Goal: Task Accomplishment & Management: Complete application form

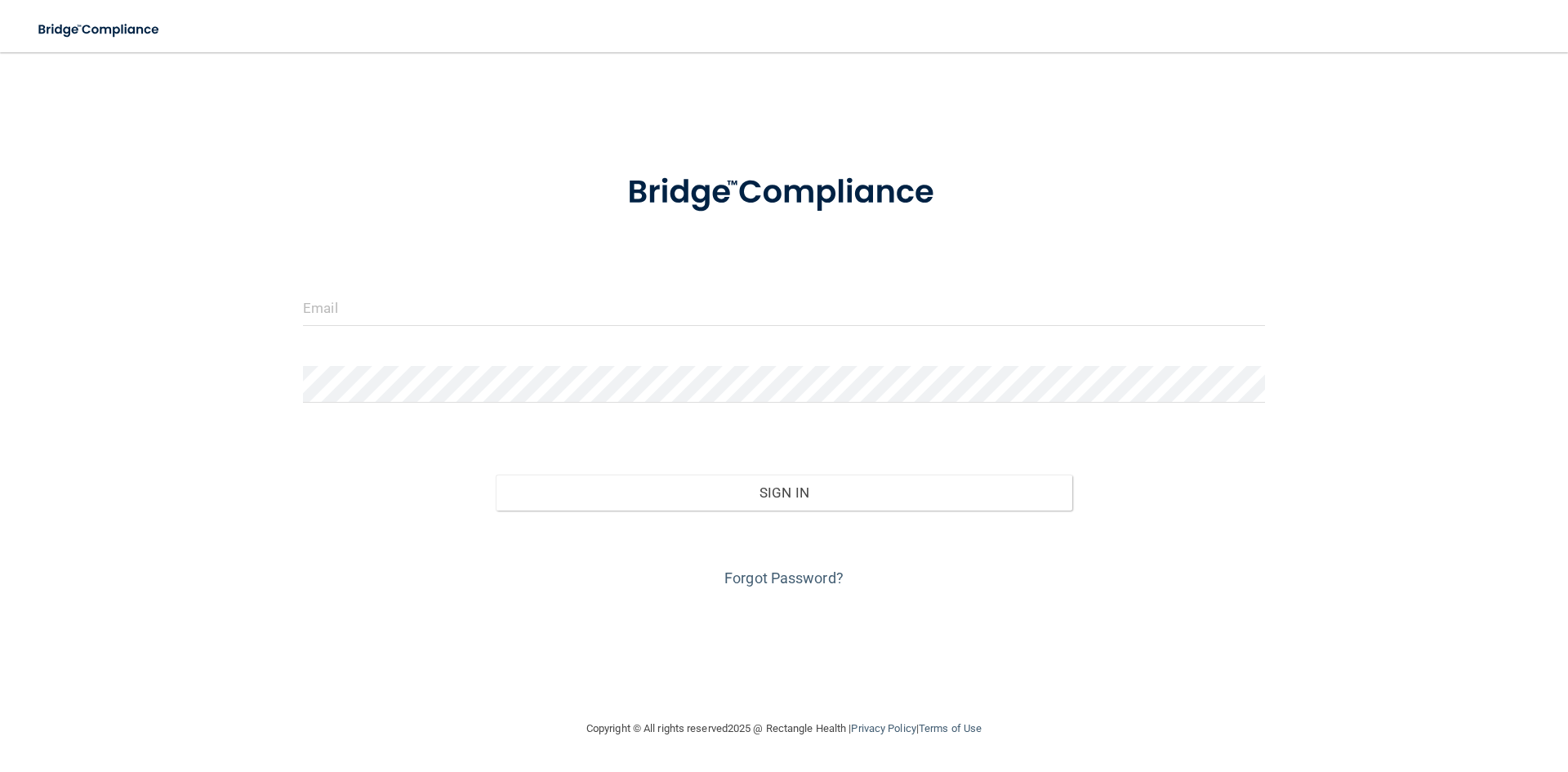
click at [482, 332] on div at bounding box center [783, 314] width 986 height 49
click at [491, 319] on input "email" at bounding box center [784, 307] width 962 height 37
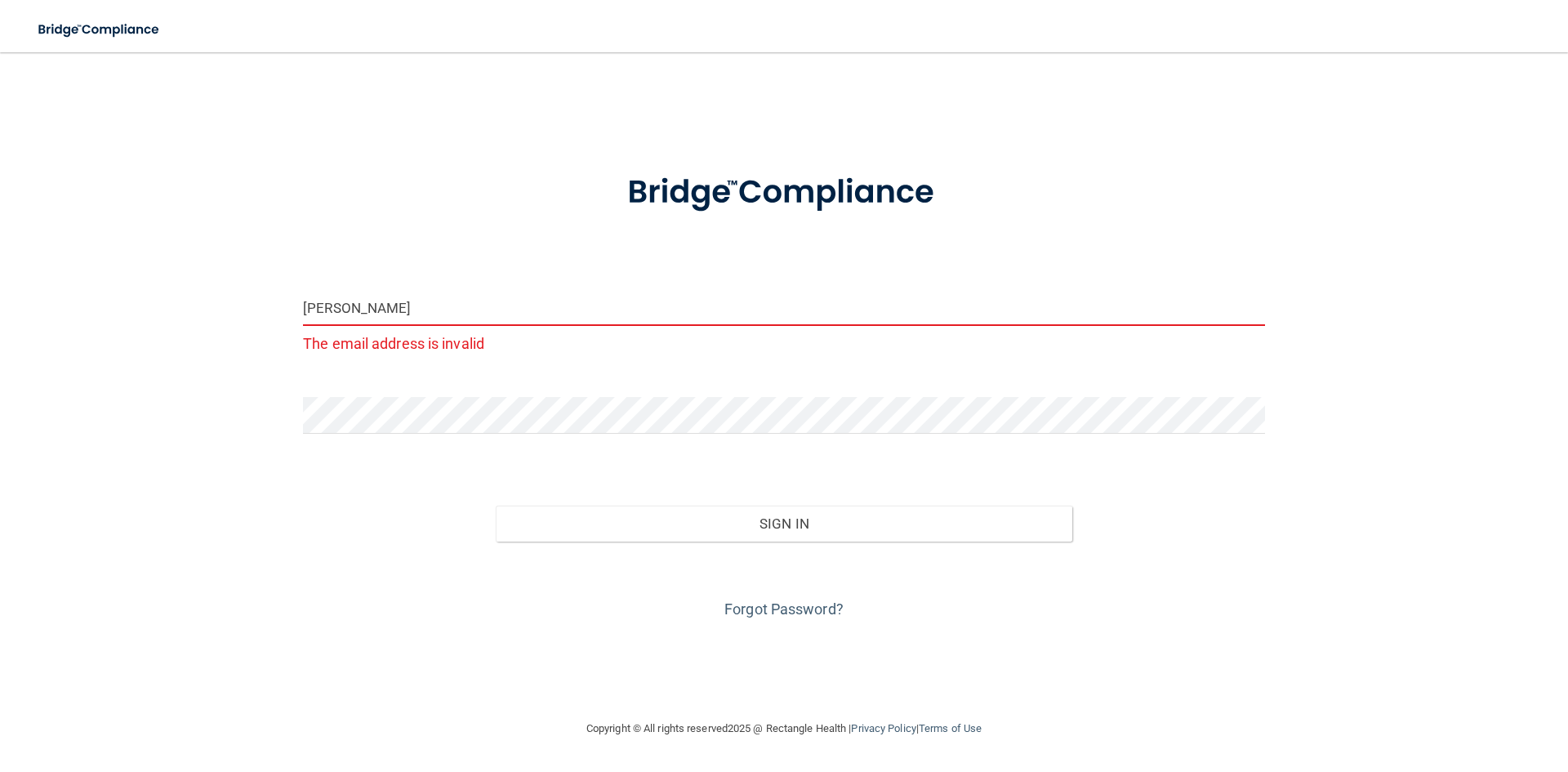
click at [379, 306] on input "AYA" at bounding box center [784, 307] width 962 height 37
type input "A"
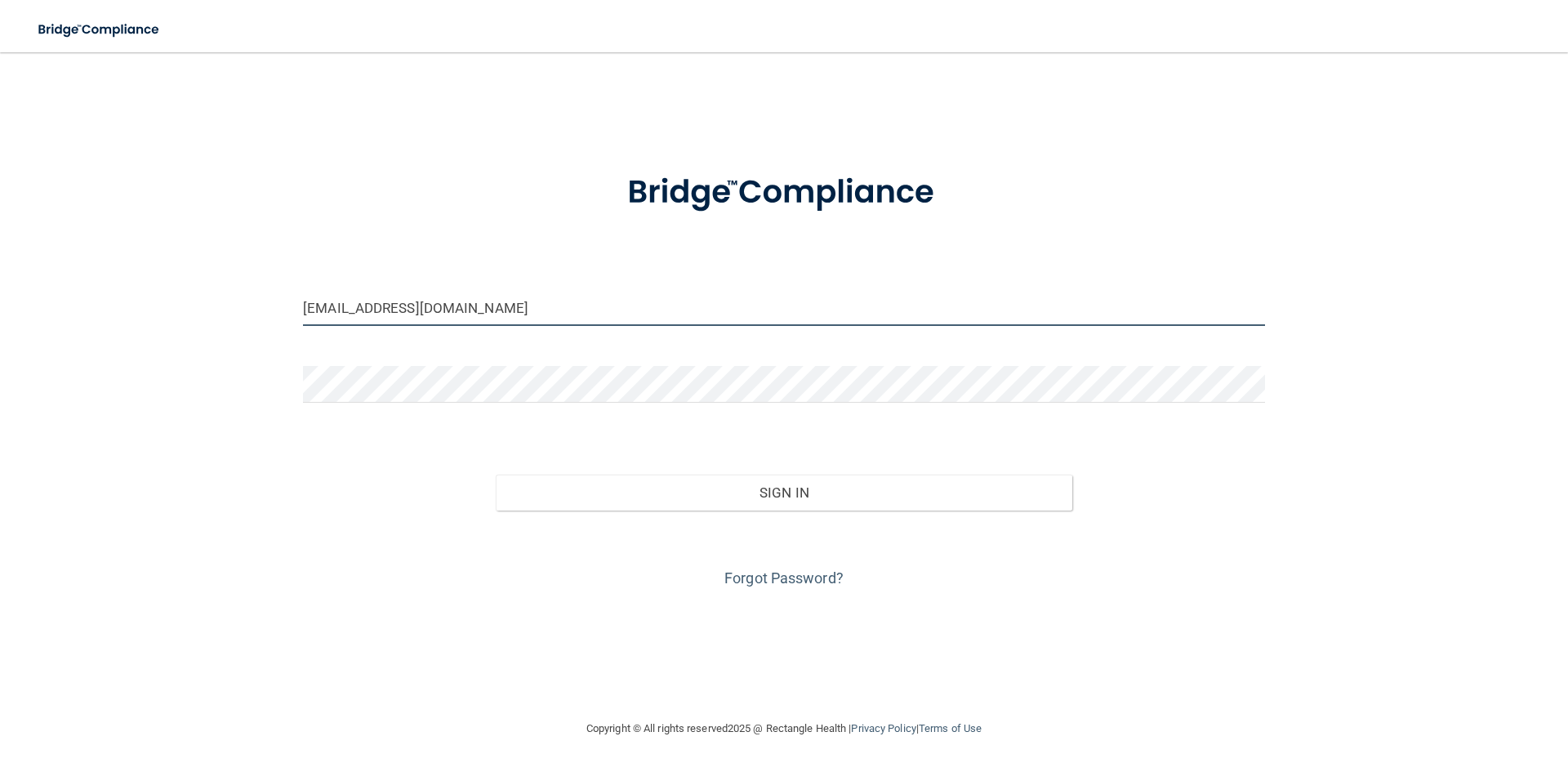
type input "[EMAIL_ADDRESS][DOMAIN_NAME]"
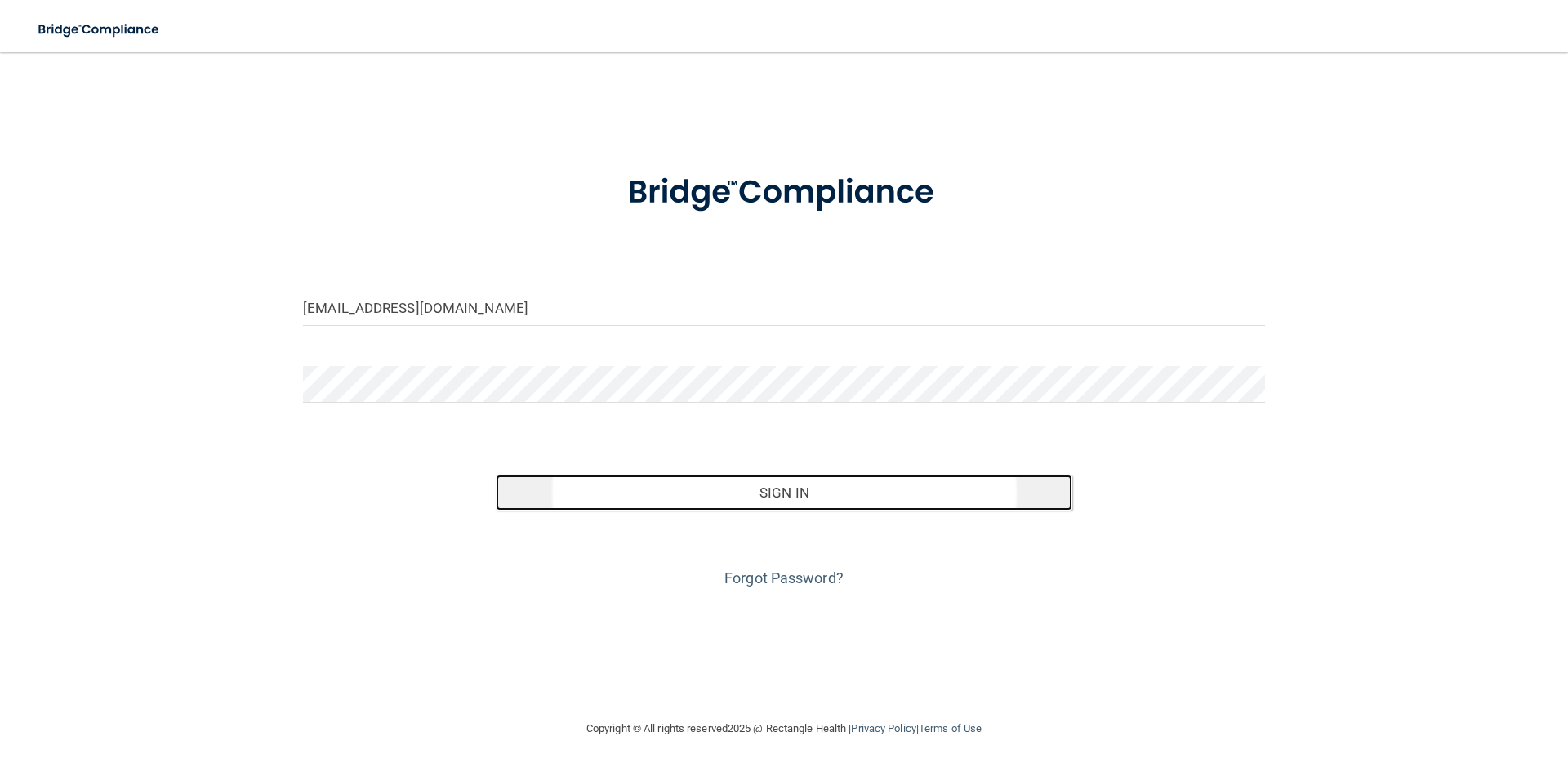
click at [739, 503] on button "Sign In" at bounding box center [785, 492] width 578 height 36
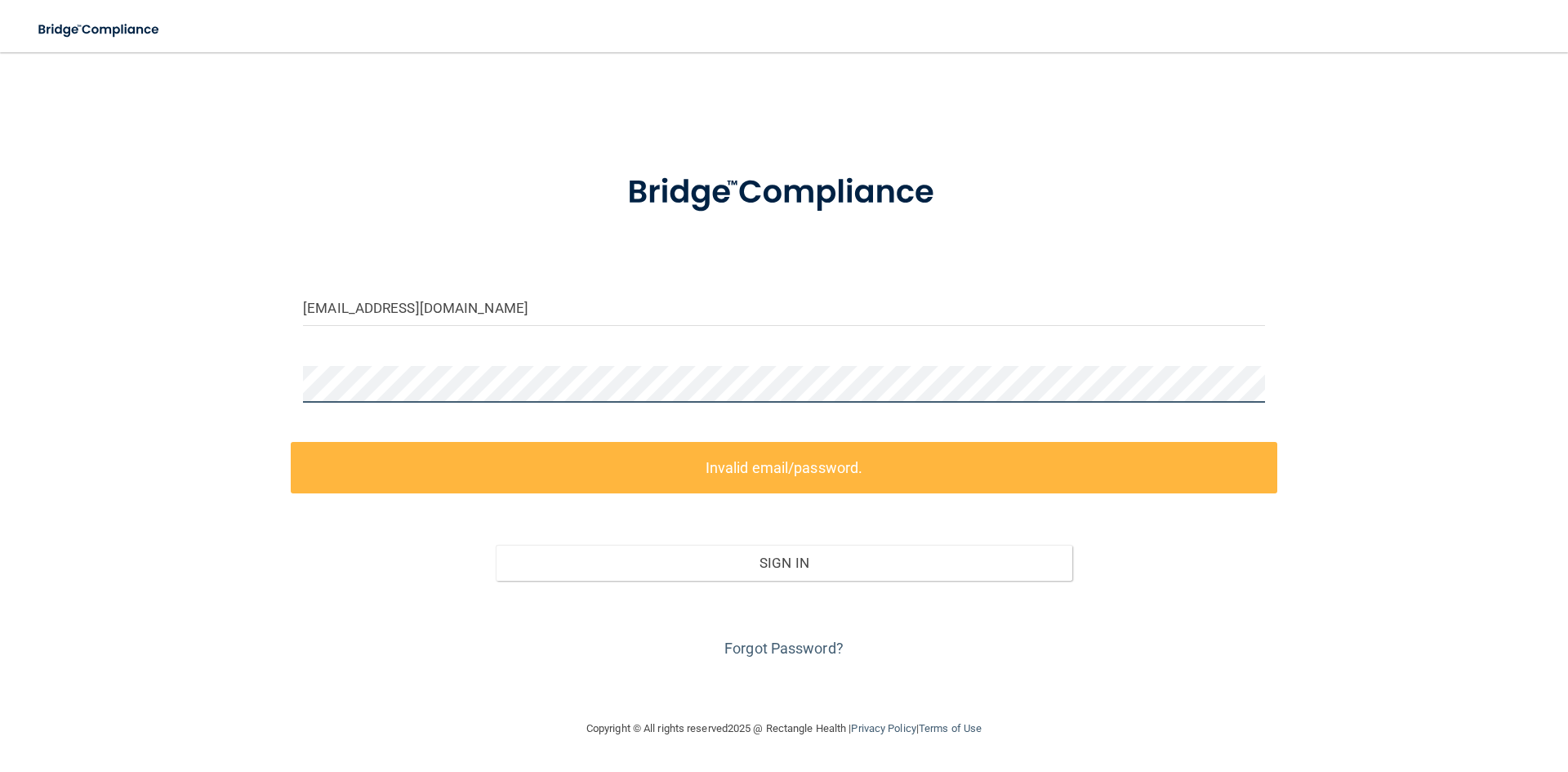
click at [248, 410] on div "ayannalarmond16@gmail.com Invalid email/password. You don't have permission to …" at bounding box center [783, 386] width 1502 height 634
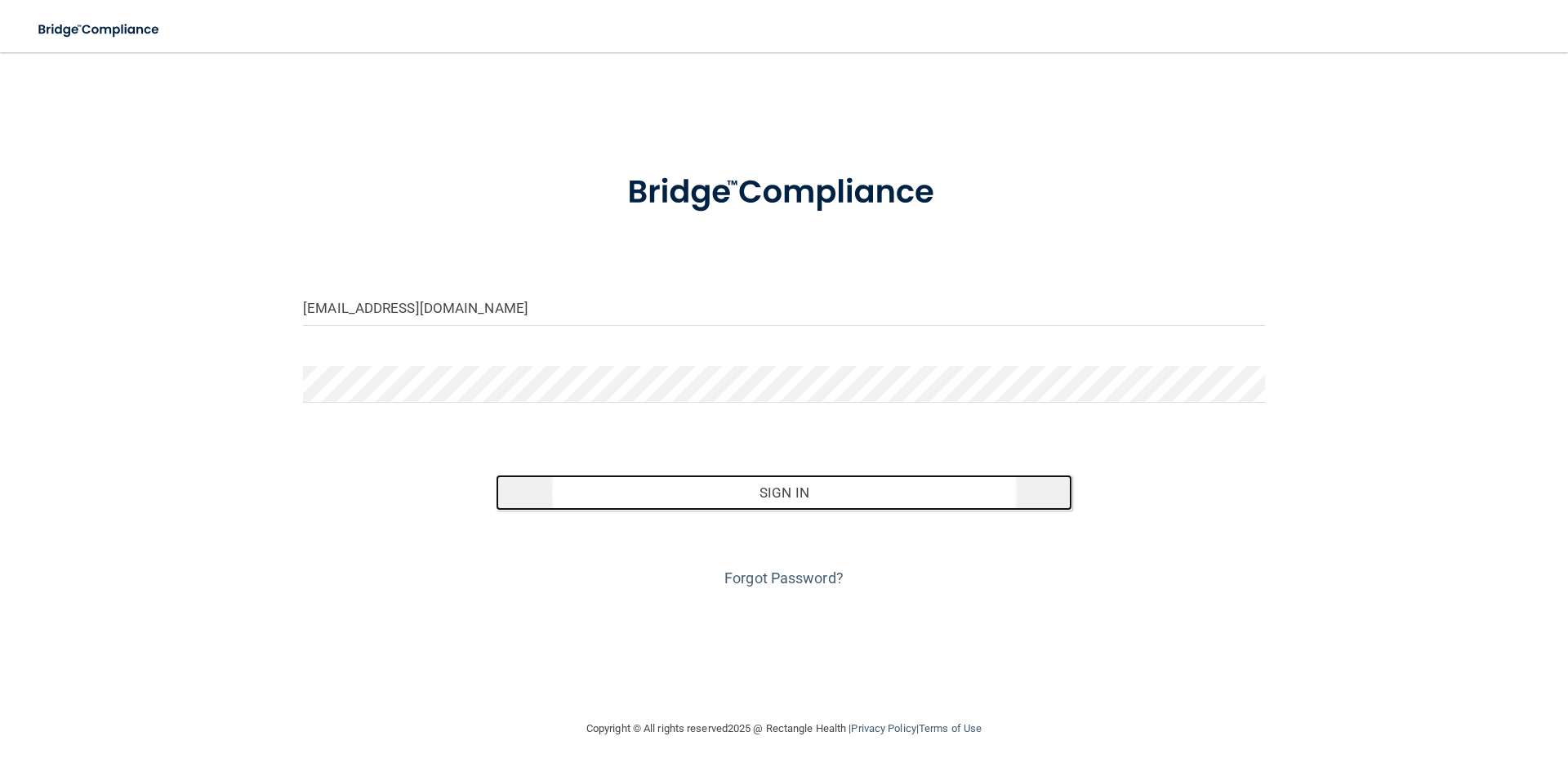
click at [981, 489] on button "Sign In" at bounding box center [785, 492] width 578 height 36
click at [880, 487] on button "Sign In" at bounding box center [785, 492] width 578 height 36
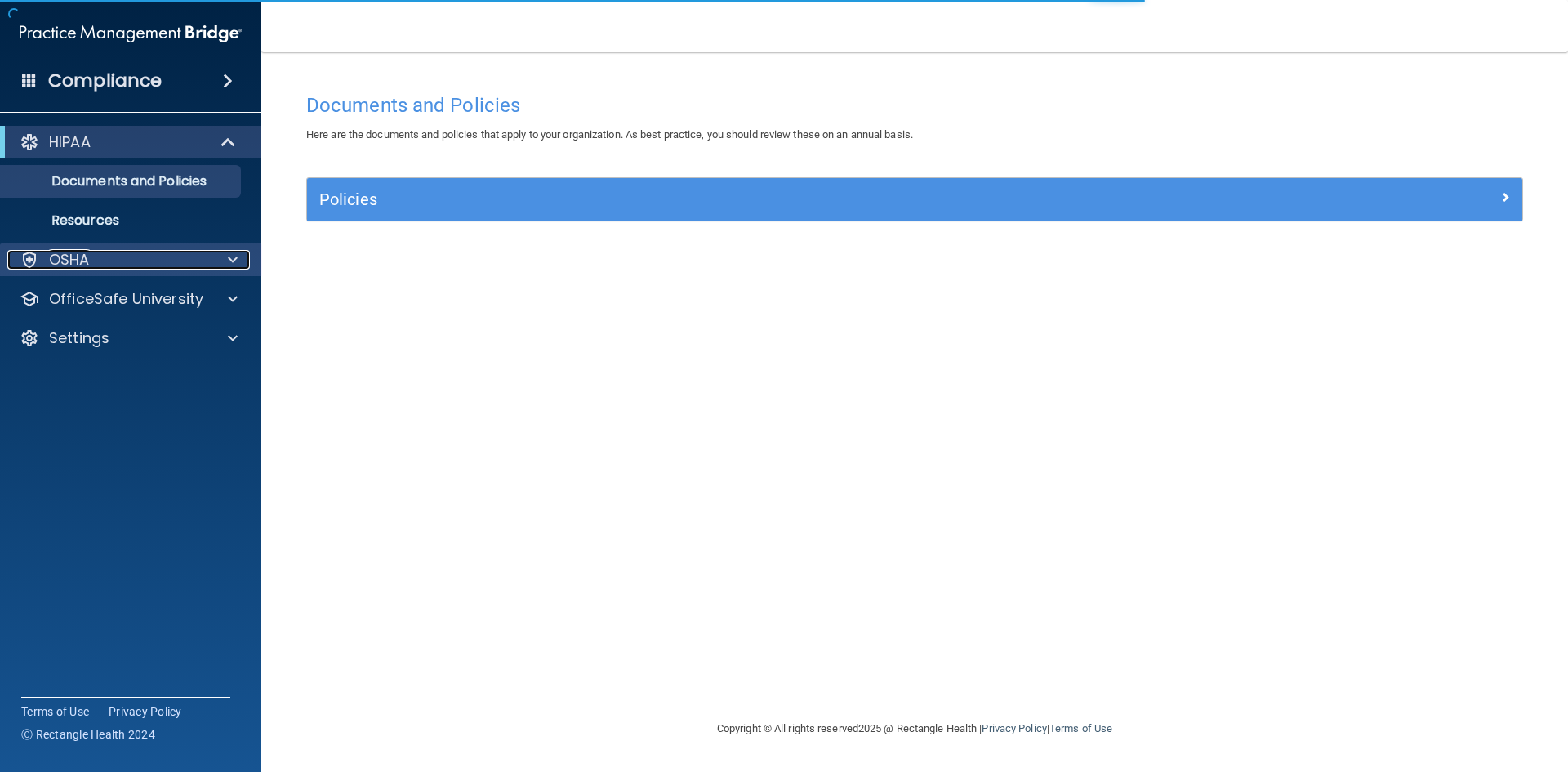
click at [134, 256] on div "OSHA" at bounding box center [108, 260] width 203 height 19
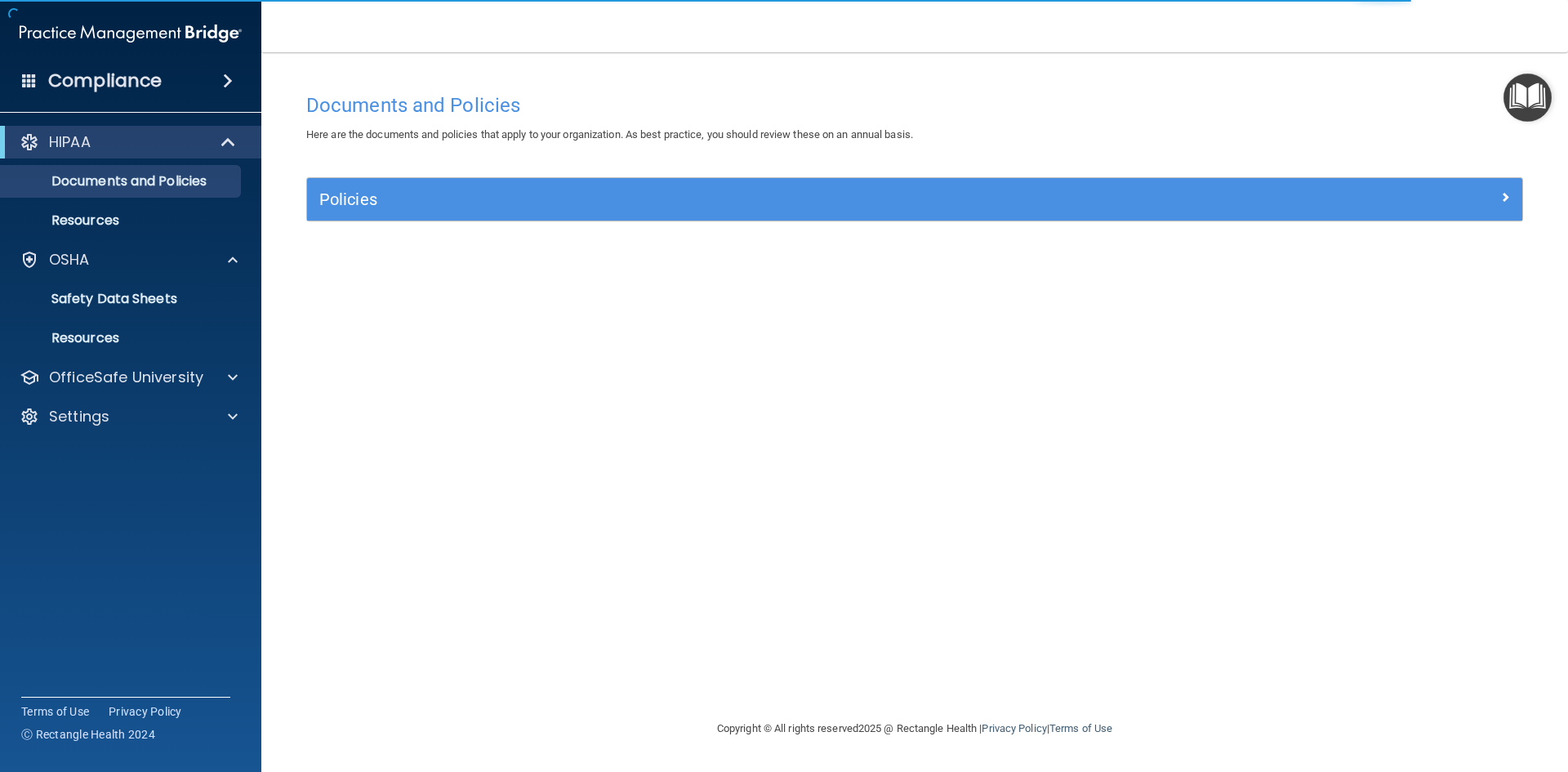
click at [153, 321] on ul "Documents Safety Data Sheets Self-Assessment Injury and Illness Report Resources" at bounding box center [131, 314] width 296 height 78
click at [153, 330] on p "Resources" at bounding box center [122, 338] width 223 height 17
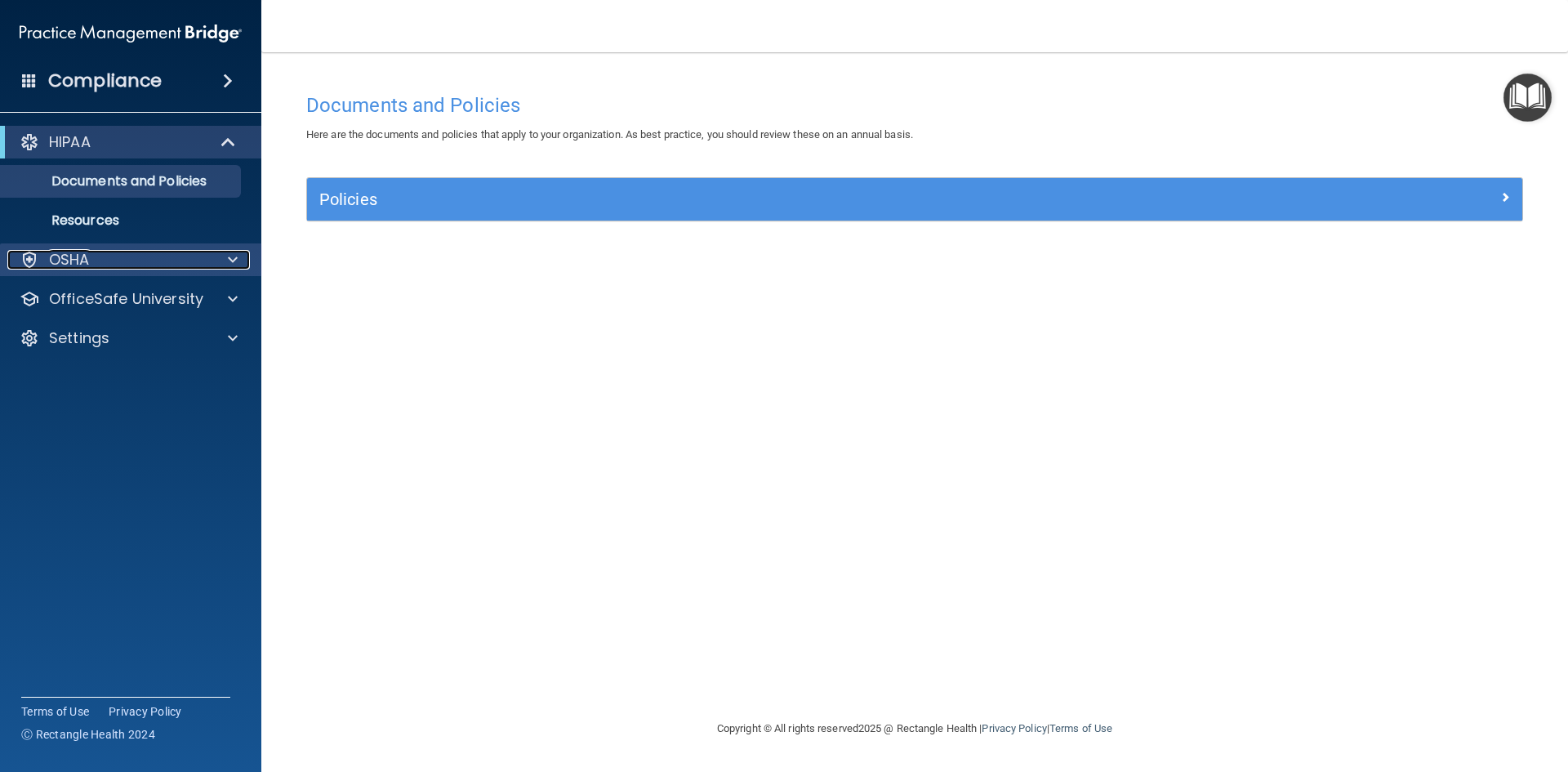
click at [165, 269] on div "OSHA" at bounding box center [108, 260] width 203 height 19
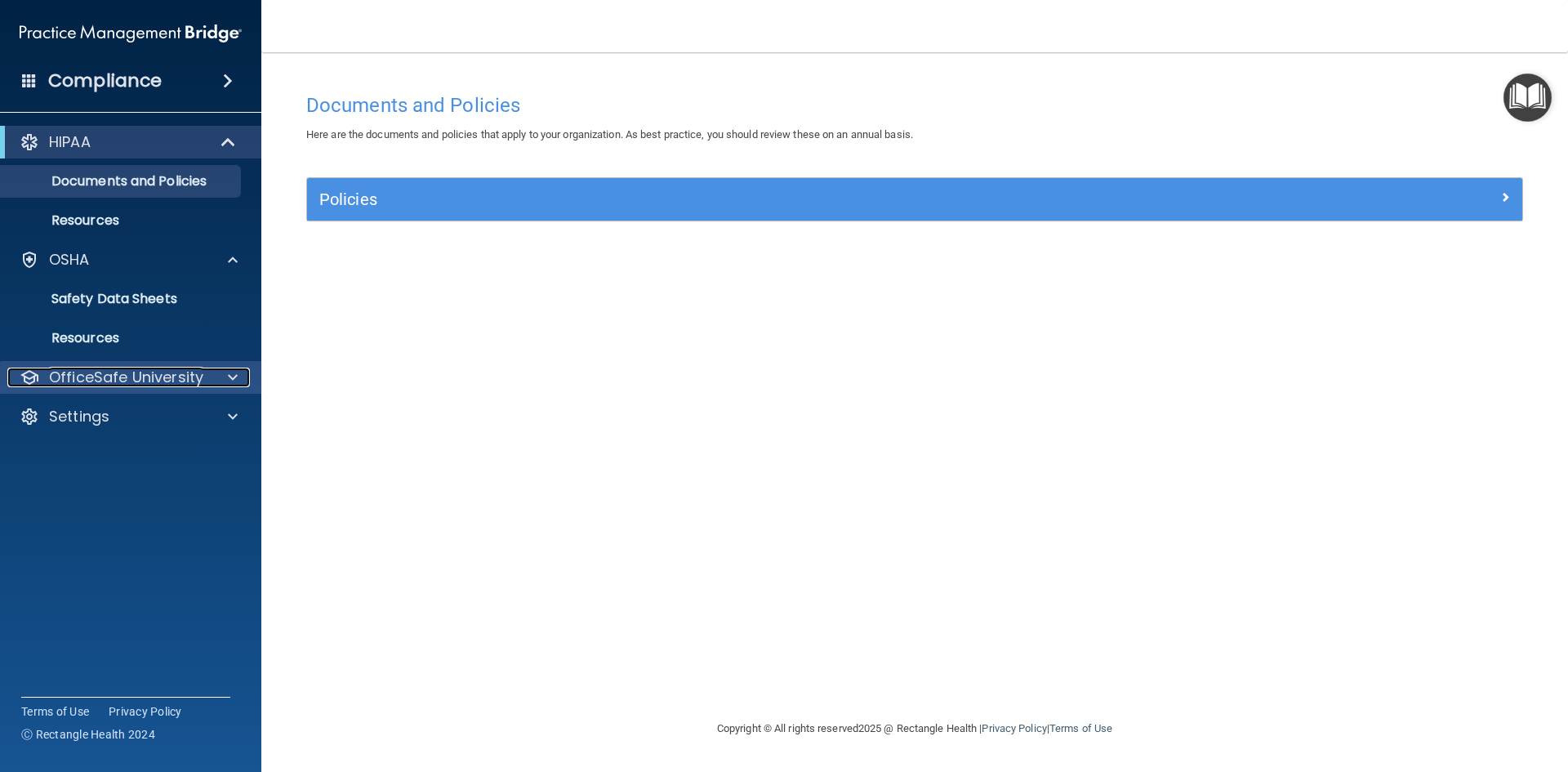
click at [173, 370] on p "OfficeSafe University" at bounding box center [126, 377] width 155 height 19
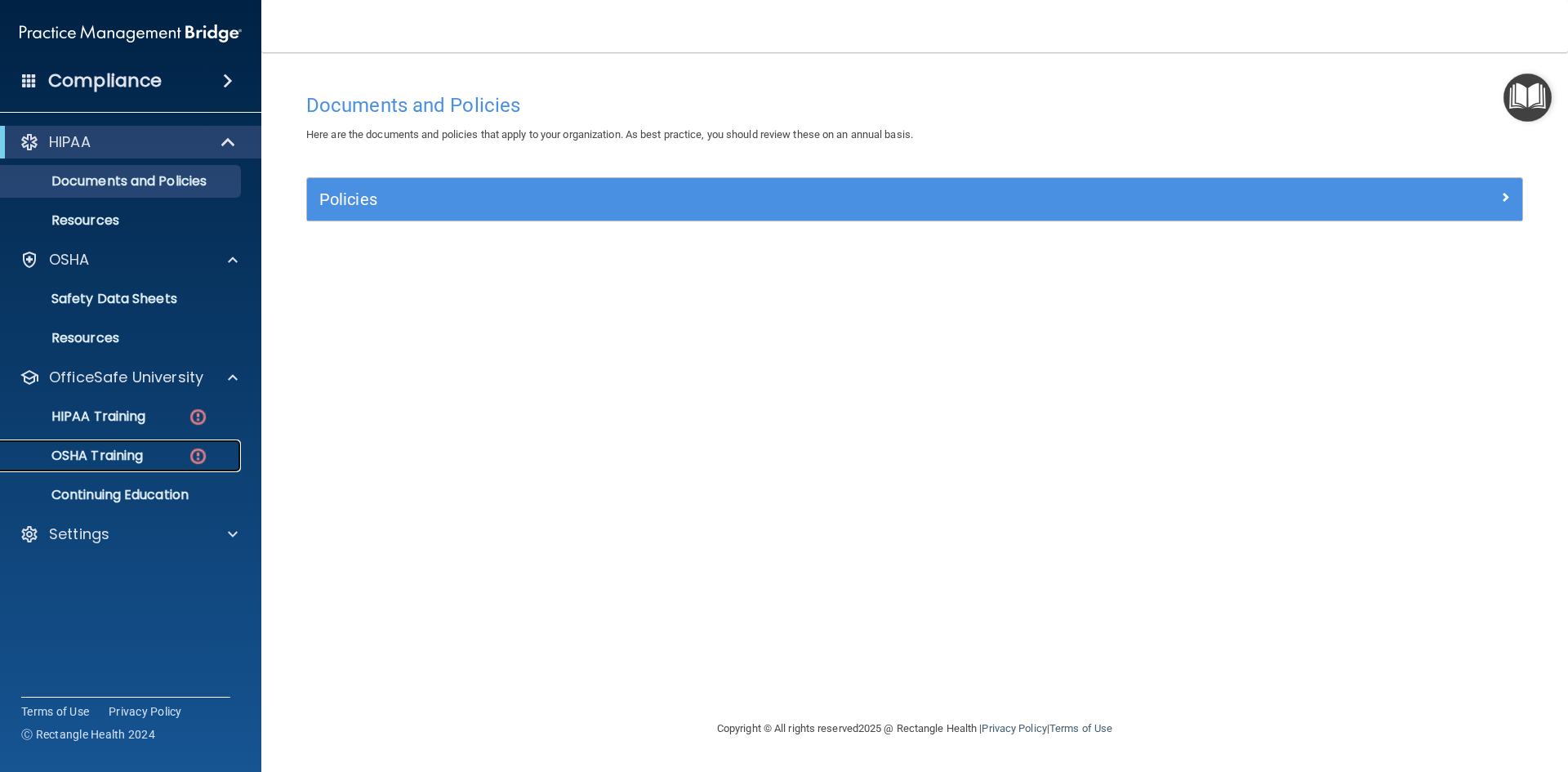
click at [172, 447] on link "OSHA Training" at bounding box center [111, 455] width 257 height 32
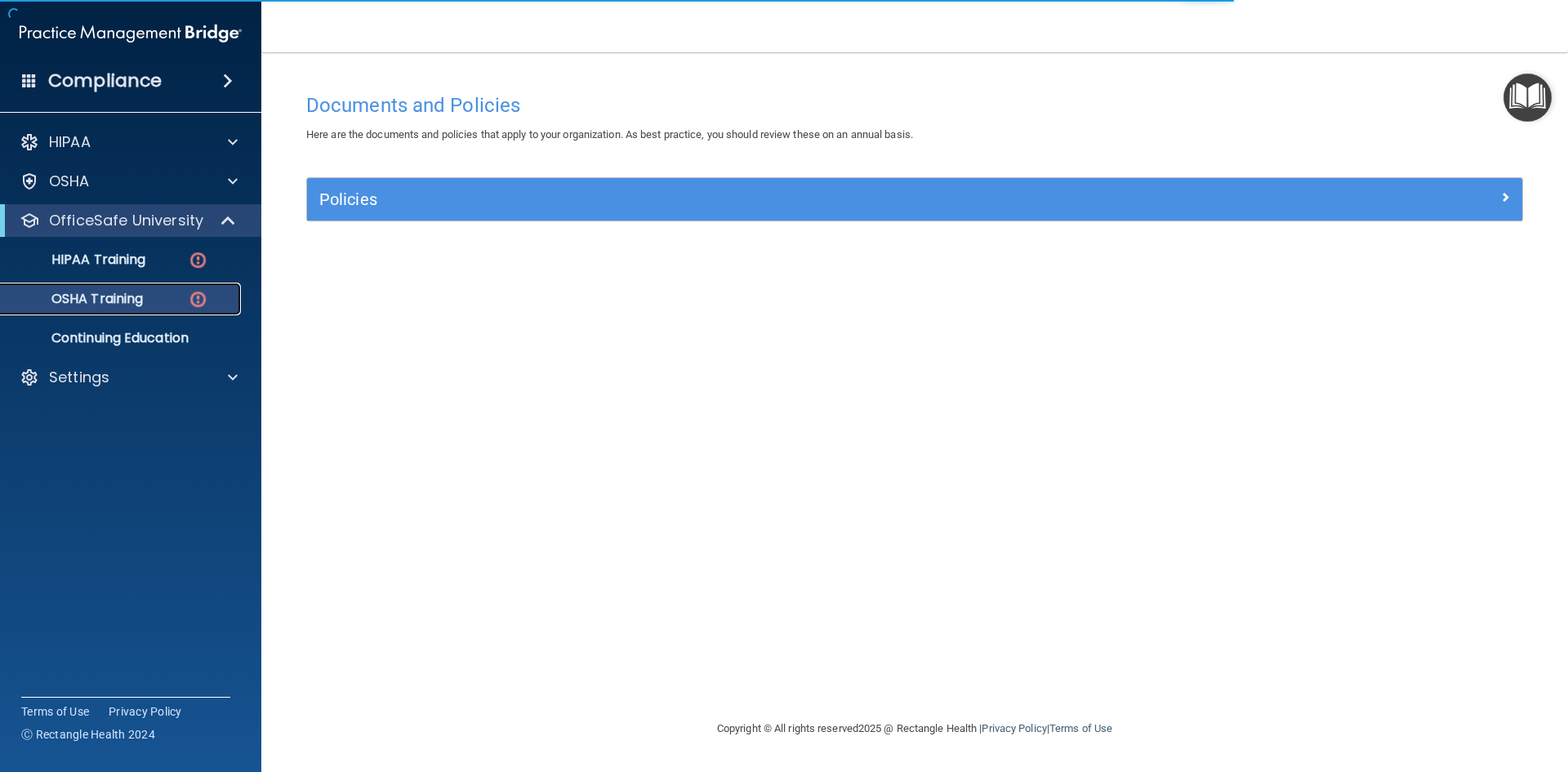
click at [200, 300] on img at bounding box center [198, 299] width 20 height 20
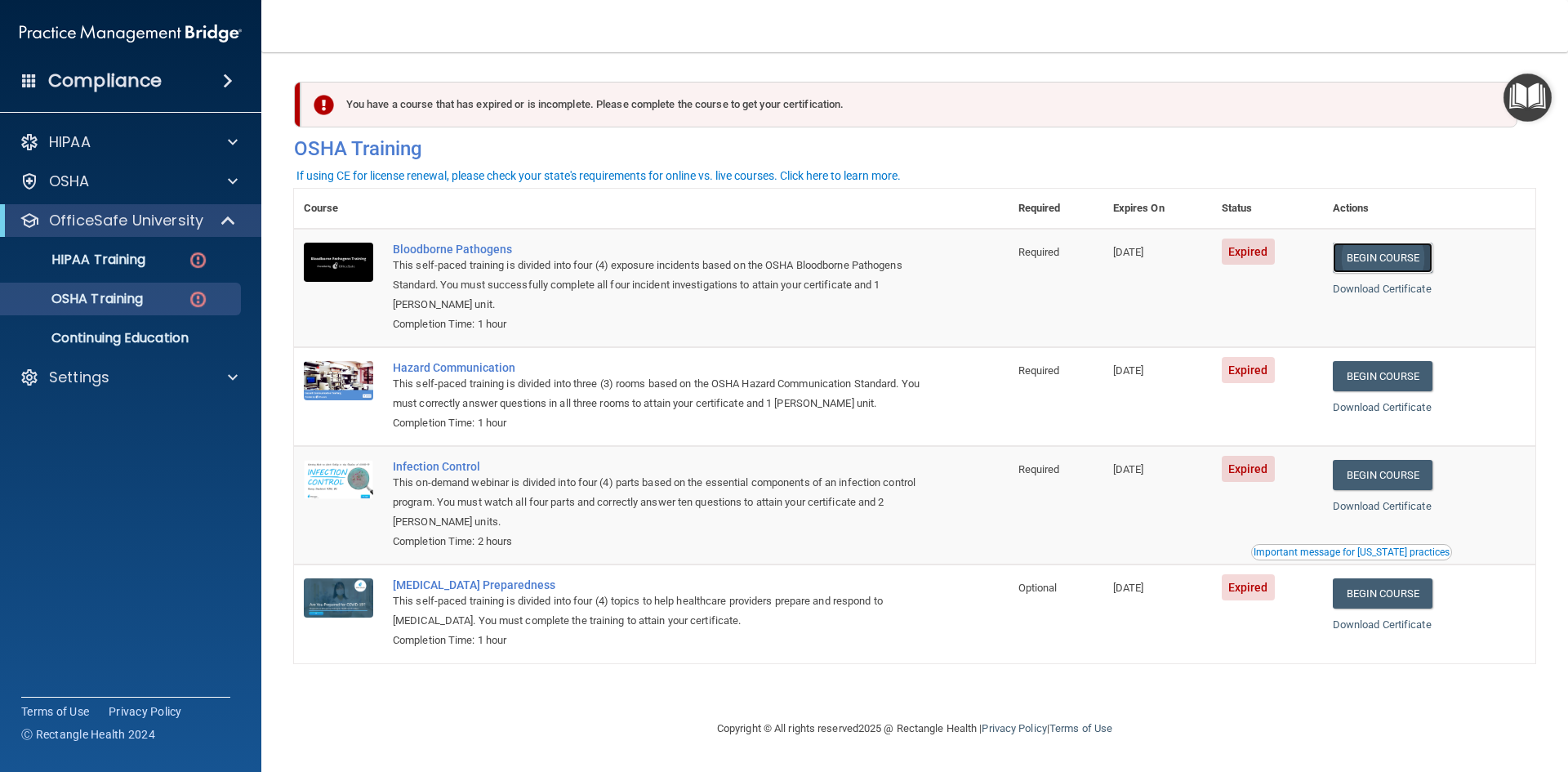
click at [1384, 259] on link "Begin Course" at bounding box center [1382, 257] width 99 height 30
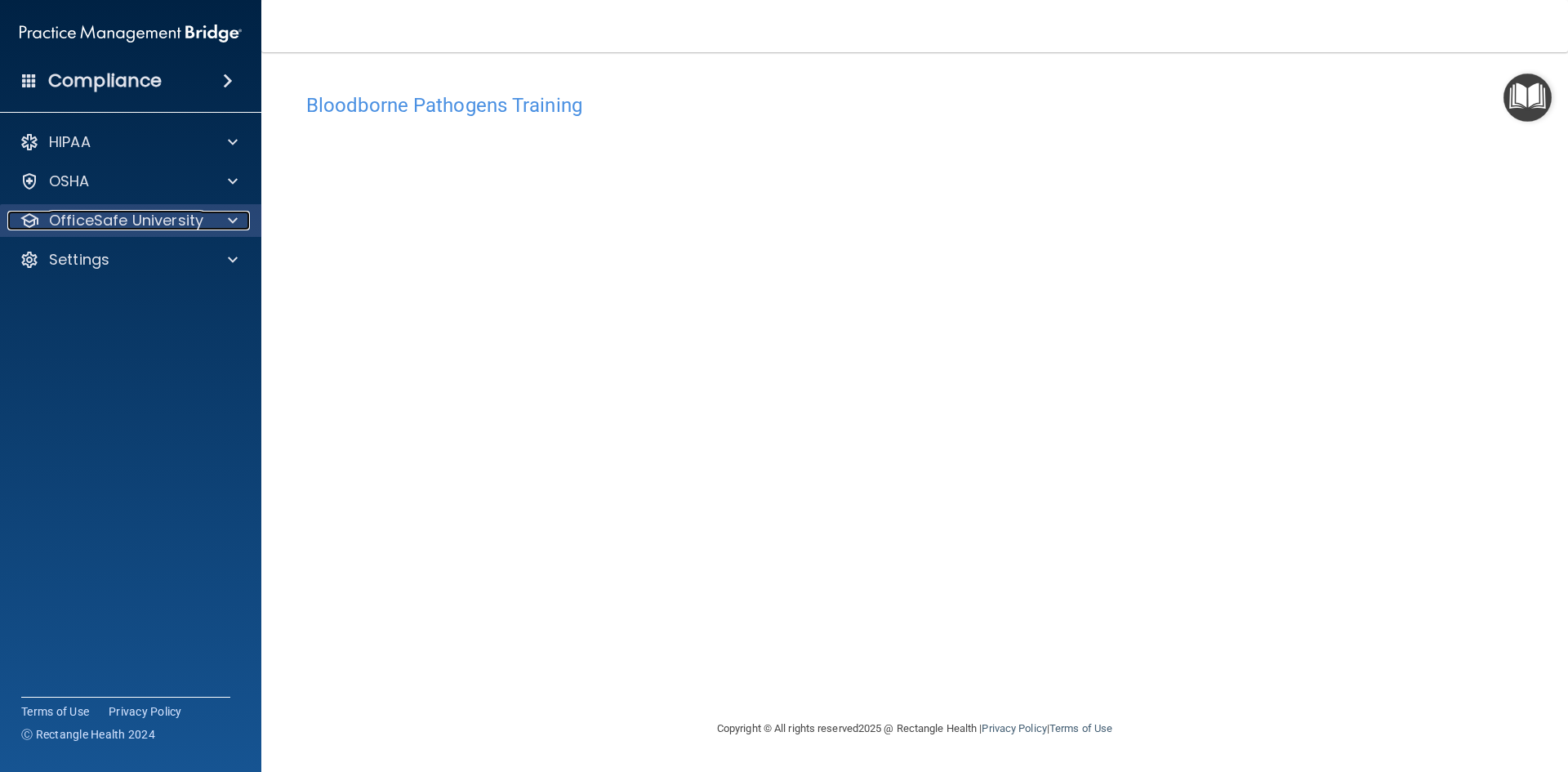
click at [126, 227] on p "OfficeSafe University" at bounding box center [126, 220] width 155 height 19
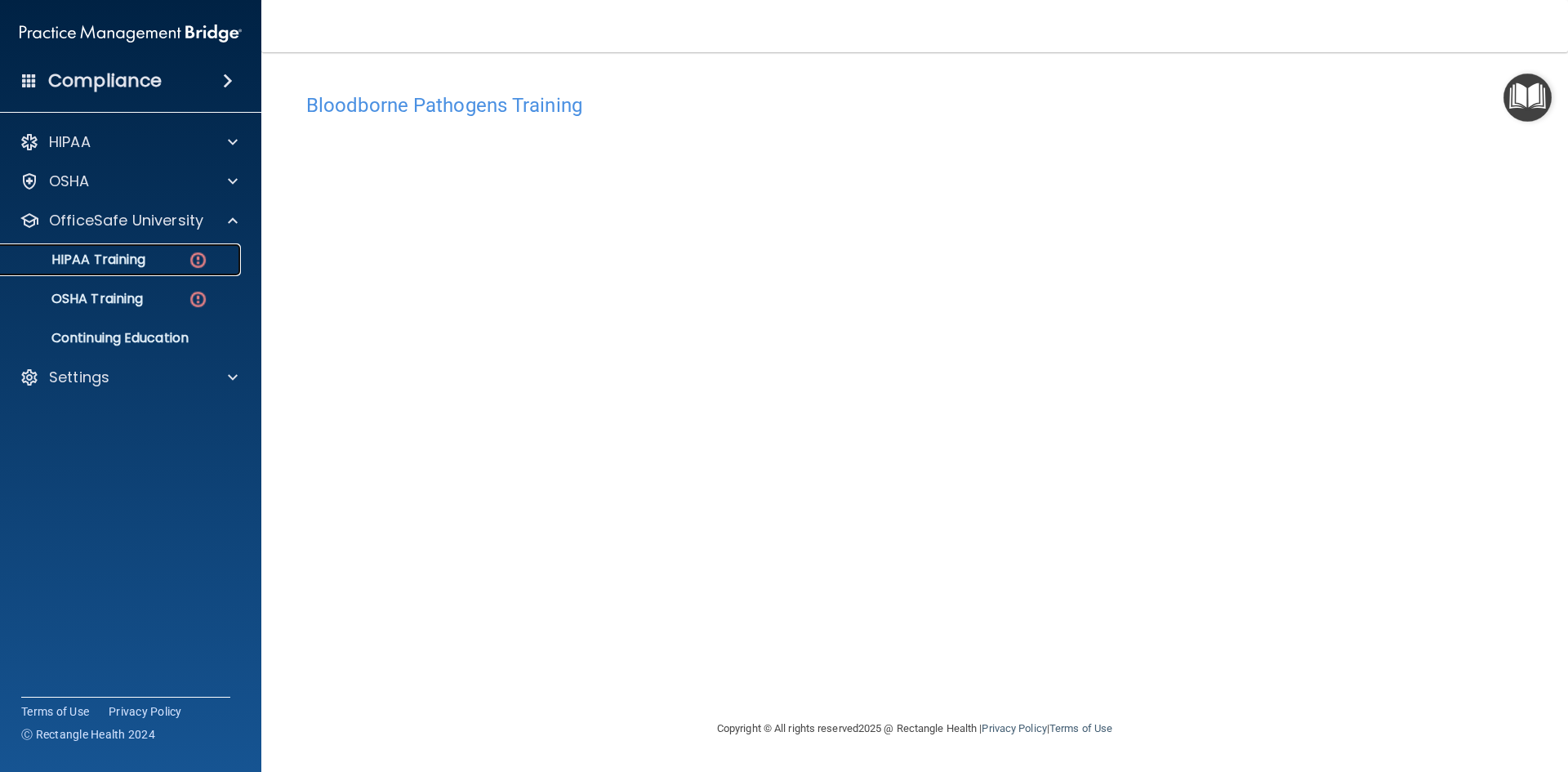
click at [157, 263] on div "HIPAA Training" at bounding box center [122, 259] width 223 height 17
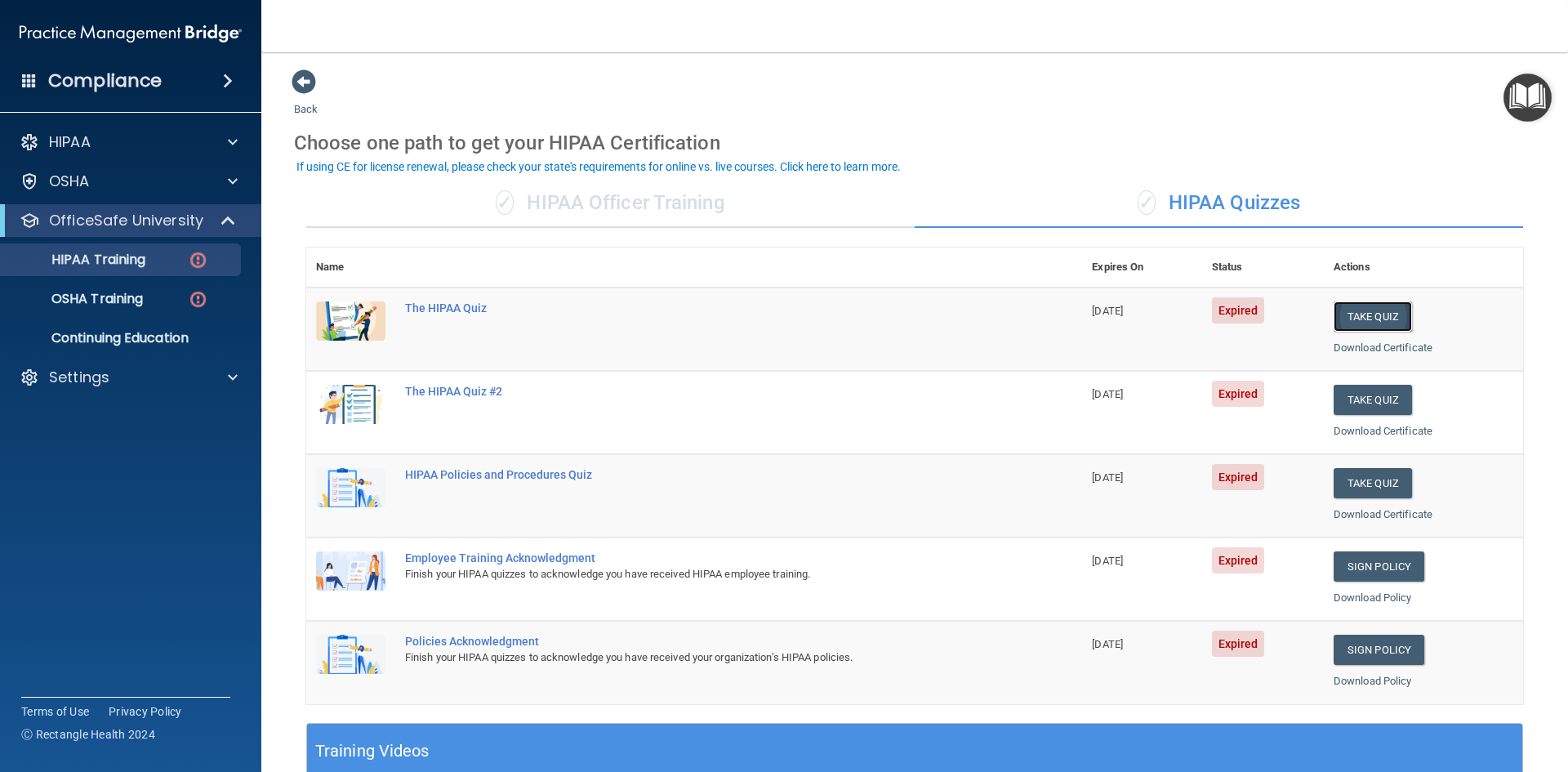
click at [1342, 313] on button "Take Quiz" at bounding box center [1372, 316] width 78 height 30
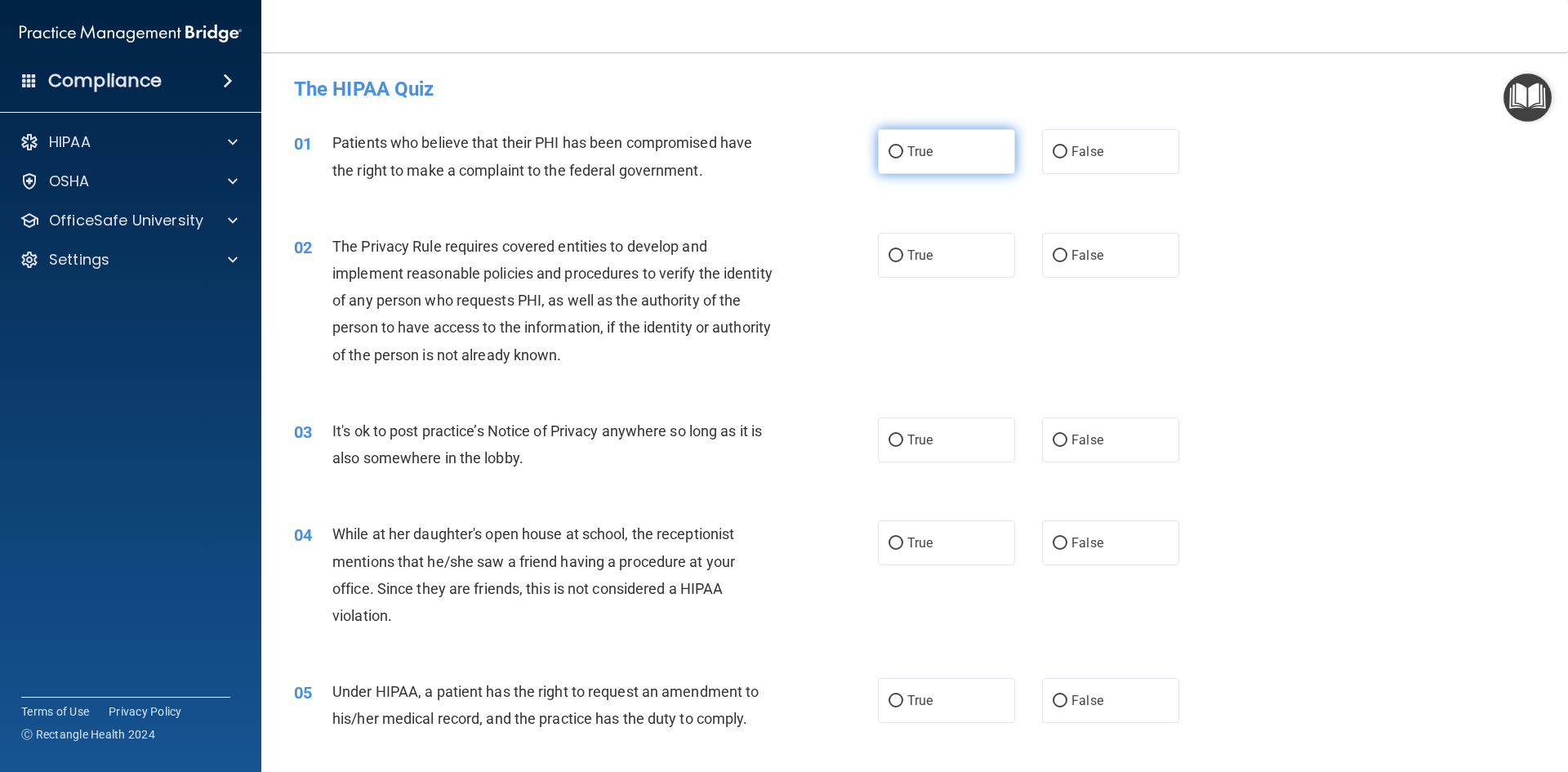
click at [931, 148] on label "True" at bounding box center [946, 151] width 137 height 45
click at [903, 148] on input "True" at bounding box center [895, 152] width 15 height 12
radio input "true"
click at [922, 251] on span "True" at bounding box center [919, 256] width 25 height 16
click at [903, 251] on input "True" at bounding box center [895, 256] width 15 height 12
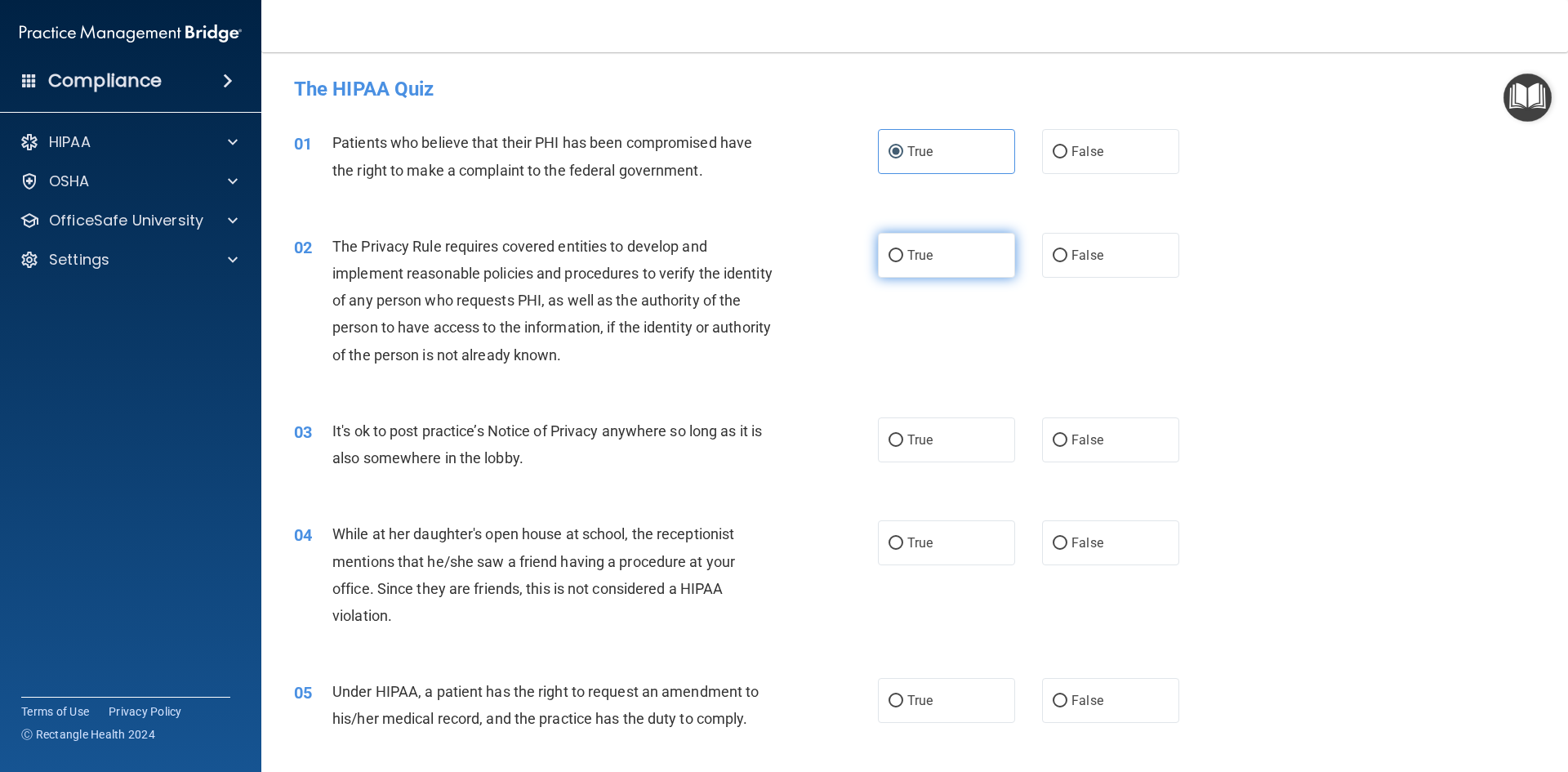
radio input "true"
click at [1053, 437] on input "False" at bounding box center [1060, 441] width 15 height 12
radio input "true"
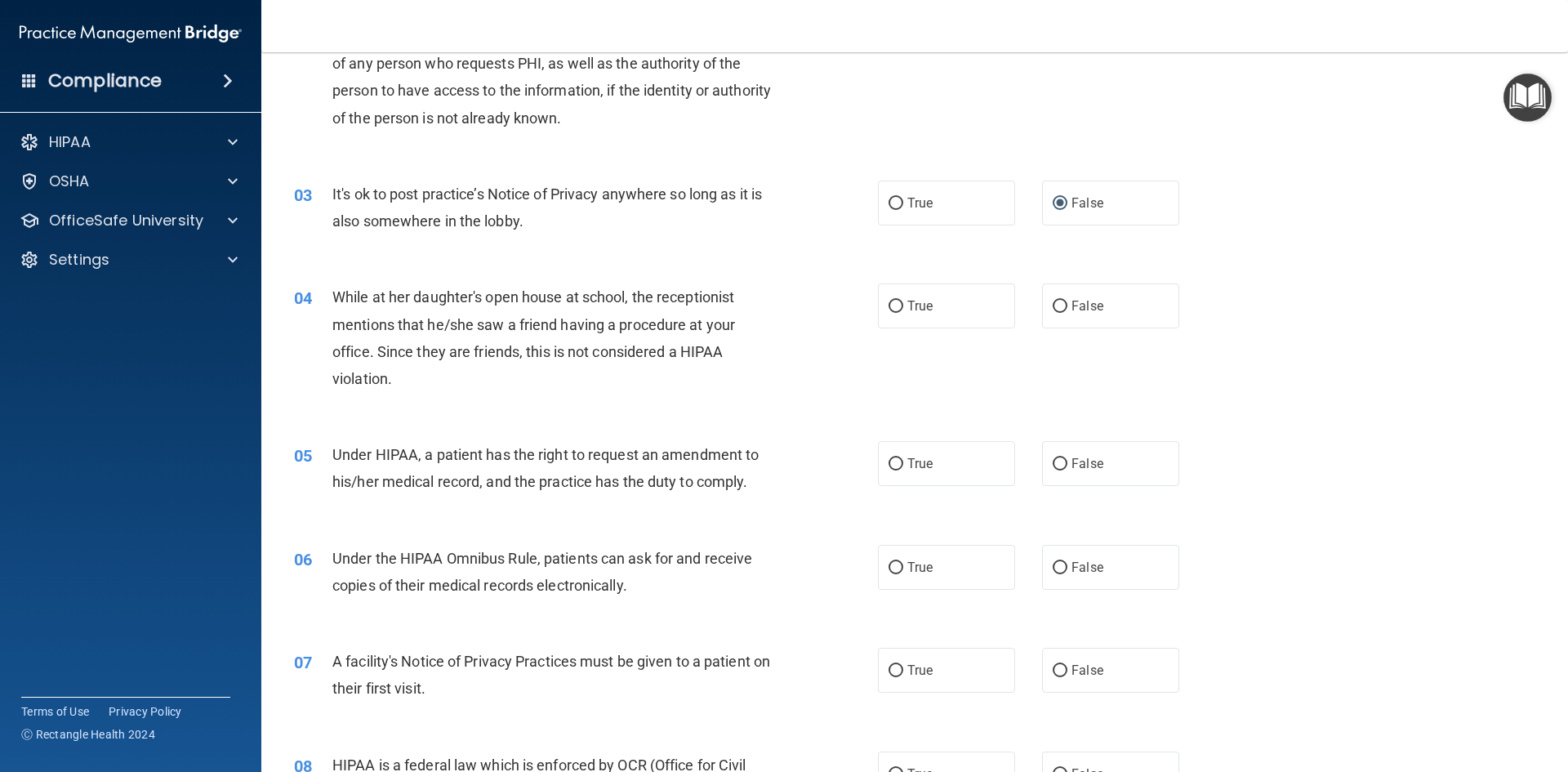
scroll to position [245, 0]
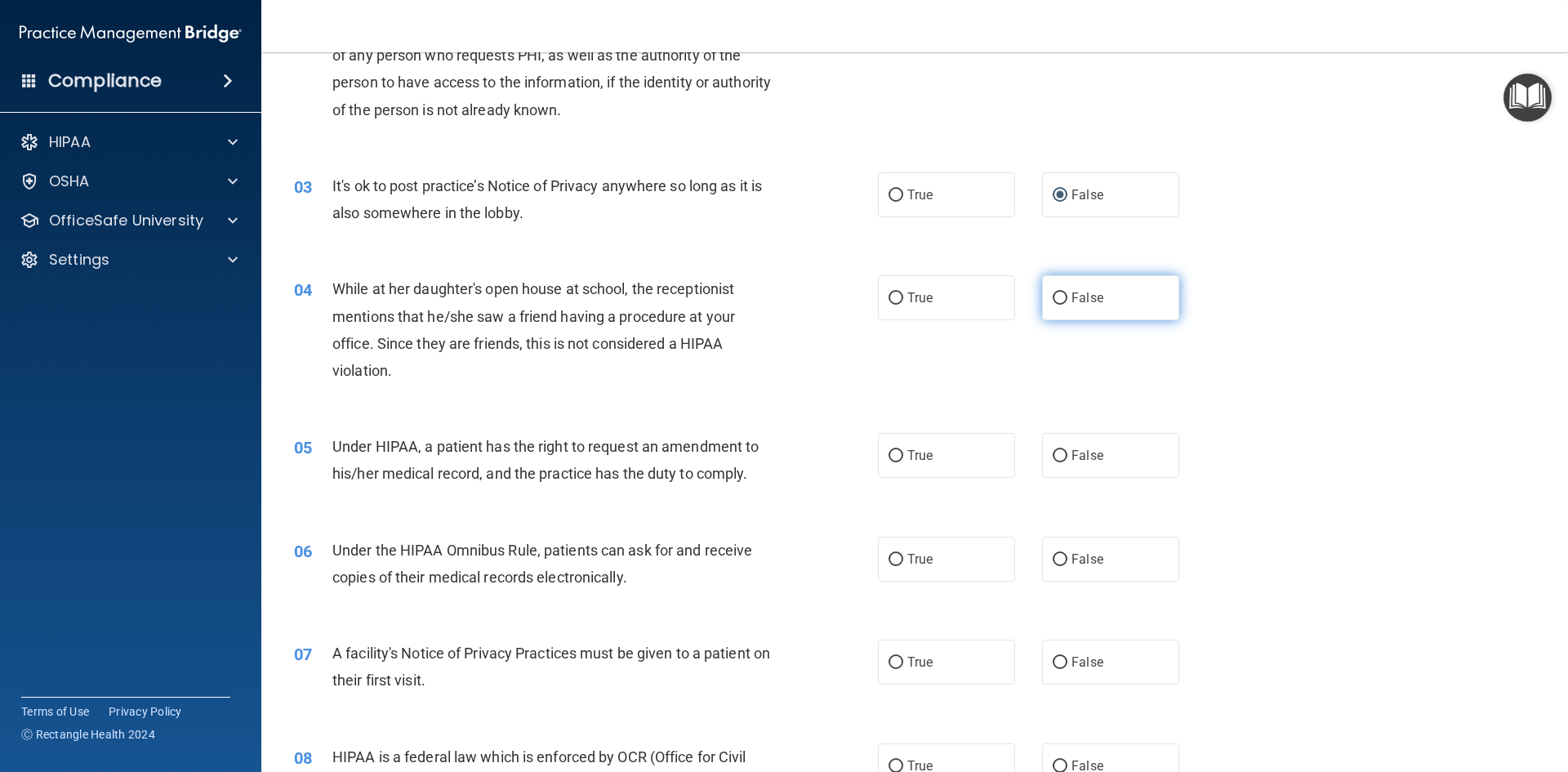
click at [1053, 292] on input "False" at bounding box center [1060, 299] width 15 height 12
radio input "true"
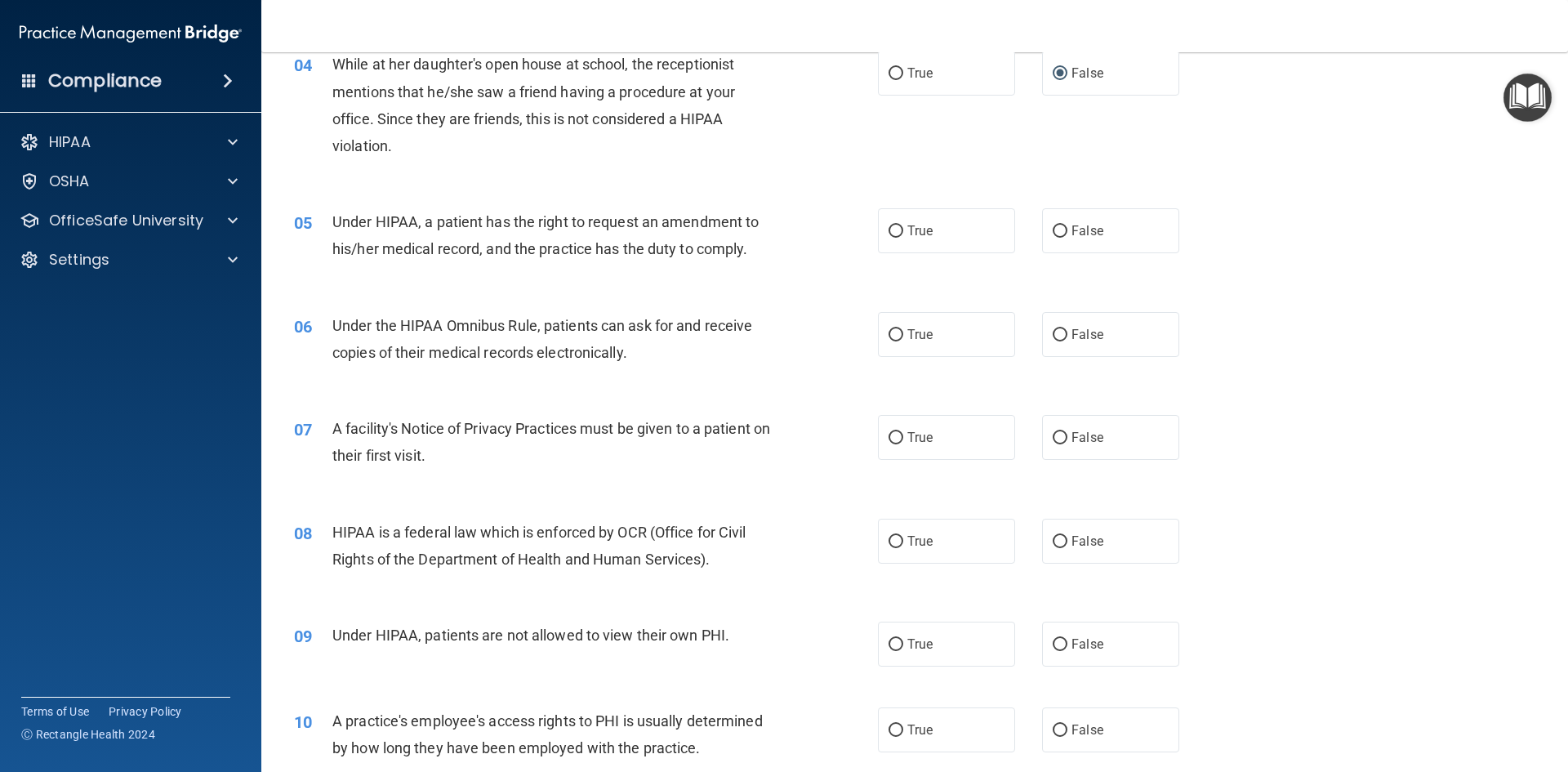
scroll to position [490, 0]
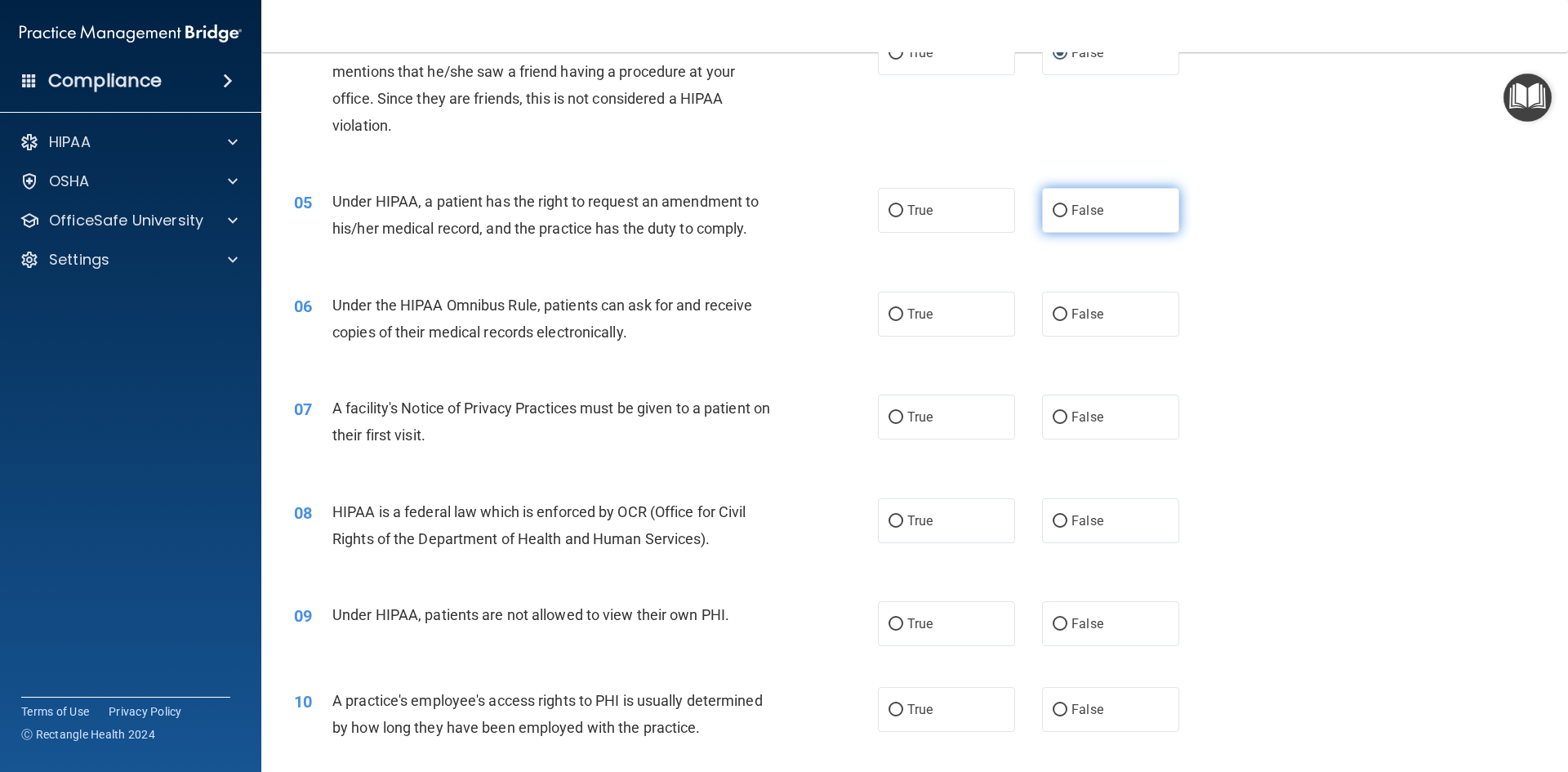
click at [1075, 203] on span "False" at bounding box center [1087, 211] width 32 height 16
click at [1068, 205] on input "False" at bounding box center [1060, 211] width 15 height 12
radio input "true"
click at [1061, 320] on label "False" at bounding box center [1111, 314] width 137 height 45
click at [1061, 320] on input "False" at bounding box center [1060, 315] width 15 height 12
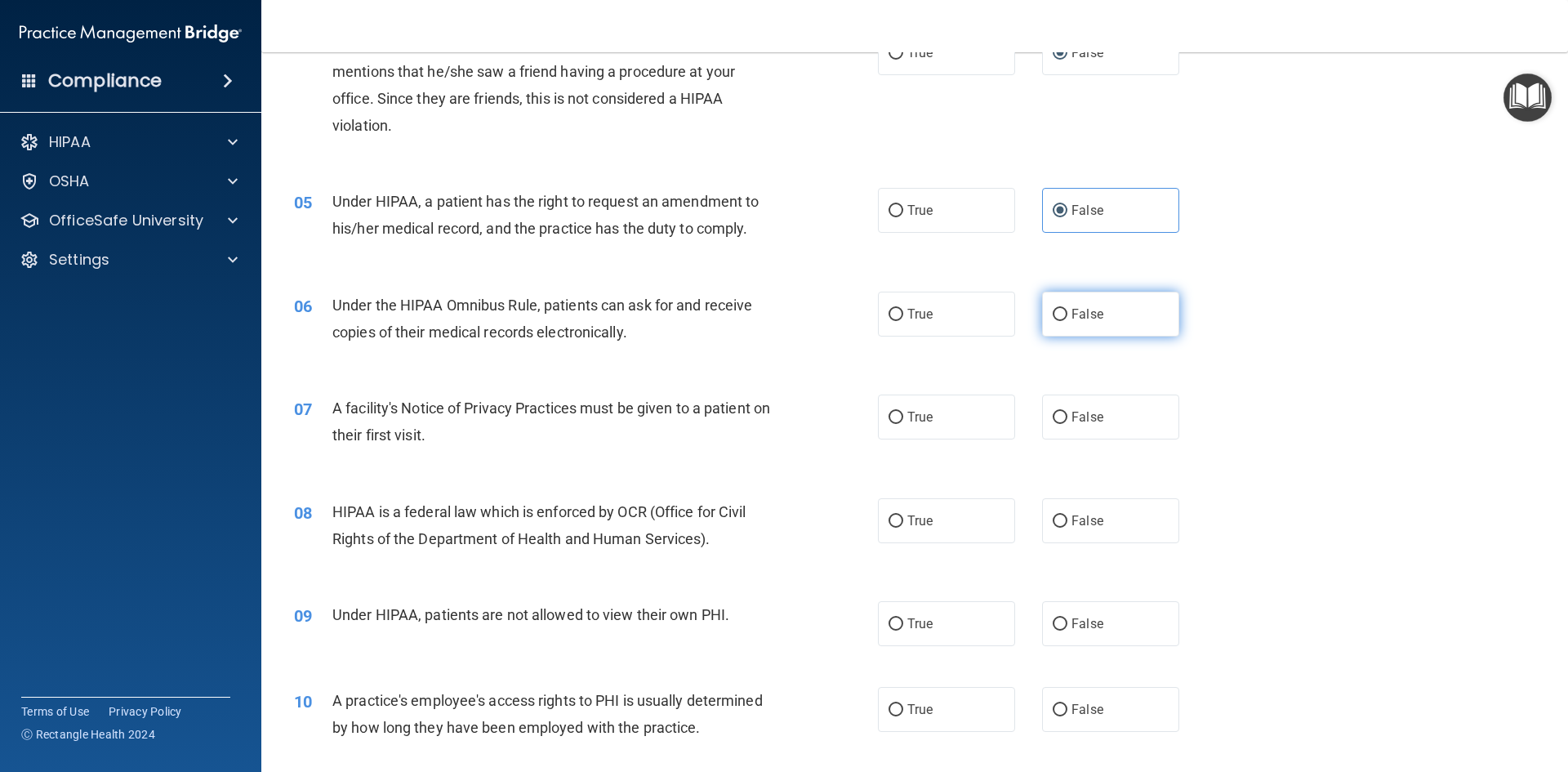
radio input "true"
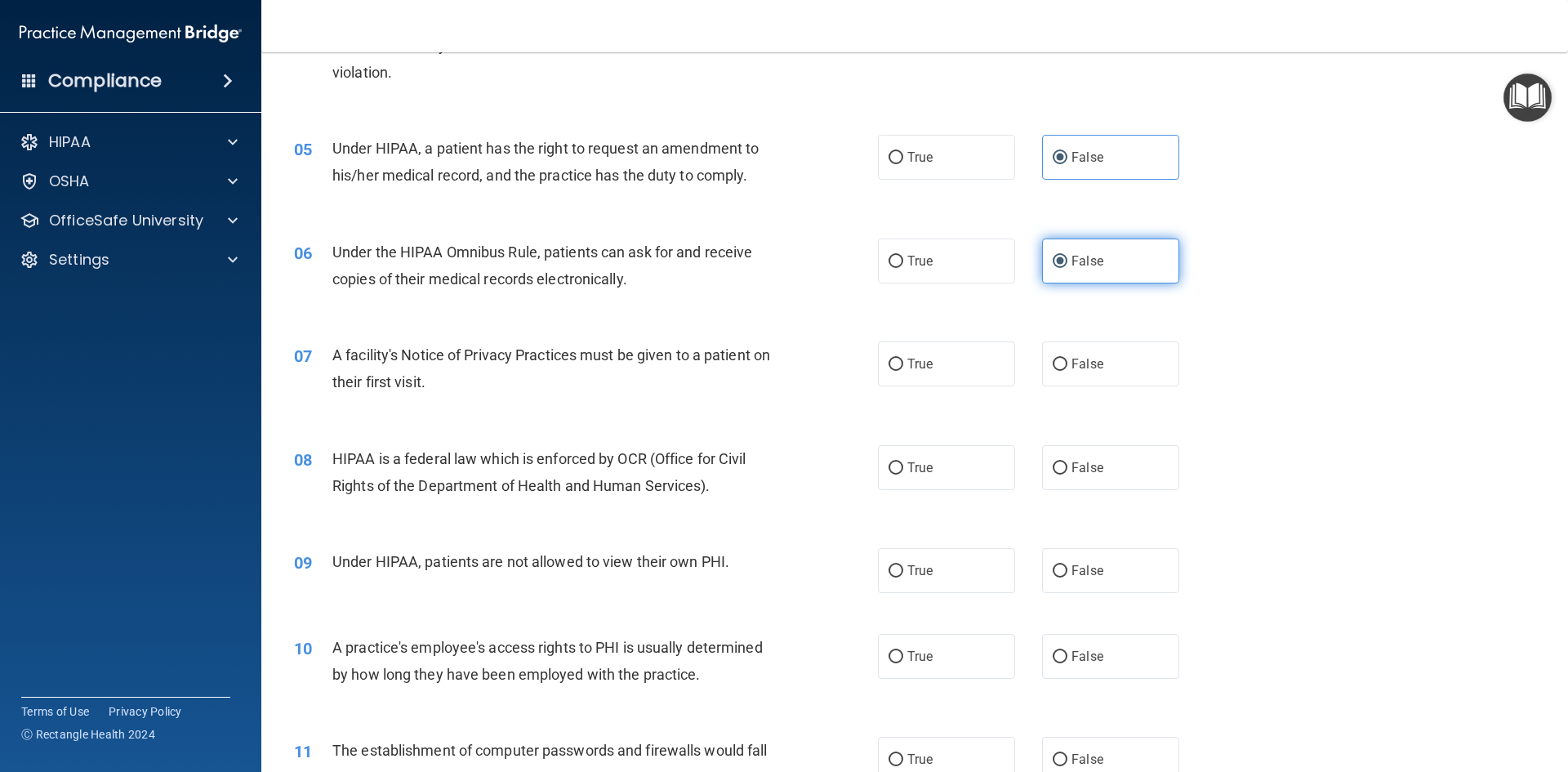
scroll to position [572, 0]
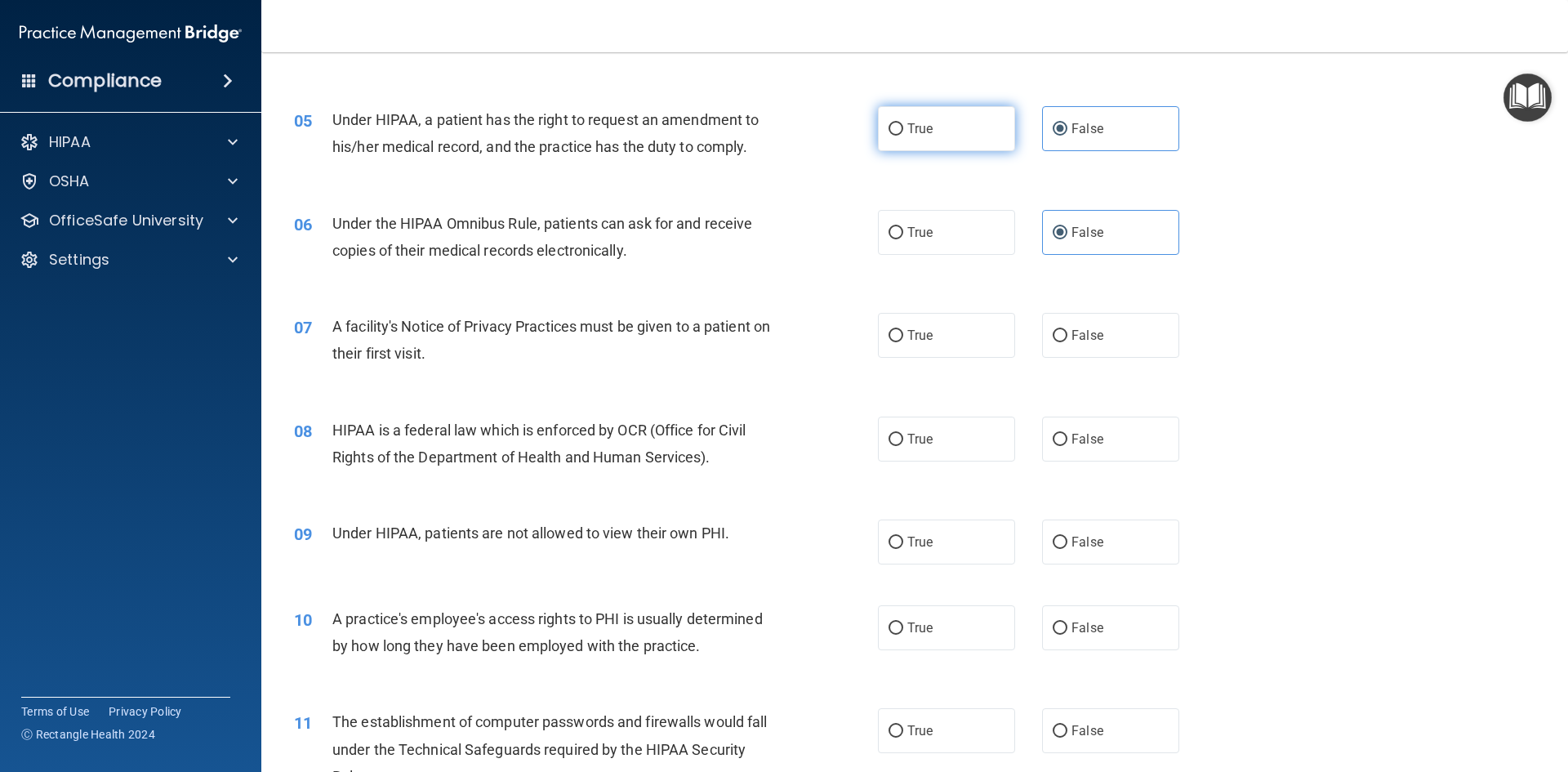
click at [907, 128] on span "True" at bounding box center [919, 129] width 25 height 16
click at [902, 128] on input "True" at bounding box center [895, 129] width 15 height 12
radio input "true"
click at [1064, 118] on label "False" at bounding box center [1111, 128] width 137 height 45
click at [1064, 123] on input "False" at bounding box center [1060, 129] width 15 height 12
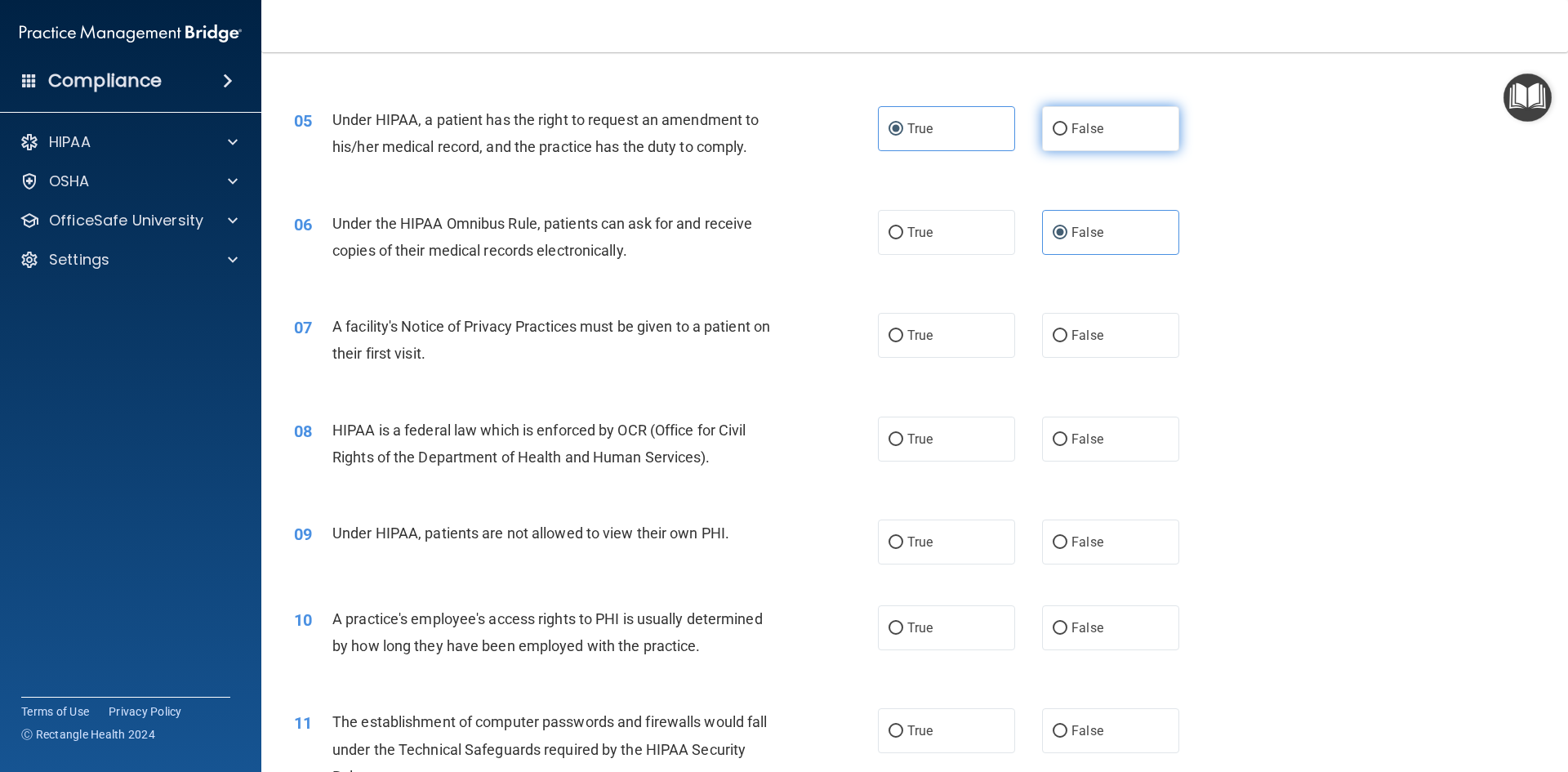
radio input "true"
radio input "false"
click at [919, 220] on label "True" at bounding box center [946, 232] width 137 height 45
click at [903, 227] on input "True" at bounding box center [895, 234] width 15 height 12
radio input "true"
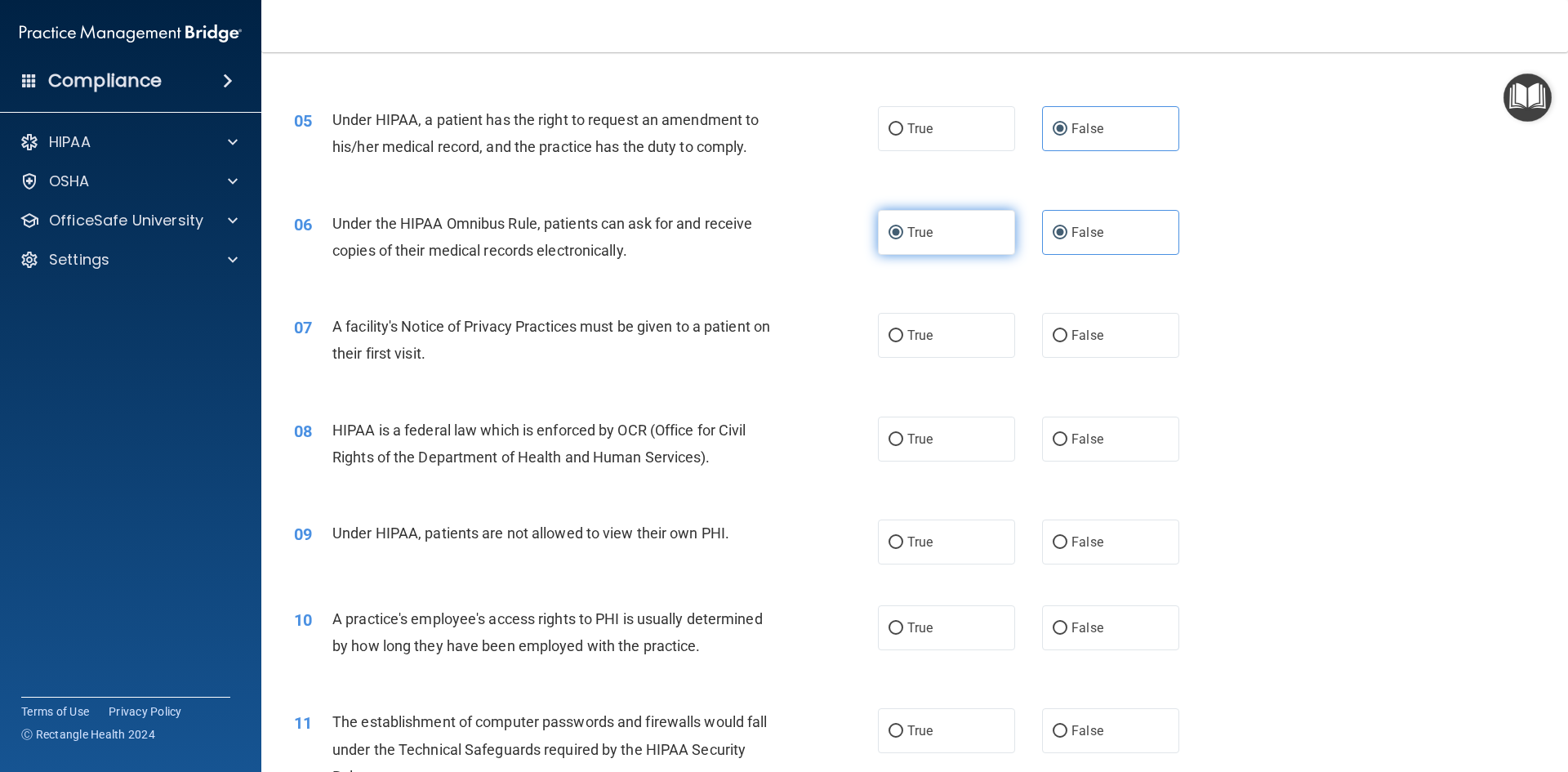
radio input "false"
click at [907, 337] on span "True" at bounding box center [919, 335] width 25 height 16
click at [903, 337] on input "True" at bounding box center [895, 336] width 15 height 12
radio input "true"
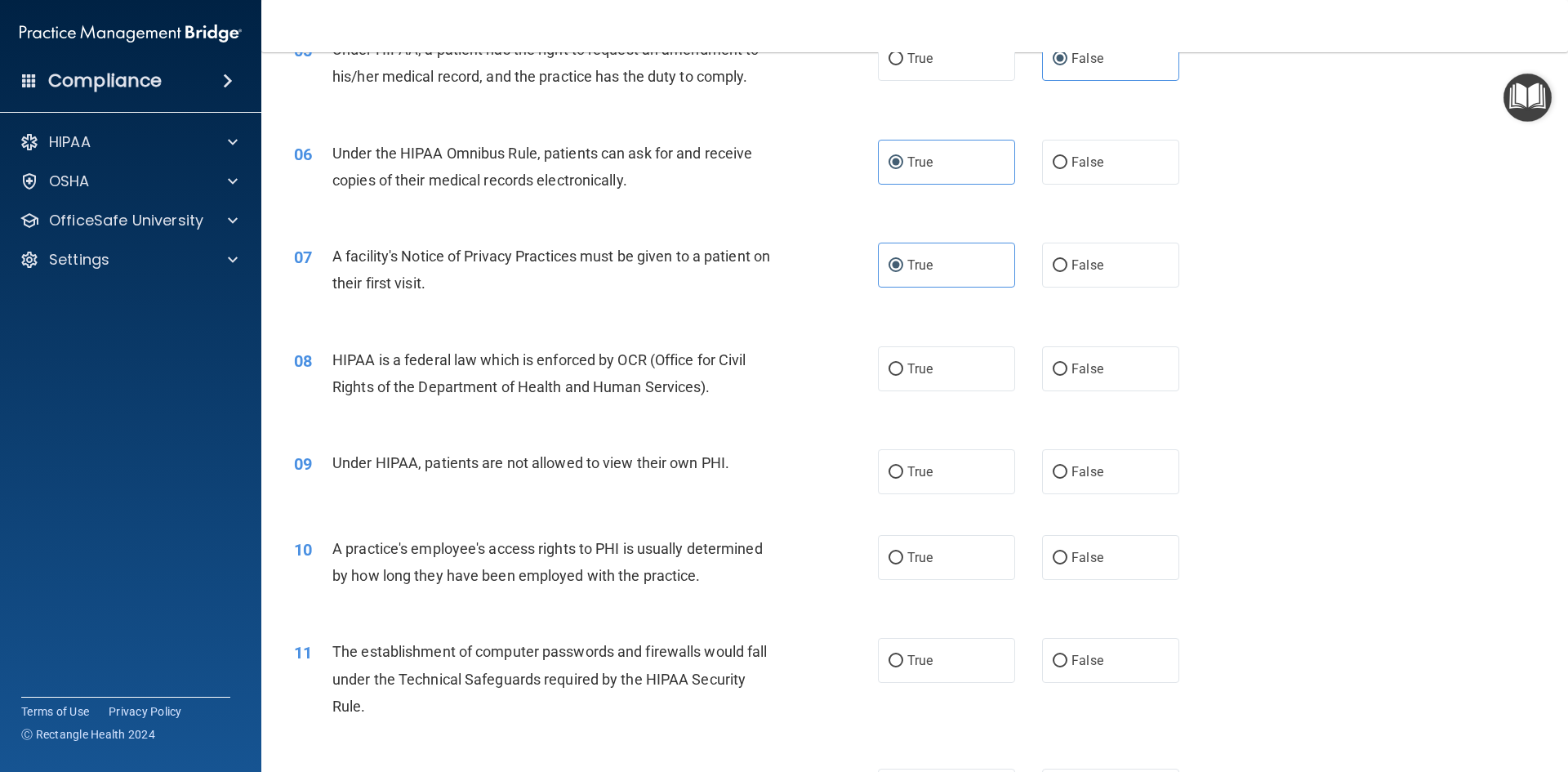
scroll to position [735, 0]
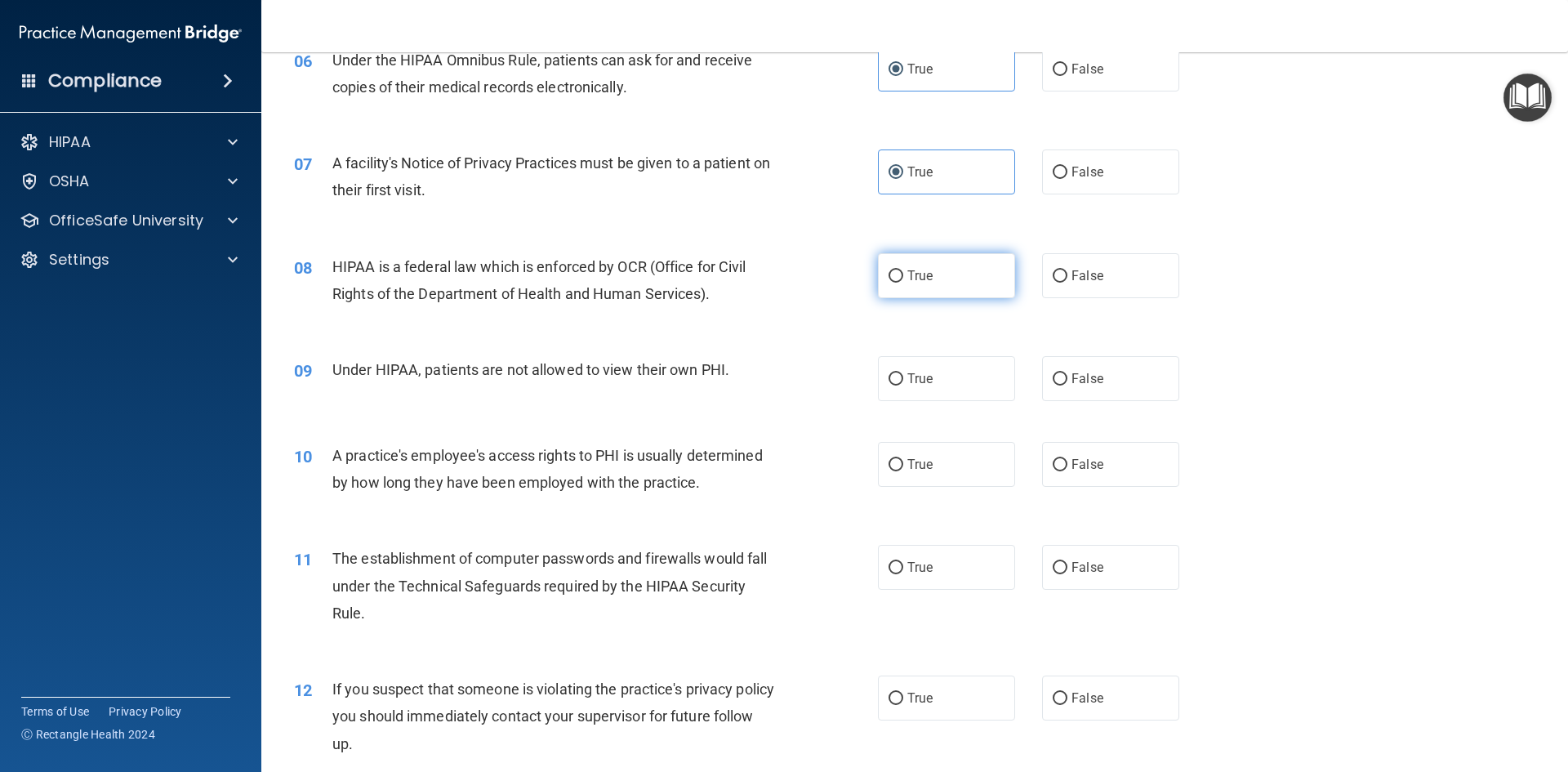
click at [888, 271] on input "True" at bounding box center [895, 277] width 15 height 12
radio input "true"
click at [1071, 372] on span "False" at bounding box center [1087, 379] width 32 height 16
click at [1068, 373] on input "False" at bounding box center [1060, 379] width 15 height 12
radio input "true"
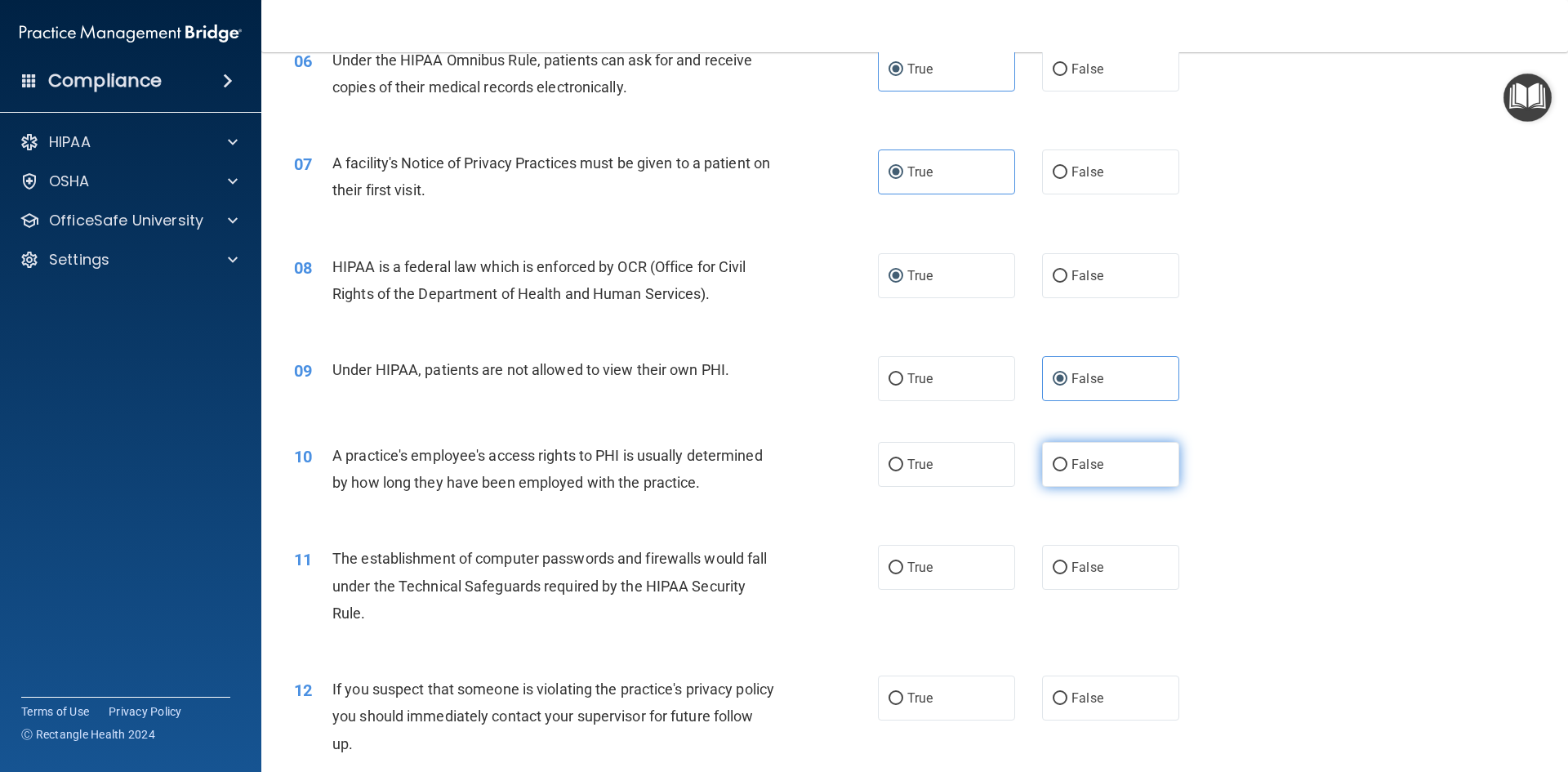
click at [1053, 471] on input "False" at bounding box center [1060, 465] width 15 height 12
radio input "true"
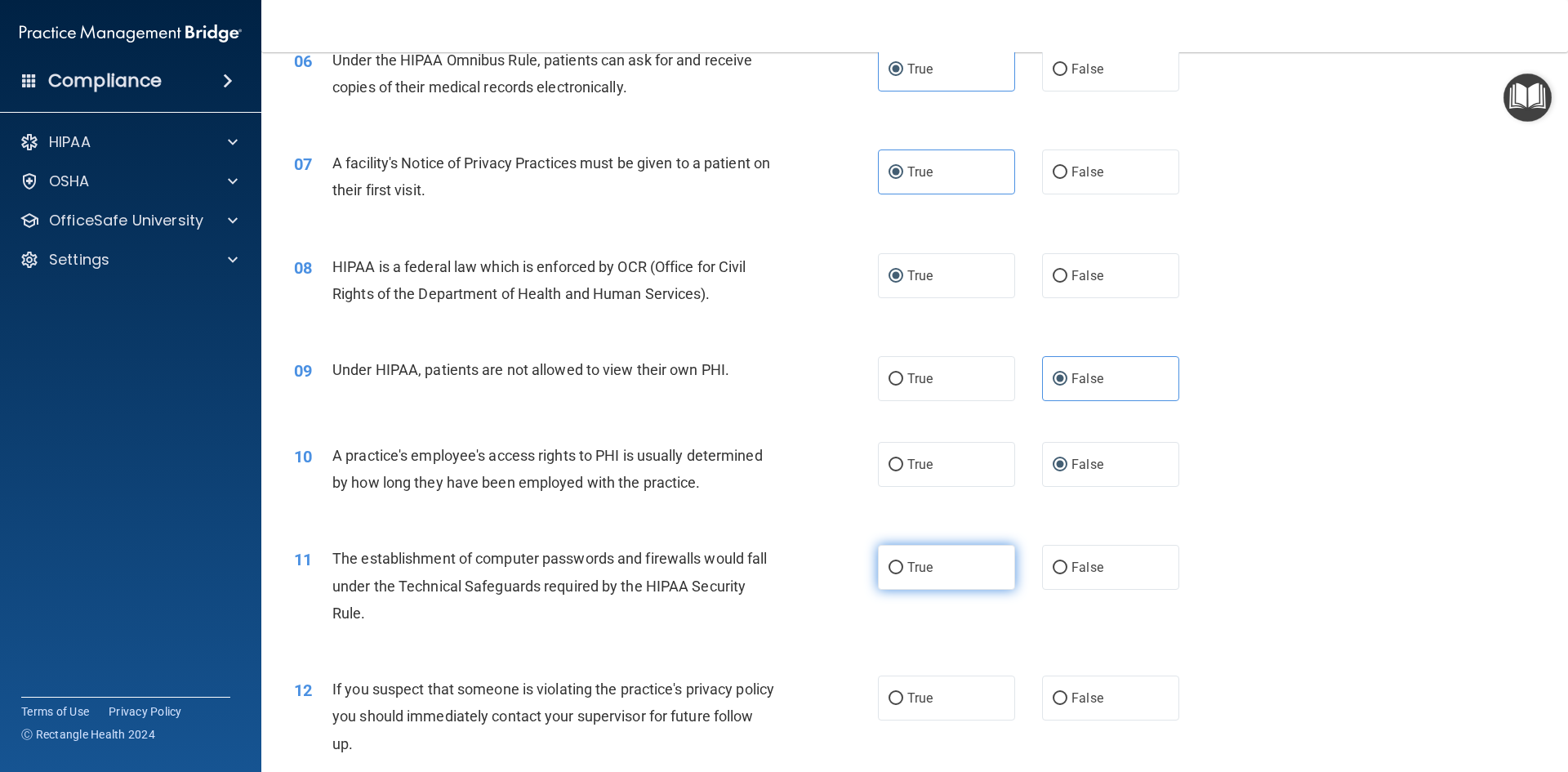
click at [921, 560] on span "True" at bounding box center [919, 567] width 25 height 16
click at [903, 562] on input "True" at bounding box center [895, 568] width 15 height 12
radio input "true"
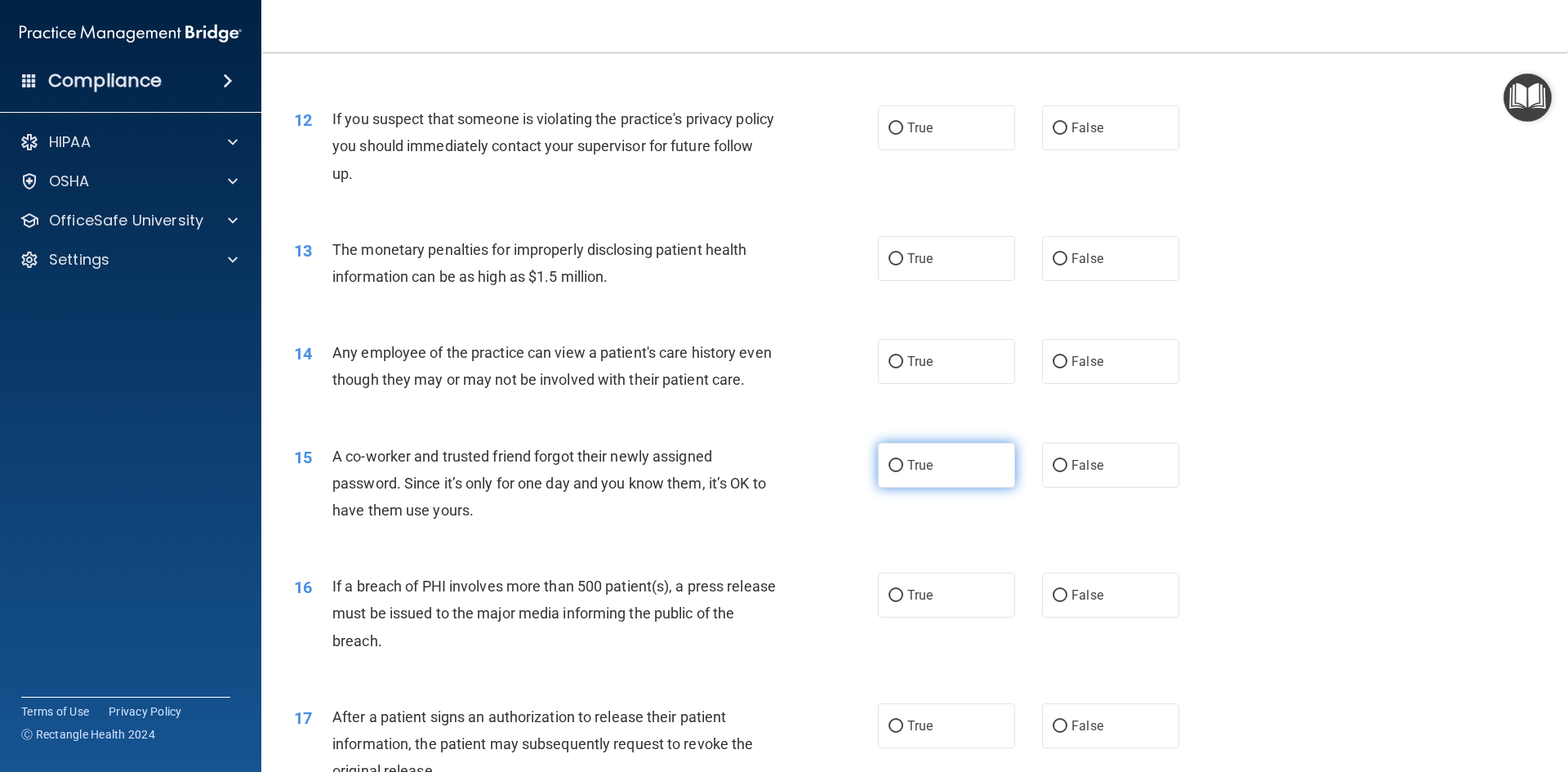
scroll to position [1307, 0]
click at [924, 138] on label "True" at bounding box center [946, 126] width 137 height 45
click at [903, 133] on input "True" at bounding box center [895, 127] width 15 height 12
radio input "true"
click at [942, 263] on label "True" at bounding box center [946, 256] width 137 height 45
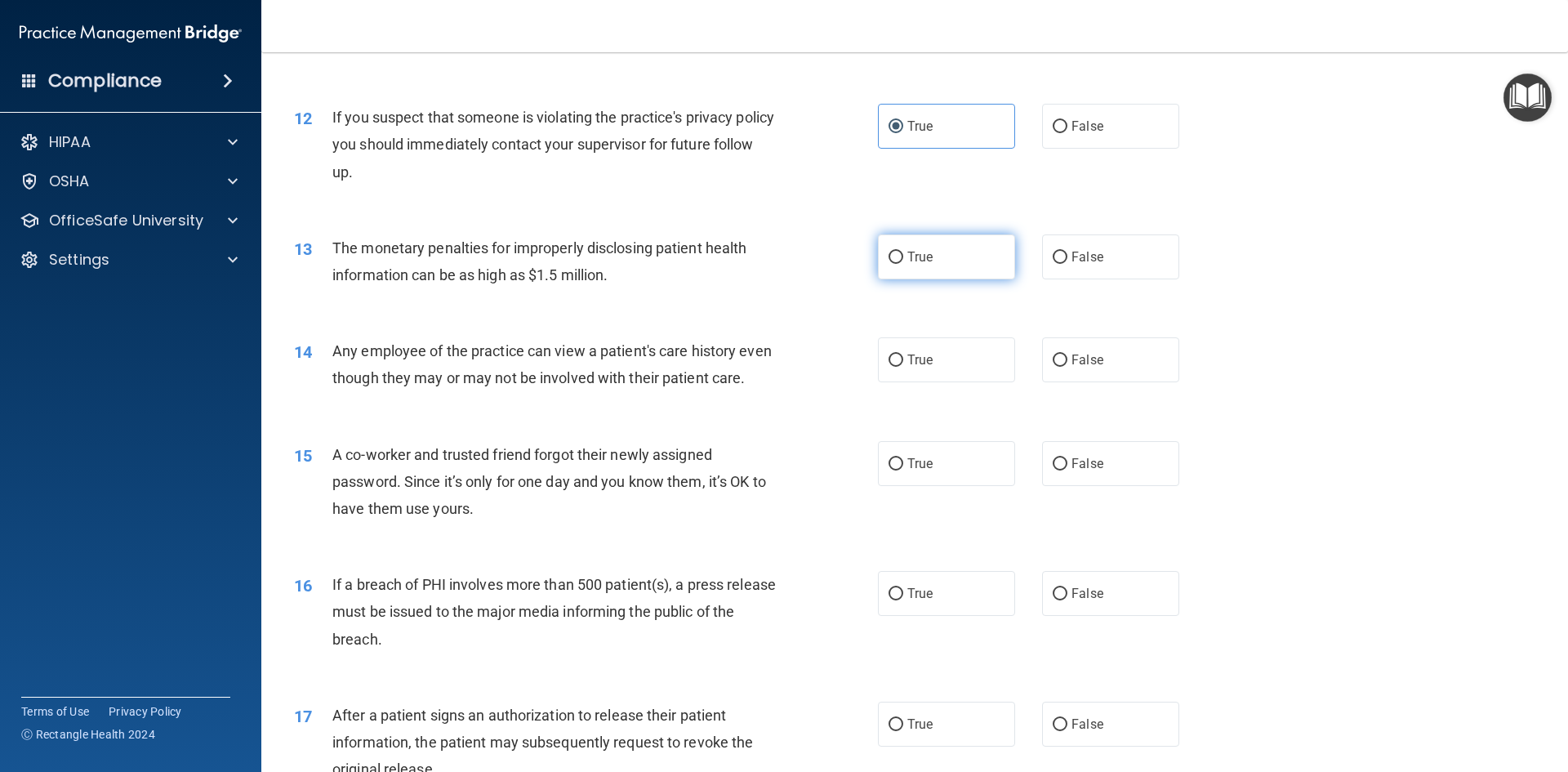
click at [903, 263] on input "True" at bounding box center [895, 257] width 15 height 12
radio input "true"
click at [1042, 350] on label "False" at bounding box center [1111, 359] width 137 height 45
click at [1053, 355] on input "False" at bounding box center [1060, 361] width 15 height 12
radio input "true"
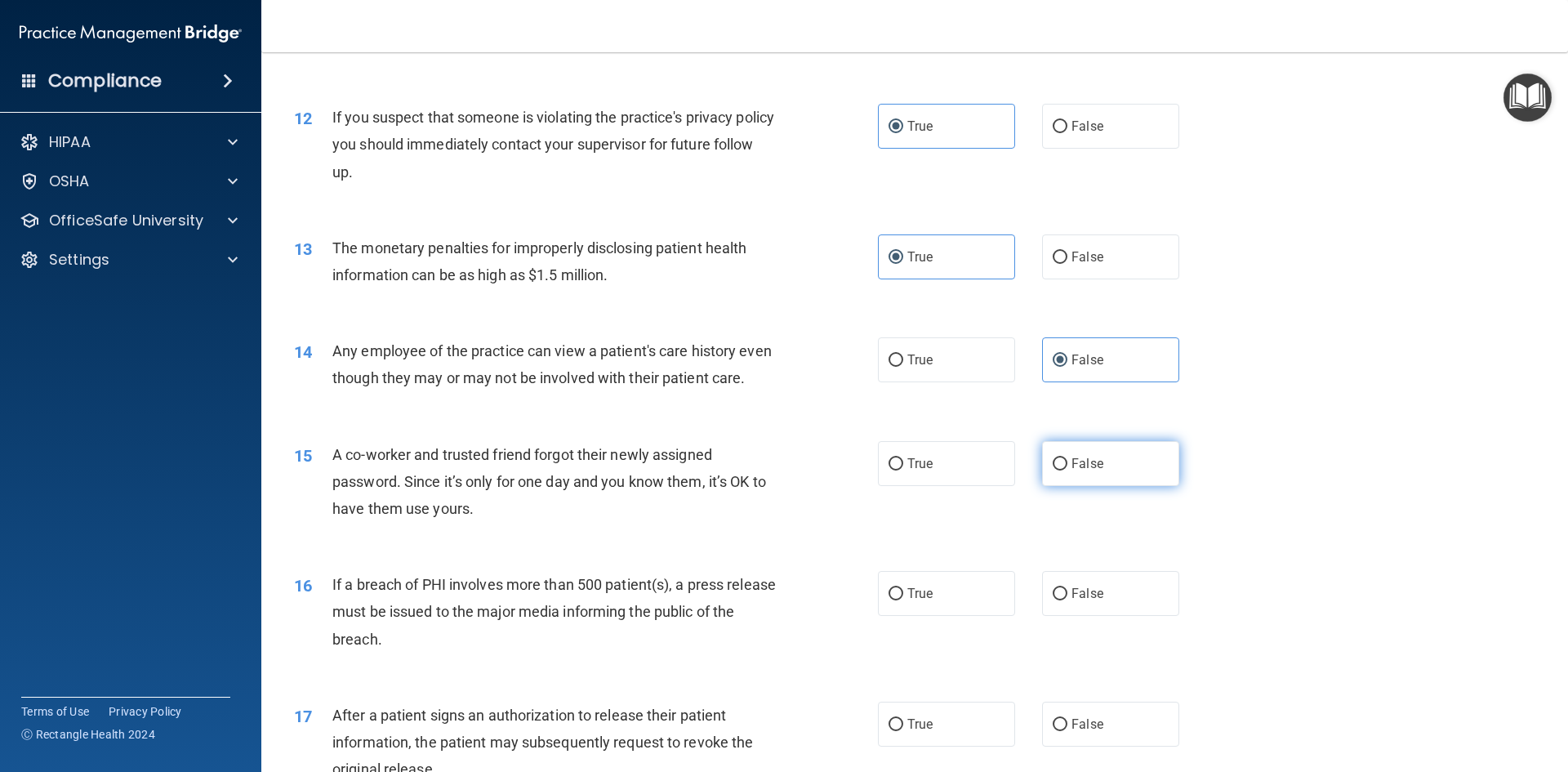
click at [1063, 484] on label "False" at bounding box center [1111, 463] width 137 height 45
click at [1063, 471] on input "False" at bounding box center [1060, 465] width 15 height 12
radio input "true"
drag, startPoint x: 910, startPoint y: 618, endPoint x: 910, endPoint y: 610, distance: 8.0
click at [910, 601] on span "True" at bounding box center [919, 594] width 25 height 16
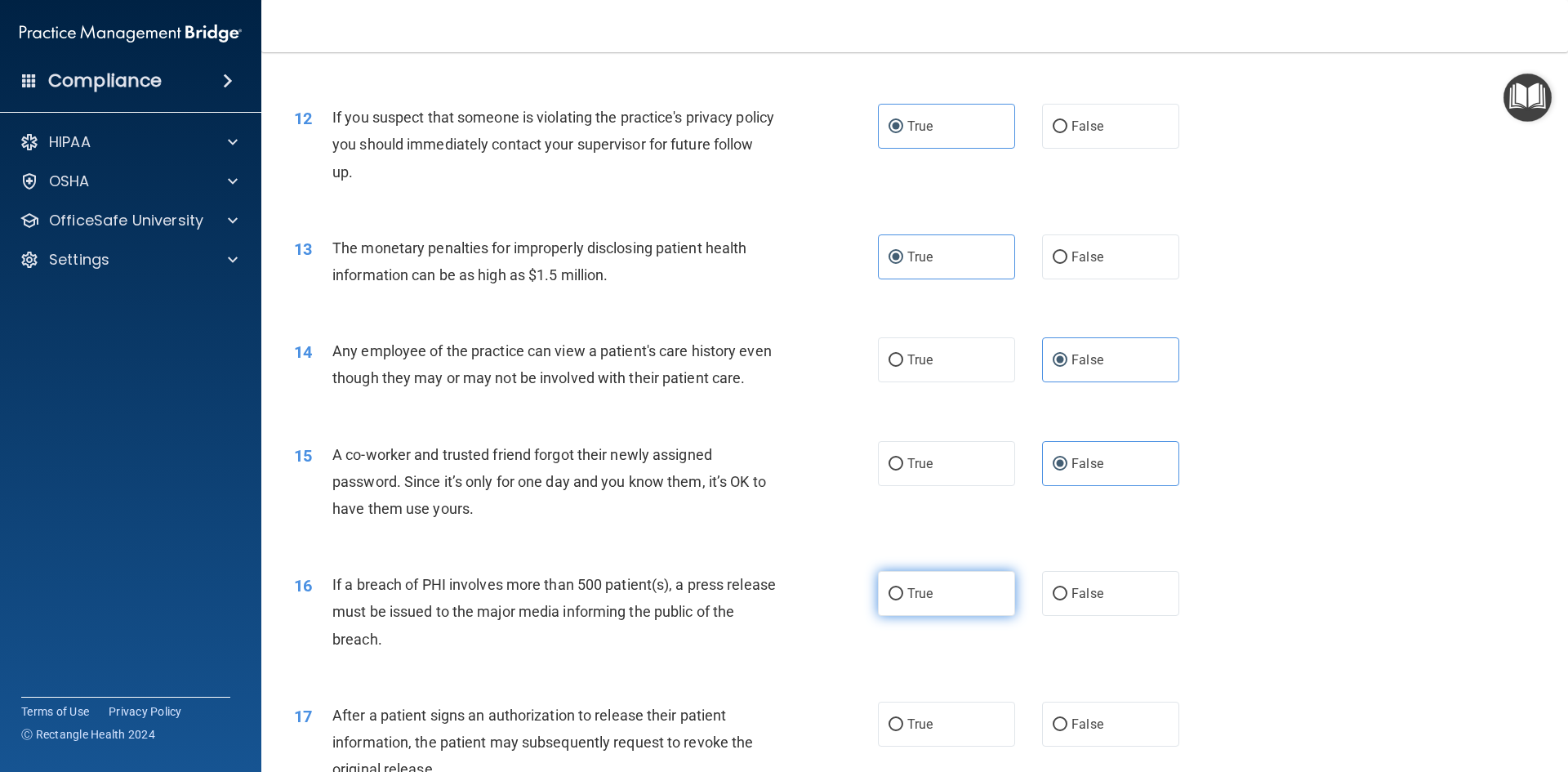
click at [903, 601] on input "True" at bounding box center [895, 595] width 15 height 12
radio input "true"
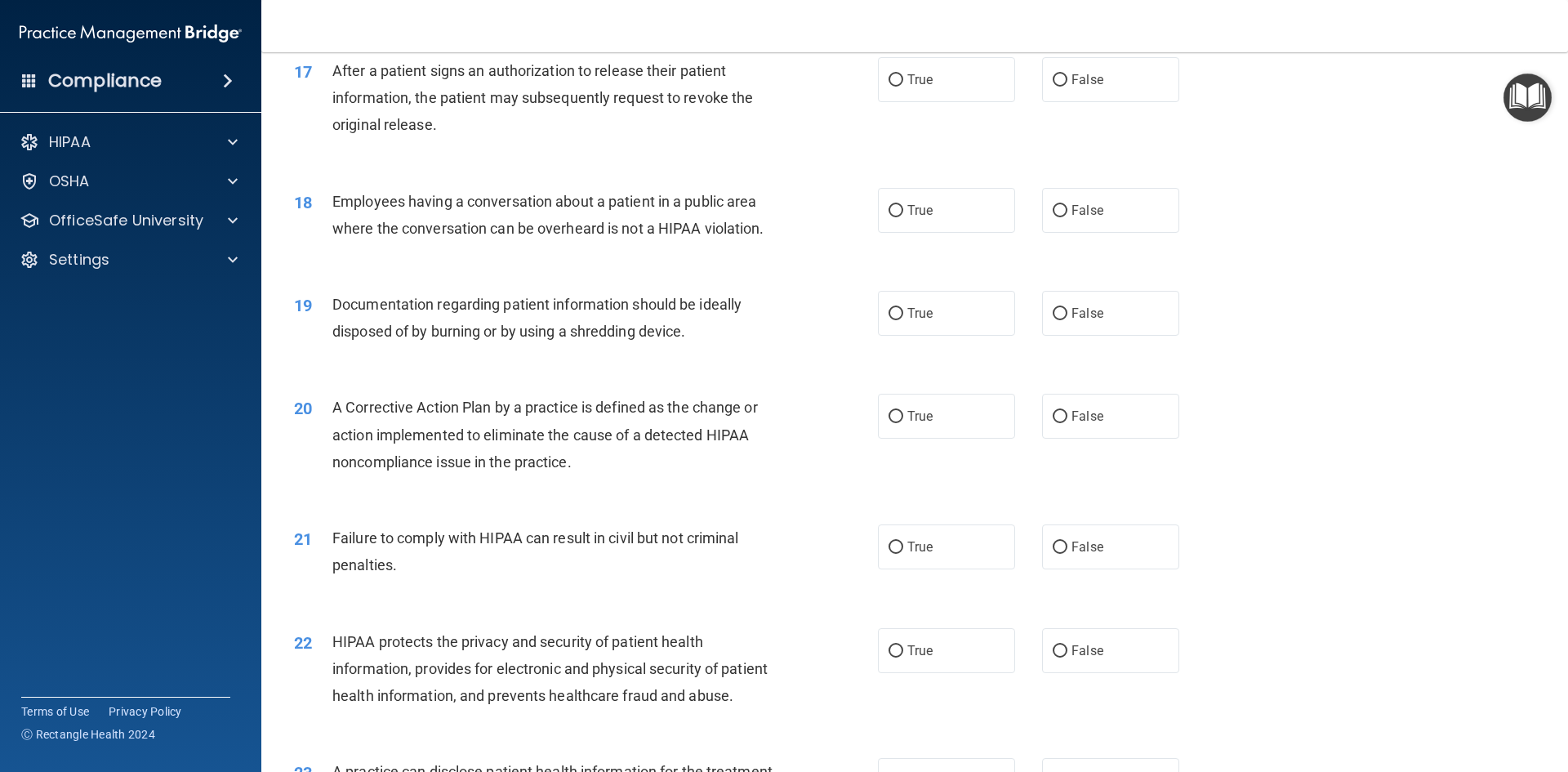
scroll to position [1960, 0]
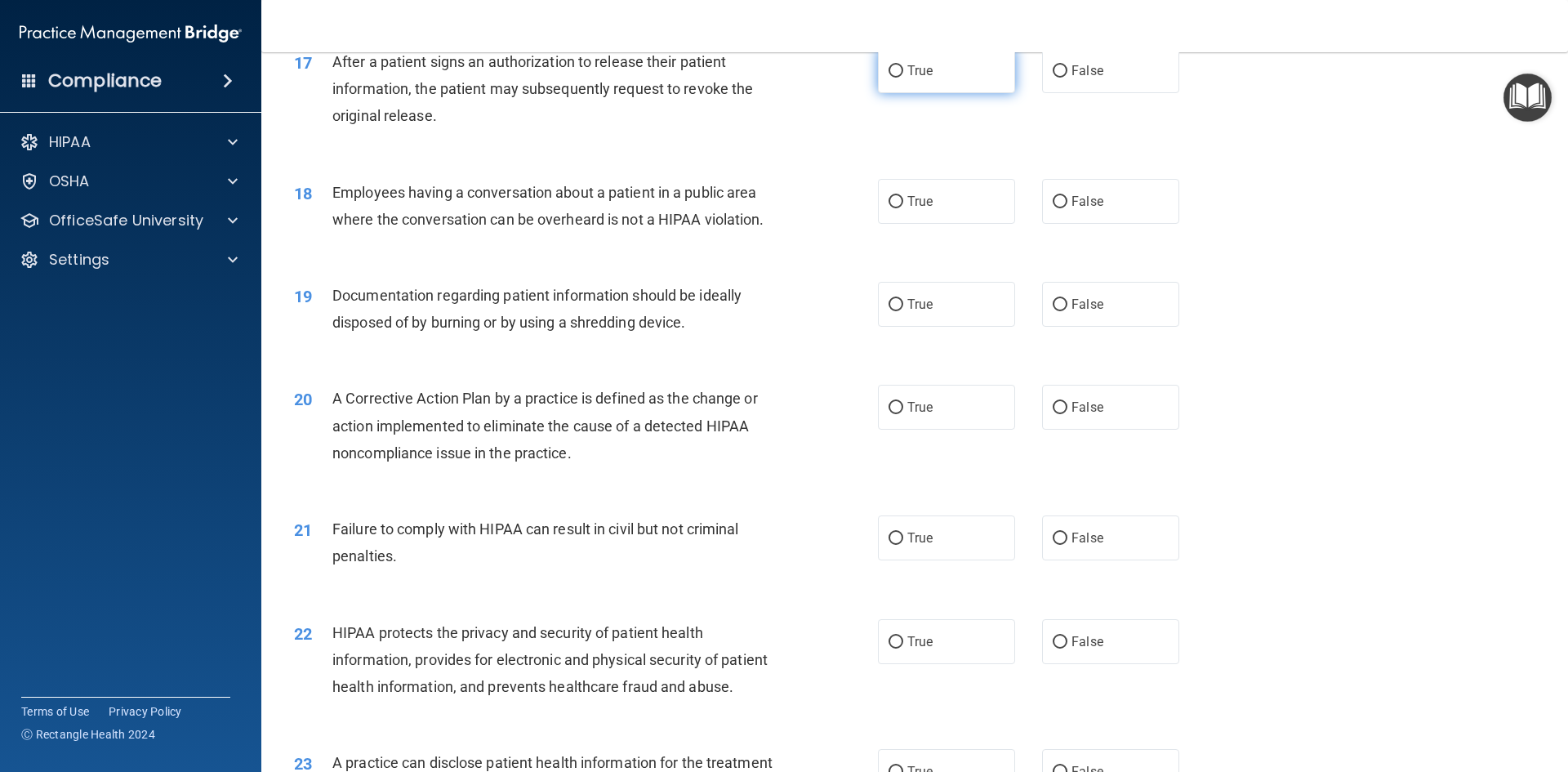
click at [955, 93] on label "True" at bounding box center [946, 70] width 137 height 45
click at [903, 77] on input "True" at bounding box center [895, 71] width 15 height 12
radio input "true"
click at [896, 224] on label "True" at bounding box center [946, 201] width 137 height 45
click at [896, 208] on input "True" at bounding box center [895, 202] width 15 height 12
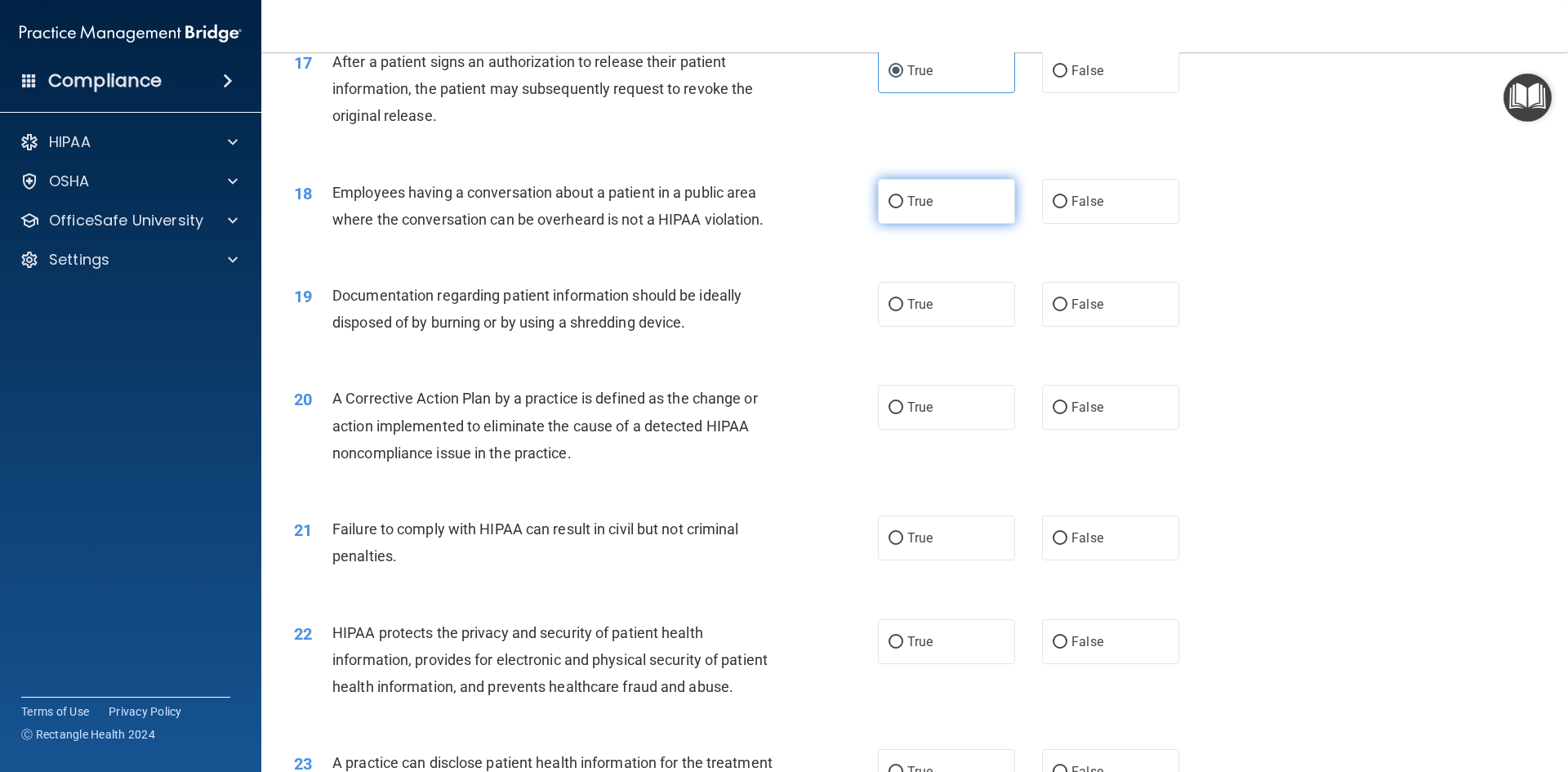
radio input "true"
click at [913, 310] on label "True" at bounding box center [946, 304] width 137 height 45
click at [903, 310] on input "True" at bounding box center [895, 305] width 15 height 12
radio input "true"
click at [901, 429] on label "True" at bounding box center [946, 407] width 137 height 45
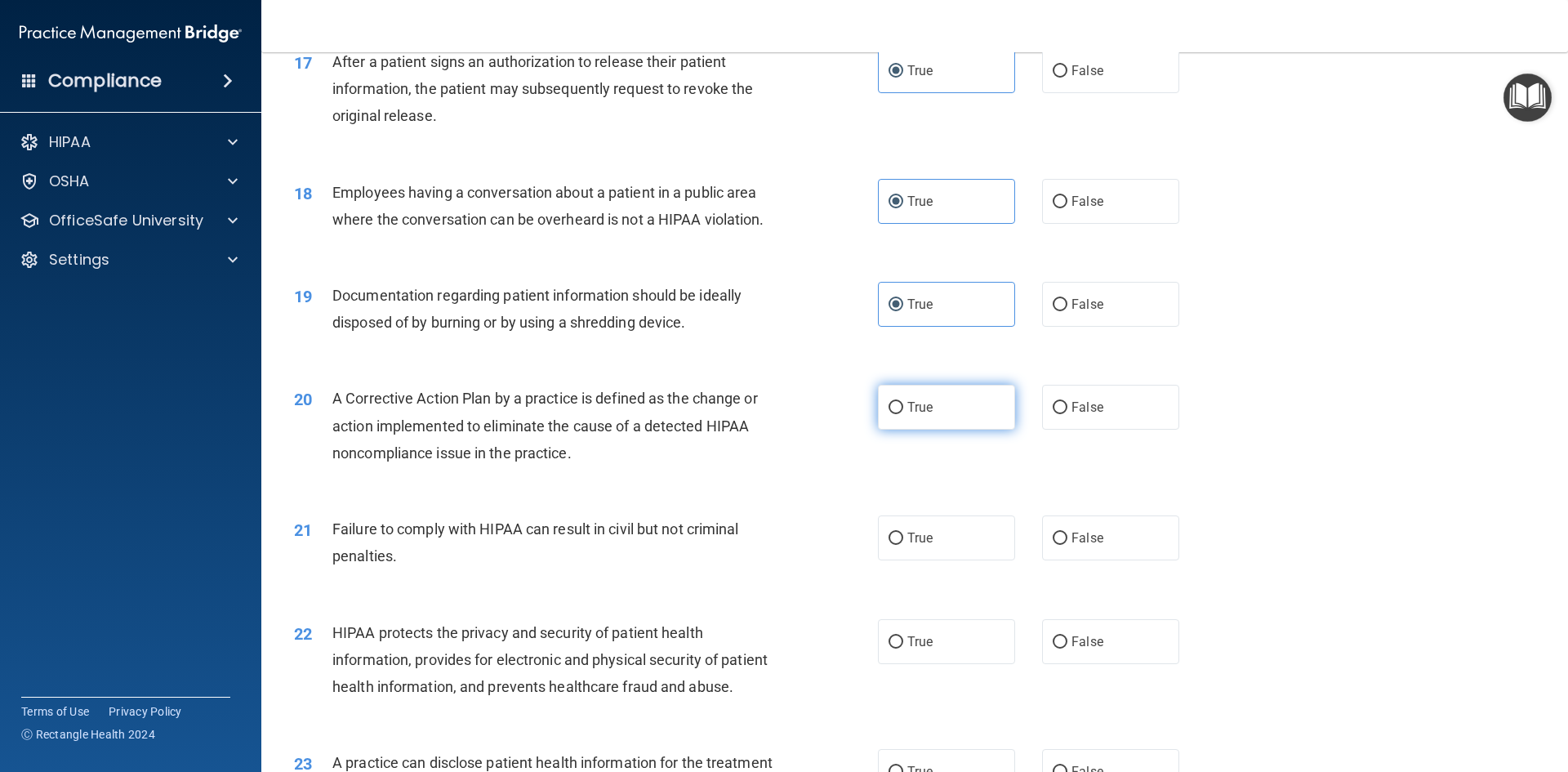
click at [901, 415] on input "True" at bounding box center [895, 408] width 15 height 12
radio input "true"
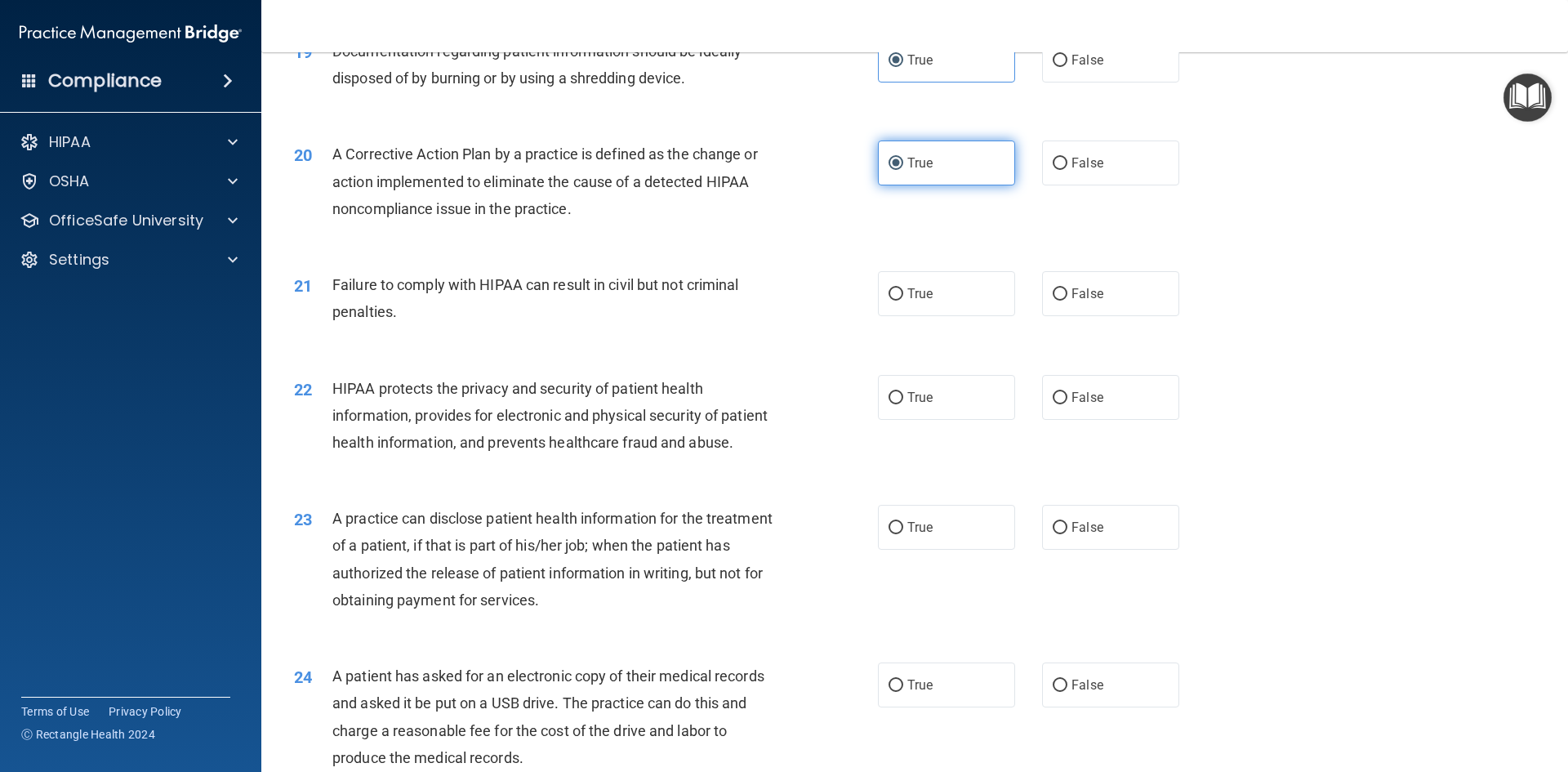
scroll to position [2205, 0]
click at [939, 419] on label "True" at bounding box center [946, 396] width 137 height 45
click at [903, 403] on input "True" at bounding box center [895, 397] width 15 height 12
radio input "true"
click at [934, 315] on label "True" at bounding box center [946, 292] width 137 height 45
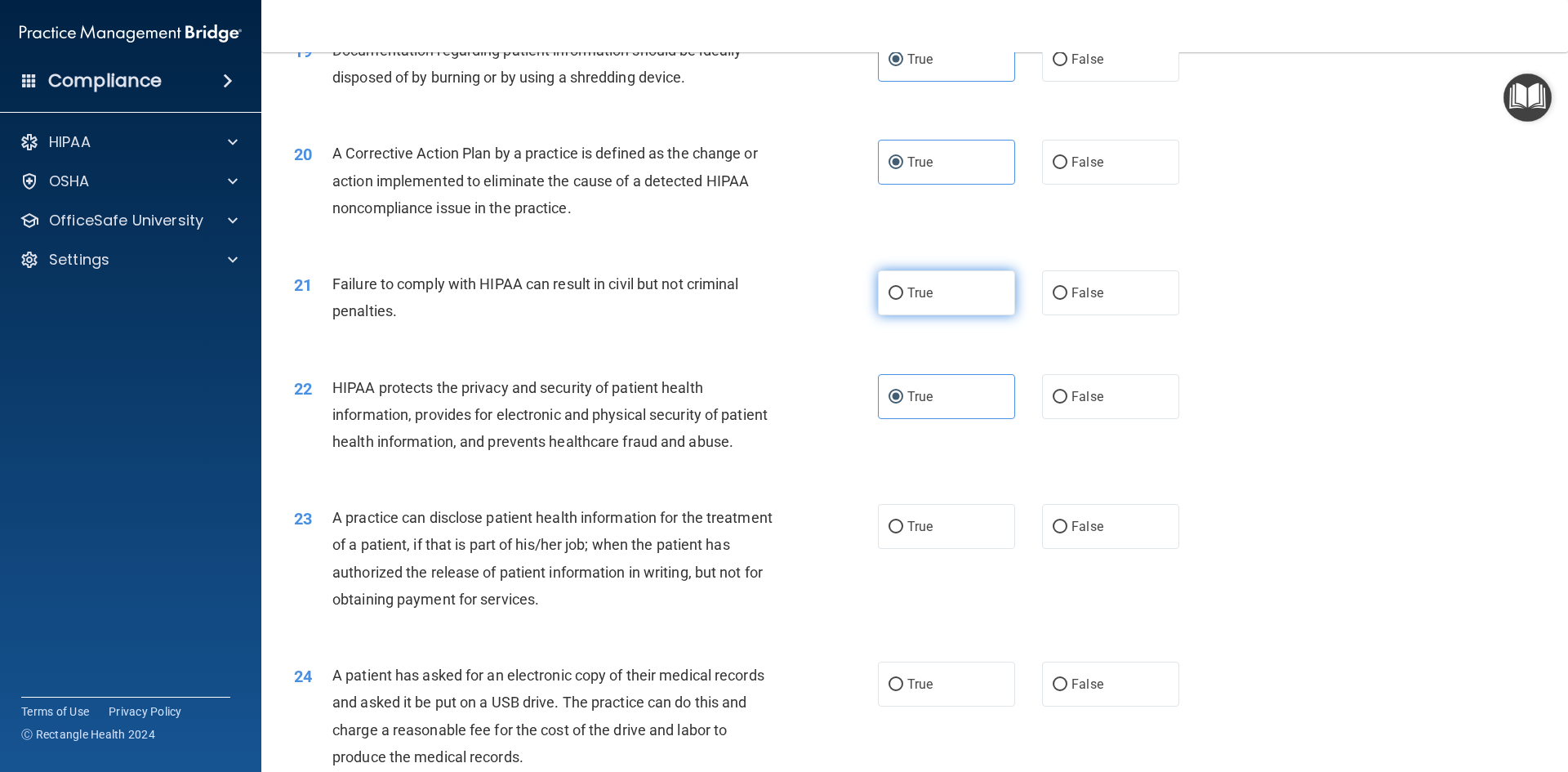
click at [903, 299] on input "True" at bounding box center [895, 293] width 15 height 12
radio input "true"
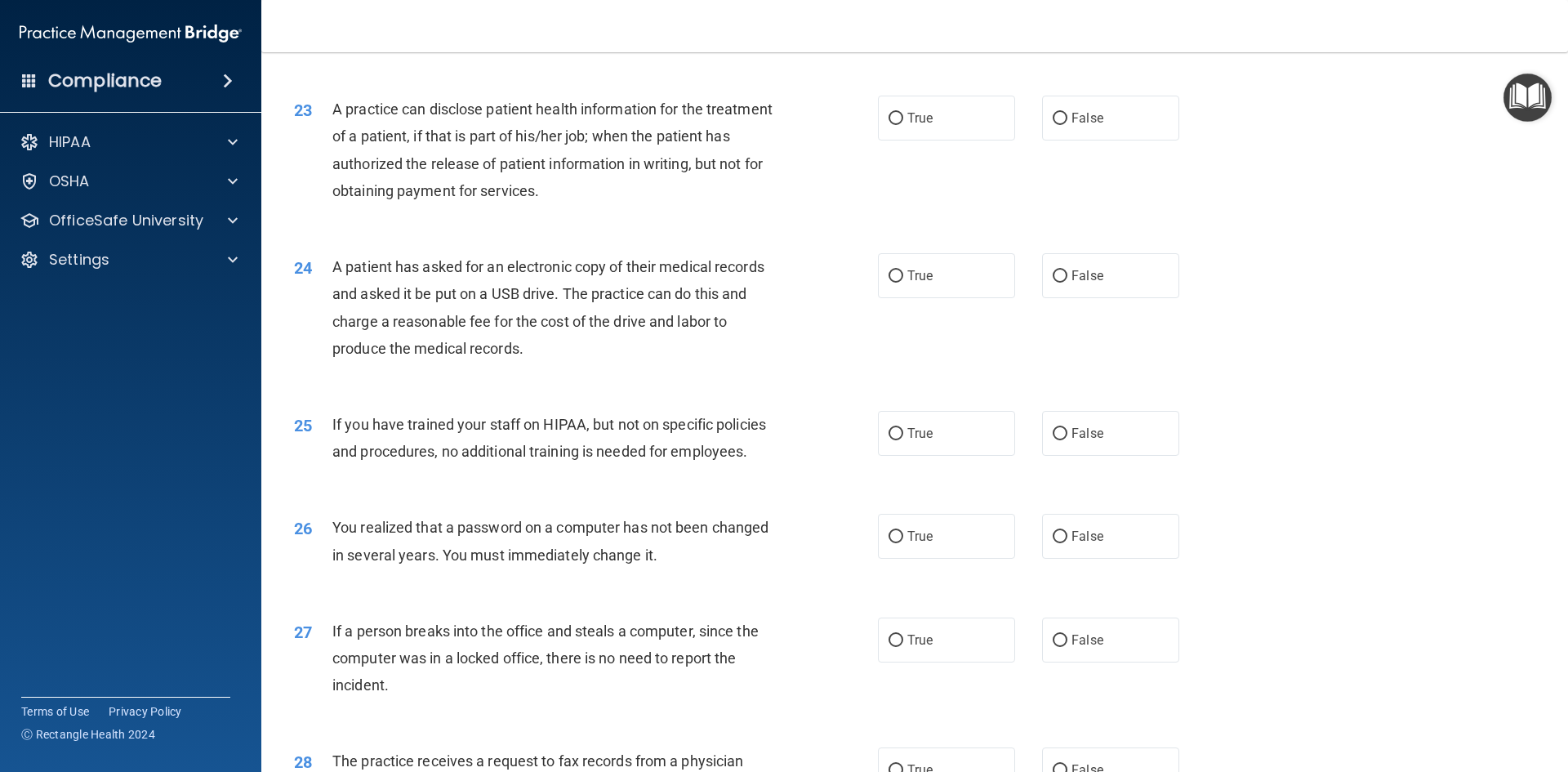
scroll to position [2695, 0]
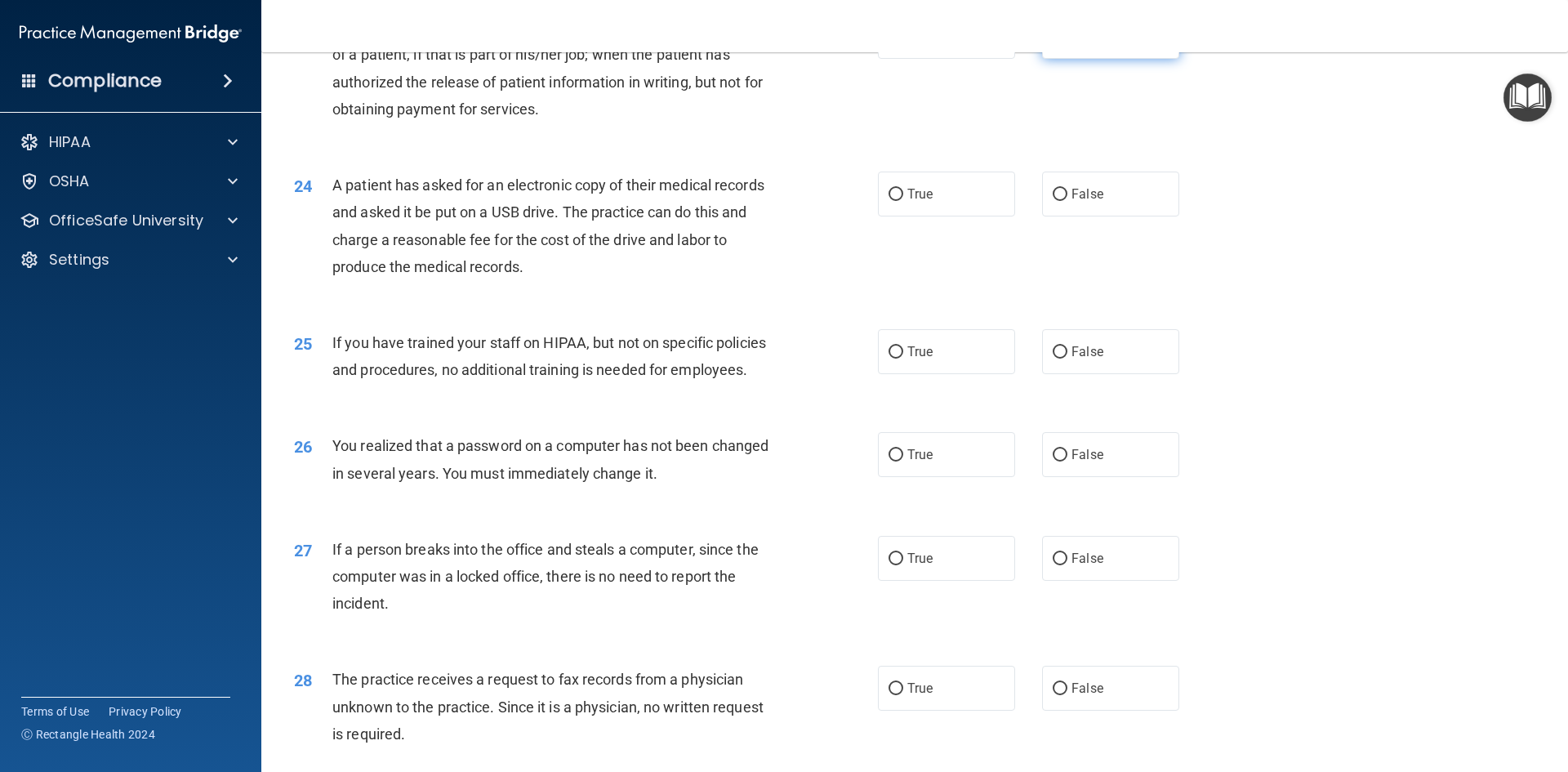
click at [1075, 59] on label "False" at bounding box center [1111, 36] width 137 height 45
click at [1068, 43] on input "False" at bounding box center [1060, 37] width 15 height 12
radio input "true"
click at [939, 216] on label "True" at bounding box center [946, 193] width 137 height 45
click at [903, 201] on input "True" at bounding box center [895, 195] width 15 height 12
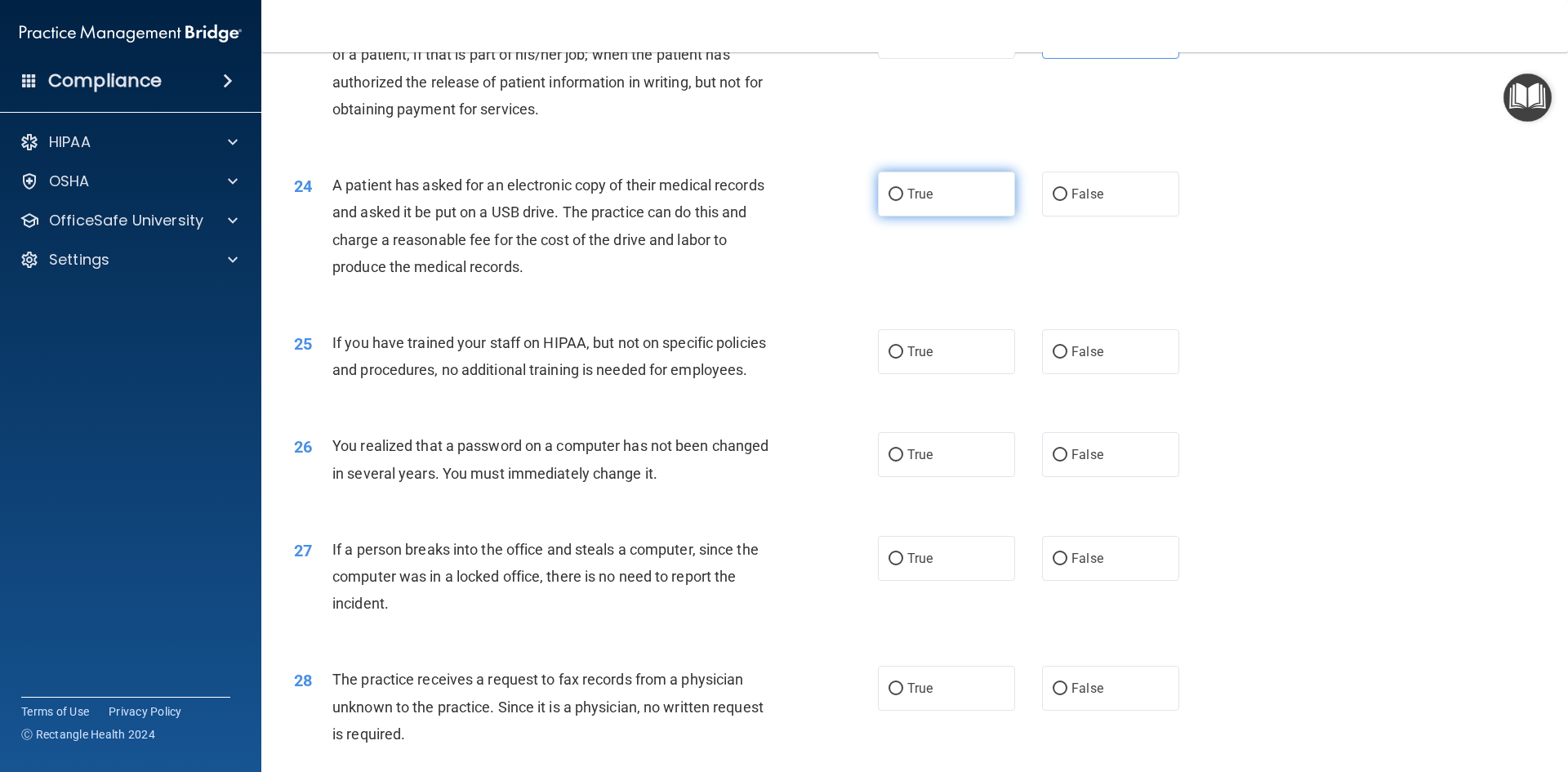
radio input "true"
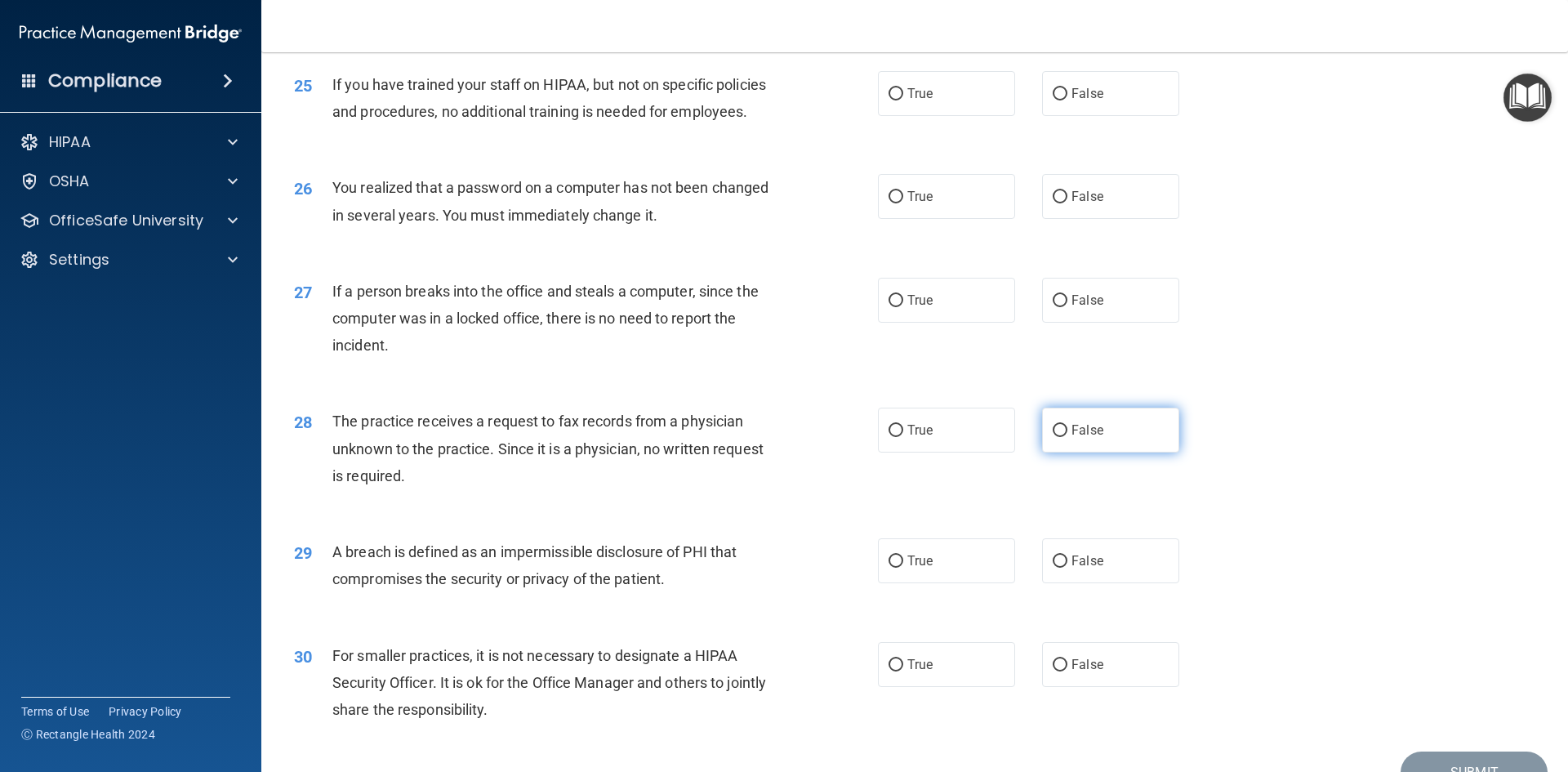
scroll to position [3022, 0]
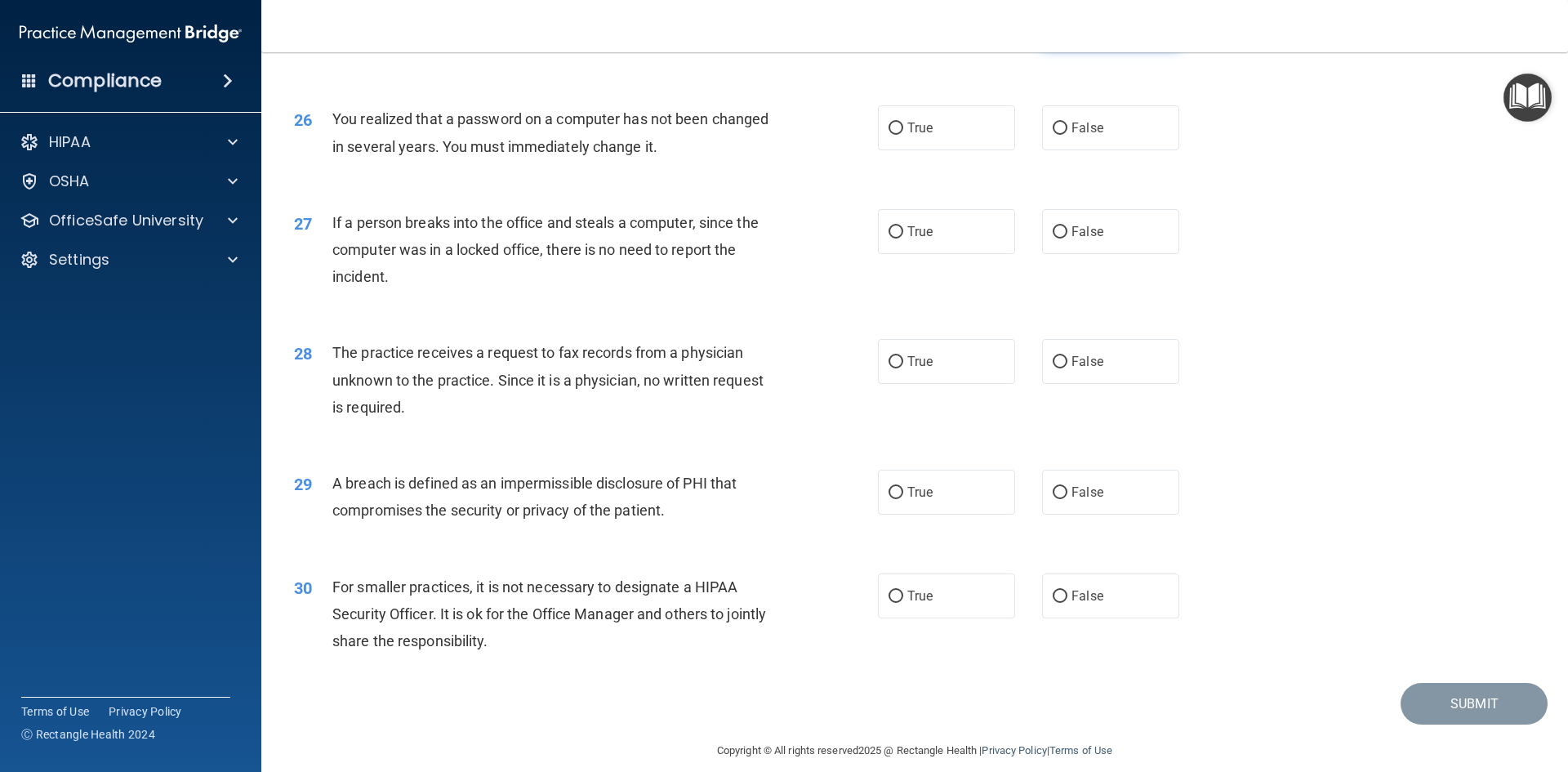
click at [1067, 47] on label "False" at bounding box center [1111, 25] width 137 height 45
click at [1067, 32] on input "False" at bounding box center [1060, 25] width 15 height 12
radio input "true"
click at [955, 150] on label "True" at bounding box center [946, 127] width 137 height 45
click at [903, 134] on input "True" at bounding box center [895, 128] width 15 height 12
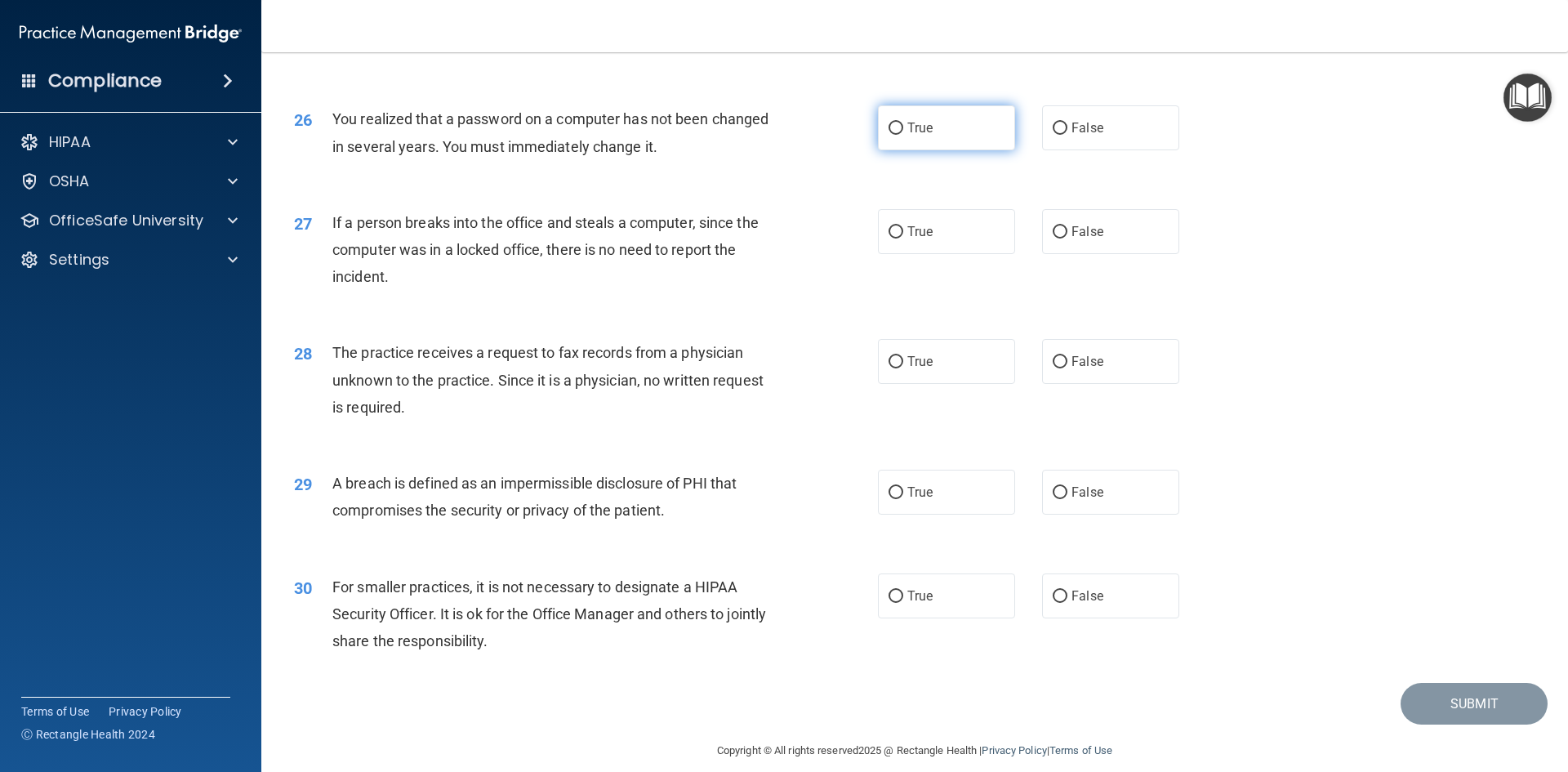
radio input "true"
click at [1045, 256] on div "27 If a person breaks into the office and steals a computer, since the computer…" at bounding box center [914, 254] width 1265 height 131
click at [1048, 254] on label "False" at bounding box center [1111, 231] width 137 height 45
click at [1053, 239] on input "False" at bounding box center [1060, 233] width 15 height 12
radio input "true"
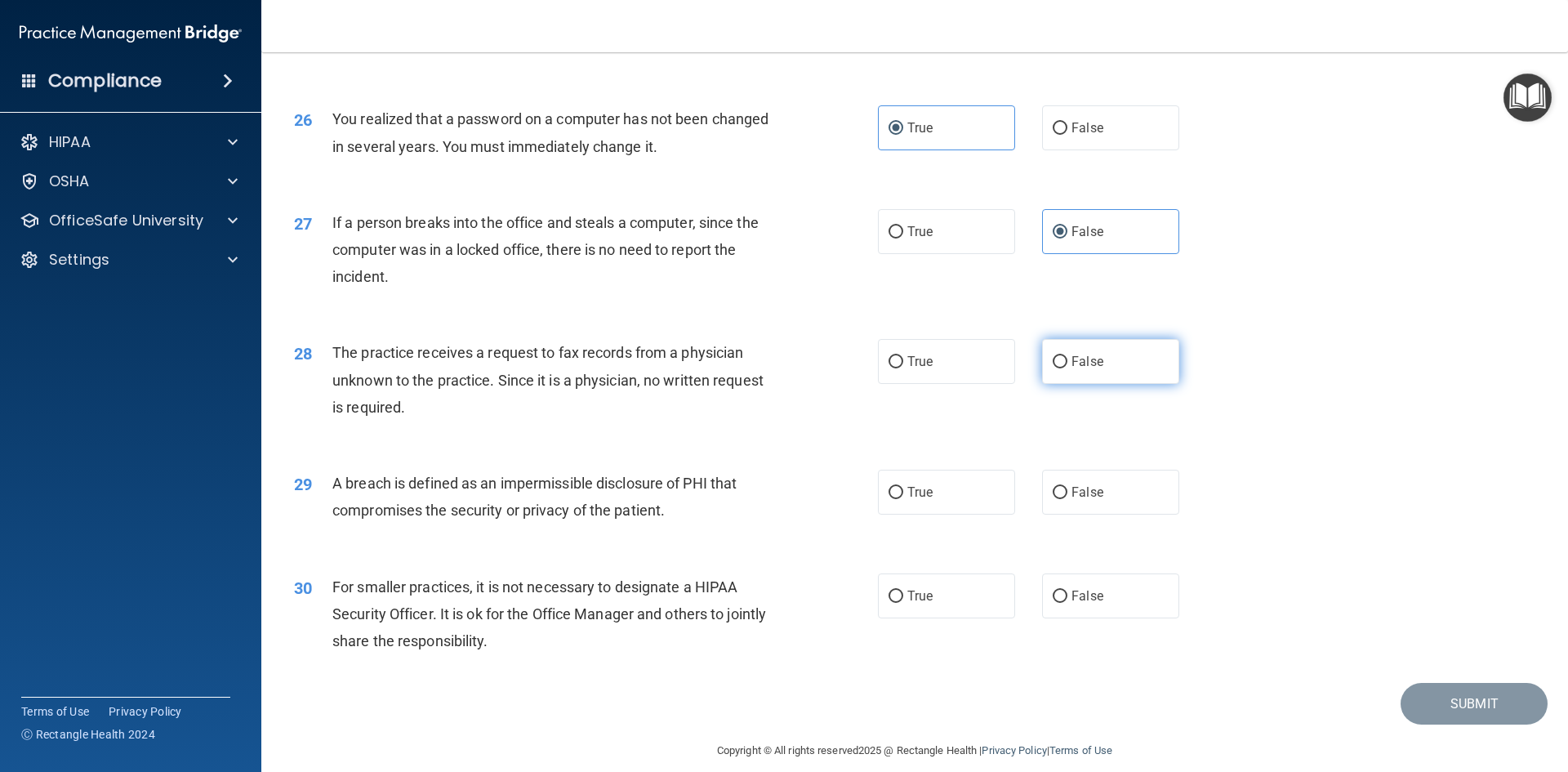
click at [1056, 384] on label "False" at bounding box center [1111, 361] width 137 height 45
click at [1056, 368] on input "False" at bounding box center [1060, 362] width 15 height 12
radio input "true"
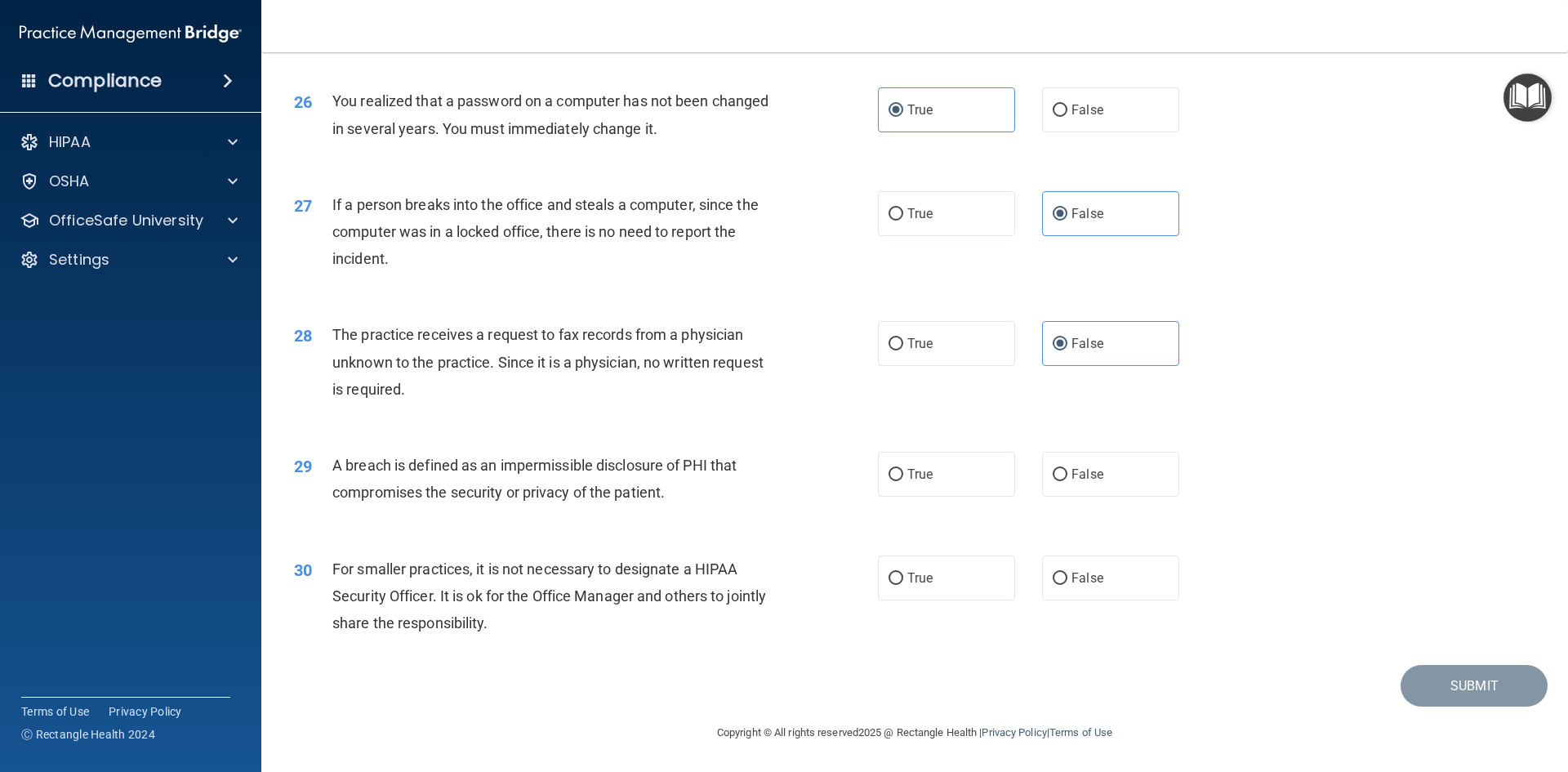
scroll to position [3094, 0]
click at [911, 482] on span "True" at bounding box center [919, 474] width 25 height 16
click at [903, 481] on input "True" at bounding box center [895, 475] width 15 height 12
radio input "true"
click at [1071, 576] on span "False" at bounding box center [1087, 578] width 32 height 16
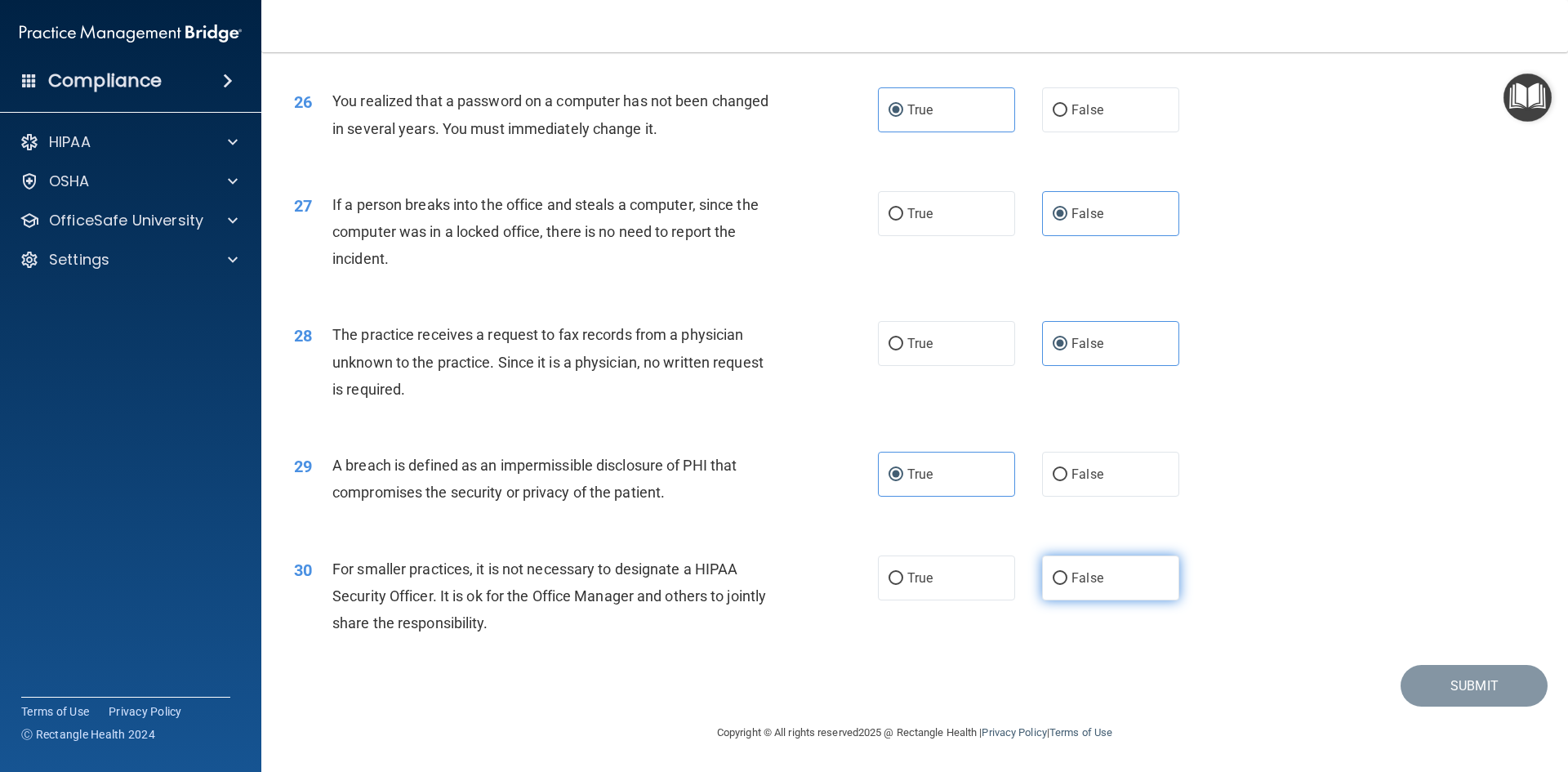
click at [1067, 576] on input "False" at bounding box center [1060, 579] width 15 height 12
radio input "true"
click at [1468, 694] on button "Submit" at bounding box center [1473, 685] width 147 height 41
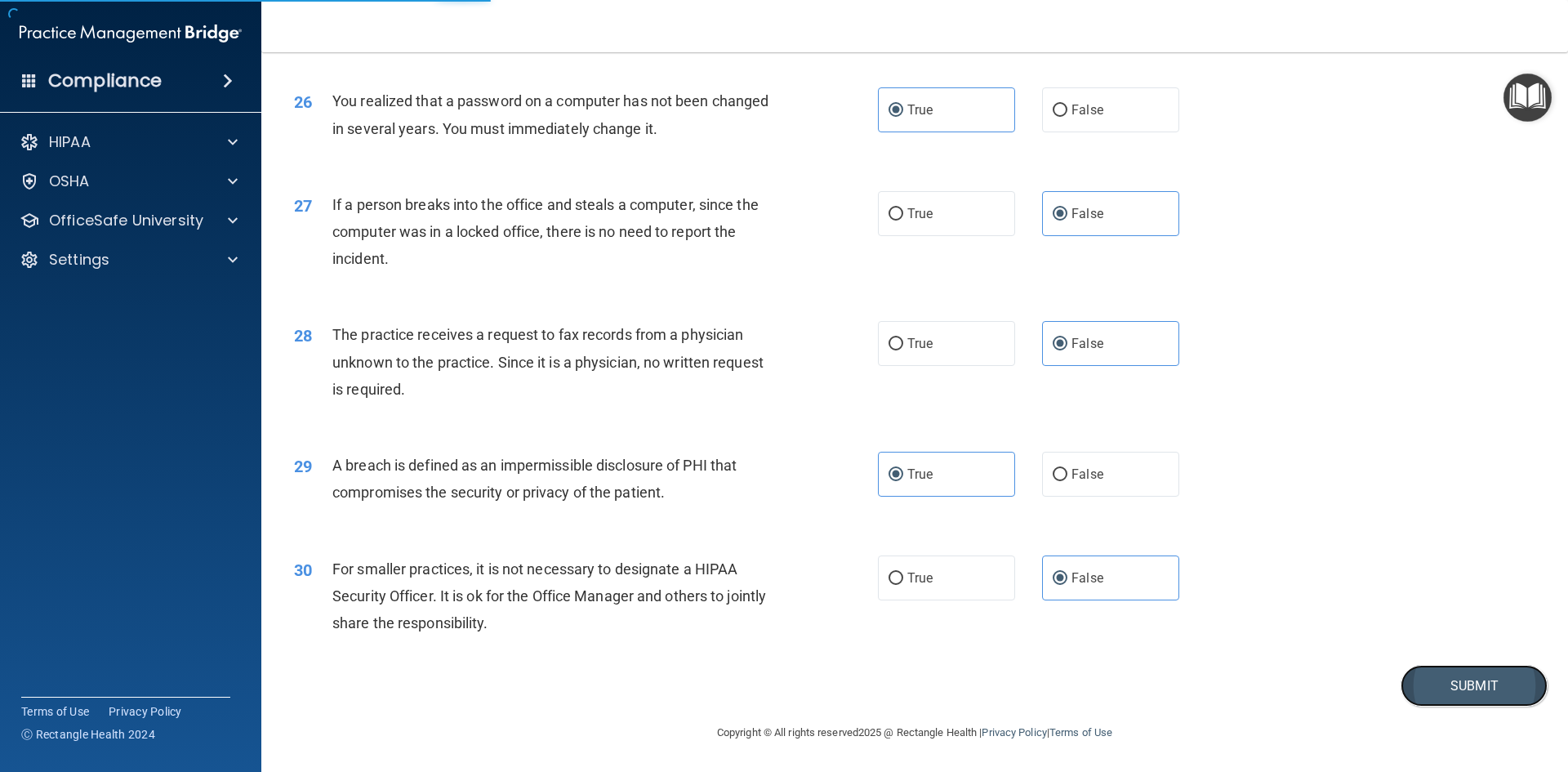
click at [1464, 681] on button "Submit" at bounding box center [1473, 685] width 147 height 41
click at [1420, 707] on footer "Copyright © All rights reserved 2025 @ Rectangle Health | Privacy Policy | Term…" at bounding box center [915, 731] width 1241 height 49
click at [1425, 682] on button "Submit" at bounding box center [1473, 685] width 147 height 41
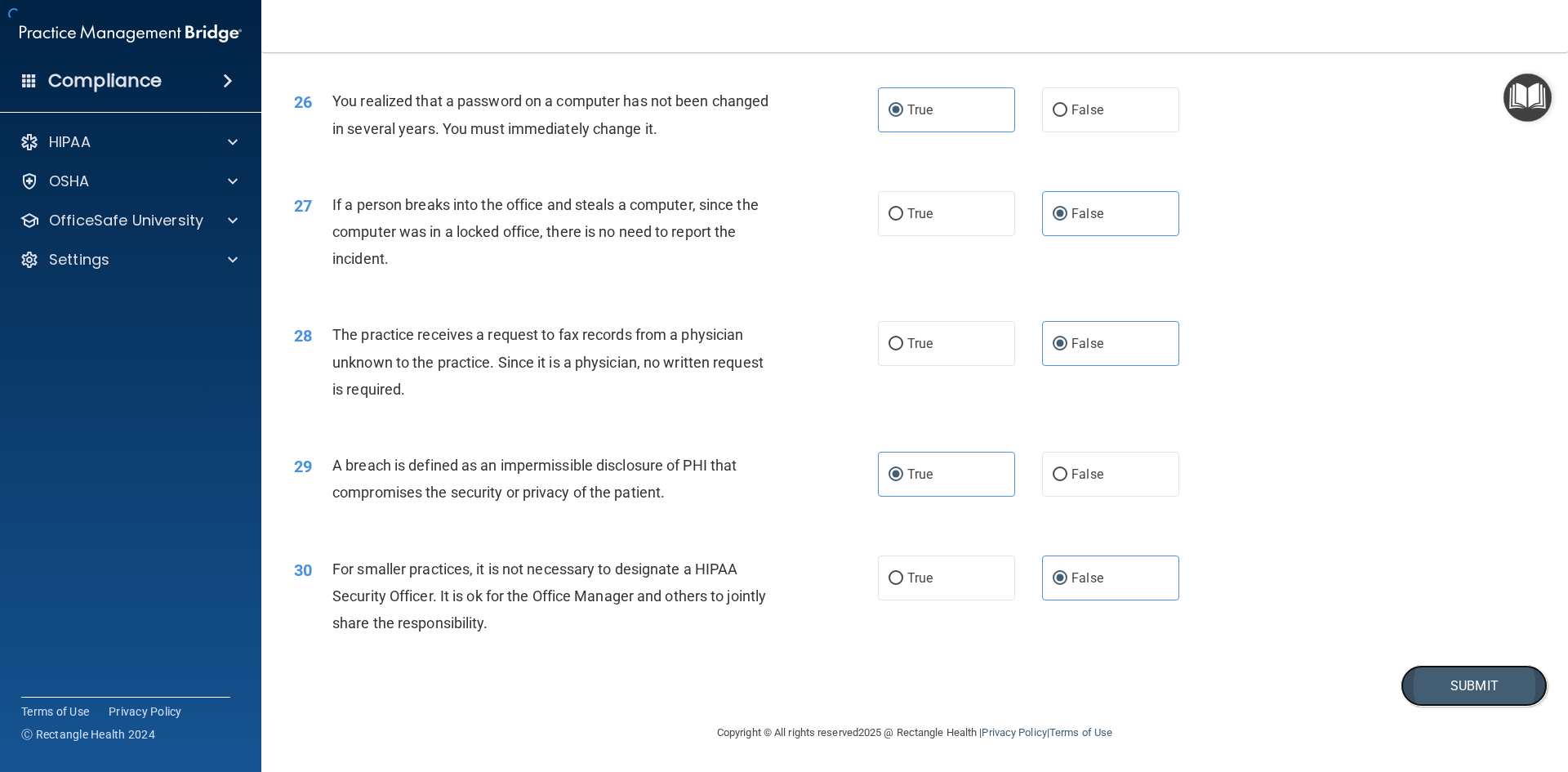
click at [1425, 682] on button "Submit" at bounding box center [1473, 685] width 147 height 41
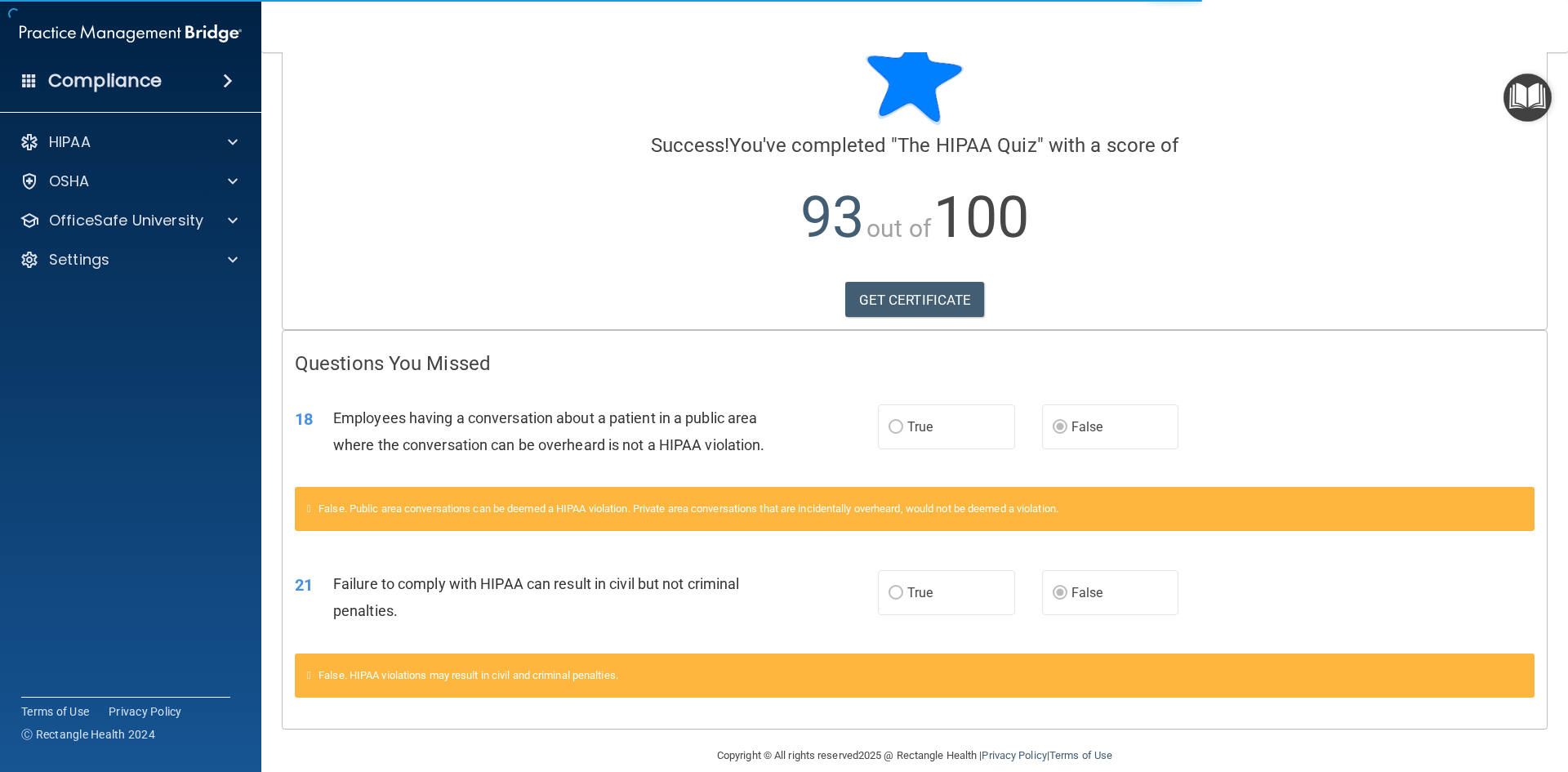
scroll to position [77, 0]
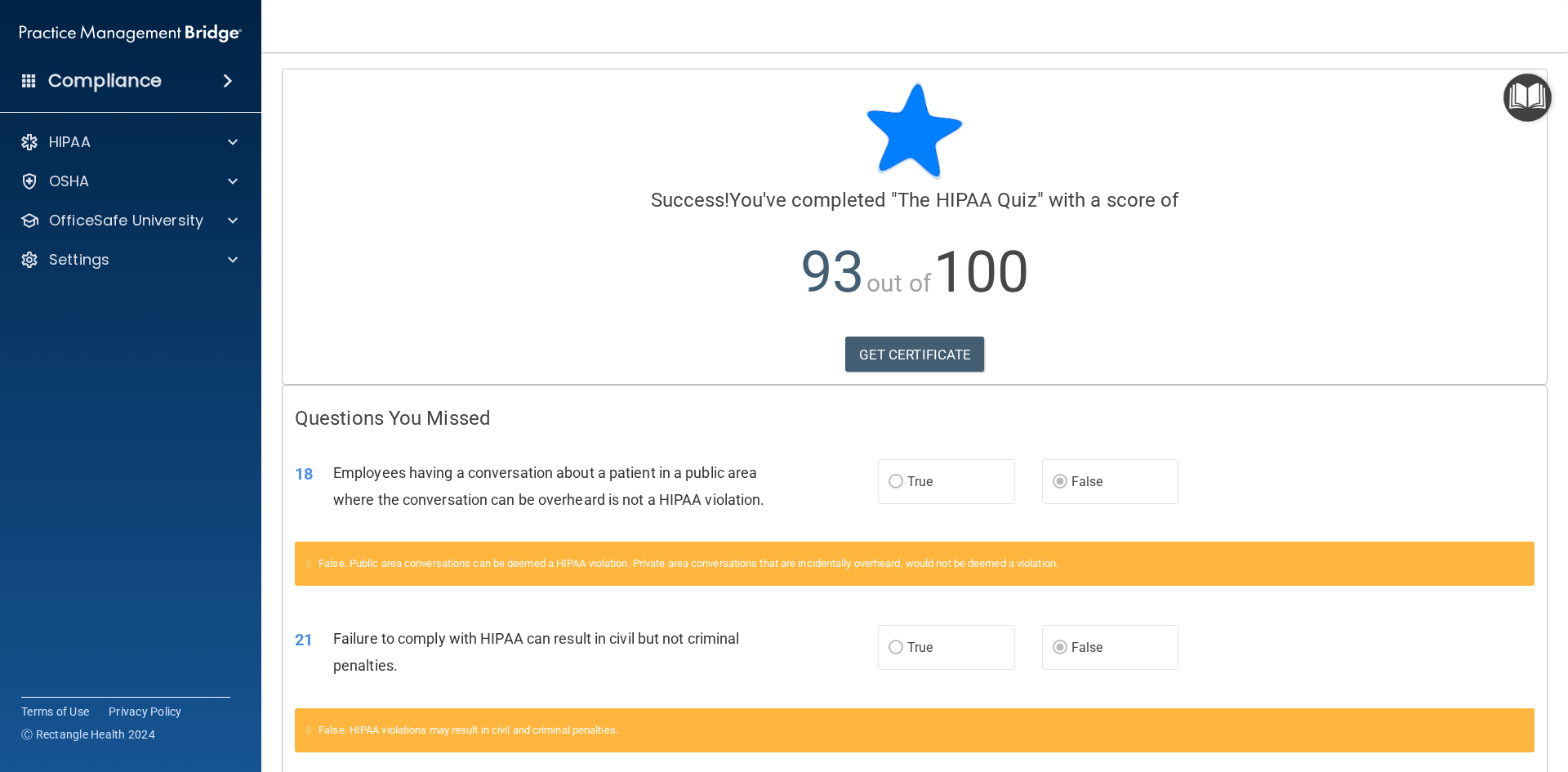
click at [148, 124] on div "HIPAA Documents and Policies Report an Incident Business Associates Emergency P…" at bounding box center [131, 204] width 263 height 170
click at [154, 139] on div "HIPAA" at bounding box center [108, 142] width 203 height 19
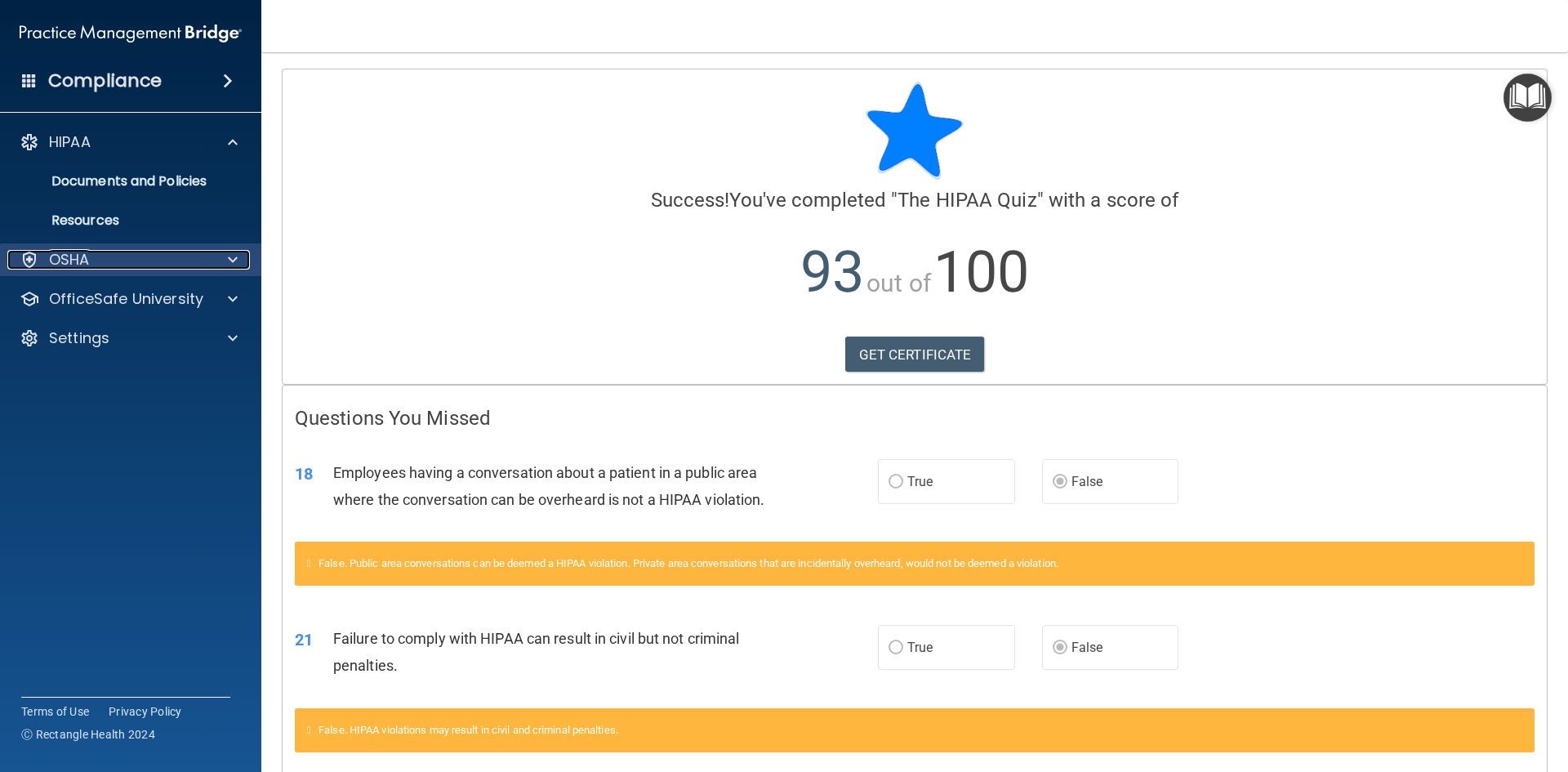
click at [172, 257] on div "OSHA" at bounding box center [108, 260] width 203 height 19
click at [183, 270] on div "OSHA" at bounding box center [131, 259] width 263 height 32
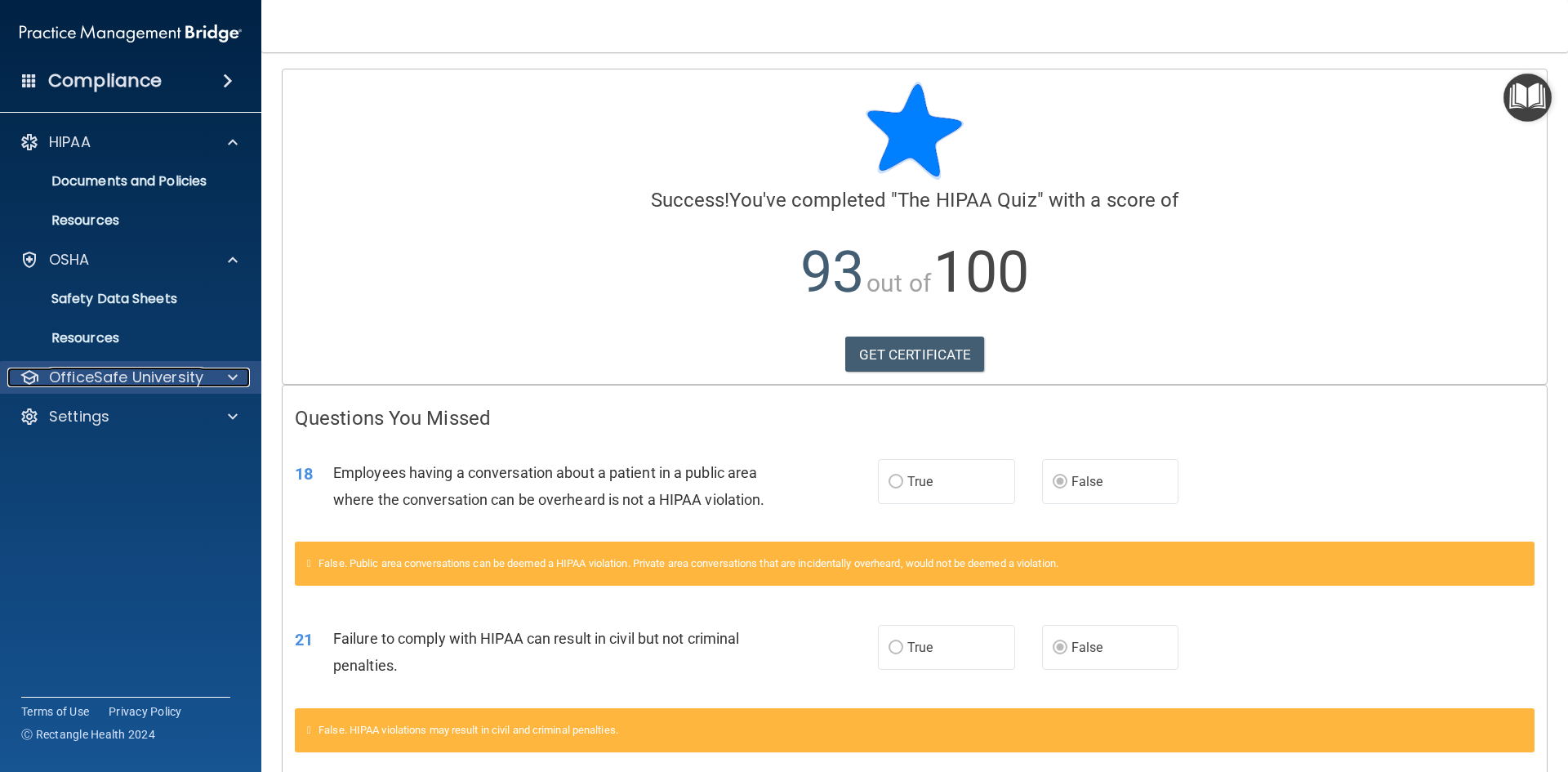
click at [233, 368] on span at bounding box center [232, 377] width 10 height 19
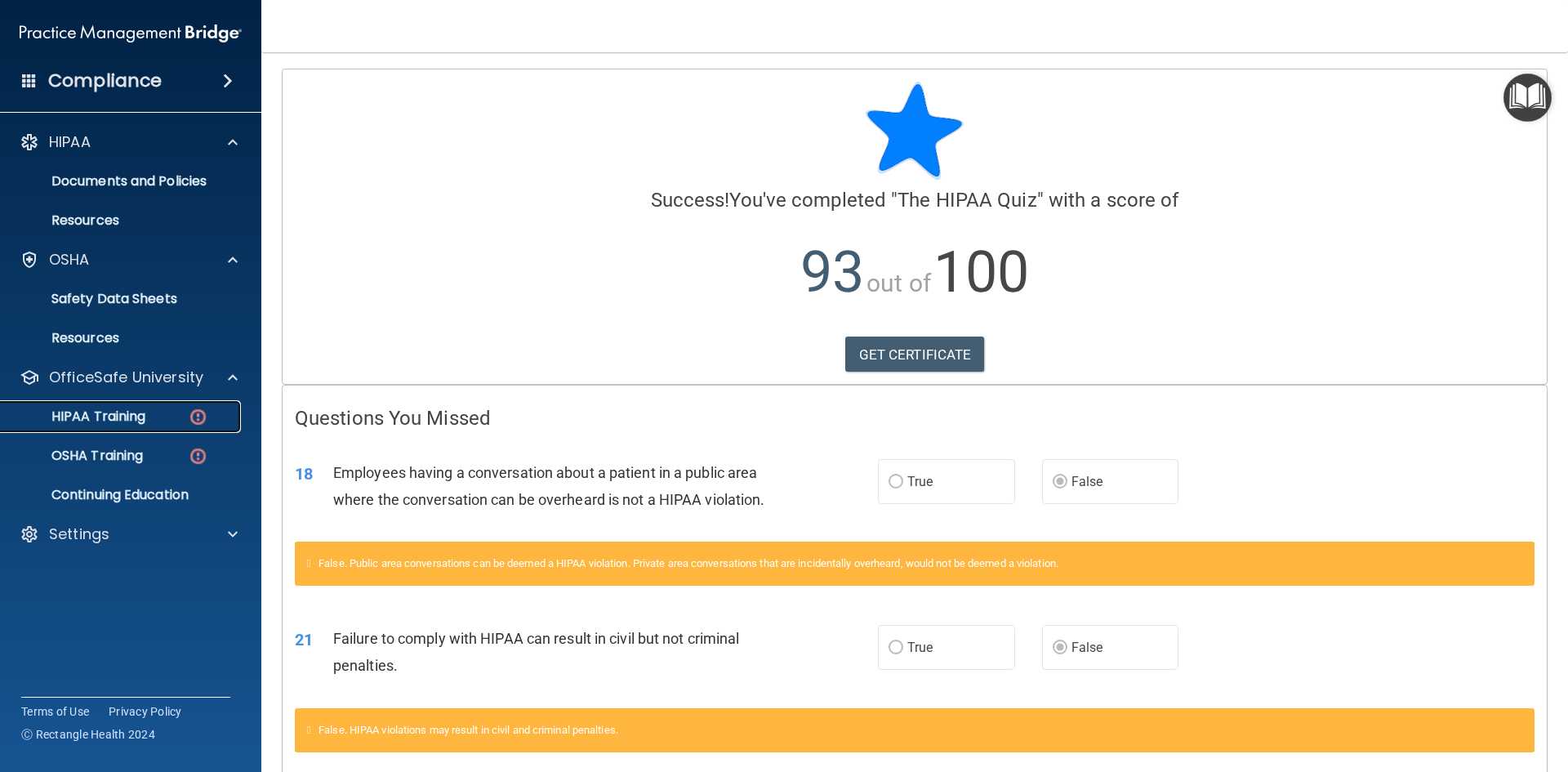
click at [183, 415] on div "HIPAA Training" at bounding box center [122, 416] width 223 height 17
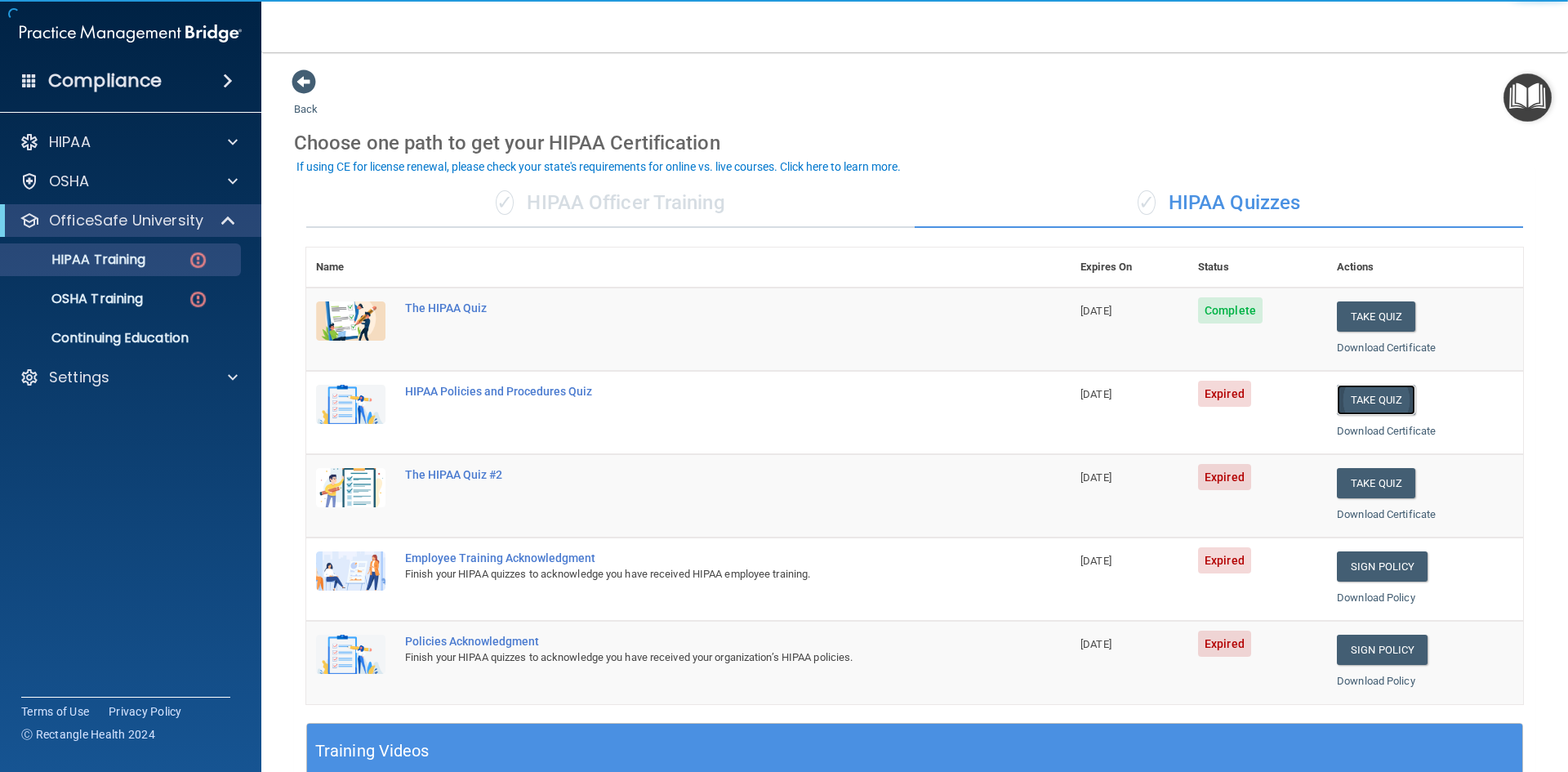
click at [1367, 403] on button "Take Quiz" at bounding box center [1375, 400] width 78 height 30
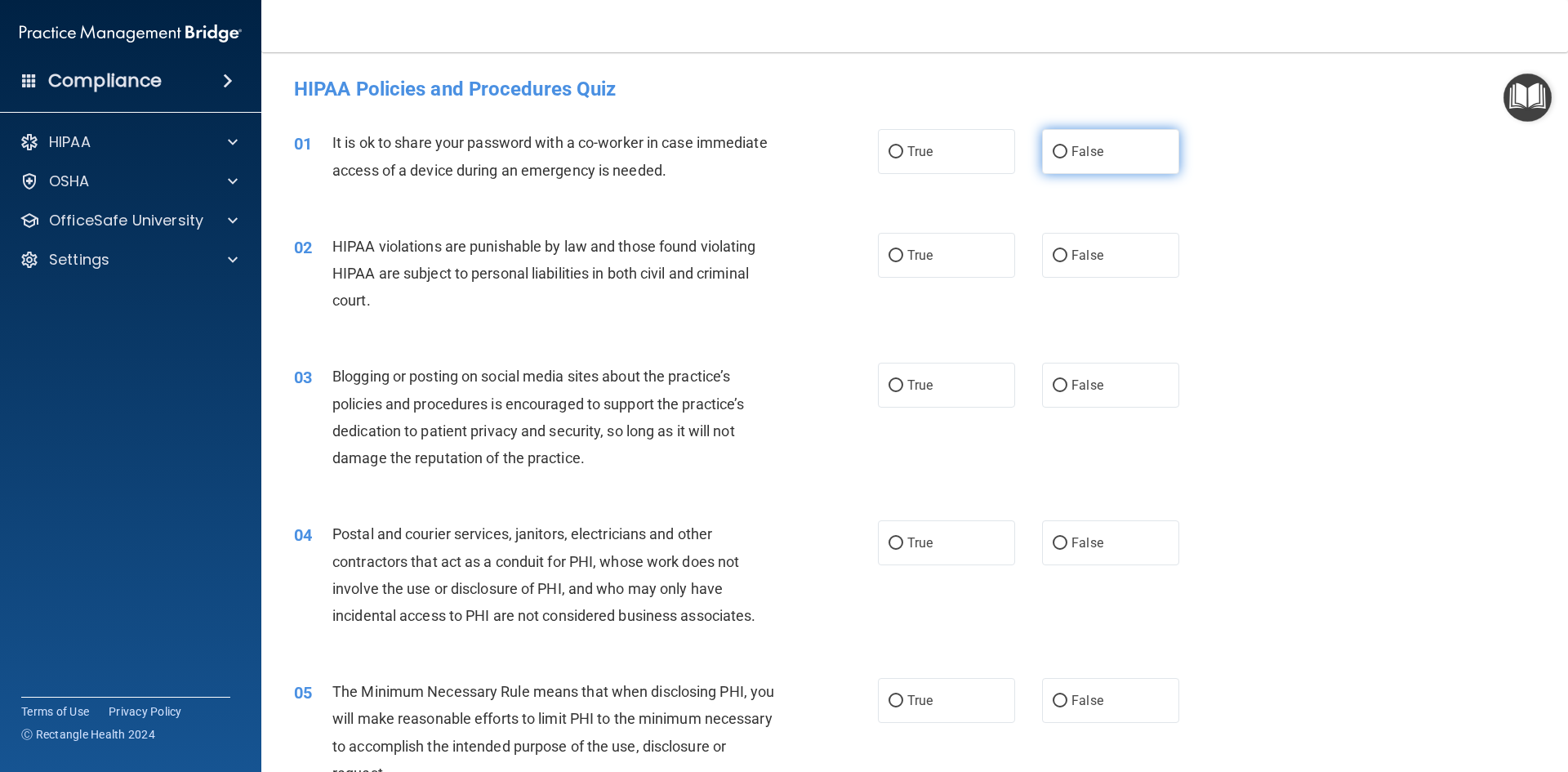
click at [1061, 164] on label "False" at bounding box center [1111, 151] width 137 height 45
click at [1061, 158] on input "False" at bounding box center [1060, 152] width 15 height 12
radio input "true"
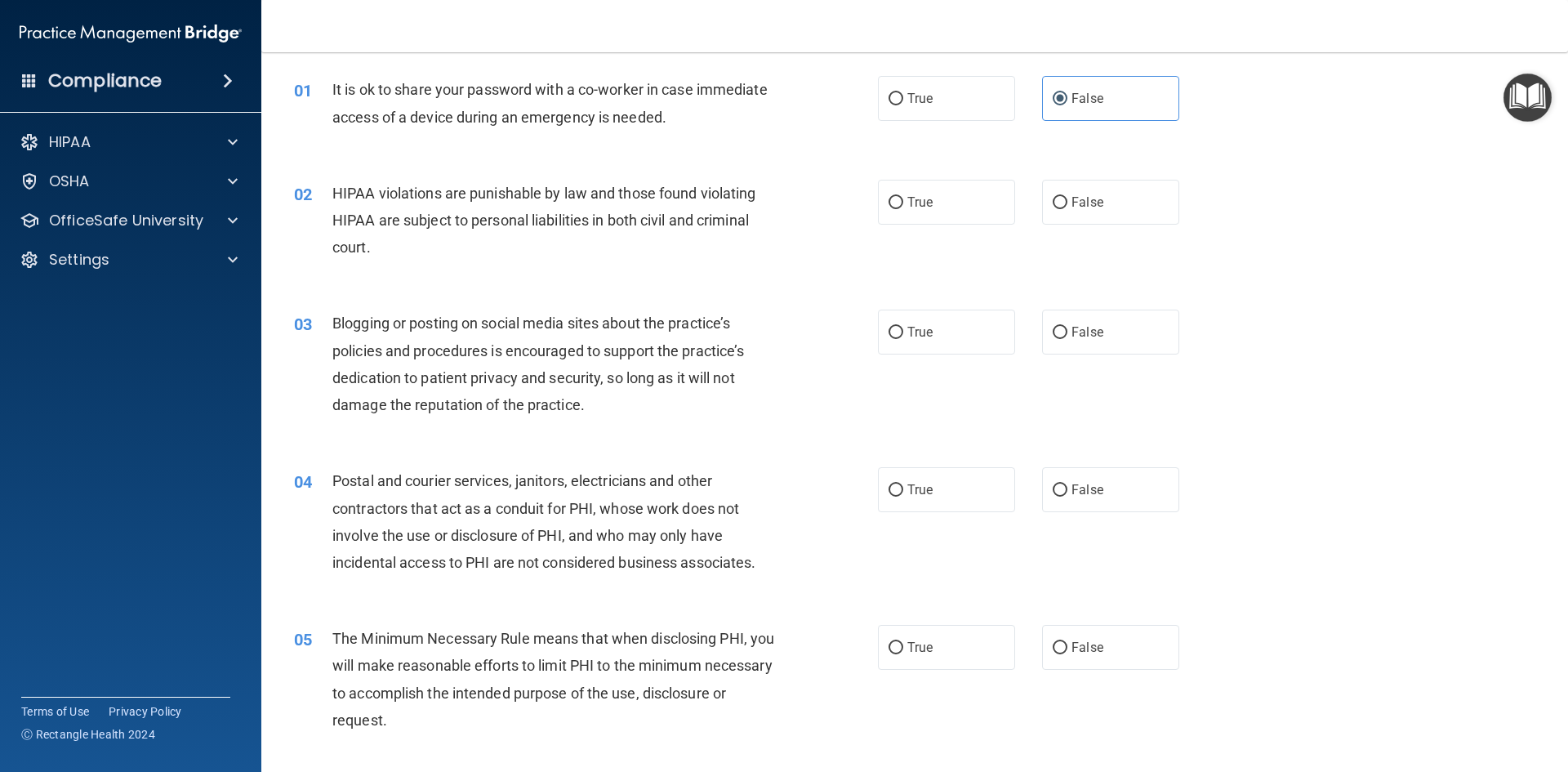
scroll to position [82, 0]
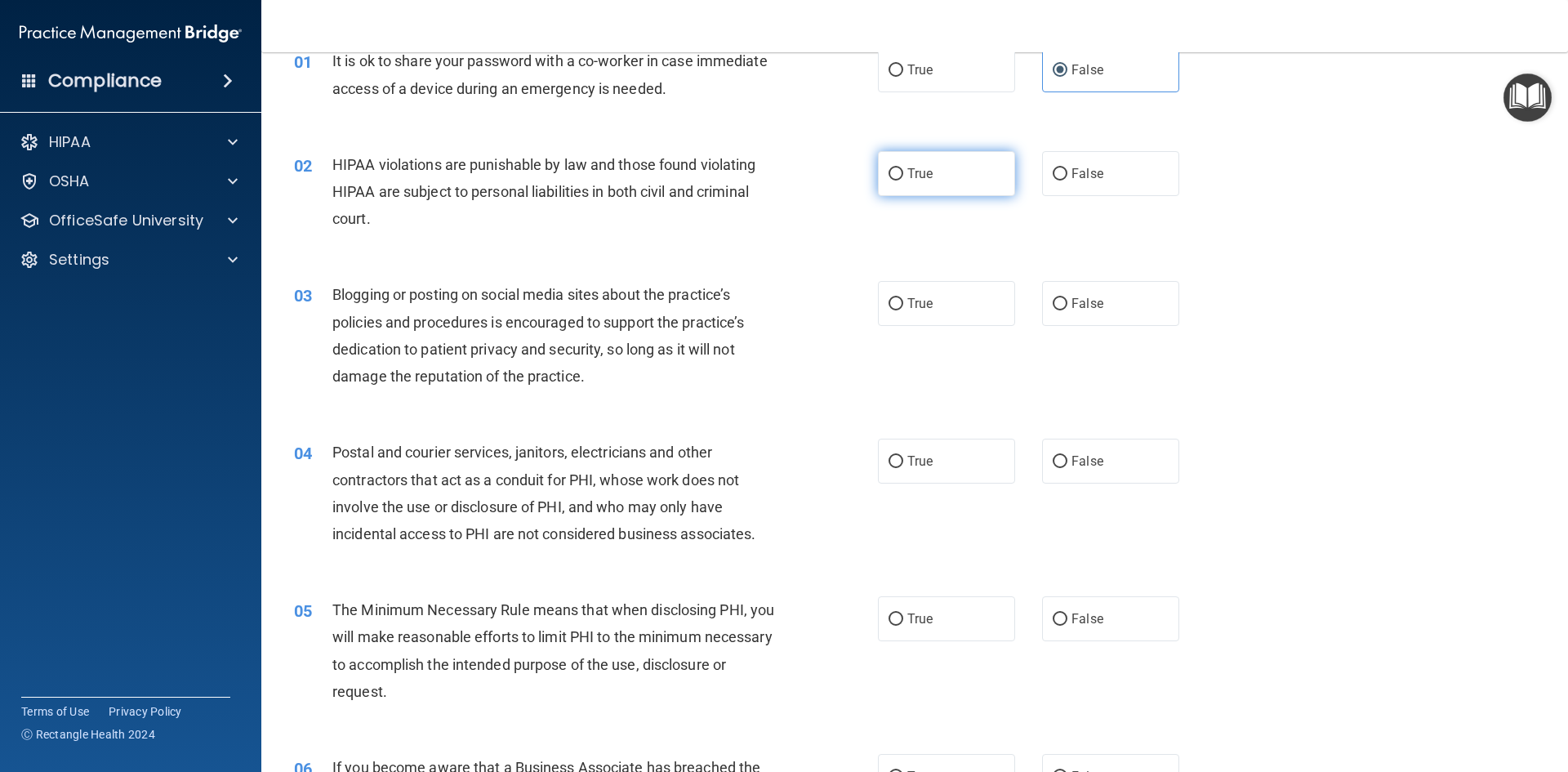
click at [944, 188] on label "True" at bounding box center [946, 173] width 137 height 45
click at [903, 181] on input "True" at bounding box center [895, 175] width 15 height 12
radio input "true"
click at [918, 301] on span "True" at bounding box center [919, 304] width 25 height 16
click at [903, 301] on input "True" at bounding box center [895, 304] width 15 height 12
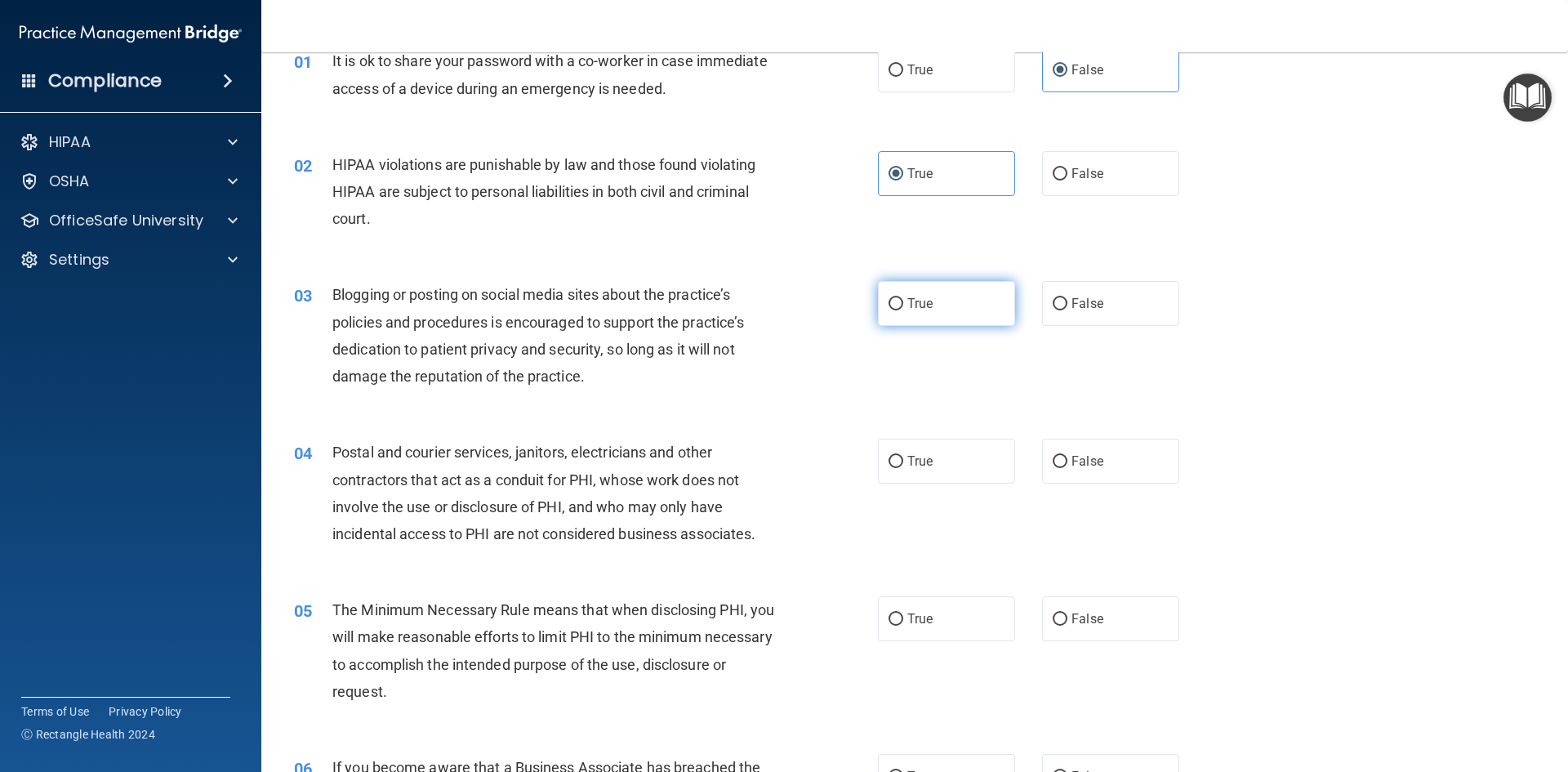
radio input "true"
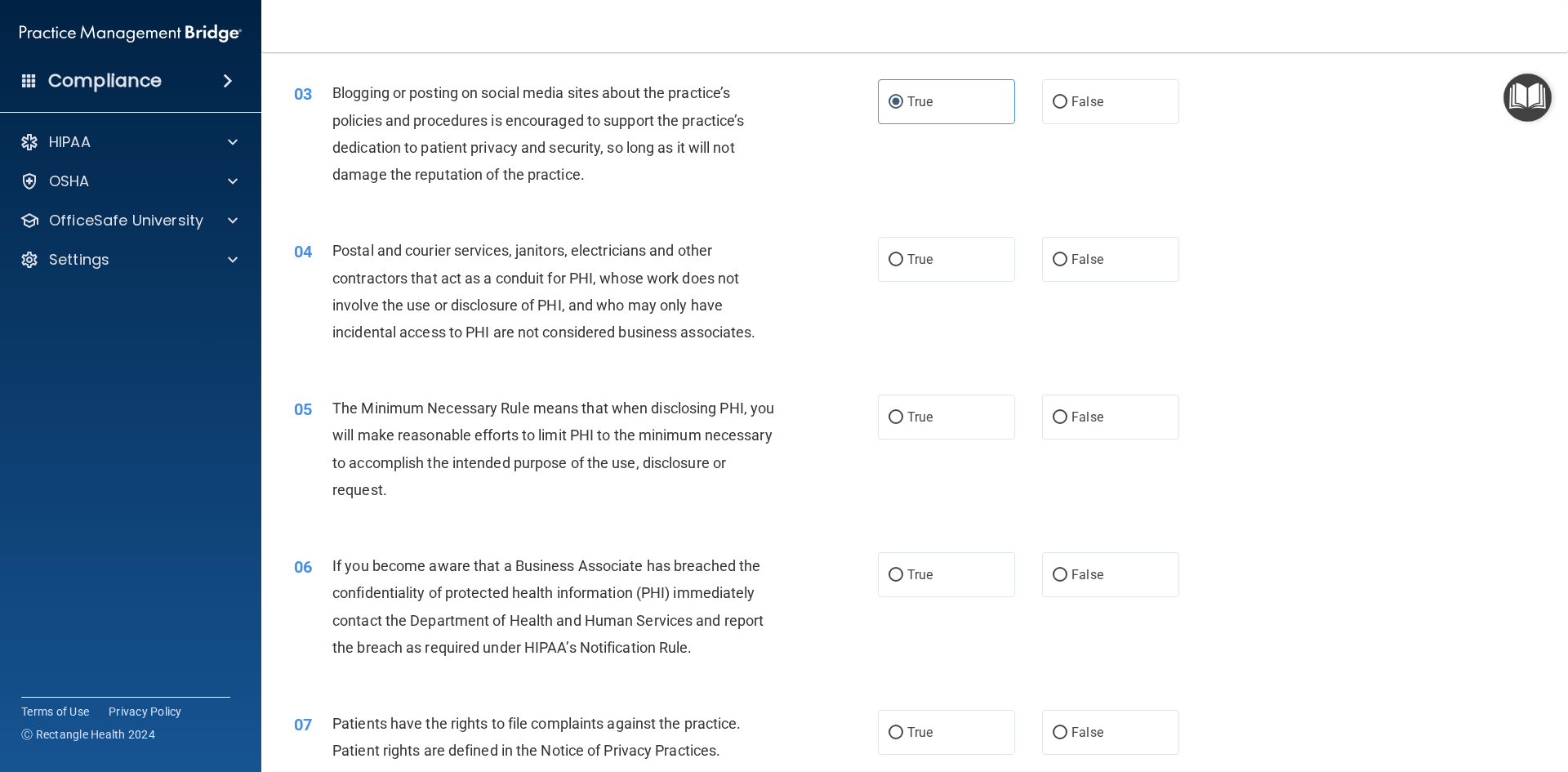
scroll to position [327, 0]
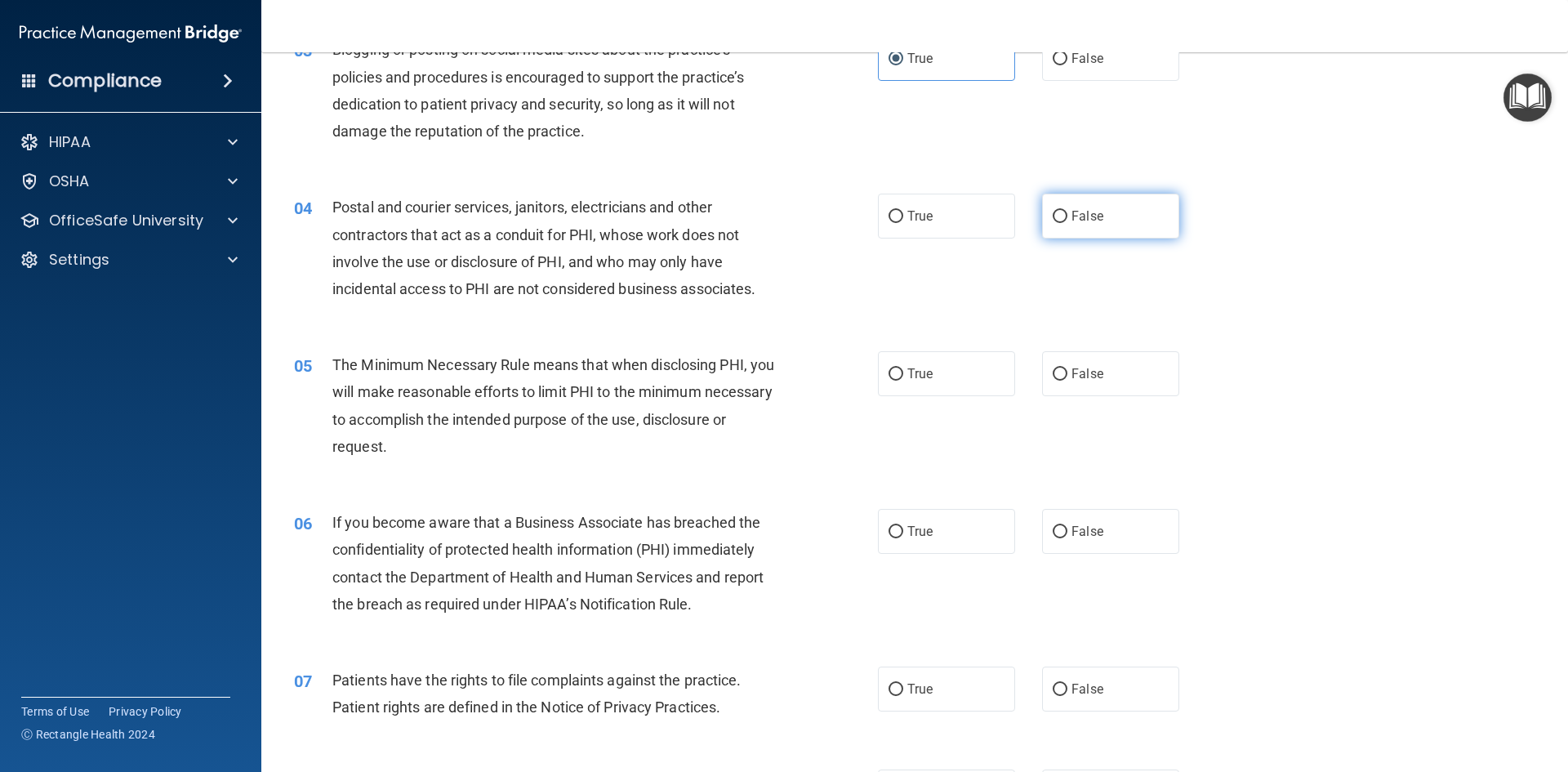
click at [1053, 220] on input "False" at bounding box center [1060, 217] width 15 height 12
radio input "true"
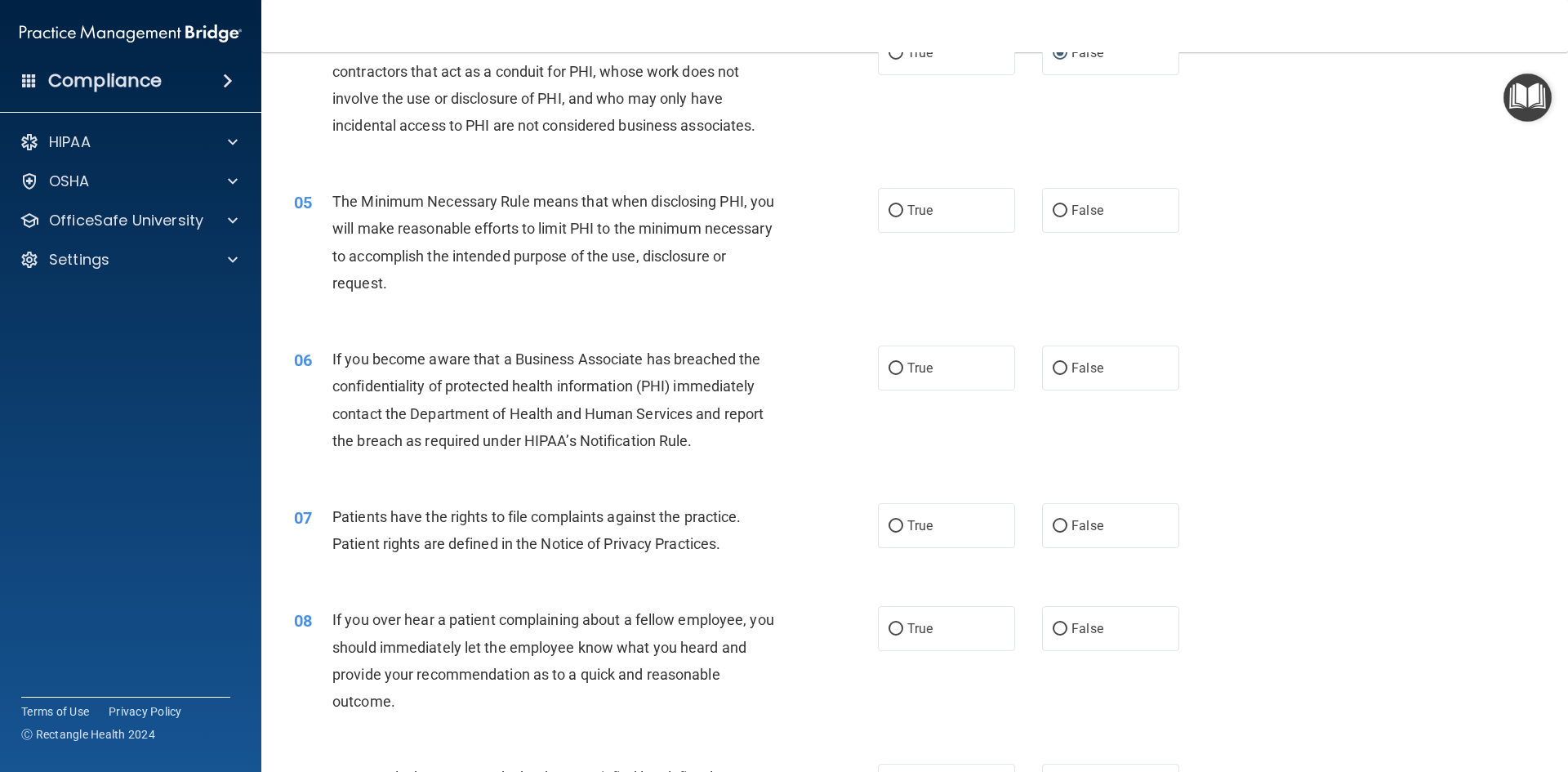
scroll to position [572, 0]
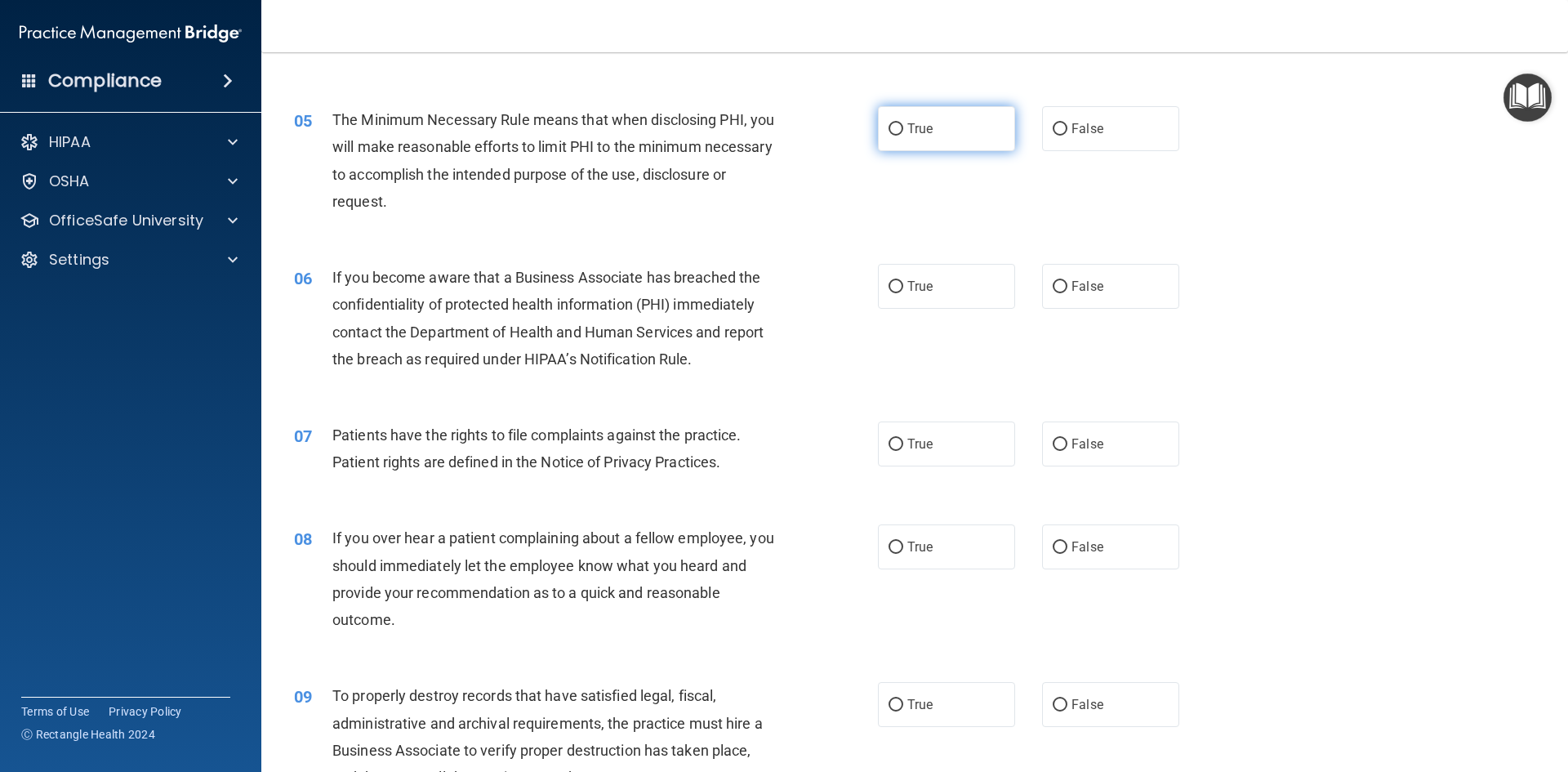
click at [939, 134] on label "True" at bounding box center [946, 128] width 137 height 45
click at [903, 134] on input "True" at bounding box center [895, 129] width 15 height 12
radio input "true"
click at [888, 271] on label "True" at bounding box center [946, 285] width 137 height 45
click at [888, 281] on input "True" at bounding box center [895, 287] width 15 height 12
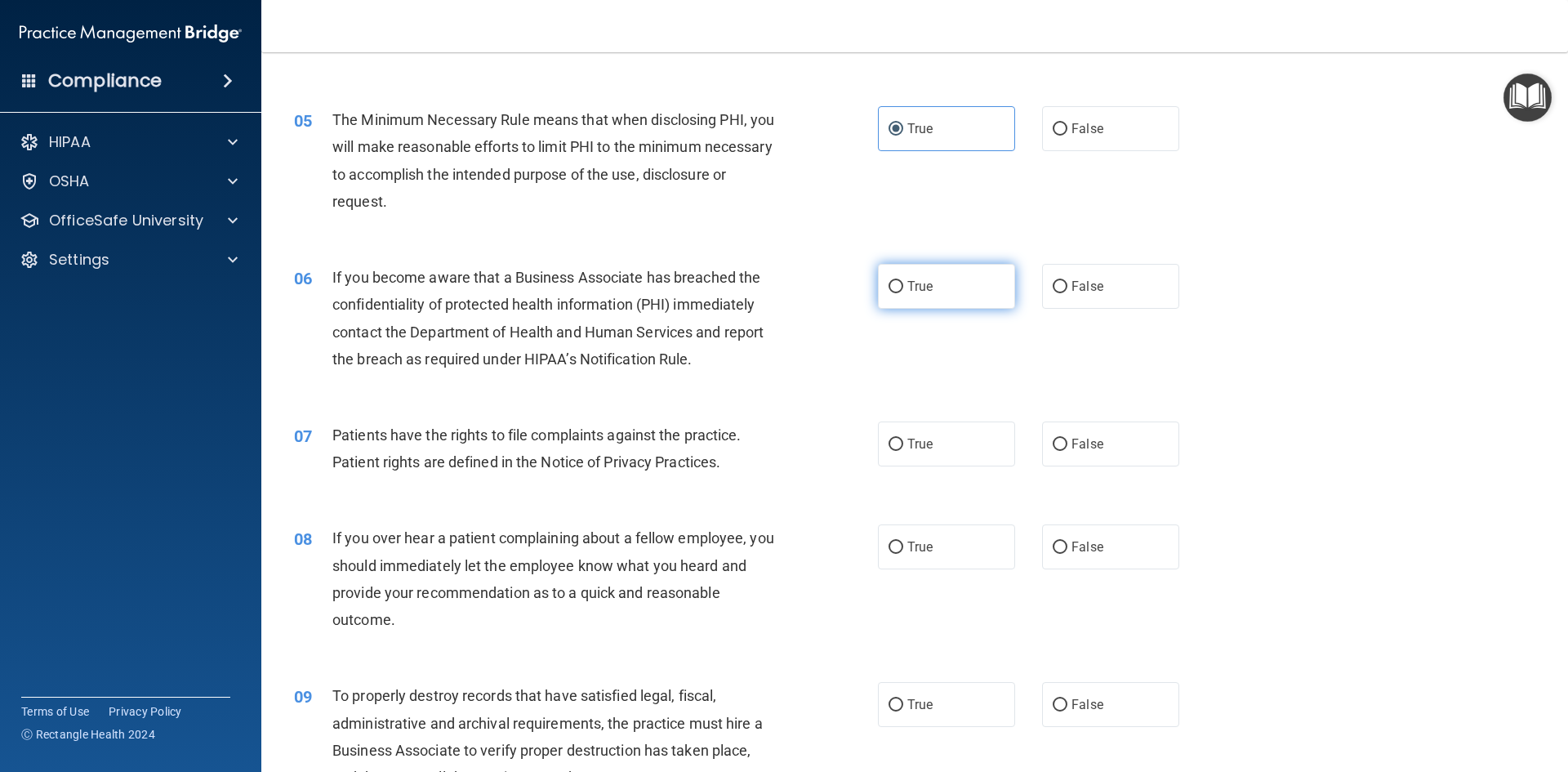
radio input "true"
click at [926, 442] on span "True" at bounding box center [919, 444] width 25 height 16
click at [903, 442] on input "True" at bounding box center [895, 444] width 15 height 12
radio input "true"
click at [930, 518] on div "08 If you over hear a patient complaining about a fellow employee, you should i…" at bounding box center [914, 582] width 1265 height 157
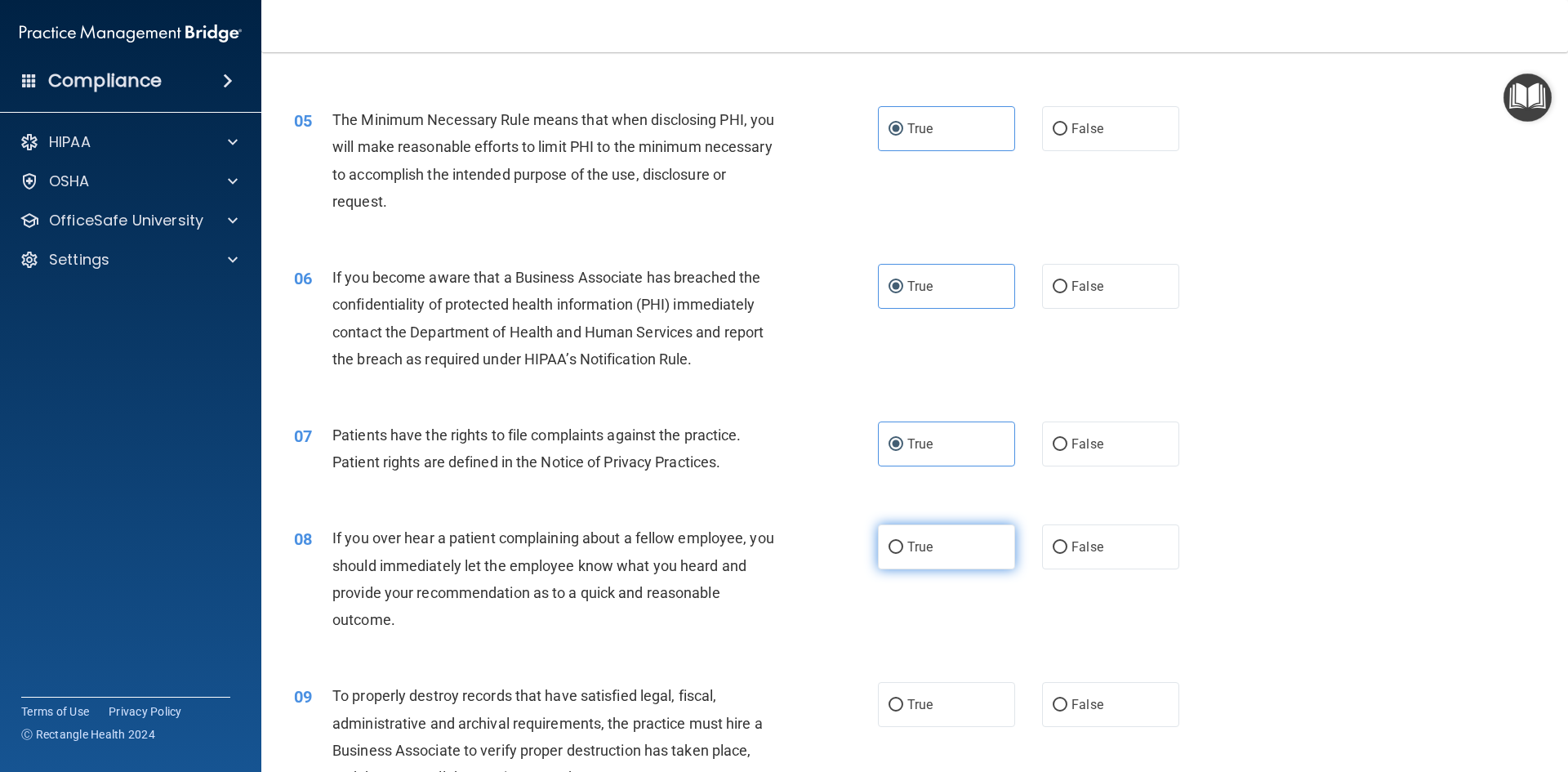
click at [932, 538] on label "True" at bounding box center [946, 546] width 137 height 45
click at [903, 542] on input "True" at bounding box center [895, 548] width 15 height 12
radio input "true"
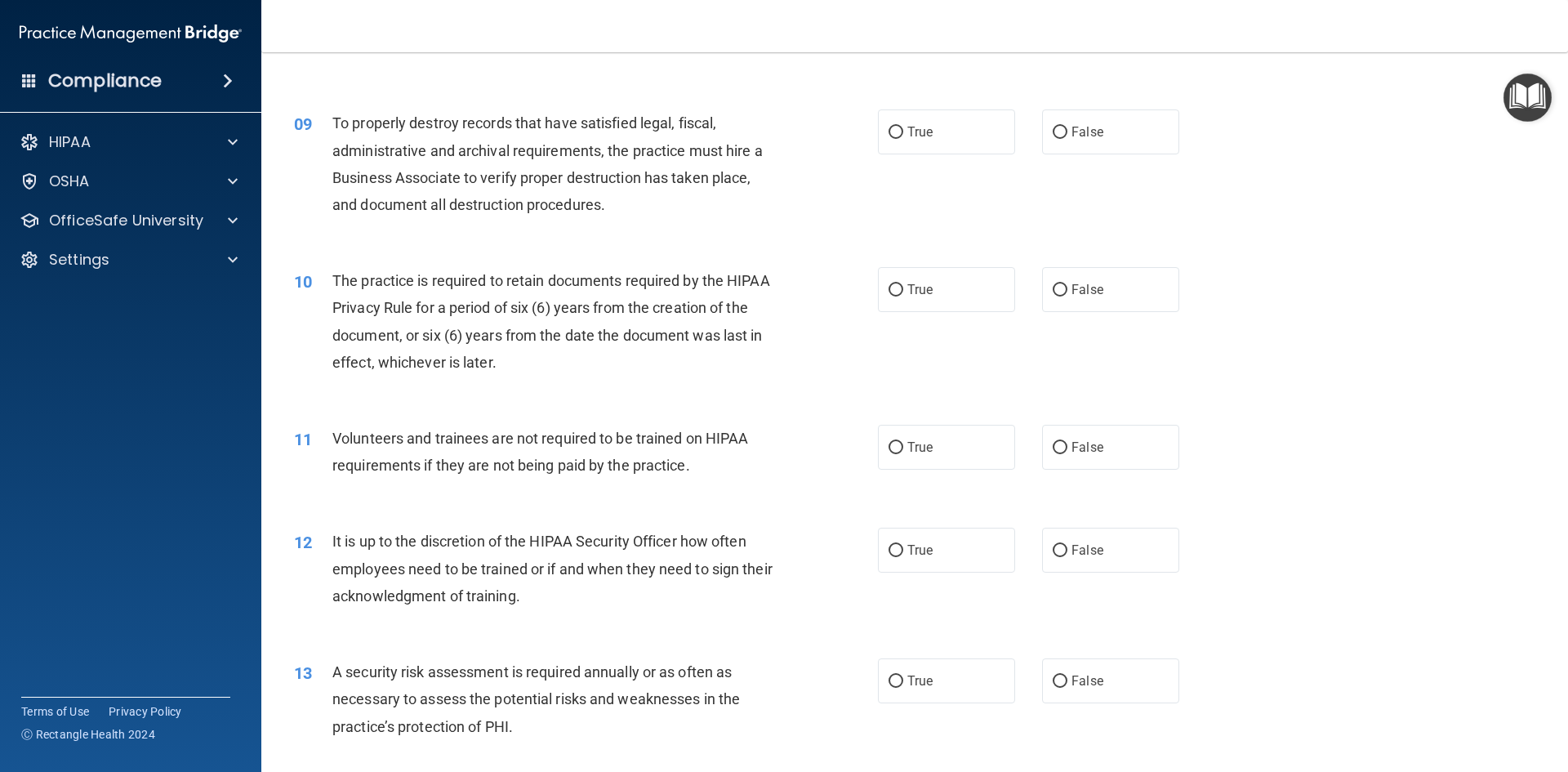
scroll to position [1144, 0]
click at [1135, 124] on label "False" at bounding box center [1111, 133] width 137 height 45
click at [1068, 127] on input "False" at bounding box center [1060, 133] width 15 height 12
radio input "true"
click at [907, 297] on span "True" at bounding box center [919, 291] width 25 height 16
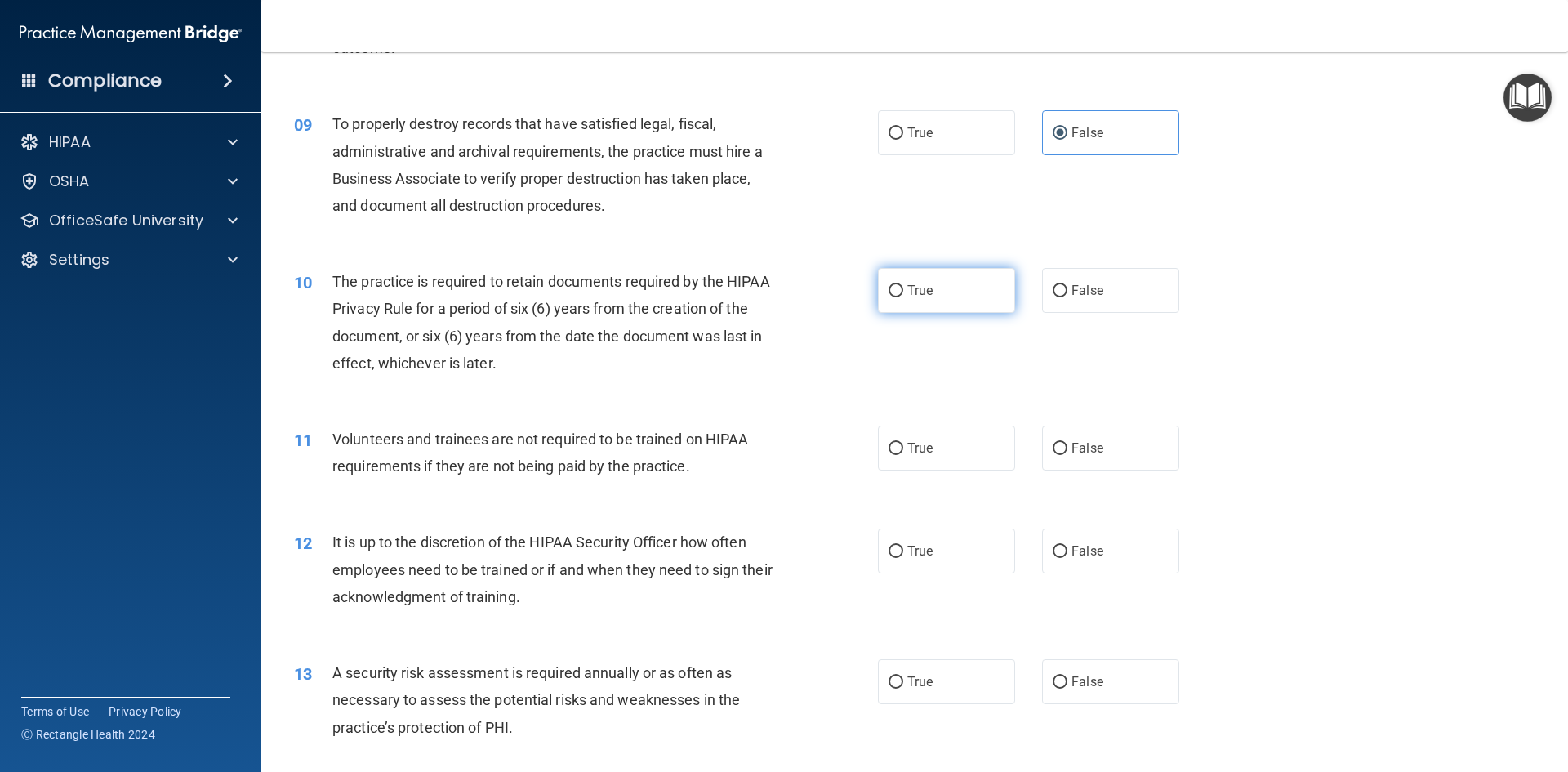
click at [903, 297] on input "True" at bounding box center [895, 292] width 15 height 12
radio input "true"
click at [1103, 453] on label "False" at bounding box center [1111, 448] width 137 height 45
click at [1068, 453] on input "False" at bounding box center [1060, 449] width 15 height 12
radio input "true"
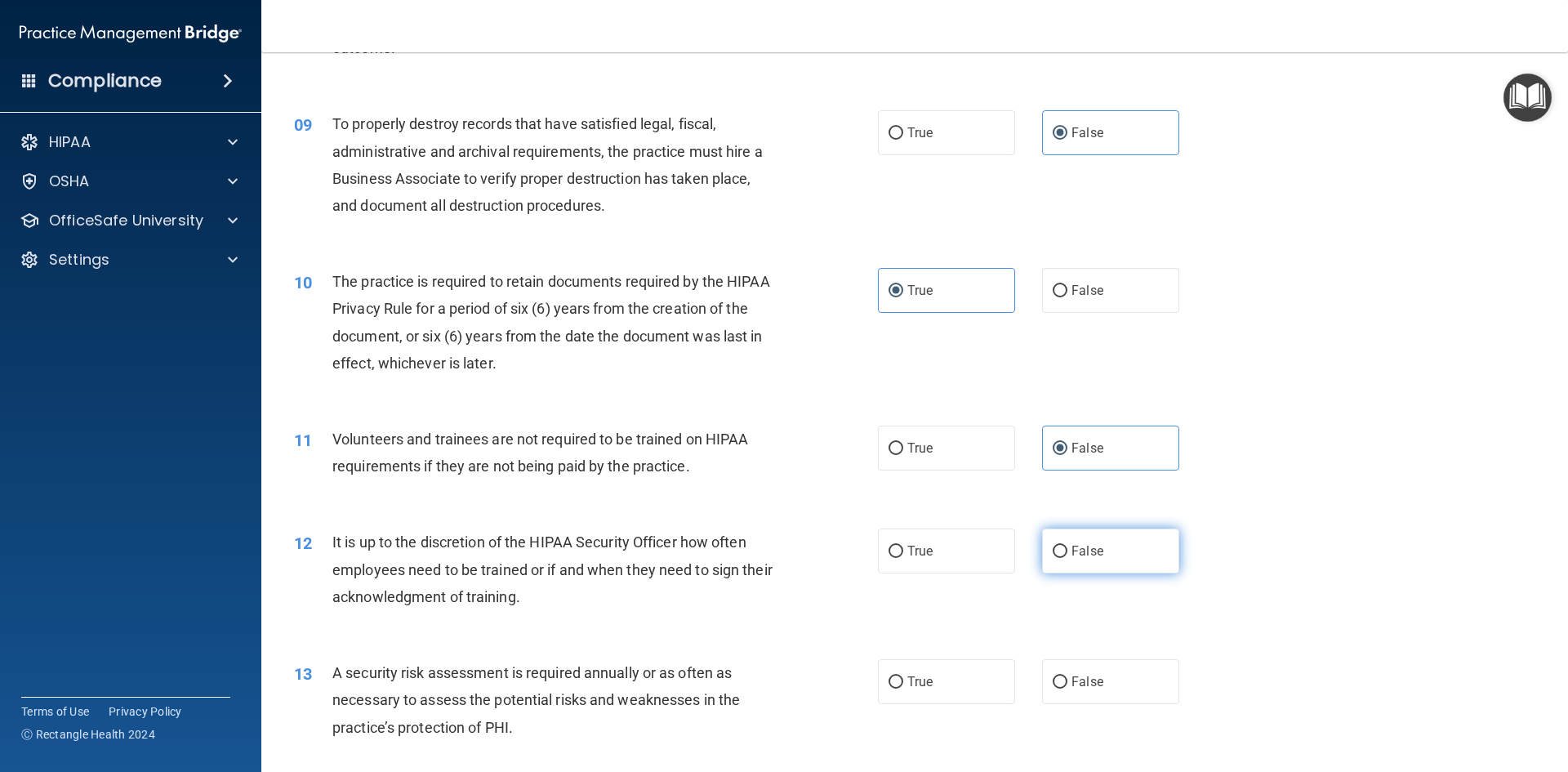
click at [1076, 548] on span "False" at bounding box center [1087, 551] width 32 height 16
click at [1068, 548] on input "False" at bounding box center [1060, 552] width 15 height 12
radio input "true"
click at [1086, 689] on label "False" at bounding box center [1111, 682] width 137 height 45
click at [1068, 689] on input "False" at bounding box center [1060, 682] width 15 height 12
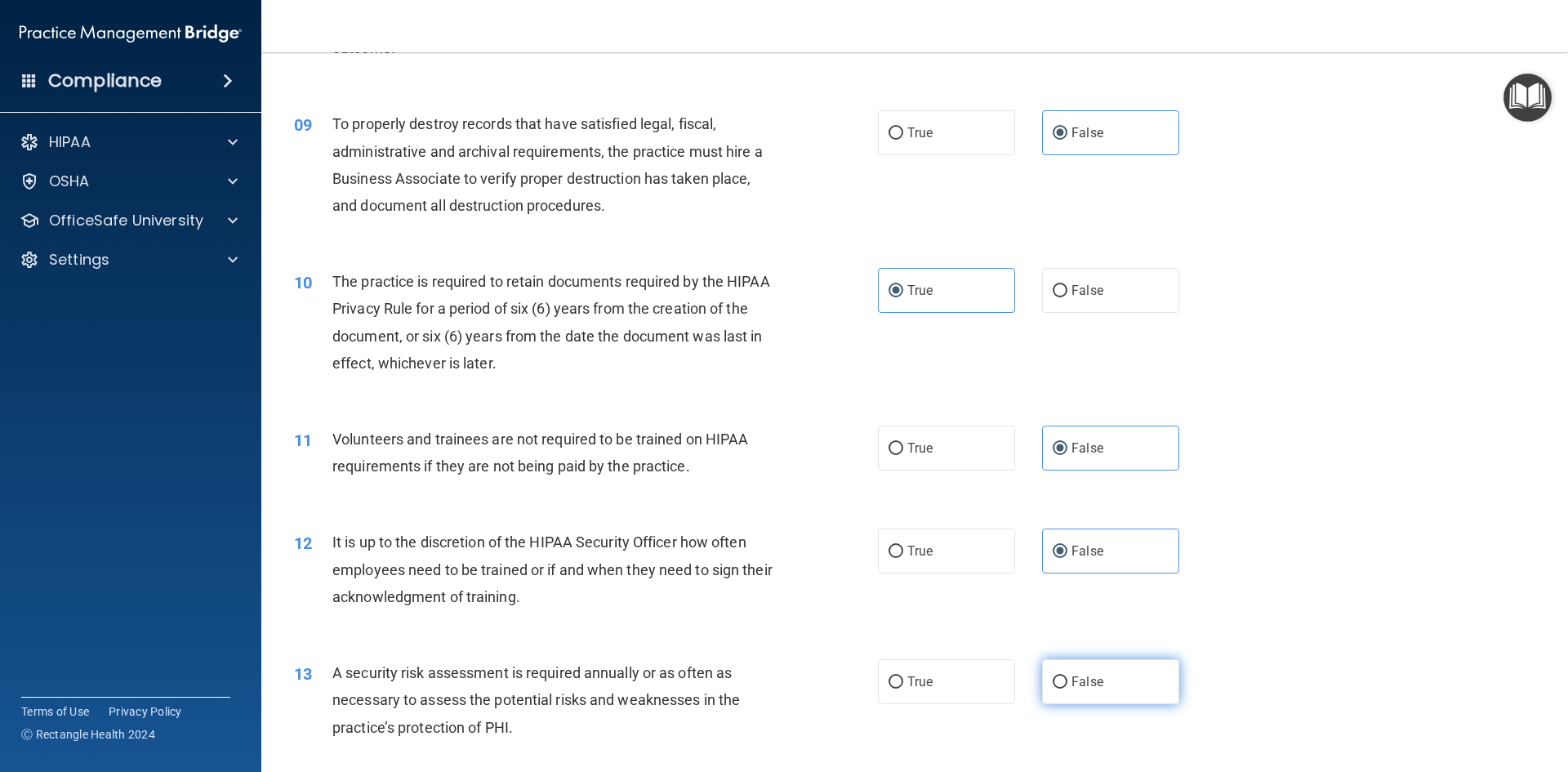
radio input "true"
click at [946, 680] on label "True" at bounding box center [946, 682] width 137 height 45
click at [903, 680] on input "True" at bounding box center [895, 682] width 15 height 12
radio input "true"
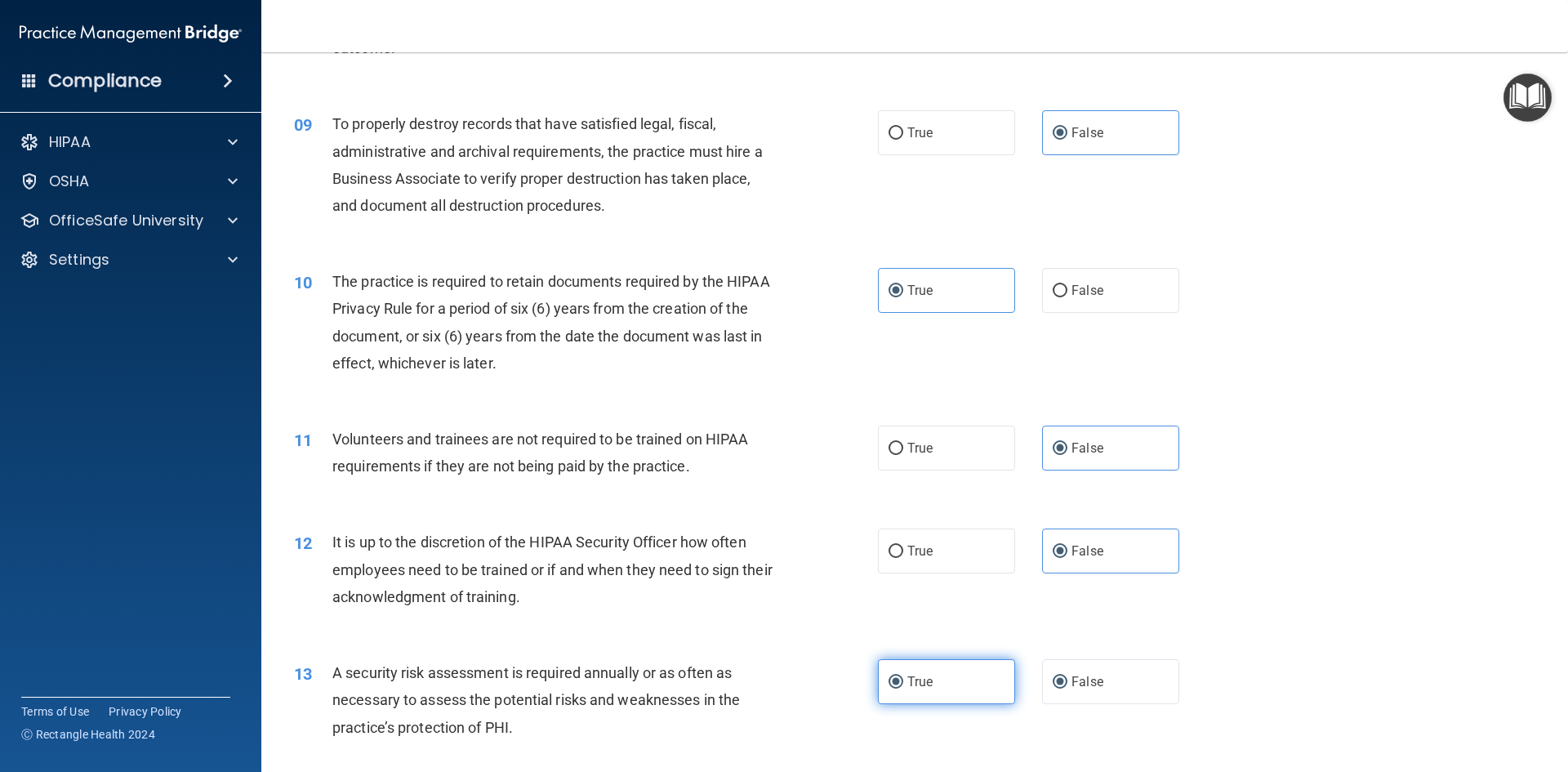
radio input "false"
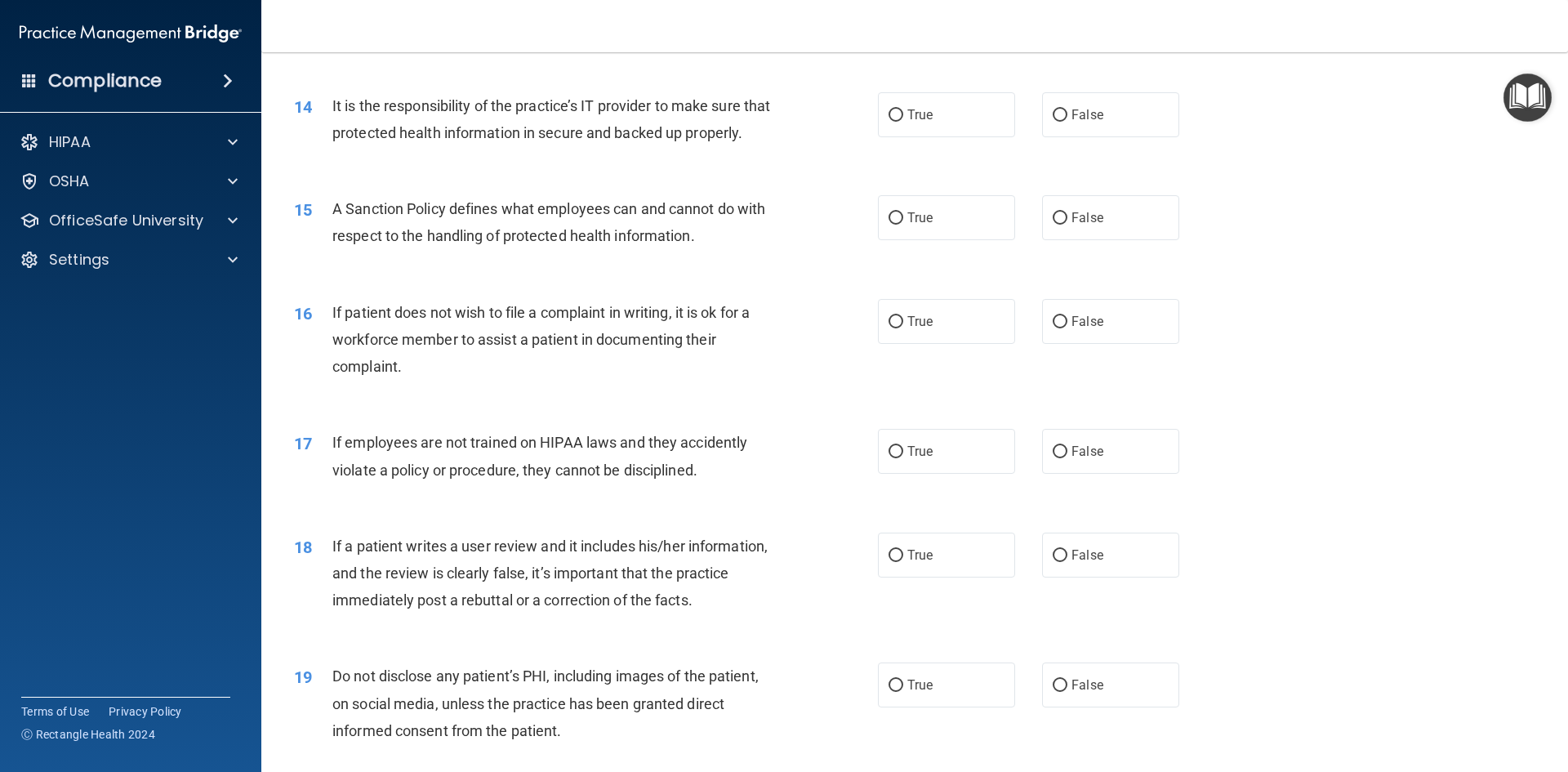
scroll to position [1879, 0]
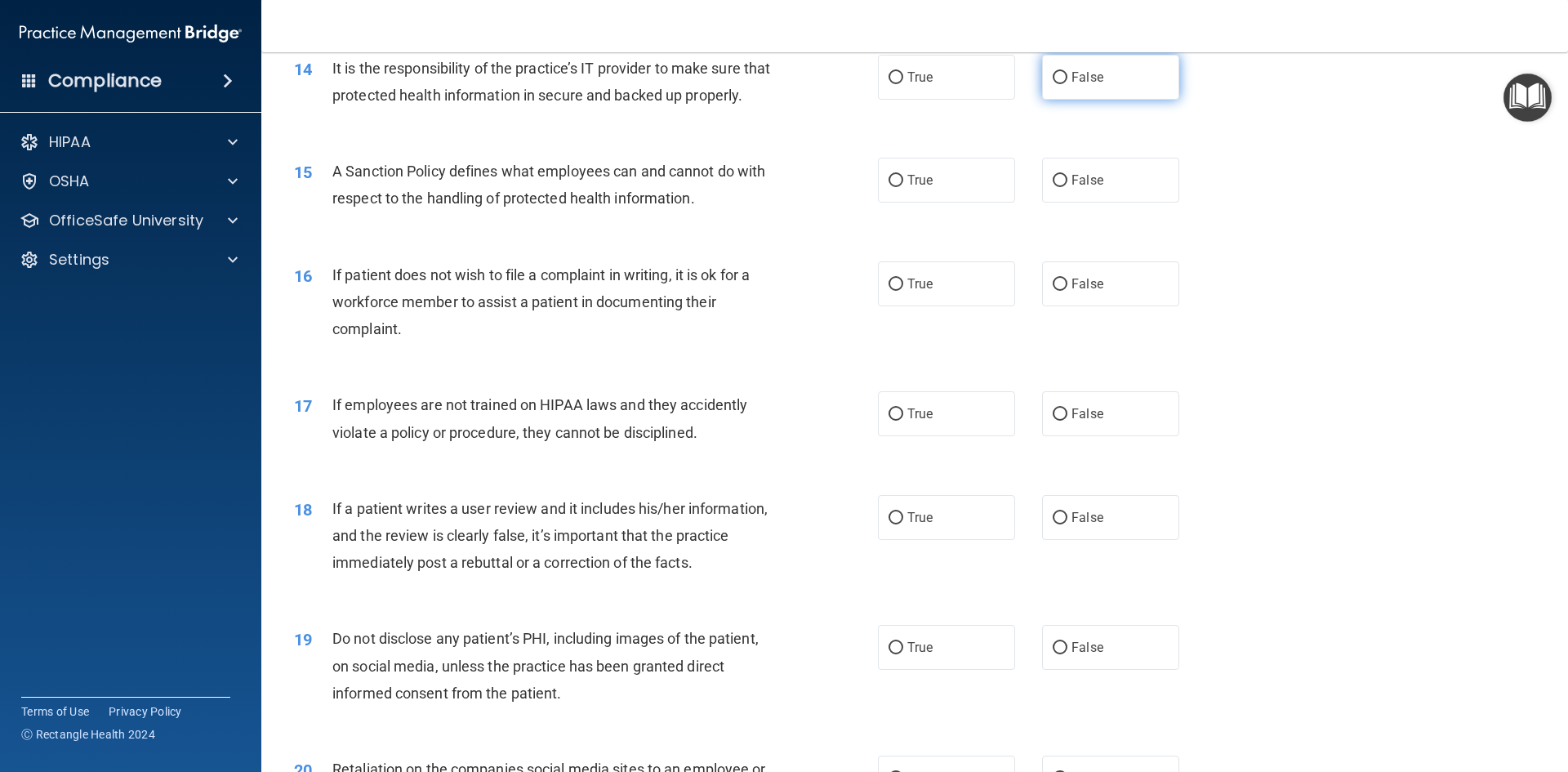
click at [1092, 82] on span "False" at bounding box center [1087, 77] width 32 height 16
click at [1068, 82] on input "False" at bounding box center [1060, 78] width 15 height 12
radio input "true"
click at [947, 203] on label "True" at bounding box center [946, 179] width 137 height 45
click at [903, 187] on input "True" at bounding box center [895, 181] width 15 height 12
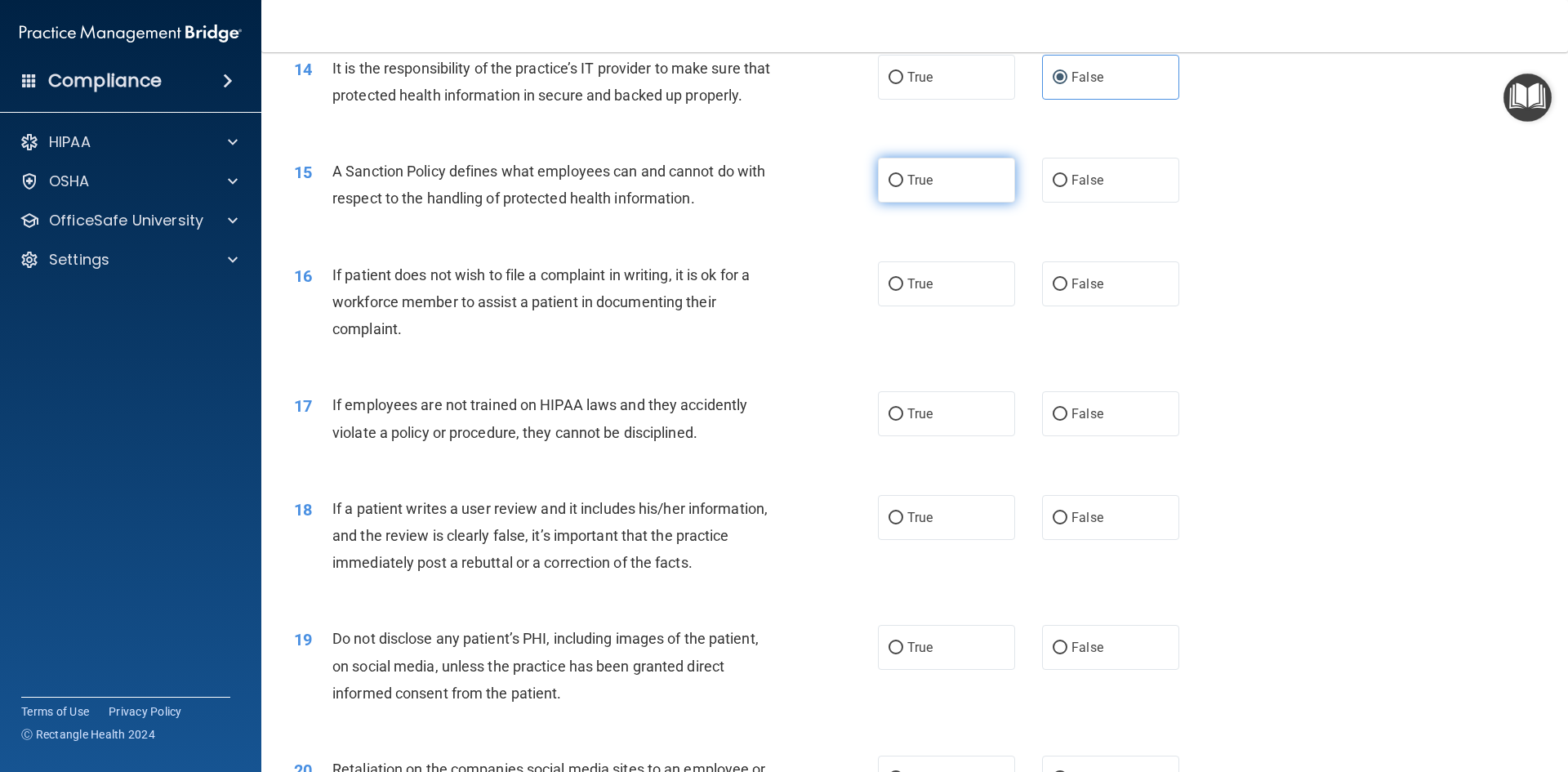
radio input "true"
click at [958, 295] on label "True" at bounding box center [946, 284] width 137 height 45
click at [903, 291] on input "True" at bounding box center [895, 285] width 15 height 12
radio input "true"
click at [1089, 437] on label "False" at bounding box center [1111, 413] width 137 height 45
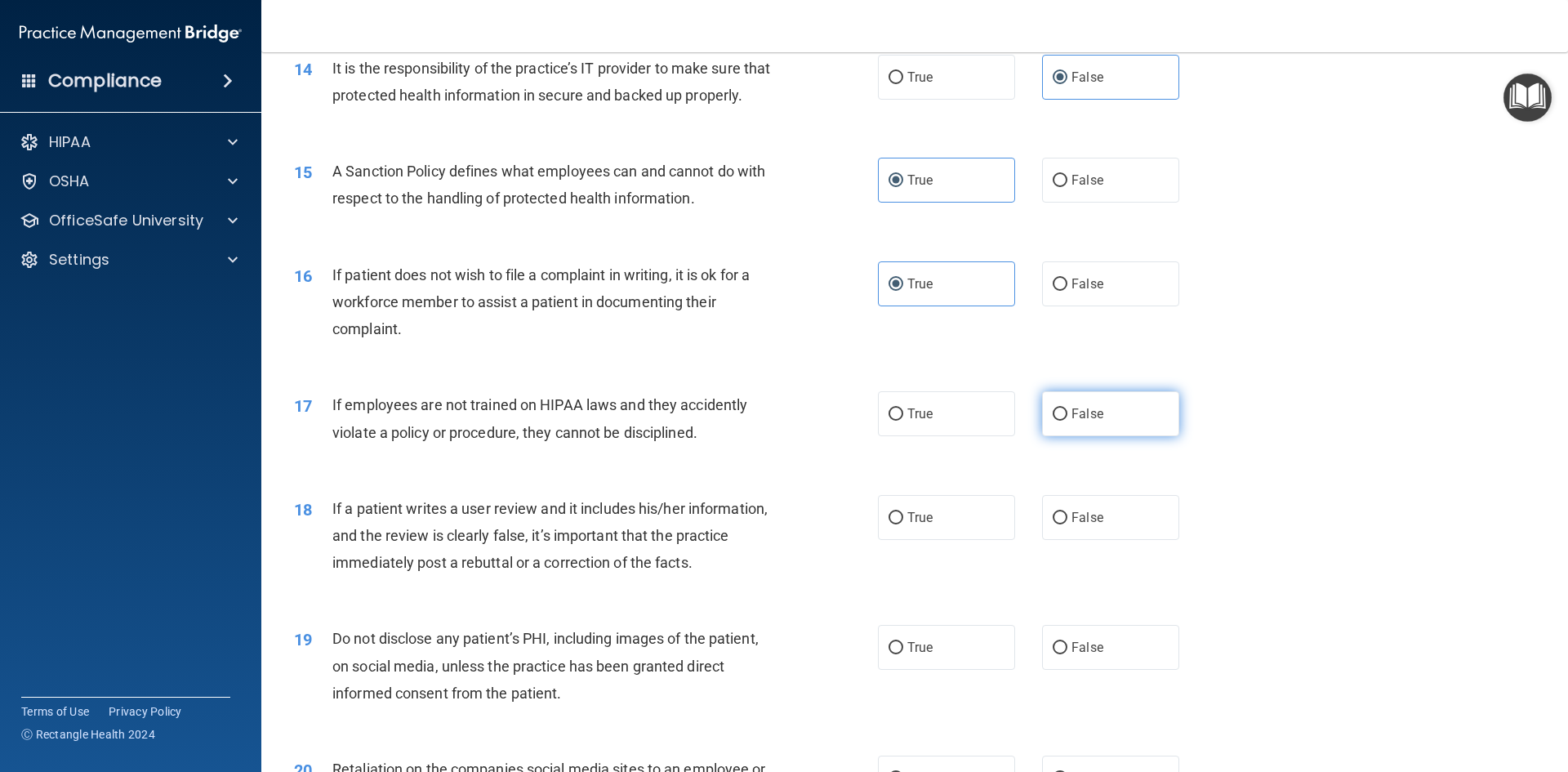
click at [1068, 421] on input "False" at bounding box center [1060, 415] width 15 height 12
radio input "true"
click at [1075, 511] on div "18 If a patient writes a user review and it includes his/her information, and t…" at bounding box center [914, 539] width 1265 height 131
click at [1063, 540] on label "False" at bounding box center [1111, 517] width 137 height 45
click at [1063, 524] on input "False" at bounding box center [1060, 518] width 15 height 12
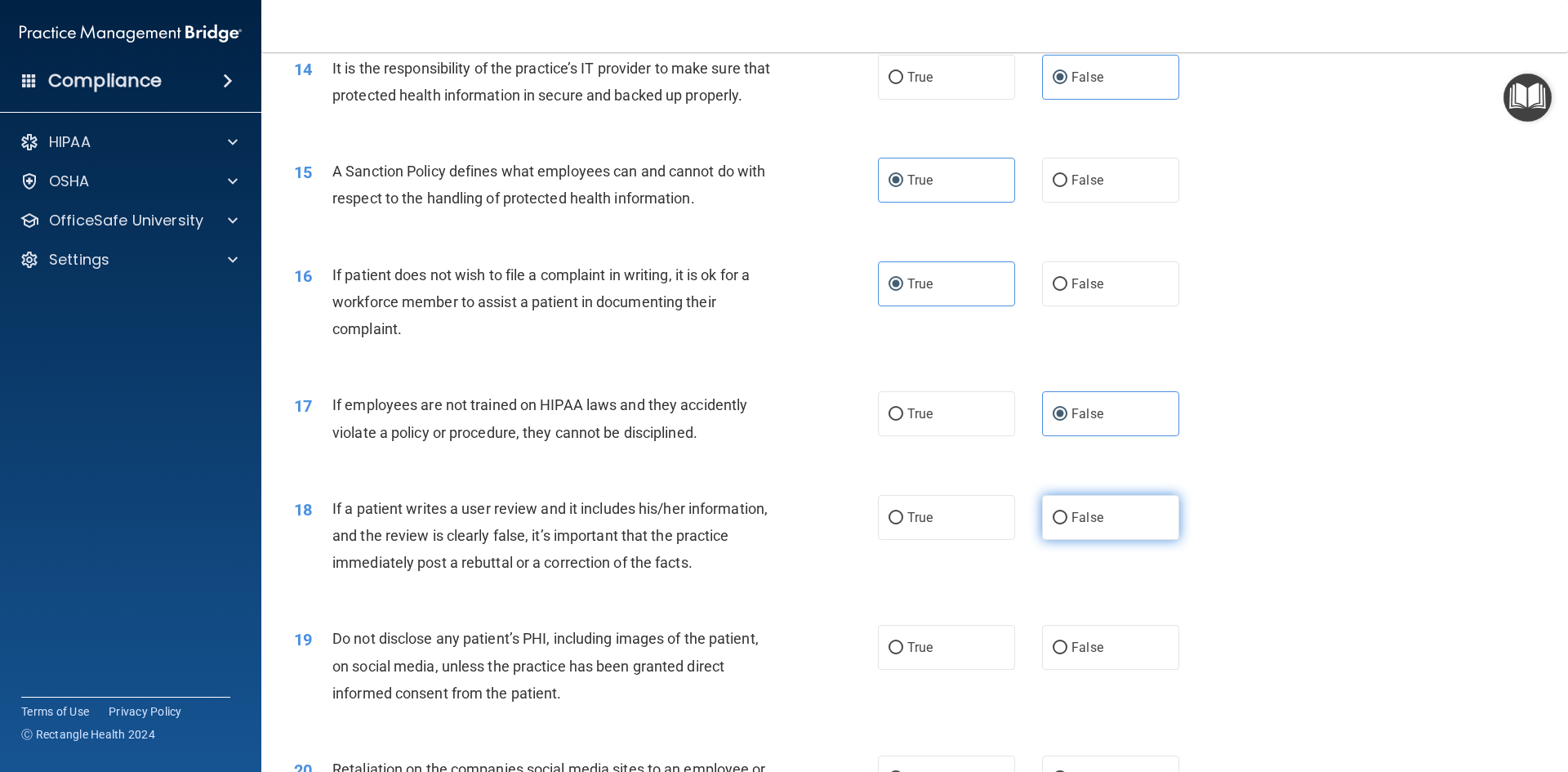
radio input "true"
click at [960, 670] on label "True" at bounding box center [946, 646] width 137 height 45
click at [903, 654] on input "True" at bounding box center [895, 648] width 15 height 12
radio input "true"
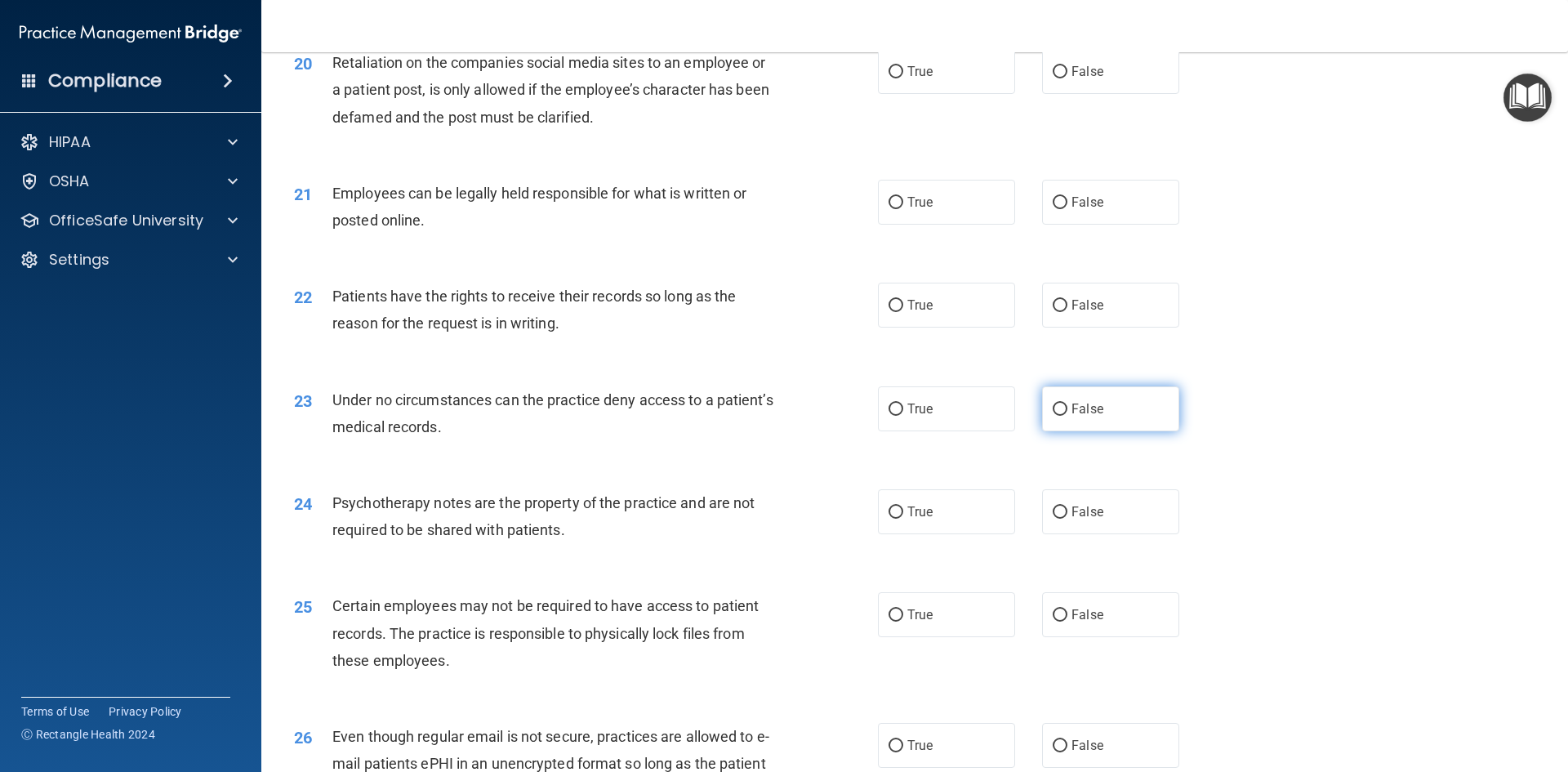
scroll to position [2614, 0]
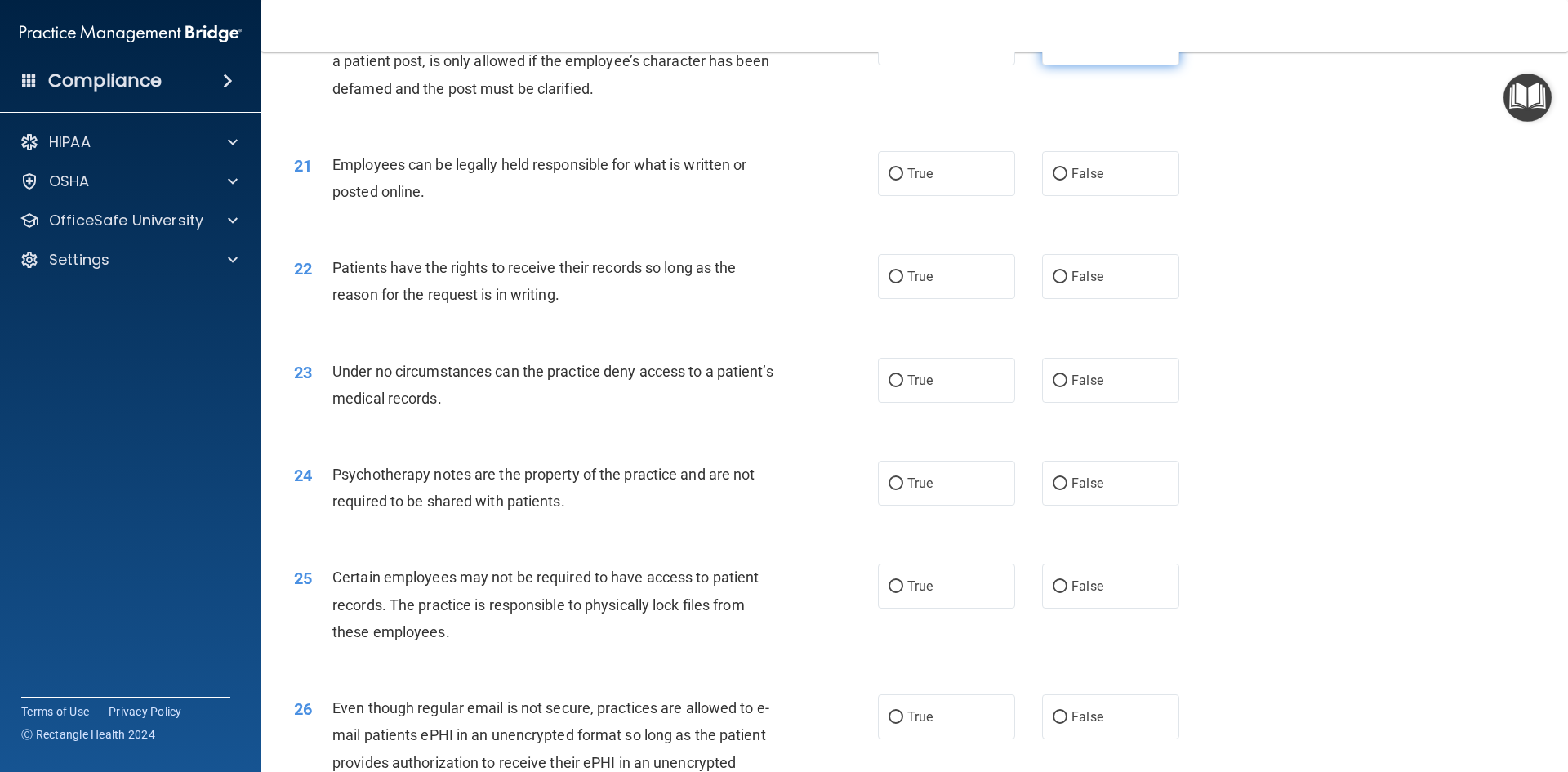
click at [1071, 51] on span "False" at bounding box center [1087, 43] width 32 height 16
click at [1065, 50] on input "False" at bounding box center [1060, 44] width 15 height 12
radio input "true"
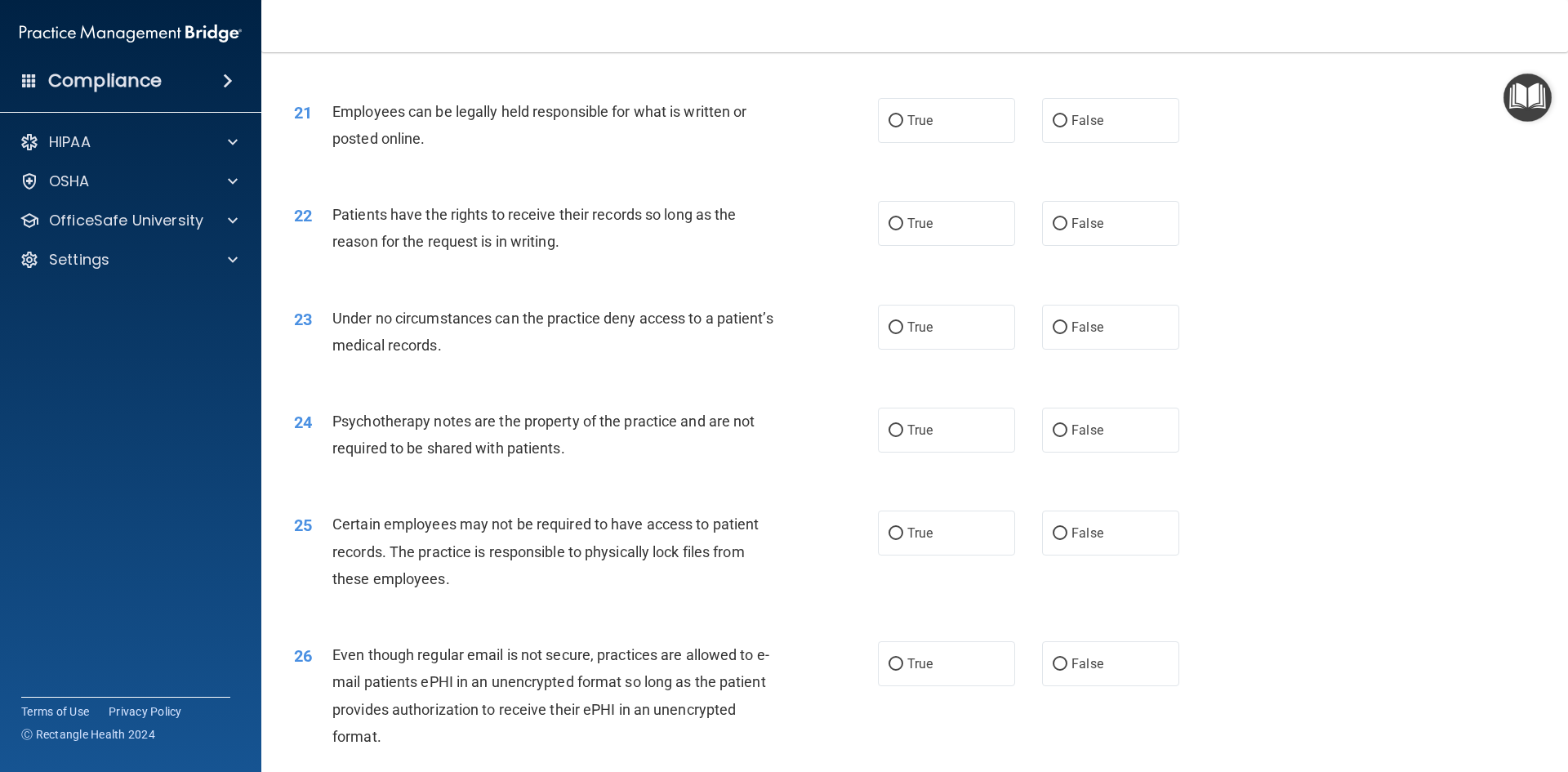
scroll to position [2695, 0]
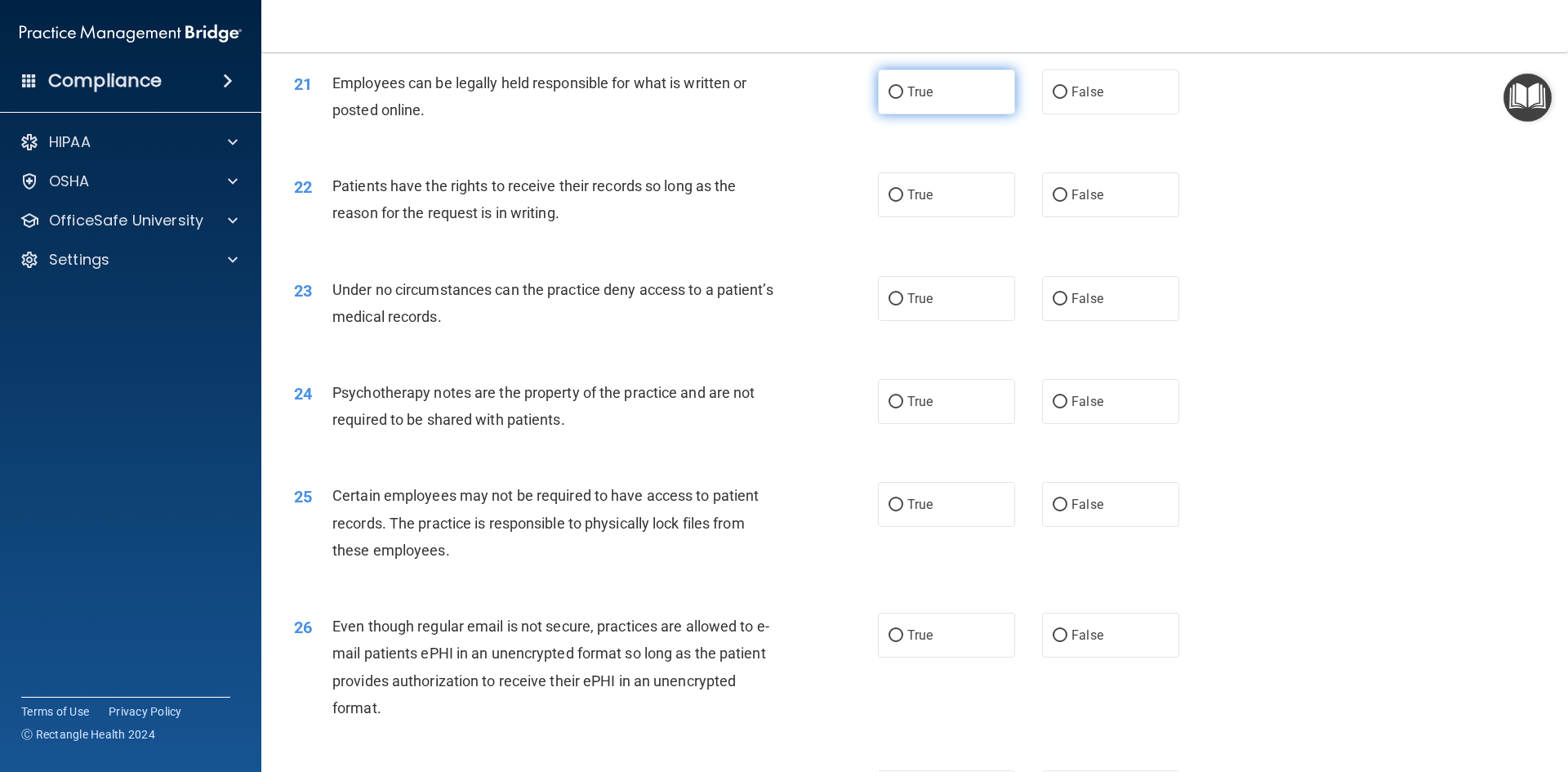
click at [937, 114] on label "True" at bounding box center [946, 91] width 137 height 45
click at [903, 99] on input "True" at bounding box center [895, 93] width 15 height 12
radio input "true"
click at [908, 203] on span "True" at bounding box center [919, 195] width 25 height 16
click at [903, 202] on input "True" at bounding box center [895, 196] width 15 height 12
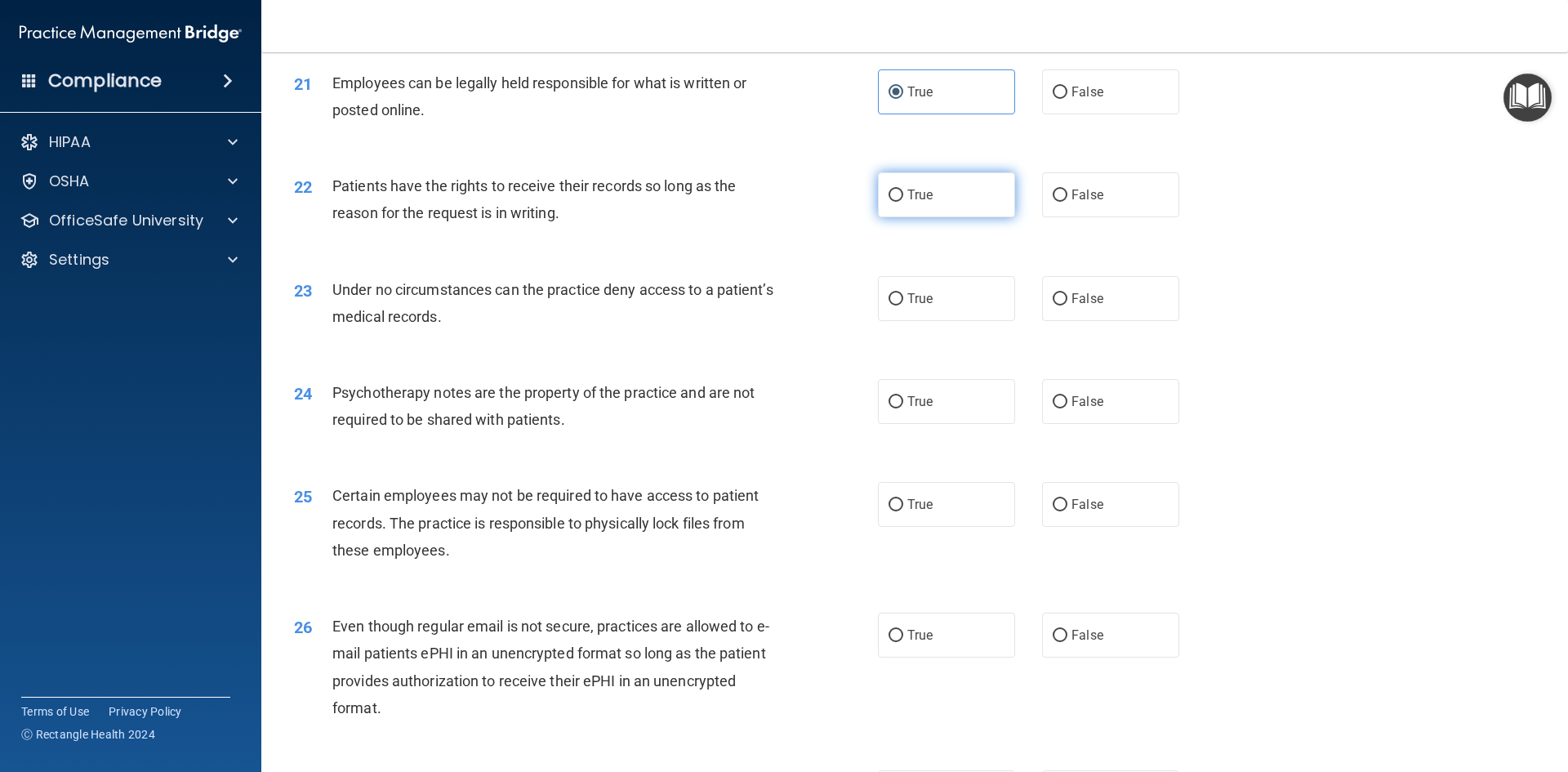
radio input "true"
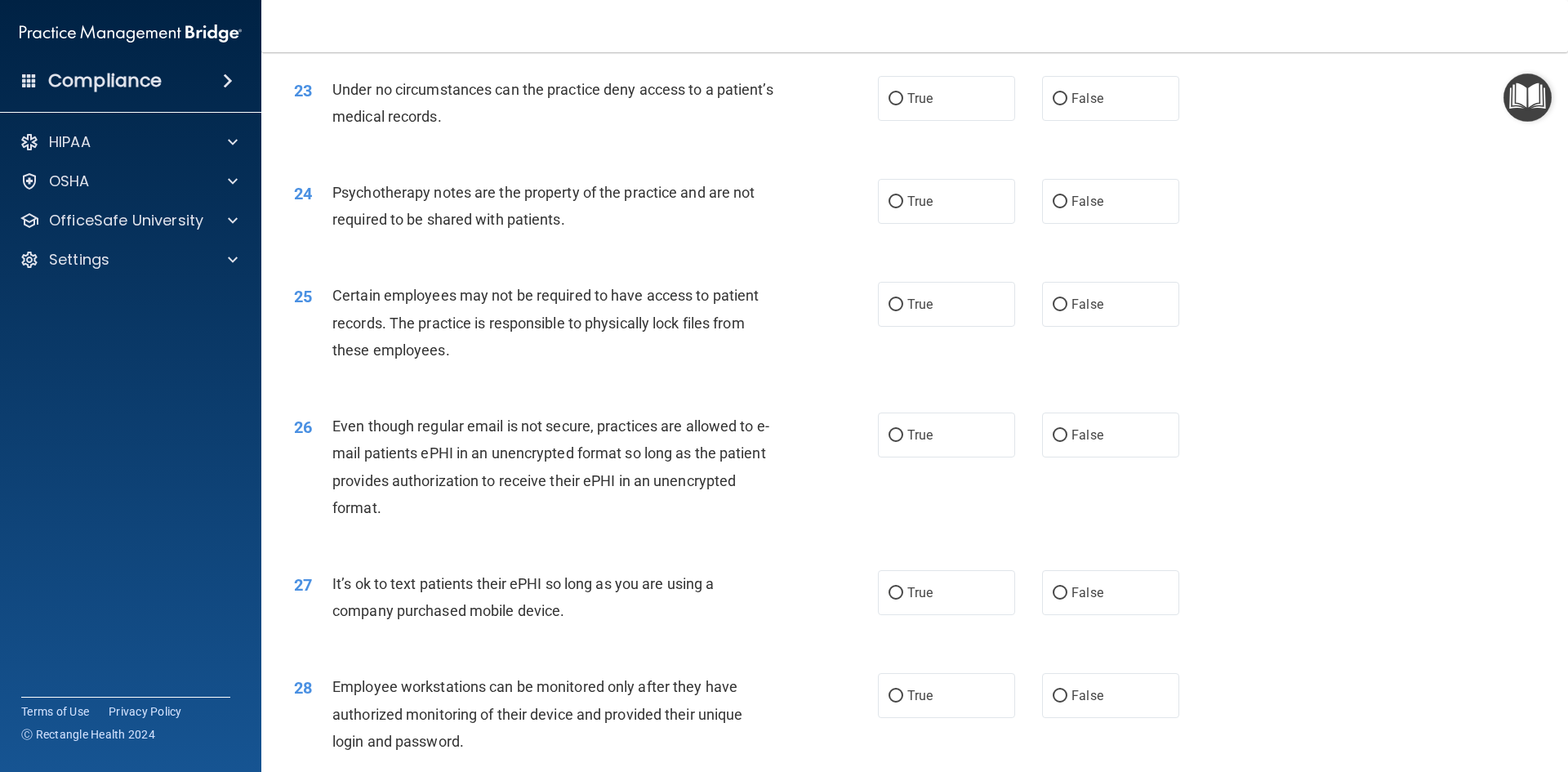
scroll to position [2859, 0]
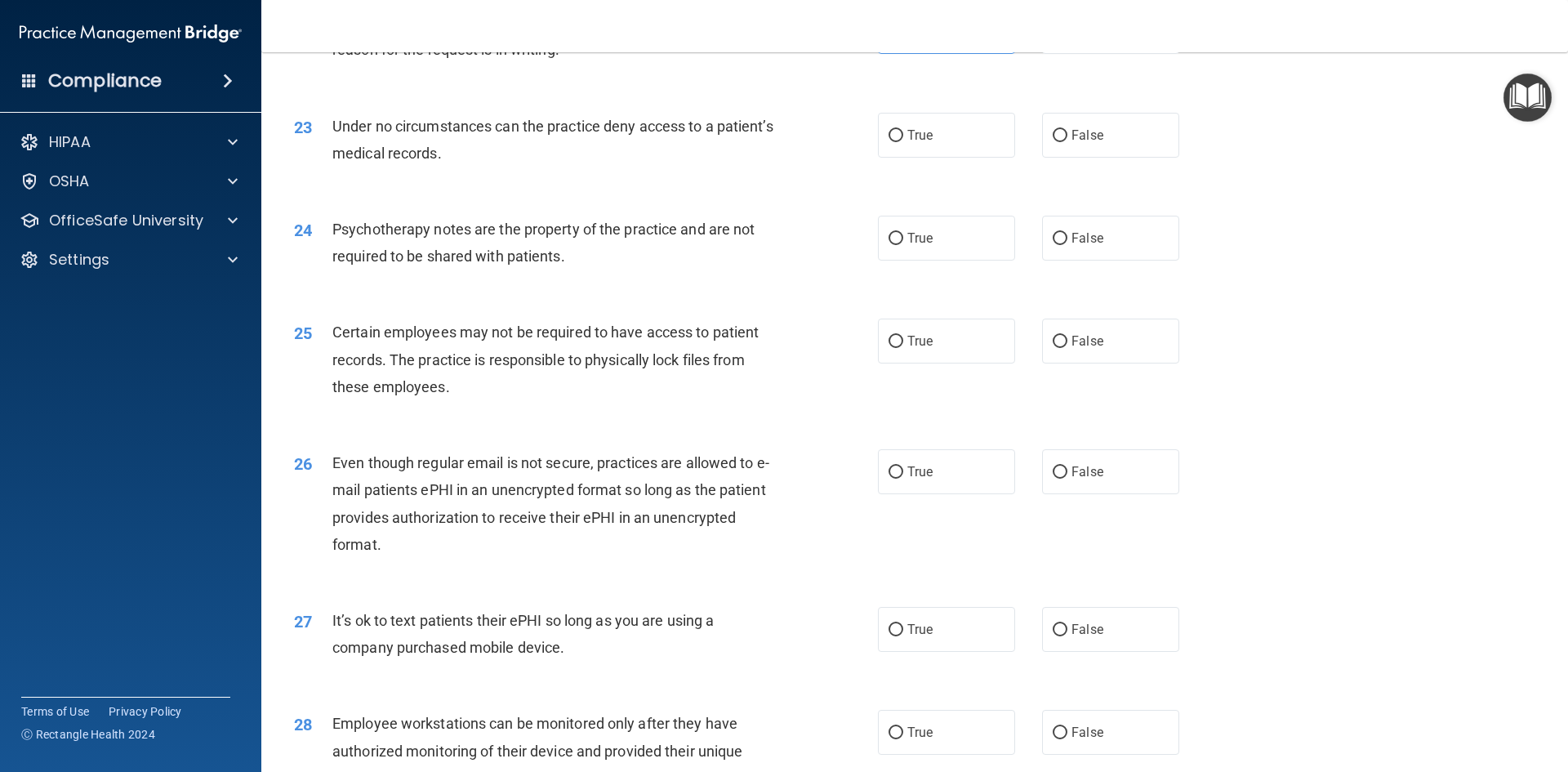
click at [1090, 136] on div "23 Under no circumstances can the practice deny access to a patient’s medical r…" at bounding box center [914, 143] width 1265 height 103
click at [1061, 157] on label "False" at bounding box center [1111, 134] width 137 height 45
click at [1061, 142] on input "False" at bounding box center [1060, 136] width 15 height 12
radio input "true"
click at [930, 257] on label "True" at bounding box center [946, 238] width 137 height 45
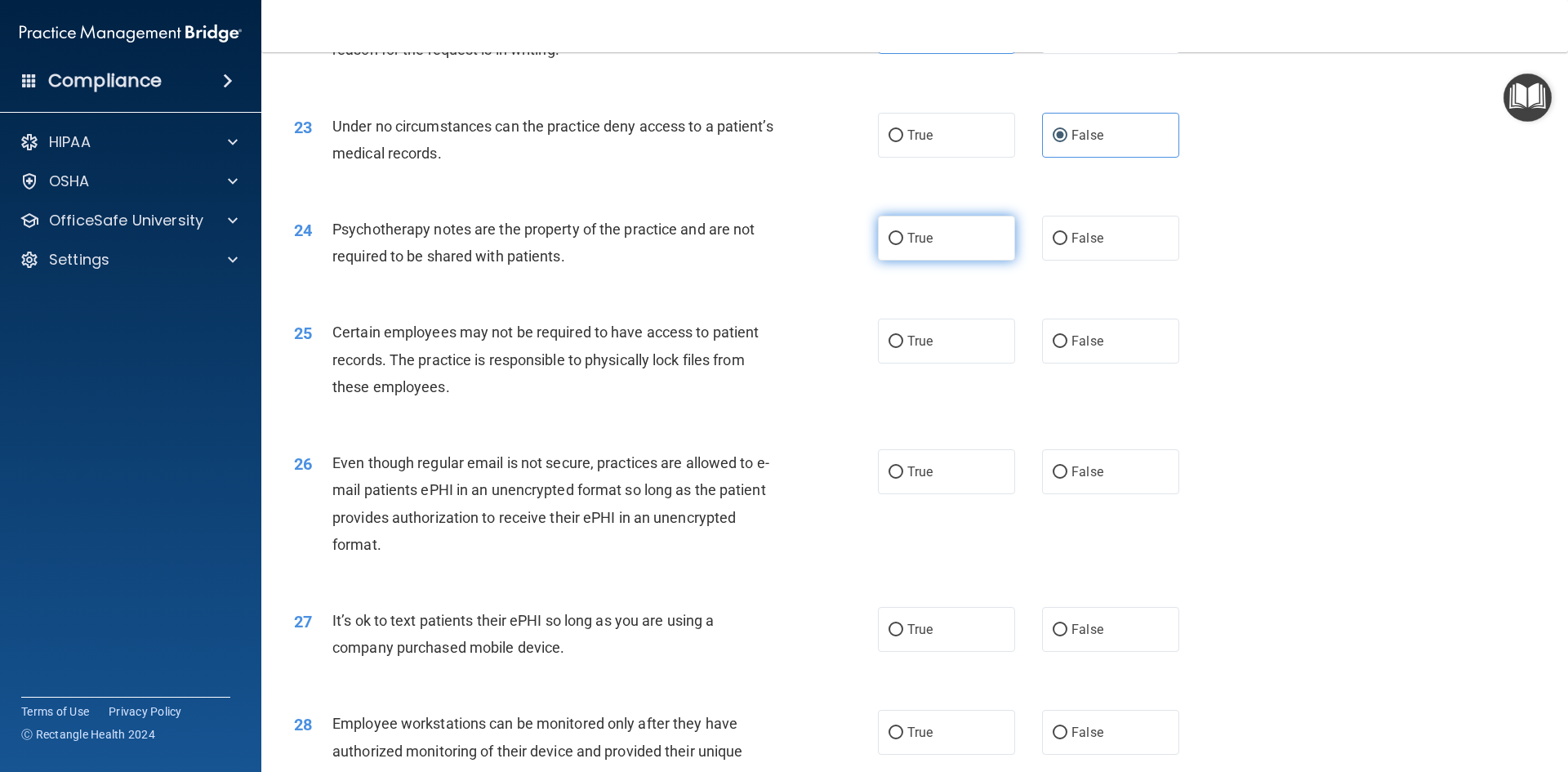
click at [903, 245] on input "True" at bounding box center [895, 239] width 15 height 12
radio input "true"
click at [964, 364] on label "True" at bounding box center [946, 341] width 137 height 45
click at [903, 348] on input "True" at bounding box center [895, 342] width 15 height 12
radio input "true"
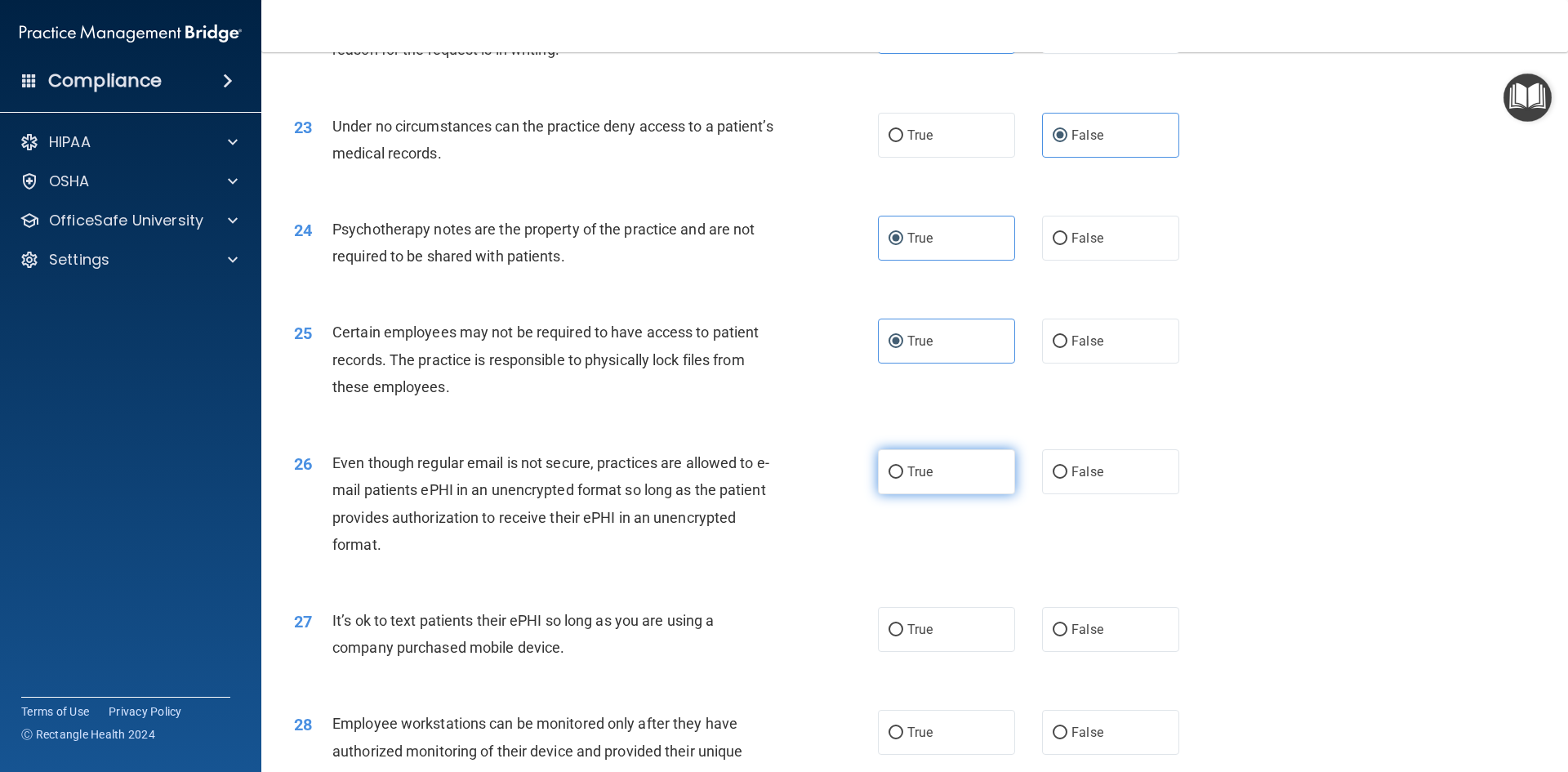
click at [916, 480] on span "True" at bounding box center [919, 472] width 25 height 16
click at [903, 479] on input "True" at bounding box center [895, 473] width 15 height 12
radio input "true"
click at [1087, 646] on label "False" at bounding box center [1111, 629] width 137 height 45
click at [1068, 636] on input "False" at bounding box center [1060, 631] width 15 height 12
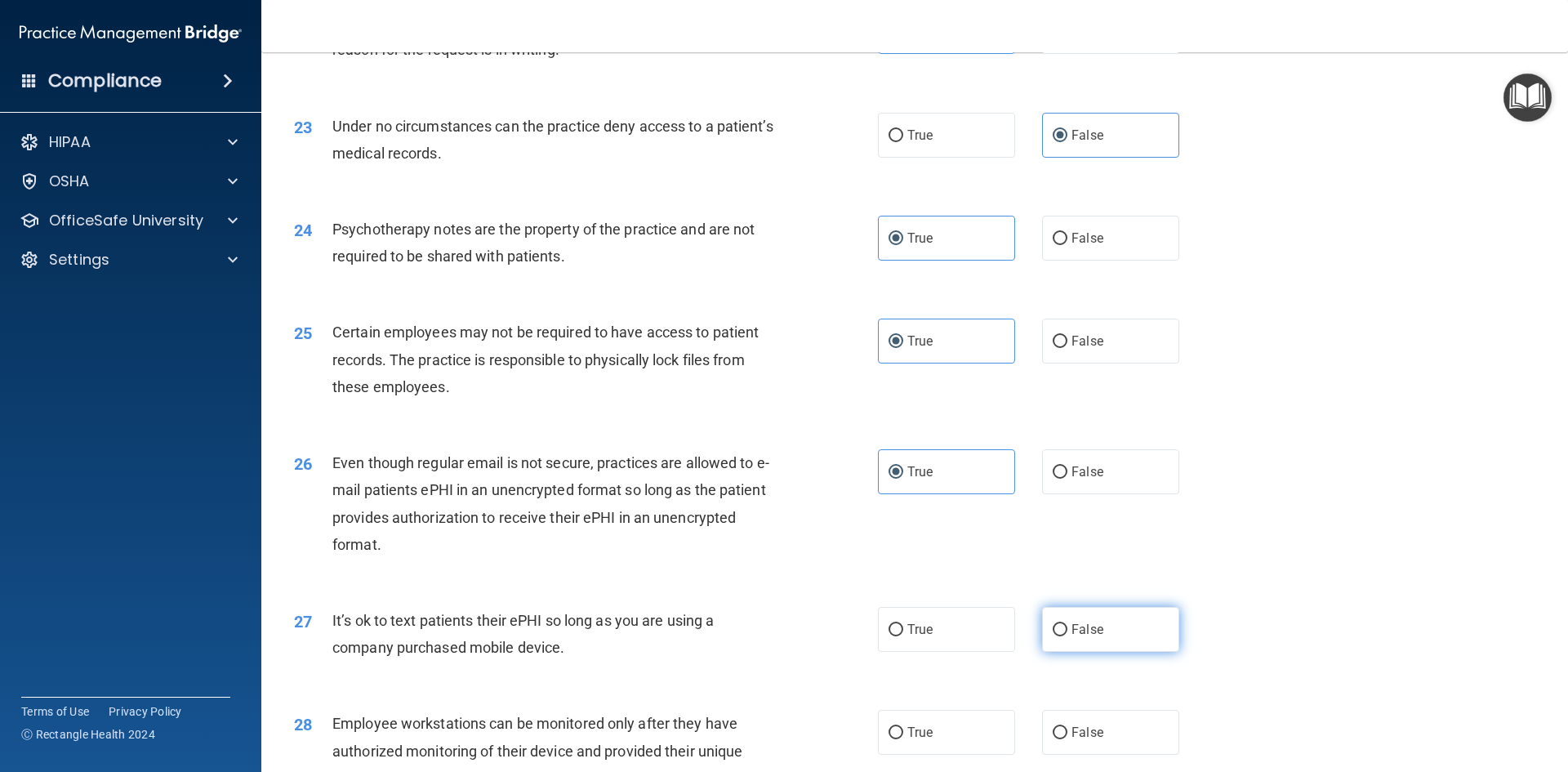
radio input "true"
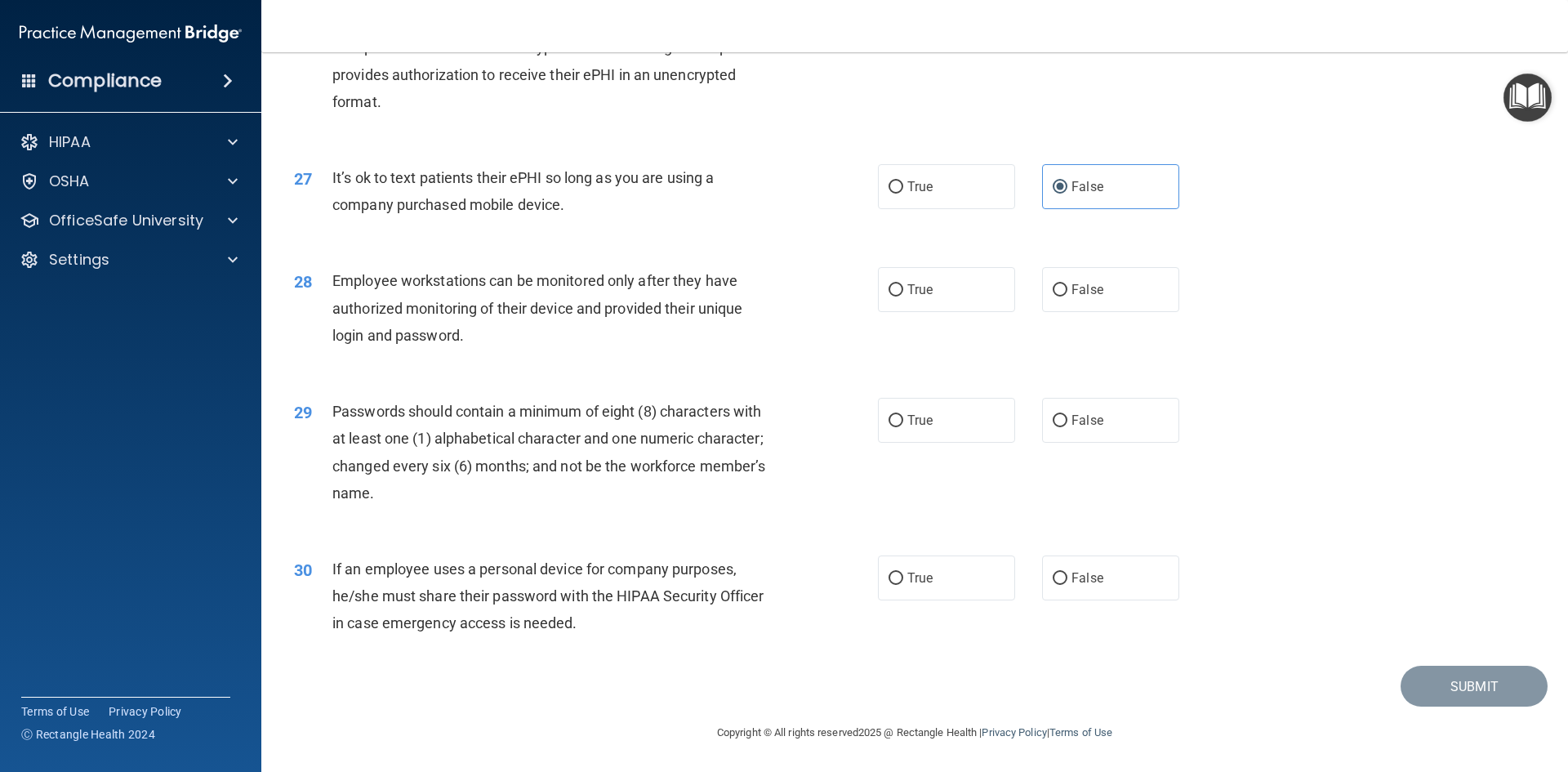
scroll to position [3329, 0]
click at [1126, 303] on label "False" at bounding box center [1111, 289] width 137 height 45
click at [1068, 297] on input "False" at bounding box center [1060, 291] width 15 height 12
radio input "true"
click at [1104, 428] on label "False" at bounding box center [1111, 420] width 137 height 45
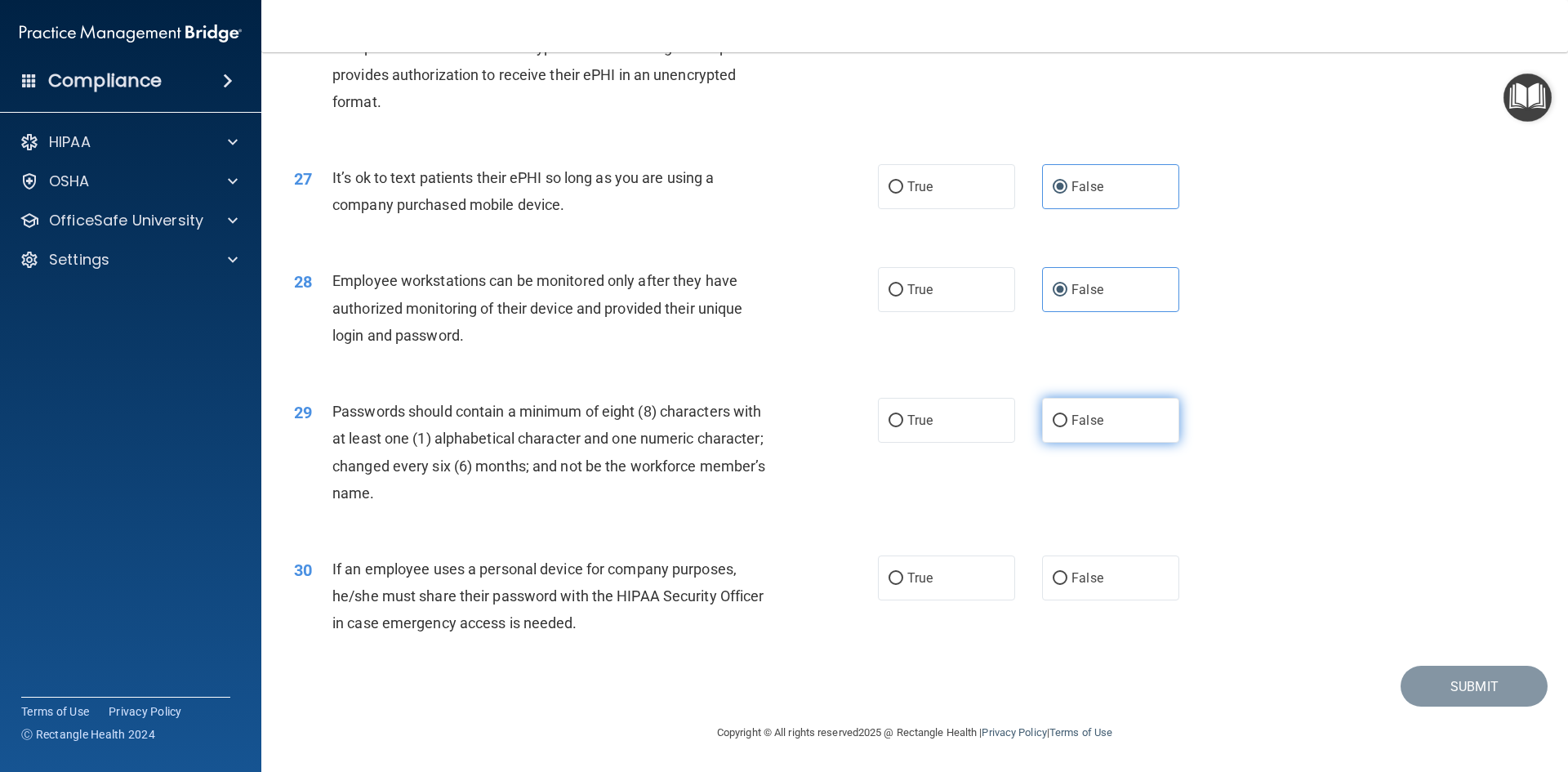
click at [1068, 427] on input "False" at bounding box center [1060, 421] width 15 height 12
radio input "true"
click at [1071, 574] on span "False" at bounding box center [1087, 578] width 32 height 16
click at [1068, 574] on input "False" at bounding box center [1060, 579] width 15 height 12
radio input "true"
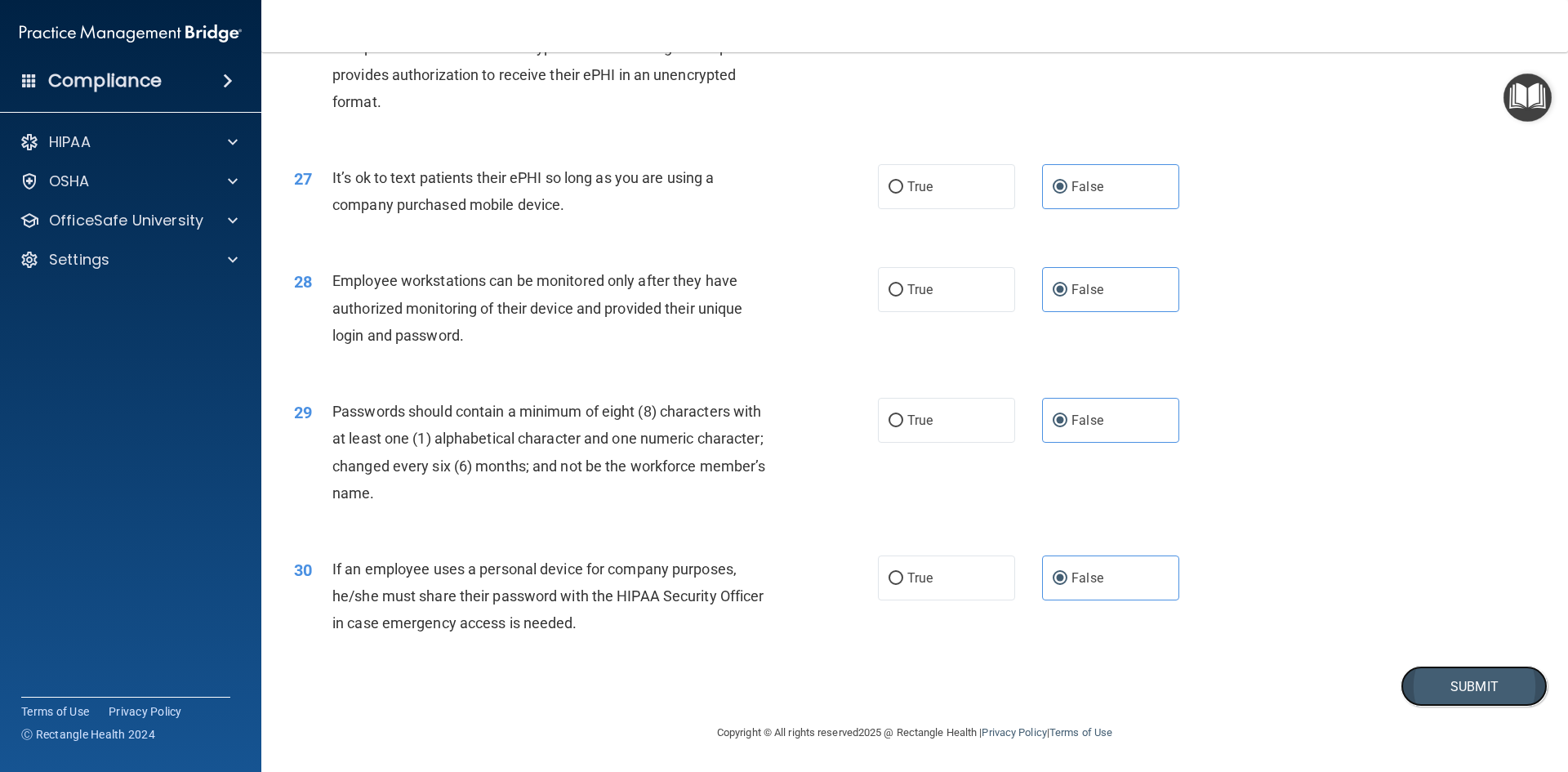
click at [1459, 688] on button "Submit" at bounding box center [1473, 686] width 147 height 41
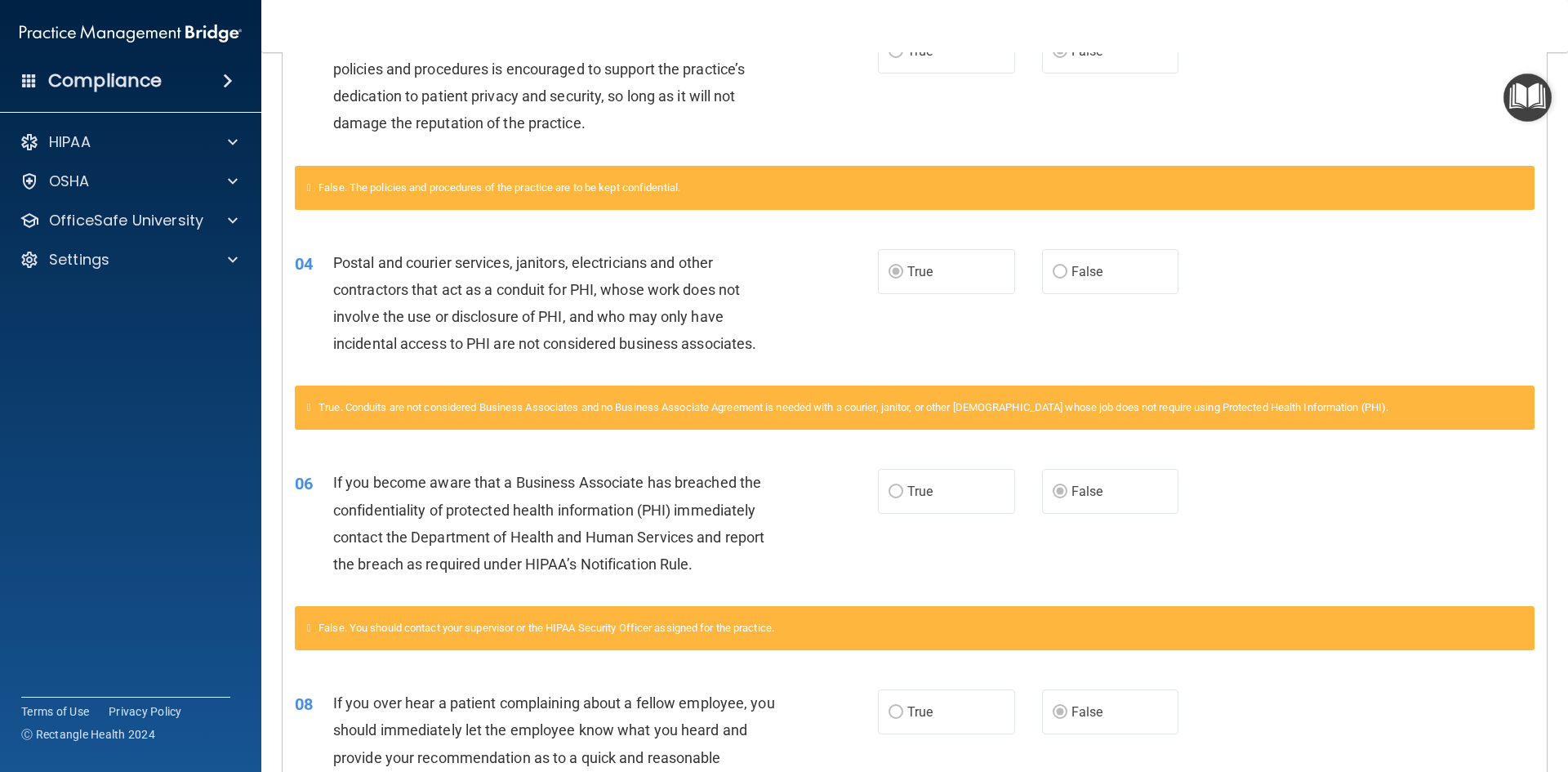
scroll to position [281, 0]
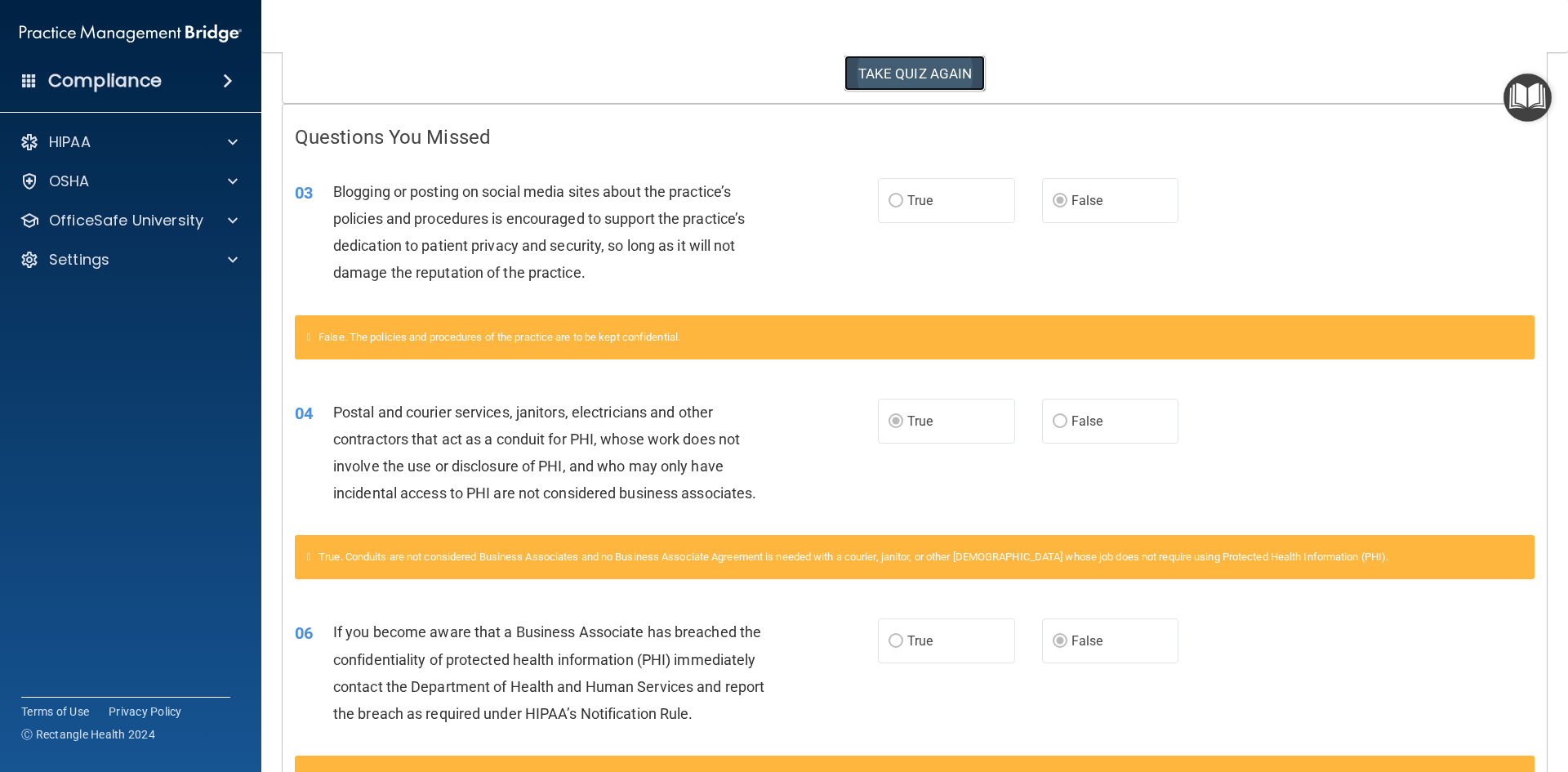
click at [928, 88] on button "TAKE QUIZ AGAIN" at bounding box center [915, 73] width 141 height 36
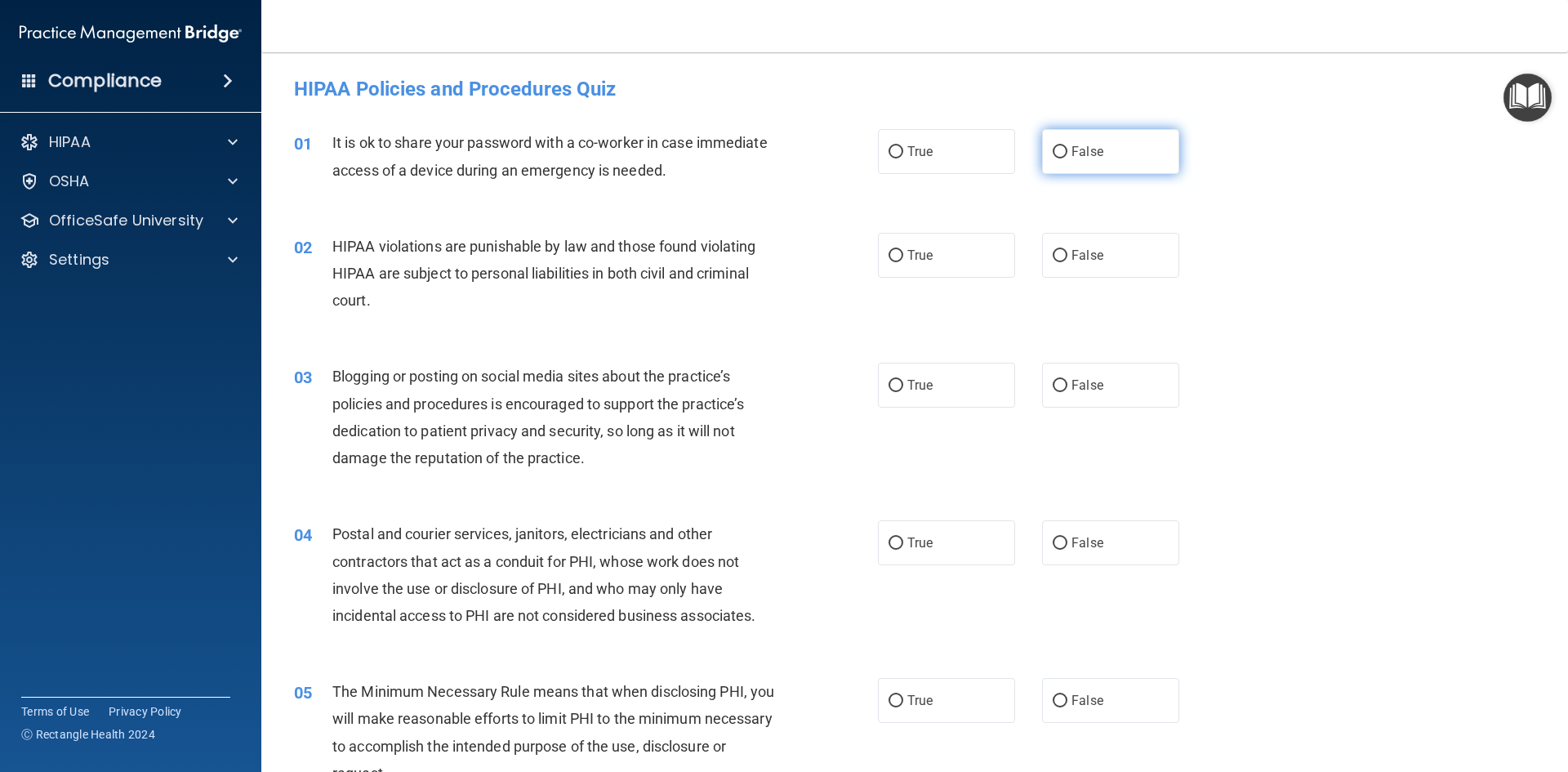
click at [1053, 162] on label "False" at bounding box center [1111, 151] width 137 height 45
click at [1053, 158] on input "False" at bounding box center [1060, 152] width 15 height 12
radio input "true"
click at [932, 251] on label "True" at bounding box center [946, 255] width 137 height 45
click at [903, 251] on input "True" at bounding box center [895, 256] width 15 height 12
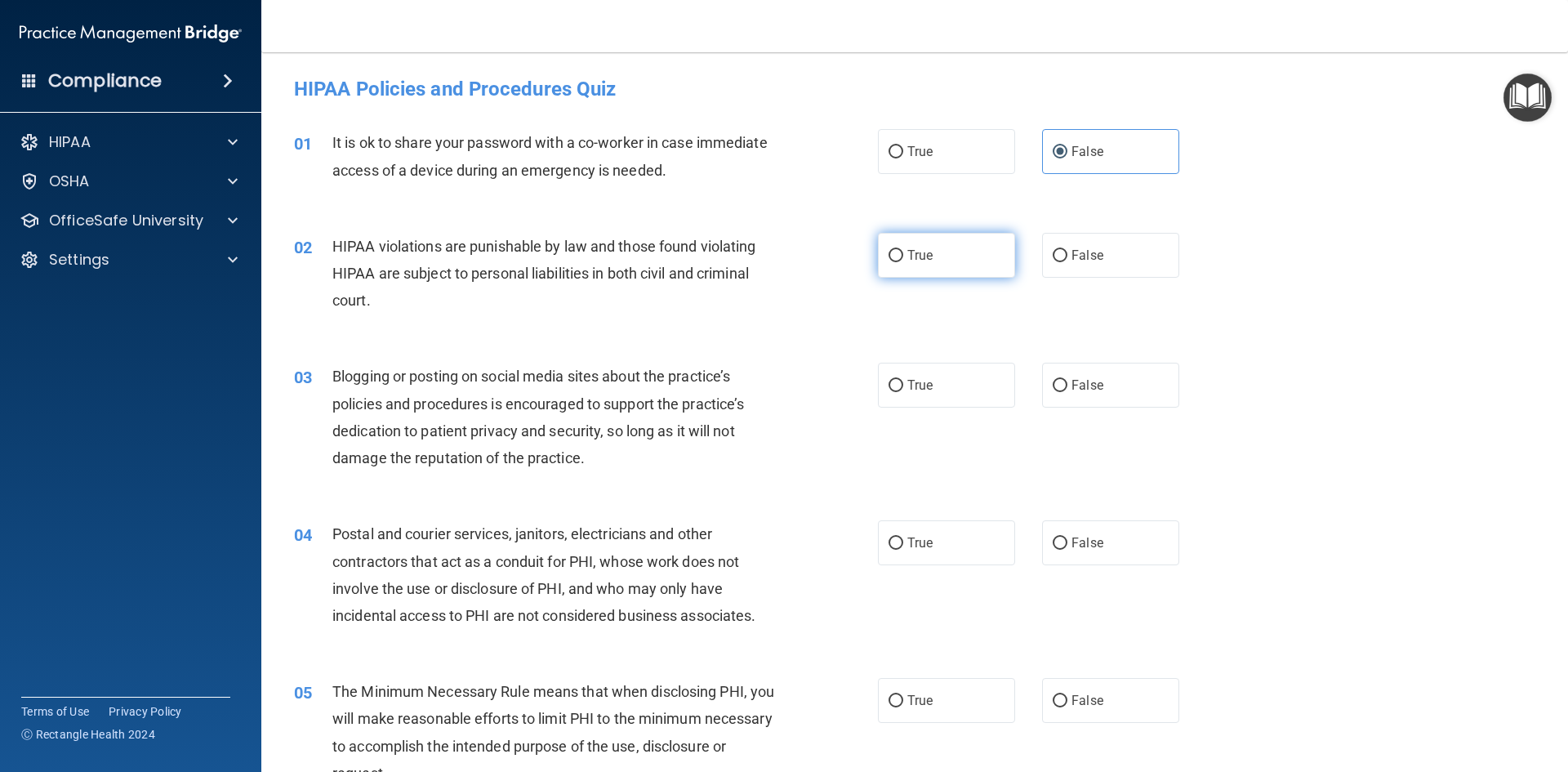
radio input "true"
click at [1065, 393] on label "False" at bounding box center [1111, 385] width 137 height 45
click at [1065, 392] on input "False" at bounding box center [1060, 386] width 15 height 12
radio input "true"
click at [960, 552] on label "True" at bounding box center [946, 542] width 137 height 45
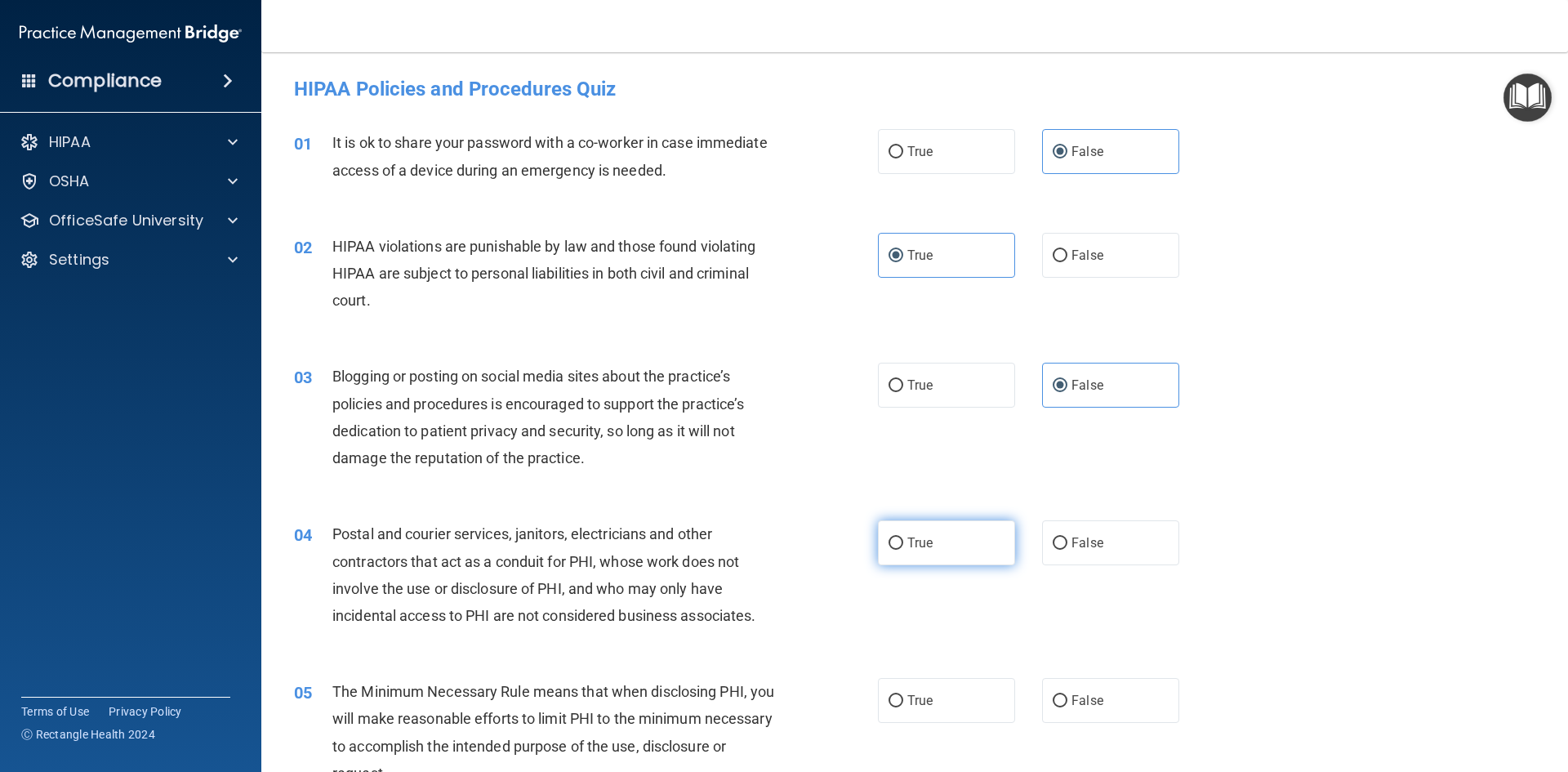
click at [903, 550] on input "True" at bounding box center [895, 544] width 15 height 12
radio input "true"
click at [976, 264] on label "True" at bounding box center [946, 255] width 137 height 45
click at [903, 263] on input "True" at bounding box center [895, 256] width 15 height 12
drag, startPoint x: 924, startPoint y: 505, endPoint x: 917, endPoint y: 545, distance: 40.6
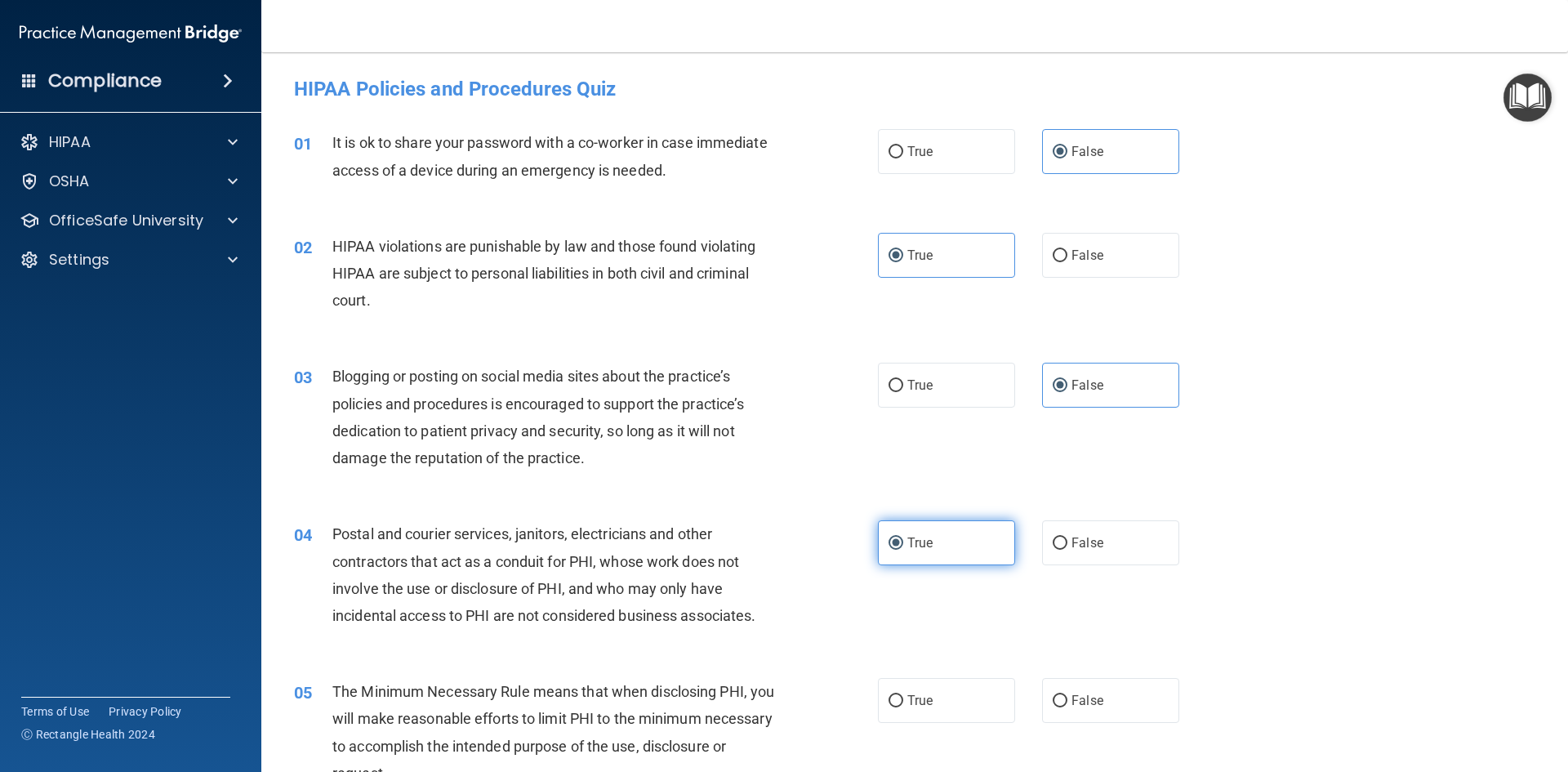
click at [921, 511] on div "04 Postal and courier services, janitors, electricians and other contractors th…" at bounding box center [914, 578] width 1265 height 157
drag, startPoint x: 917, startPoint y: 549, endPoint x: 931, endPoint y: 501, distance: 50.0
click at [918, 546] on span "True" at bounding box center [919, 543] width 25 height 16
click at [903, 546] on input "True" at bounding box center [895, 544] width 15 height 12
click at [1090, 398] on label "False" at bounding box center [1111, 385] width 137 height 45
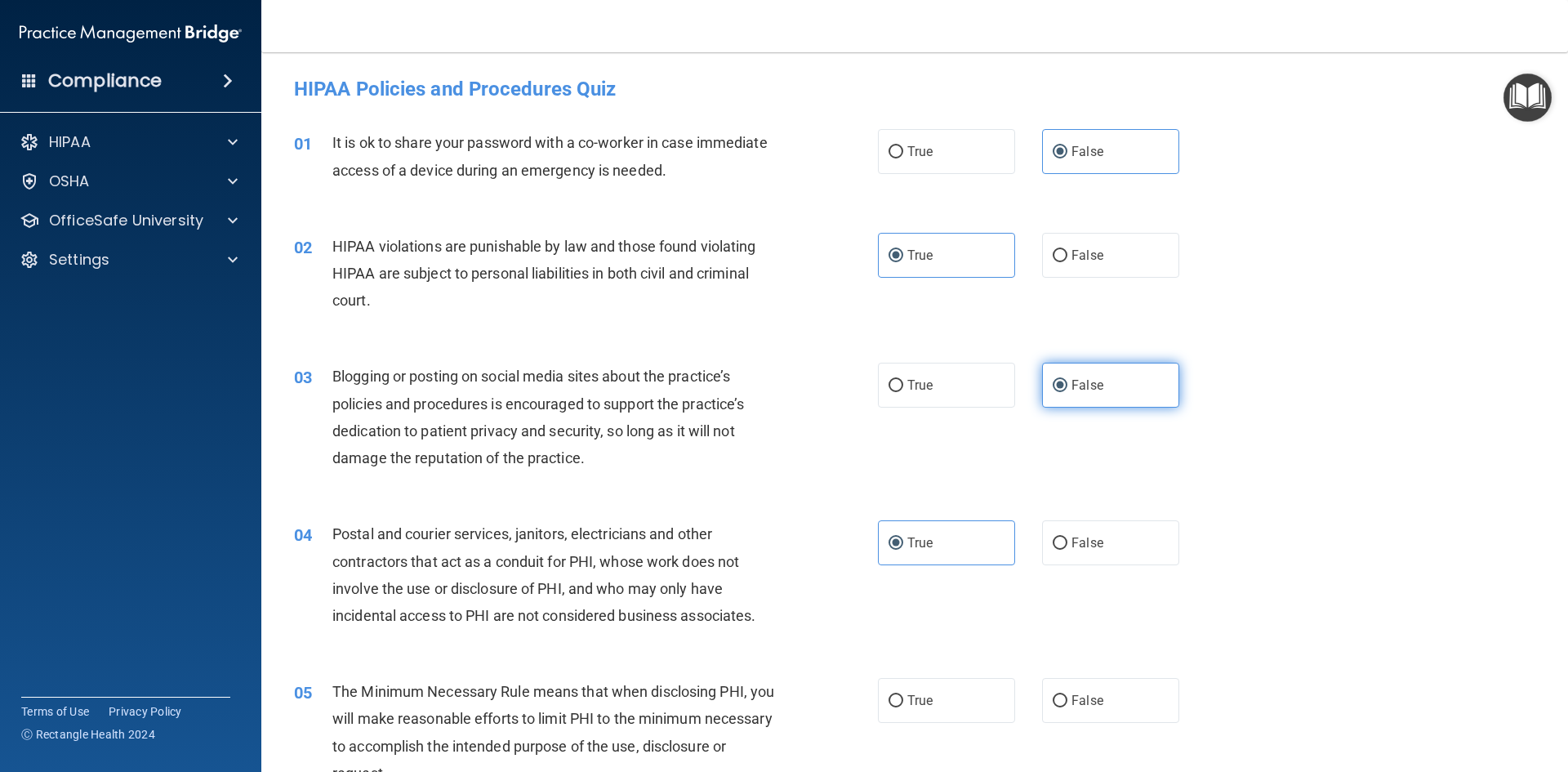
click at [1068, 392] on input "False" at bounding box center [1060, 386] width 15 height 12
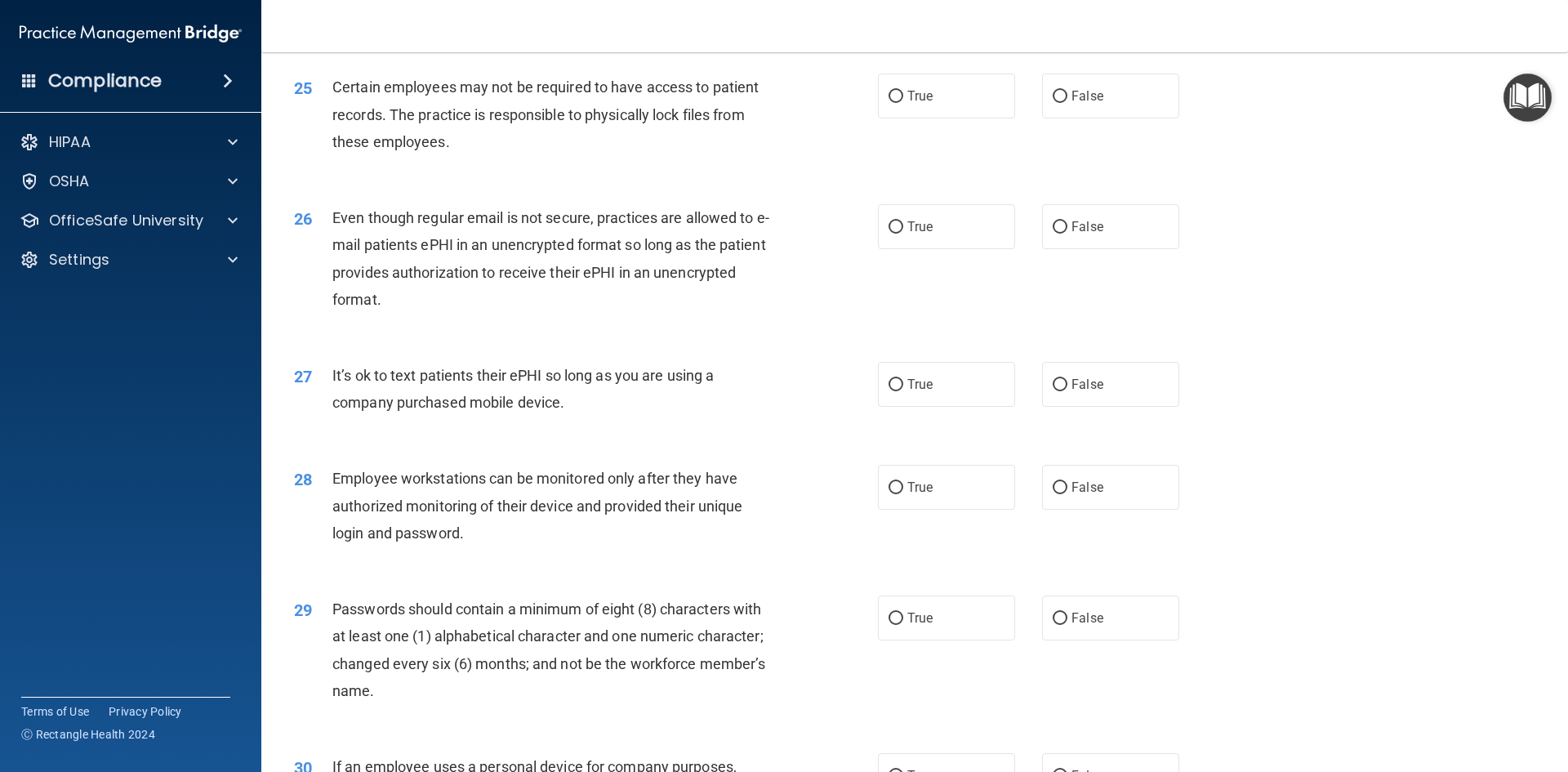
scroll to position [3329, 0]
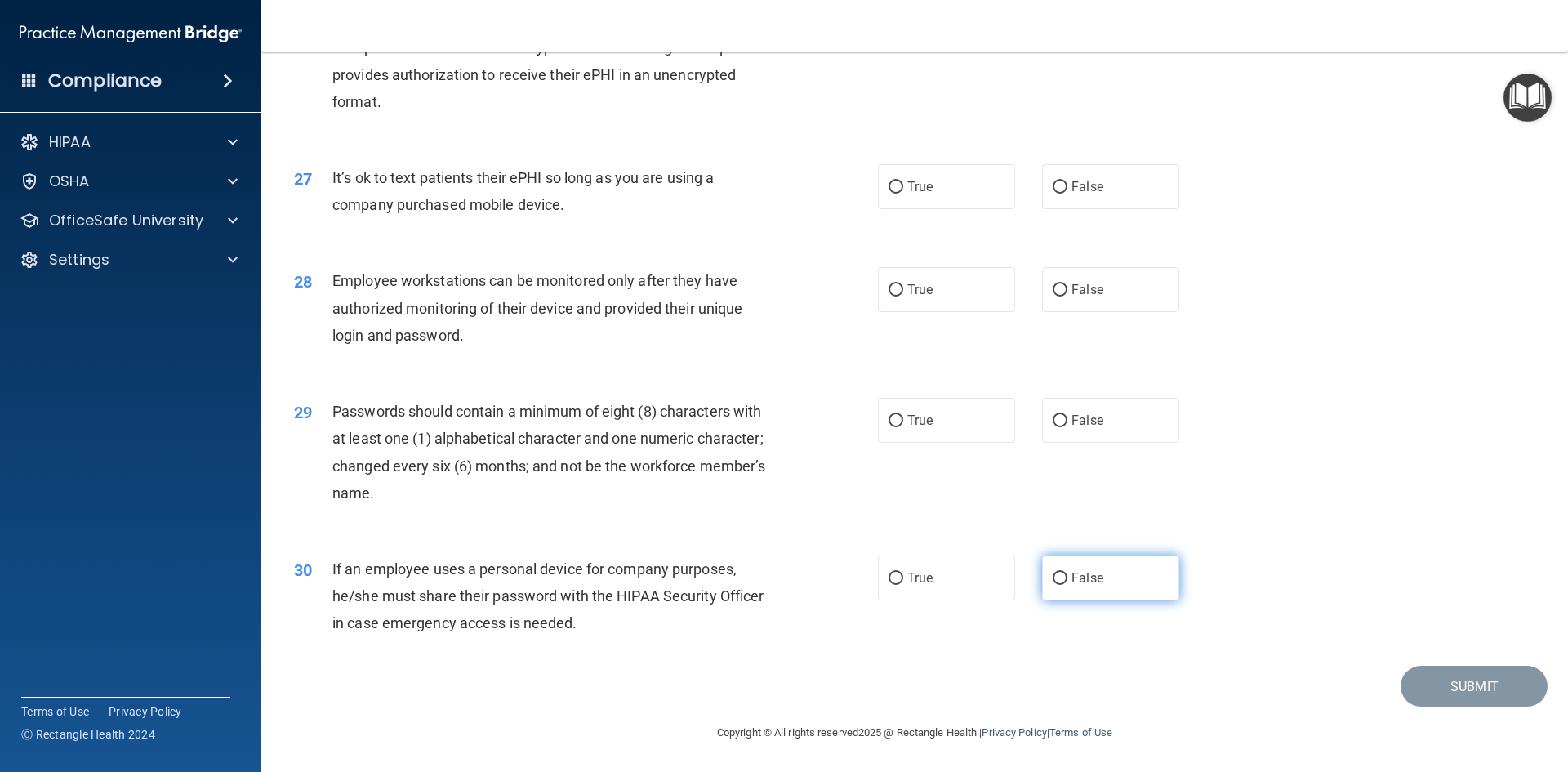
click at [1053, 574] on input "False" at bounding box center [1060, 579] width 15 height 12
radio input "true"
click at [936, 411] on label "True" at bounding box center [946, 420] width 137 height 45
click at [903, 415] on input "True" at bounding box center [895, 421] width 15 height 12
radio input "true"
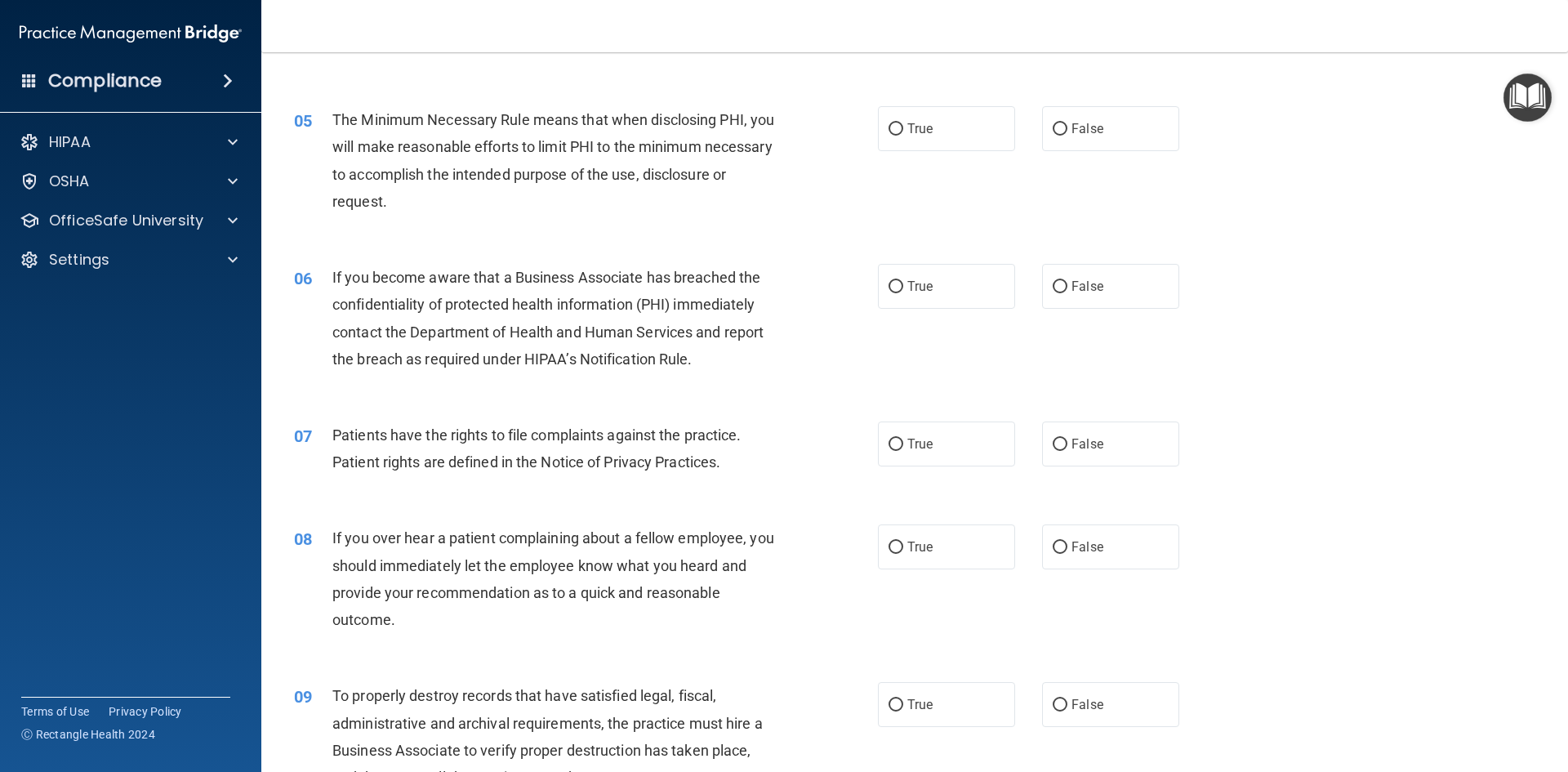
scroll to position [490, 0]
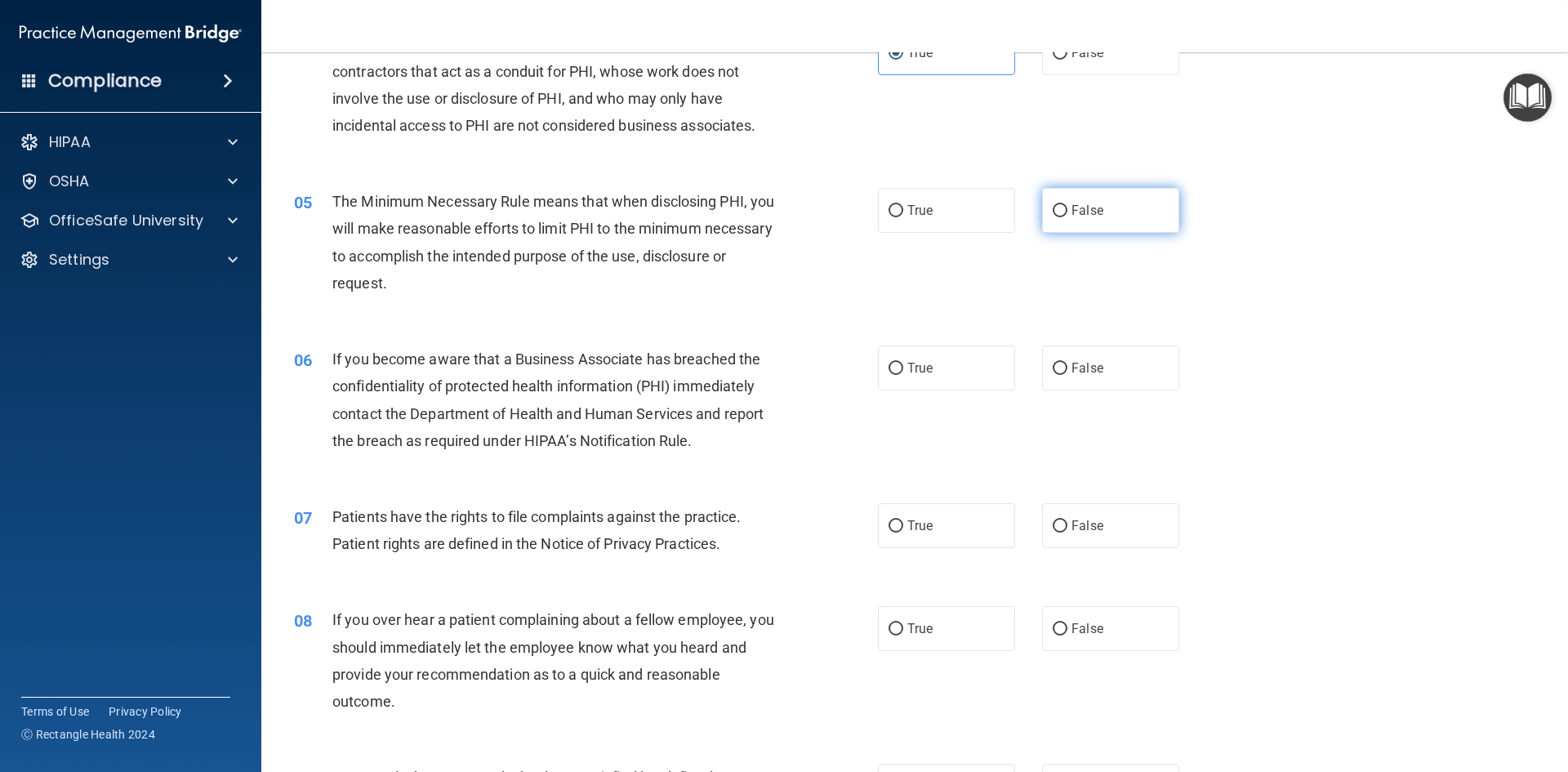
click at [1088, 215] on span "False" at bounding box center [1087, 211] width 32 height 16
click at [1068, 215] on input "False" at bounding box center [1060, 211] width 15 height 12
radio input "true"
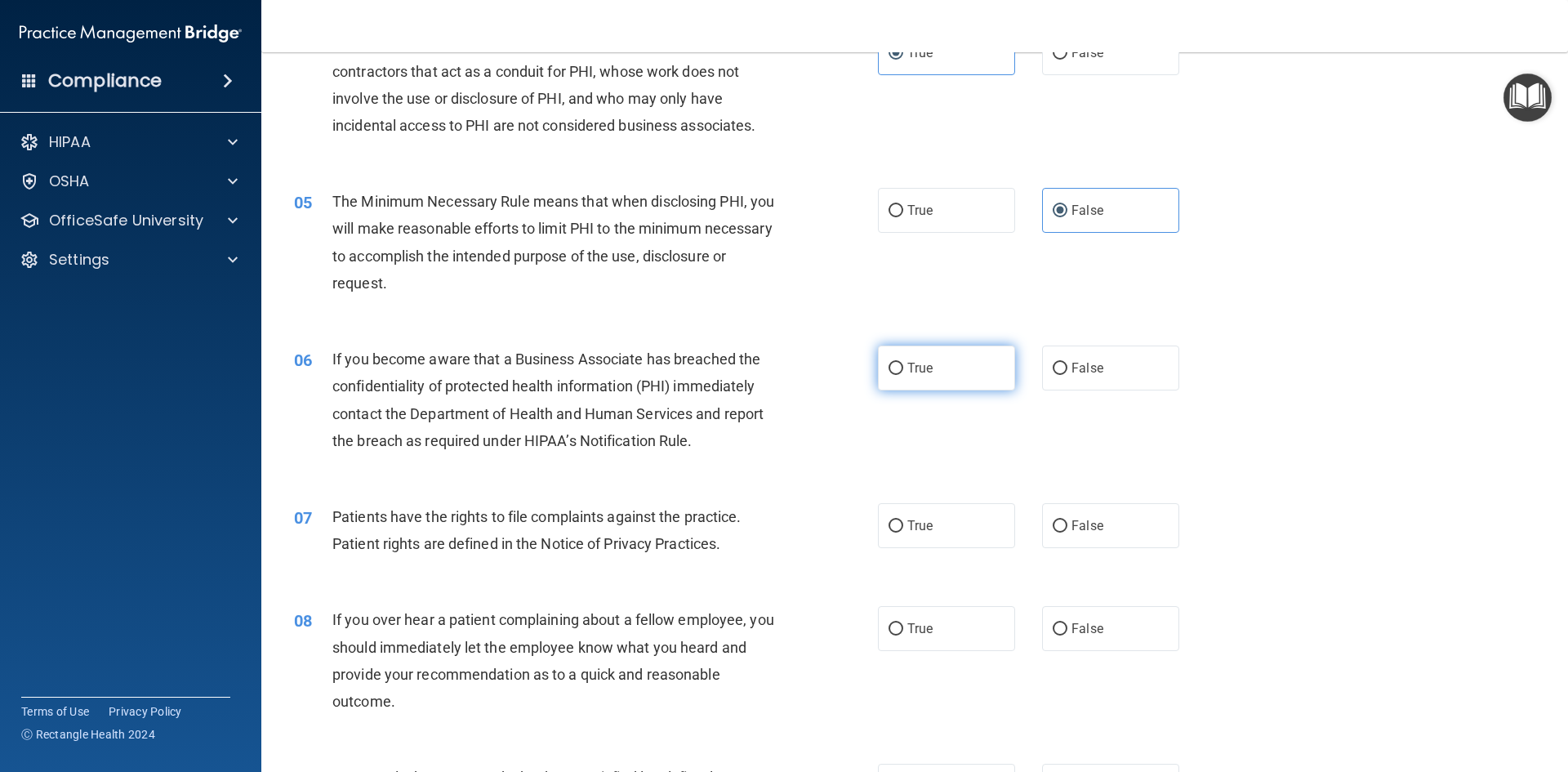
click at [934, 372] on label "True" at bounding box center [946, 367] width 137 height 45
click at [903, 372] on input "True" at bounding box center [895, 369] width 15 height 12
radio input "true"
drag, startPoint x: 875, startPoint y: 531, endPoint x: 897, endPoint y: 516, distance: 26.6
click at [881, 530] on label "True" at bounding box center [946, 525] width 137 height 45
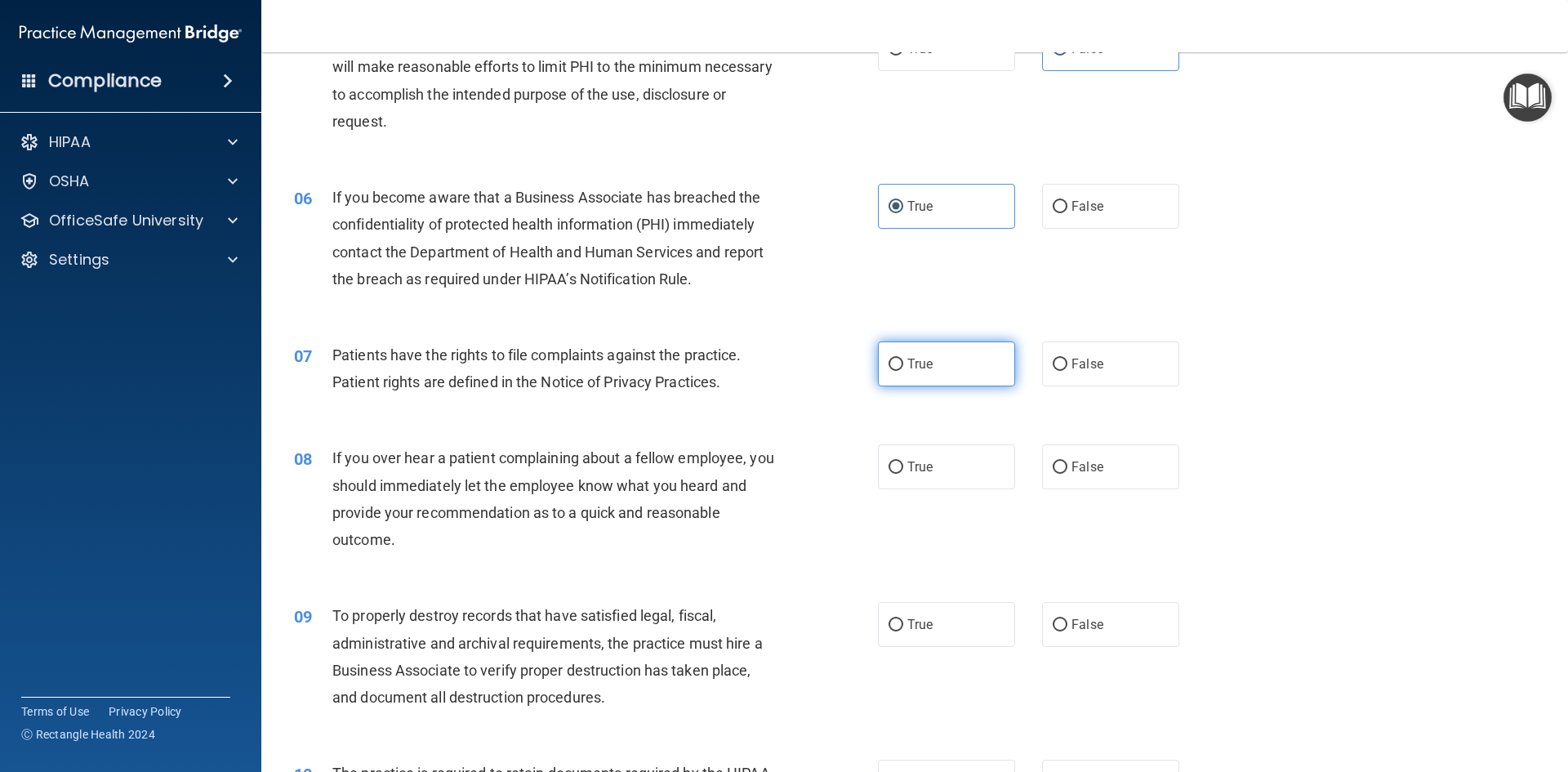
scroll to position [653, 0]
click at [916, 386] on div "07 Patients have the rights to file complaints against the practice. Patient ri…" at bounding box center [914, 371] width 1265 height 103
click at [922, 369] on label "True" at bounding box center [946, 362] width 137 height 45
click at [903, 369] on input "True" at bounding box center [895, 363] width 15 height 12
radio input "true"
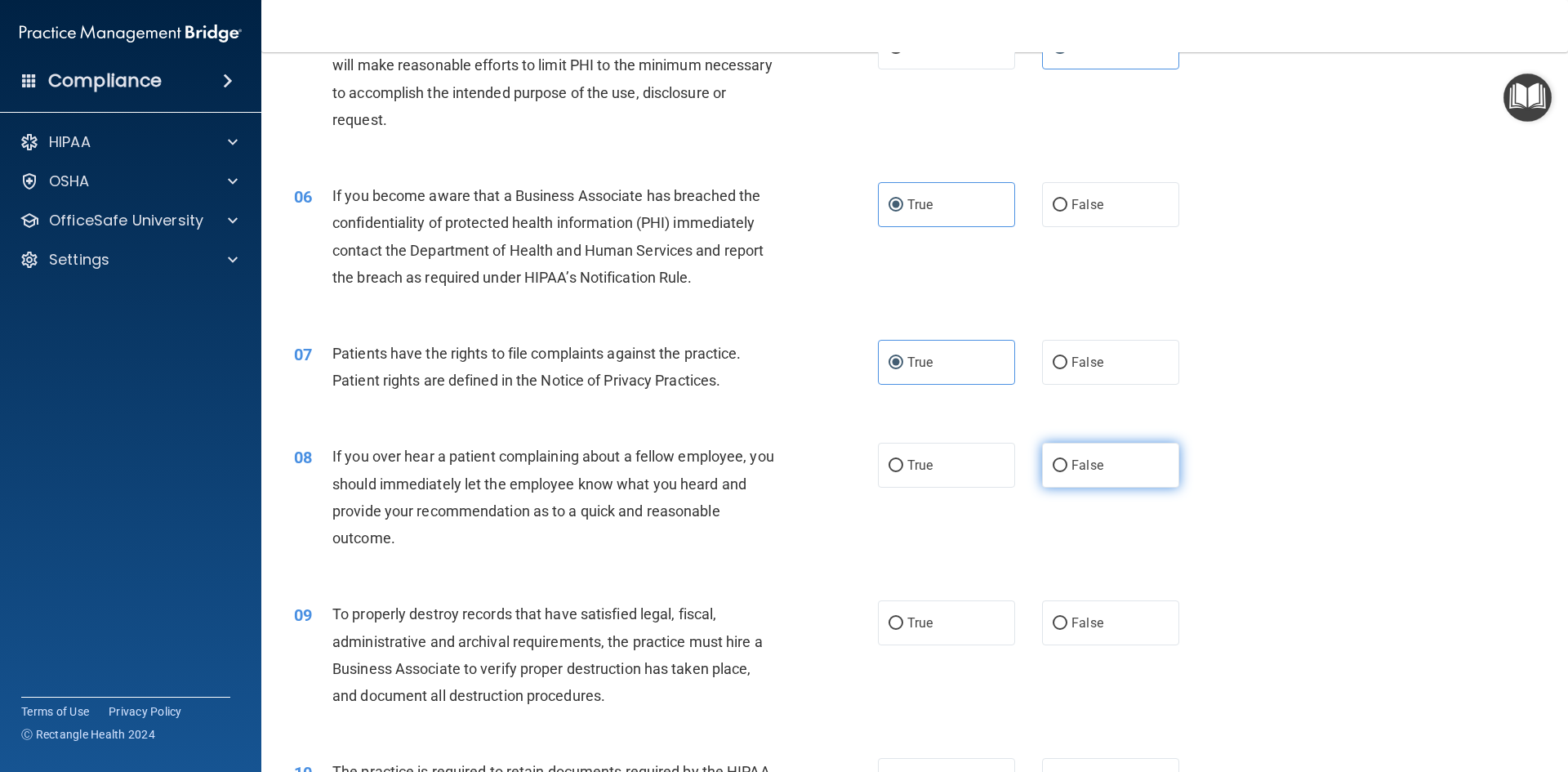
click at [1053, 462] on input "False" at bounding box center [1060, 466] width 15 height 12
radio input "true"
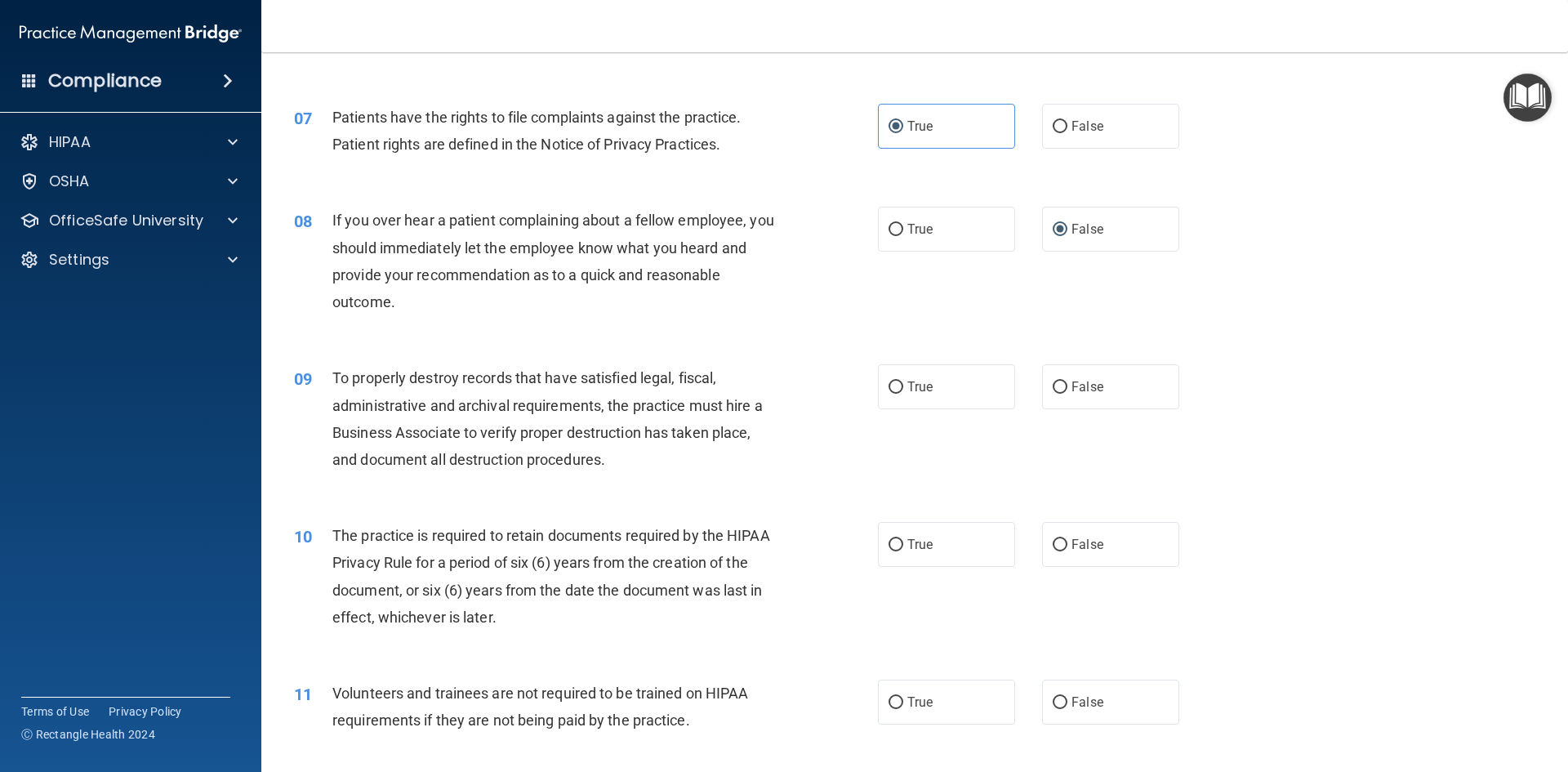
scroll to position [898, 0]
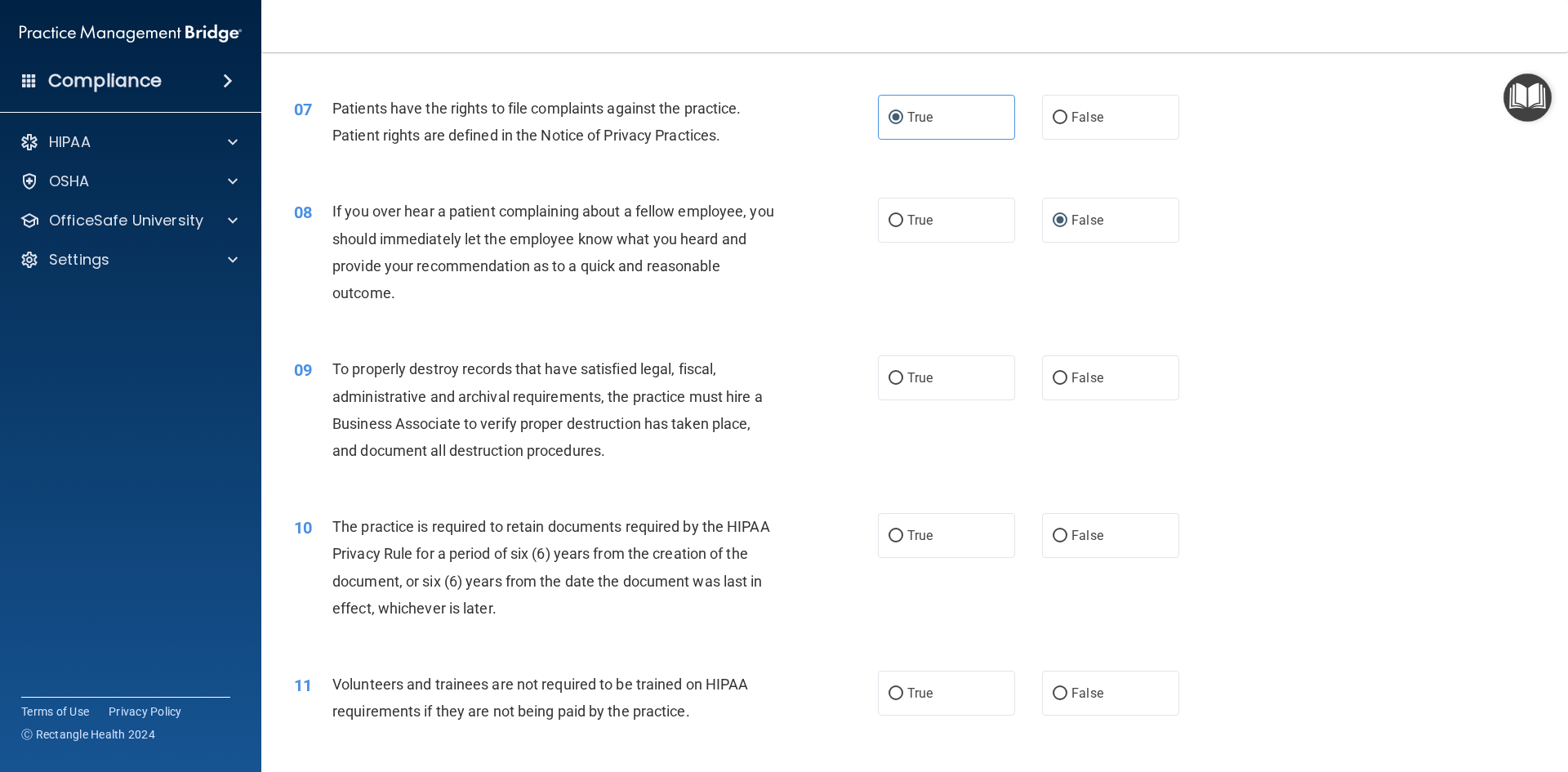
click at [930, 401] on div "09 To properly destroy records that have satisfied legal, fiscal, administrativ…" at bounding box center [914, 413] width 1265 height 157
click at [930, 387] on label "True" at bounding box center [946, 378] width 137 height 45
click at [903, 385] on input "True" at bounding box center [895, 379] width 15 height 12
radio input "true"
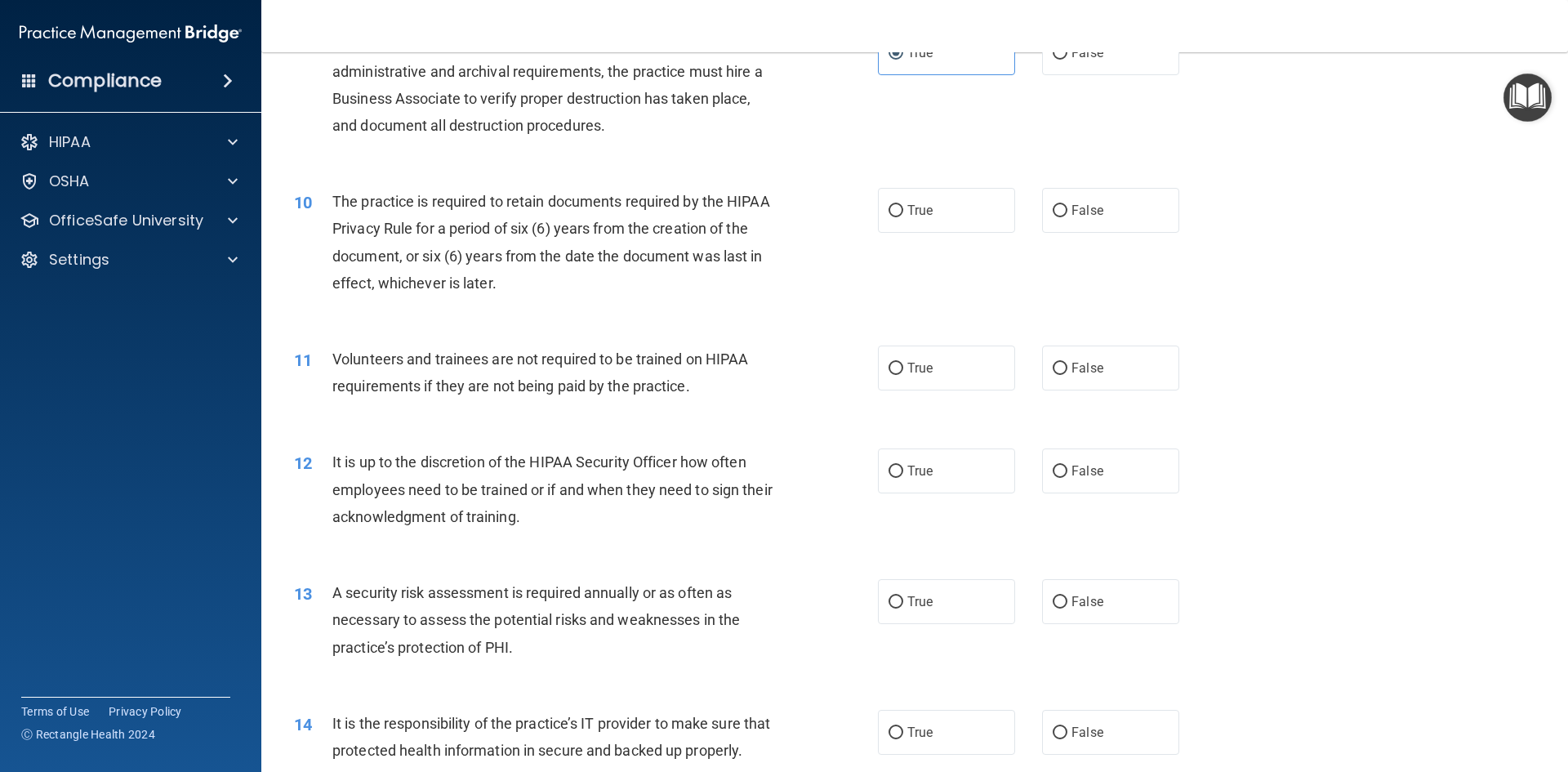
scroll to position [1225, 0]
click at [964, 199] on label "True" at bounding box center [946, 208] width 137 height 45
click at [903, 204] on input "True" at bounding box center [895, 210] width 15 height 12
radio input "true"
click at [1055, 388] on label "False" at bounding box center [1111, 366] width 137 height 45
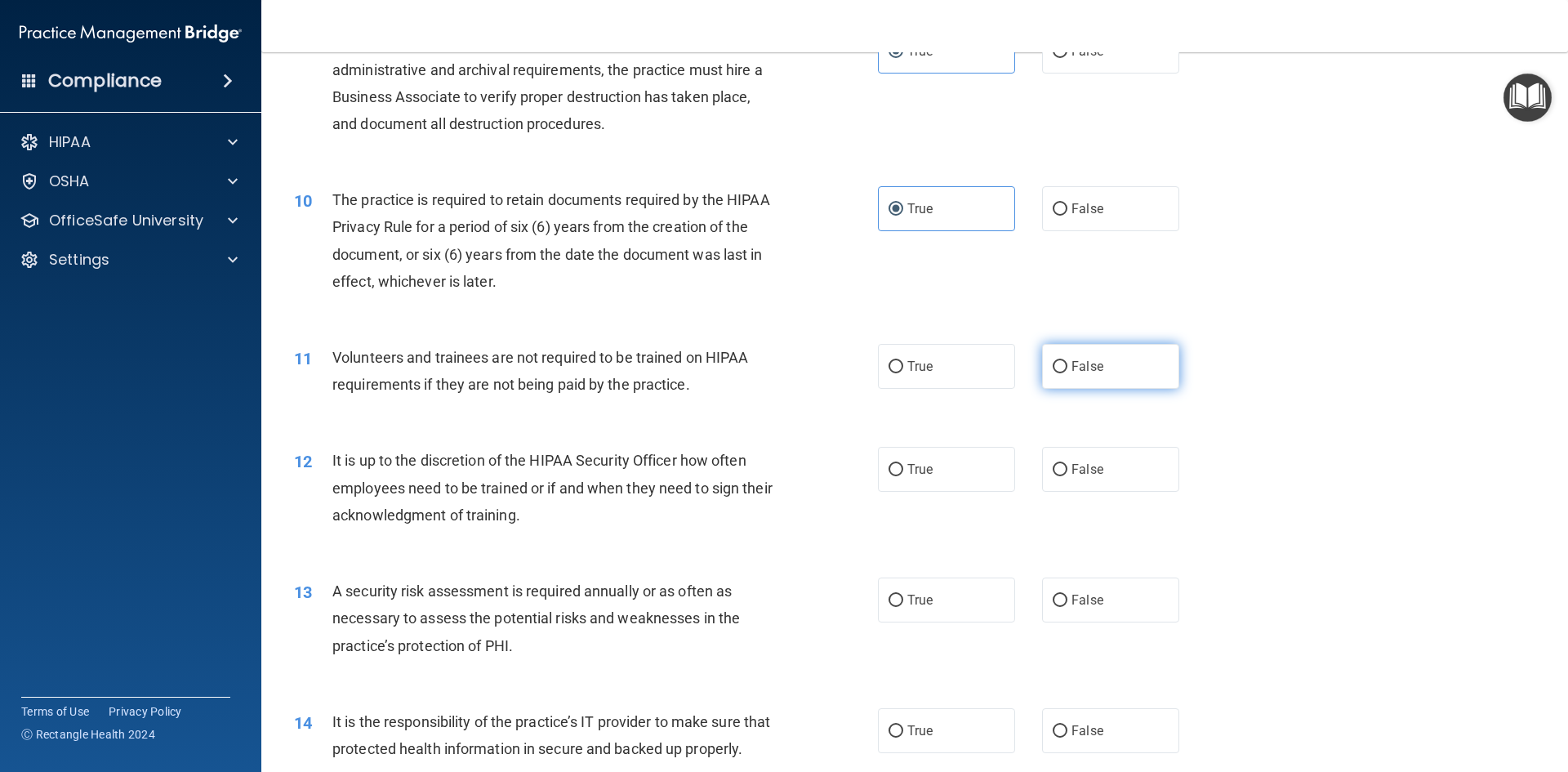
click at [1055, 373] on input "False" at bounding box center [1060, 367] width 15 height 12
radio input "true"
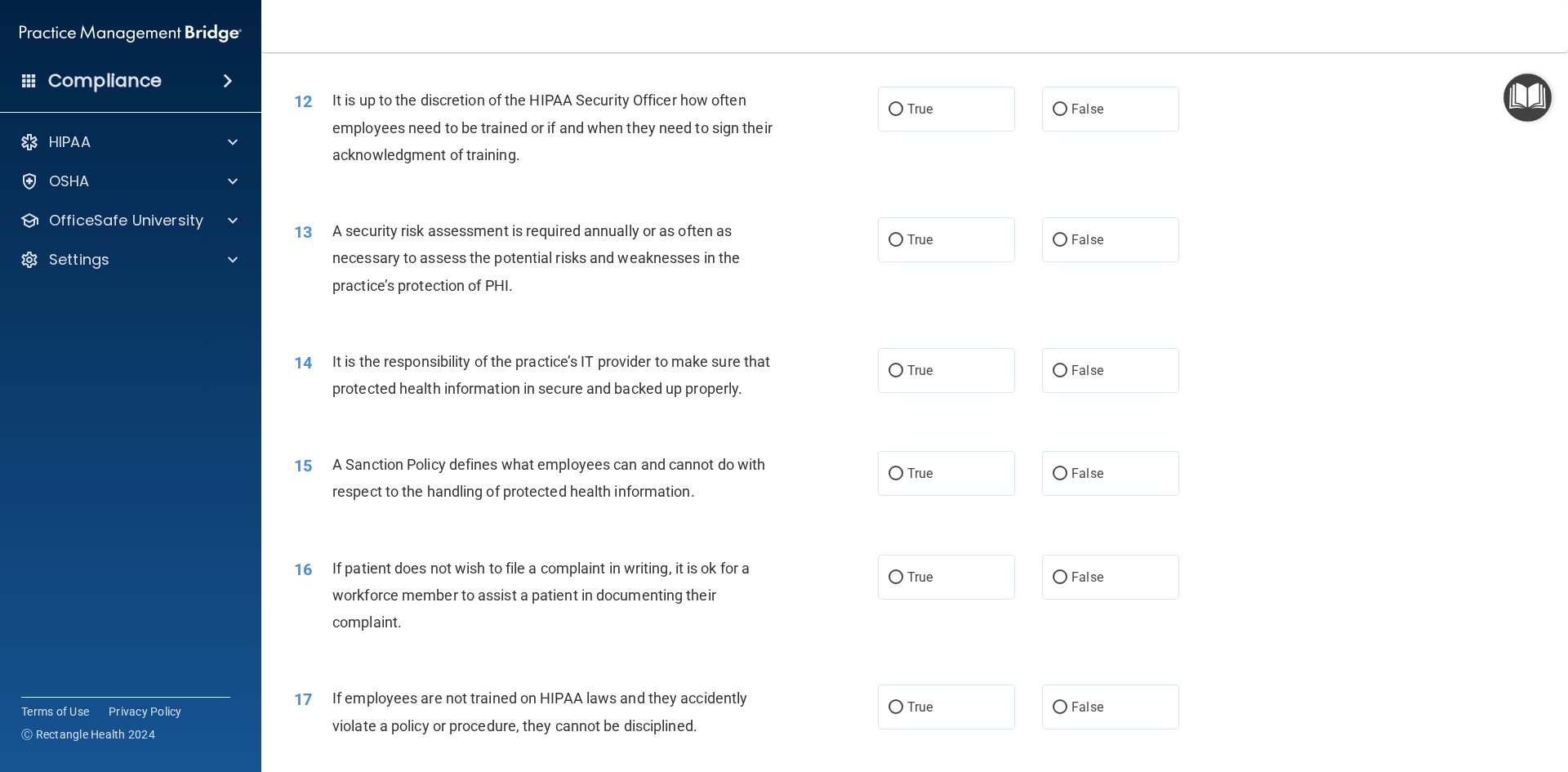
scroll to position [1614, 0]
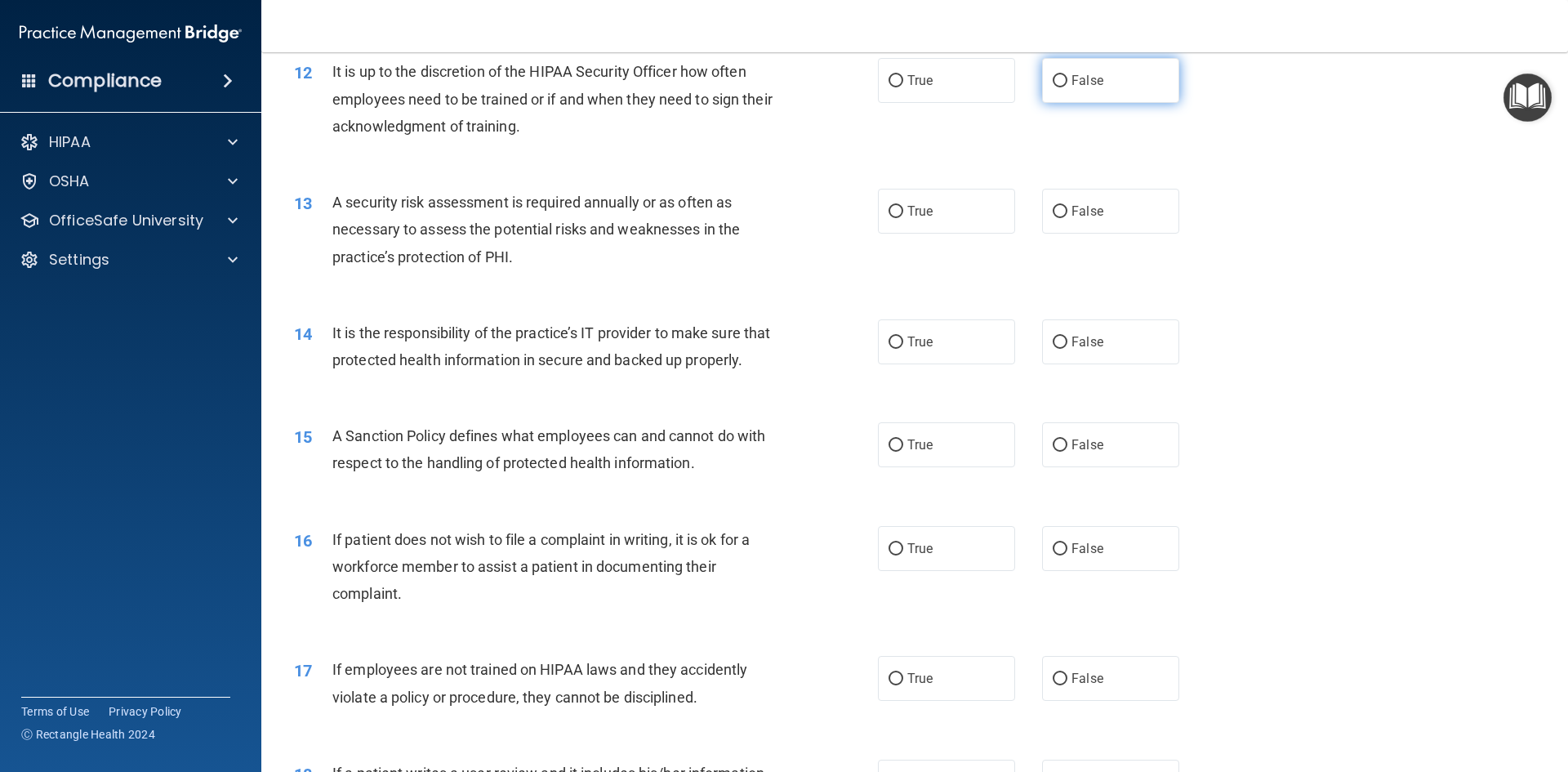
click at [1087, 87] on span "False" at bounding box center [1087, 81] width 32 height 16
click at [1068, 87] on input "False" at bounding box center [1060, 82] width 15 height 12
radio input "true"
click at [932, 228] on label "True" at bounding box center [946, 211] width 137 height 45
click at [903, 218] on input "True" at bounding box center [895, 212] width 15 height 12
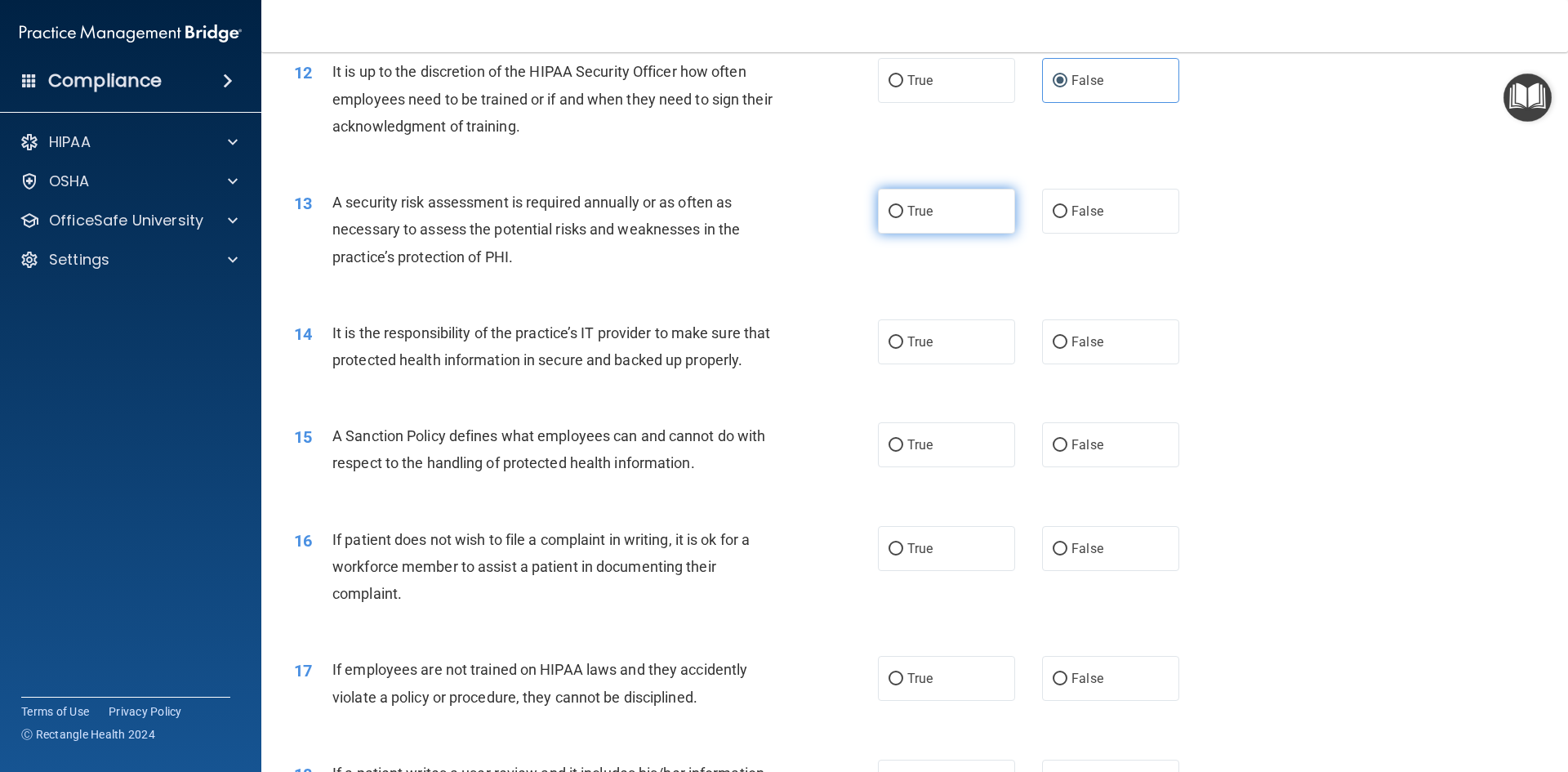
radio input "true"
click at [1101, 327] on label "False" at bounding box center [1111, 342] width 137 height 45
click at [1068, 336] on input "False" at bounding box center [1060, 343] width 15 height 12
radio input "true"
drag, startPoint x: 935, startPoint y: 465, endPoint x: 924, endPoint y: 541, distance: 76.8
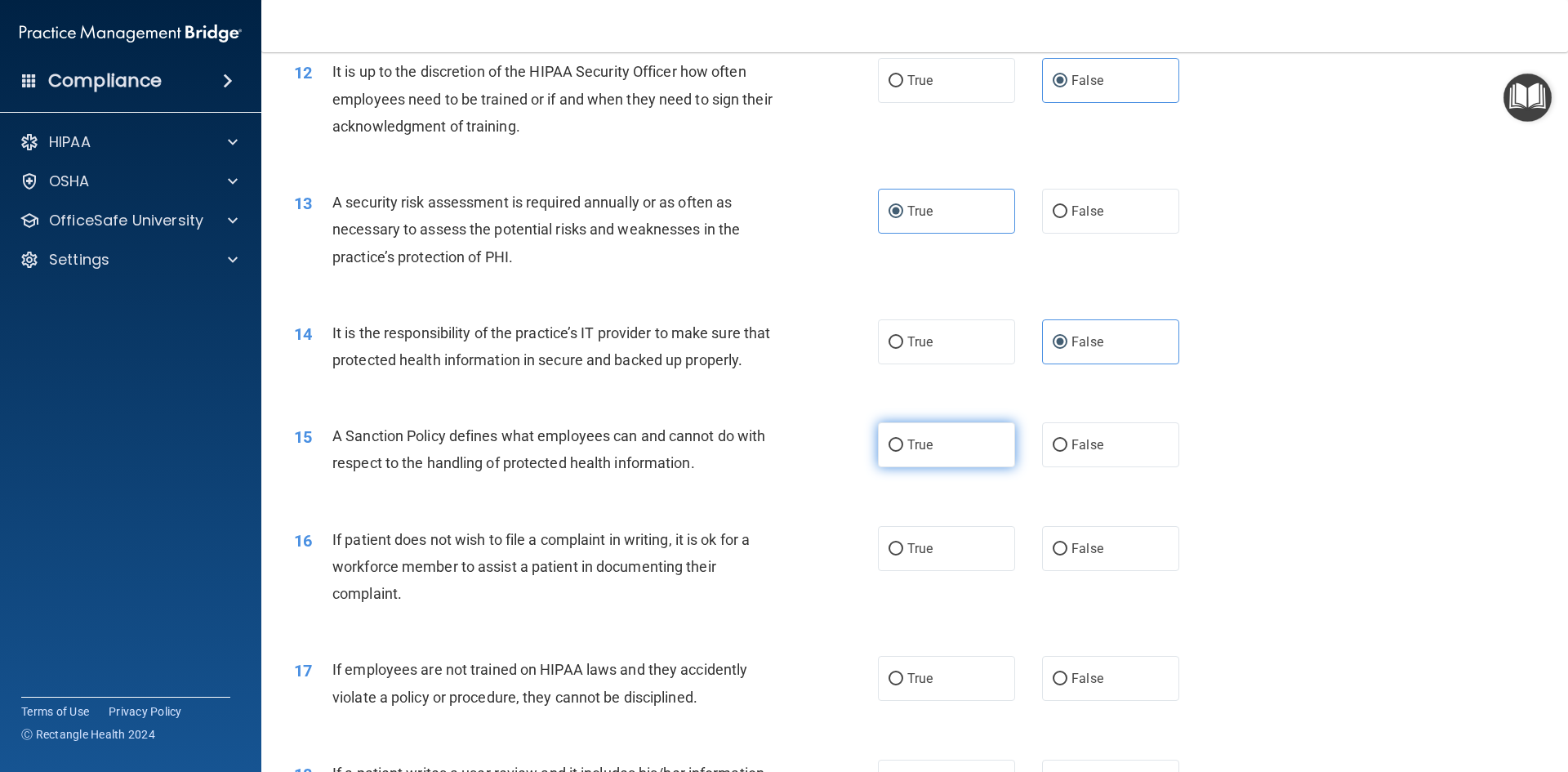
click at [935, 466] on label "True" at bounding box center [946, 444] width 137 height 45
click at [903, 451] on input "True" at bounding box center [895, 445] width 15 height 12
radio input "true"
click at [935, 571] on label "True" at bounding box center [946, 548] width 137 height 45
click at [903, 555] on input "True" at bounding box center [895, 549] width 15 height 12
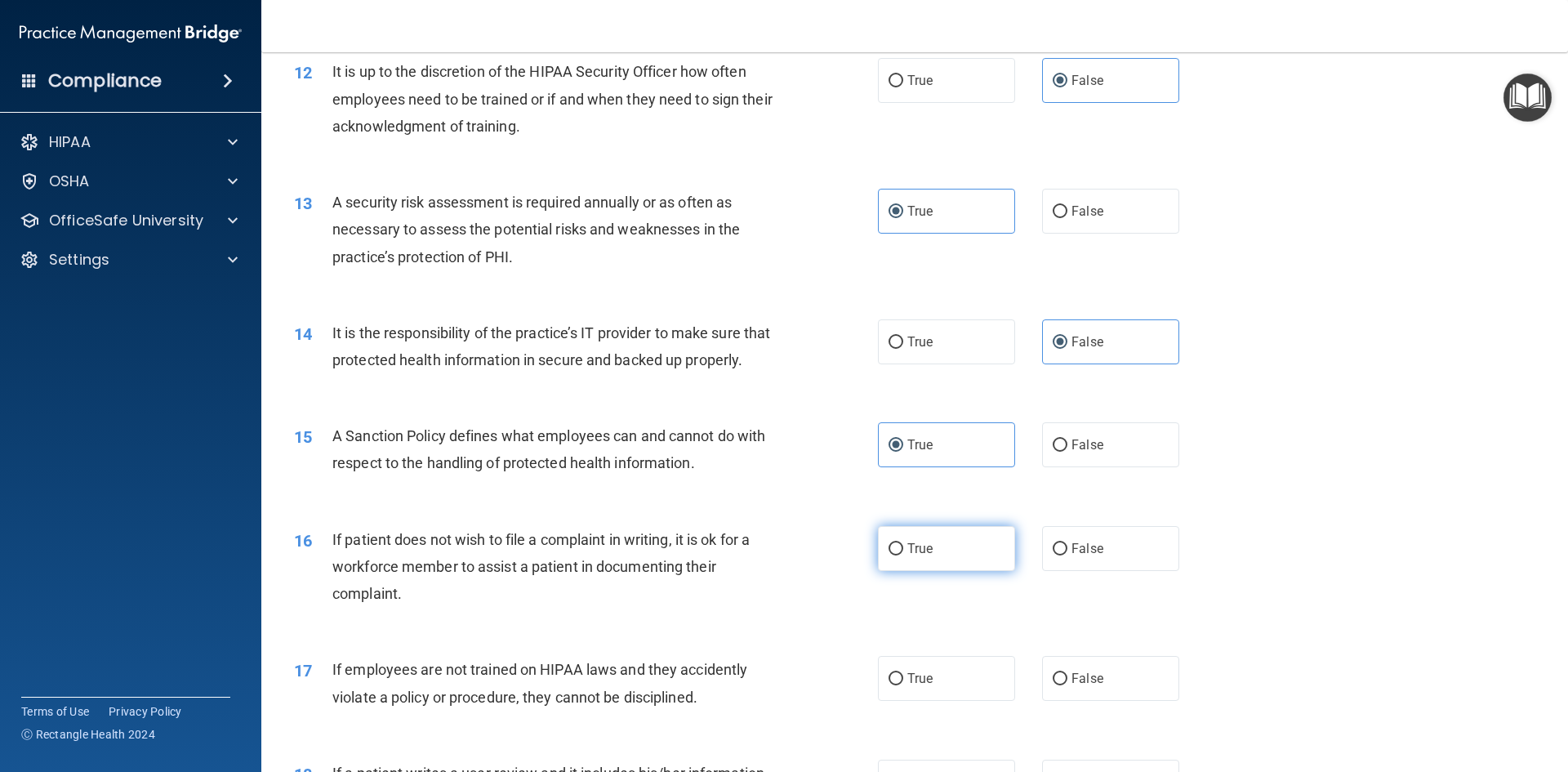
radio input "true"
click at [1075, 686] on span "False" at bounding box center [1087, 679] width 32 height 16
click at [1068, 685] on input "False" at bounding box center [1060, 679] width 15 height 12
radio input "true"
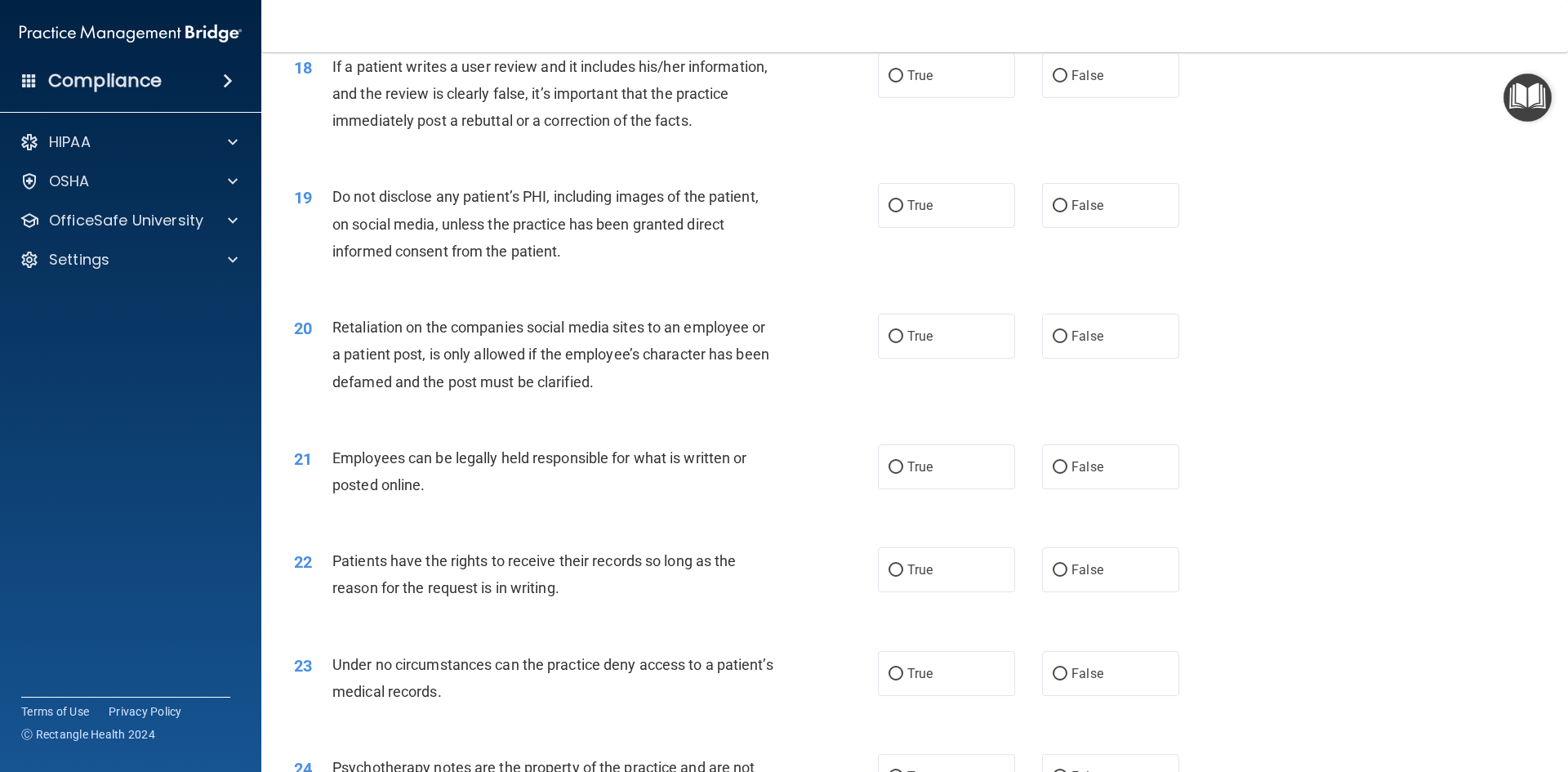
scroll to position [2349, 0]
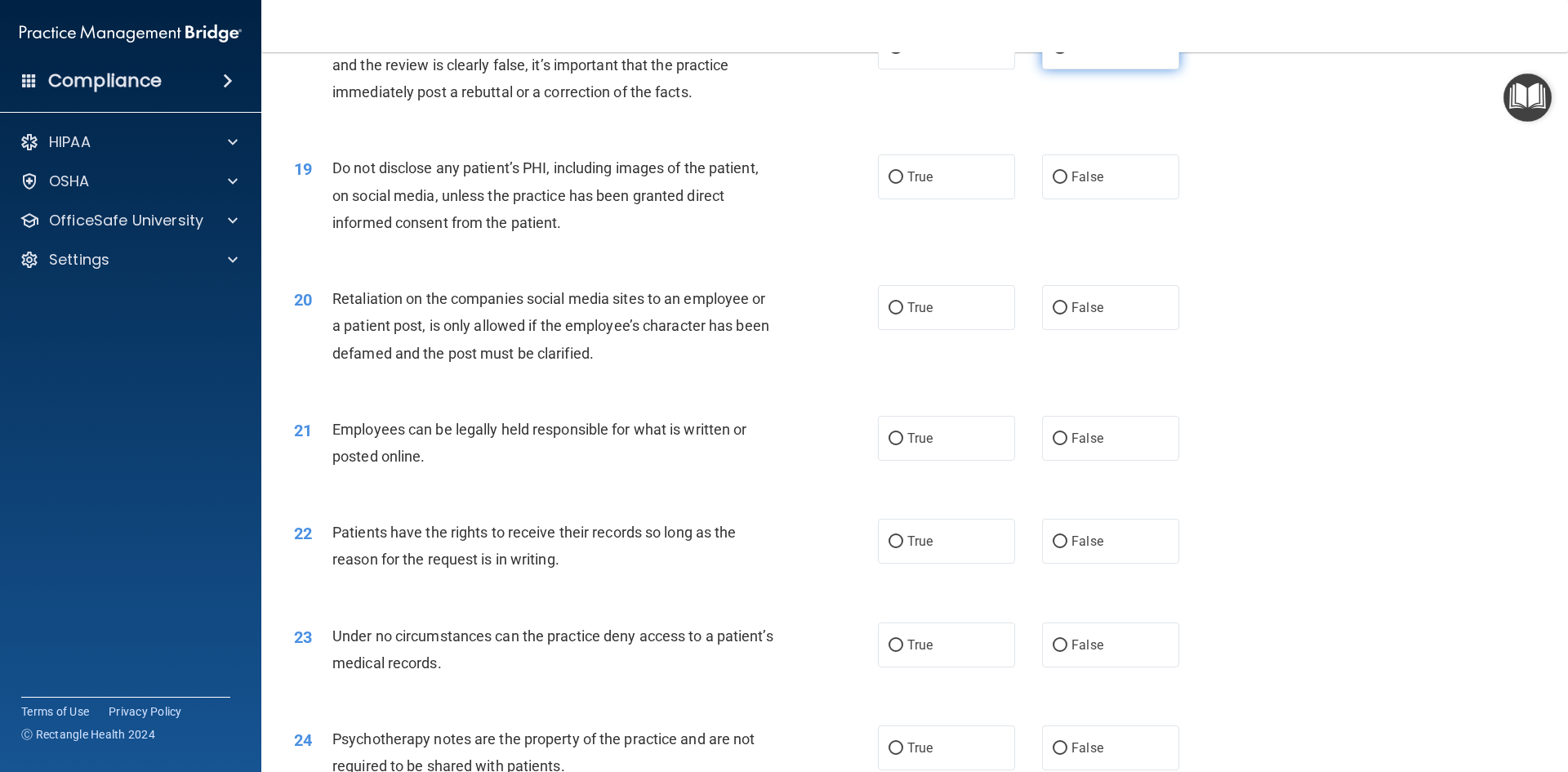
click at [1080, 54] on span "False" at bounding box center [1087, 47] width 32 height 16
click at [1068, 54] on input "False" at bounding box center [1060, 47] width 15 height 12
radio input "true"
click at [915, 230] on div "19 Do not disclose any patient’s PHI, including images of the patient, on socia…" at bounding box center [914, 199] width 1265 height 131
click at [924, 199] on label "True" at bounding box center [946, 177] width 137 height 45
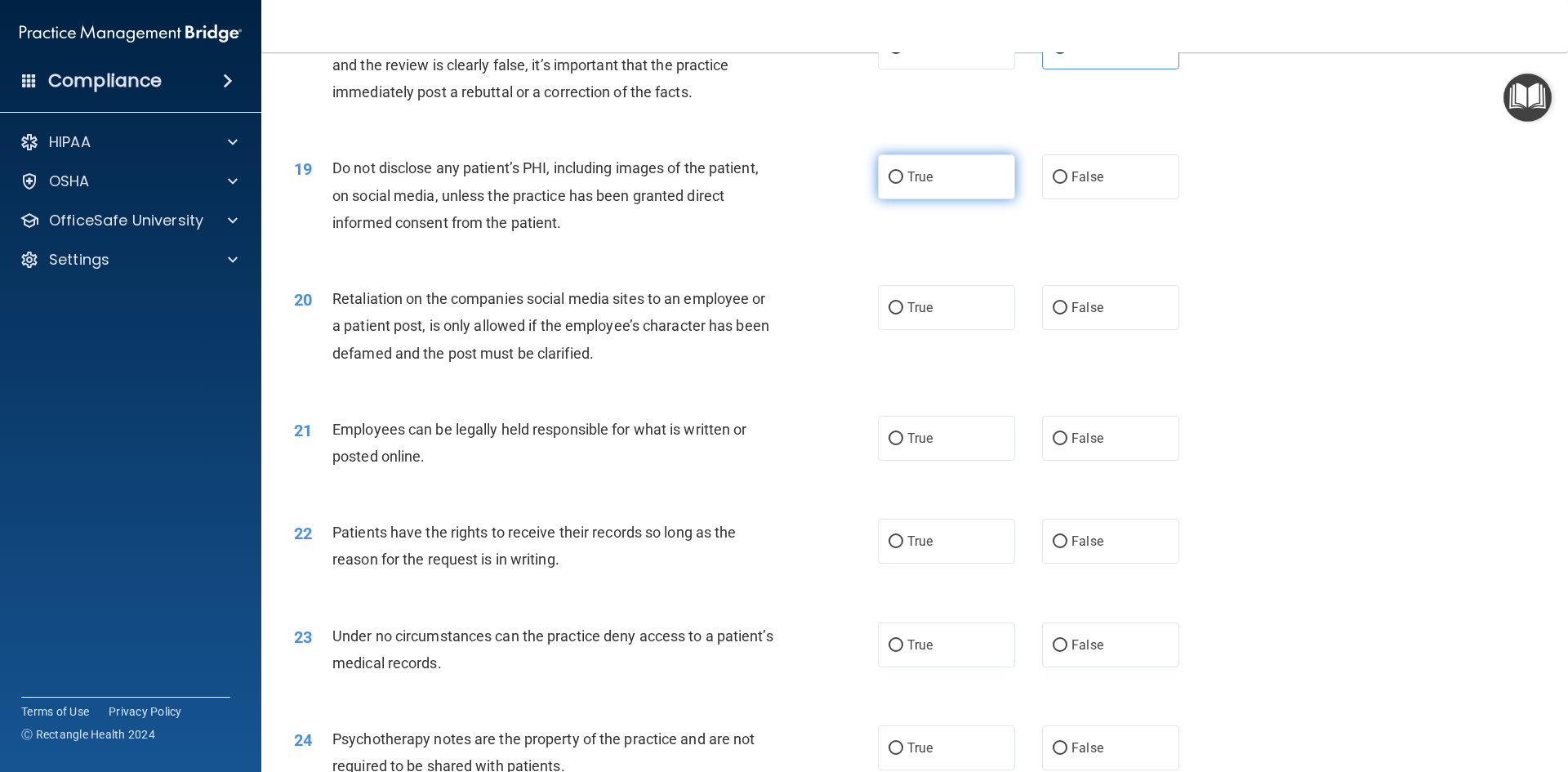
click at [903, 184] on input "True" at bounding box center [895, 177] width 15 height 12
radio input "true"
click at [1088, 317] on label "False" at bounding box center [1111, 307] width 137 height 45
click at [1068, 314] on input "False" at bounding box center [1060, 308] width 15 height 12
radio input "true"
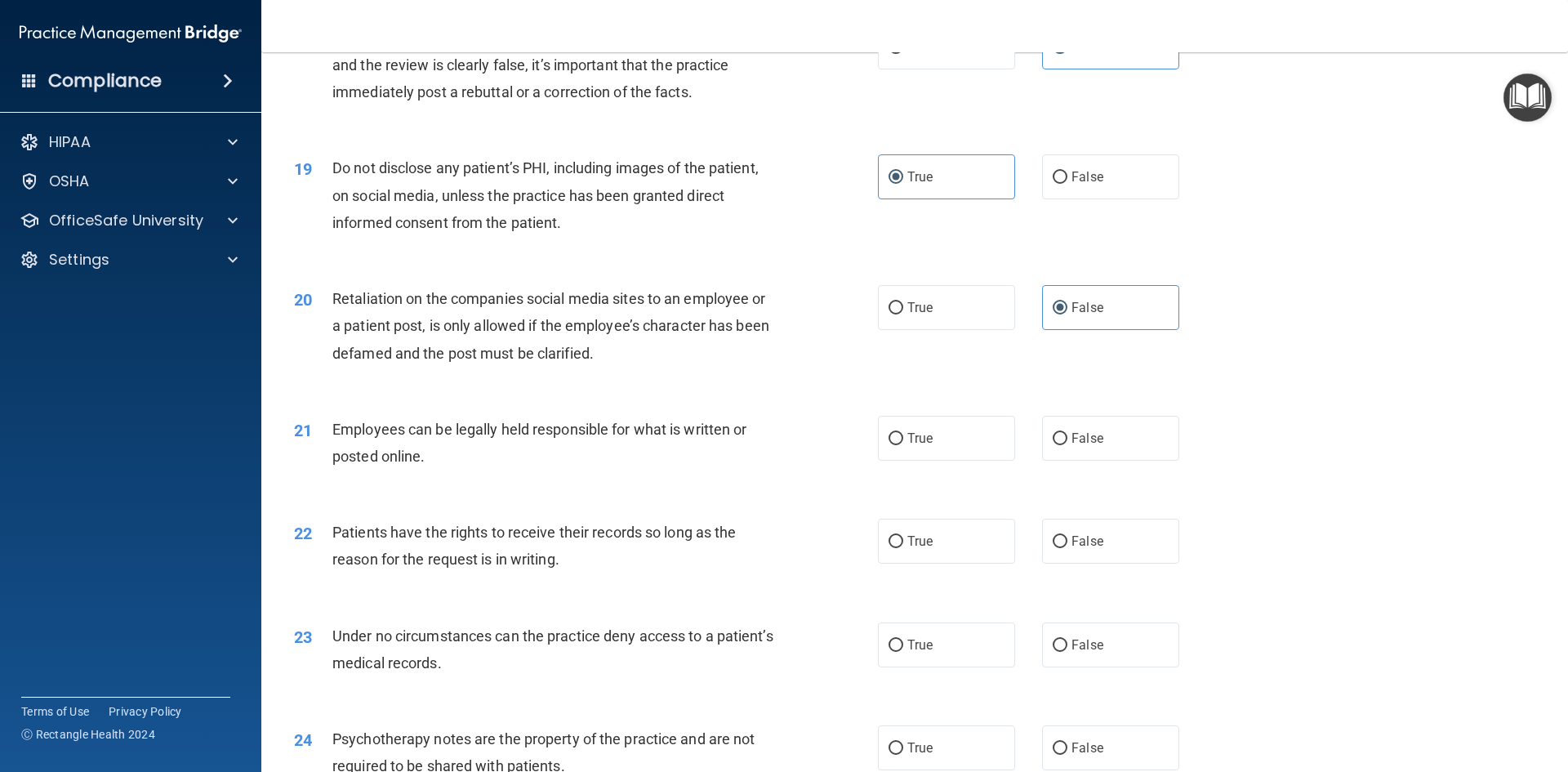
click at [930, 495] on div "21 Employees can be legally held responsible for what is written or posted onli…" at bounding box center [914, 446] width 1265 height 103
click at [939, 461] on label "True" at bounding box center [946, 437] width 137 height 45
click at [903, 445] on input "True" at bounding box center [895, 439] width 15 height 12
radio input "true"
click at [975, 564] on label "True" at bounding box center [946, 541] width 137 height 45
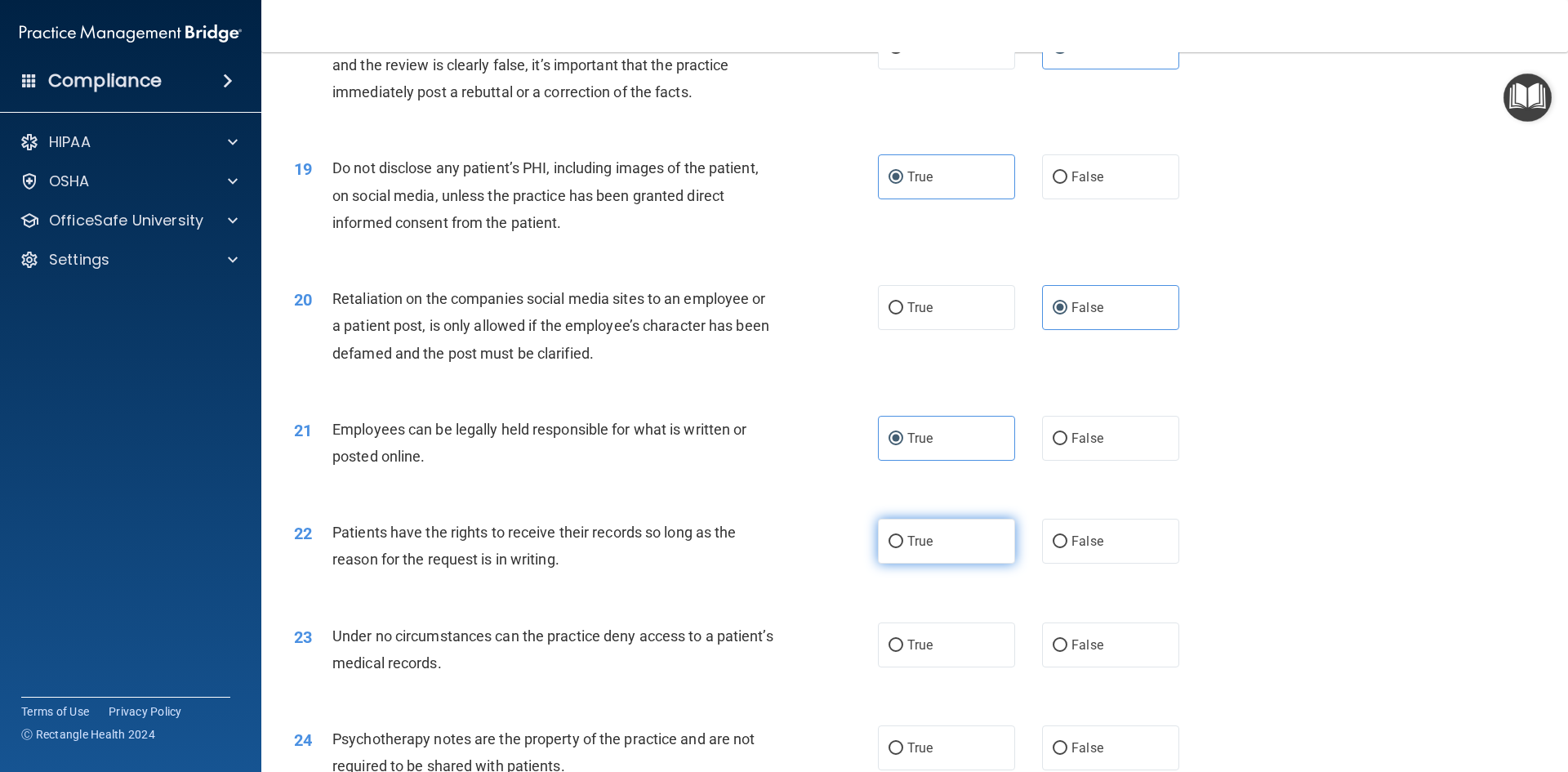
click at [903, 548] on input "True" at bounding box center [895, 542] width 15 height 12
radio input "true"
click at [1104, 667] on label "False" at bounding box center [1111, 645] width 137 height 45
click at [1068, 652] on input "False" at bounding box center [1060, 646] width 15 height 12
radio input "true"
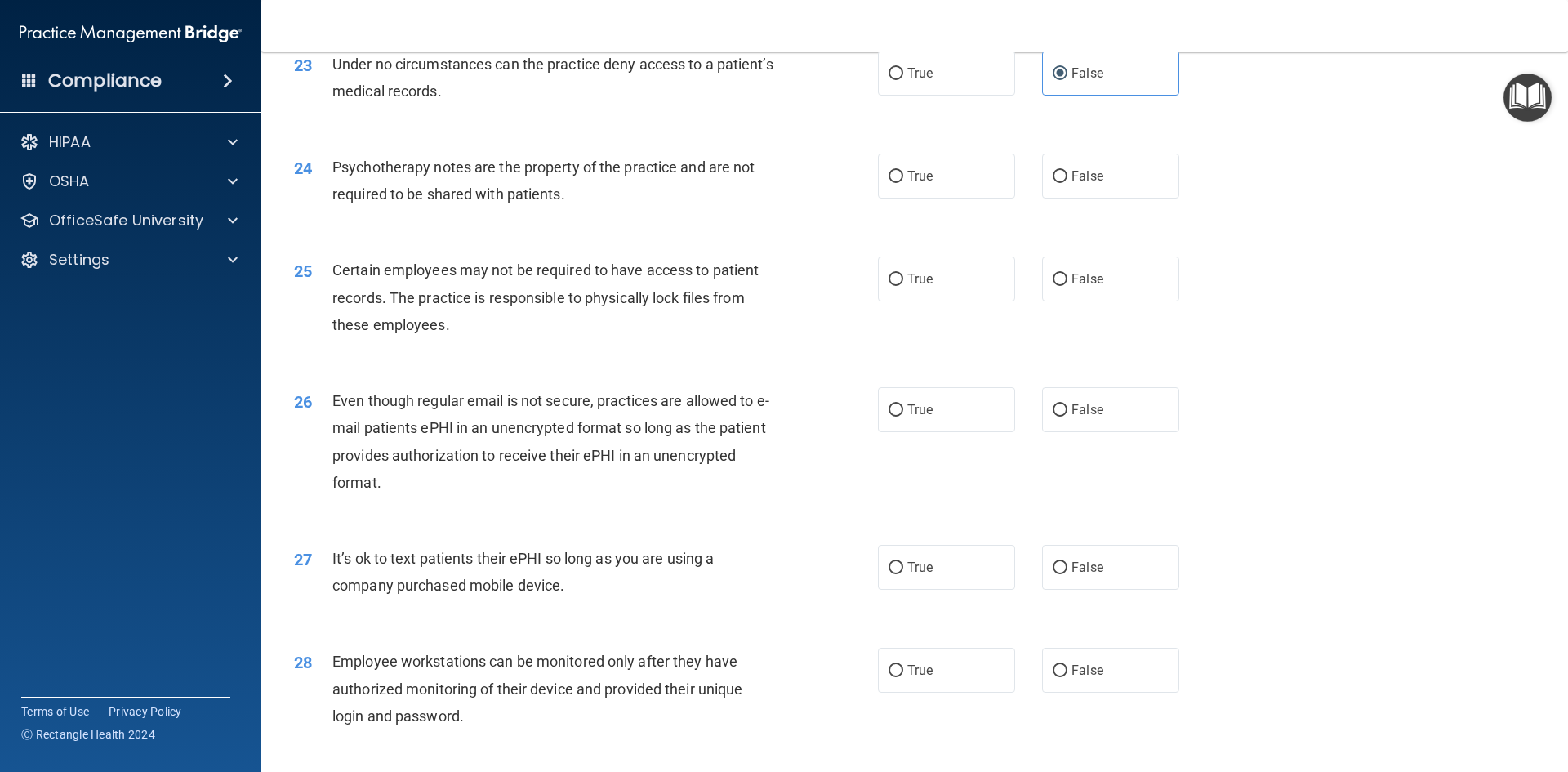
scroll to position [3003, 0]
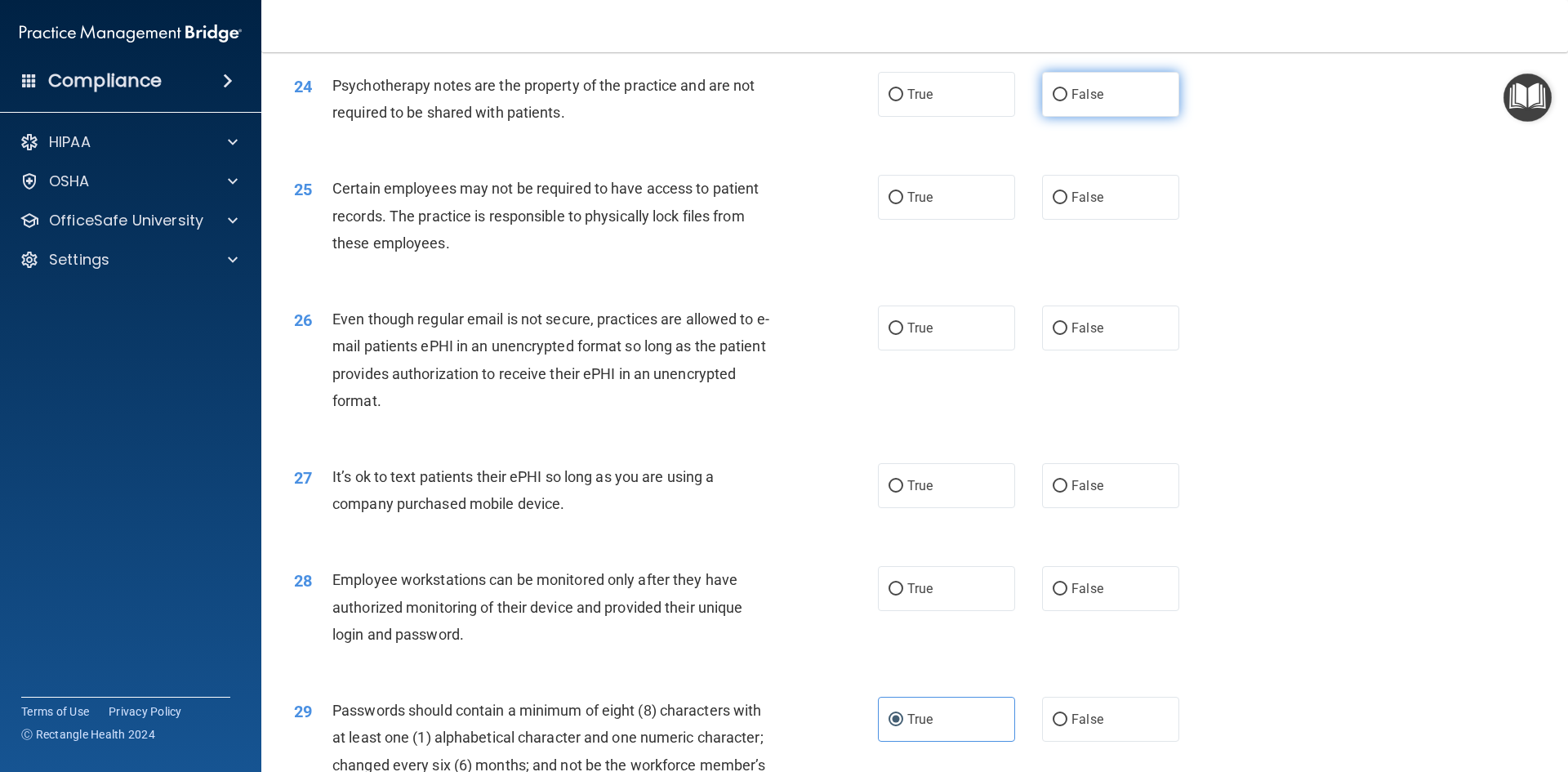
click at [1062, 117] on label "False" at bounding box center [1111, 94] width 137 height 45
click at [1062, 101] on input "False" at bounding box center [1060, 95] width 15 height 12
radio input "true"
click at [965, 212] on label "True" at bounding box center [946, 197] width 137 height 45
click at [903, 204] on input "True" at bounding box center [895, 198] width 15 height 12
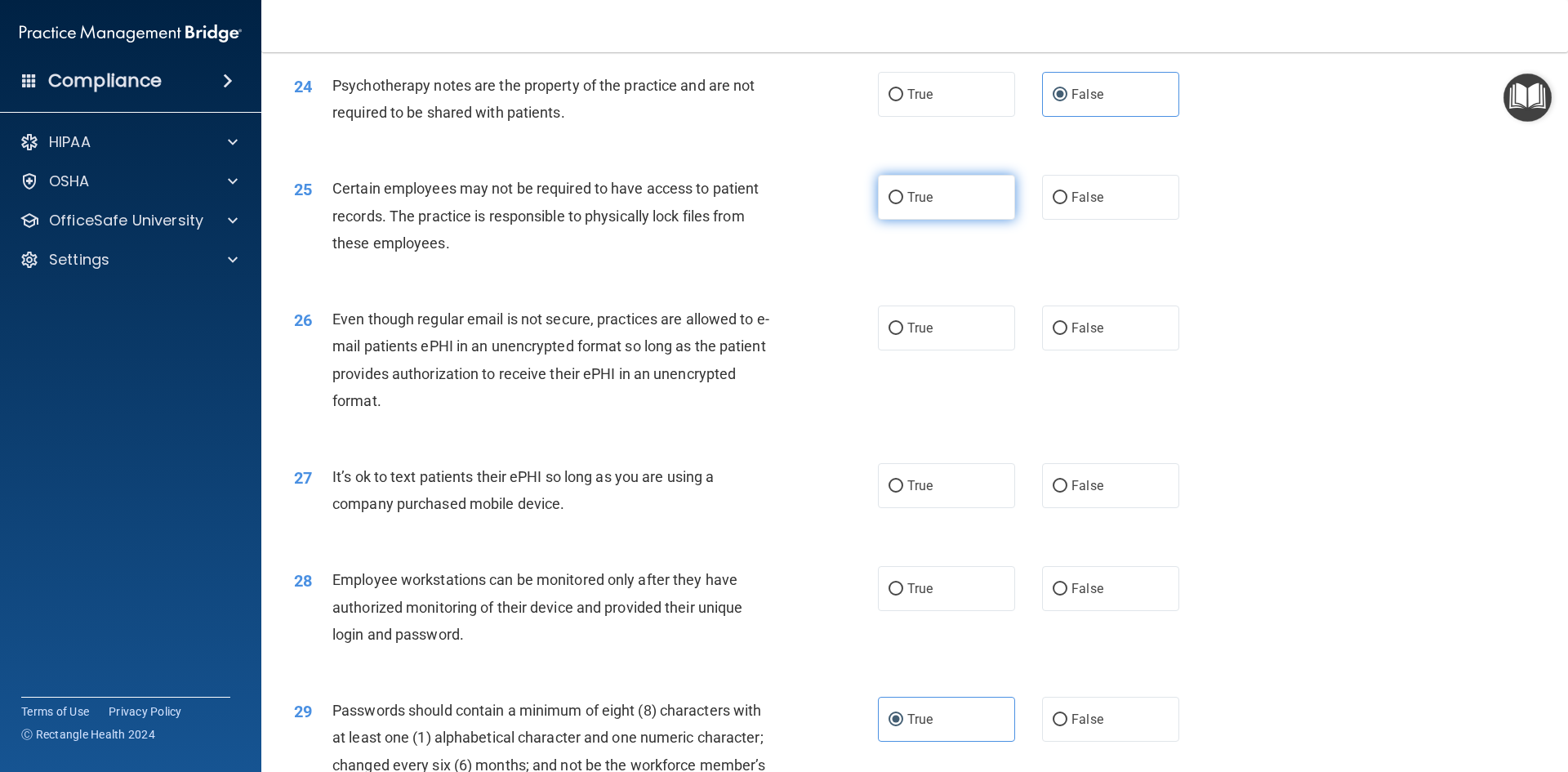
radio input "true"
click at [947, 350] on label "True" at bounding box center [946, 328] width 137 height 45
click at [903, 335] on input "True" at bounding box center [895, 328] width 15 height 12
radio input "true"
click at [1126, 508] on label "False" at bounding box center [1111, 485] width 137 height 45
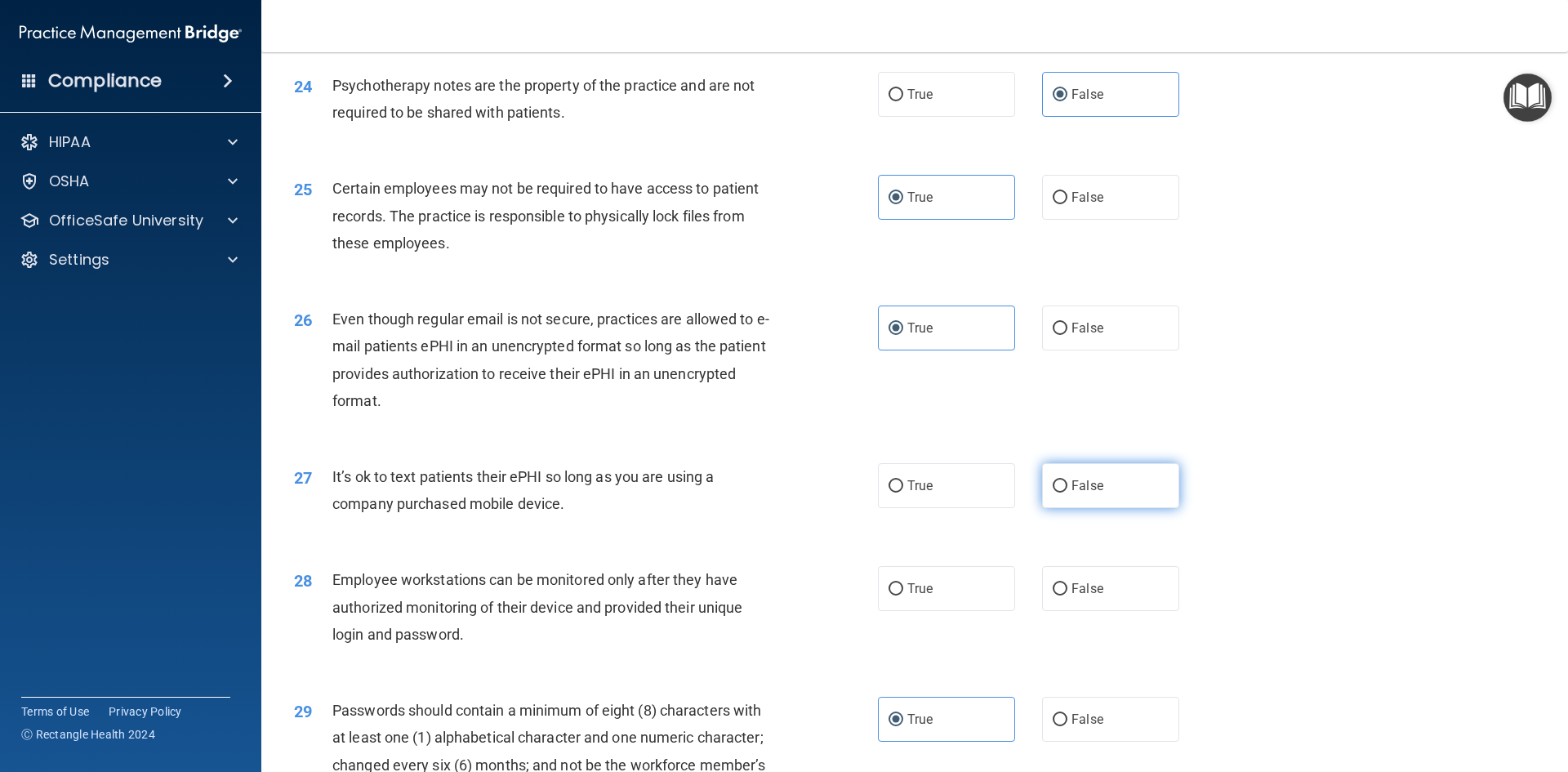
click at [1068, 493] on input "False" at bounding box center [1060, 487] width 15 height 12
radio input "true"
click at [957, 601] on label "True" at bounding box center [946, 588] width 137 height 45
click at [903, 595] on input "True" at bounding box center [895, 589] width 15 height 12
radio input "true"
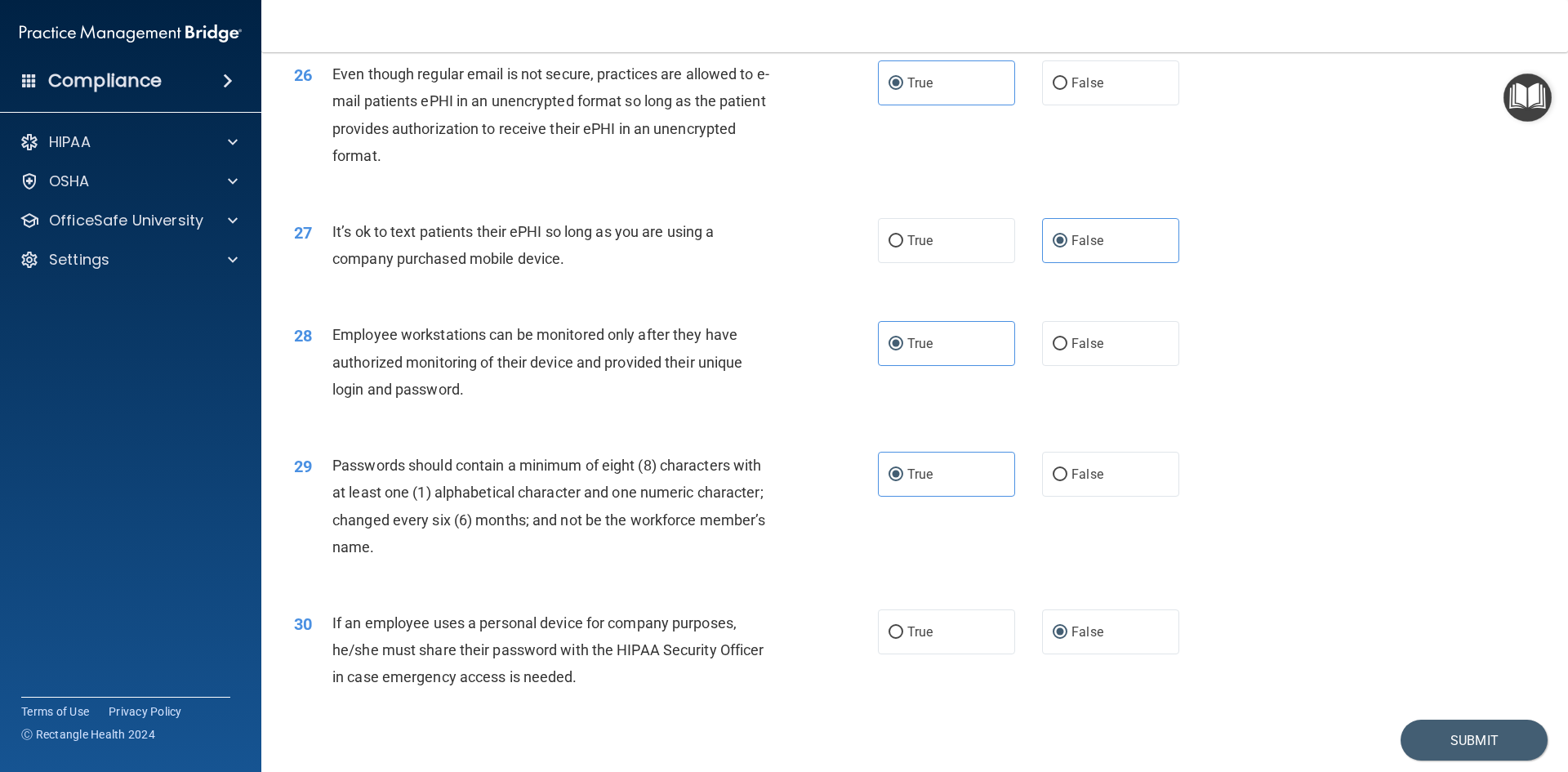
scroll to position [3329, 0]
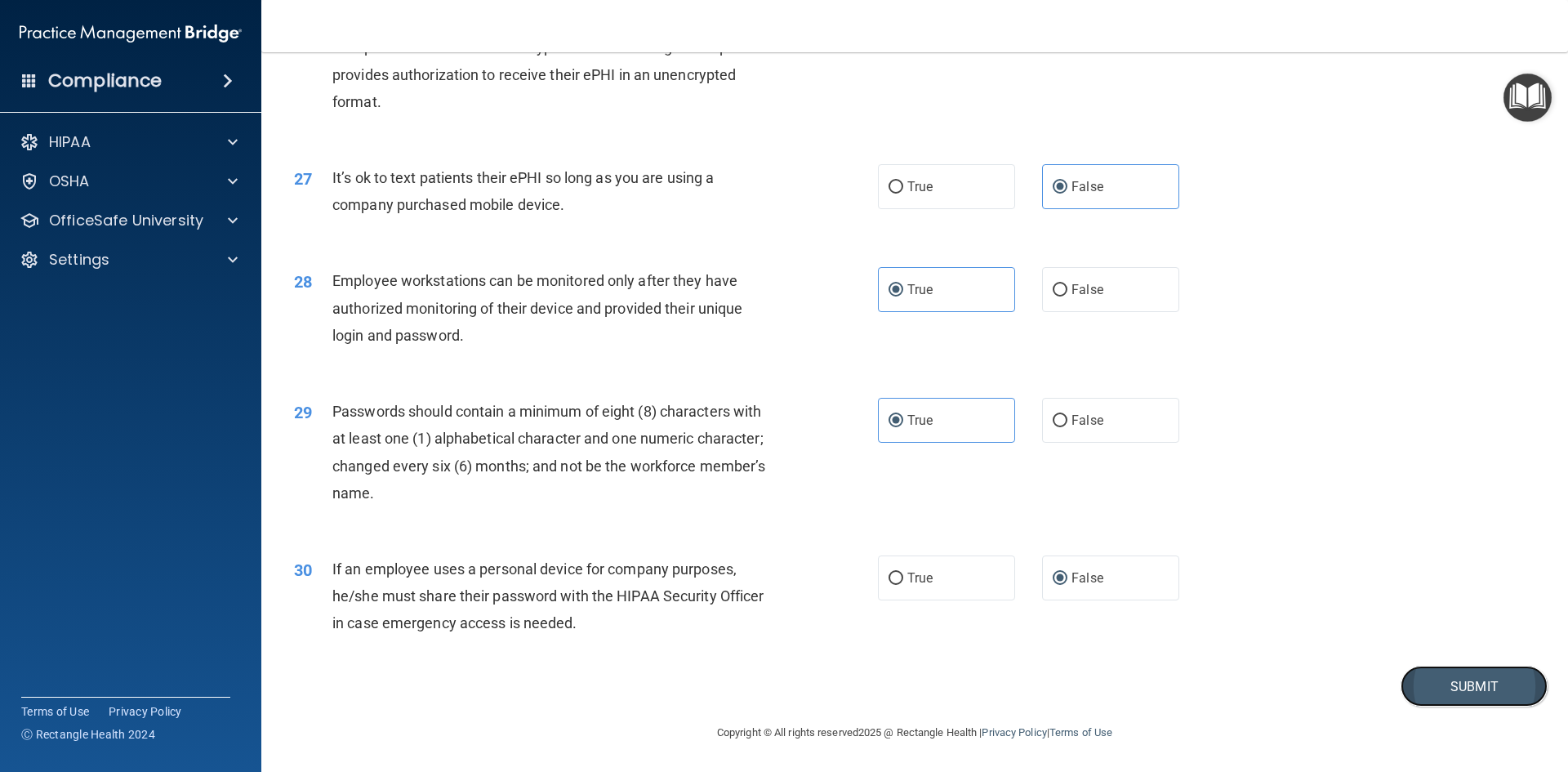
click at [1469, 693] on button "Submit" at bounding box center [1473, 686] width 147 height 41
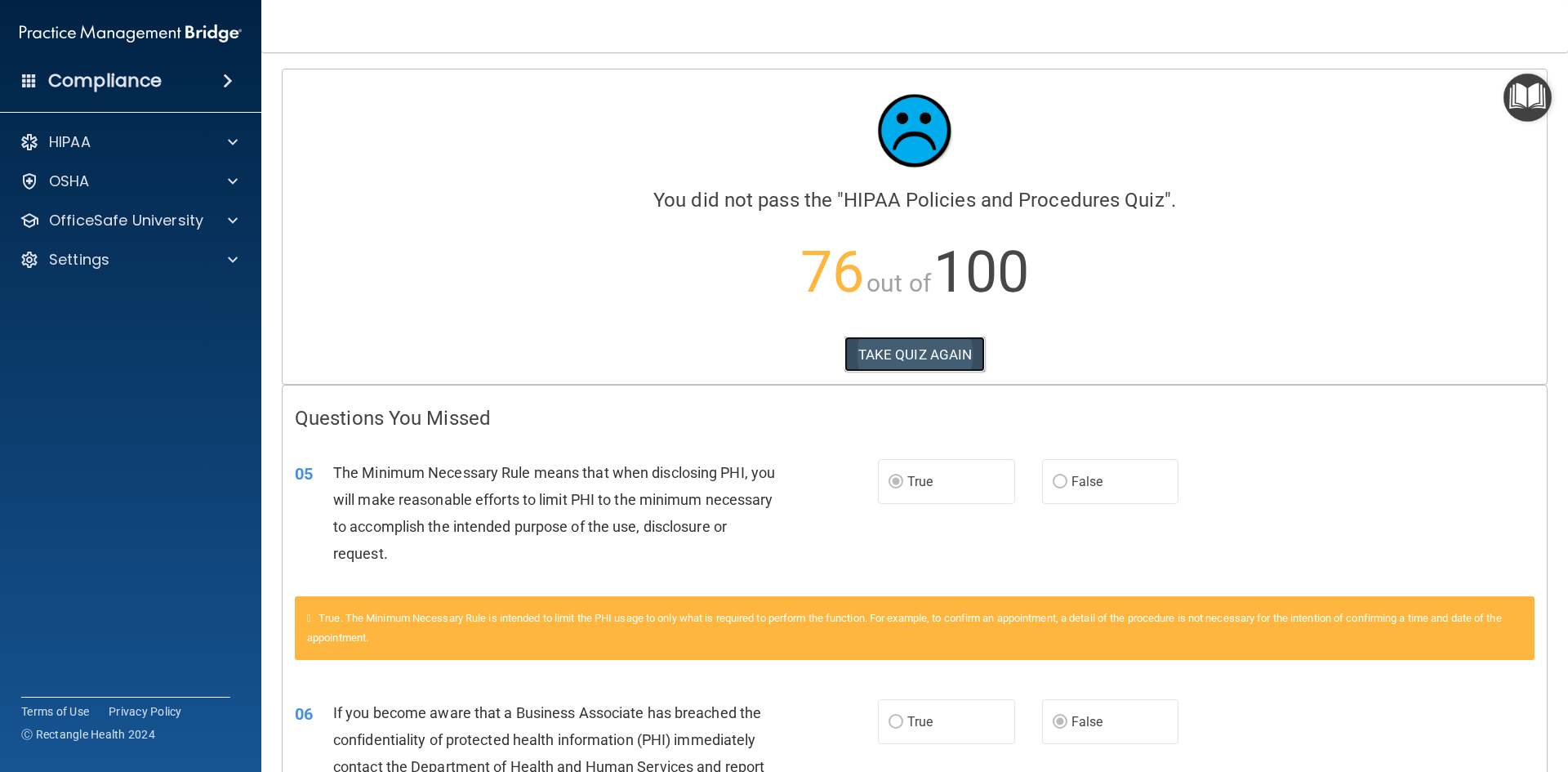
click at [936, 359] on button "TAKE QUIZ AGAIN" at bounding box center [915, 354] width 141 height 36
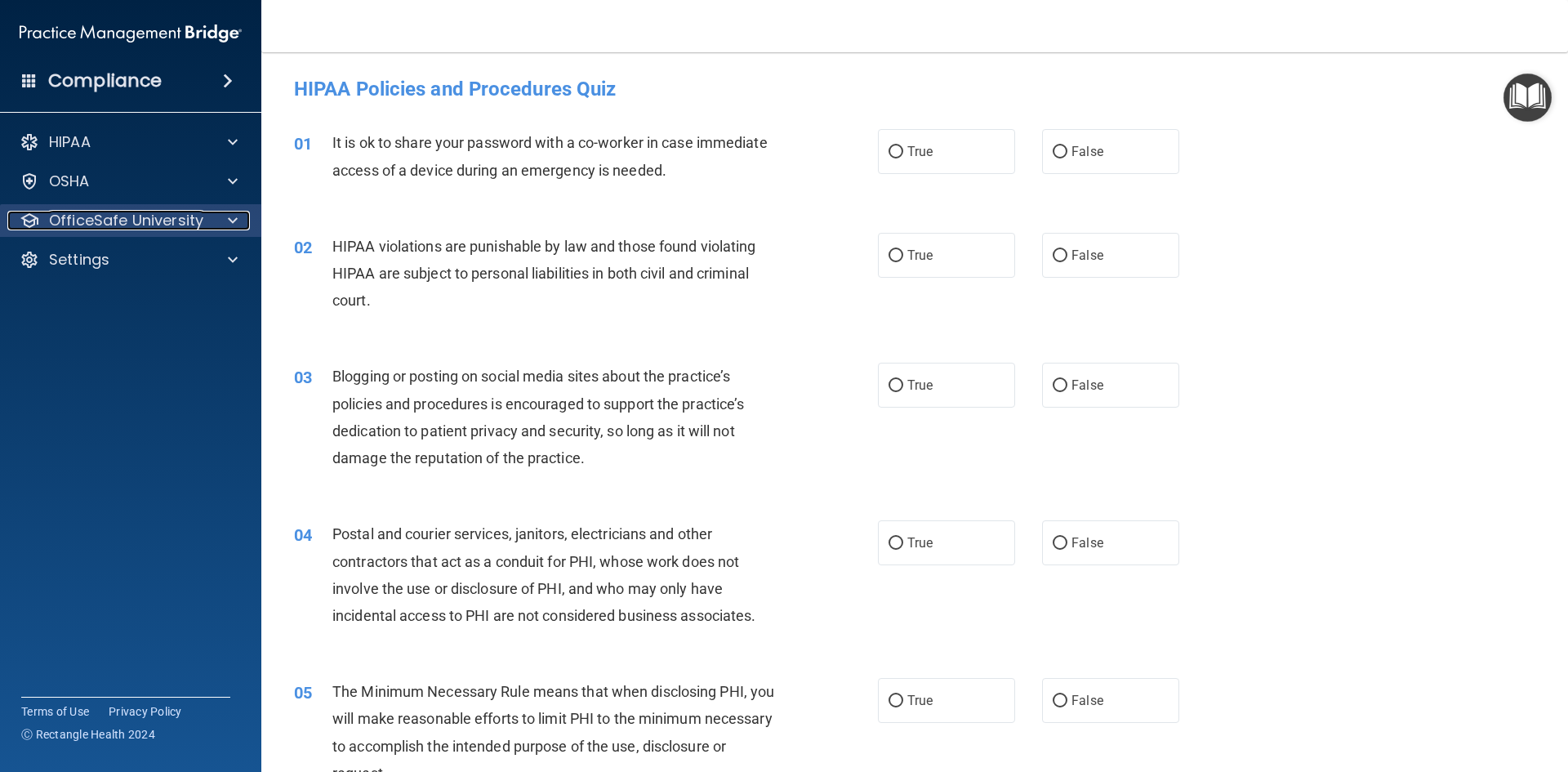
click at [217, 225] on div at bounding box center [230, 220] width 40 height 19
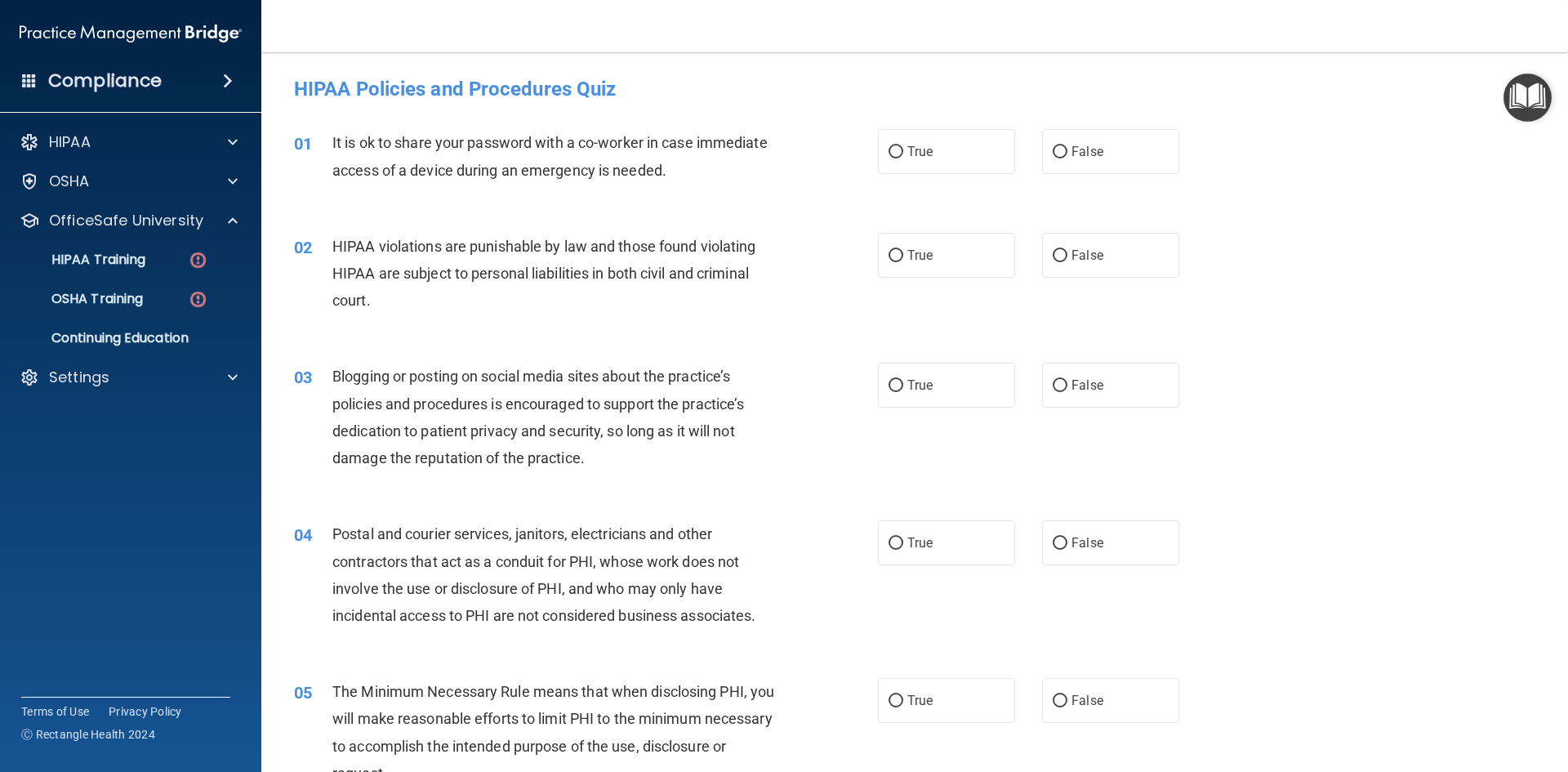
click at [1384, 133] on div "01 It is ok to share your password with a co-worker in case immediate access of…" at bounding box center [914, 160] width 1265 height 103
click at [154, 271] on link "HIPAA Training" at bounding box center [111, 259] width 257 height 32
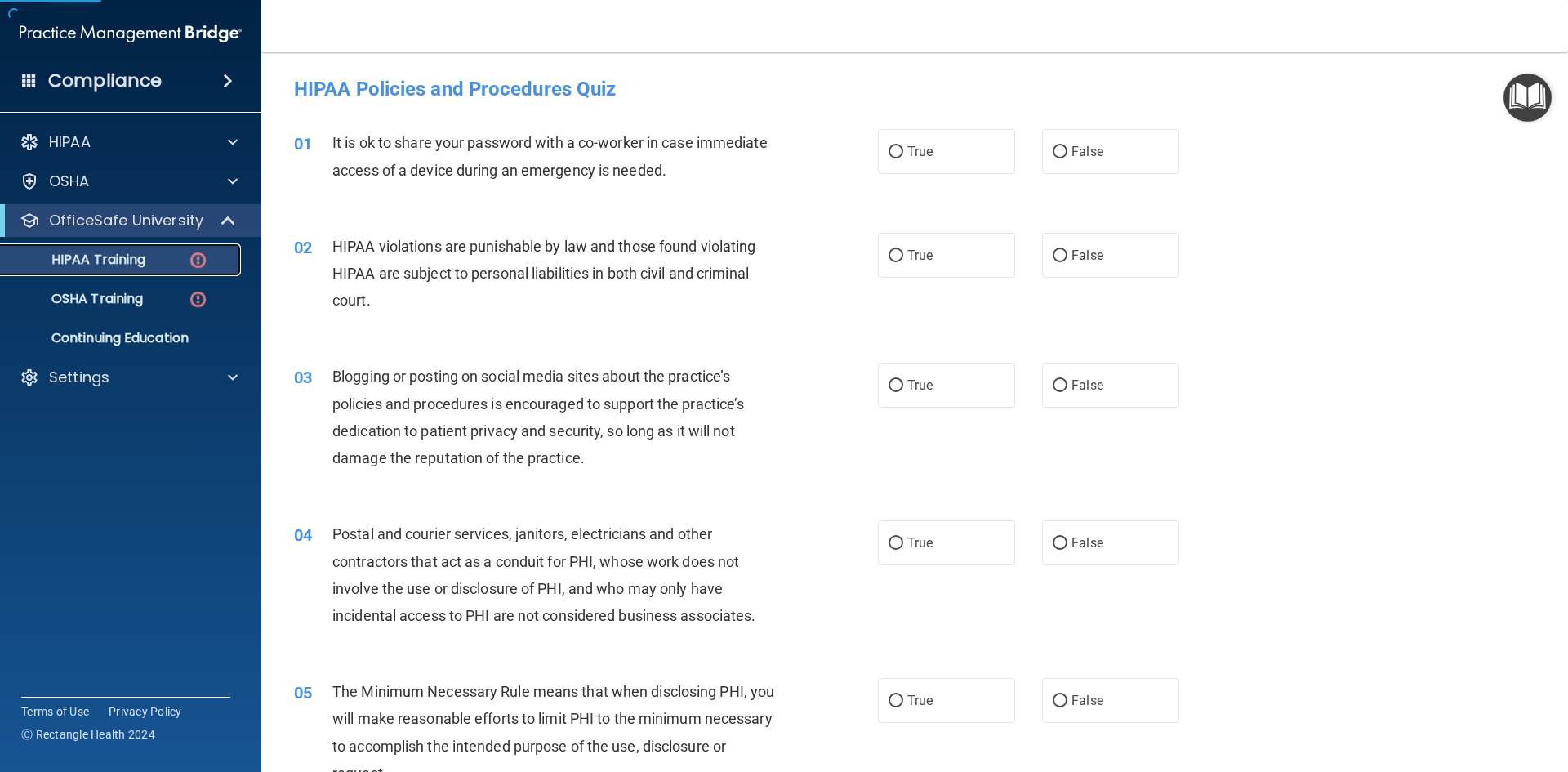
click at [162, 263] on div "HIPAA Training" at bounding box center [122, 259] width 223 height 17
click at [207, 271] on link "HIPAA Training" at bounding box center [111, 259] width 257 height 32
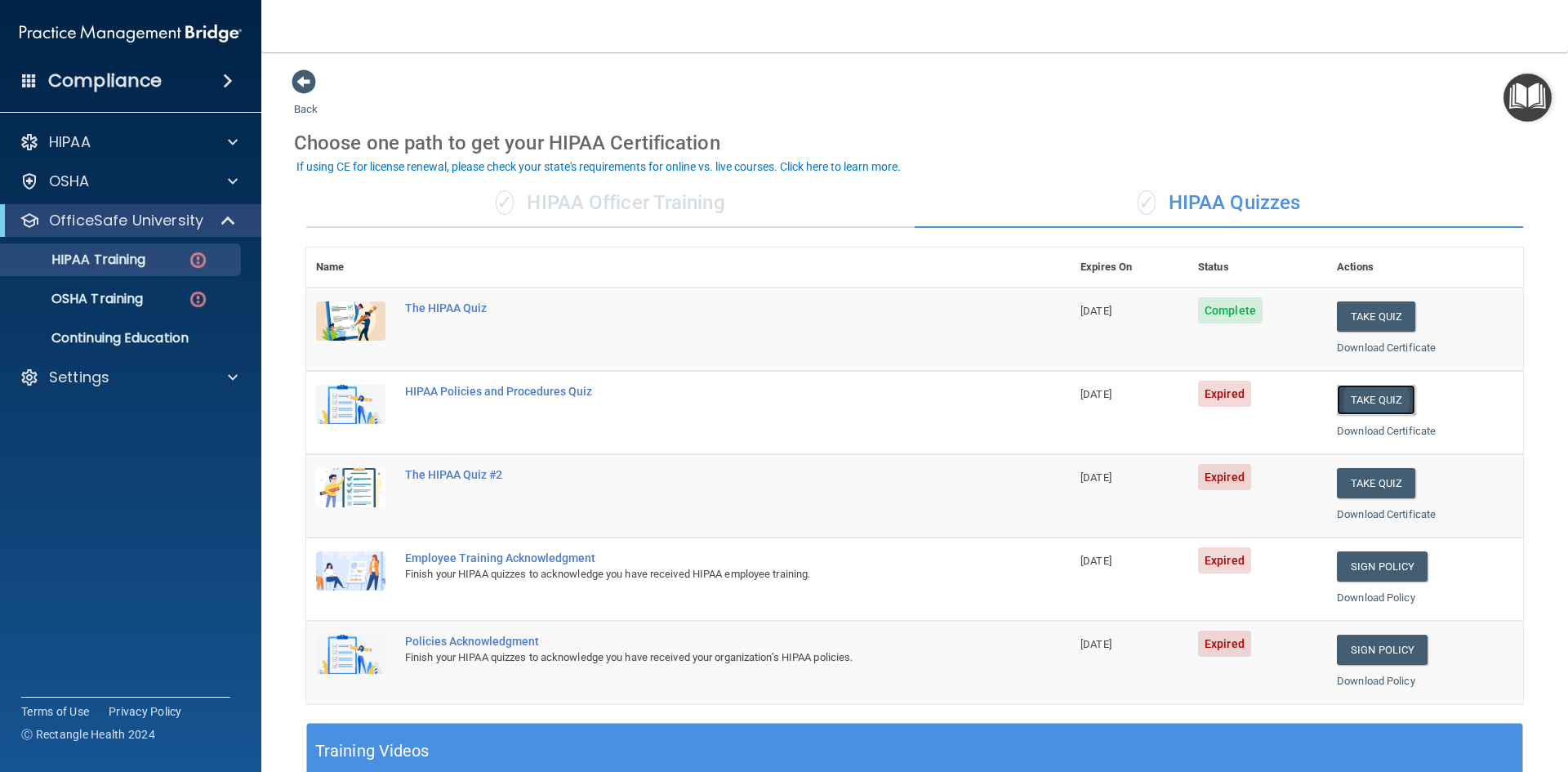
click at [1364, 393] on button "Take Quiz" at bounding box center [1375, 400] width 78 height 30
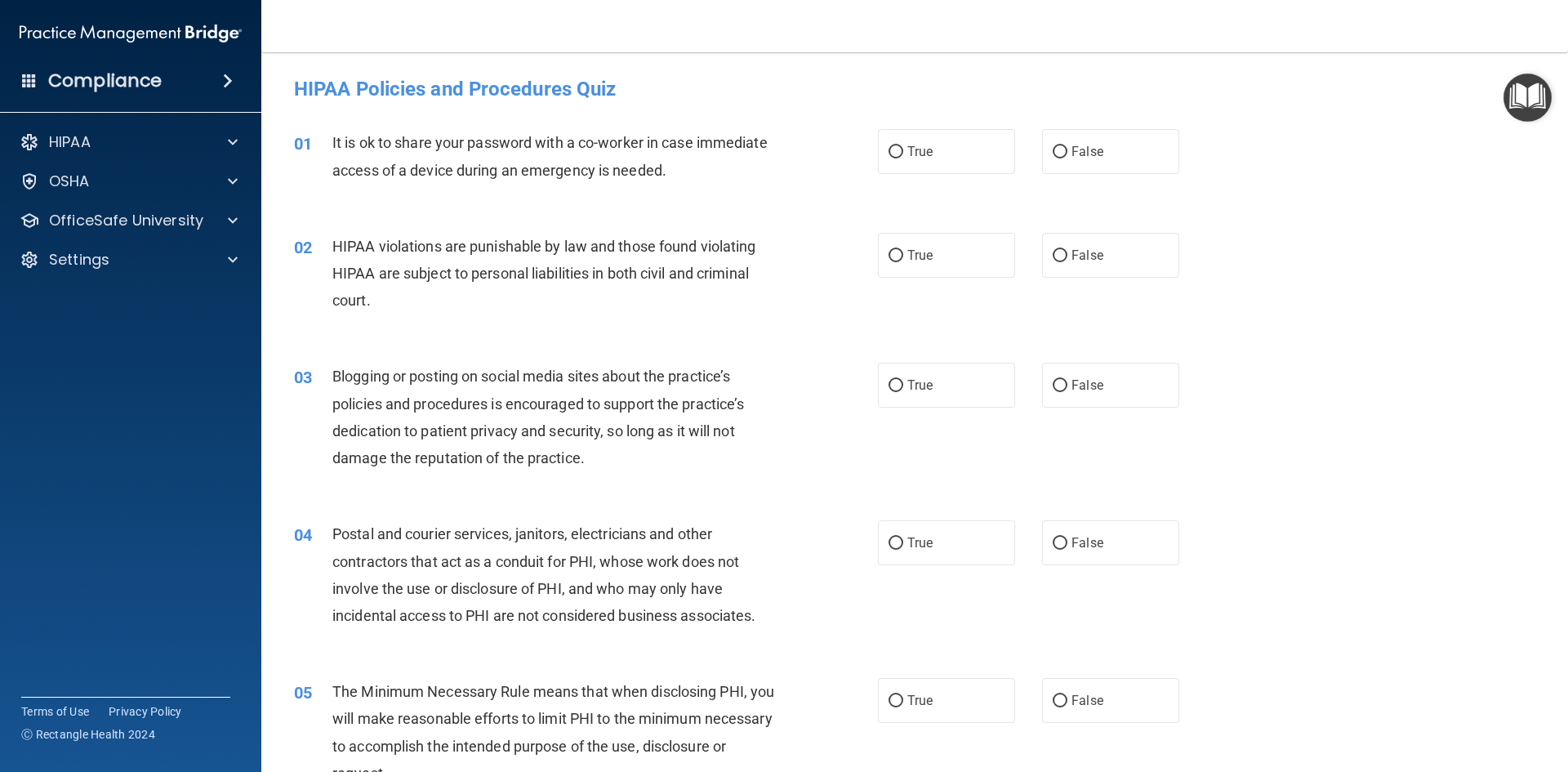
click at [933, 729] on div "05 The Minimum Necessary Rule means that when disclosing PHI, you will make rea…" at bounding box center [914, 736] width 1265 height 157
click at [939, 712] on label "True" at bounding box center [946, 700] width 137 height 45
click at [903, 707] on input "True" at bounding box center [895, 701] width 15 height 12
radio input "true"
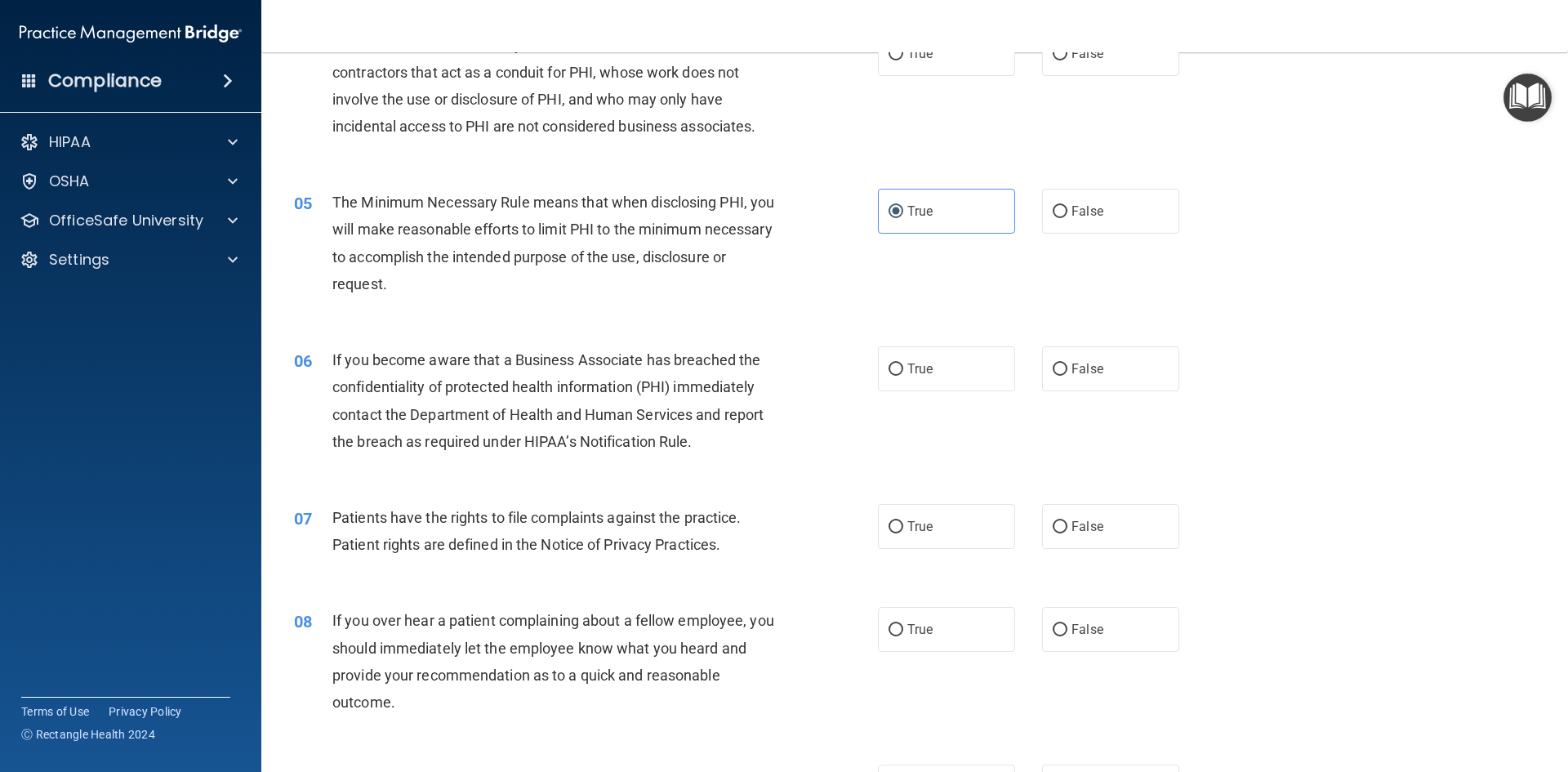
scroll to position [490, 0]
click at [1077, 522] on span "False" at bounding box center [1087, 526] width 32 height 16
click at [1068, 522] on input "False" at bounding box center [1060, 526] width 15 height 12
radio input "true"
click at [1095, 379] on label "False" at bounding box center [1111, 367] width 137 height 45
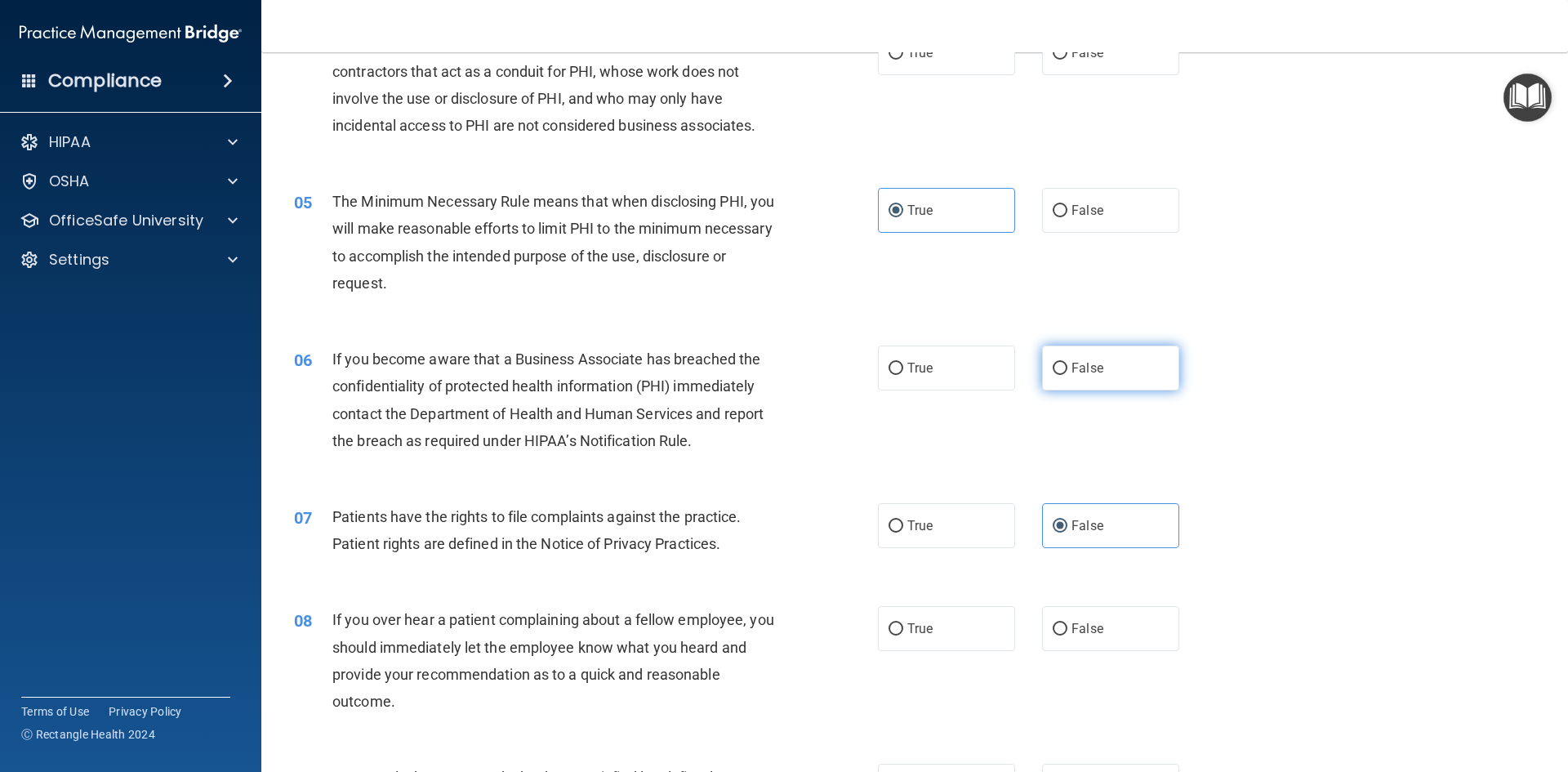
click at [1068, 375] on input "False" at bounding box center [1060, 369] width 15 height 12
radio input "true"
drag, startPoint x: 963, startPoint y: 537, endPoint x: 976, endPoint y: 548, distance: 17.0
click at [966, 538] on label "True" at bounding box center [946, 525] width 137 height 45
click at [903, 532] on input "True" at bounding box center [895, 526] width 15 height 12
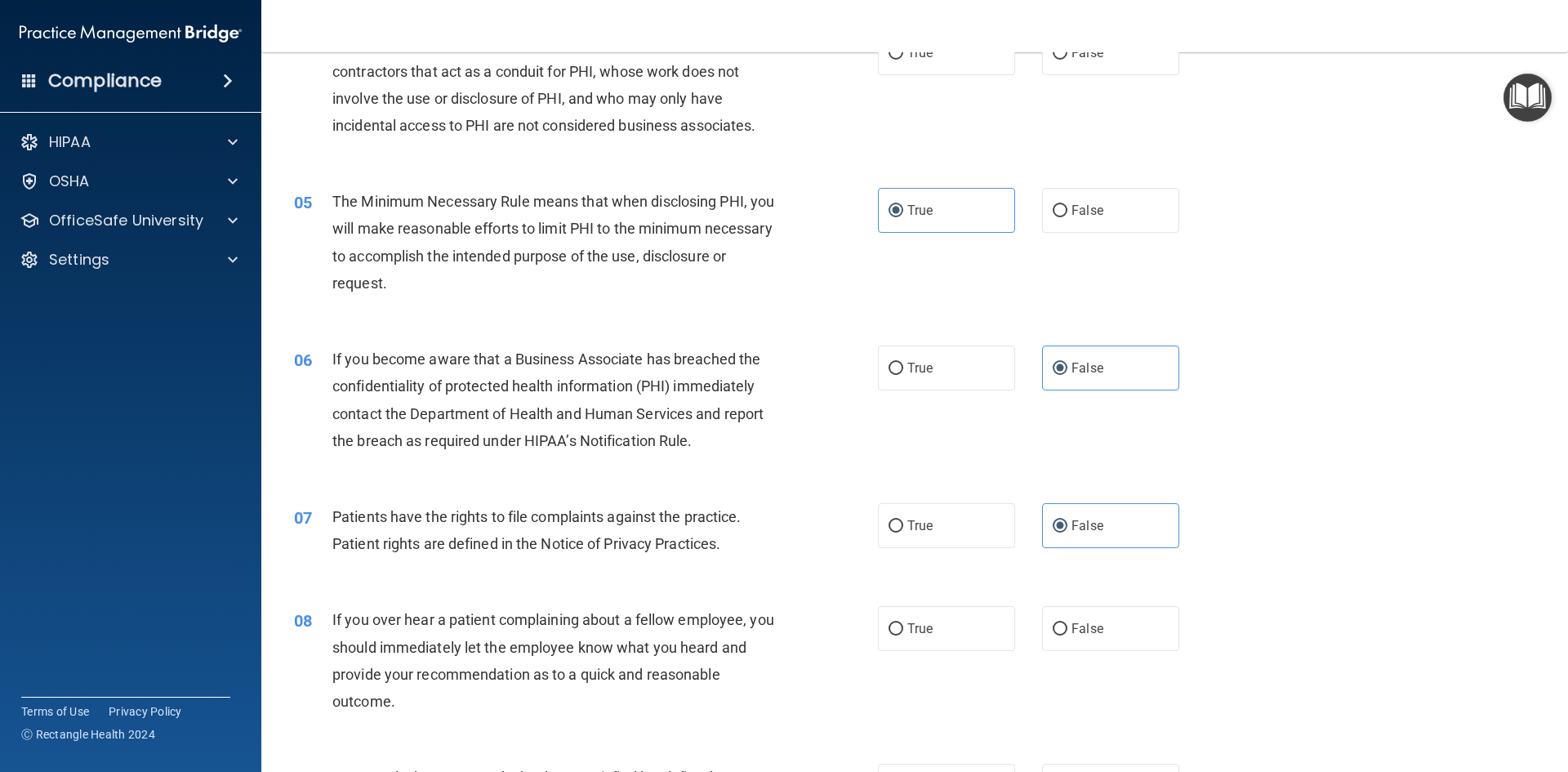
radio input "true"
radio input "false"
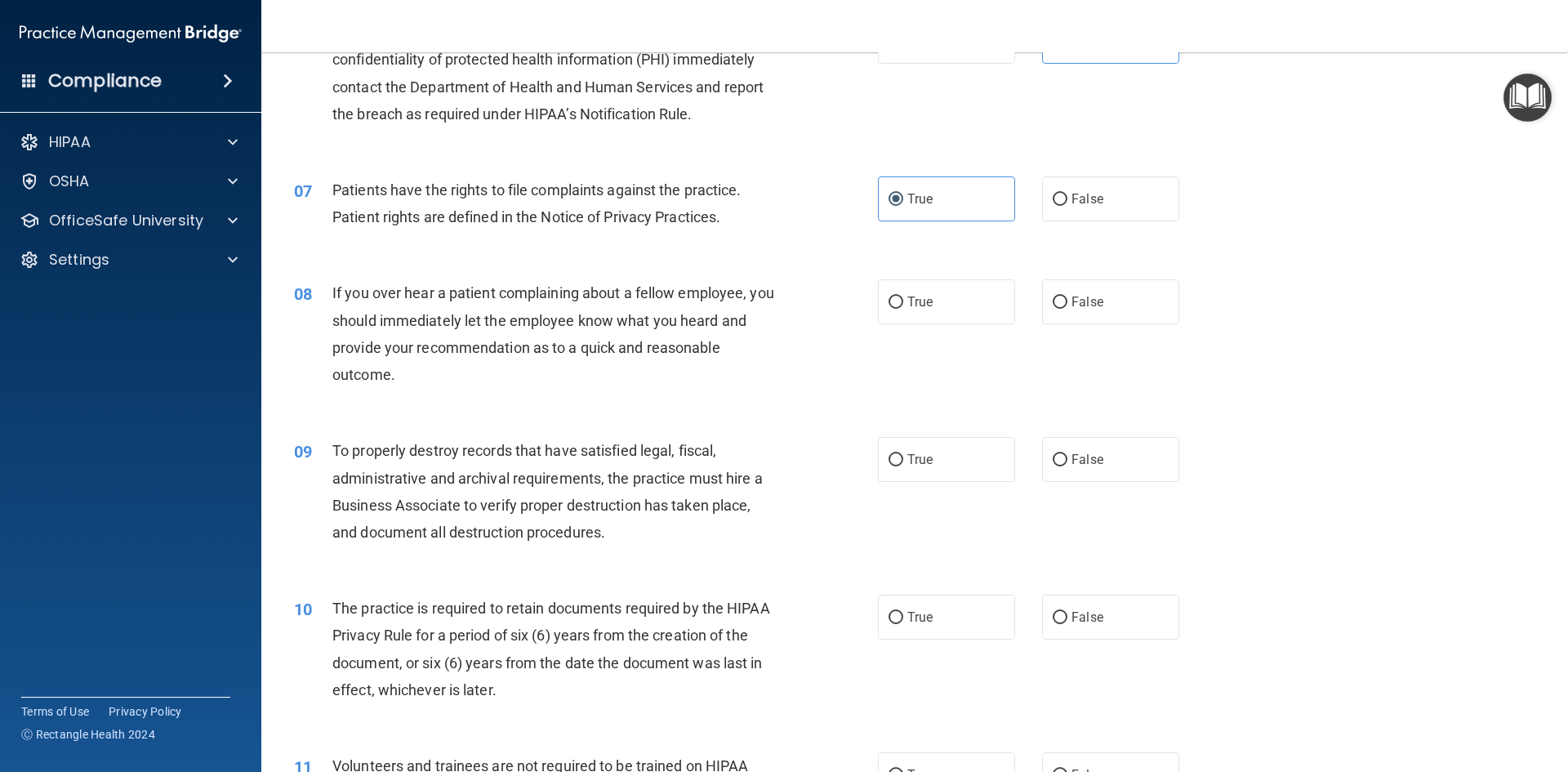
scroll to position [898, 0]
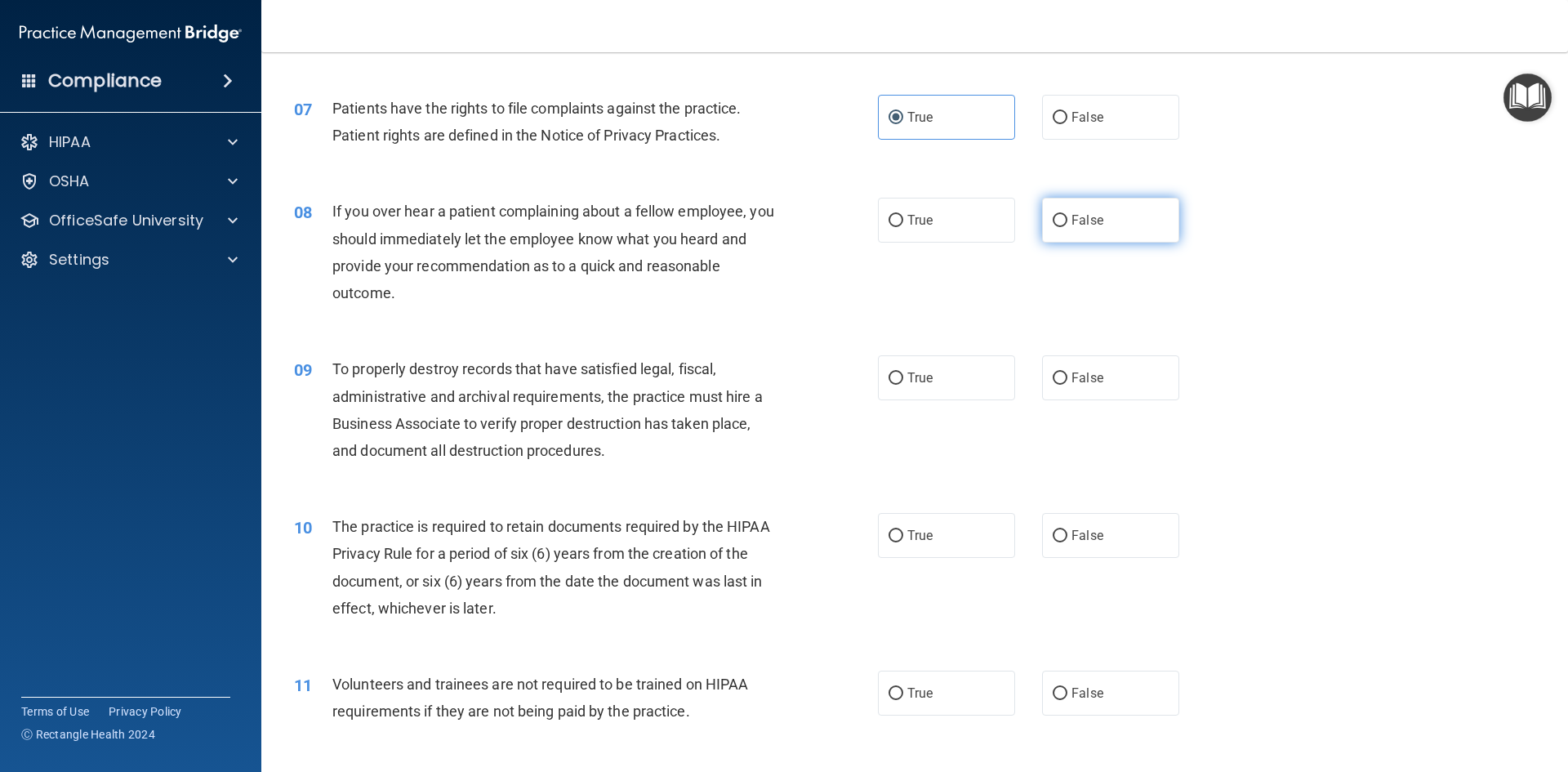
click at [1082, 228] on label "False" at bounding box center [1111, 220] width 137 height 45
click at [1068, 227] on input "False" at bounding box center [1060, 221] width 15 height 12
radio input "true"
click at [1075, 385] on span "False" at bounding box center [1087, 378] width 32 height 16
click at [1068, 385] on input "False" at bounding box center [1060, 379] width 15 height 12
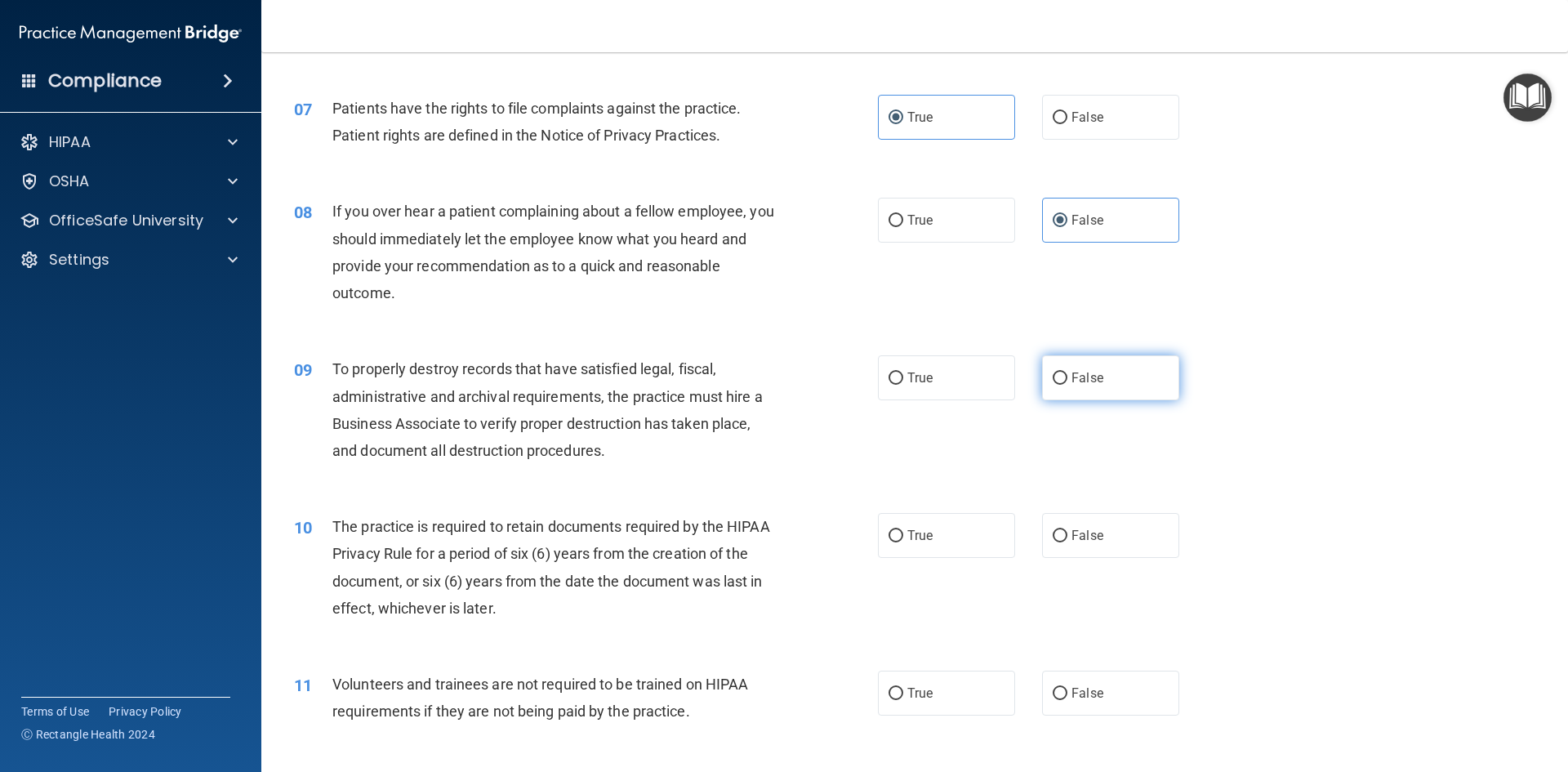
radio input "true"
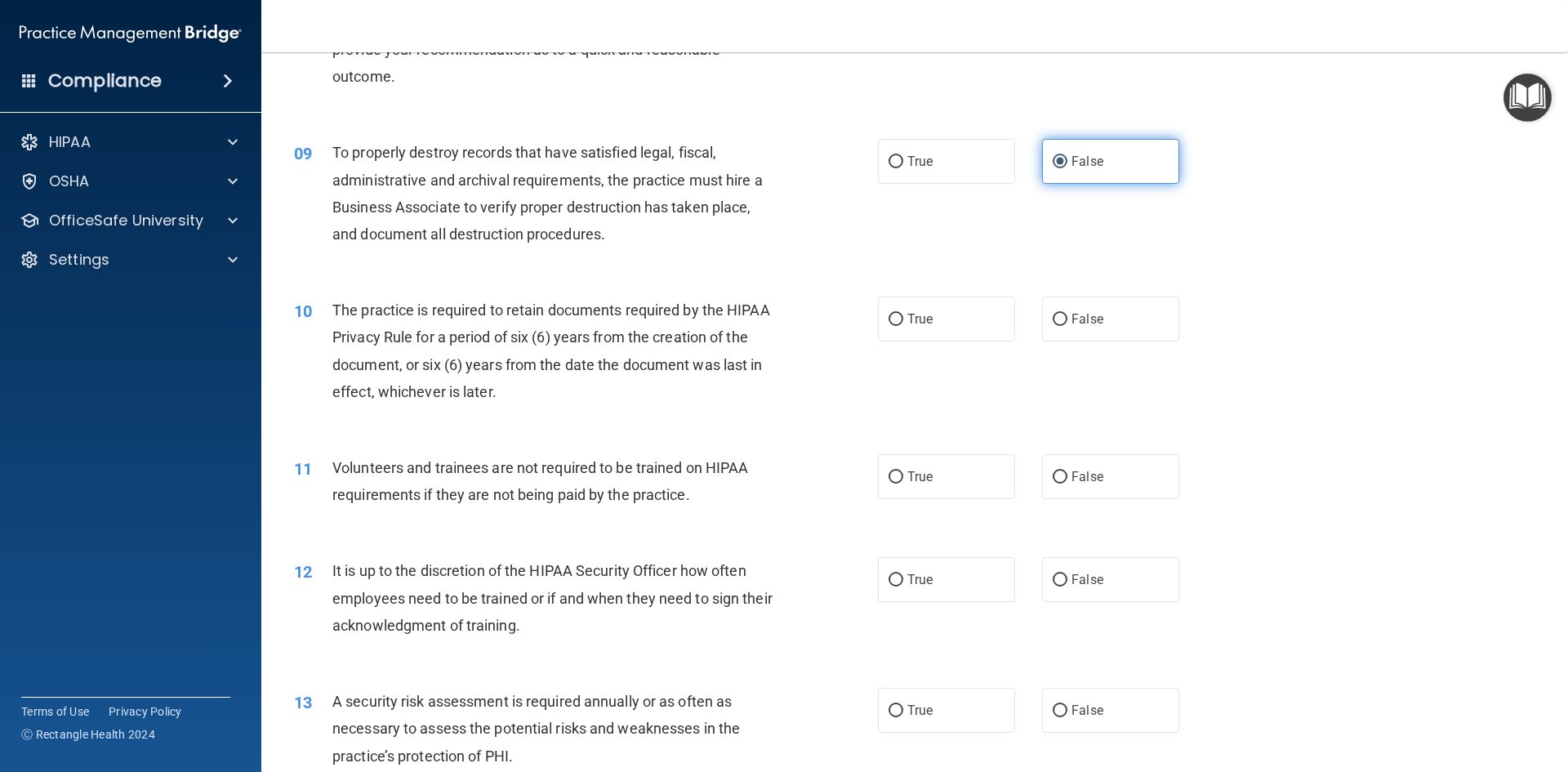
scroll to position [1144, 0]
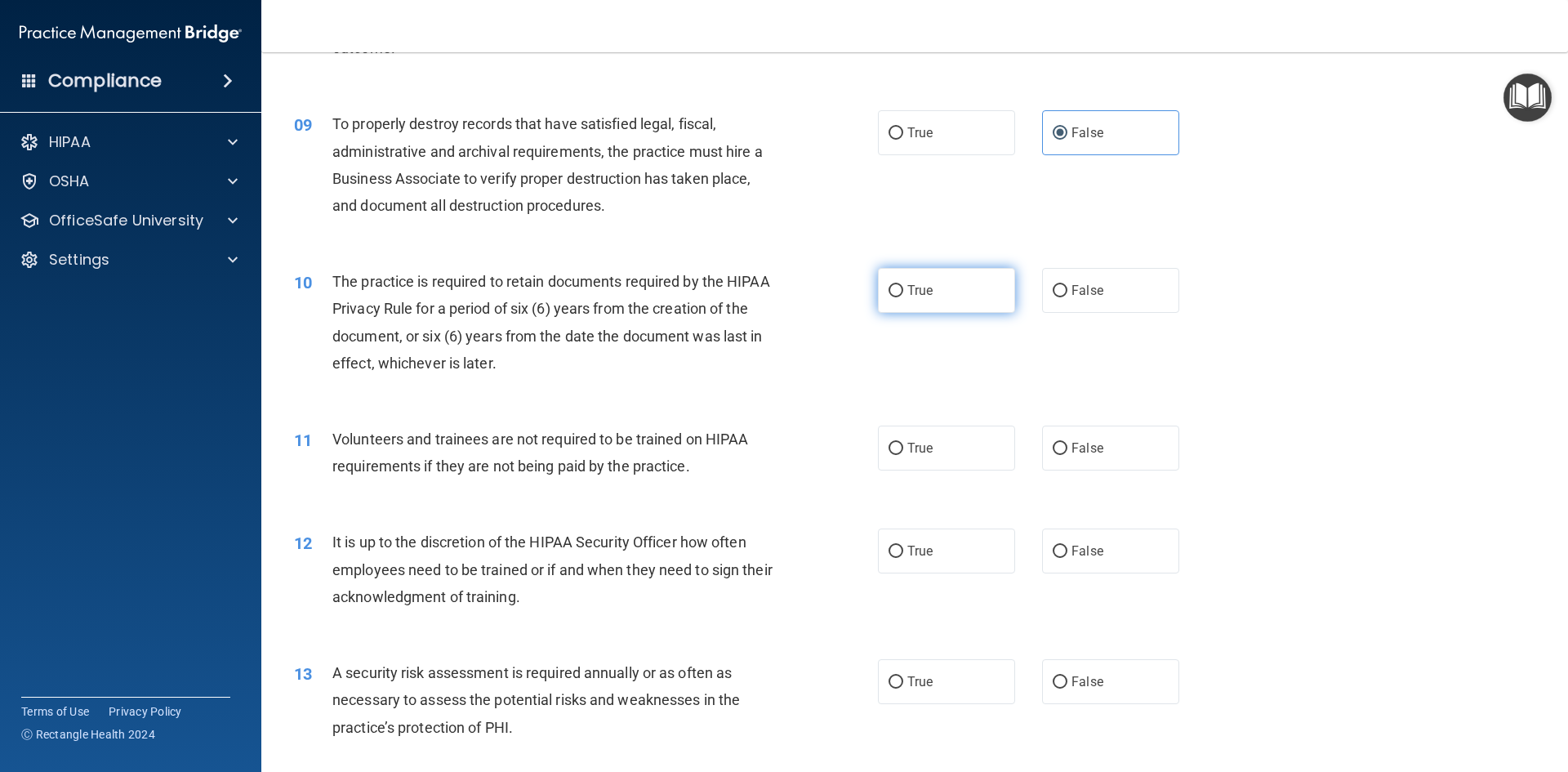
click at [975, 293] on label "True" at bounding box center [946, 290] width 137 height 45
click at [903, 293] on input "True" at bounding box center [895, 292] width 15 height 12
radio input "true"
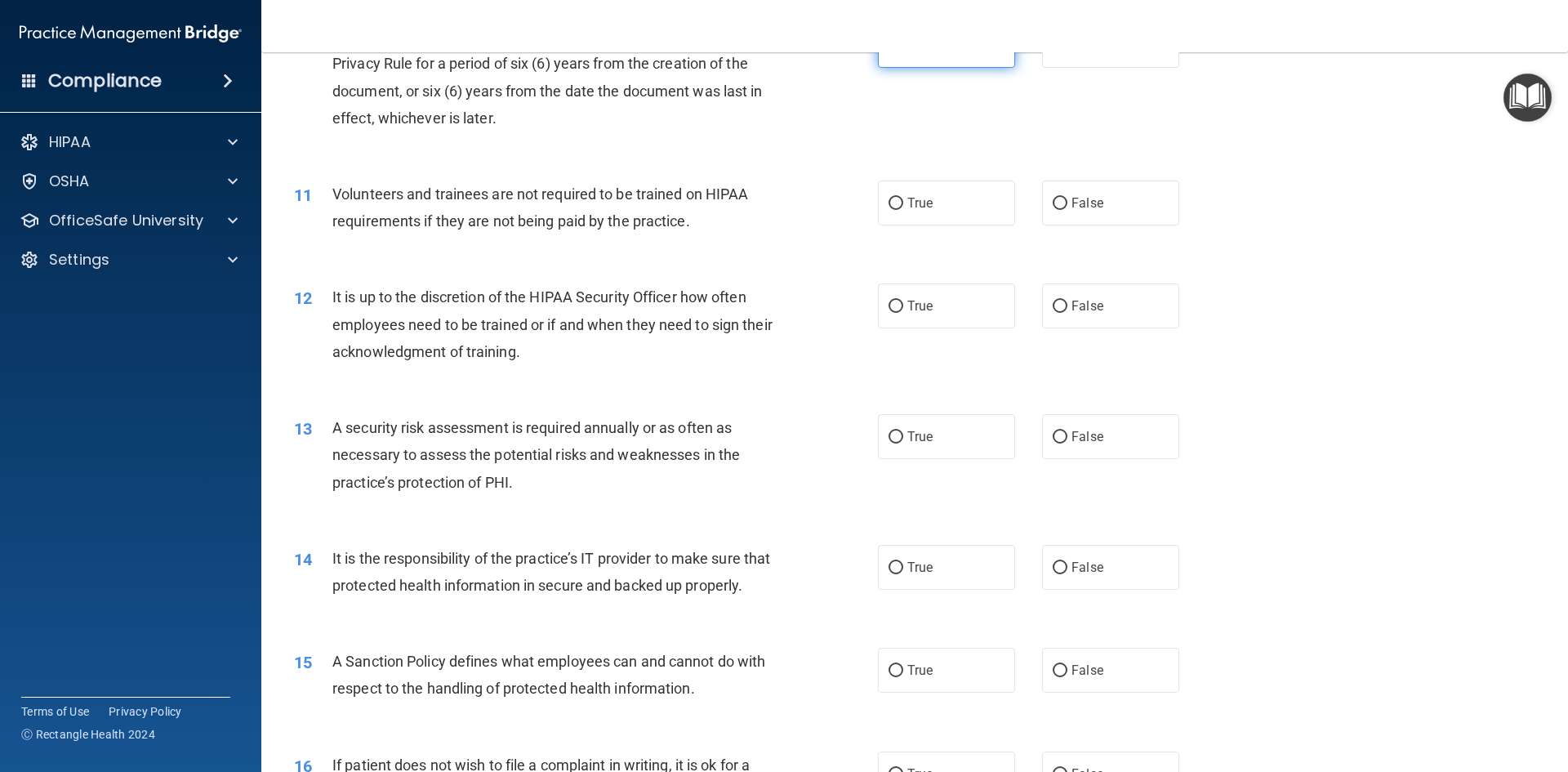
scroll to position [1307, 0]
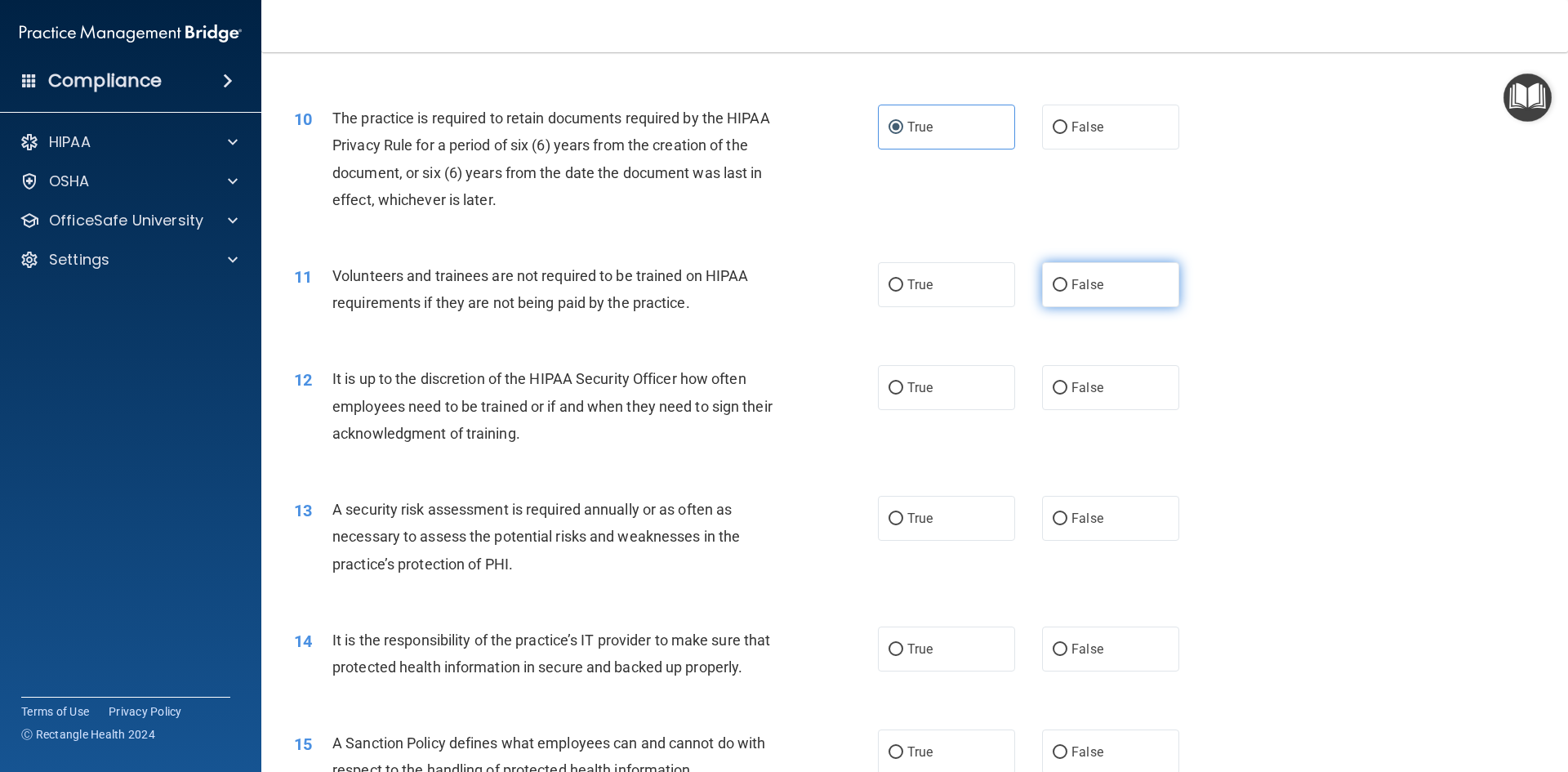
click at [1085, 289] on span "False" at bounding box center [1087, 285] width 32 height 16
click at [1068, 289] on input "False" at bounding box center [1060, 285] width 15 height 12
radio input "true"
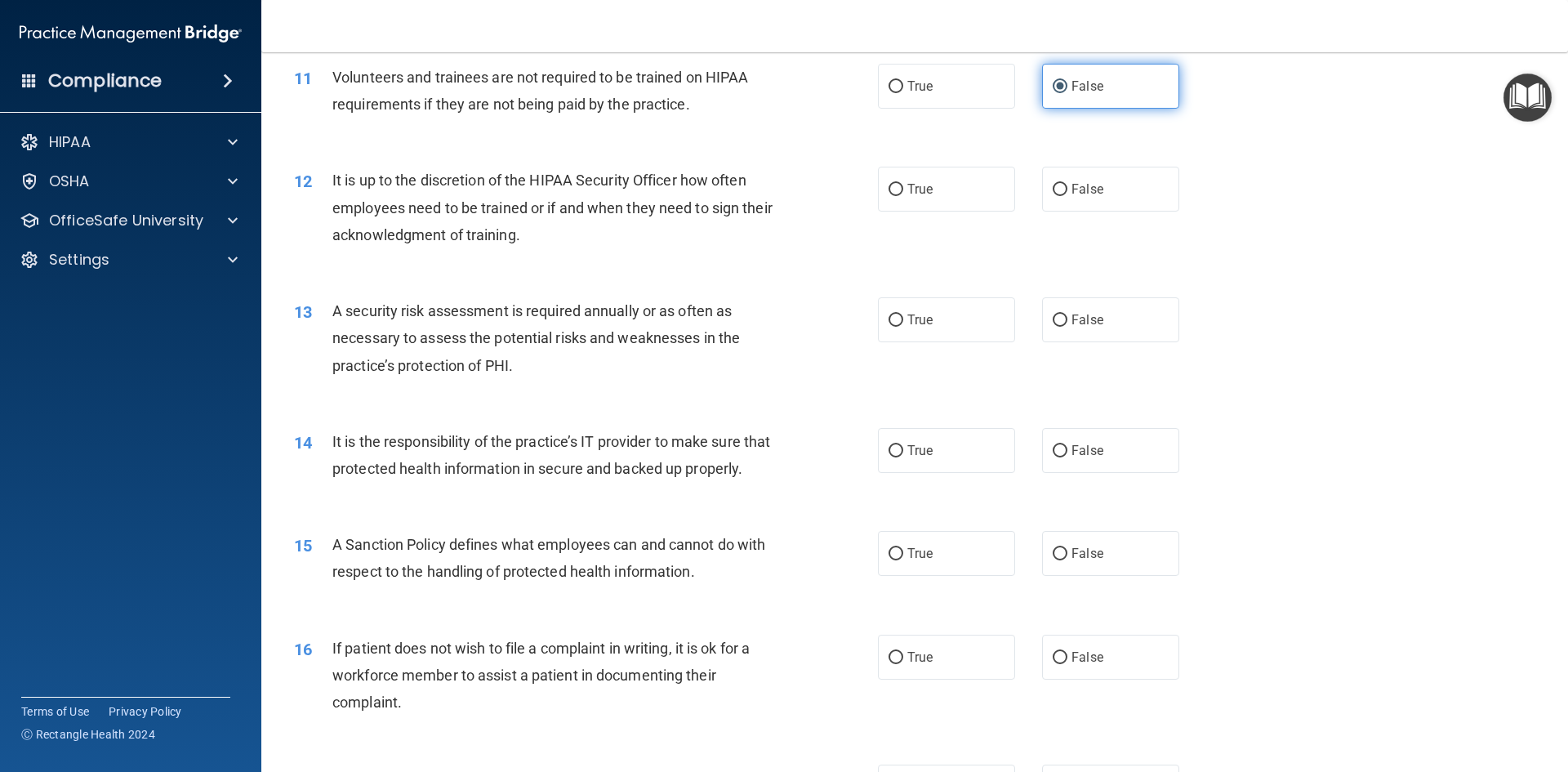
scroll to position [1552, 0]
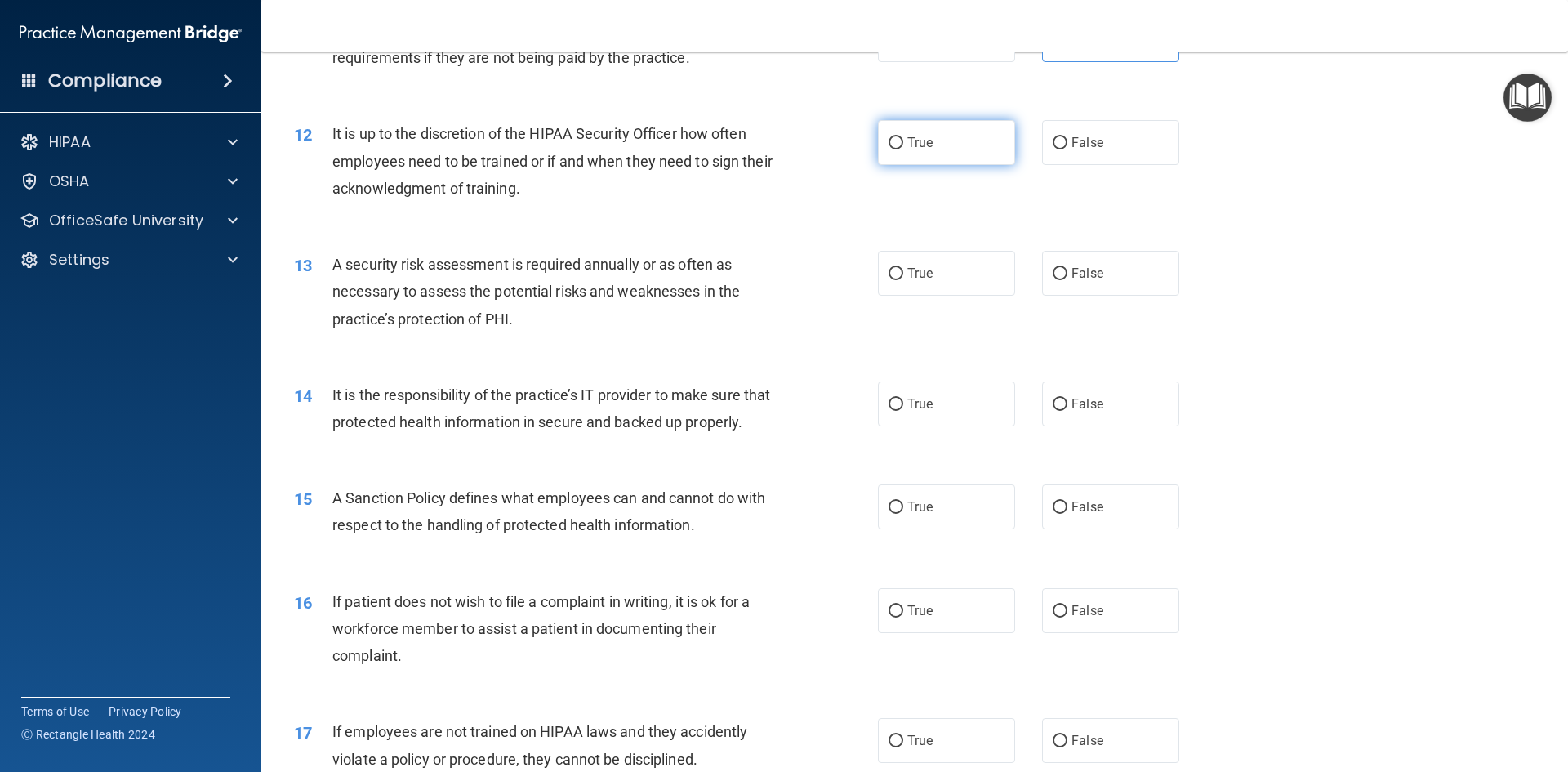
click at [952, 145] on label "True" at bounding box center [946, 142] width 137 height 45
click at [903, 145] on input "True" at bounding box center [895, 143] width 15 height 12
radio input "true"
click at [942, 257] on label "True" at bounding box center [946, 273] width 137 height 45
click at [903, 268] on input "True" at bounding box center [895, 274] width 15 height 12
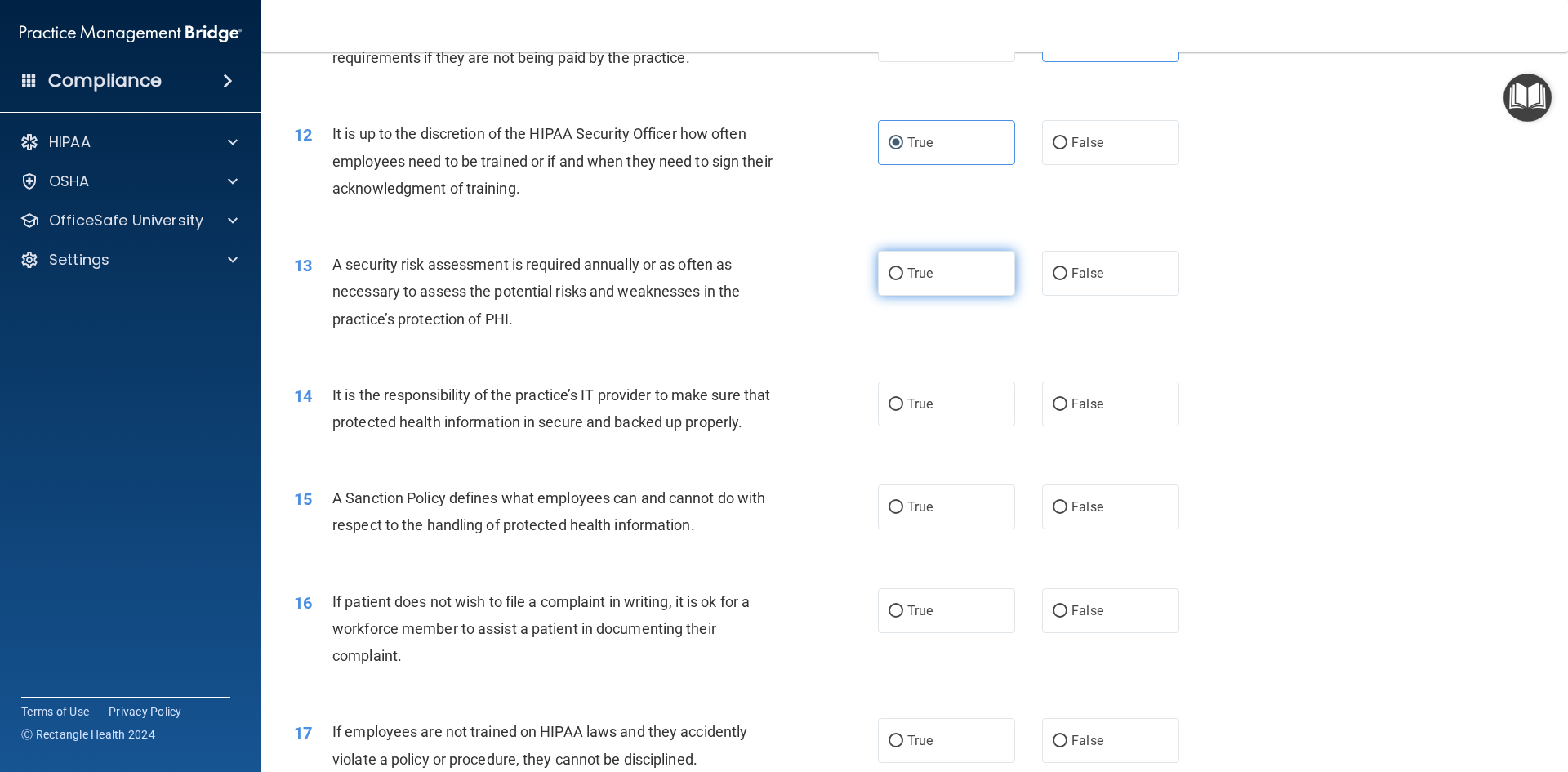
radio input "true"
click at [905, 386] on label "True" at bounding box center [946, 403] width 137 height 45
click at [903, 399] on input "True" at bounding box center [895, 405] width 15 height 12
radio input "true"
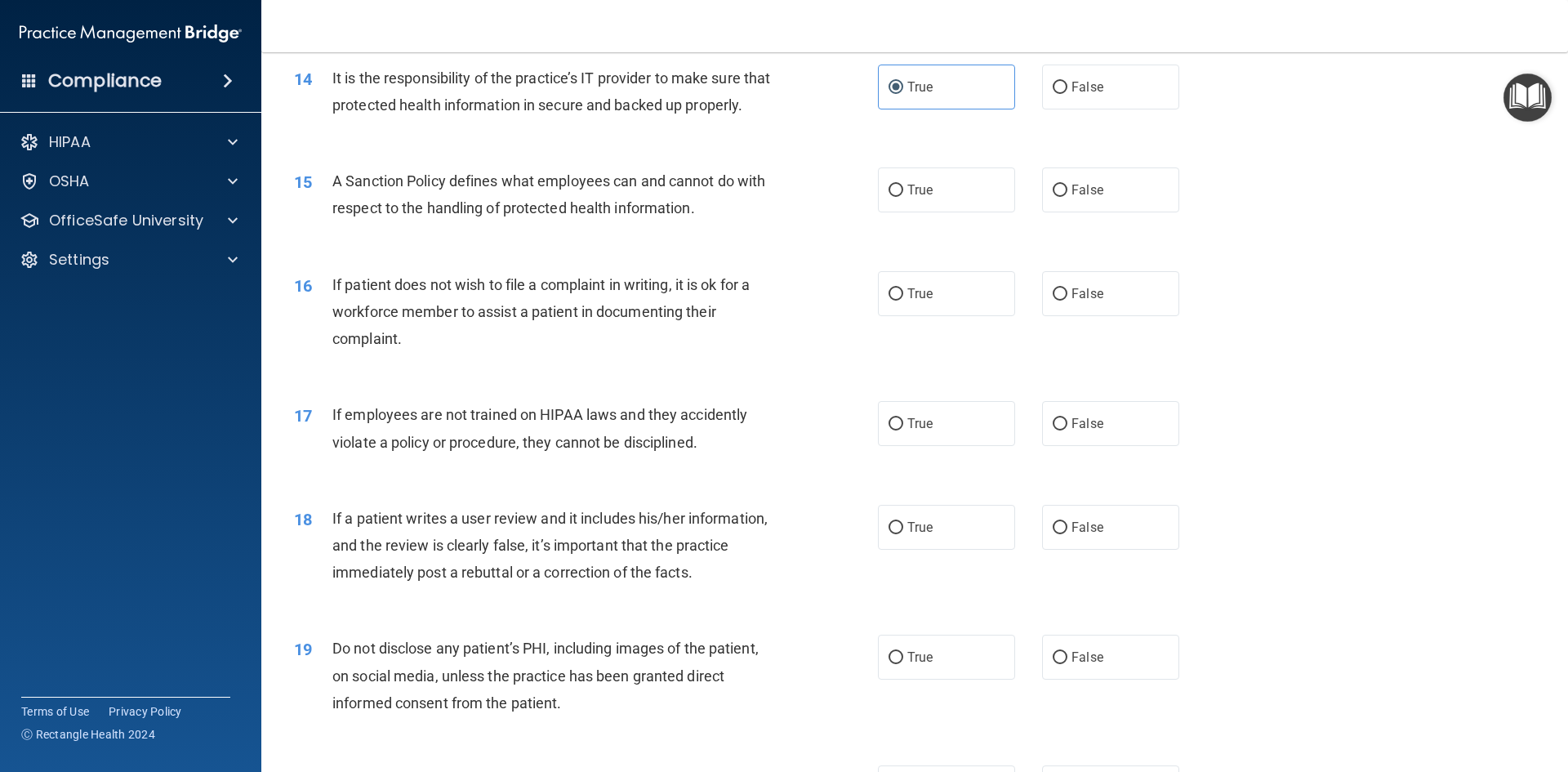
scroll to position [1879, 0]
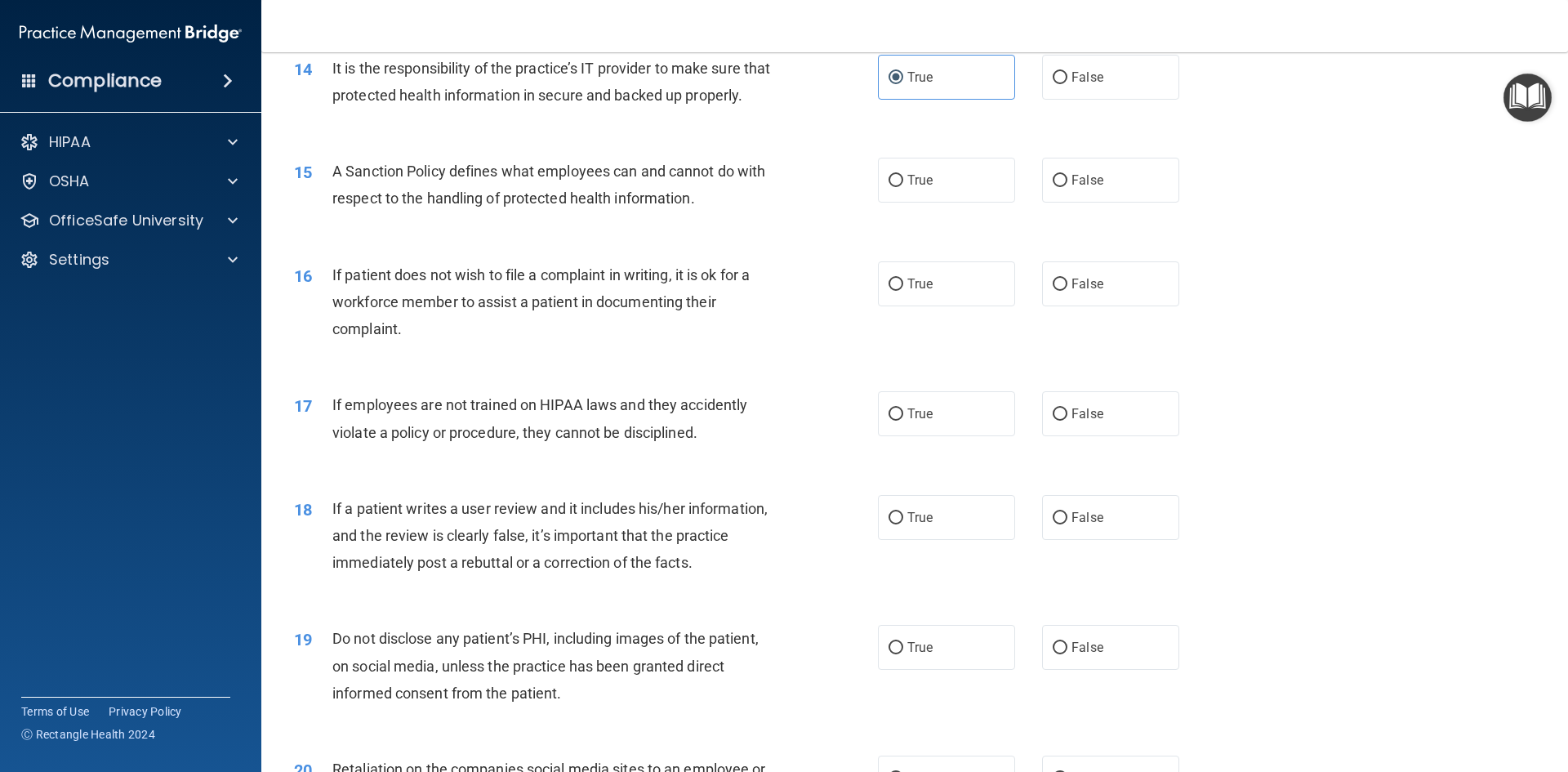
click at [1058, 233] on div "15 A Sanction Policy defines what employees can and cannot do with respect to t…" at bounding box center [914, 188] width 1265 height 103
click at [1071, 188] on span "False" at bounding box center [1087, 180] width 32 height 16
click at [1064, 187] on input "False" at bounding box center [1060, 181] width 15 height 12
radio input "true"
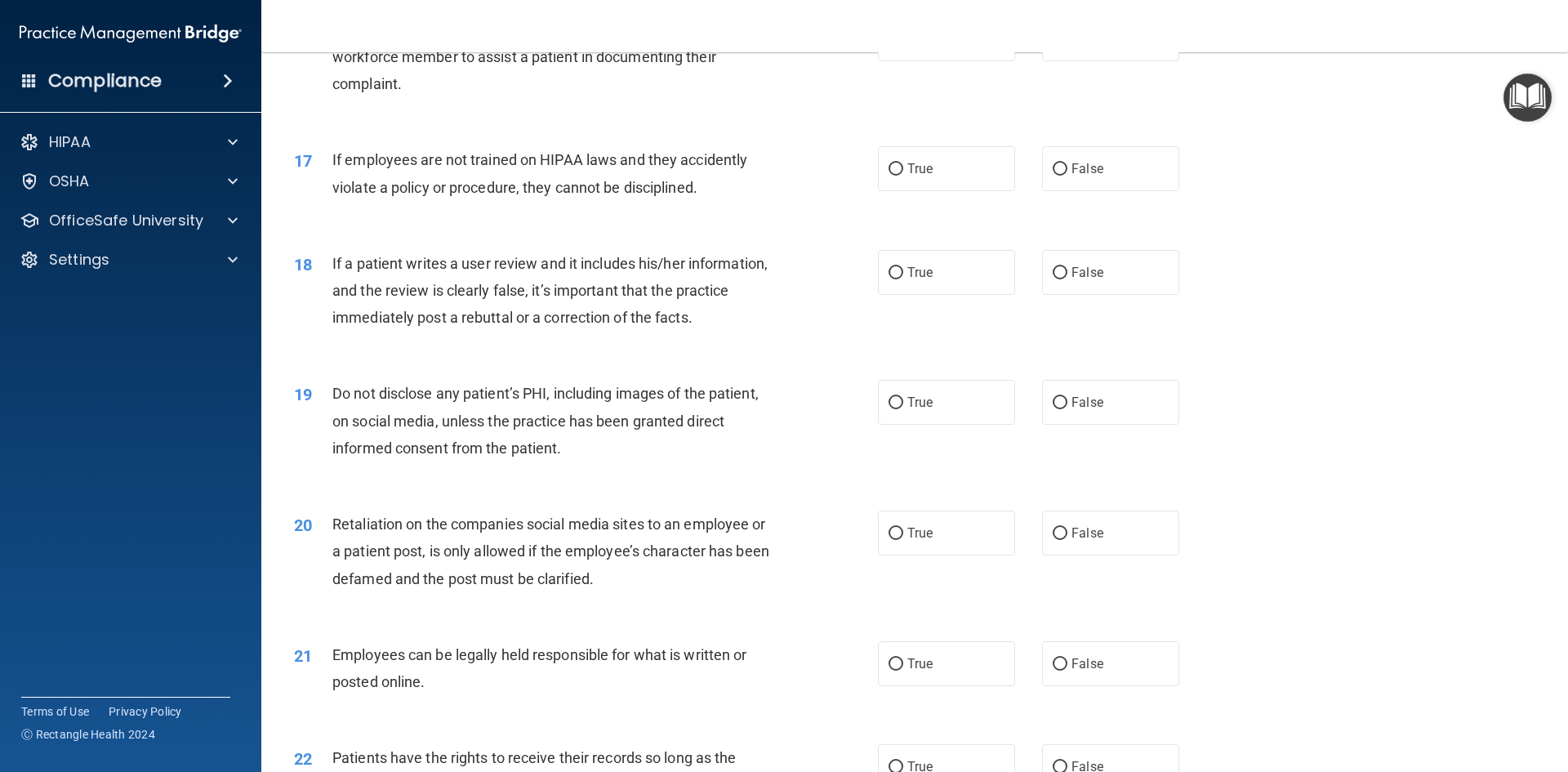
scroll to position [2042, 0]
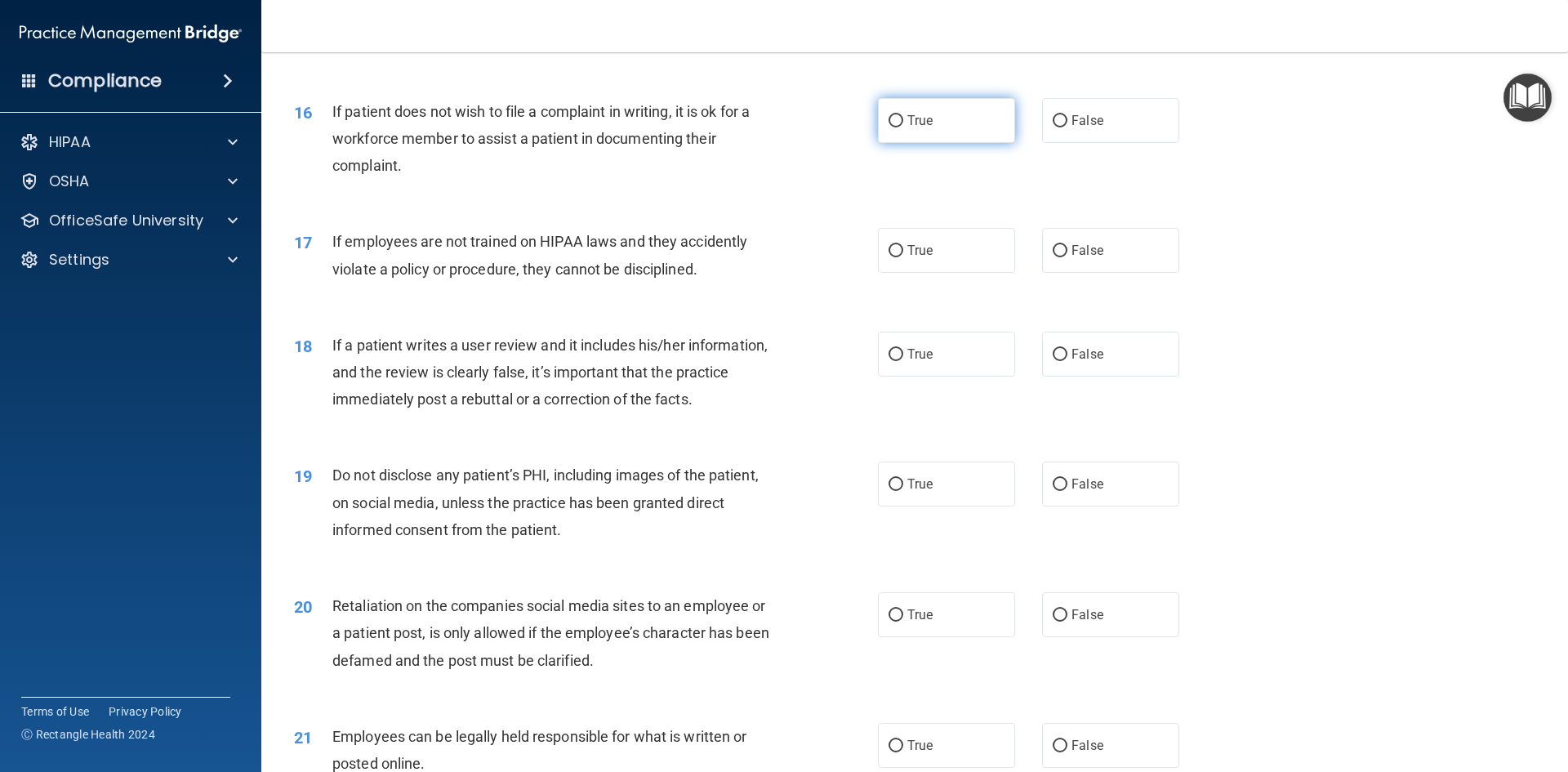
click at [911, 128] on span "True" at bounding box center [919, 120] width 25 height 16
click at [903, 127] on input "True" at bounding box center [895, 121] width 15 height 12
radio input "true"
click at [1076, 268] on label "False" at bounding box center [1111, 249] width 137 height 45
click at [1068, 257] on input "False" at bounding box center [1060, 251] width 15 height 12
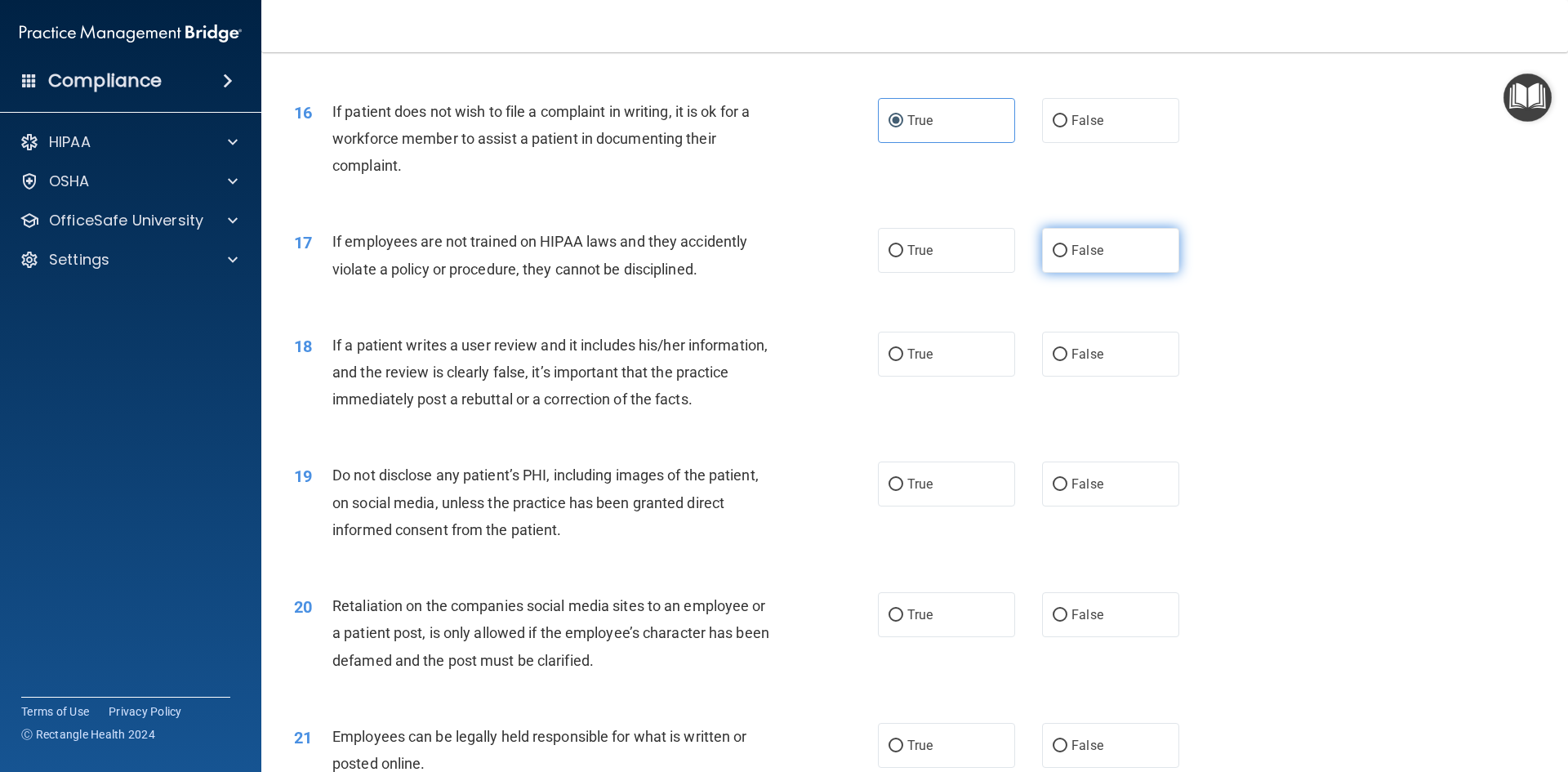
radio input "true"
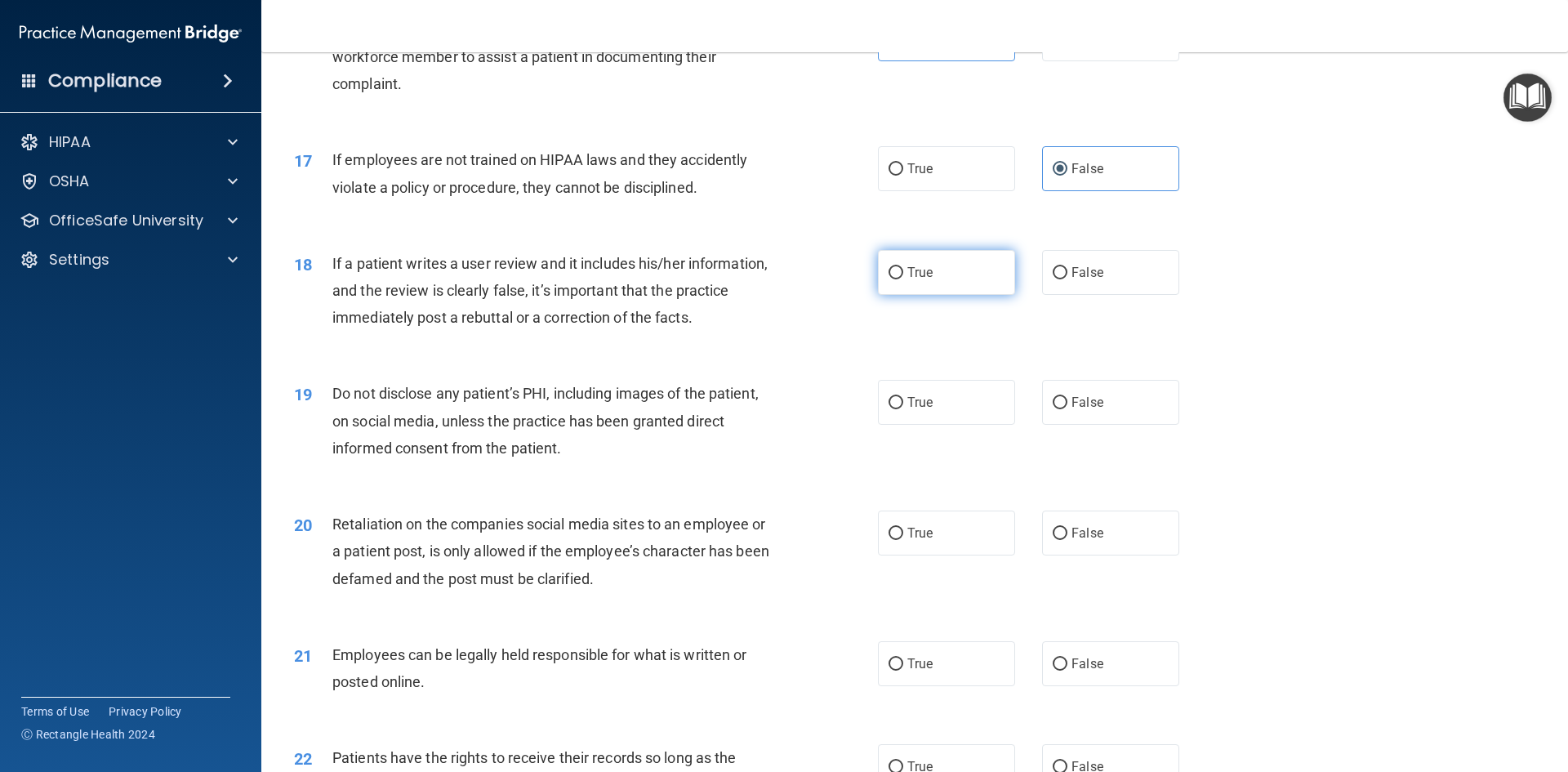
click at [919, 295] on label "True" at bounding box center [946, 272] width 137 height 45
click at [903, 279] on input "True" at bounding box center [895, 273] width 15 height 12
radio input "true"
click at [1061, 425] on label "False" at bounding box center [1111, 401] width 137 height 45
click at [1061, 409] on input "False" at bounding box center [1060, 403] width 15 height 12
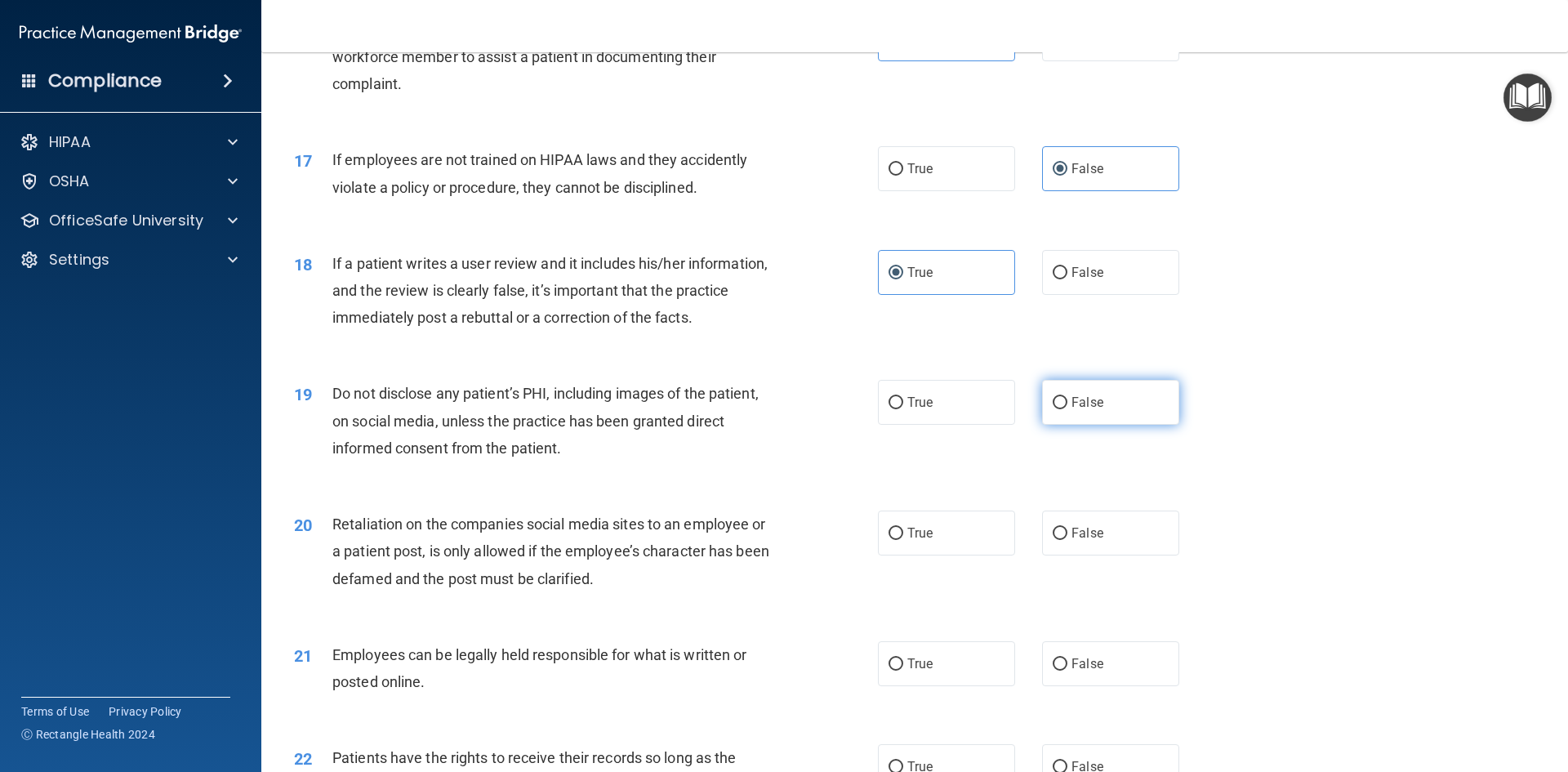
radio input "true"
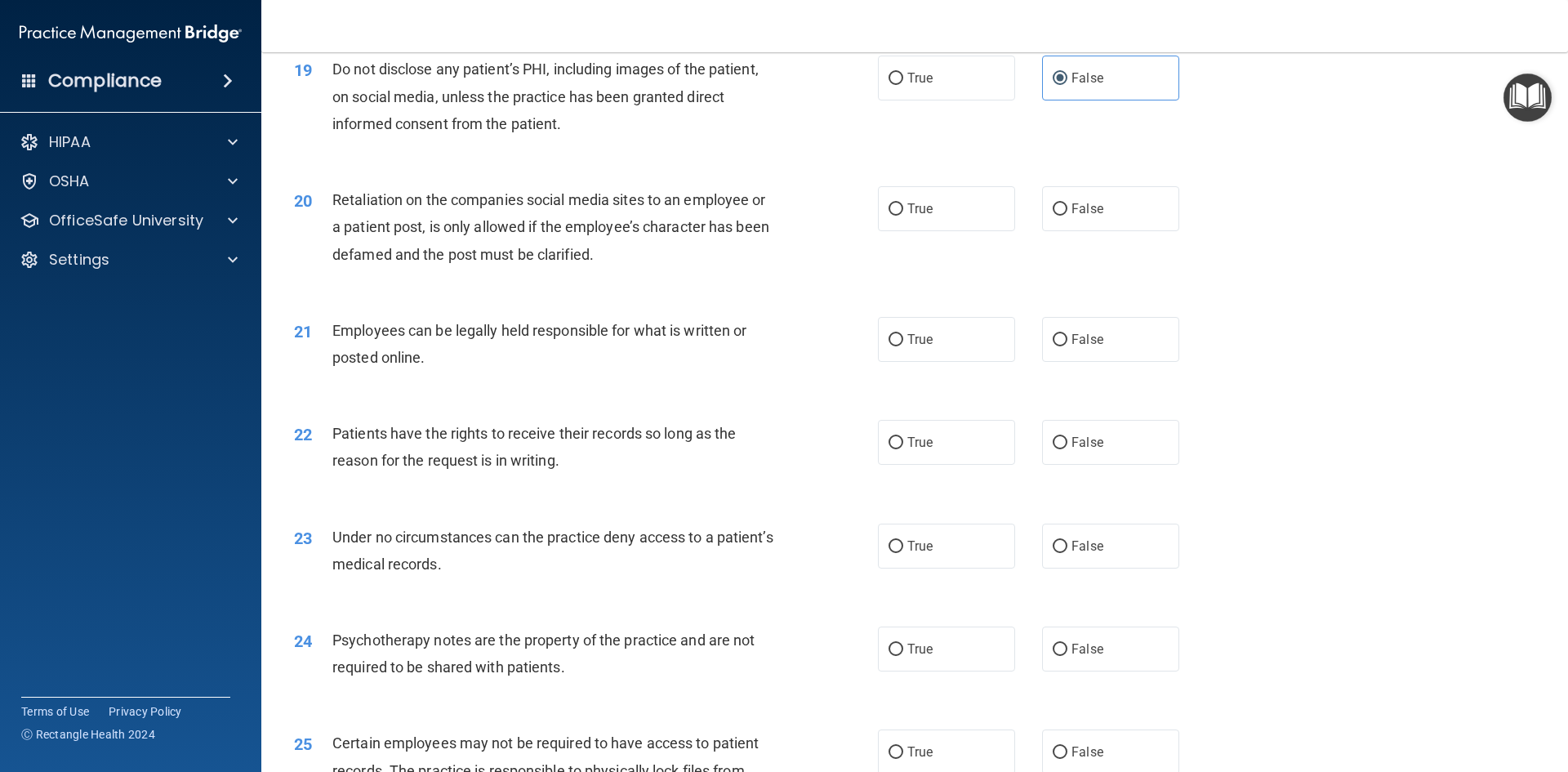
scroll to position [2450, 0]
click at [1042, 462] on label "False" at bounding box center [1111, 439] width 137 height 45
click at [1053, 447] on input "False" at bounding box center [1060, 441] width 15 height 12
radio input "true"
click at [1042, 228] on label "False" at bounding box center [1111, 206] width 137 height 45
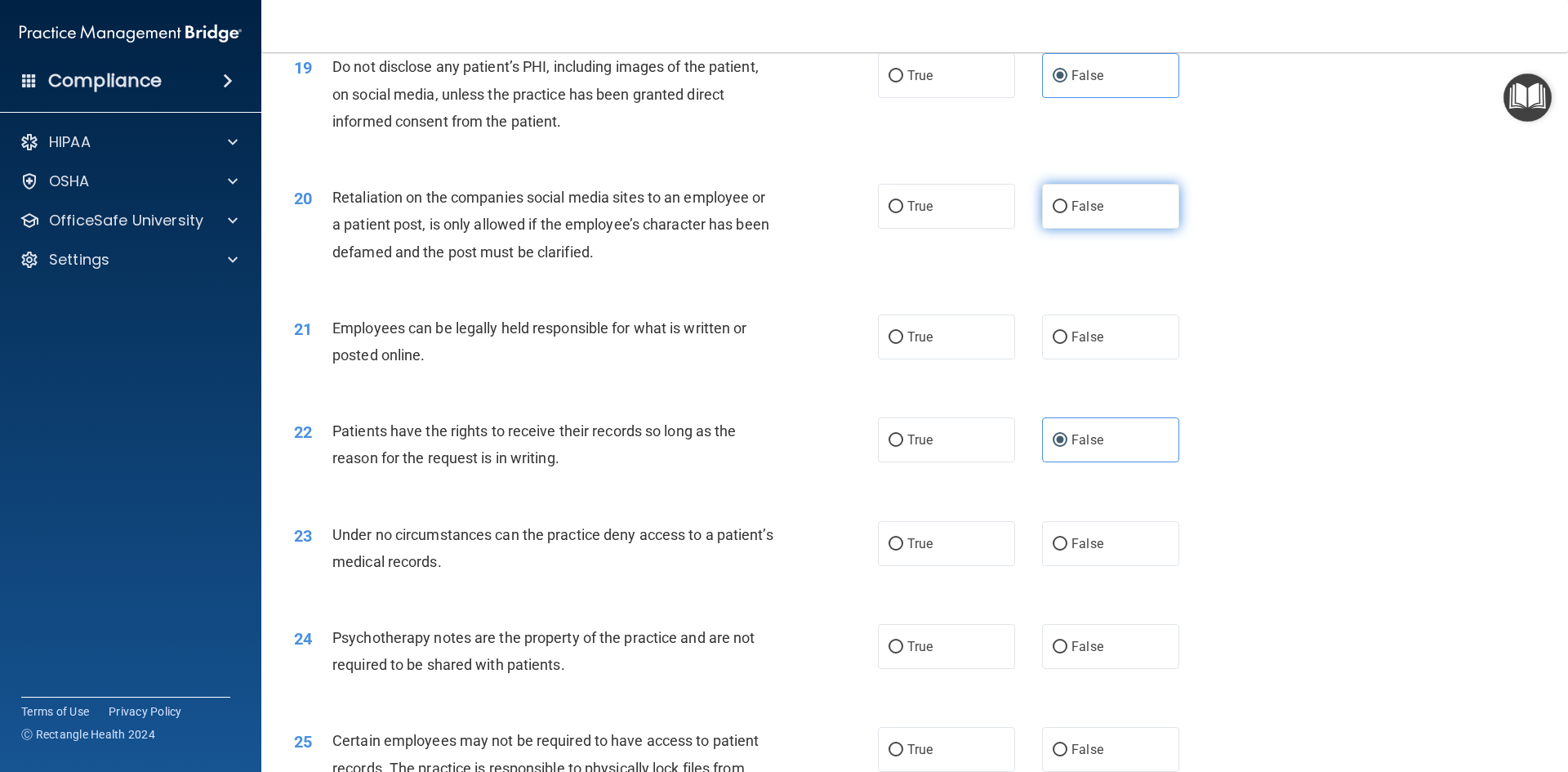
click at [1053, 213] on input "False" at bounding box center [1060, 207] width 15 height 12
radio input "true"
click at [944, 354] on label "True" at bounding box center [946, 336] width 137 height 45
click at [903, 344] on input "True" at bounding box center [895, 338] width 15 height 12
radio input "true"
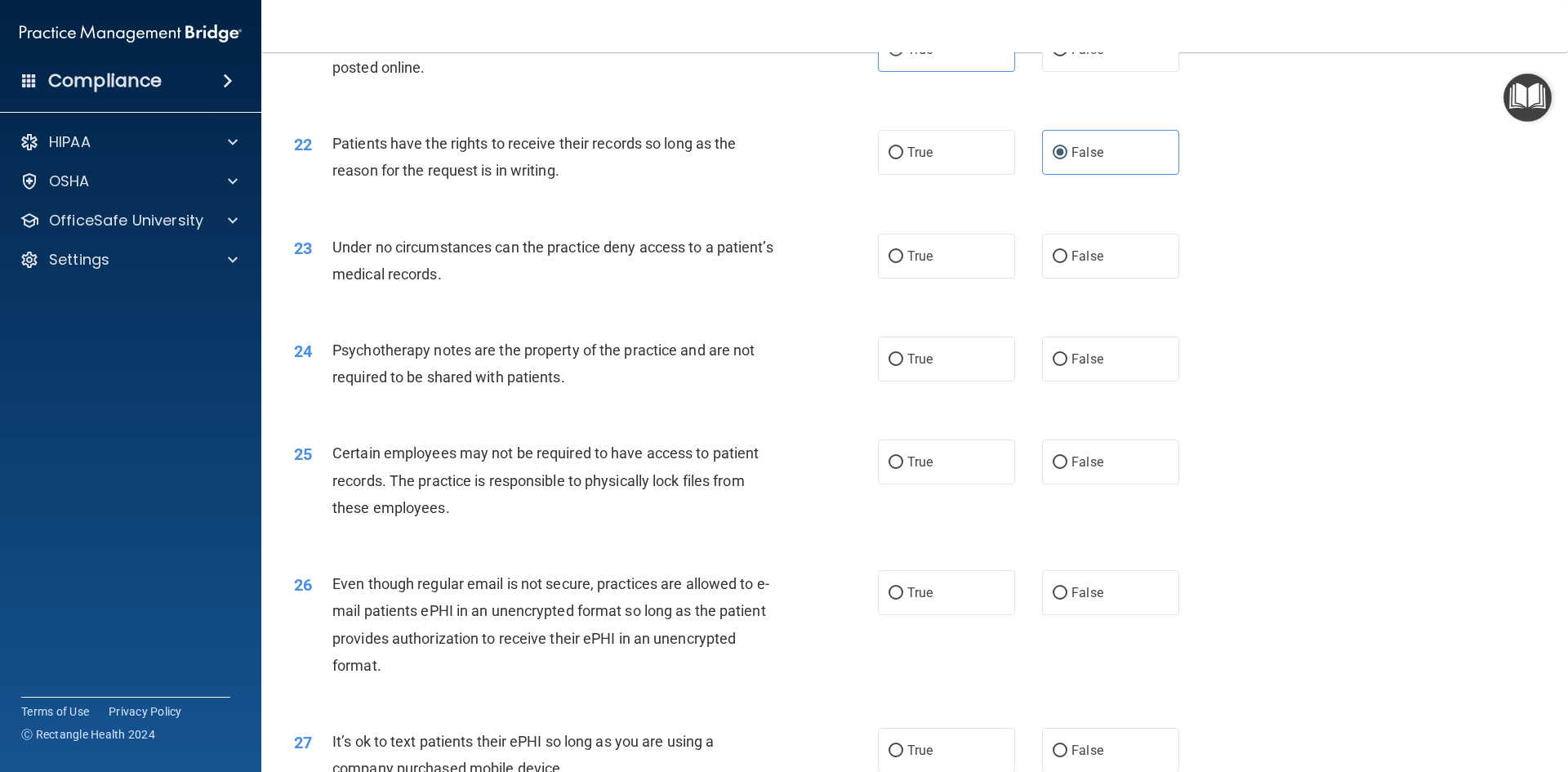
scroll to position [2777, 0]
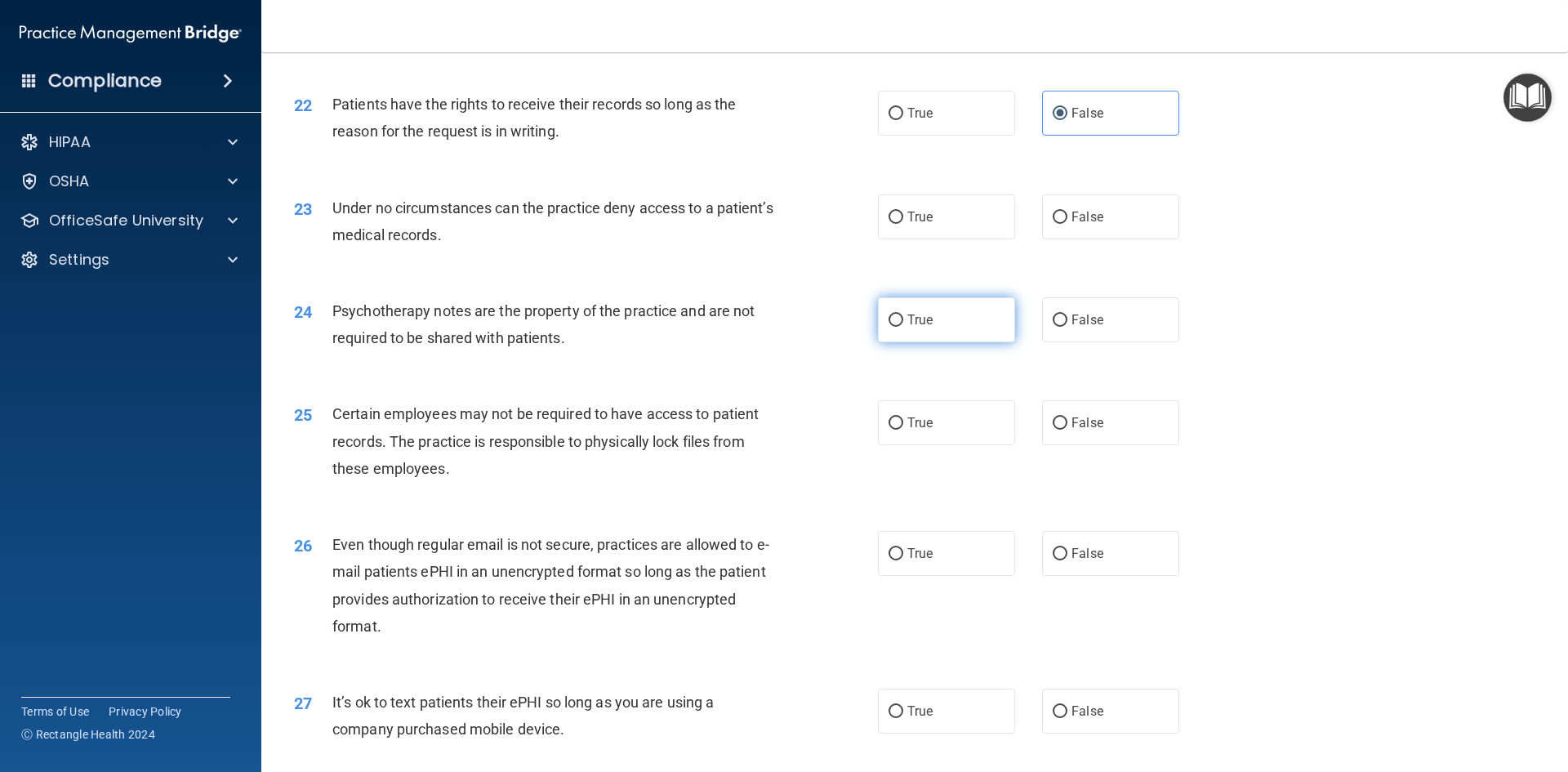
click at [956, 343] on label "True" at bounding box center [946, 320] width 137 height 45
click at [903, 327] on input "True" at bounding box center [895, 321] width 15 height 12
radio input "true"
click at [1111, 236] on label "False" at bounding box center [1111, 216] width 137 height 45
click at [1068, 224] on input "False" at bounding box center [1060, 218] width 15 height 12
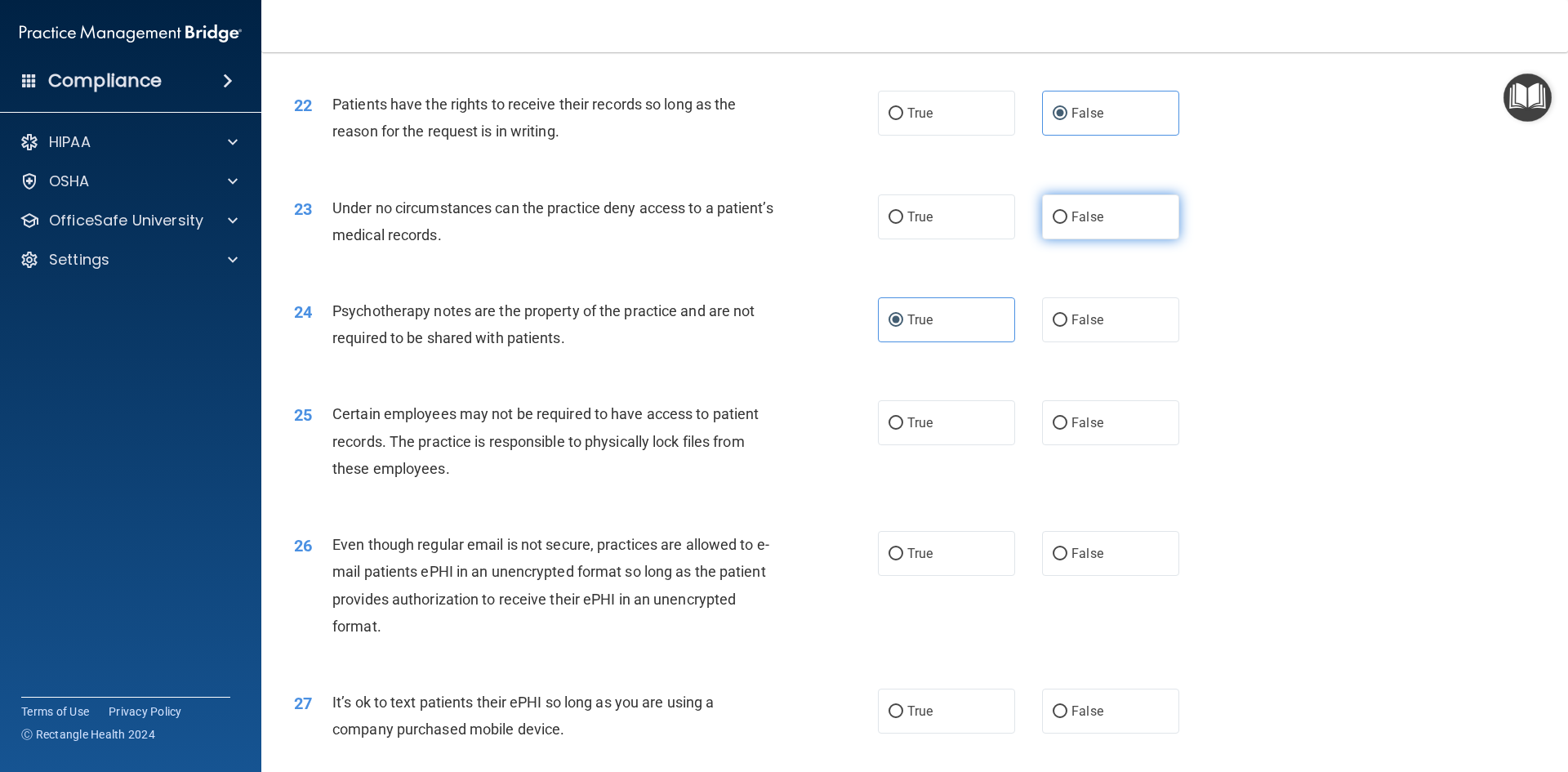
radio input "true"
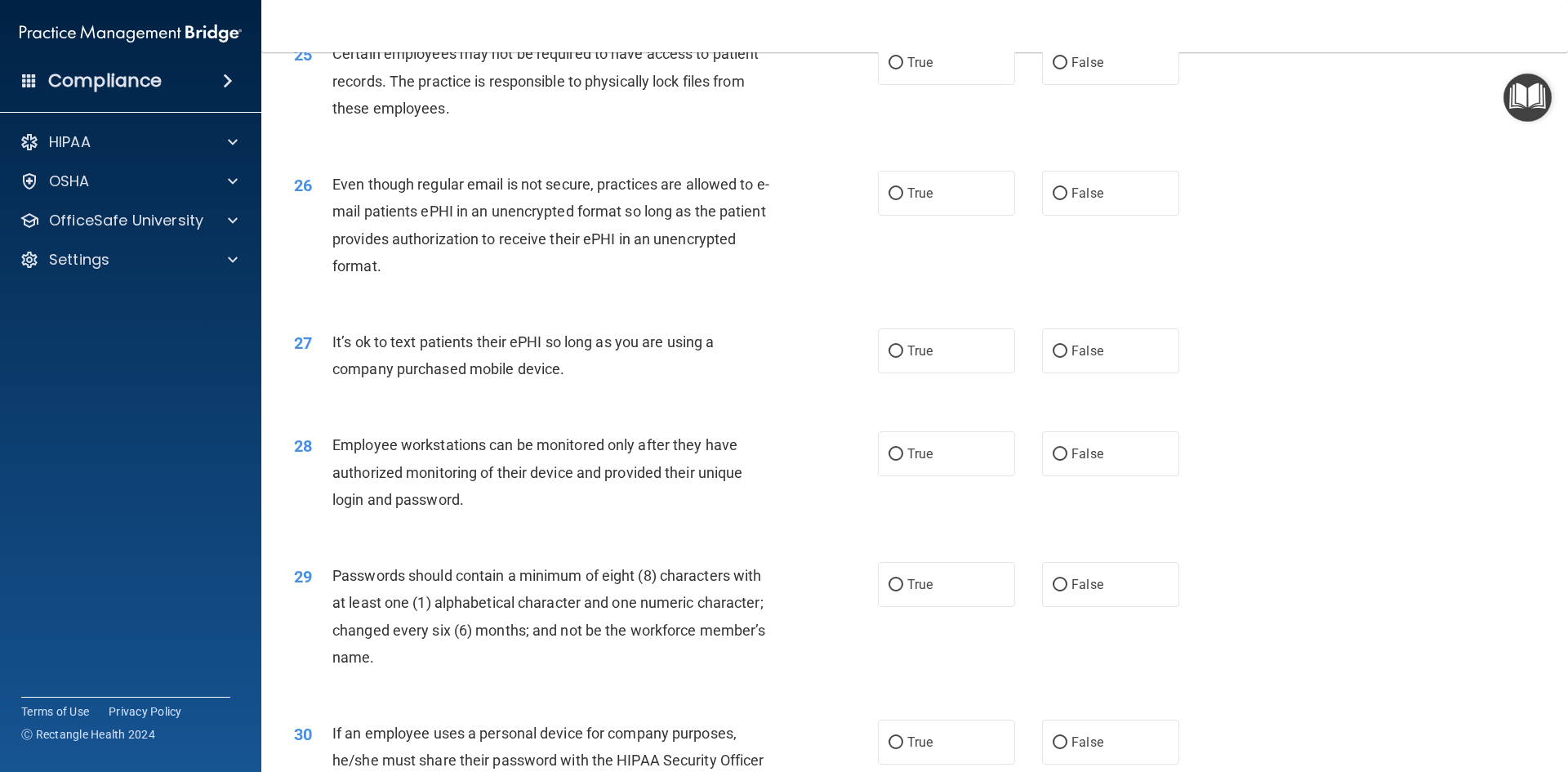
scroll to position [3185, 0]
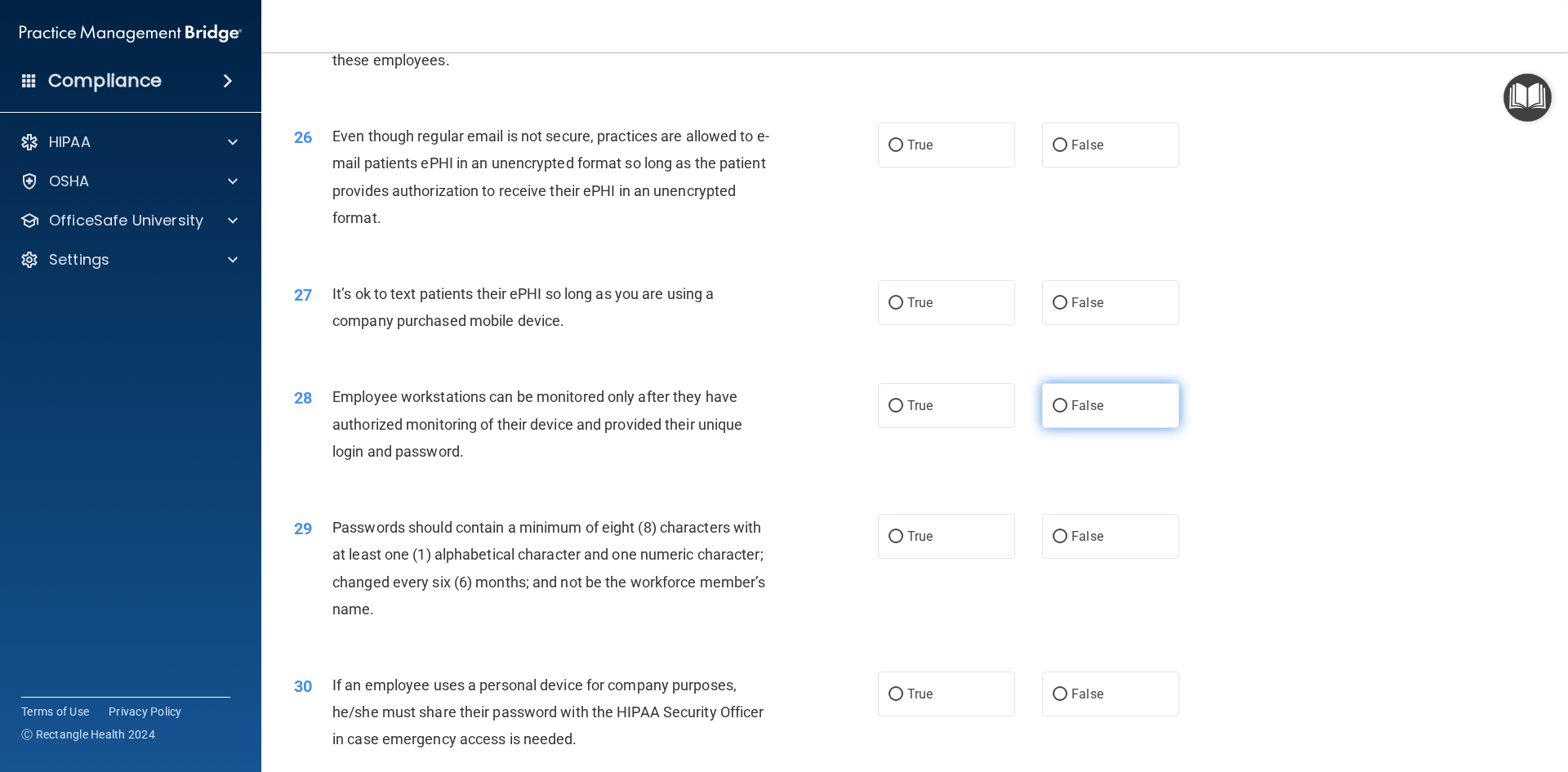
click at [1053, 413] on input "False" at bounding box center [1060, 407] width 15 height 12
radio input "true"
click at [1079, 168] on label "False" at bounding box center [1111, 144] width 137 height 45
click at [1068, 152] on input "False" at bounding box center [1060, 146] width 15 height 12
radio input "true"
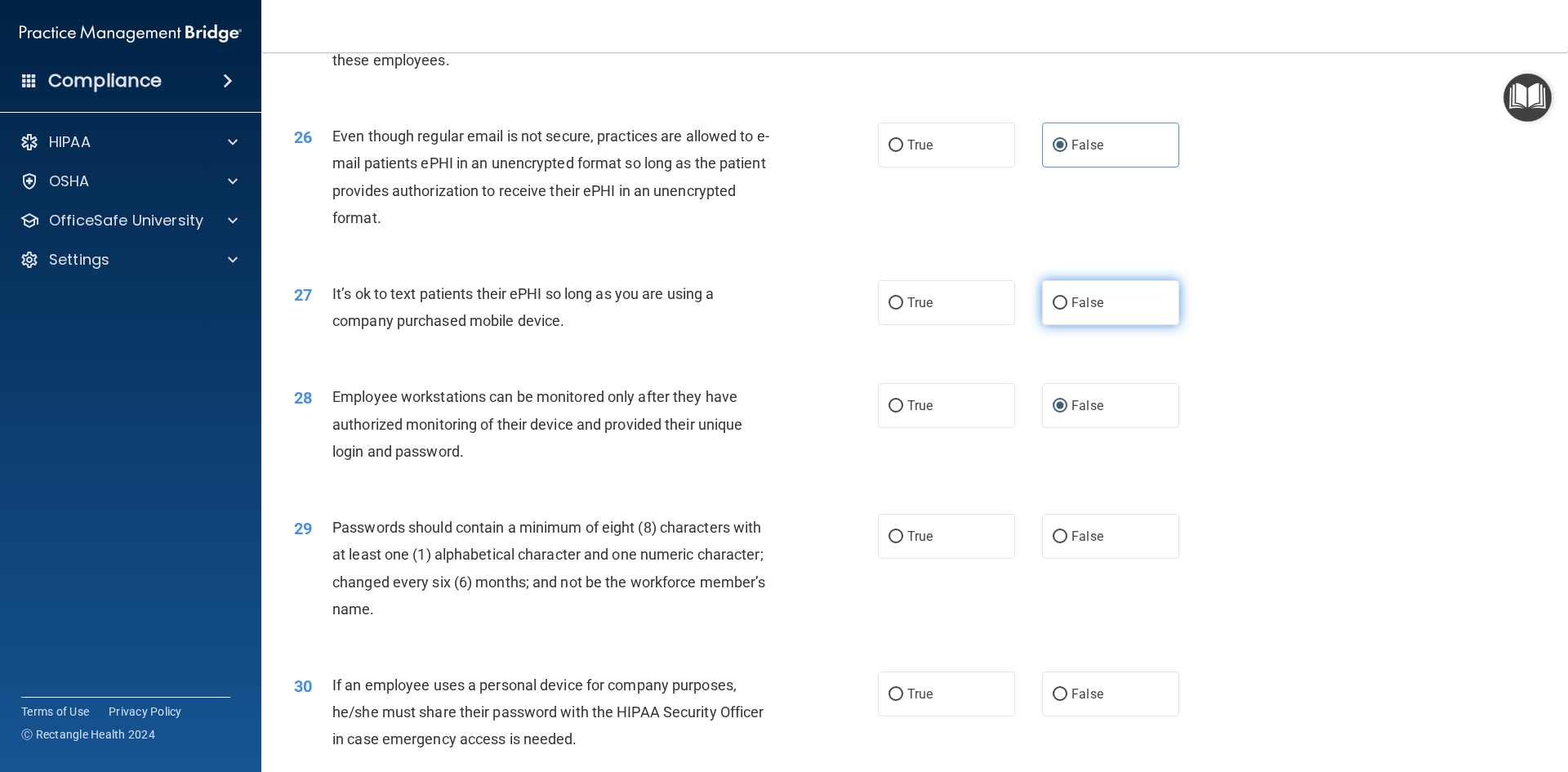
click at [1079, 317] on label "False" at bounding box center [1111, 302] width 137 height 45
click at [1068, 309] on input "False" at bounding box center [1060, 304] width 15 height 12
radio input "true"
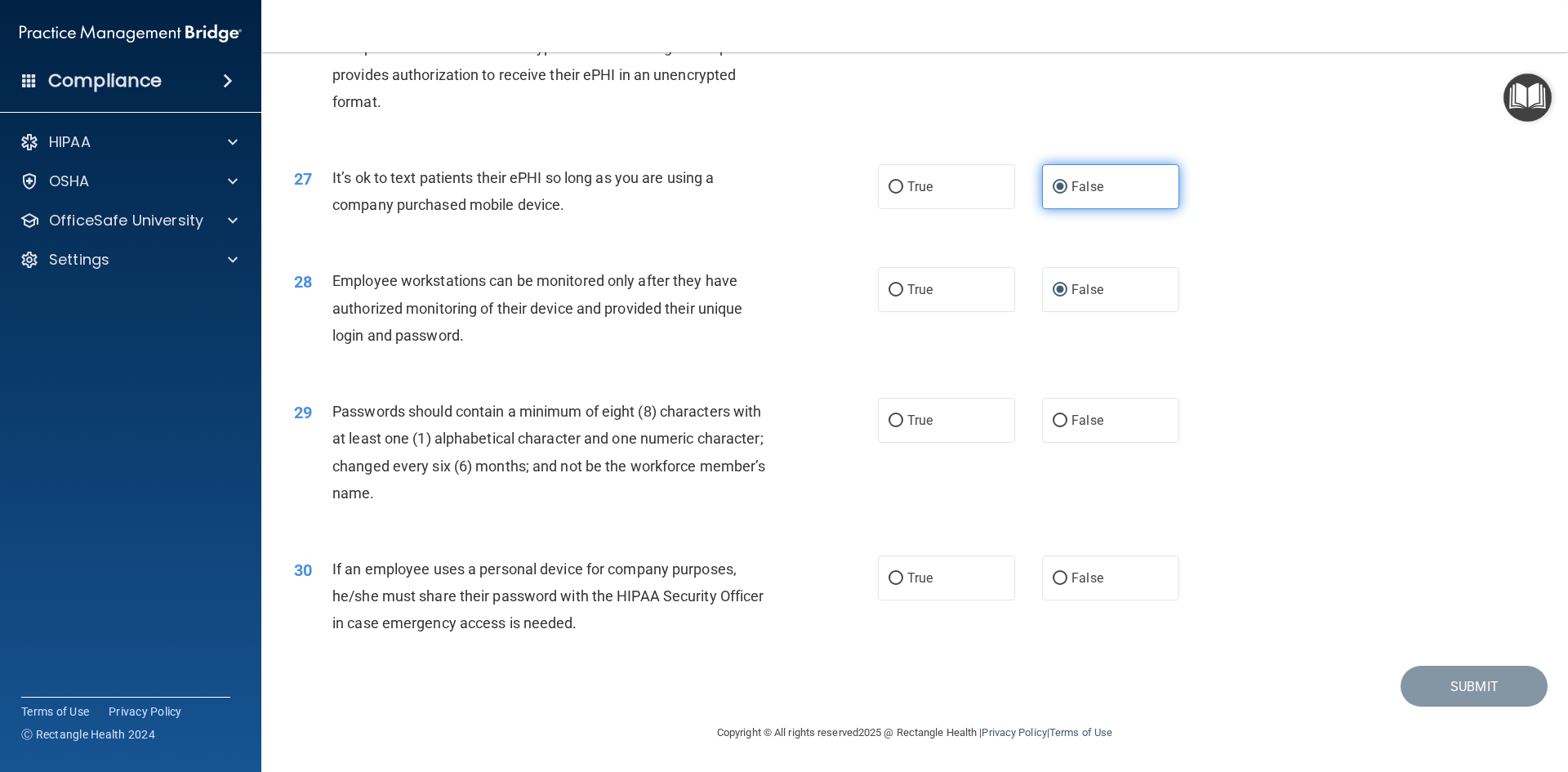
scroll to position [3329, 0]
click at [978, 413] on label "True" at bounding box center [946, 420] width 137 height 45
click at [903, 415] on input "True" at bounding box center [895, 421] width 15 height 12
radio input "true"
click at [1136, 581] on label "False" at bounding box center [1111, 577] width 137 height 45
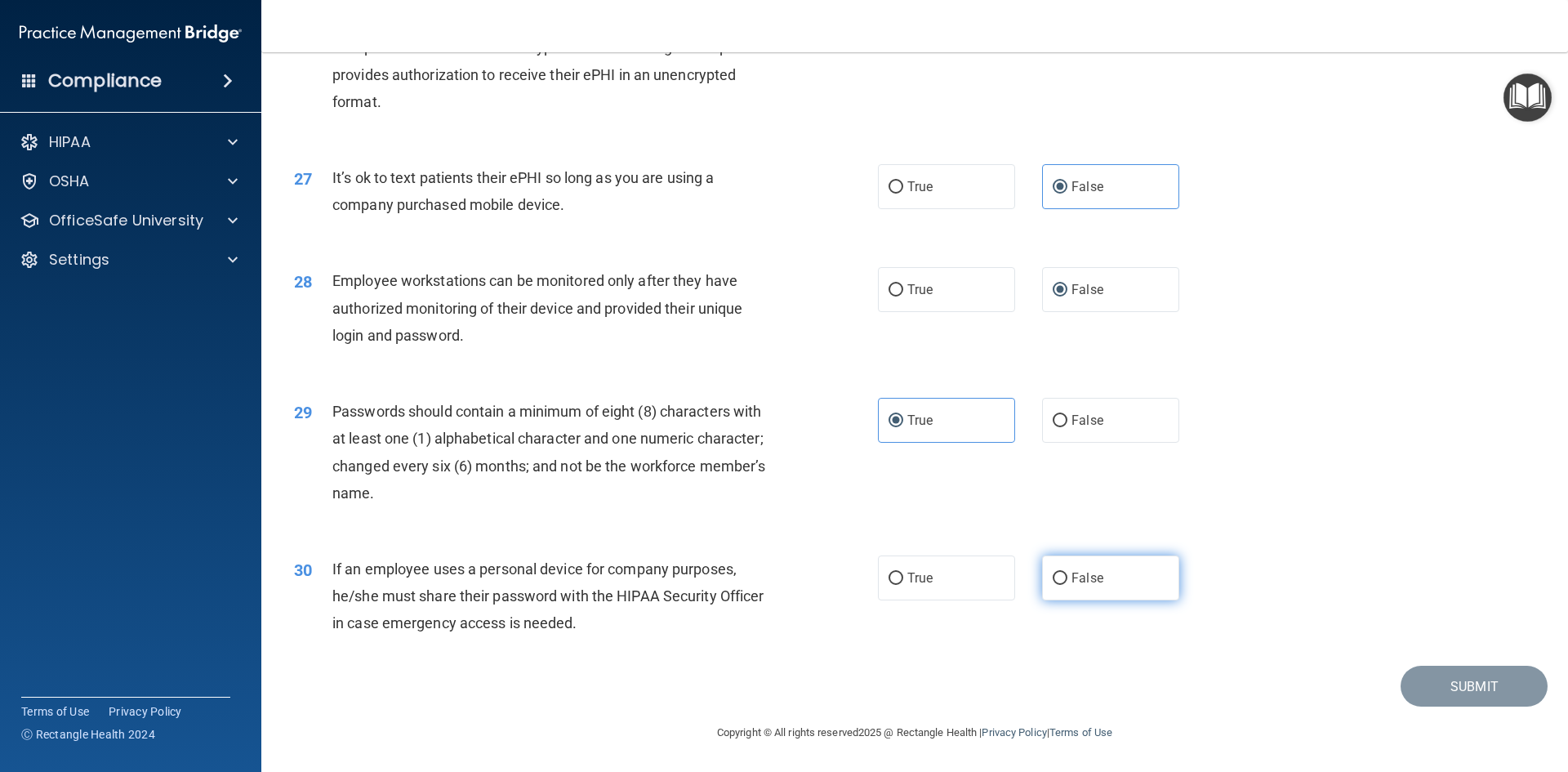
click at [1068, 581] on input "False" at bounding box center [1060, 579] width 15 height 12
radio input "true"
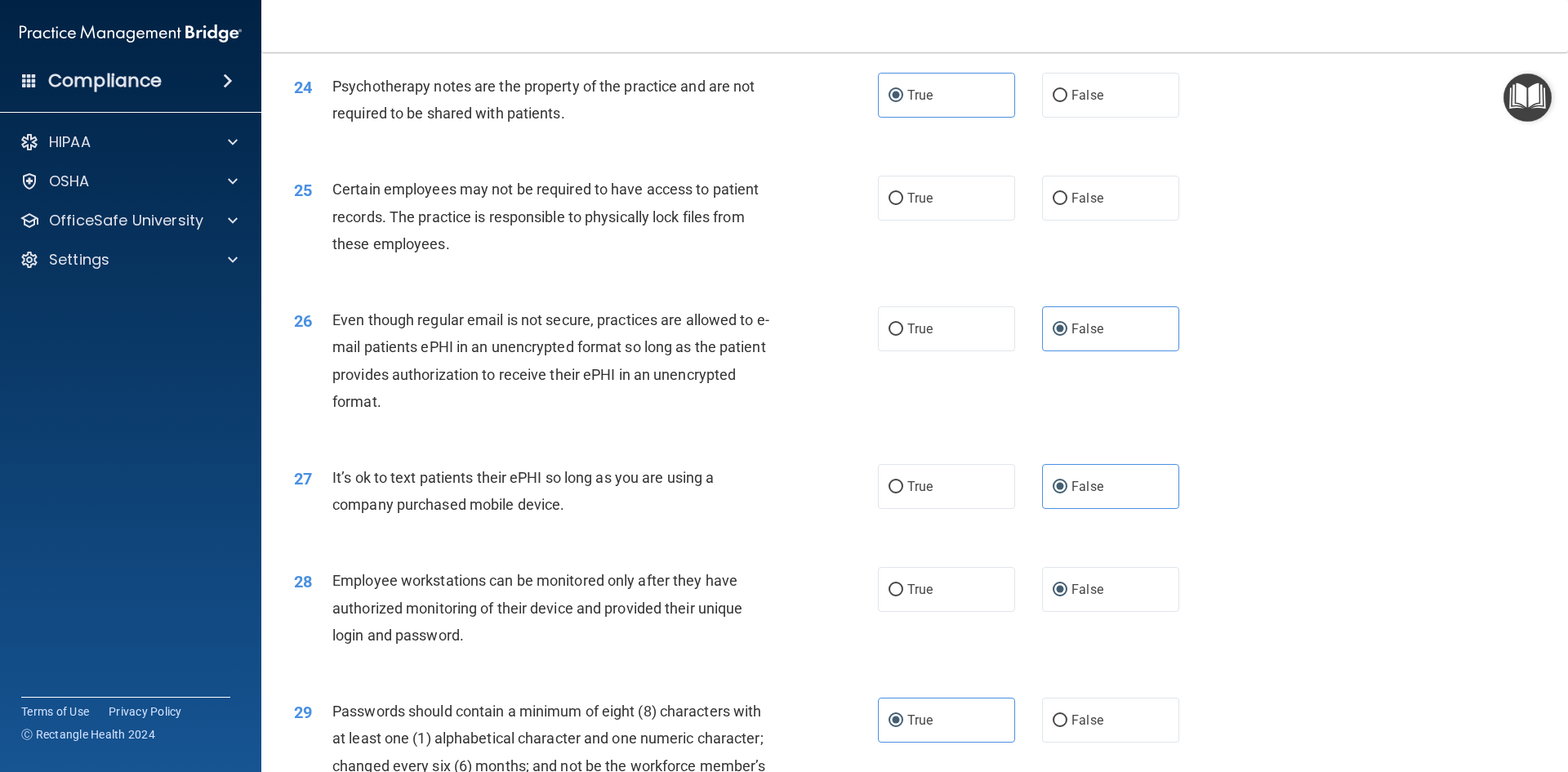
scroll to position [2839, 0]
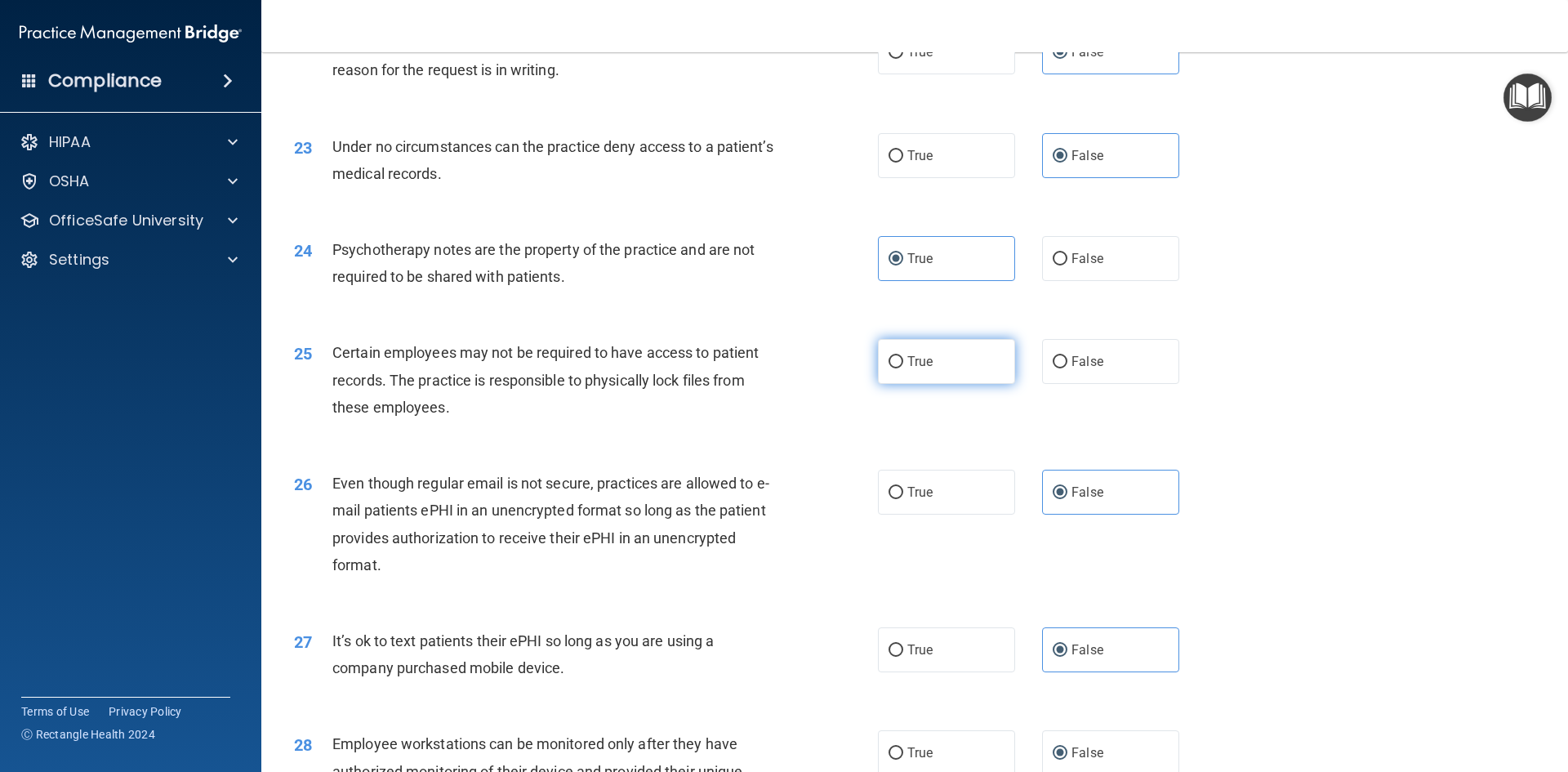
click at [907, 369] on span "True" at bounding box center [919, 362] width 25 height 16
click at [903, 368] on input "True" at bounding box center [895, 362] width 15 height 12
radio input "true"
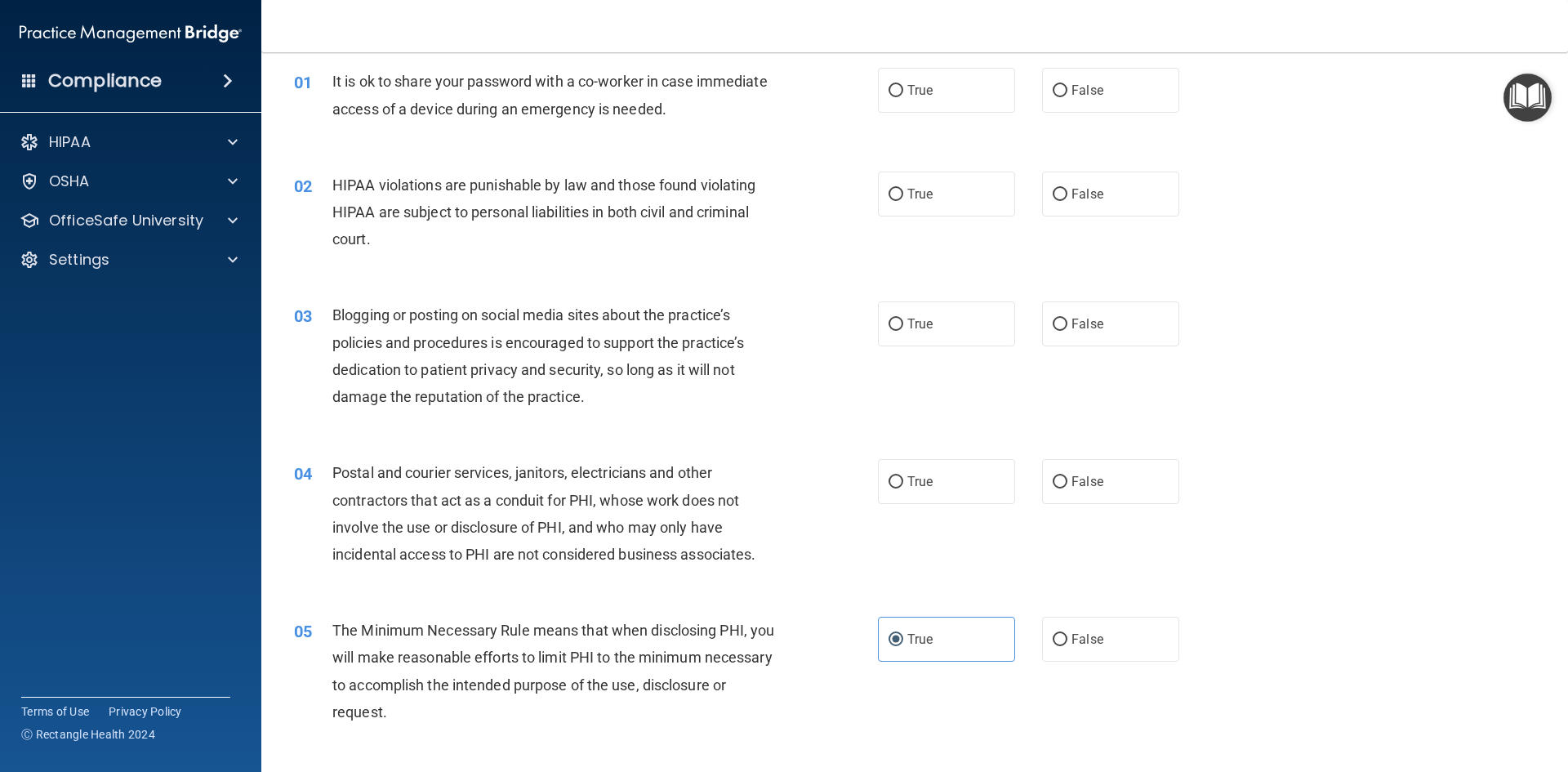
scroll to position [0, 0]
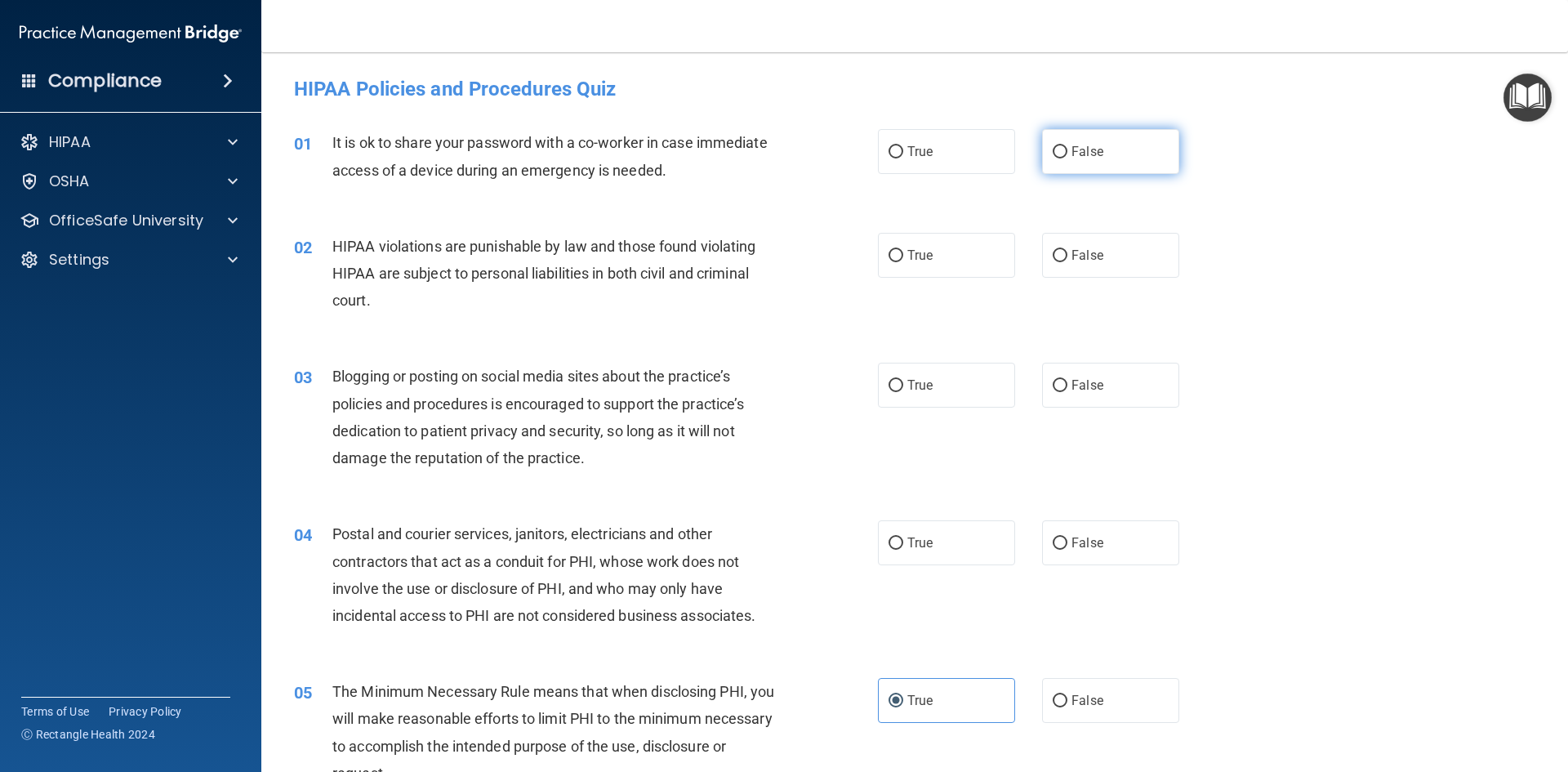
click at [1131, 144] on label "False" at bounding box center [1111, 151] width 137 height 45
click at [1068, 146] on input "False" at bounding box center [1060, 152] width 15 height 12
radio input "true"
click at [941, 259] on label "True" at bounding box center [946, 255] width 137 height 45
click at [903, 259] on input "True" at bounding box center [895, 256] width 15 height 12
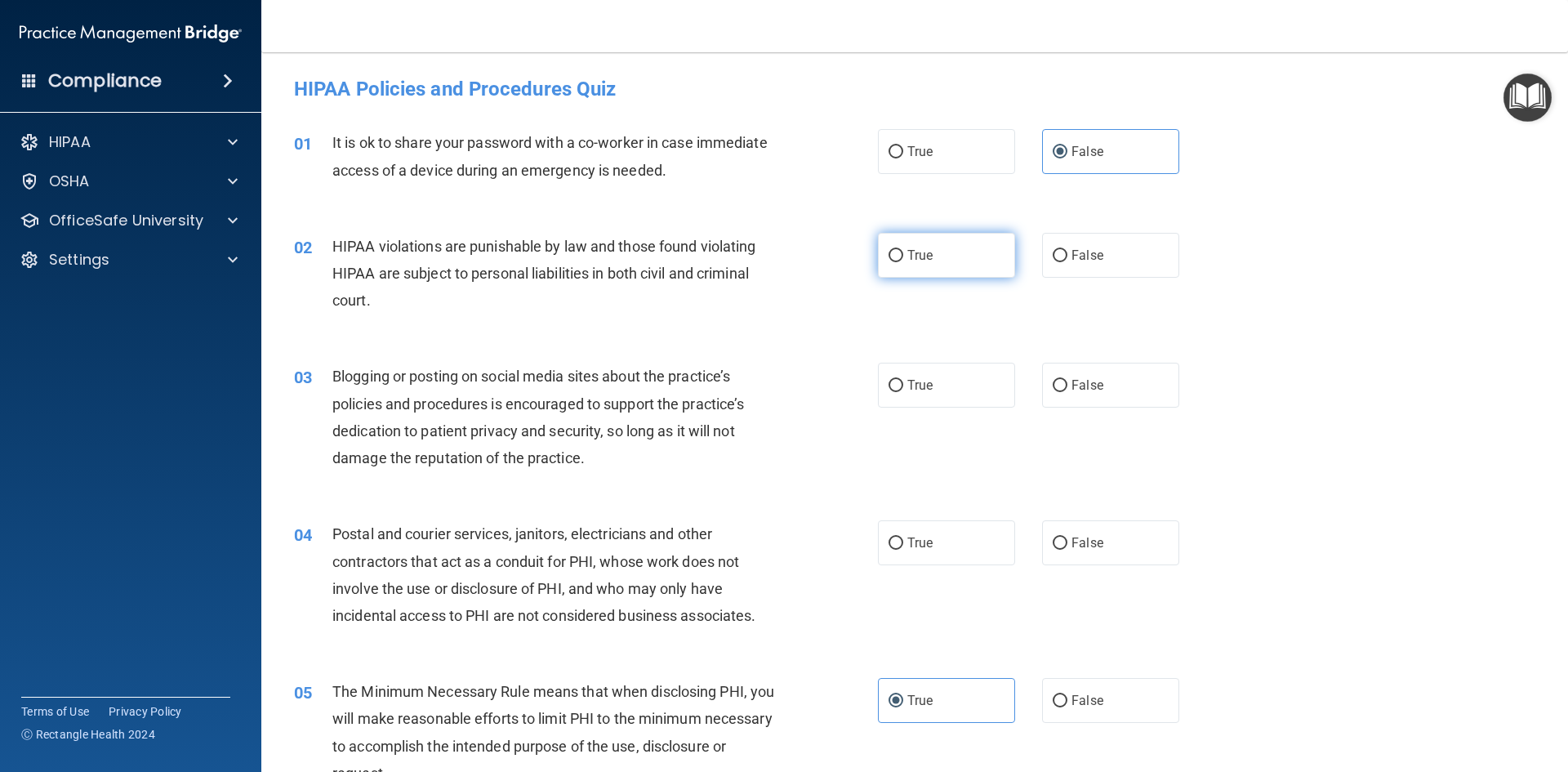
radio input "true"
click at [1054, 386] on input "False" at bounding box center [1060, 386] width 15 height 12
radio input "true"
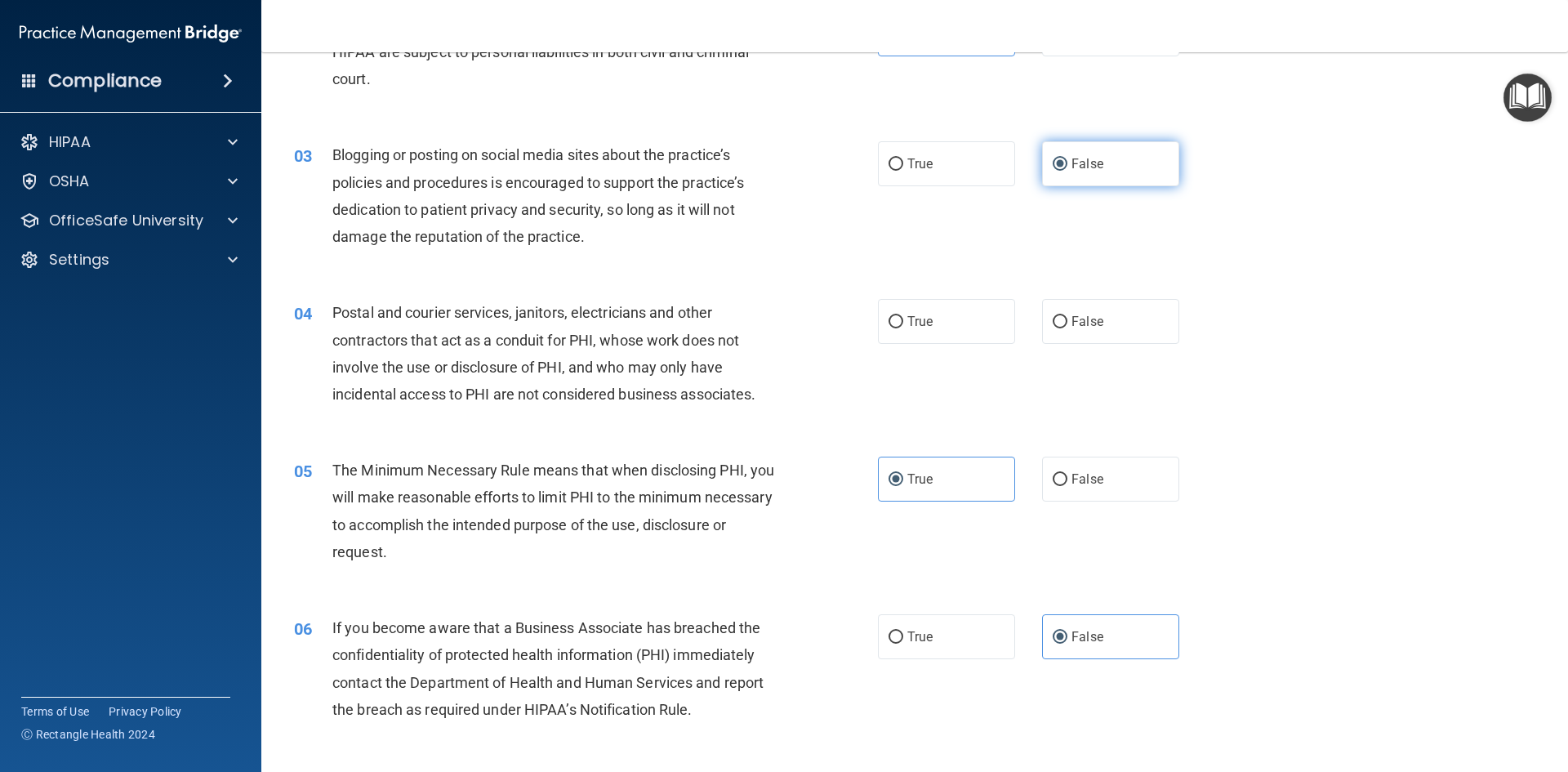
scroll to position [245, 0]
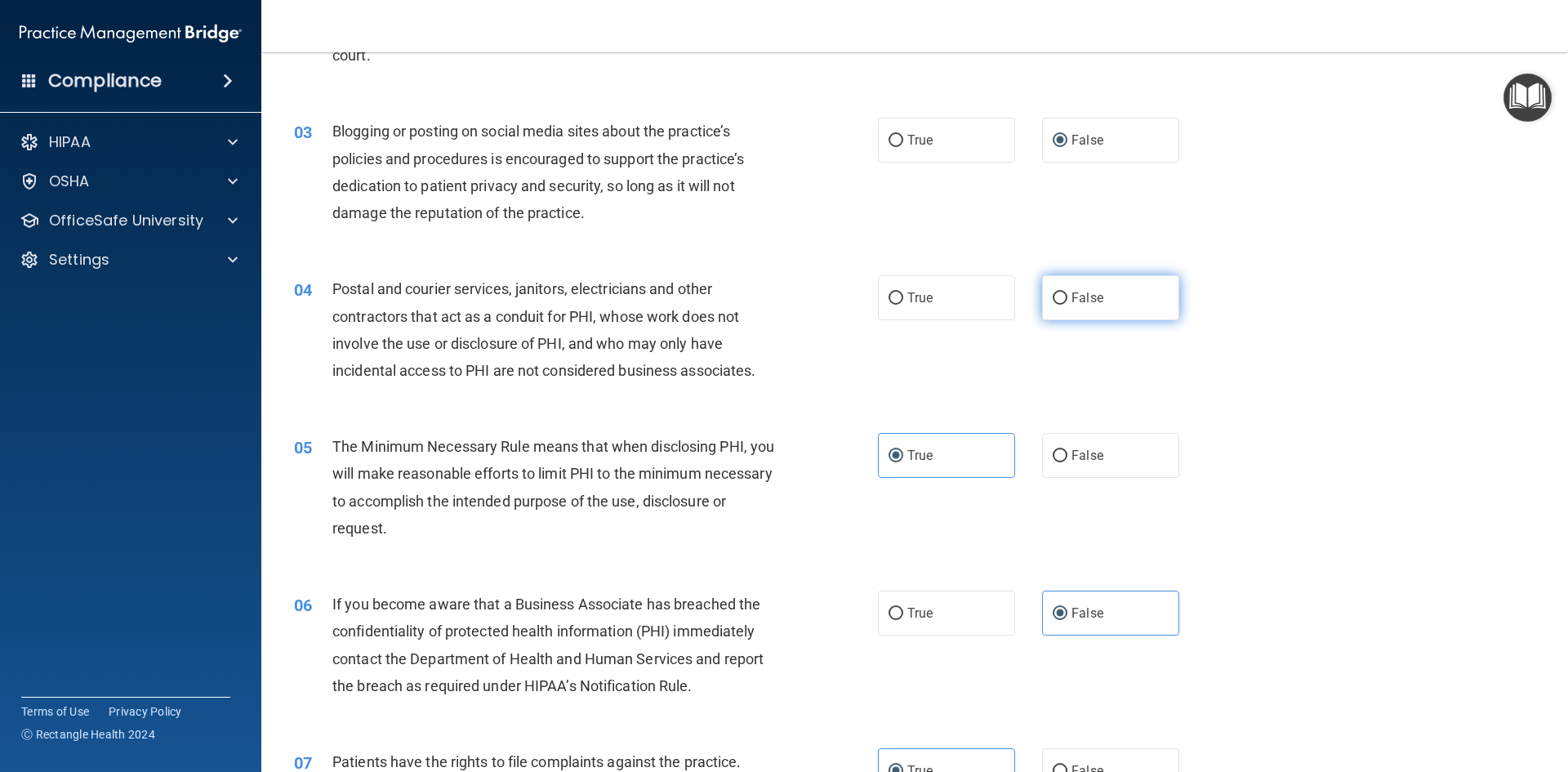
click at [1049, 309] on label "False" at bounding box center [1111, 297] width 137 height 45
click at [1053, 305] on input "False" at bounding box center [1060, 299] width 15 height 12
radio input "true"
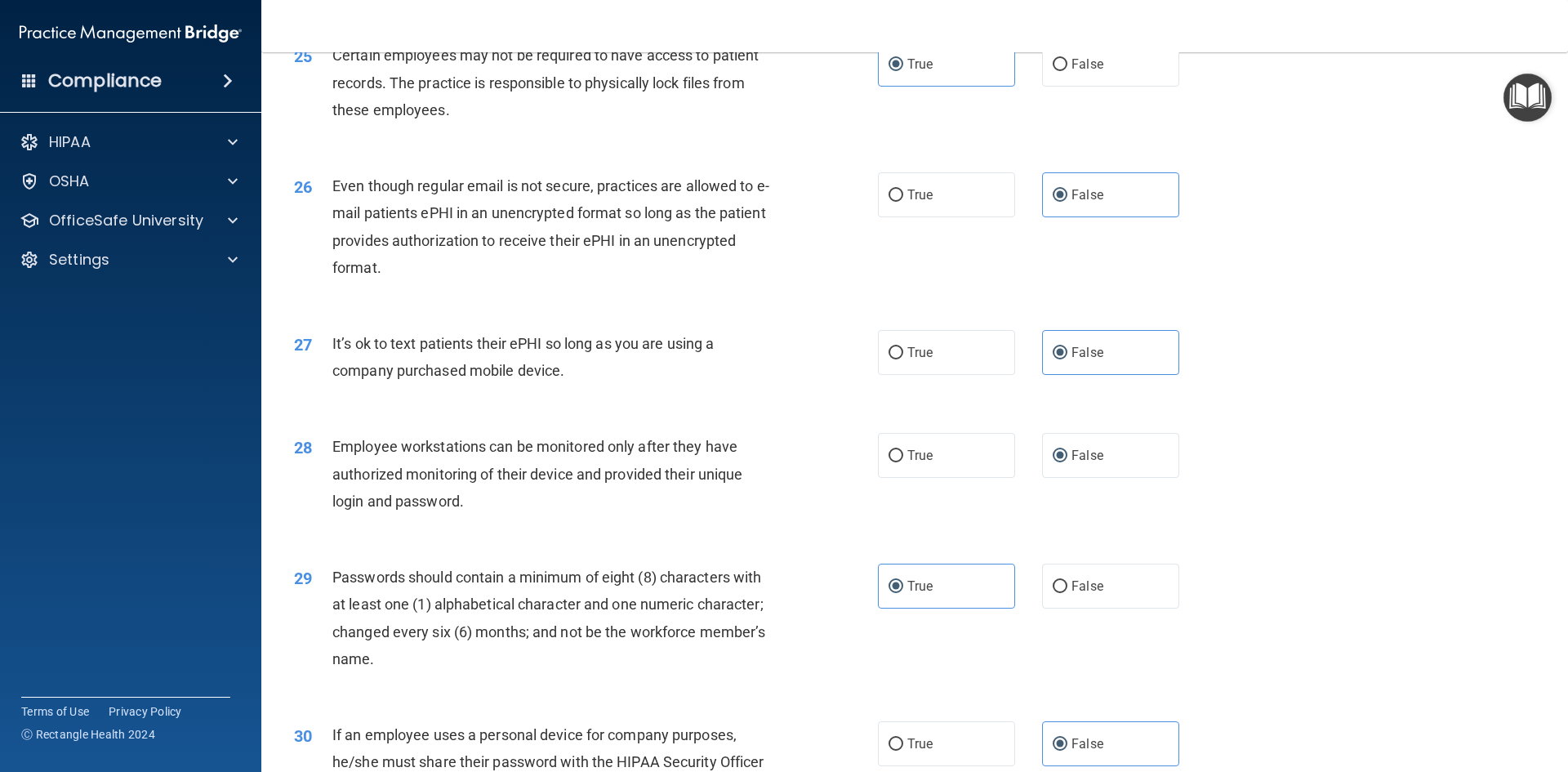
scroll to position [3329, 0]
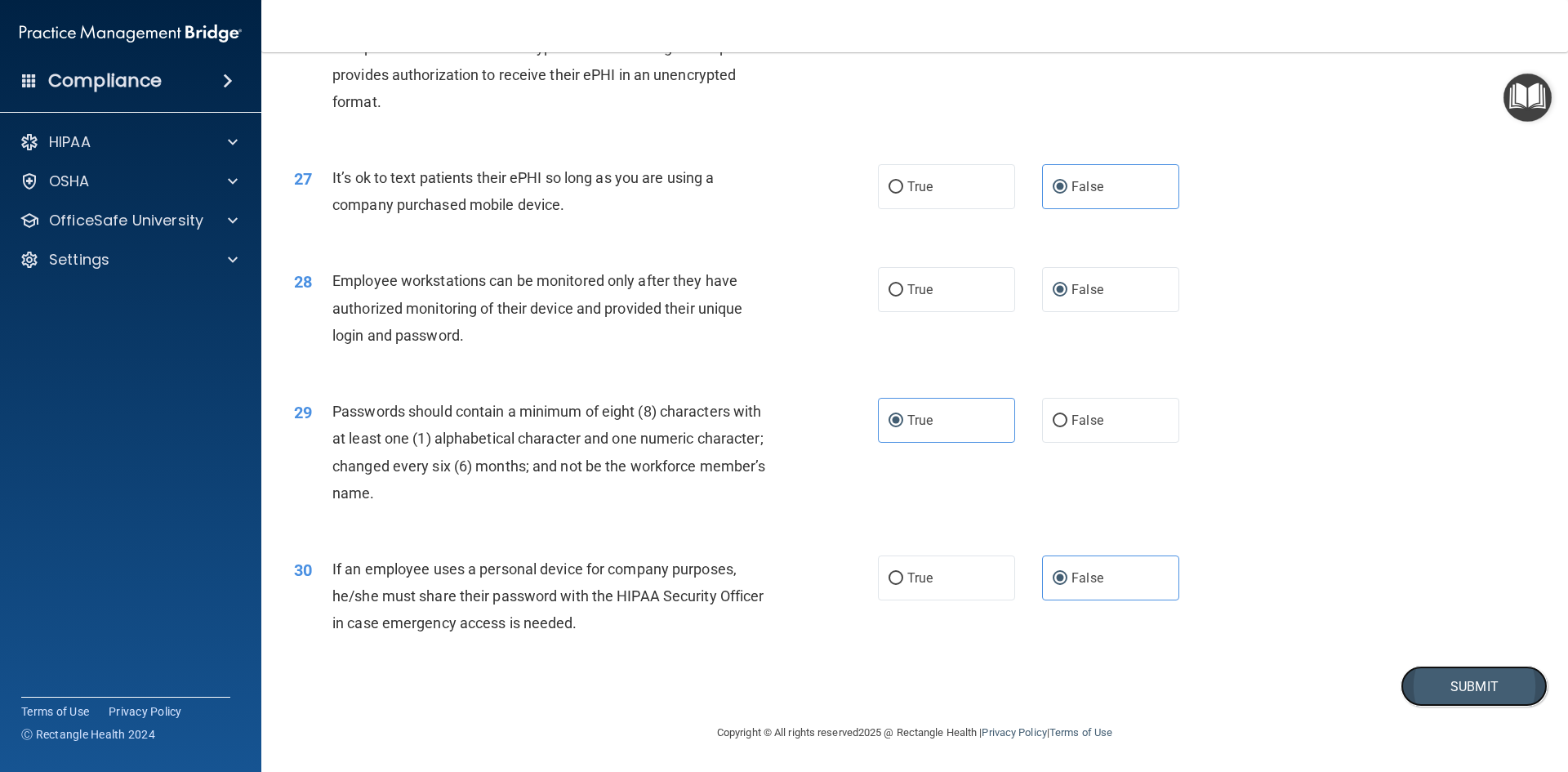
drag, startPoint x: 1411, startPoint y: 703, endPoint x: 1417, endPoint y: 694, distance: 10.8
click at [1417, 694] on button "Submit" at bounding box center [1473, 686] width 147 height 41
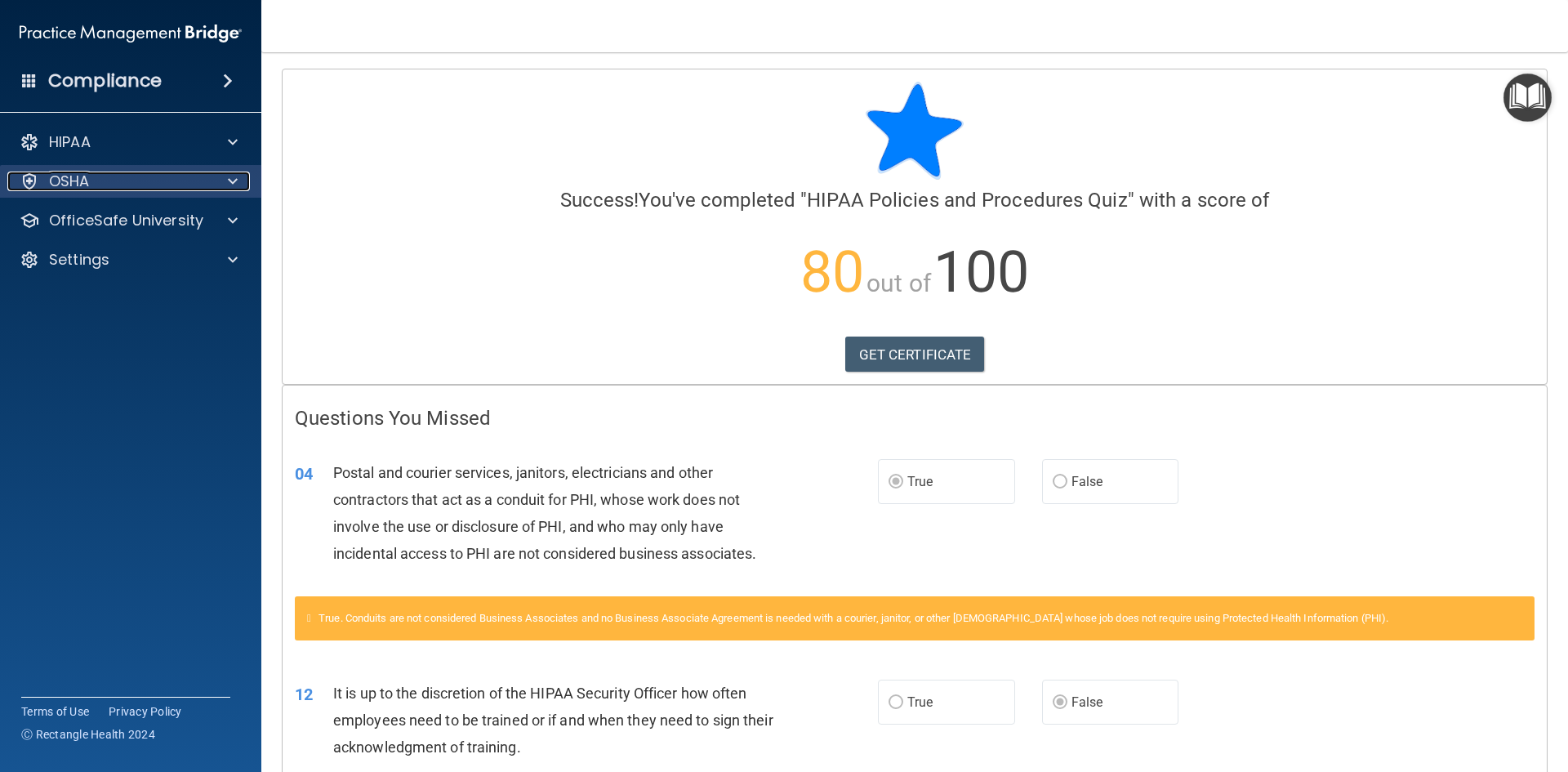
click at [163, 171] on div "OSHA" at bounding box center [108, 181] width 203 height 19
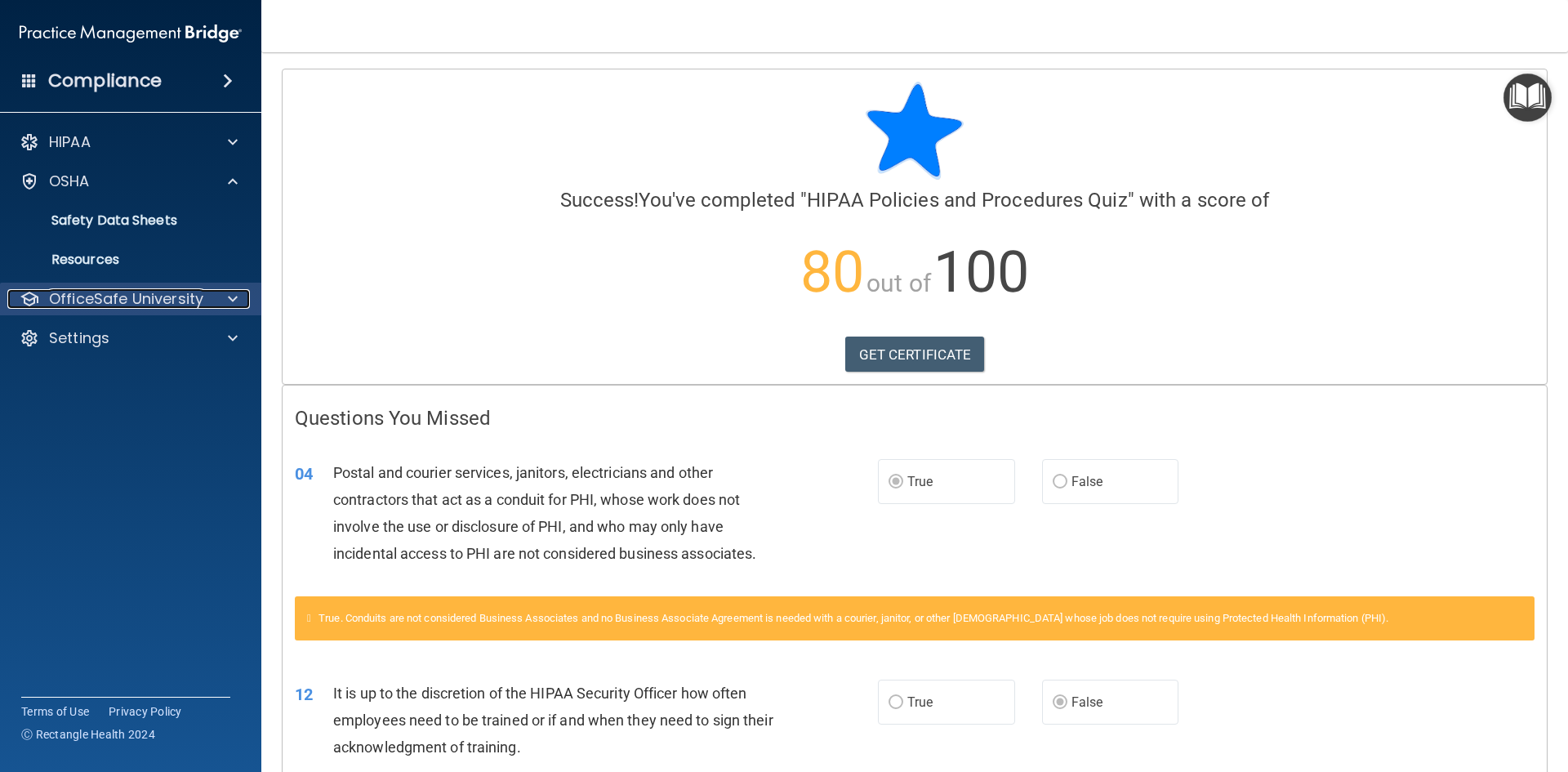
click at [162, 295] on p "OfficeSafe University" at bounding box center [126, 299] width 155 height 19
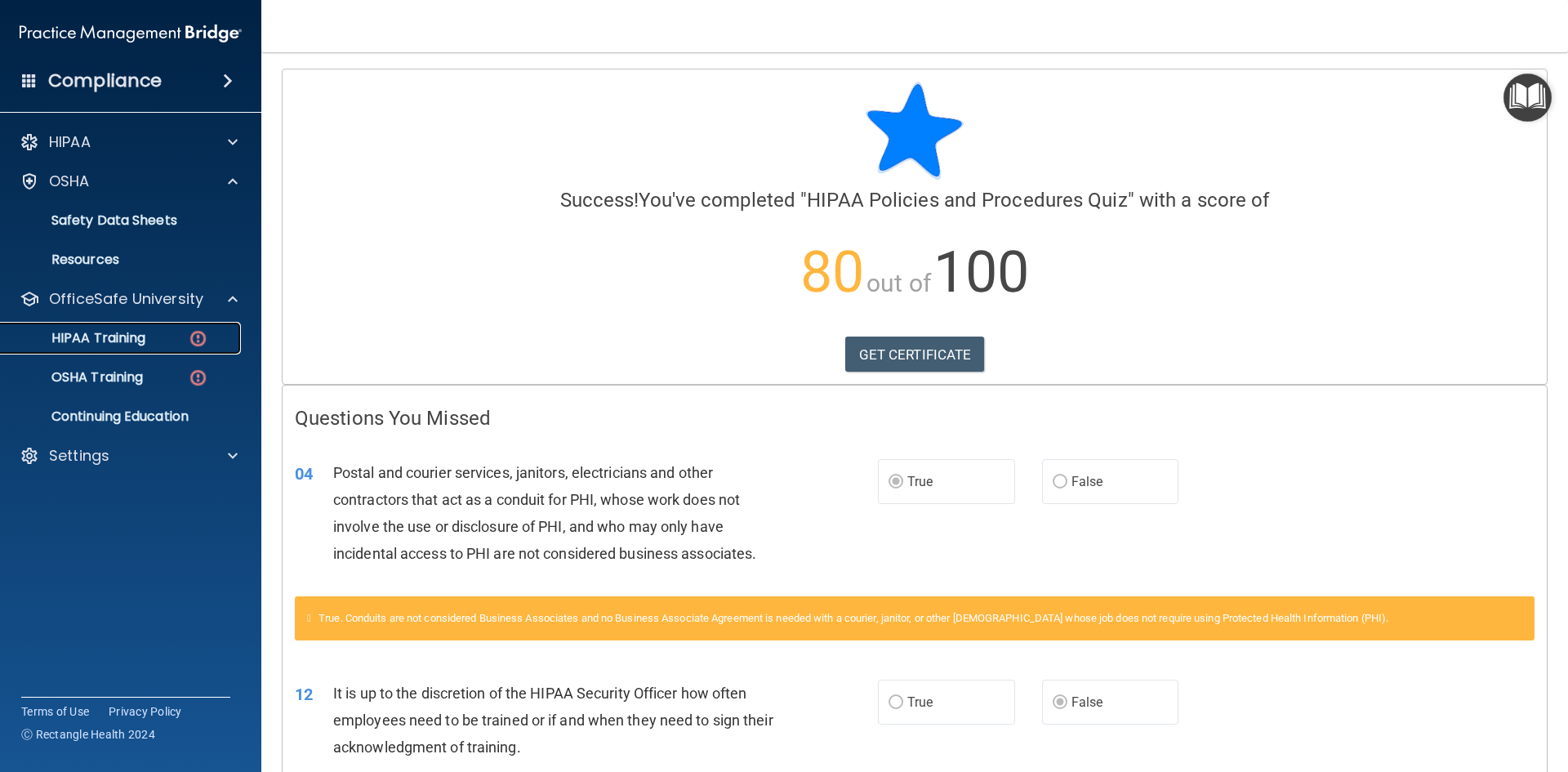
click at [172, 340] on div "HIPAA Training" at bounding box center [122, 338] width 223 height 17
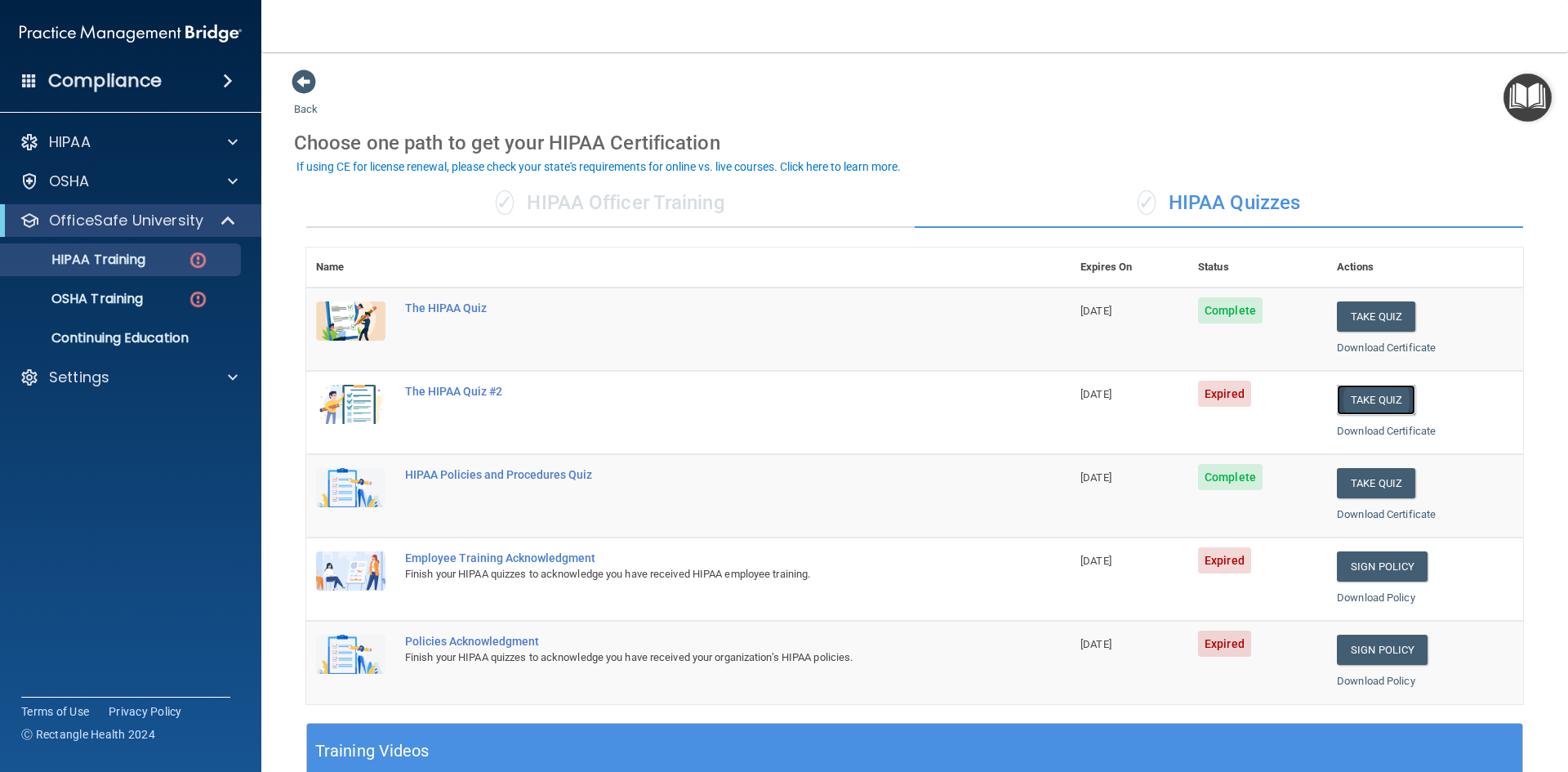
click at [1356, 406] on button "Take Quiz" at bounding box center [1375, 400] width 78 height 30
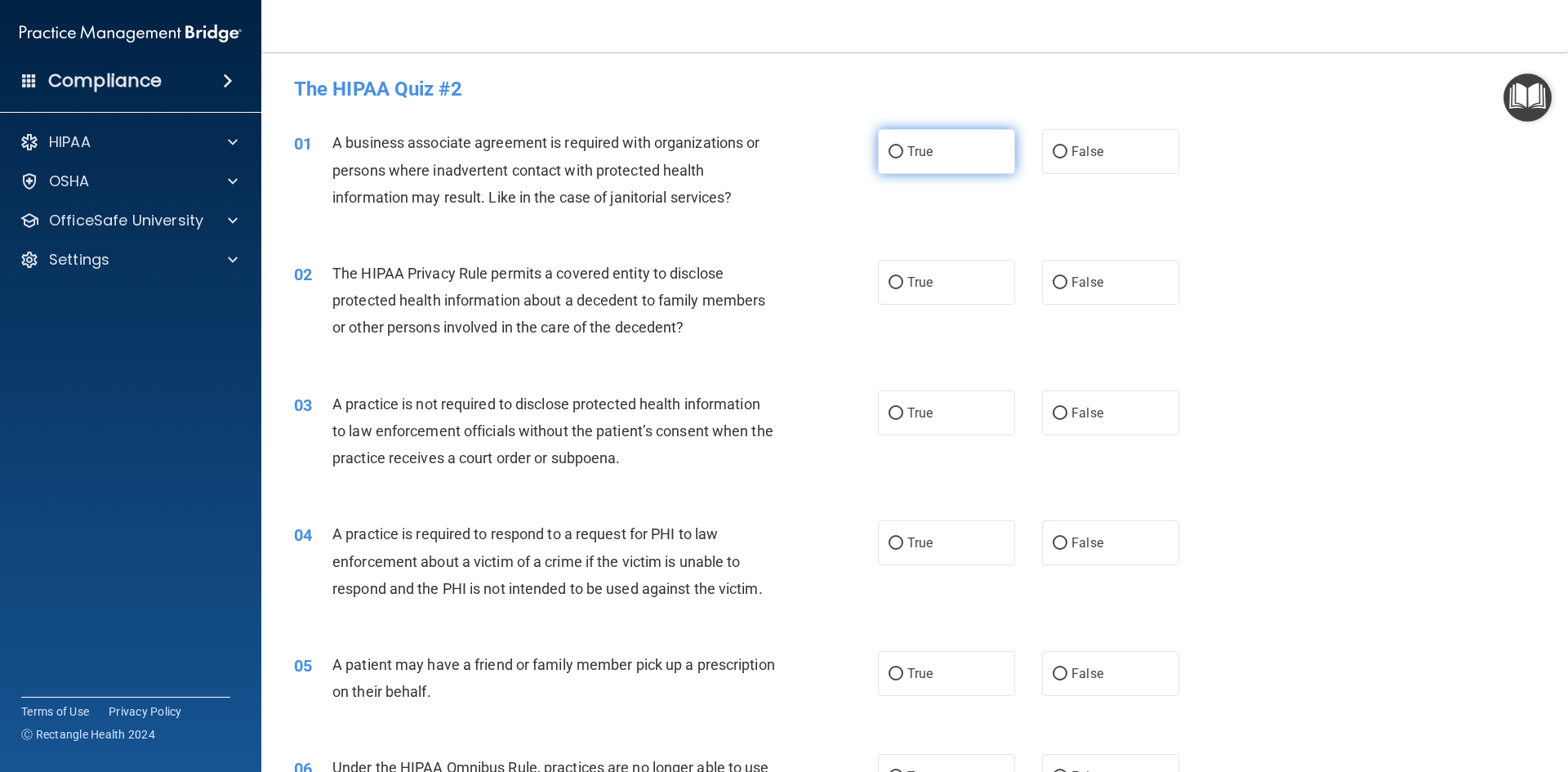
click at [962, 157] on label "True" at bounding box center [946, 151] width 137 height 45
click at [903, 157] on input "True" at bounding box center [895, 152] width 15 height 12
radio input "true"
click at [922, 280] on span "True" at bounding box center [919, 282] width 25 height 16
click at [903, 280] on input "True" at bounding box center [895, 283] width 15 height 12
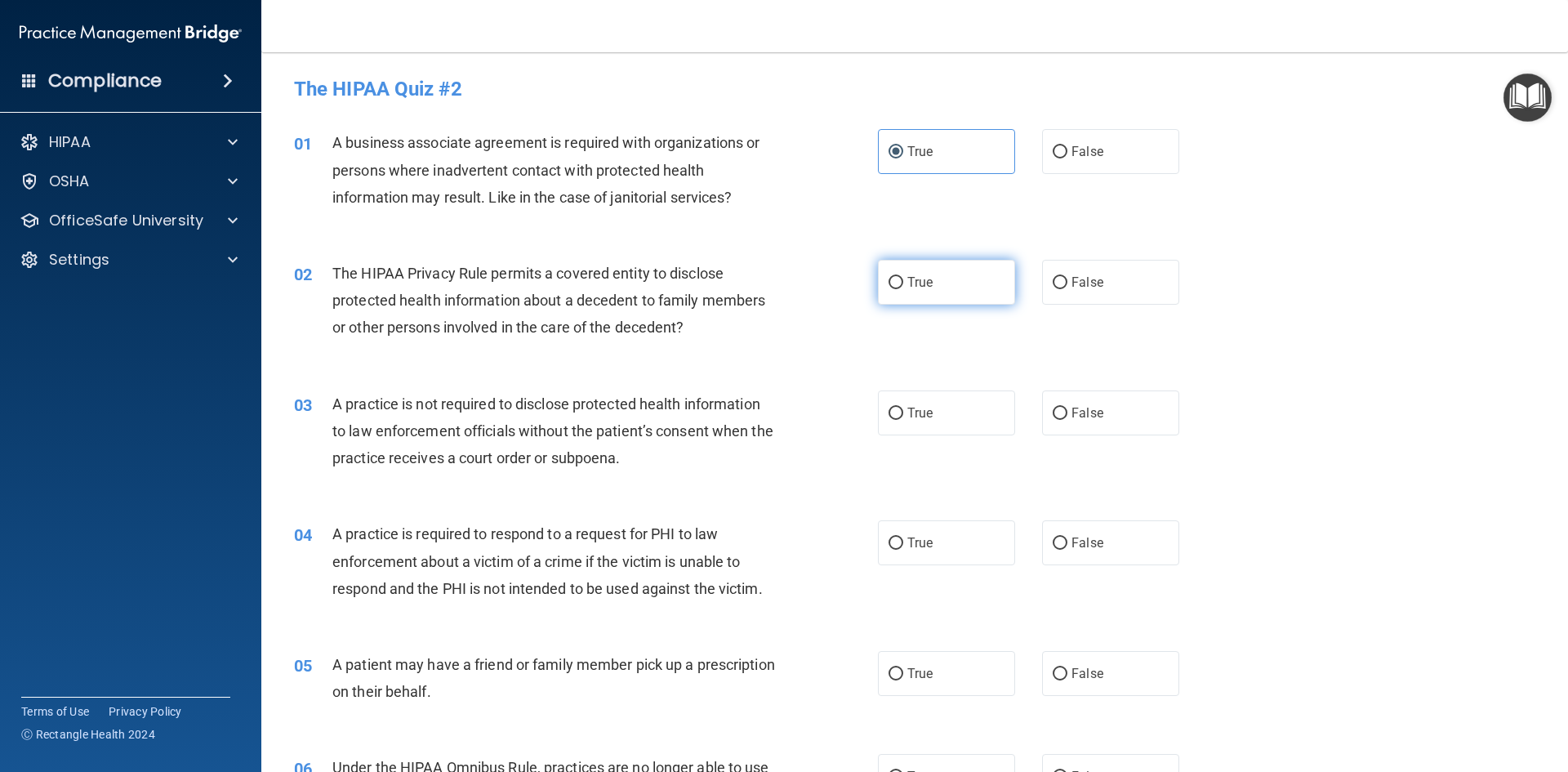
radio input "true"
click at [1081, 416] on span "False" at bounding box center [1087, 413] width 32 height 16
click at [1068, 416] on input "False" at bounding box center [1060, 414] width 15 height 12
radio input "true"
click at [1140, 552] on label "False" at bounding box center [1111, 542] width 137 height 45
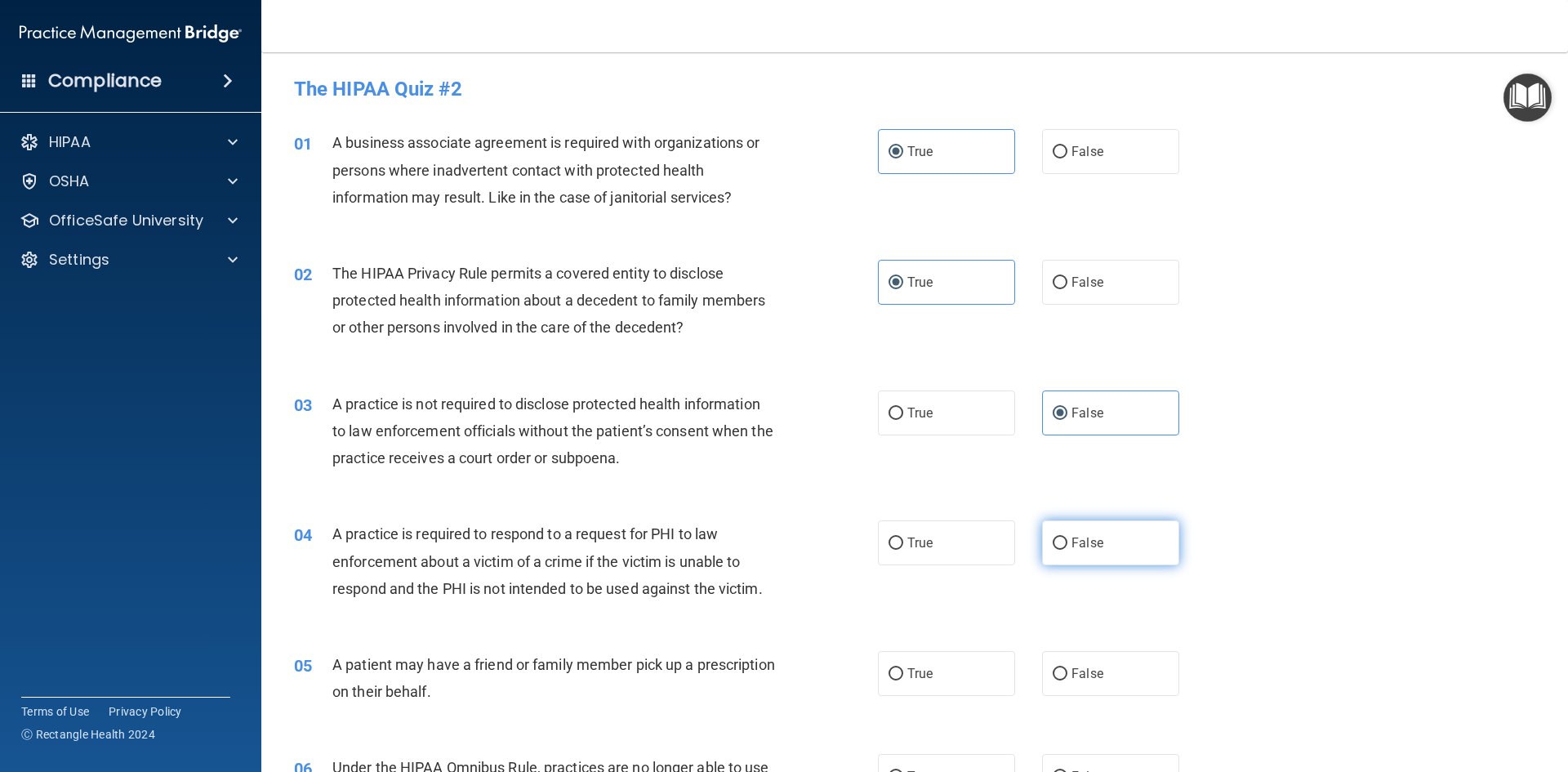
click at [1068, 550] on input "False" at bounding box center [1060, 544] width 15 height 12
radio input "true"
click at [906, 693] on label "True" at bounding box center [946, 673] width 137 height 45
click at [903, 681] on input "True" at bounding box center [895, 675] width 15 height 12
radio input "true"
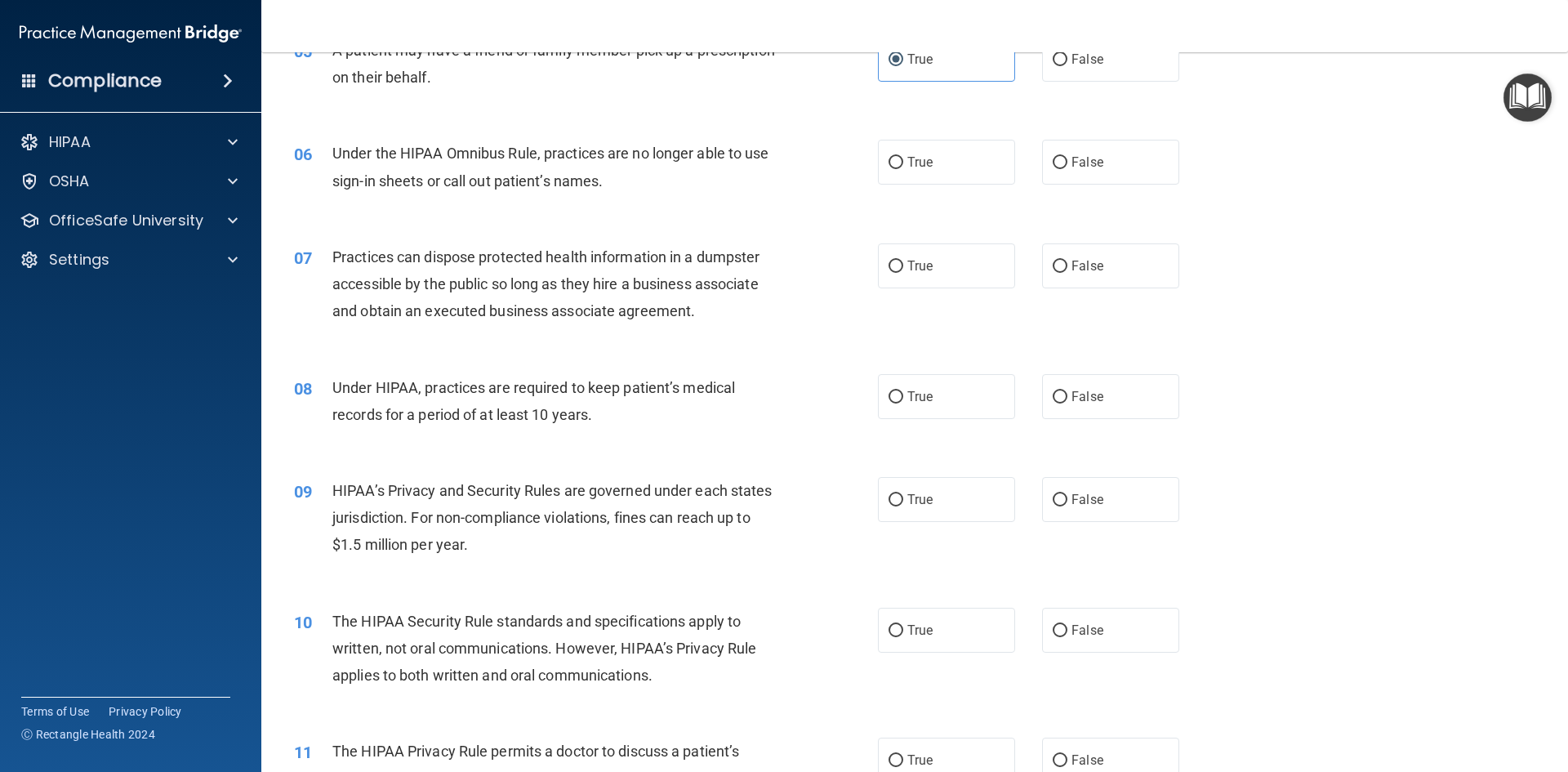
scroll to position [653, 0]
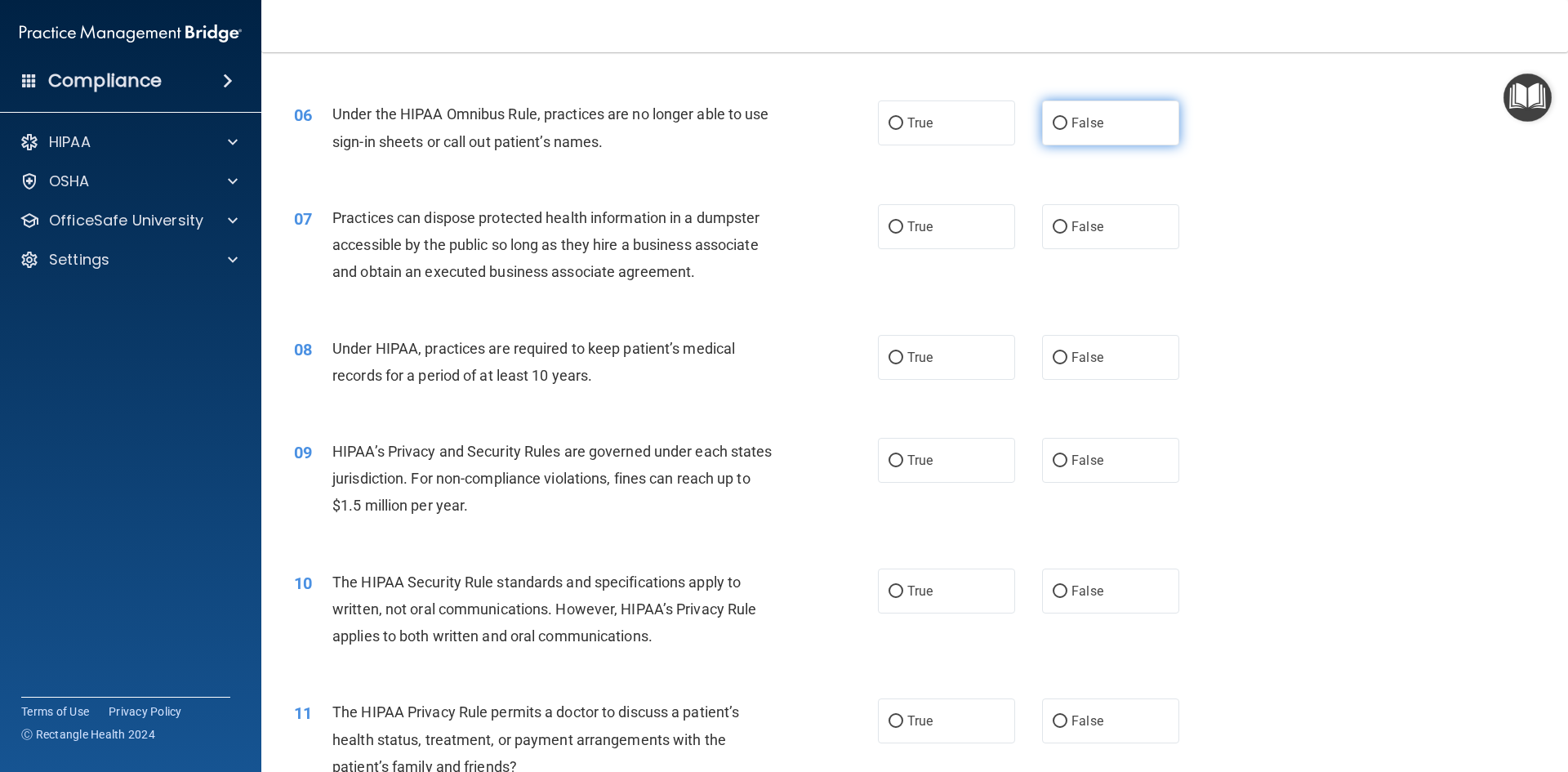
click at [1071, 125] on span "False" at bounding box center [1087, 123] width 32 height 16
click at [1066, 125] on input "False" at bounding box center [1060, 124] width 15 height 12
radio input "true"
click at [1058, 212] on label "False" at bounding box center [1111, 226] width 137 height 45
click at [1058, 221] on input "False" at bounding box center [1060, 227] width 15 height 12
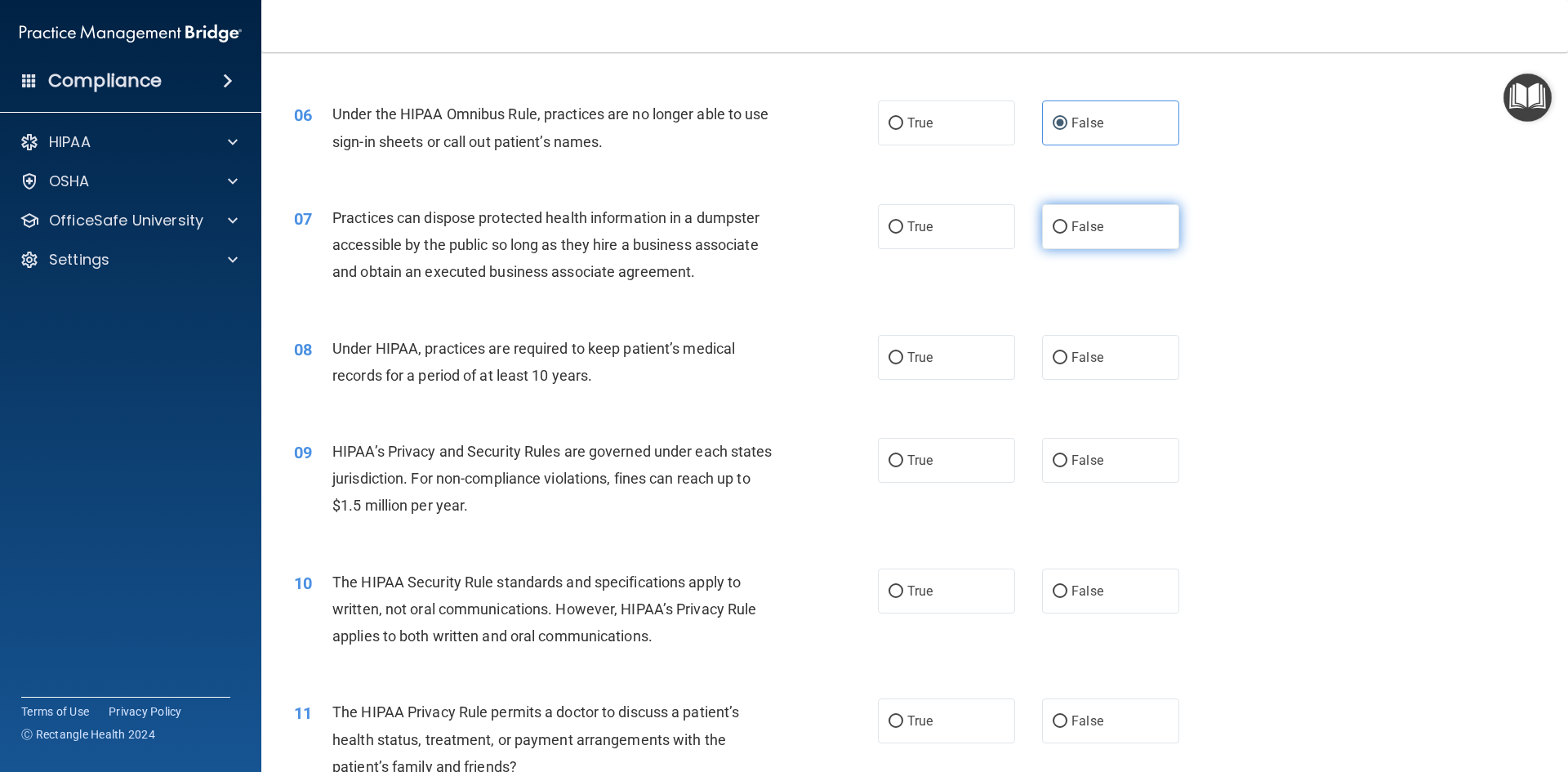
radio input "true"
click at [1088, 364] on span "False" at bounding box center [1087, 357] width 32 height 16
click at [1068, 364] on input "False" at bounding box center [1060, 358] width 15 height 12
radio input "true"
click at [1091, 454] on span "False" at bounding box center [1087, 460] width 32 height 16
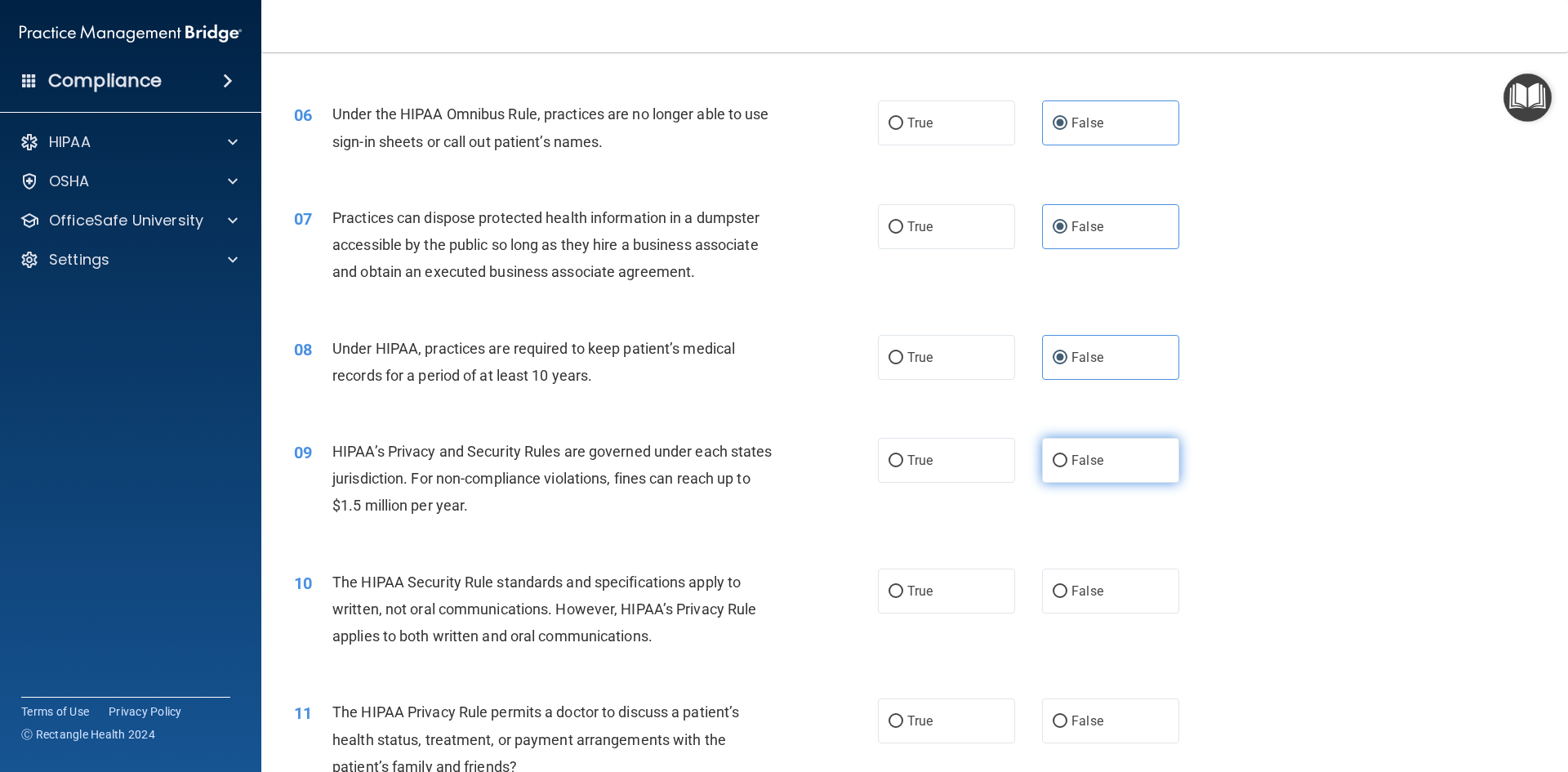
click at [1068, 455] on input "False" at bounding box center [1060, 461] width 15 height 12
radio input "true"
click at [1102, 599] on label "False" at bounding box center [1111, 590] width 137 height 45
click at [1068, 598] on input "False" at bounding box center [1060, 592] width 15 height 12
radio input "true"
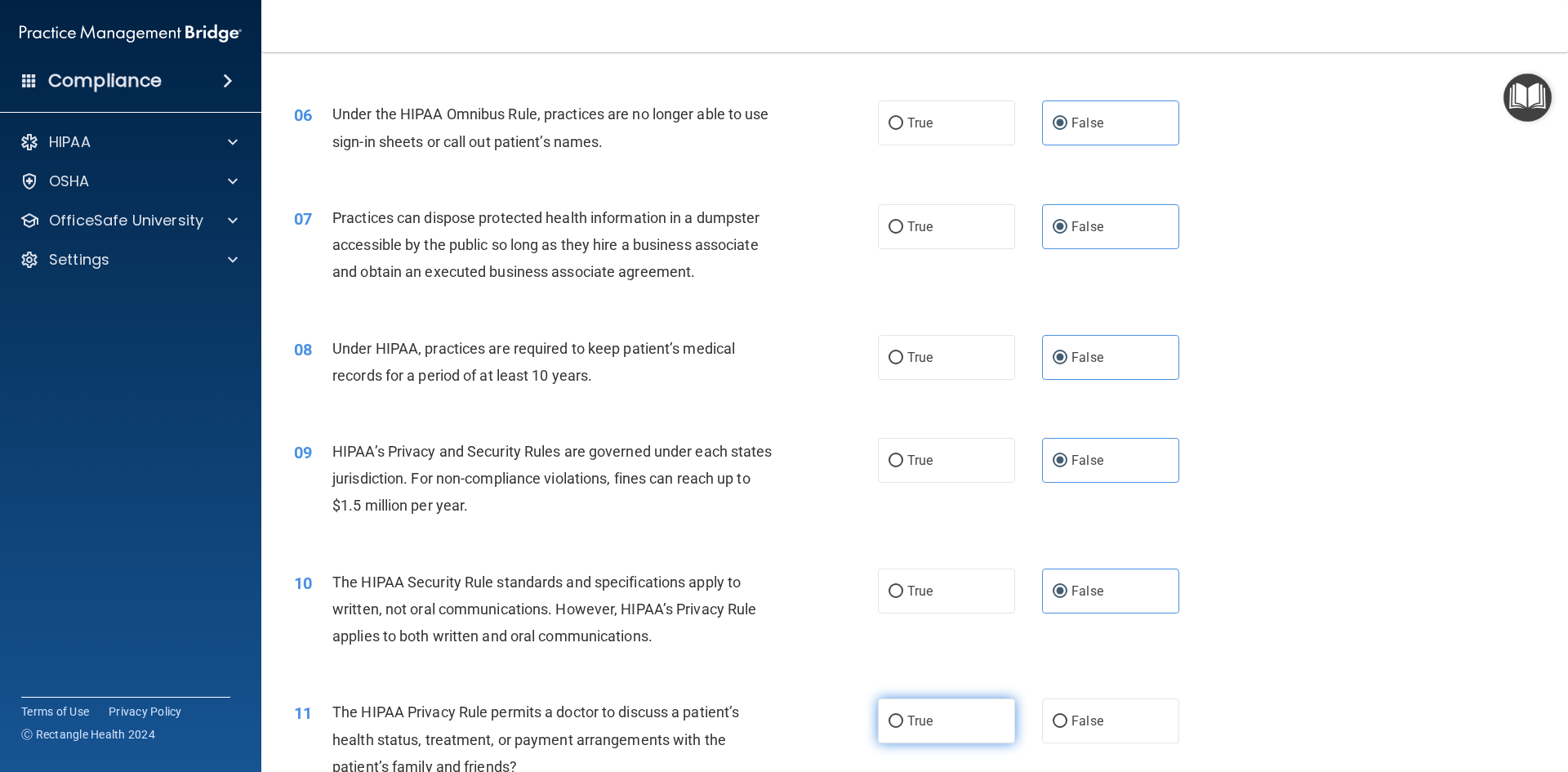
click at [919, 709] on label "True" at bounding box center [946, 720] width 137 height 45
click at [903, 716] on input "True" at bounding box center [895, 722] width 15 height 12
radio input "true"
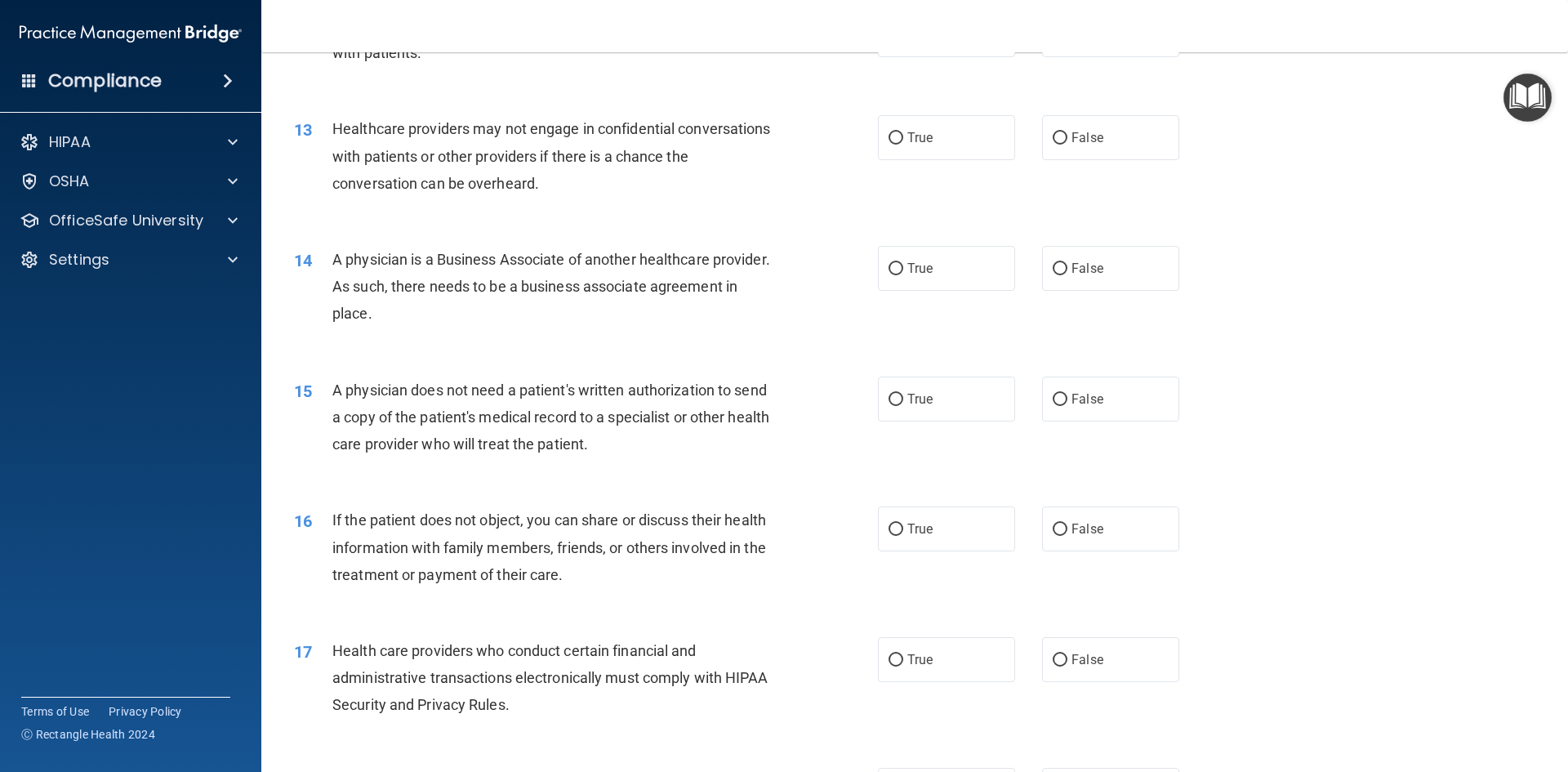
scroll to position [1389, 0]
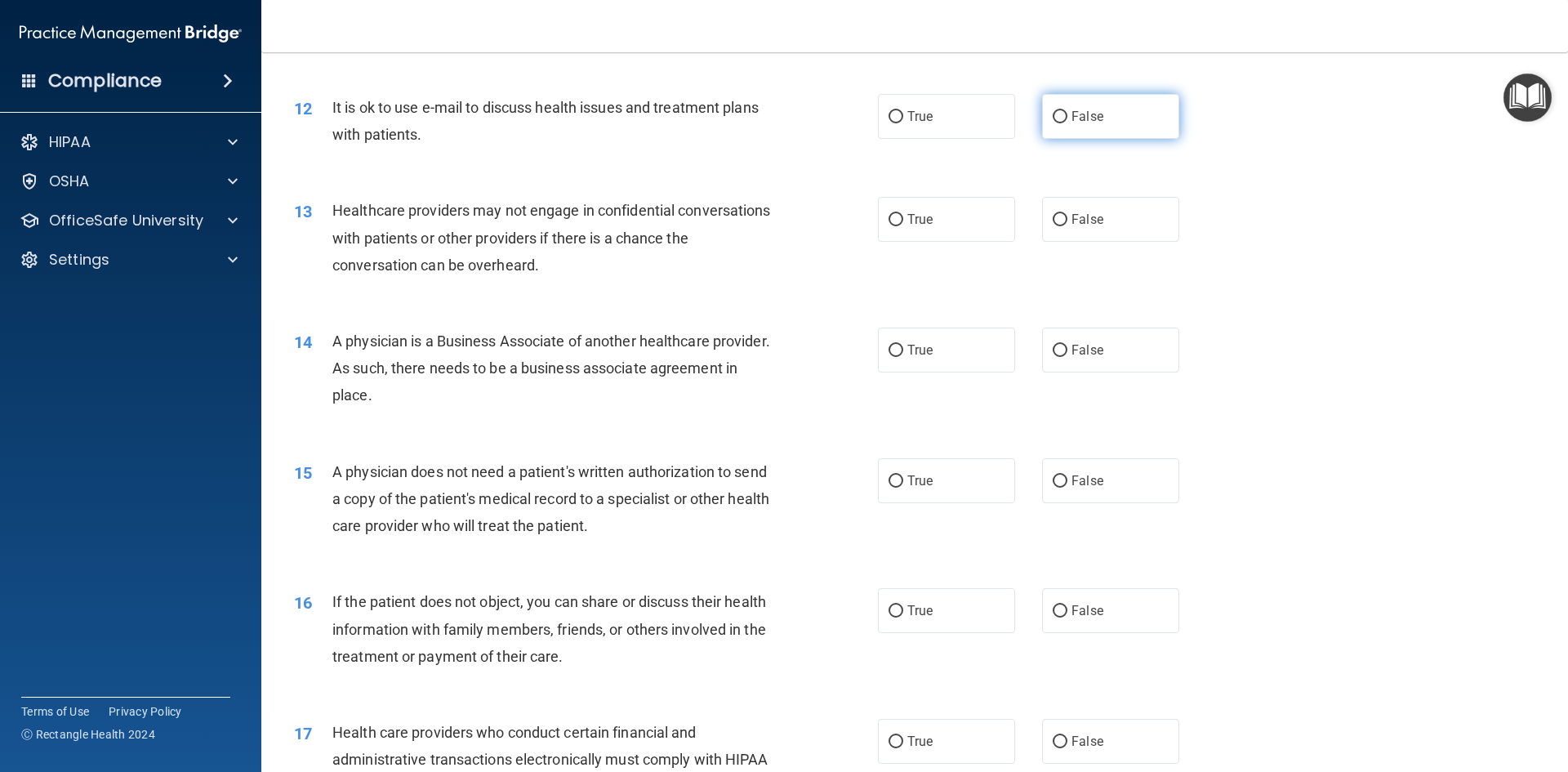
click at [1111, 127] on label "False" at bounding box center [1111, 116] width 137 height 45
click at [1068, 123] on input "False" at bounding box center [1060, 117] width 15 height 12
radio input "true"
click at [1128, 211] on label "False" at bounding box center [1111, 219] width 137 height 45
click at [1068, 214] on input "False" at bounding box center [1060, 220] width 15 height 12
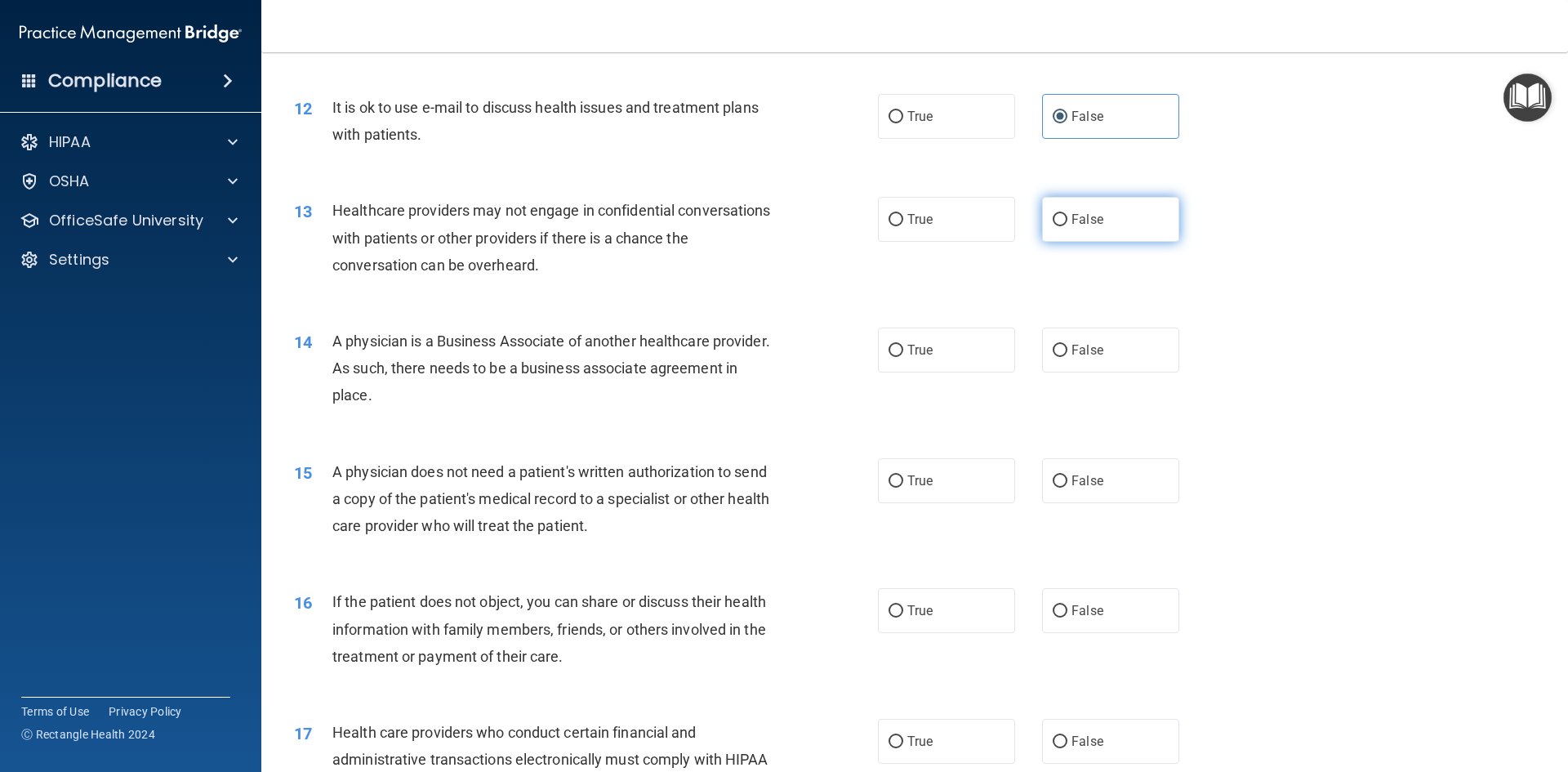
radio input "true"
click at [900, 361] on label "True" at bounding box center [946, 350] width 137 height 45
click at [900, 357] on input "True" at bounding box center [895, 350] width 15 height 12
radio input "true"
click at [926, 470] on label "True" at bounding box center [946, 480] width 137 height 45
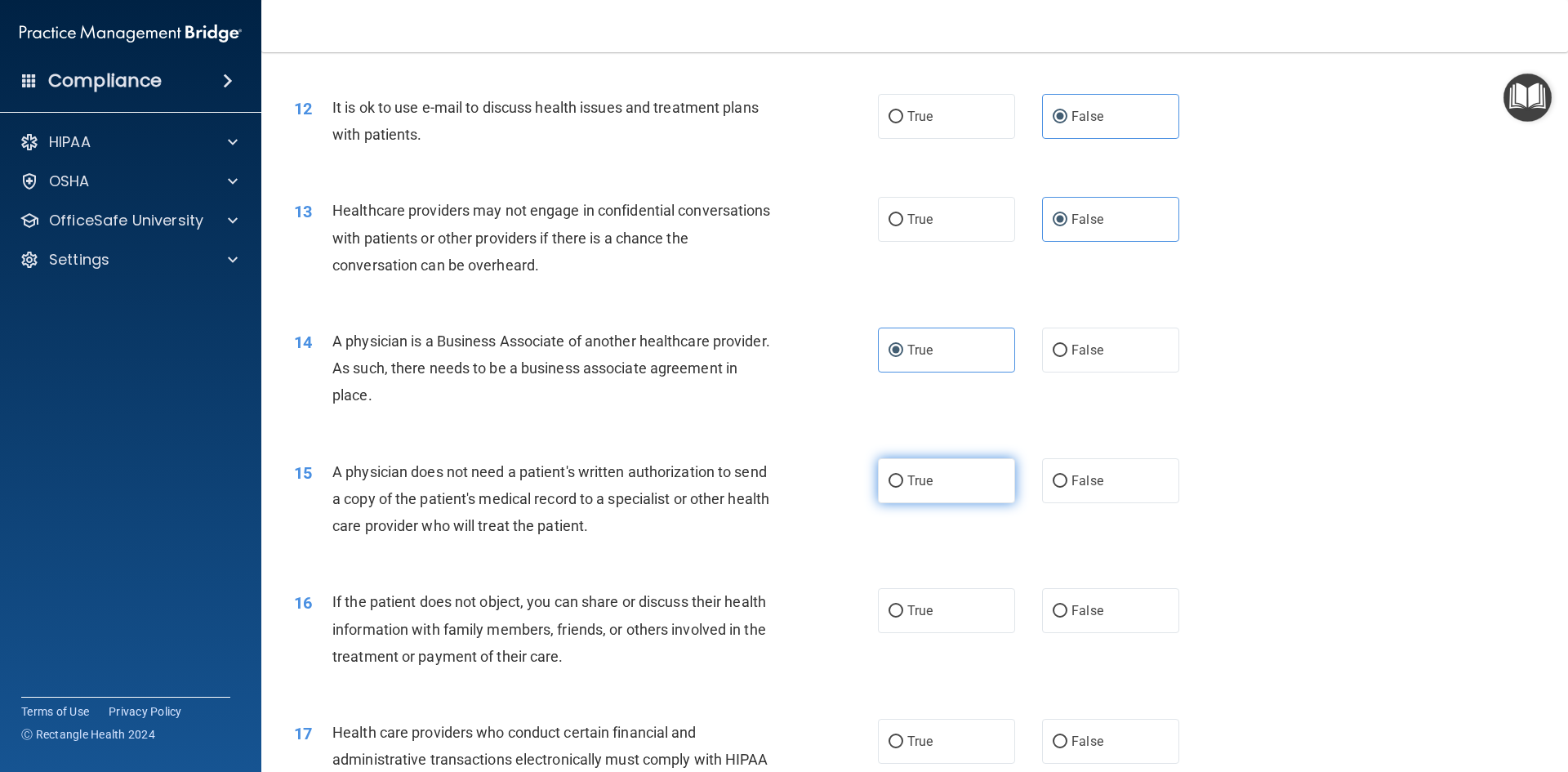
click at [903, 475] on input "True" at bounding box center [895, 481] width 15 height 12
radio input "true"
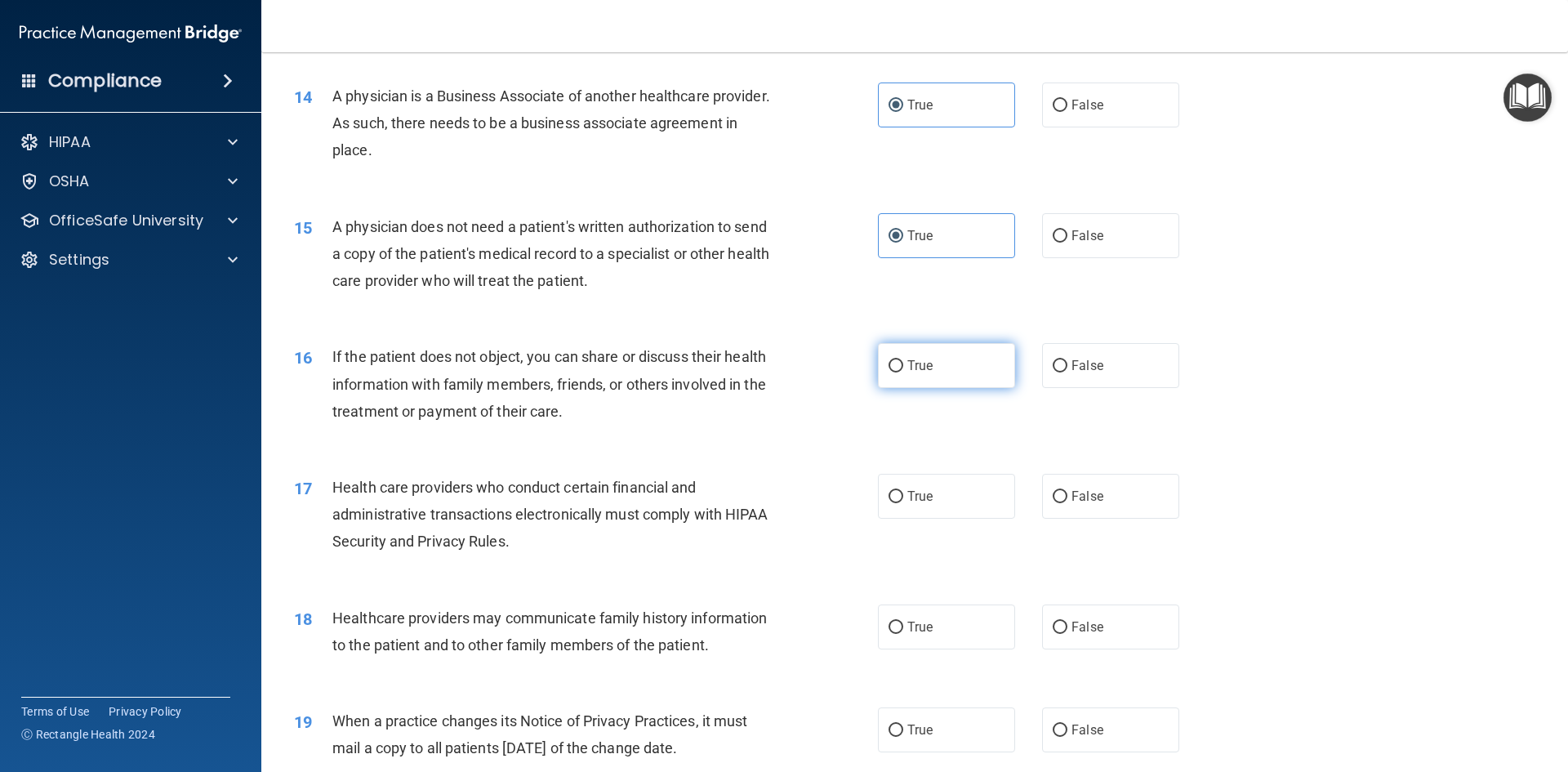
click at [953, 374] on label "True" at bounding box center [946, 365] width 137 height 45
click at [903, 372] on input "True" at bounding box center [895, 366] width 15 height 12
radio input "true"
click at [926, 499] on span "True" at bounding box center [919, 496] width 25 height 16
click at [903, 499] on input "True" at bounding box center [895, 497] width 15 height 12
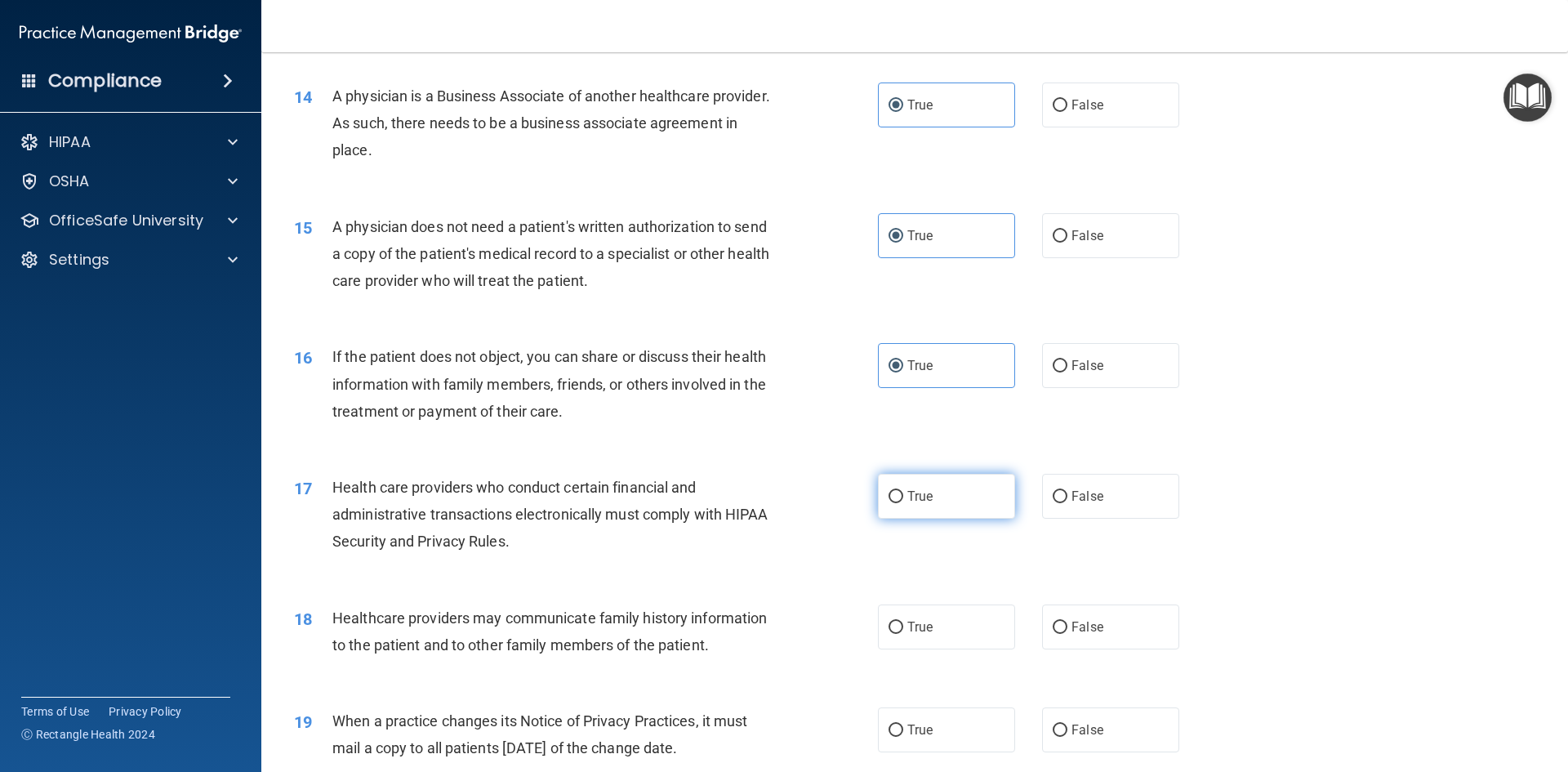
radio input "true"
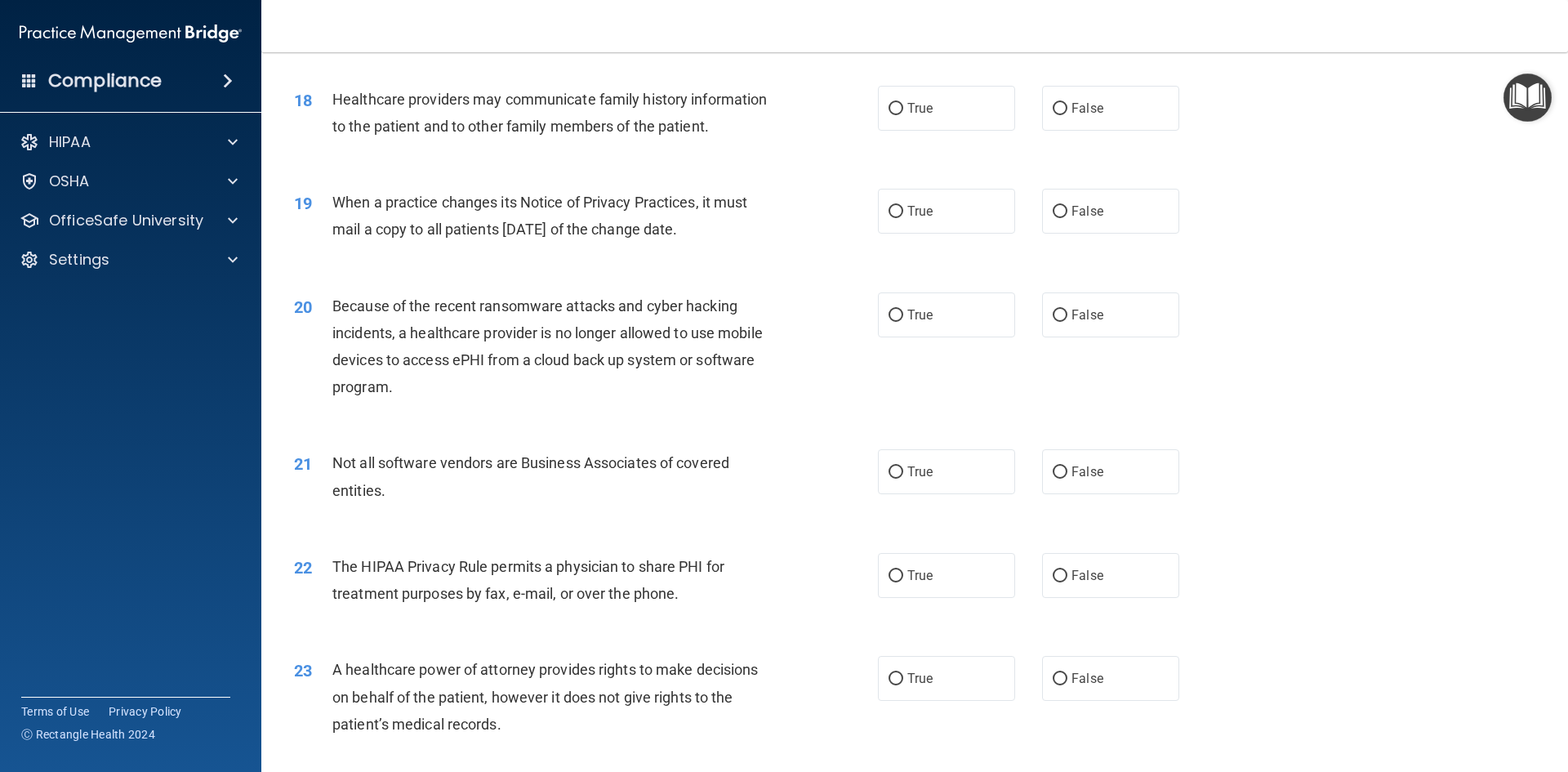
scroll to position [2124, 0]
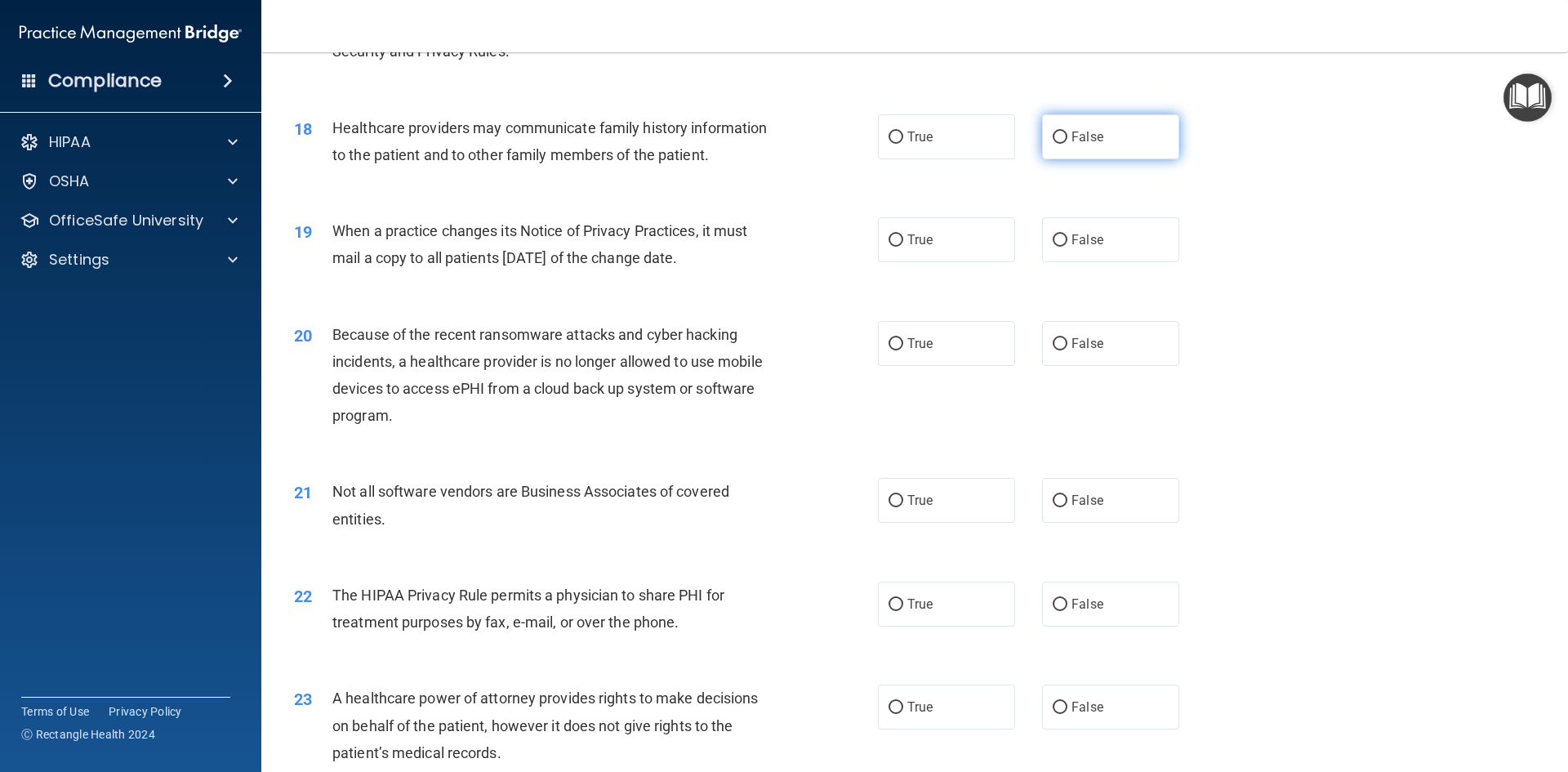
click at [1053, 133] on input "False" at bounding box center [1060, 138] width 15 height 12
radio input "true"
click at [1079, 234] on span "False" at bounding box center [1087, 240] width 32 height 16
click at [1068, 234] on input "False" at bounding box center [1060, 241] width 15 height 12
radio input "true"
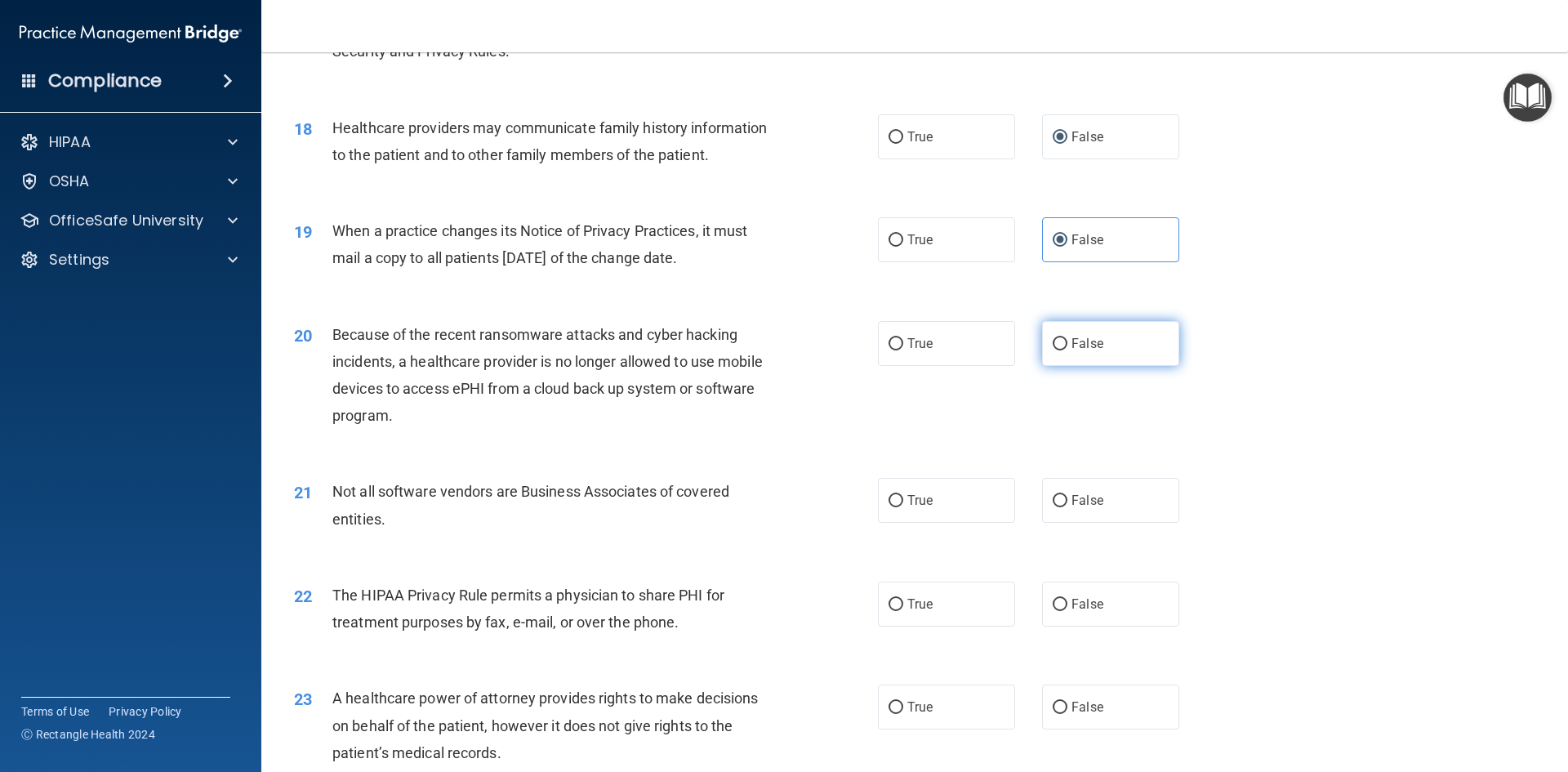
click at [1082, 344] on span "False" at bounding box center [1087, 343] width 32 height 16
click at [1068, 344] on input "False" at bounding box center [1060, 344] width 15 height 12
radio input "true"
click at [935, 346] on label "True" at bounding box center [946, 343] width 137 height 45
click at [903, 346] on input "True" at bounding box center [895, 344] width 15 height 12
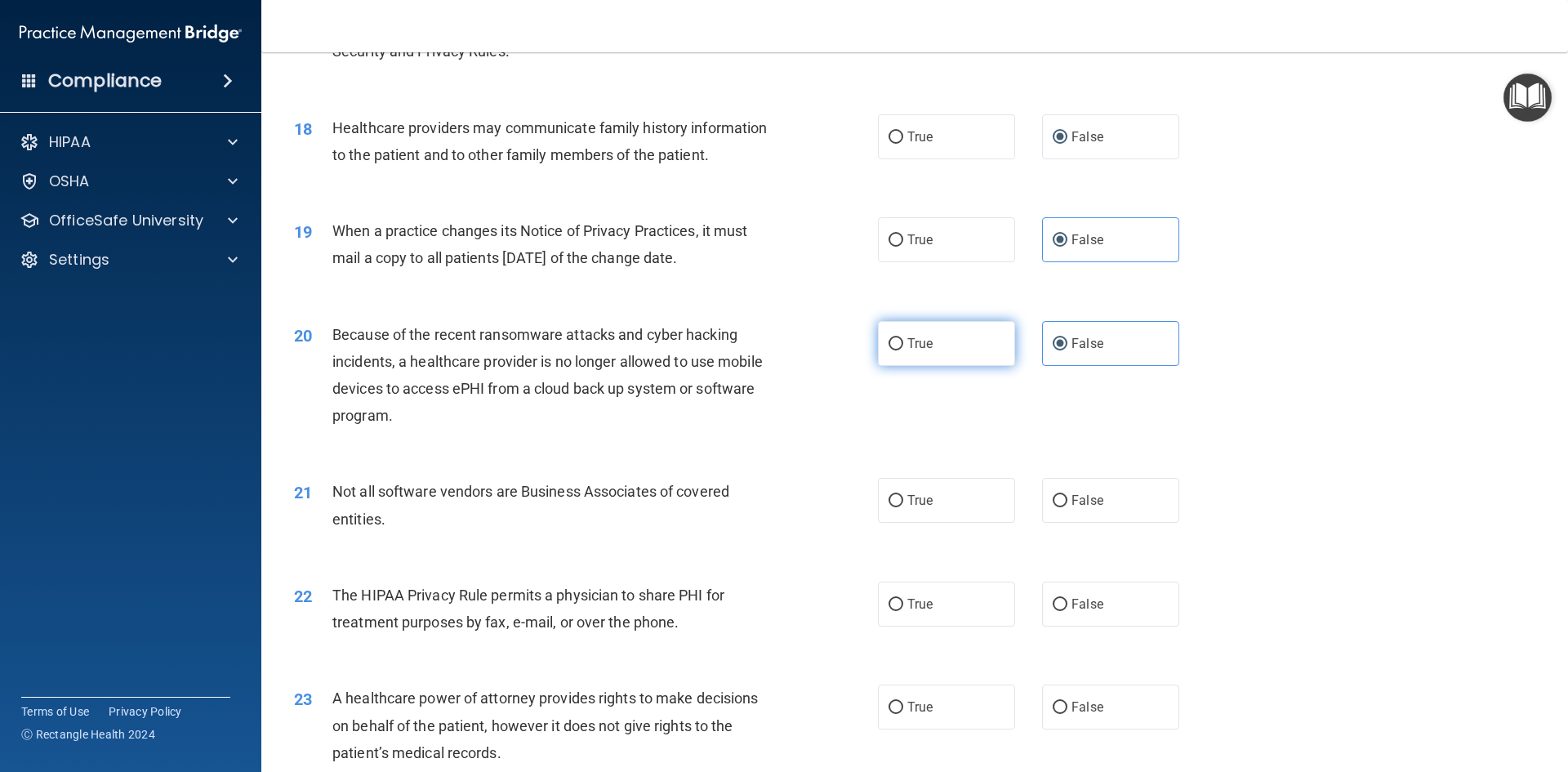
radio input "true"
radio input "false"
click at [1082, 496] on span "False" at bounding box center [1087, 501] width 32 height 16
click at [1068, 496] on input "False" at bounding box center [1060, 501] width 15 height 12
radio input "true"
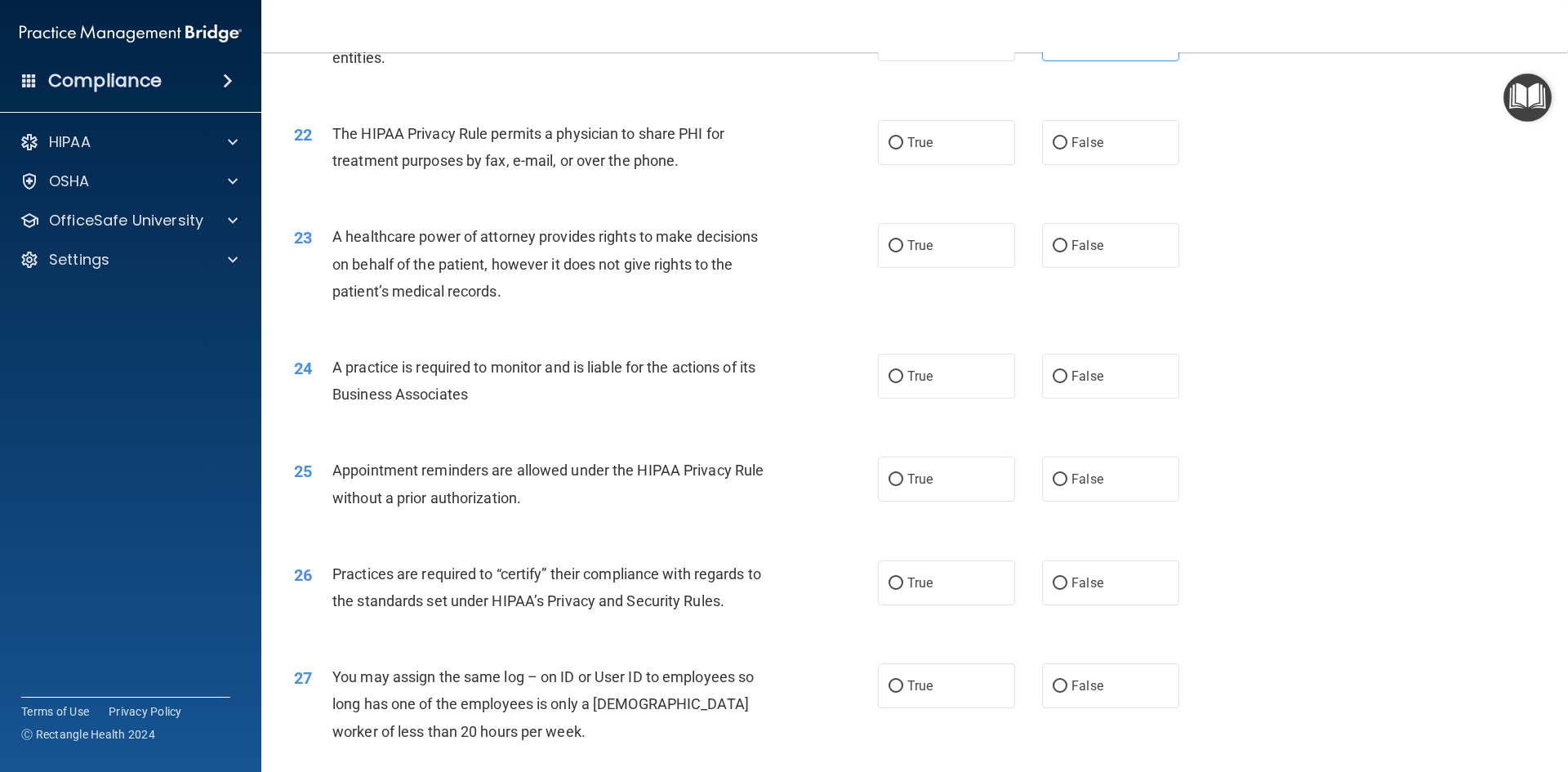
scroll to position [2614, 0]
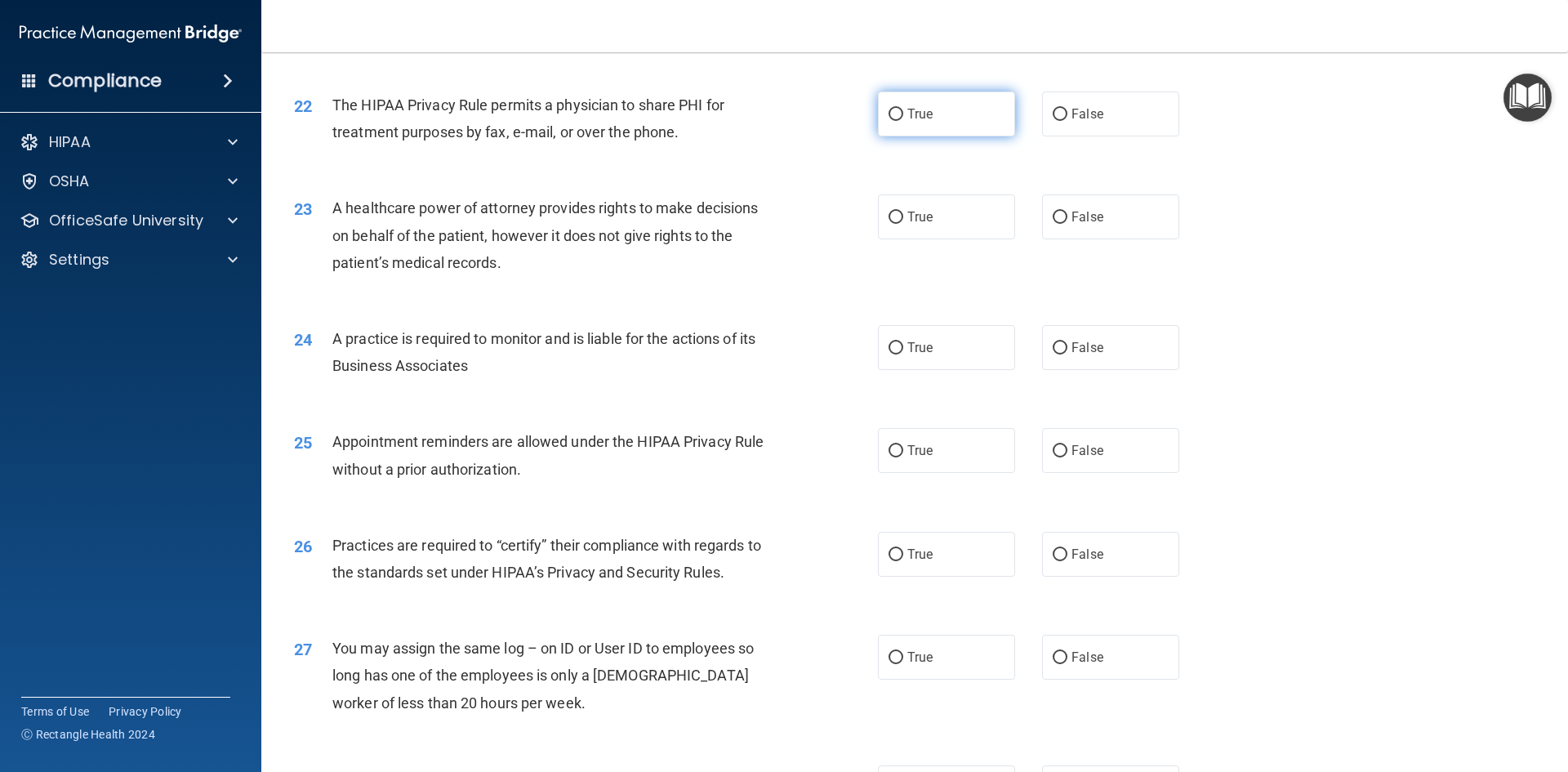
click at [899, 126] on label "True" at bounding box center [946, 113] width 137 height 45
click at [899, 121] on input "True" at bounding box center [895, 115] width 15 height 12
radio input "true"
click at [1093, 222] on span "False" at bounding box center [1087, 217] width 32 height 16
click at [1068, 222] on input "False" at bounding box center [1060, 218] width 15 height 12
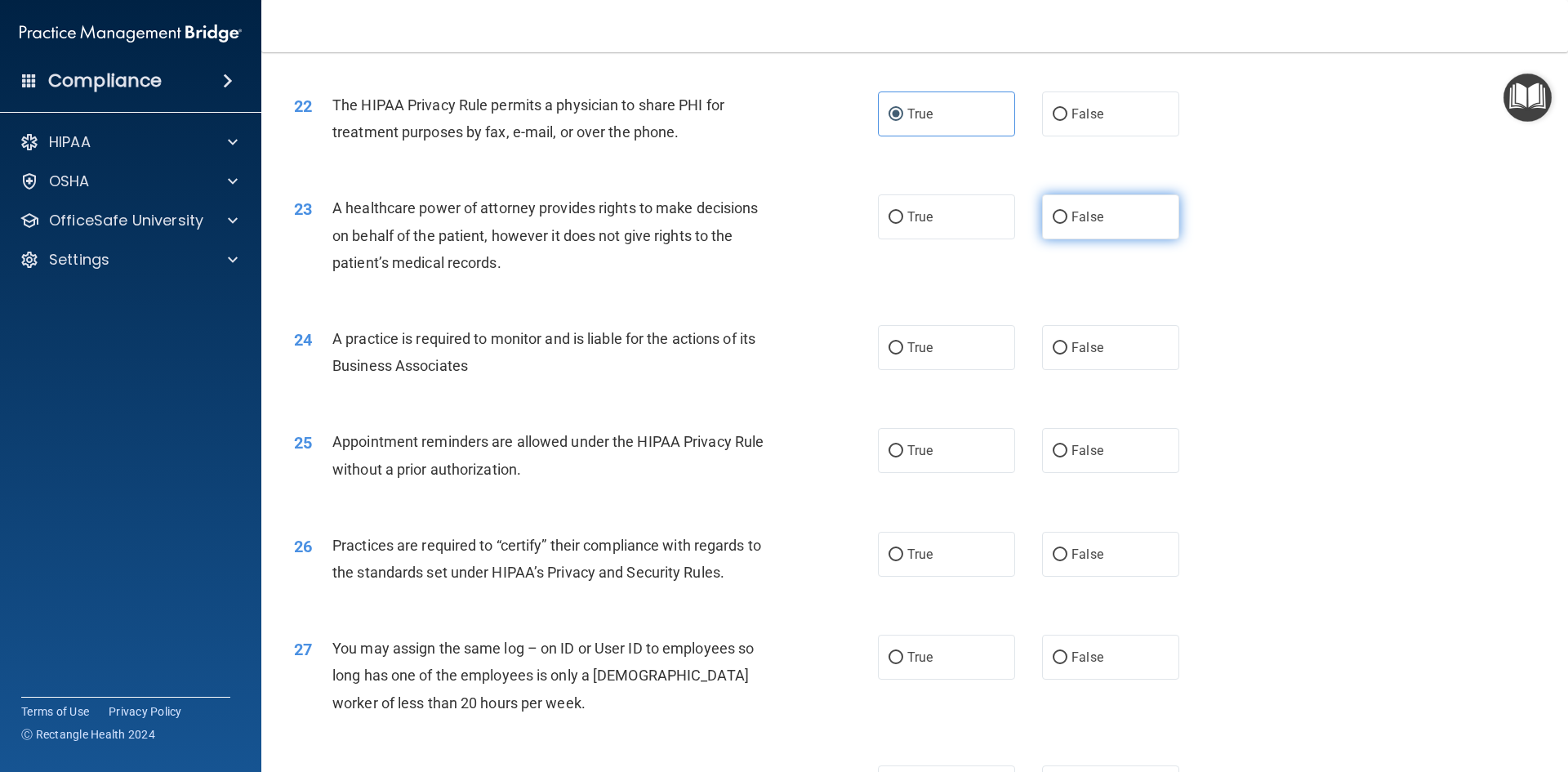
radio input "true"
click at [946, 341] on label "True" at bounding box center [946, 347] width 137 height 45
click at [903, 343] on input "True" at bounding box center [895, 349] width 15 height 12
radio input "true"
click at [906, 421] on div "25 Appointment reminders are allowed under the HIPAA Privacy Rule without a pri…" at bounding box center [914, 458] width 1265 height 103
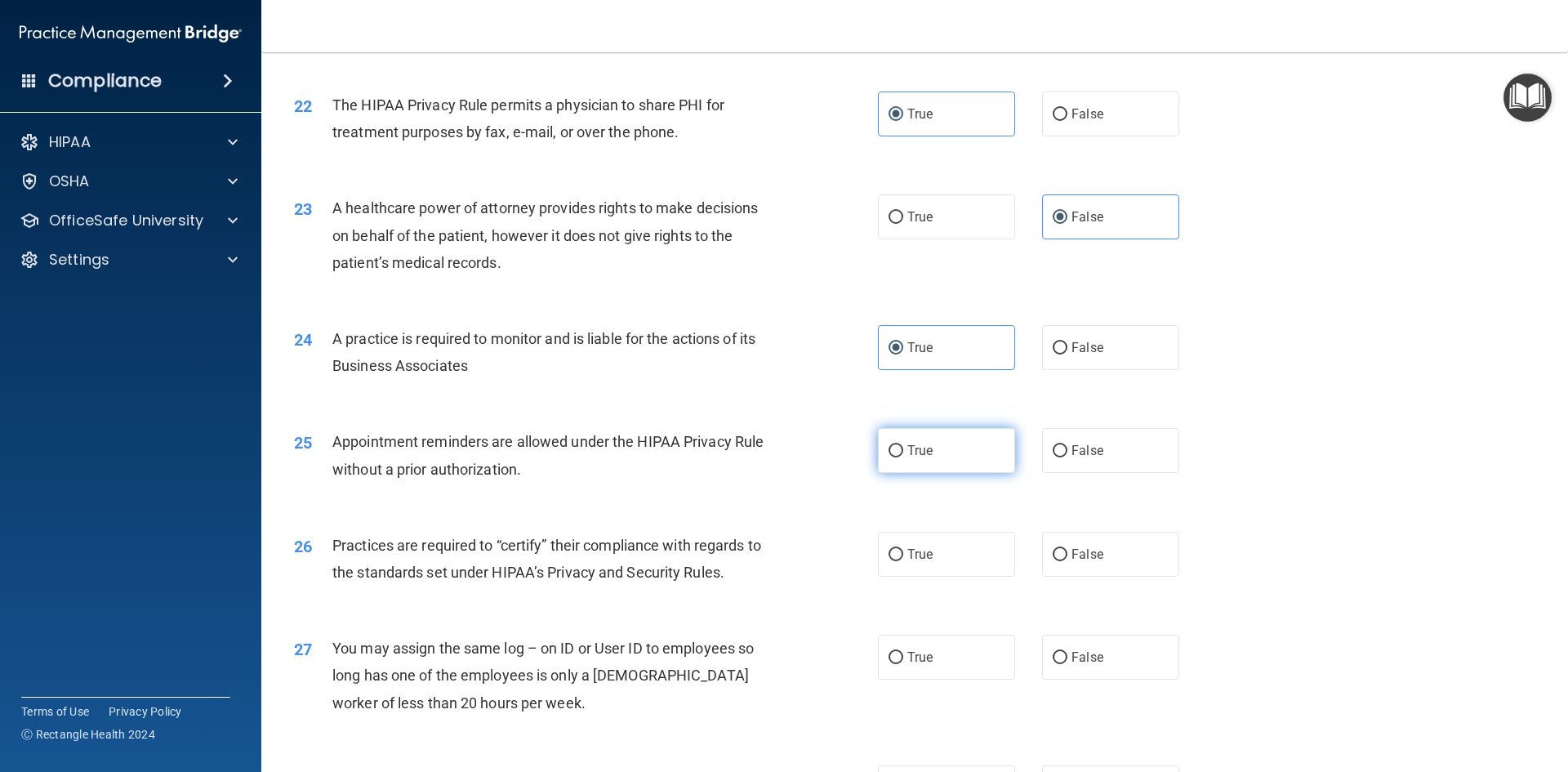
click at [909, 454] on span "True" at bounding box center [919, 451] width 25 height 16
click at [903, 454] on input "True" at bounding box center [895, 451] width 15 height 12
radio input "true"
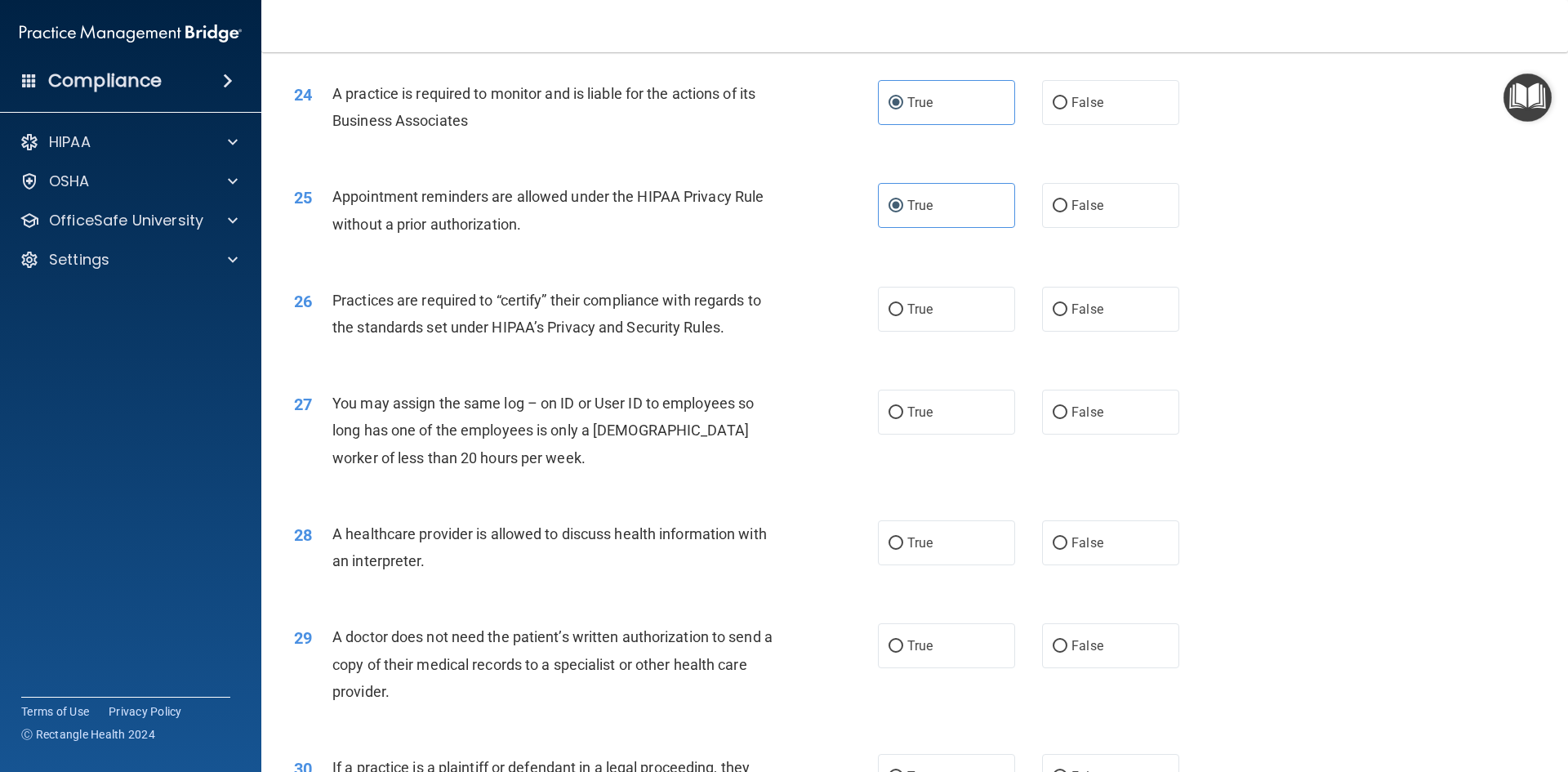
scroll to position [3022, 0]
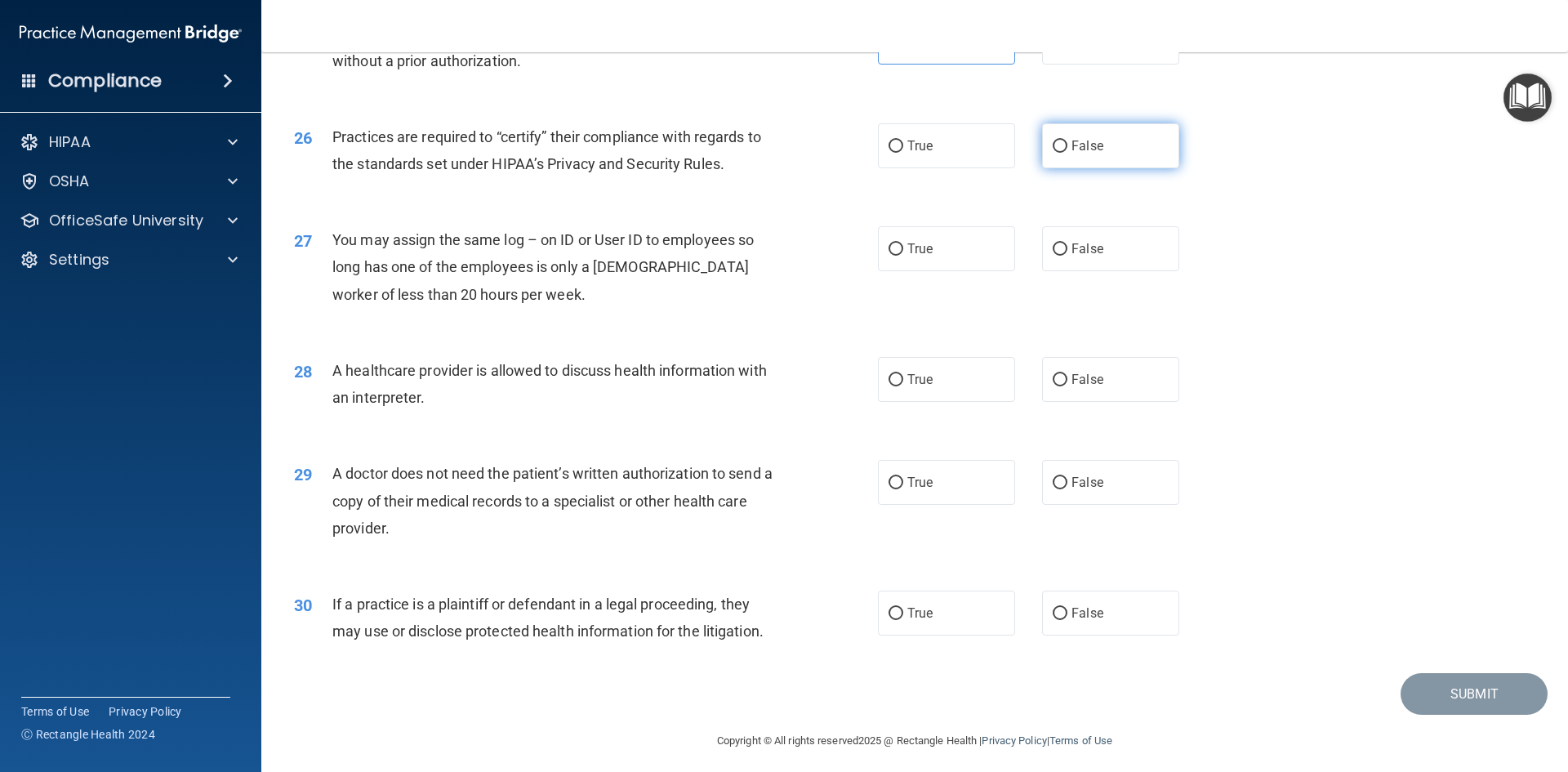
click at [1097, 164] on label "False" at bounding box center [1111, 145] width 137 height 45
click at [1068, 153] on input "False" at bounding box center [1060, 147] width 15 height 12
radio input "true"
click at [1107, 254] on label "False" at bounding box center [1111, 249] width 137 height 45
click at [1068, 254] on input "False" at bounding box center [1060, 249] width 15 height 12
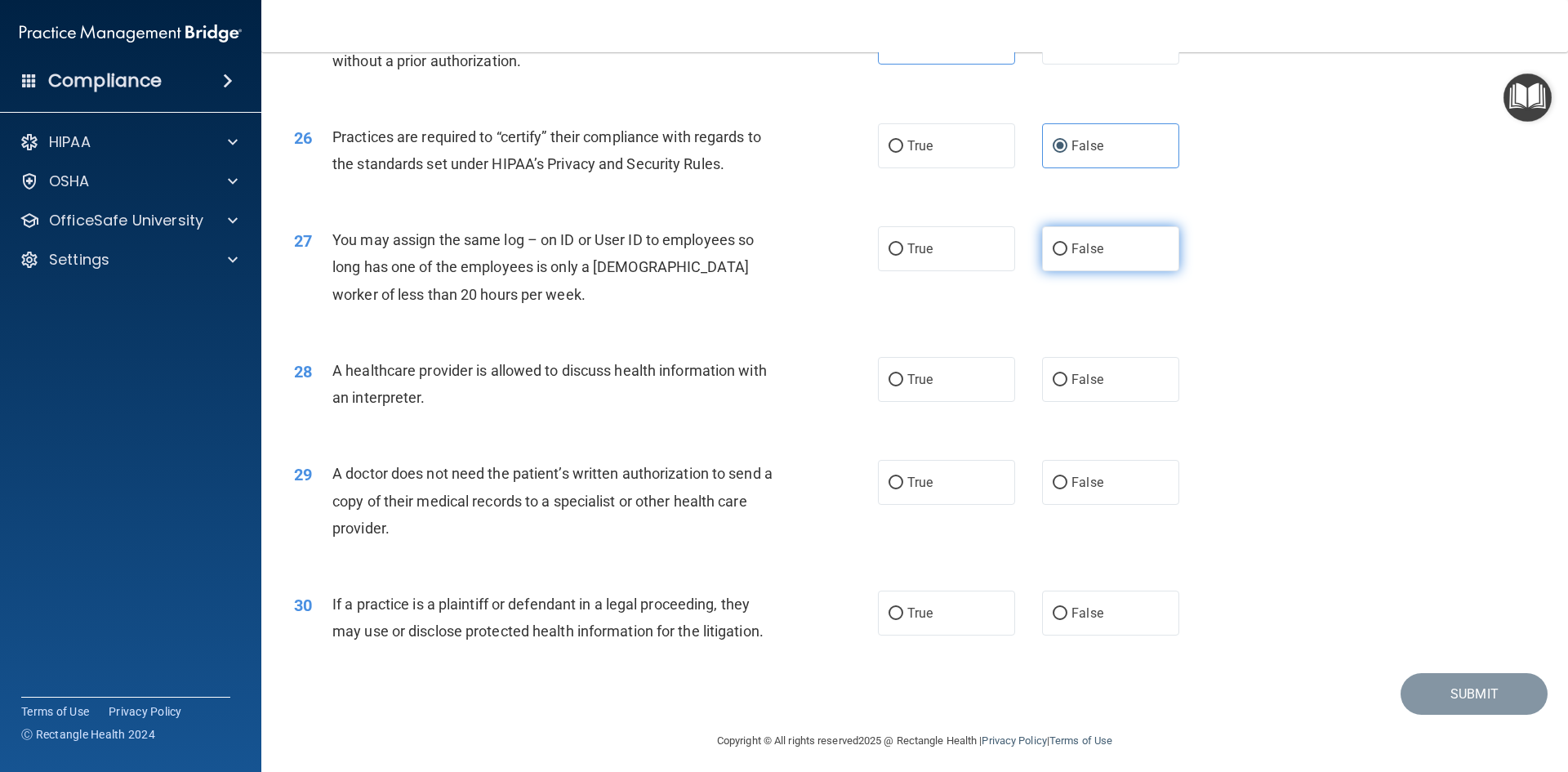
radio input "true"
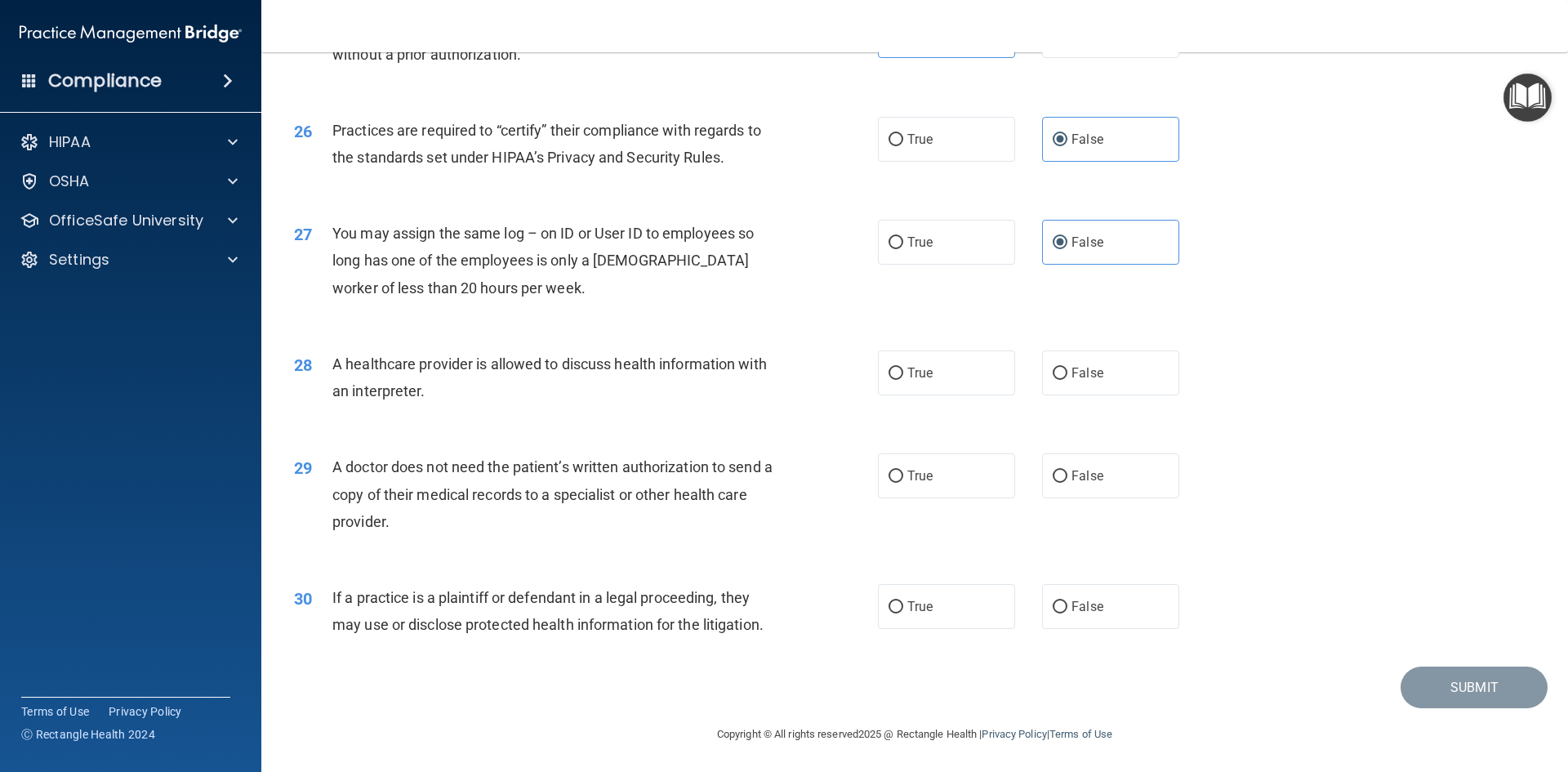
scroll to position [3030, 0]
click at [955, 366] on label "True" at bounding box center [946, 371] width 137 height 45
click at [903, 366] on input "True" at bounding box center [895, 372] width 15 height 12
radio input "true"
click at [1079, 451] on div "29 A doctor does not need the patient’s written authorization to send a copy of…" at bounding box center [914, 496] width 1265 height 131
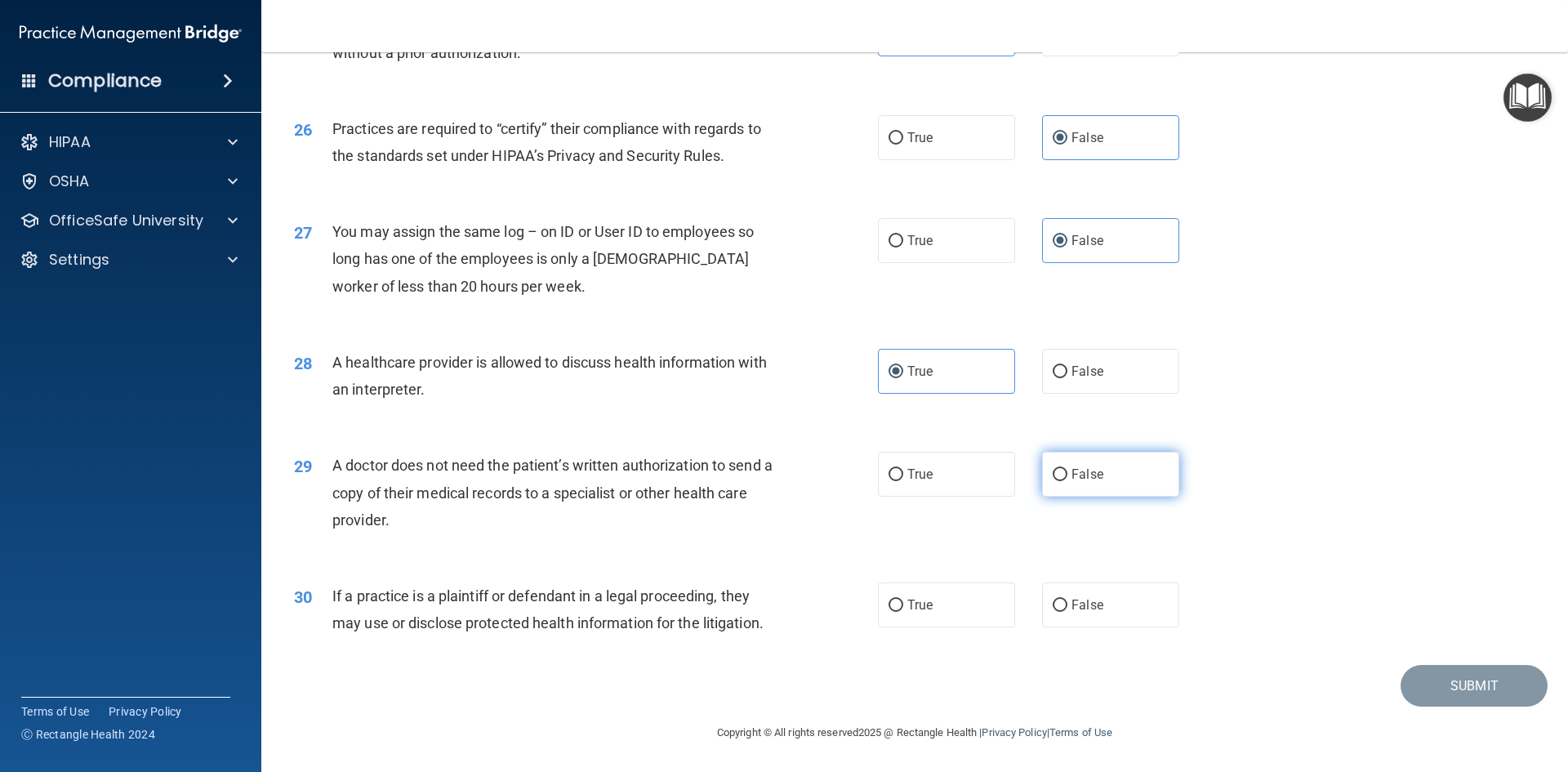
click at [1104, 472] on label "False" at bounding box center [1111, 473] width 137 height 45
click at [1068, 472] on input "False" at bounding box center [1060, 475] width 15 height 12
radio input "true"
click at [949, 582] on label "True" at bounding box center [946, 604] width 137 height 45
click at [903, 600] on input "True" at bounding box center [895, 606] width 15 height 12
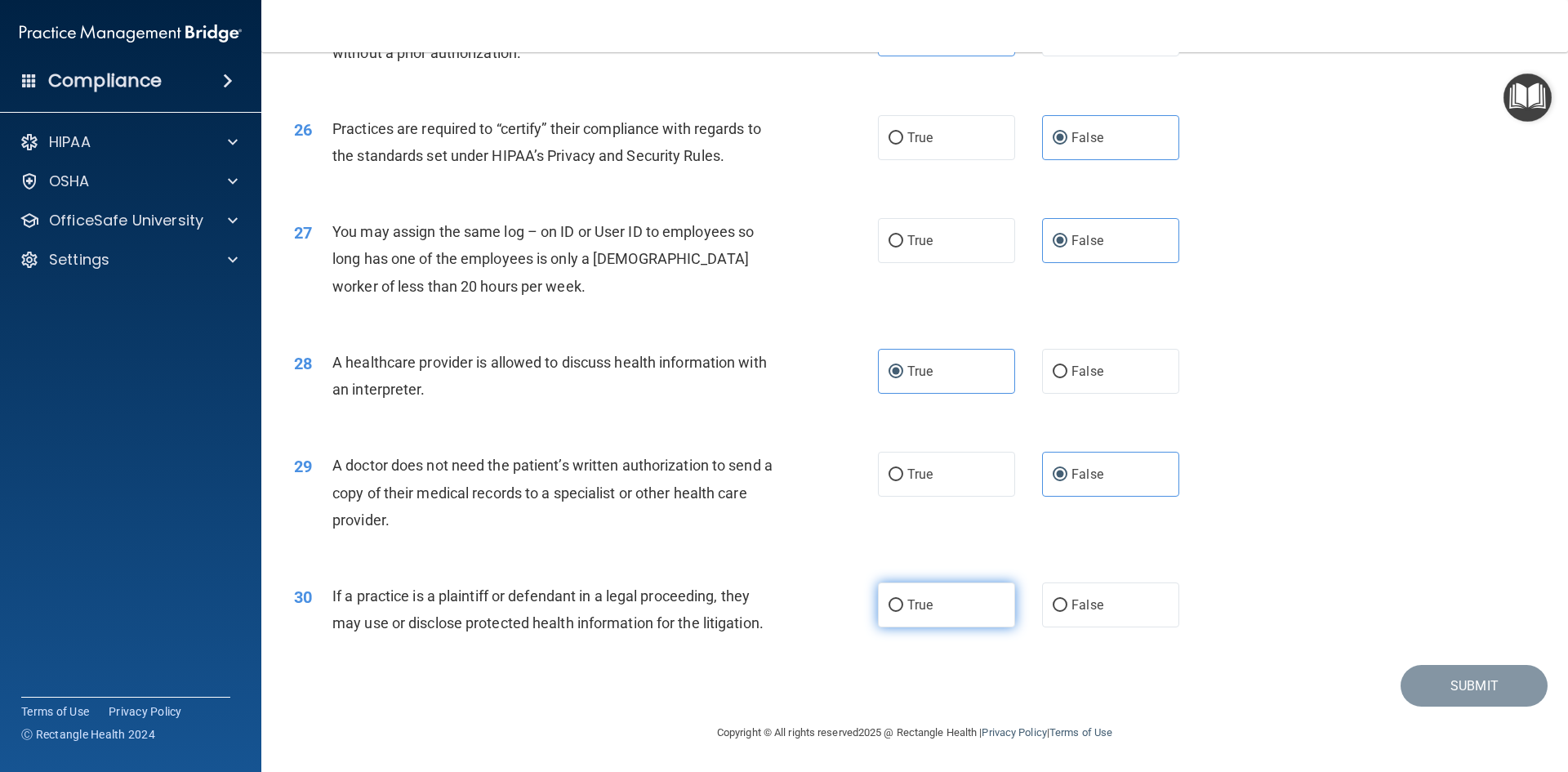
radio input "true"
click at [1511, 689] on button "Submit" at bounding box center [1473, 685] width 147 height 41
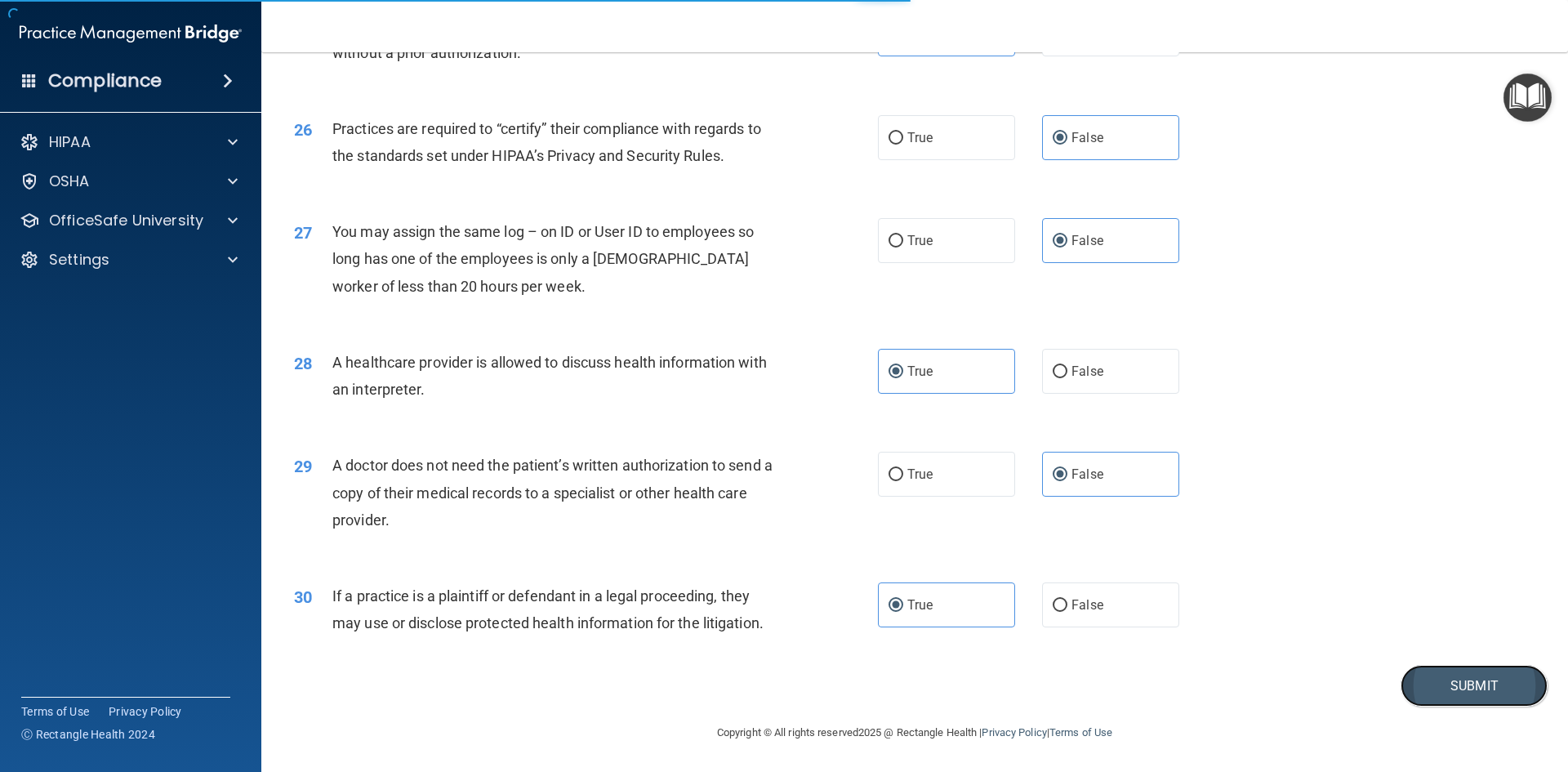
click at [1467, 694] on button "Submit" at bounding box center [1473, 685] width 147 height 41
click at [1477, 677] on button "Submit" at bounding box center [1473, 685] width 147 height 41
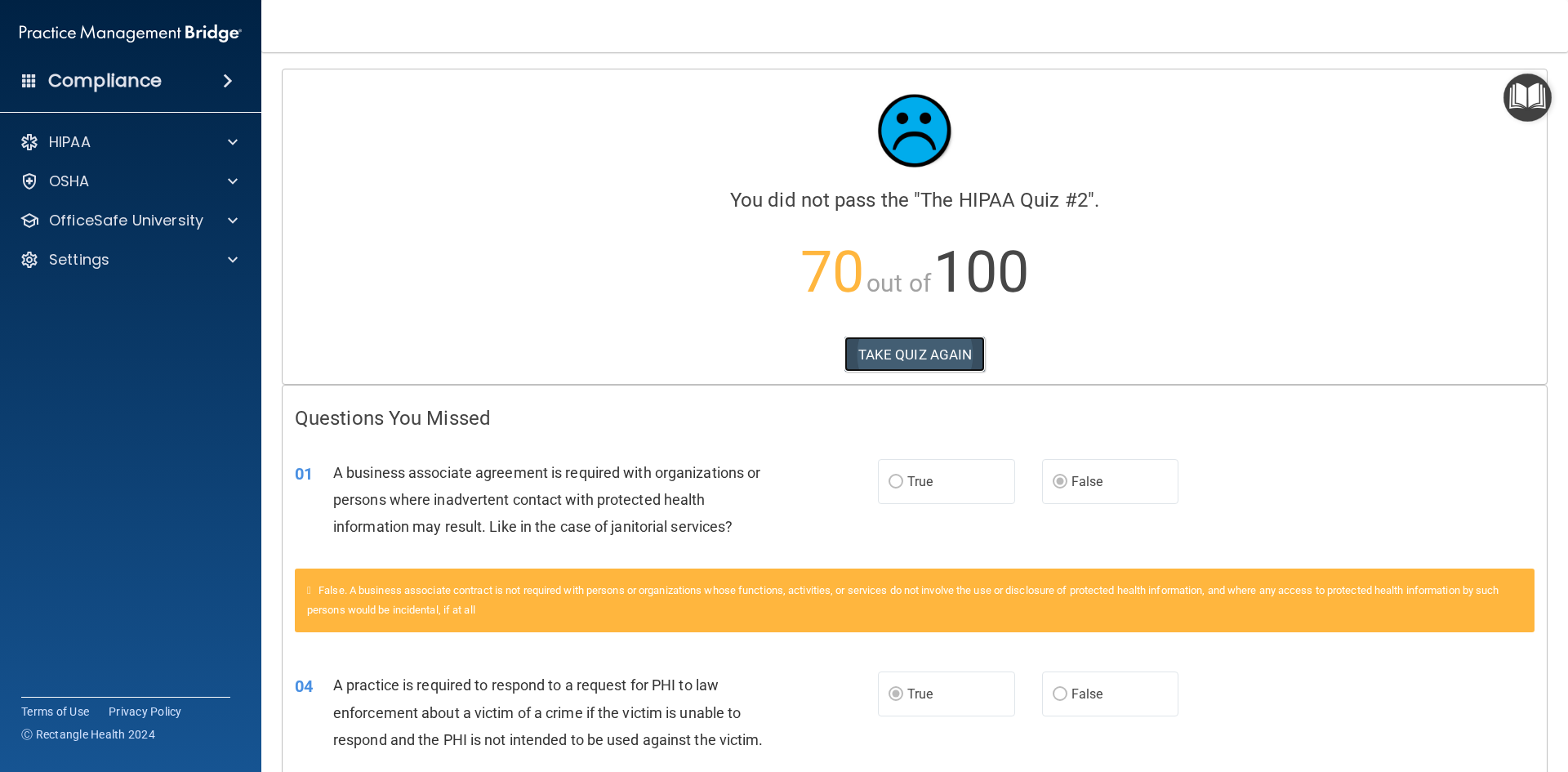
click at [876, 360] on button "TAKE QUIZ AGAIN" at bounding box center [915, 354] width 141 height 36
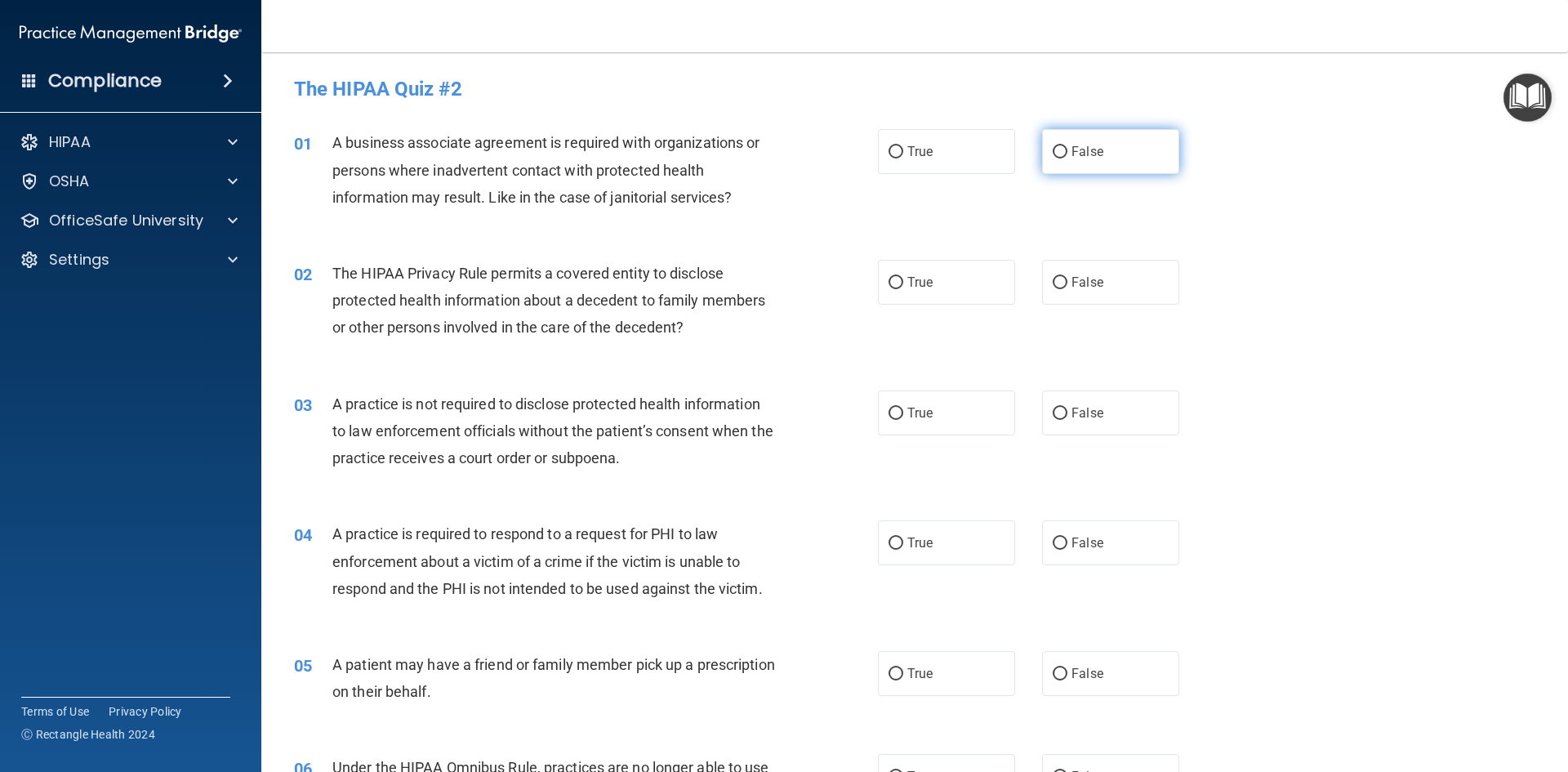
click at [1084, 149] on span "False" at bounding box center [1087, 152] width 32 height 16
click at [1068, 149] on input "False" at bounding box center [1060, 152] width 15 height 12
radio input "true"
click at [961, 285] on label "True" at bounding box center [946, 282] width 137 height 45
click at [903, 285] on input "True" at bounding box center [895, 283] width 15 height 12
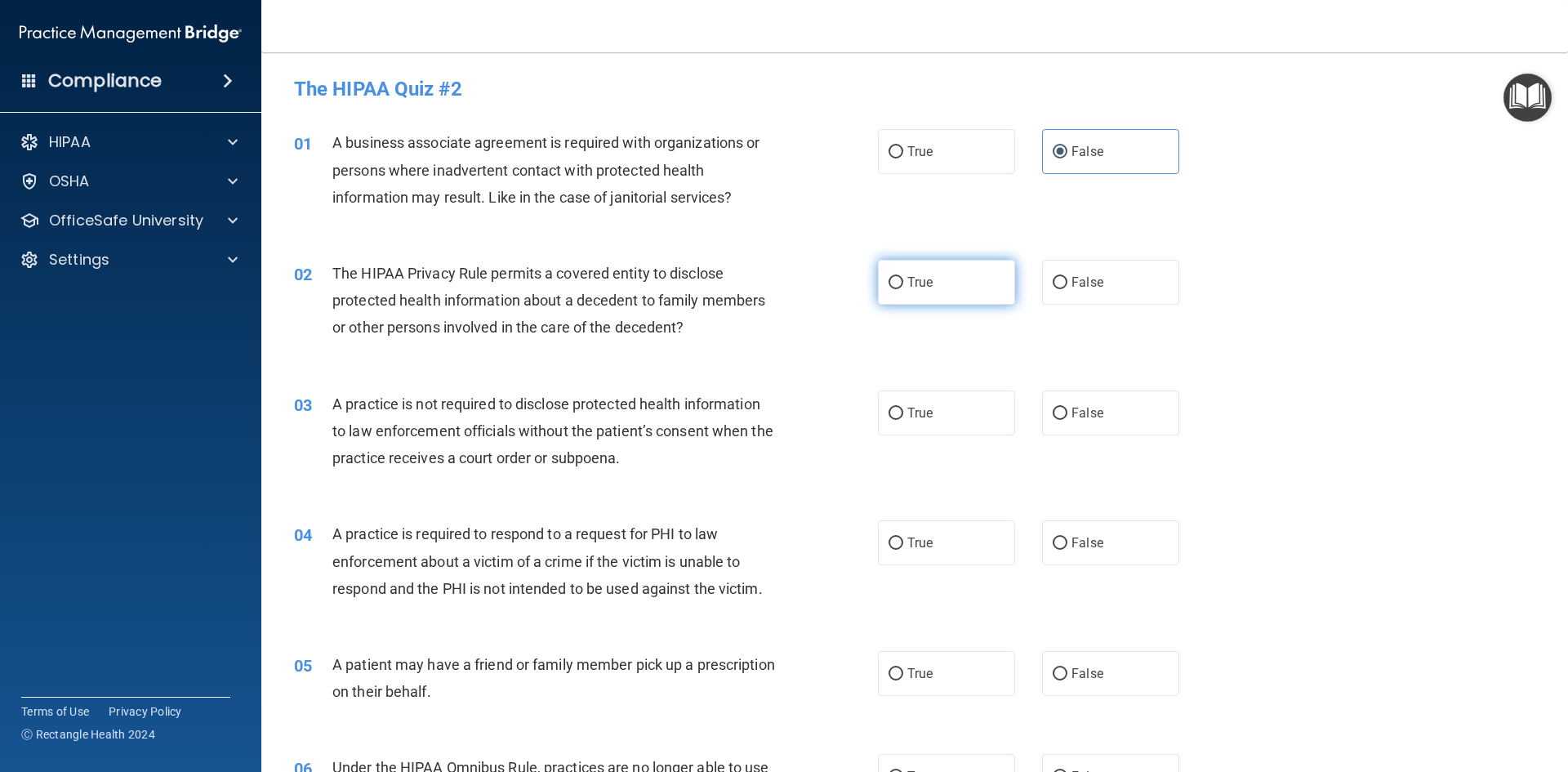
radio input "true"
click at [1128, 295] on label "False" at bounding box center [1111, 282] width 137 height 45
click at [1068, 289] on input "False" at bounding box center [1060, 283] width 15 height 12
radio input "true"
radio input "false"
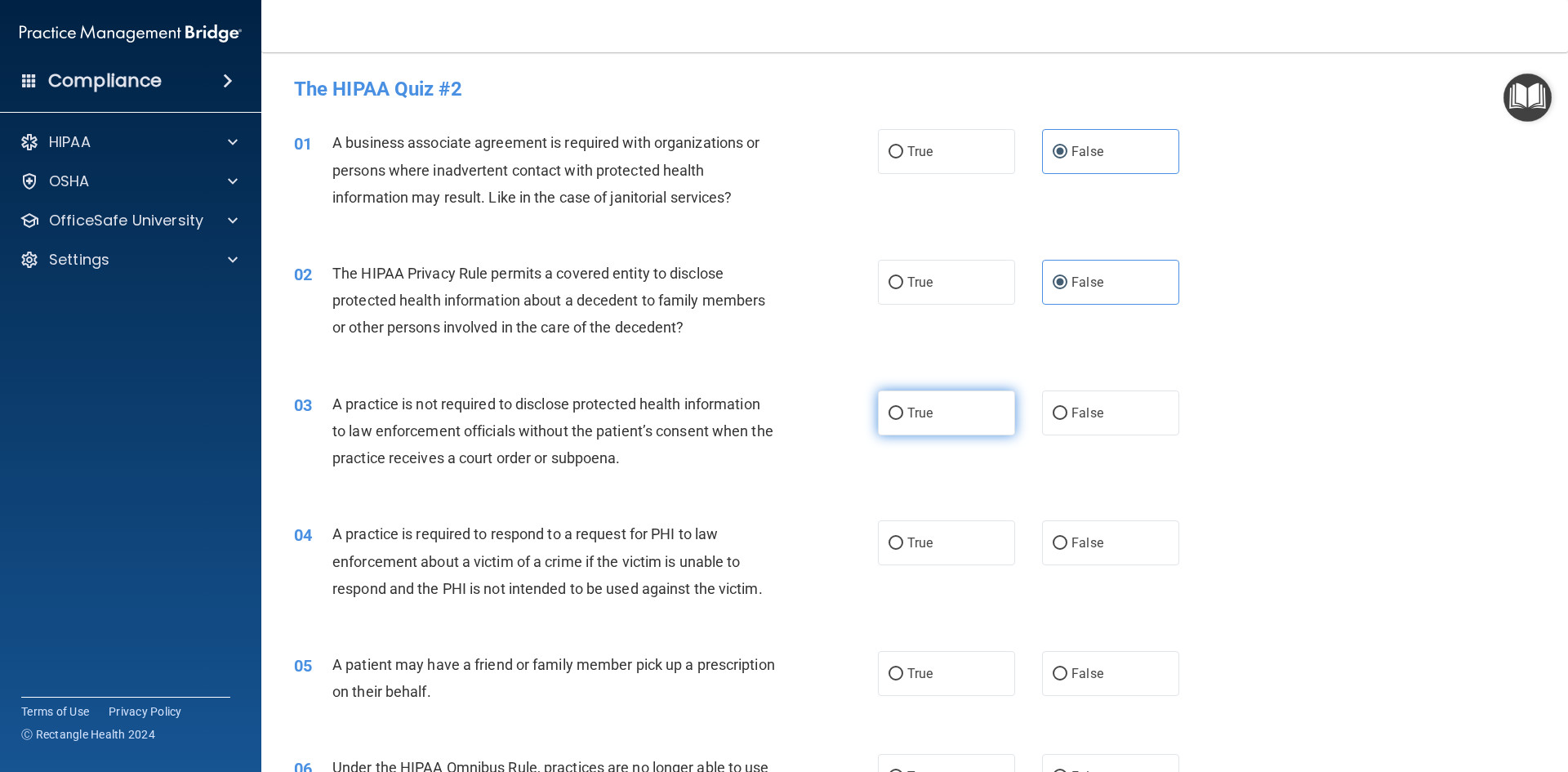
click at [938, 401] on label "True" at bounding box center [946, 413] width 137 height 45
click at [903, 408] on input "True" at bounding box center [895, 414] width 15 height 12
radio input "true"
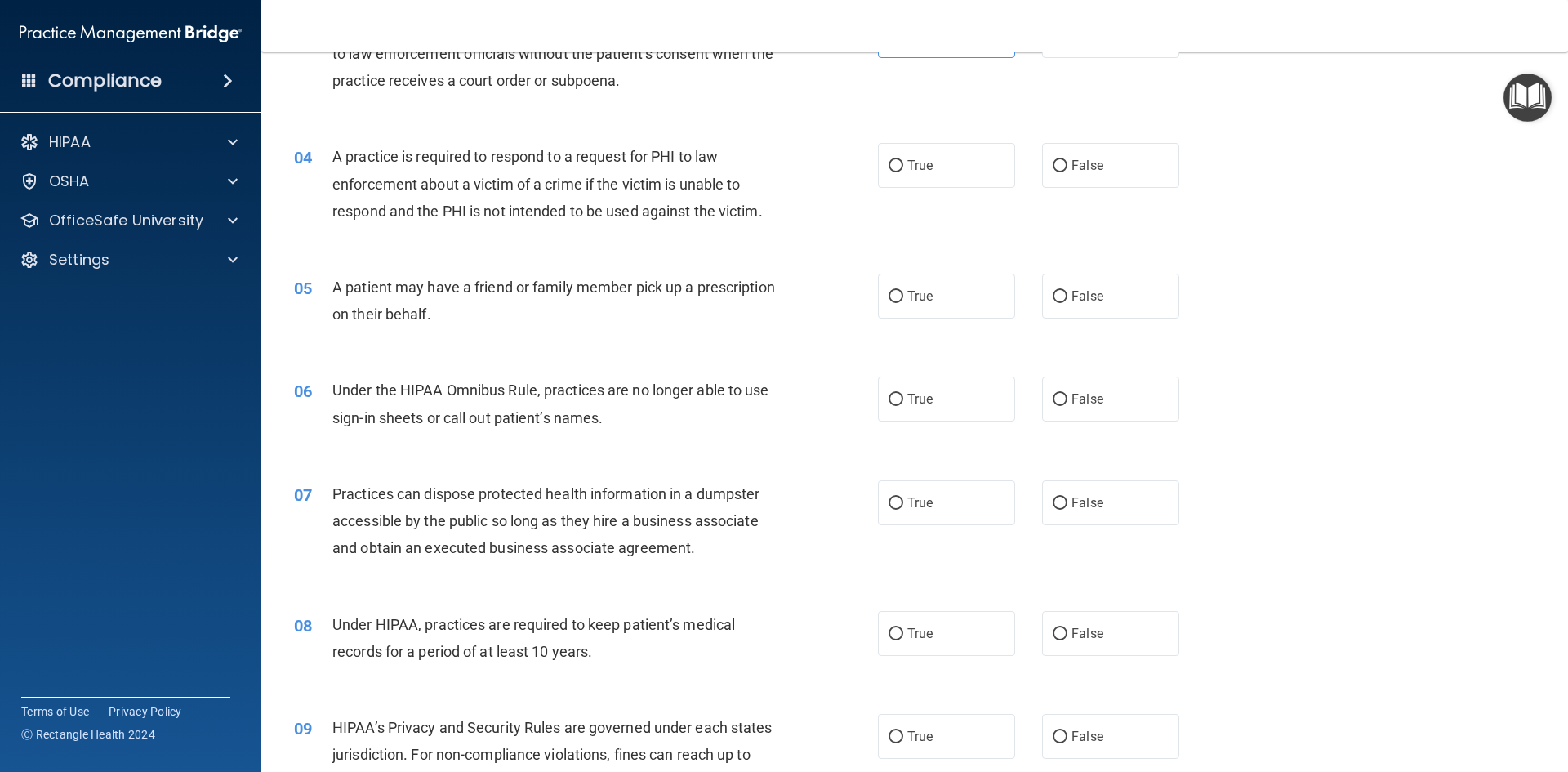
scroll to position [408, 0]
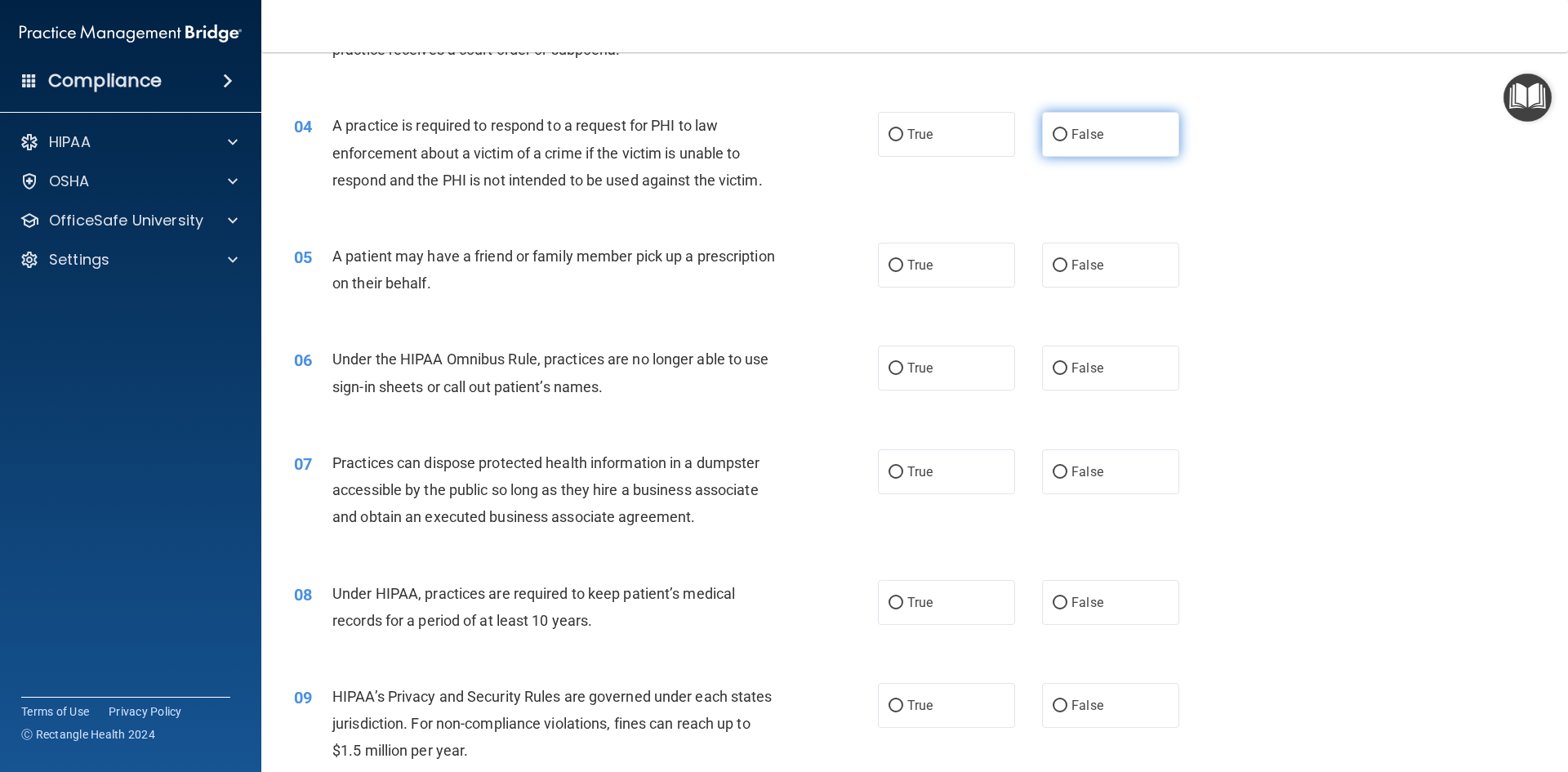
click at [1060, 146] on label "False" at bounding box center [1111, 133] width 137 height 45
click at [1060, 141] on input "False" at bounding box center [1060, 135] width 15 height 12
radio input "true"
click at [1092, 286] on label "False" at bounding box center [1111, 264] width 137 height 45
click at [1068, 272] on input "False" at bounding box center [1060, 266] width 15 height 12
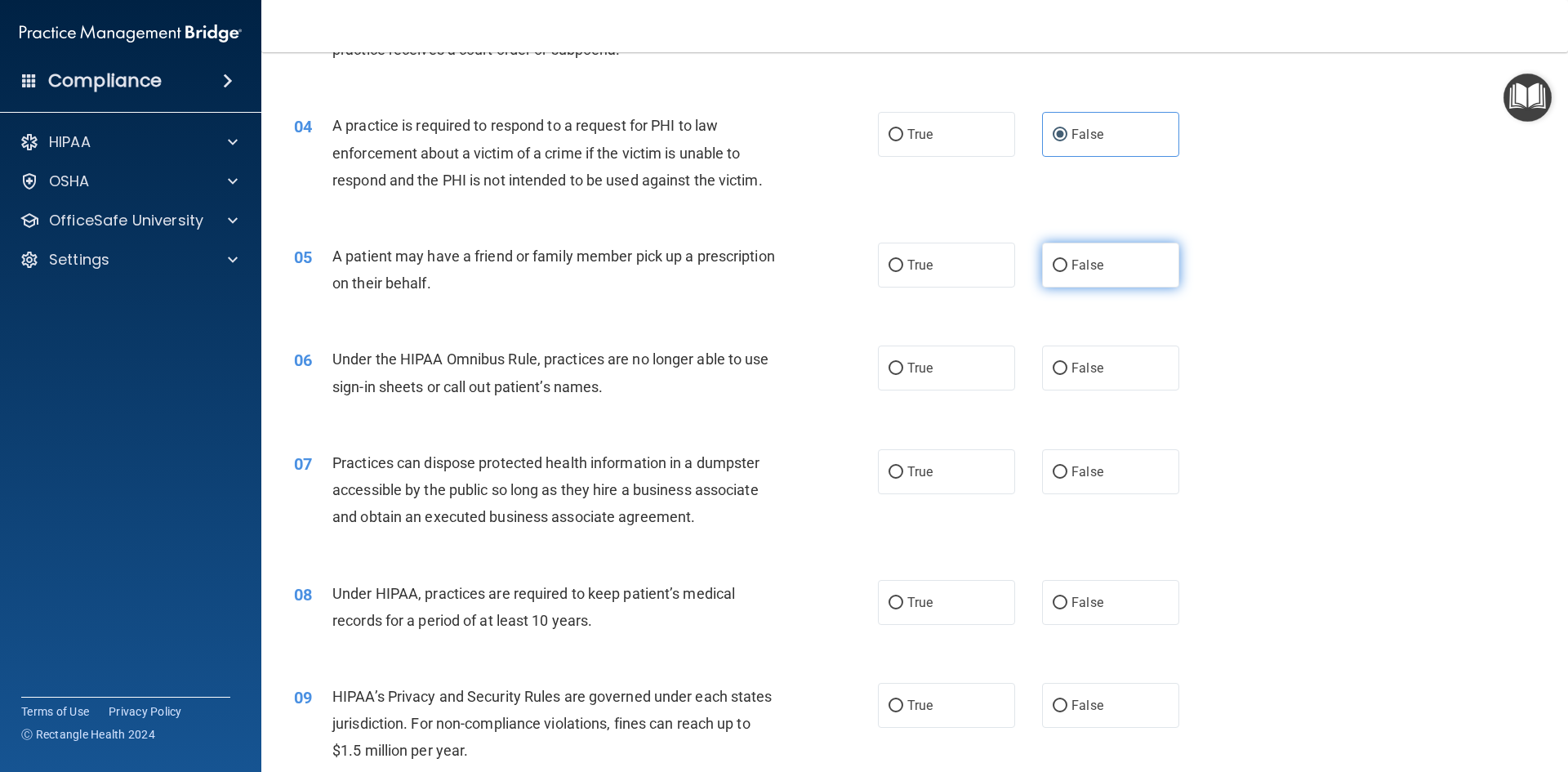
radio input "true"
click at [1101, 372] on label "False" at bounding box center [1111, 367] width 137 height 45
click at [1068, 372] on input "False" at bounding box center [1060, 369] width 15 height 12
radio input "true"
click at [1116, 469] on label "False" at bounding box center [1111, 471] width 137 height 45
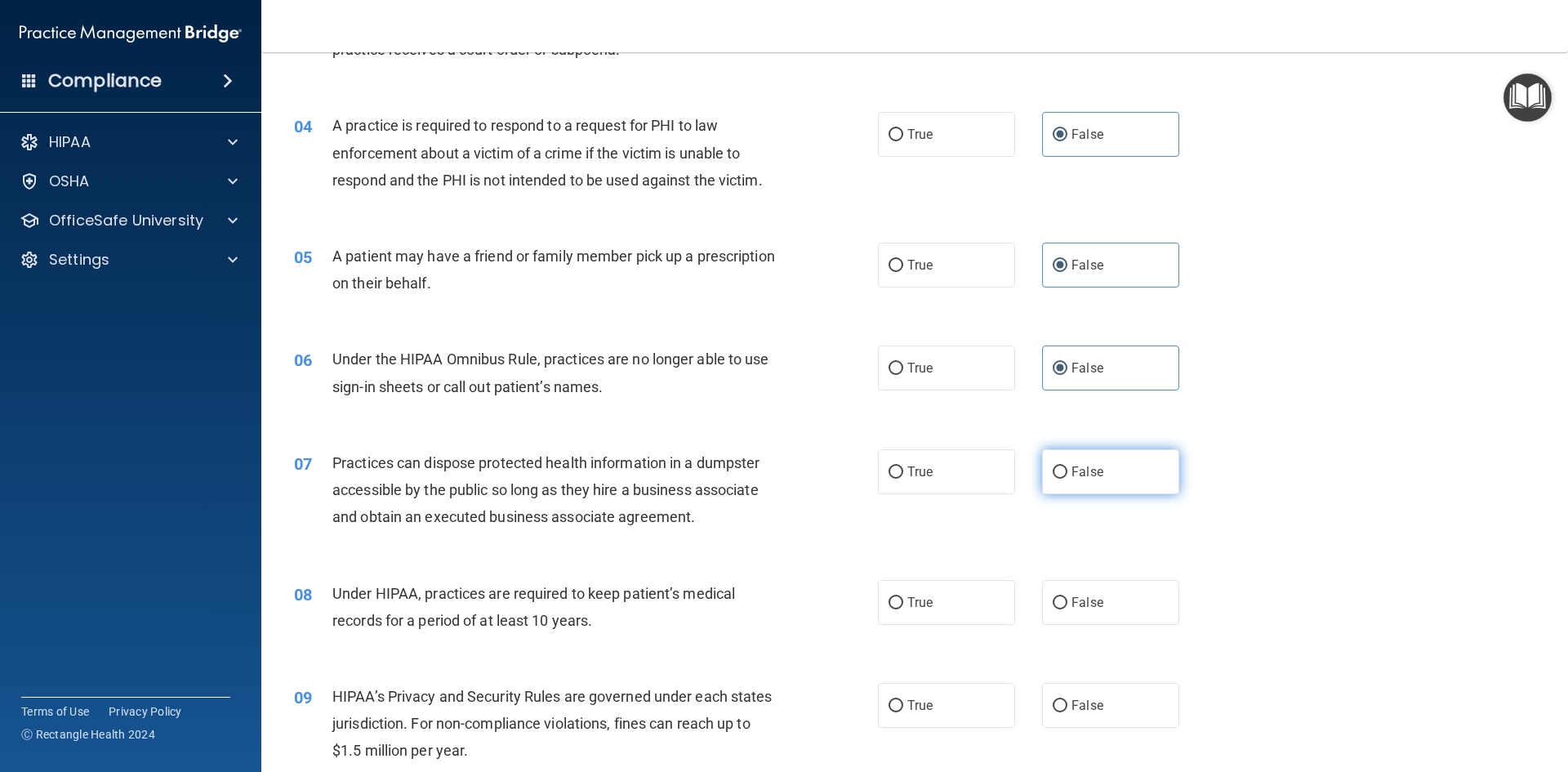
click at [1068, 469] on input "False" at bounding box center [1060, 473] width 15 height 12
radio input "true"
click at [975, 618] on label "True" at bounding box center [946, 602] width 137 height 45
click at [903, 610] on input "True" at bounding box center [895, 603] width 15 height 12
radio input "true"
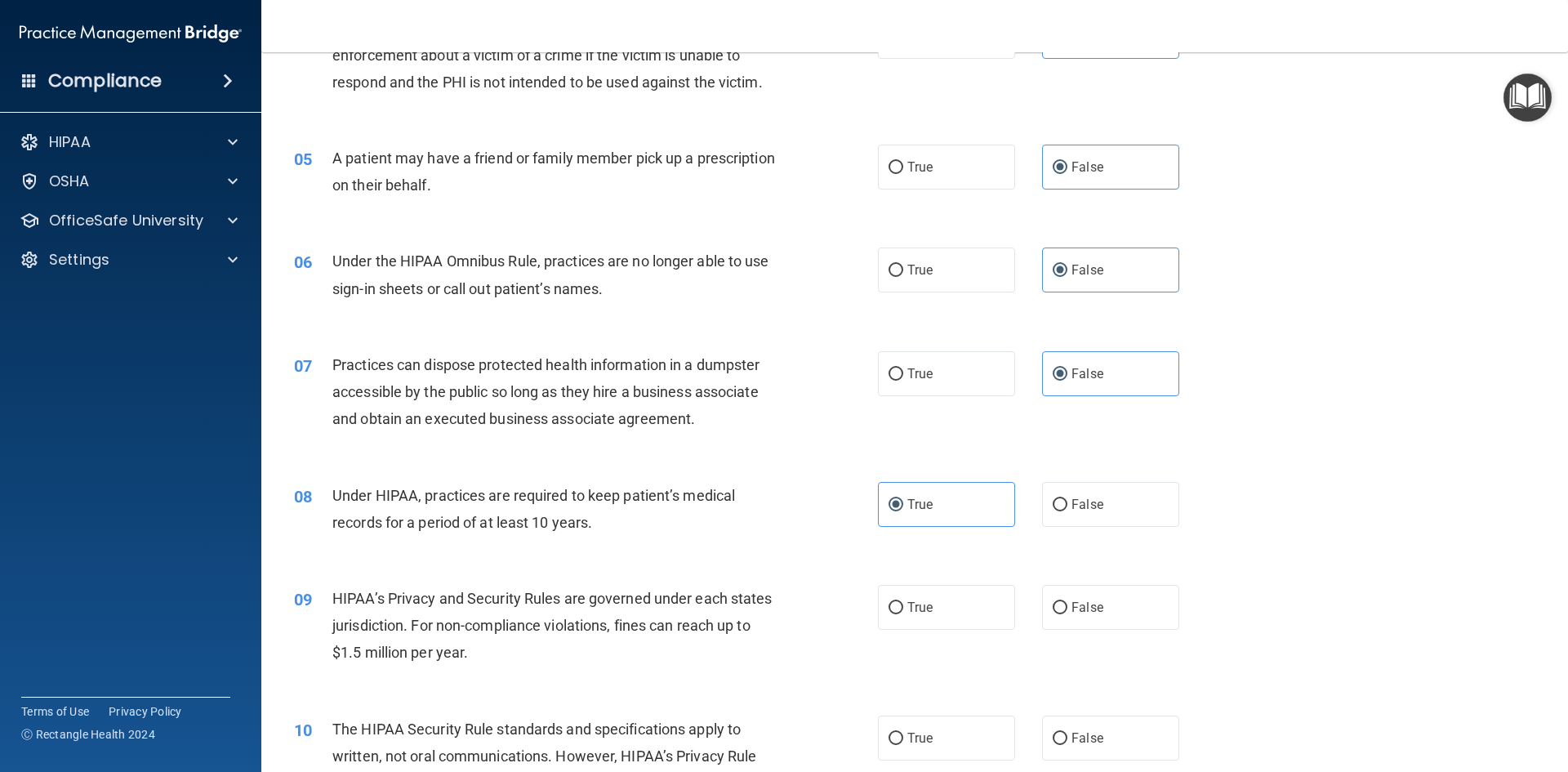
scroll to position [735, 0]
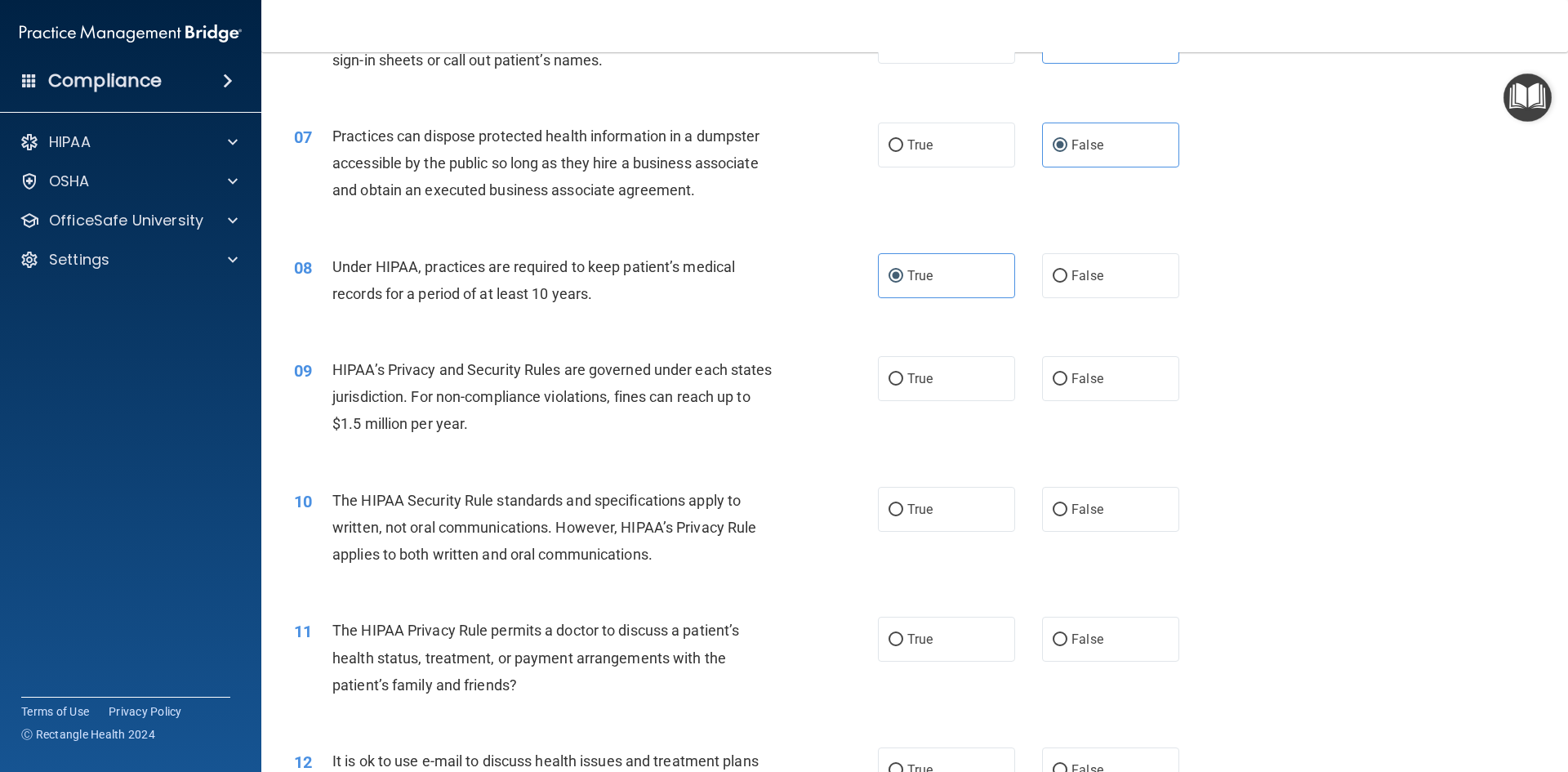
click at [924, 345] on div "09 HIPAA’s Privacy and Security Rules are governed under each states jurisdicti…" at bounding box center [914, 400] width 1265 height 131
click at [939, 381] on label "True" at bounding box center [946, 378] width 137 height 45
click at [903, 381] on input "True" at bounding box center [895, 379] width 15 height 12
radio input "true"
click at [969, 526] on label "True" at bounding box center [946, 509] width 137 height 45
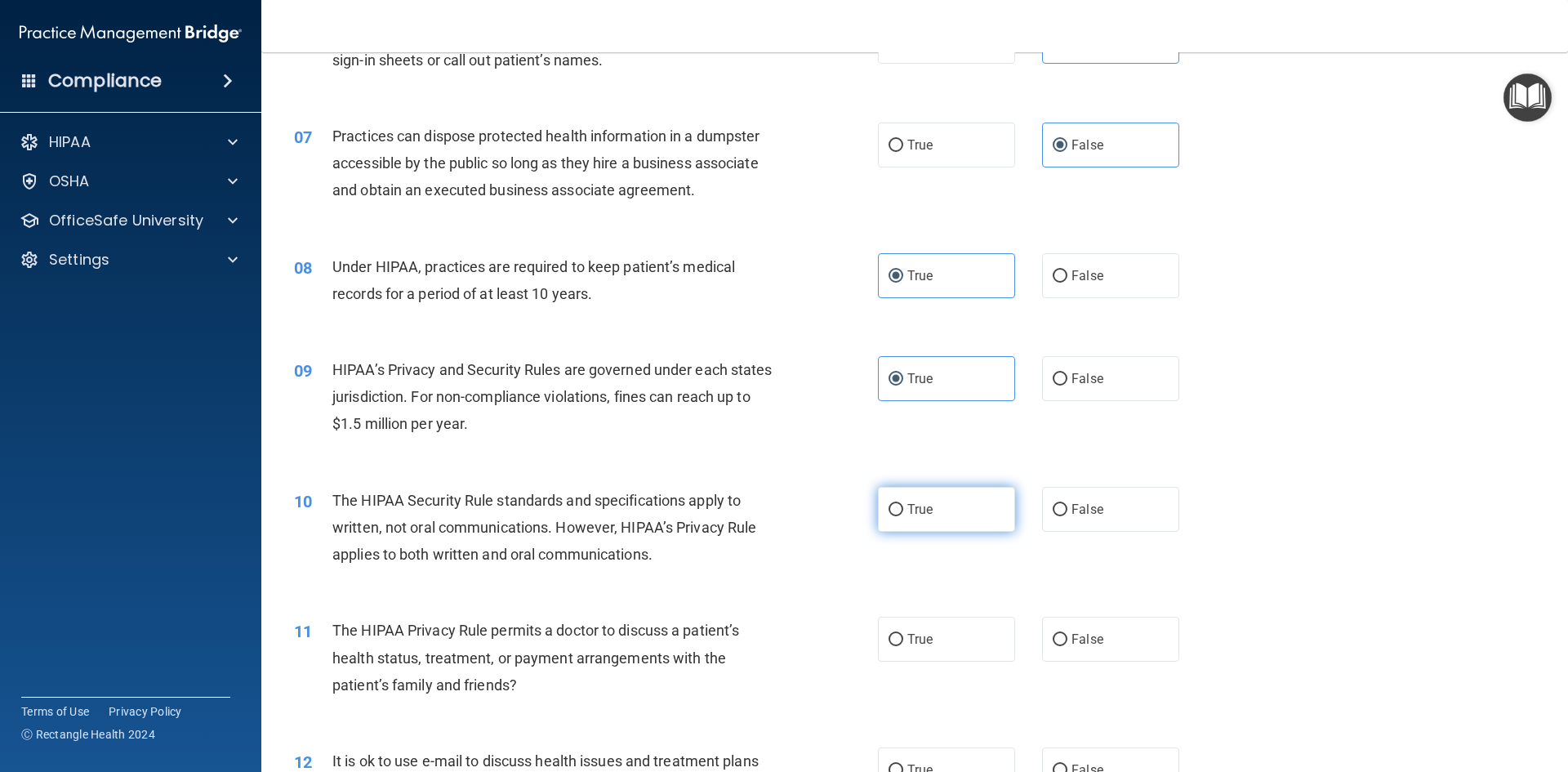
click at [903, 516] on input "True" at bounding box center [895, 510] width 15 height 12
radio input "true"
click at [1088, 655] on label "False" at bounding box center [1111, 639] width 137 height 45
click at [1068, 646] on input "False" at bounding box center [1060, 640] width 15 height 12
radio input "true"
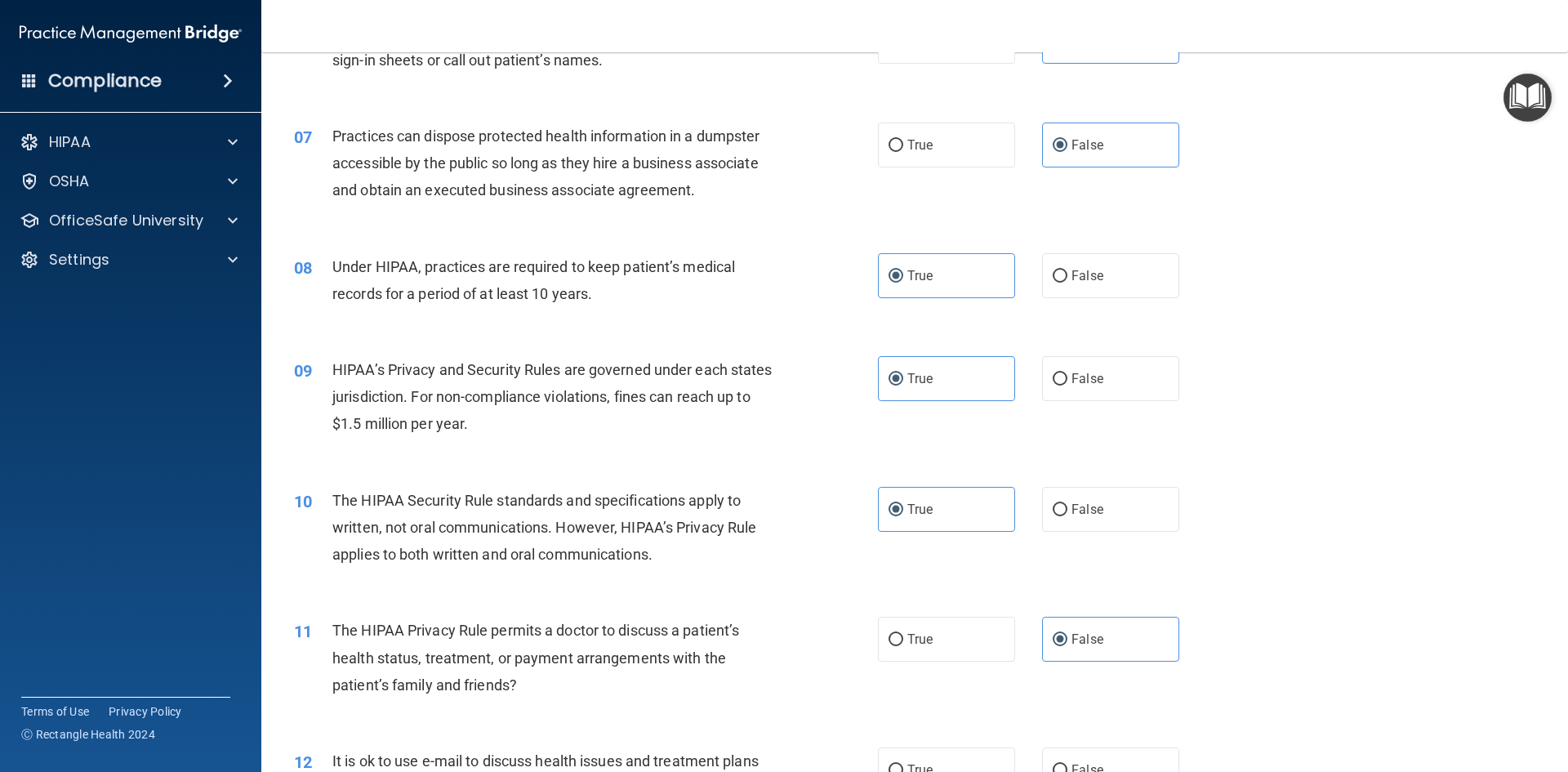
scroll to position [1144, 0]
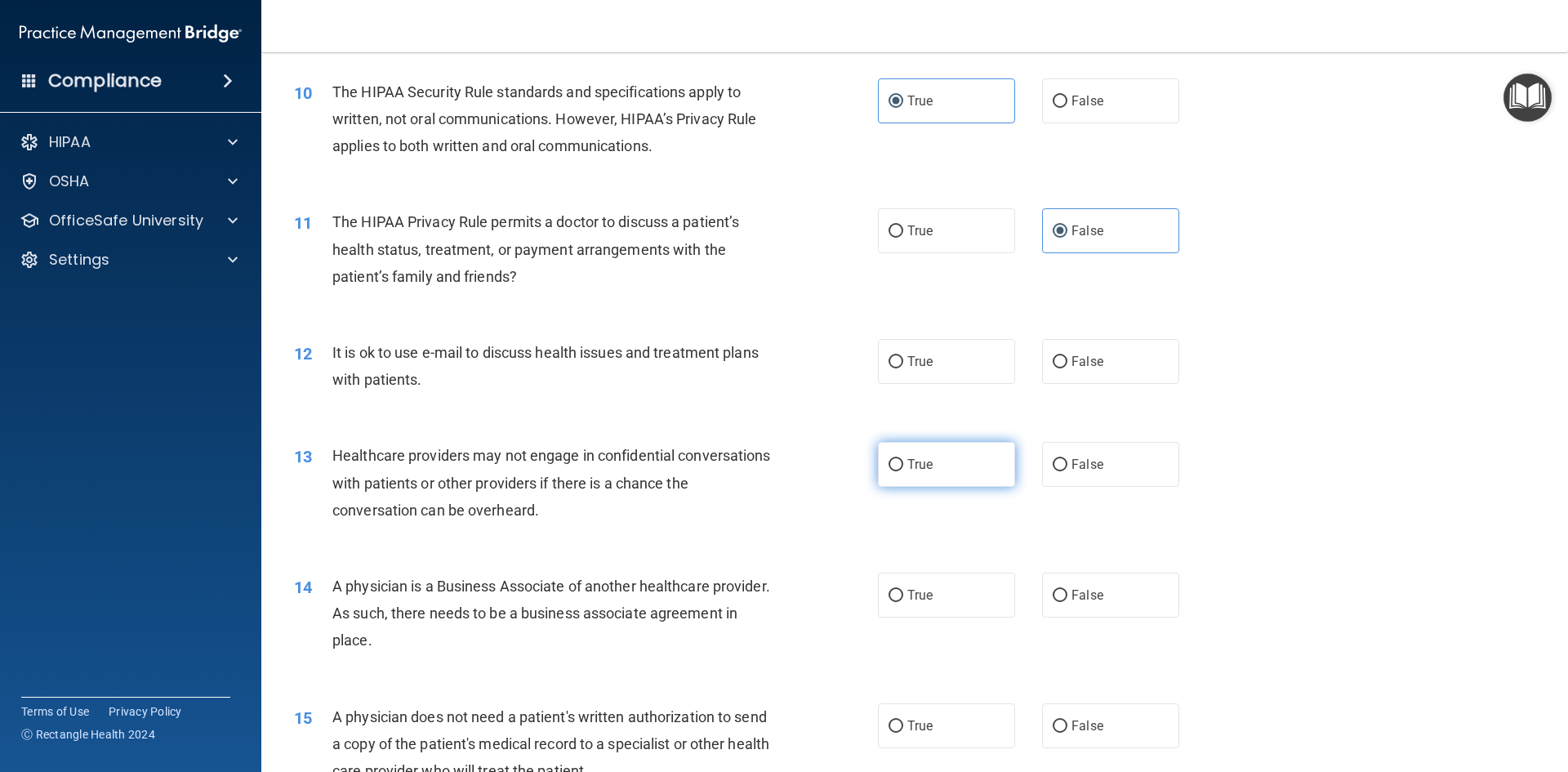
click at [947, 444] on label "True" at bounding box center [946, 464] width 137 height 45
click at [903, 459] on input "True" at bounding box center [895, 465] width 15 height 12
radio input "true"
click at [930, 379] on label "True" at bounding box center [946, 361] width 137 height 45
click at [903, 368] on input "True" at bounding box center [895, 362] width 15 height 12
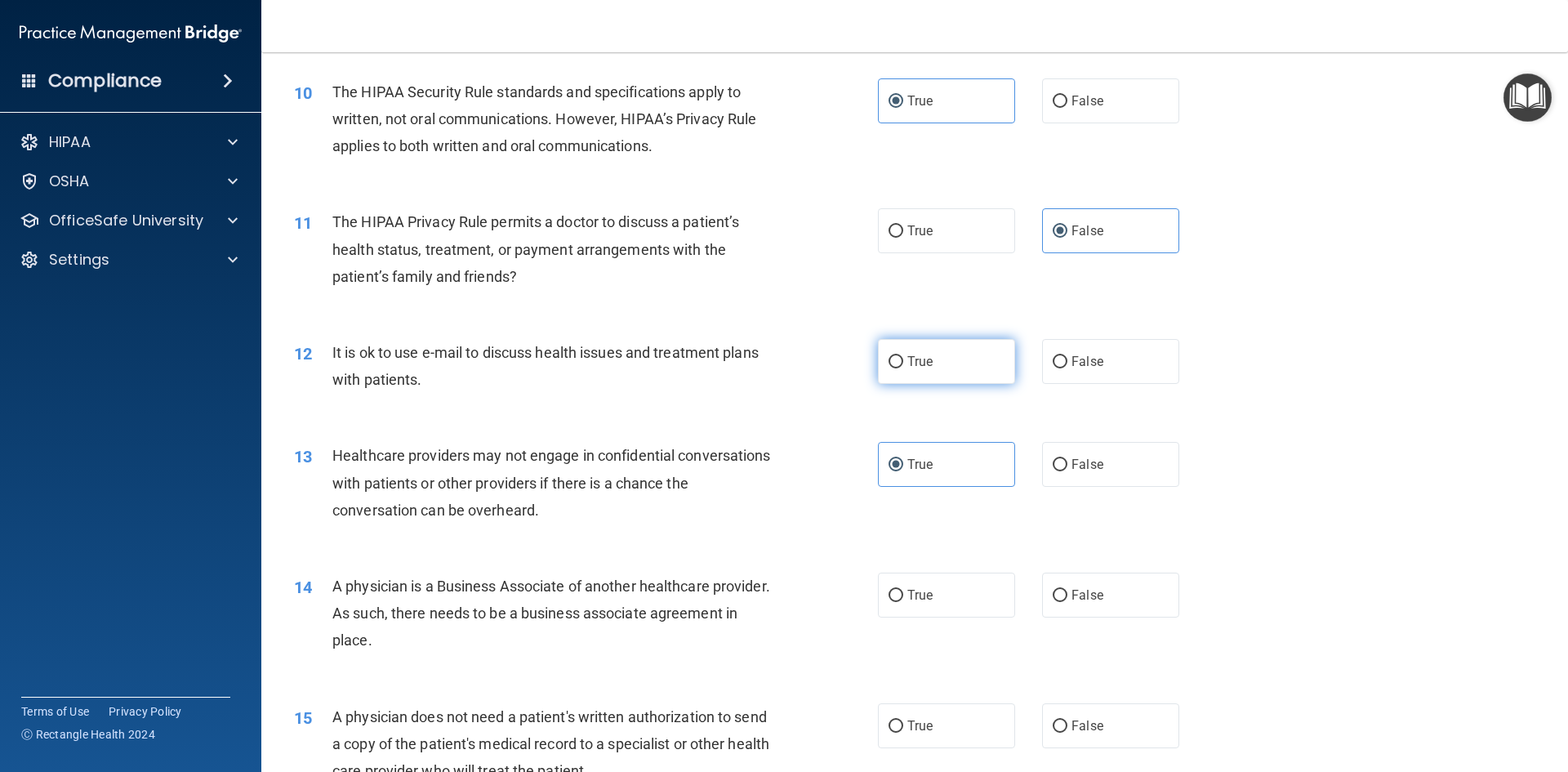
radio input "true"
click at [1090, 616] on label "False" at bounding box center [1111, 595] width 137 height 45
click at [1068, 602] on input "False" at bounding box center [1060, 595] width 15 height 12
radio input "true"
click at [1095, 724] on label "False" at bounding box center [1111, 725] width 137 height 45
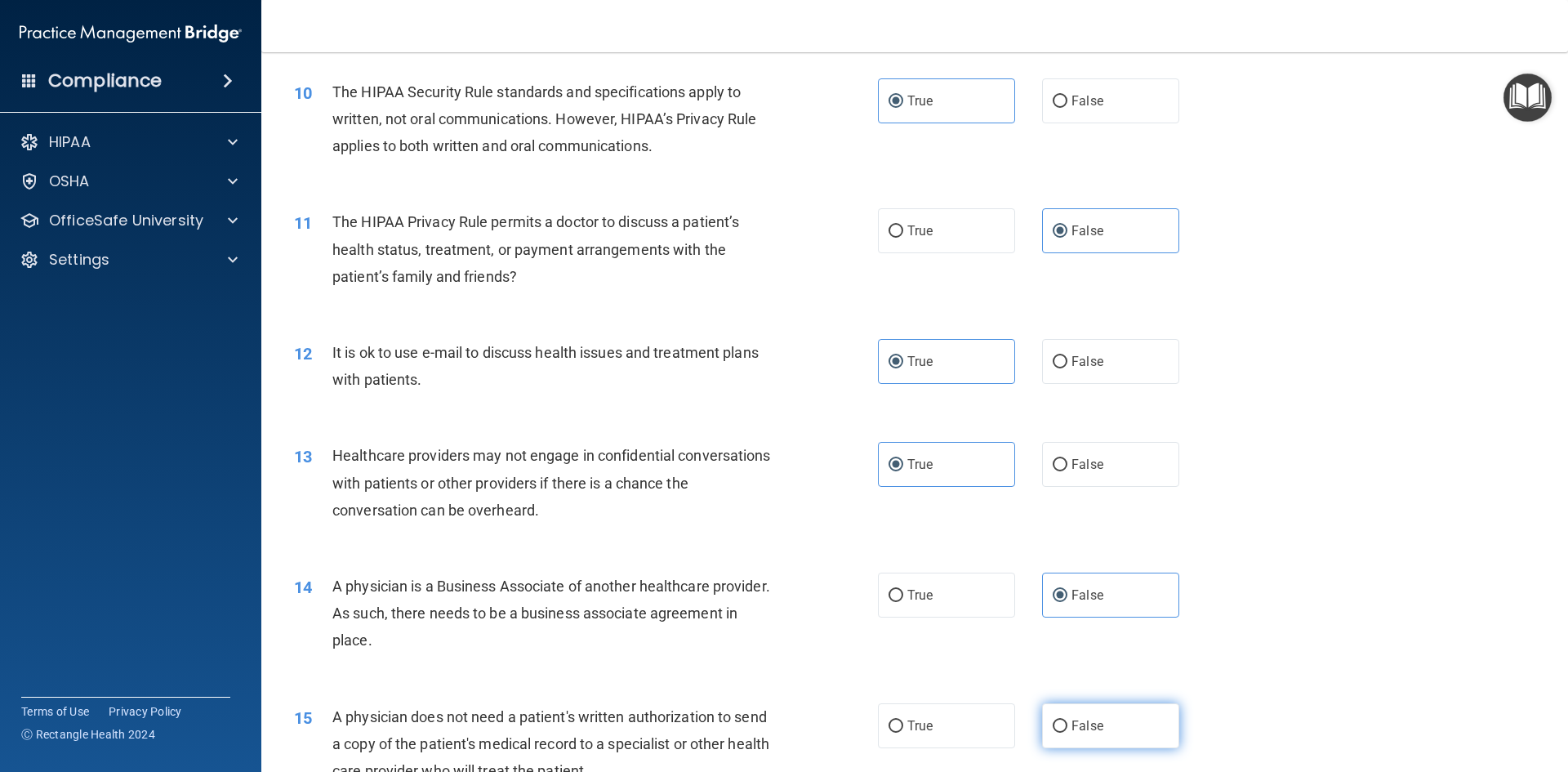
click at [1068, 724] on input "False" at bounding box center [1060, 726] width 15 height 12
radio input "true"
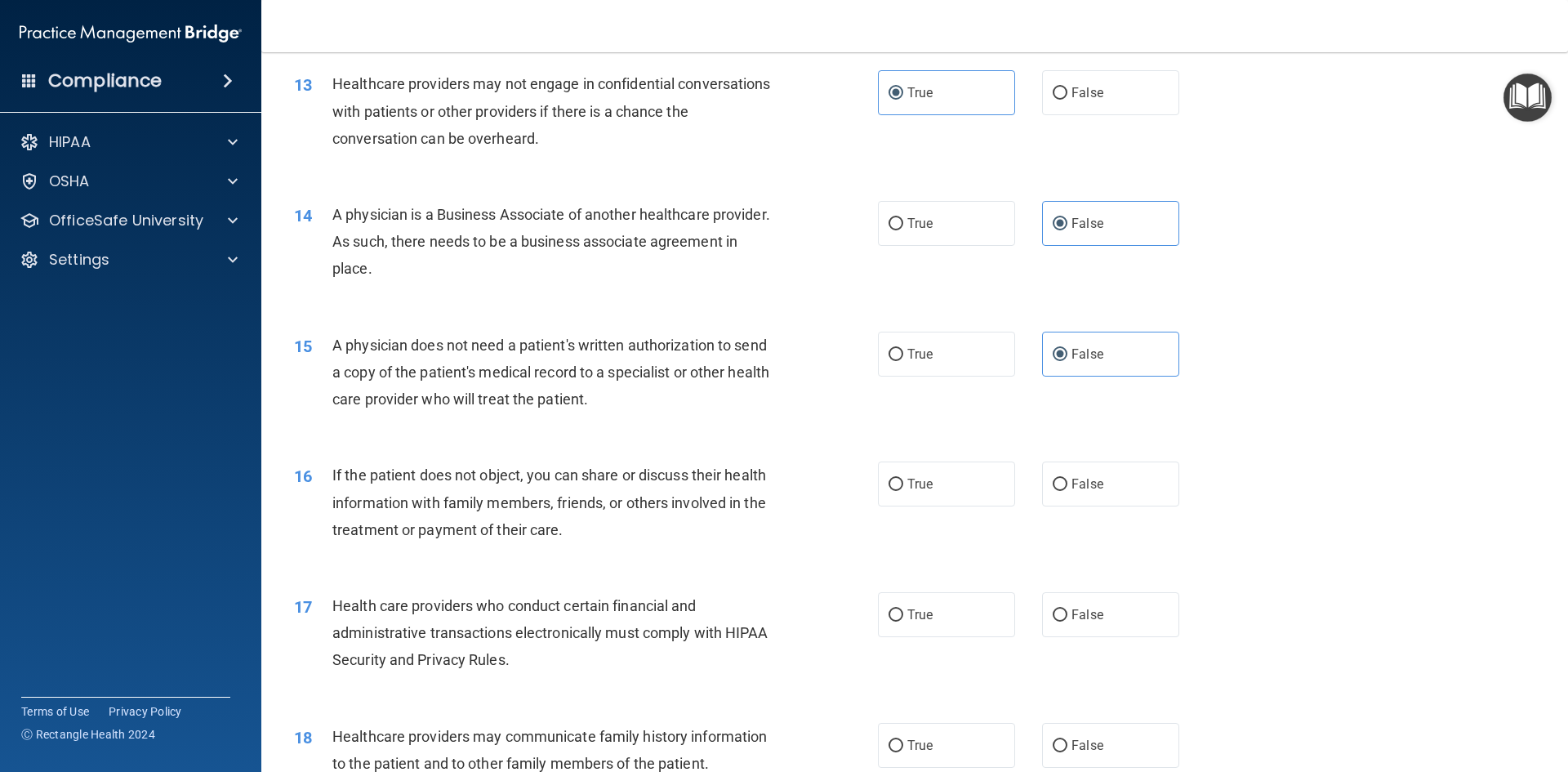
scroll to position [1552, 0]
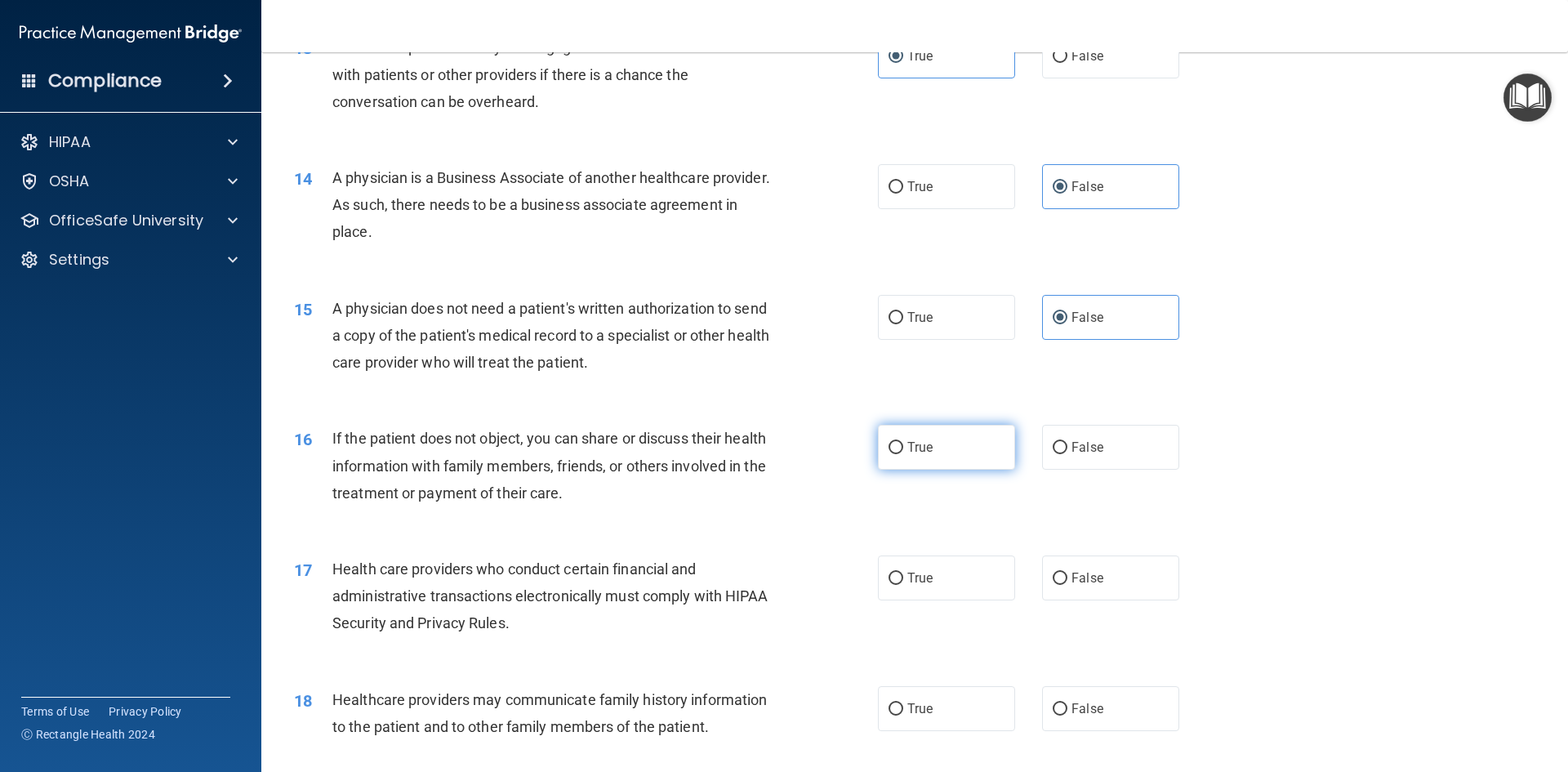
click at [955, 458] on label "True" at bounding box center [946, 447] width 137 height 45
click at [903, 454] on input "True" at bounding box center [895, 448] width 15 height 12
radio input "true"
click at [957, 578] on label "True" at bounding box center [946, 577] width 137 height 45
click at [903, 578] on input "True" at bounding box center [895, 579] width 15 height 12
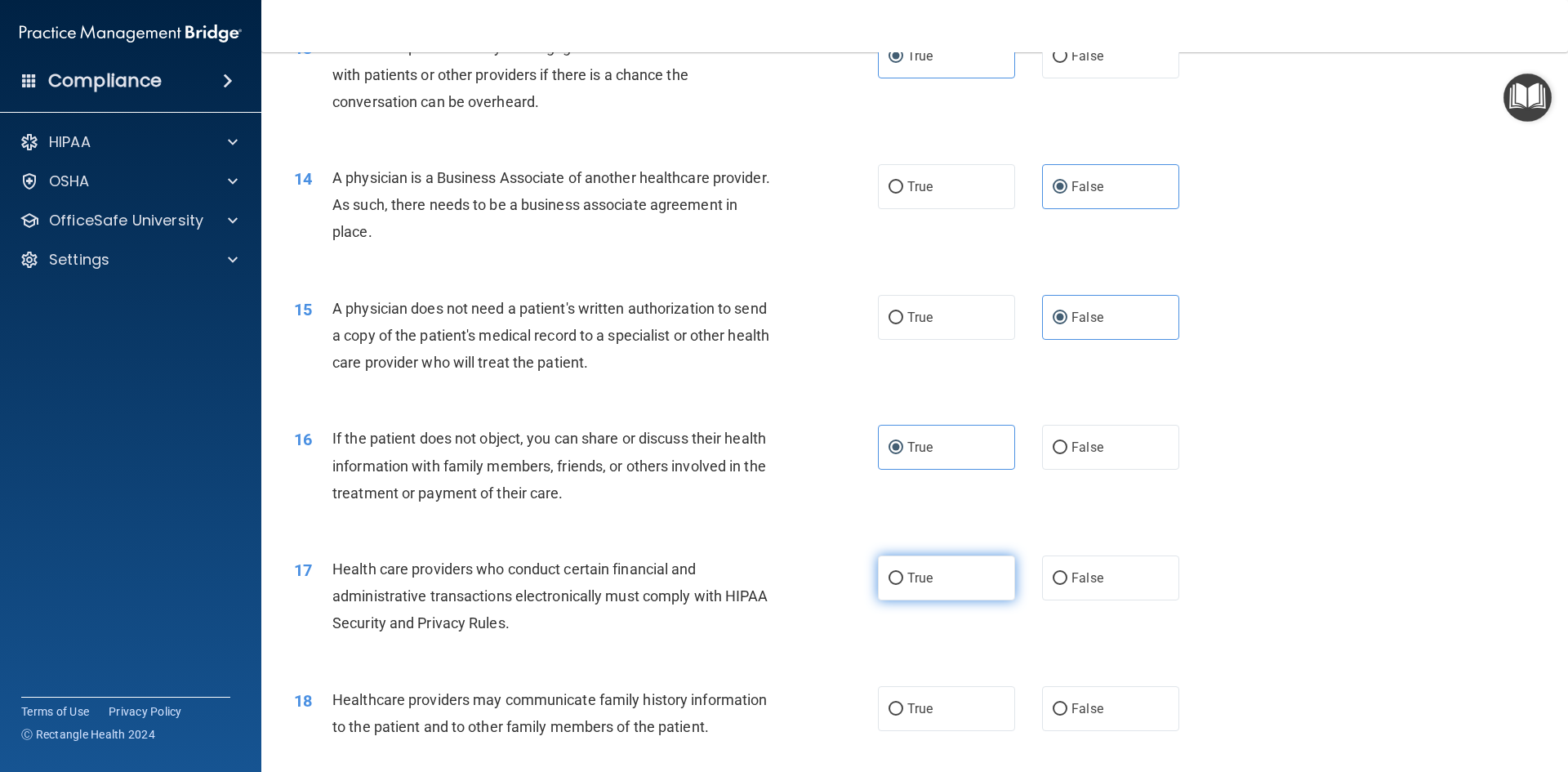
radio input "true"
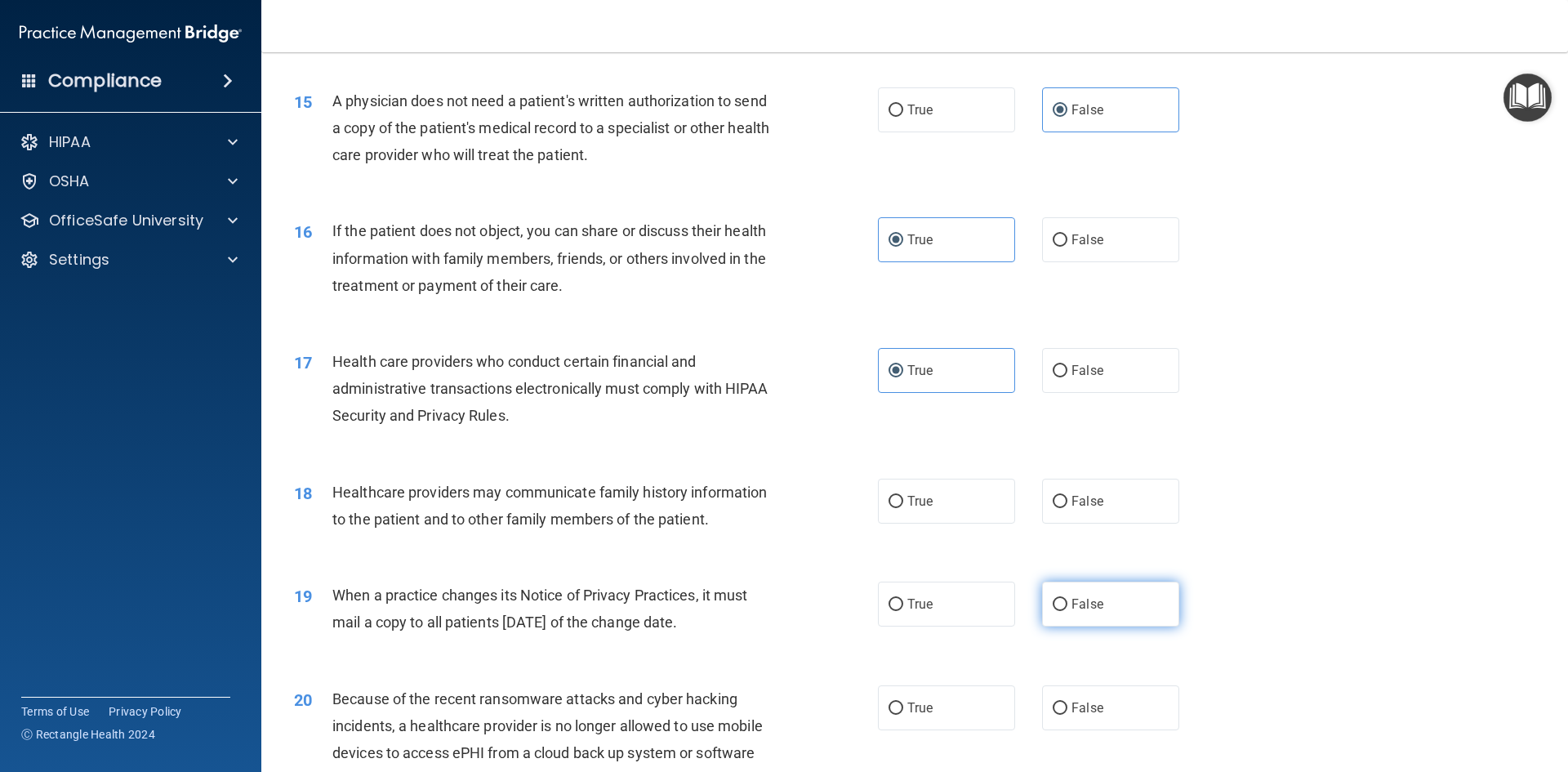
scroll to position [1797, 0]
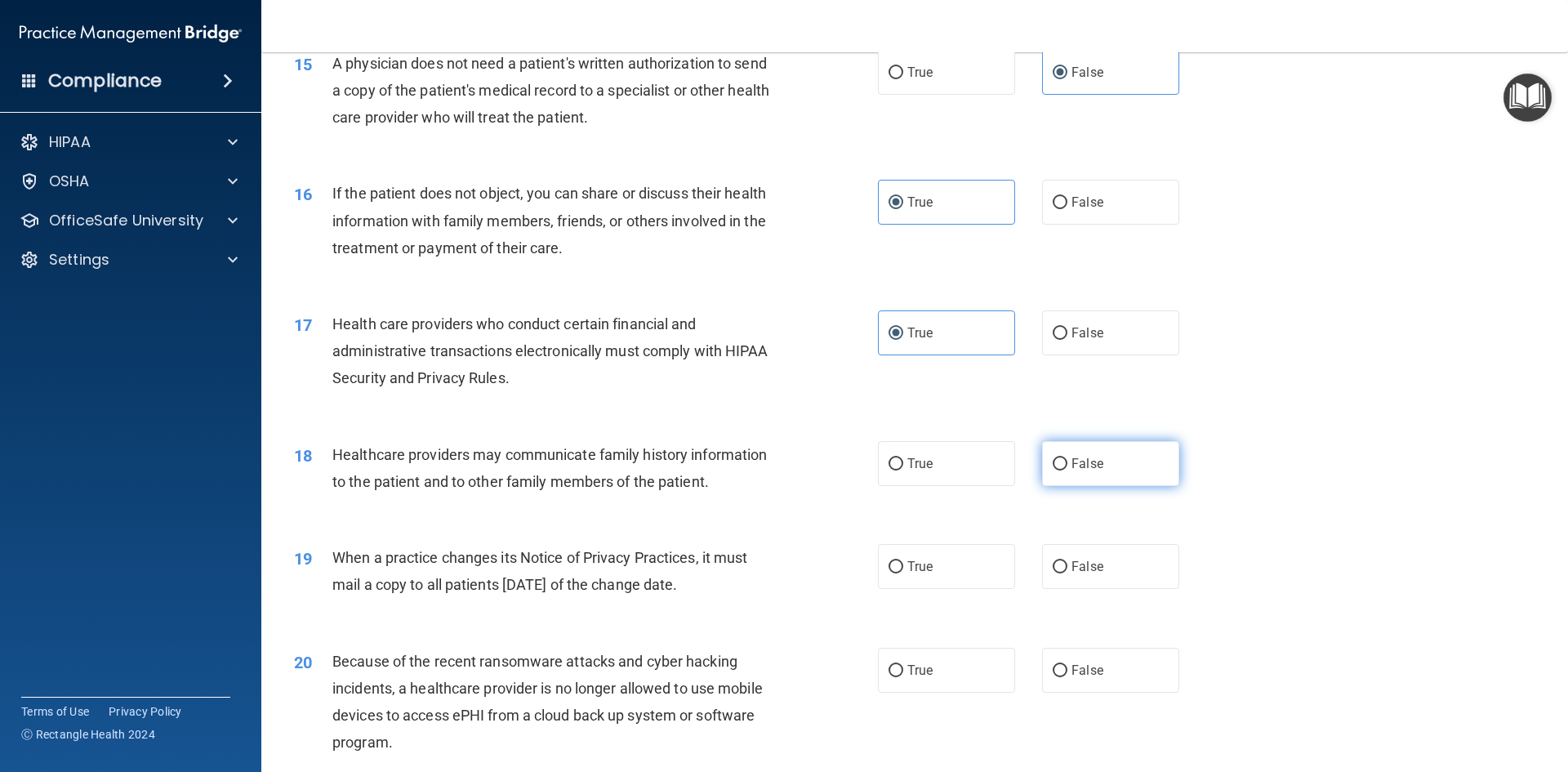
click at [1080, 485] on label "False" at bounding box center [1111, 463] width 137 height 45
click at [1068, 471] on input "False" at bounding box center [1060, 465] width 15 height 12
radio input "true"
click at [945, 566] on label "True" at bounding box center [946, 566] width 137 height 45
click at [903, 566] on input "True" at bounding box center [895, 567] width 15 height 12
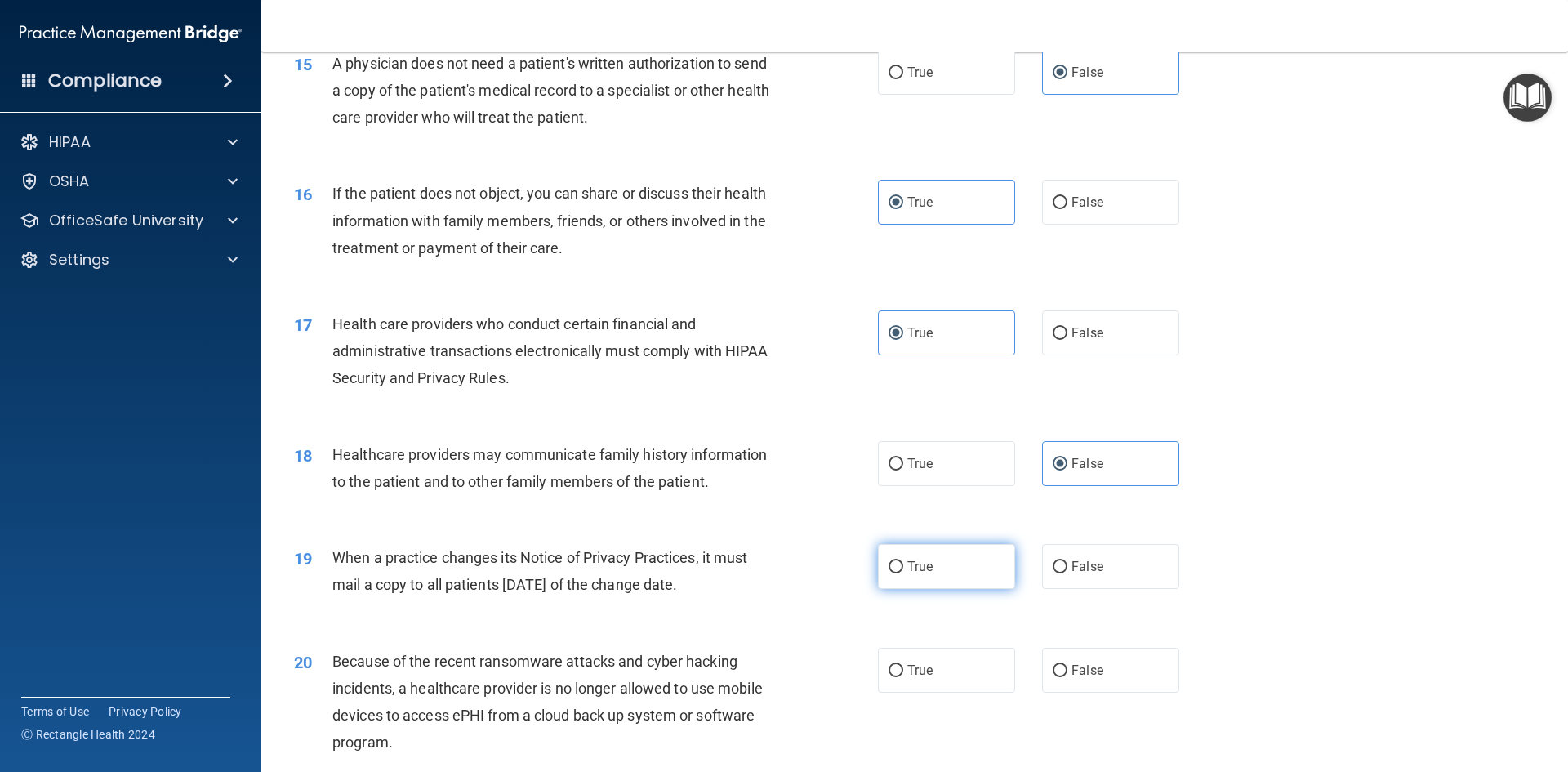
radio input "true"
click at [1061, 672] on label "False" at bounding box center [1111, 669] width 137 height 45
click at [1061, 672] on input "False" at bounding box center [1060, 671] width 15 height 12
radio input "true"
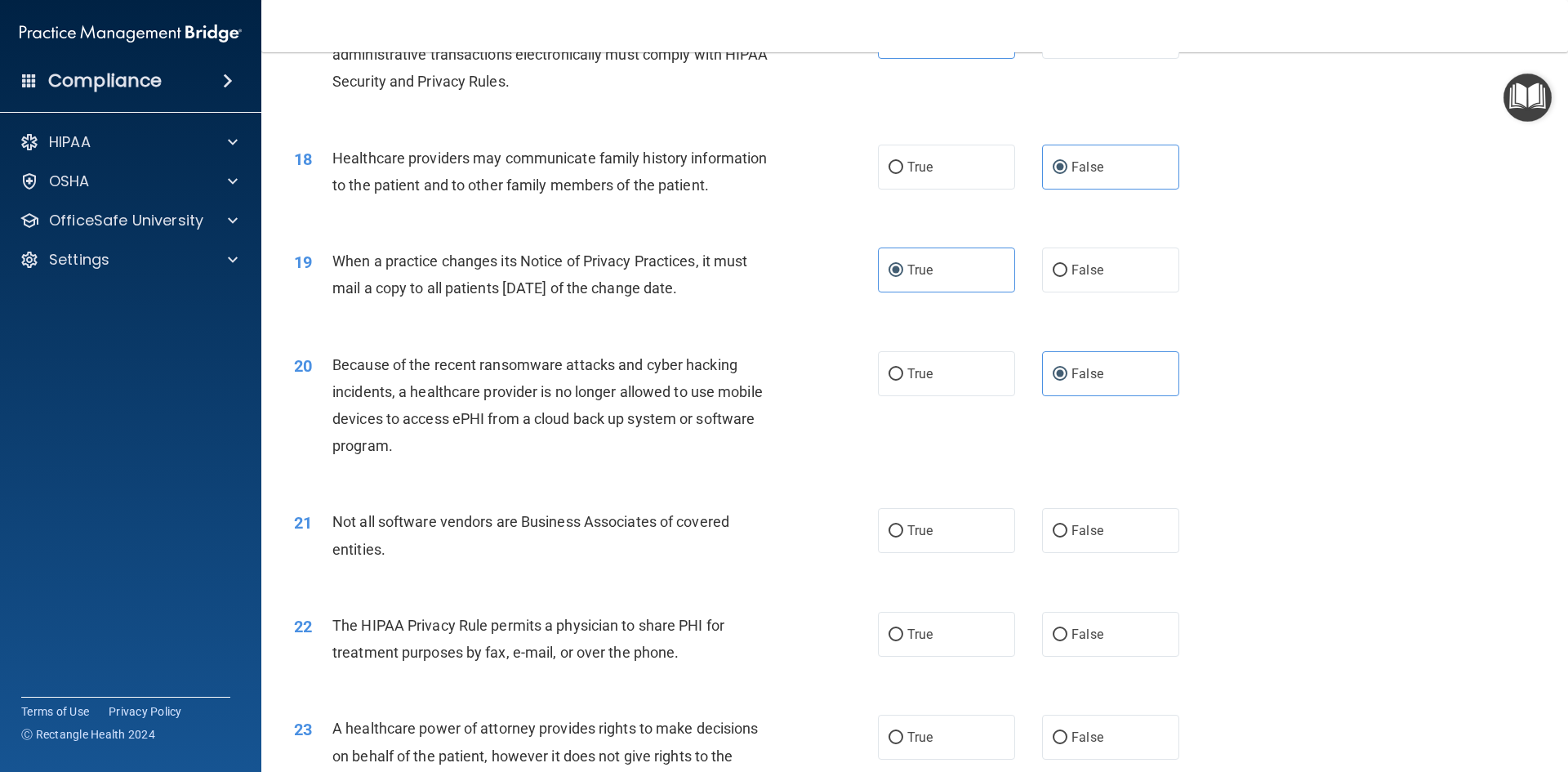
scroll to position [2124, 0]
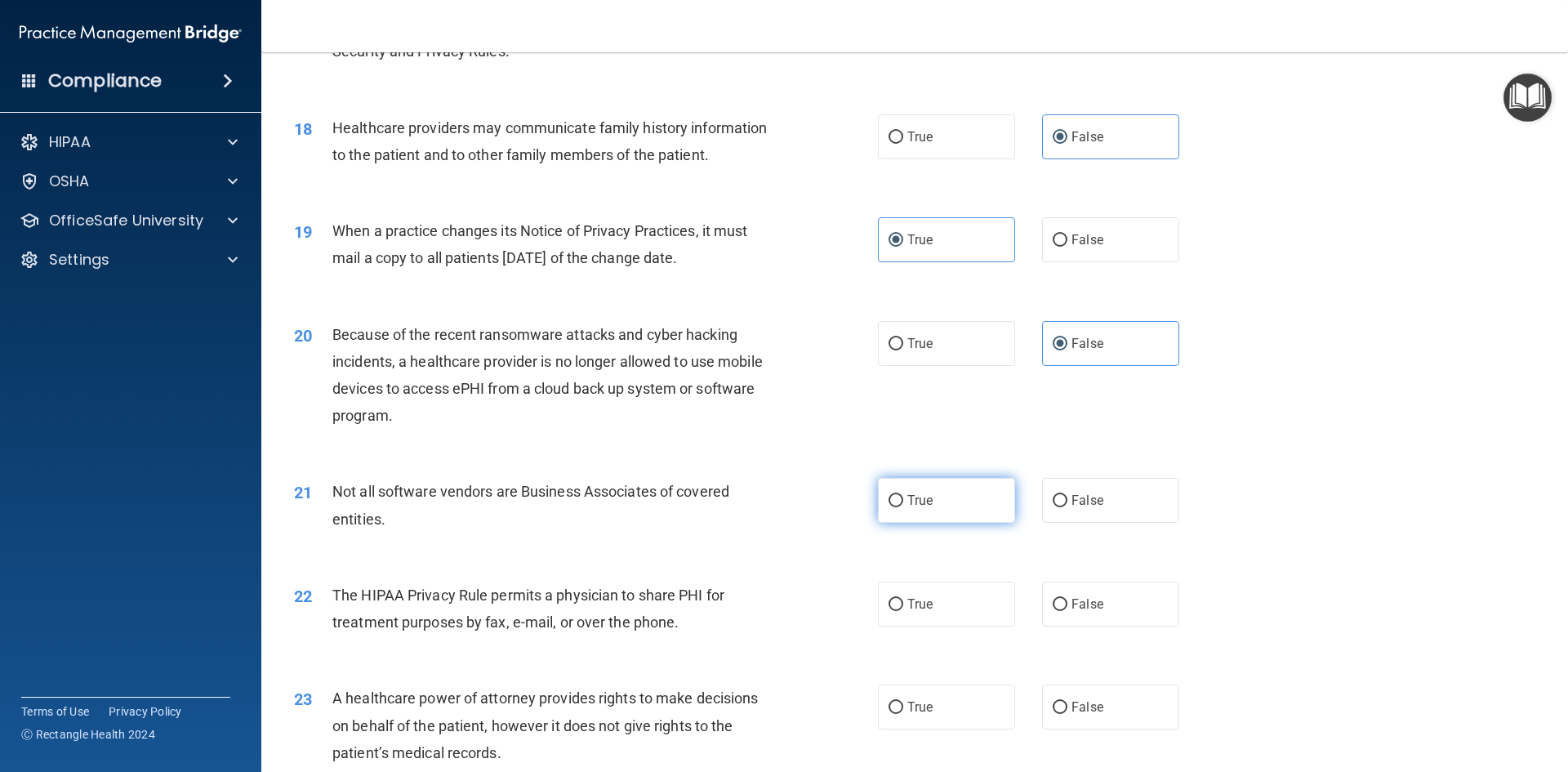
click at [951, 500] on label "True" at bounding box center [946, 500] width 137 height 45
click at [903, 500] on input "True" at bounding box center [895, 501] width 15 height 12
radio input "true"
drag, startPoint x: 1040, startPoint y: 614, endPoint x: 1045, endPoint y: 602, distance: 13.0
click at [1042, 611] on label "False" at bounding box center [1111, 603] width 137 height 45
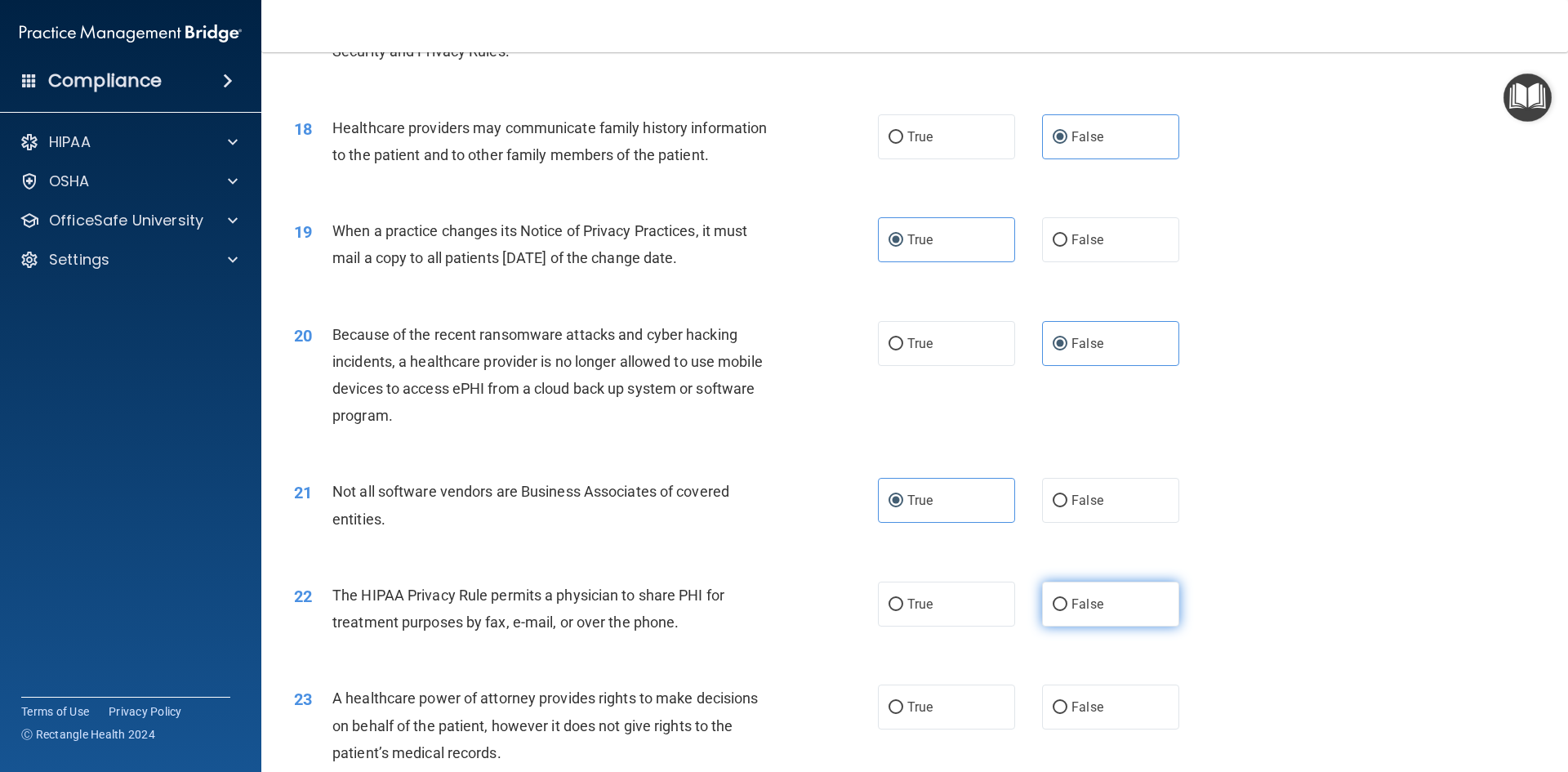
click at [1053, 611] on input "False" at bounding box center [1060, 605] width 15 height 12
radio input "true"
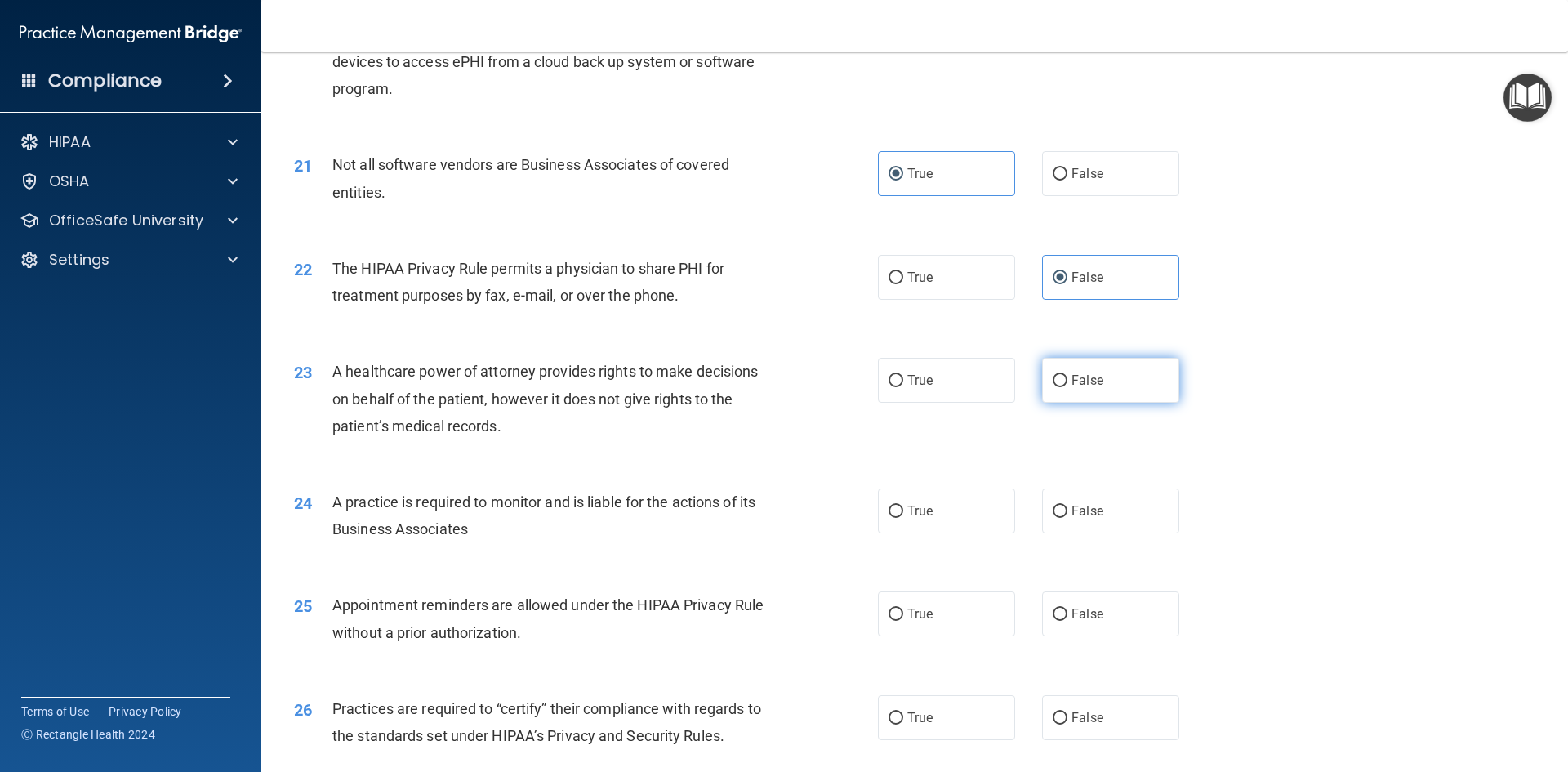
click at [1062, 384] on label "False" at bounding box center [1111, 379] width 137 height 45
click at [1062, 384] on input "False" at bounding box center [1060, 381] width 15 height 12
radio input "true"
click at [1104, 519] on label "False" at bounding box center [1111, 510] width 137 height 45
click at [1068, 518] on input "False" at bounding box center [1060, 512] width 15 height 12
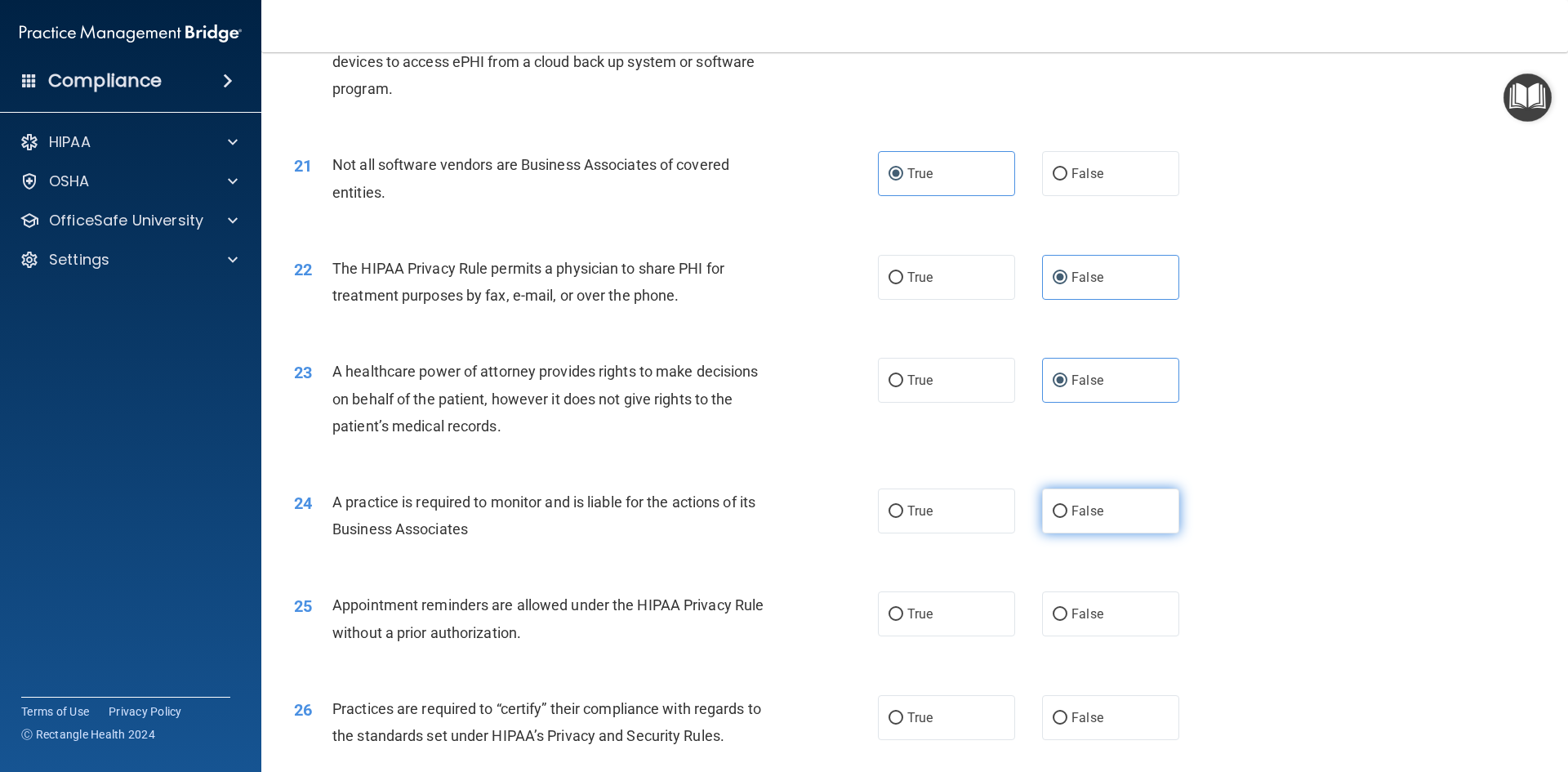
radio input "true"
click at [1089, 617] on span "False" at bounding box center [1087, 614] width 32 height 16
click at [1068, 617] on input "False" at bounding box center [1060, 615] width 15 height 12
radio input "true"
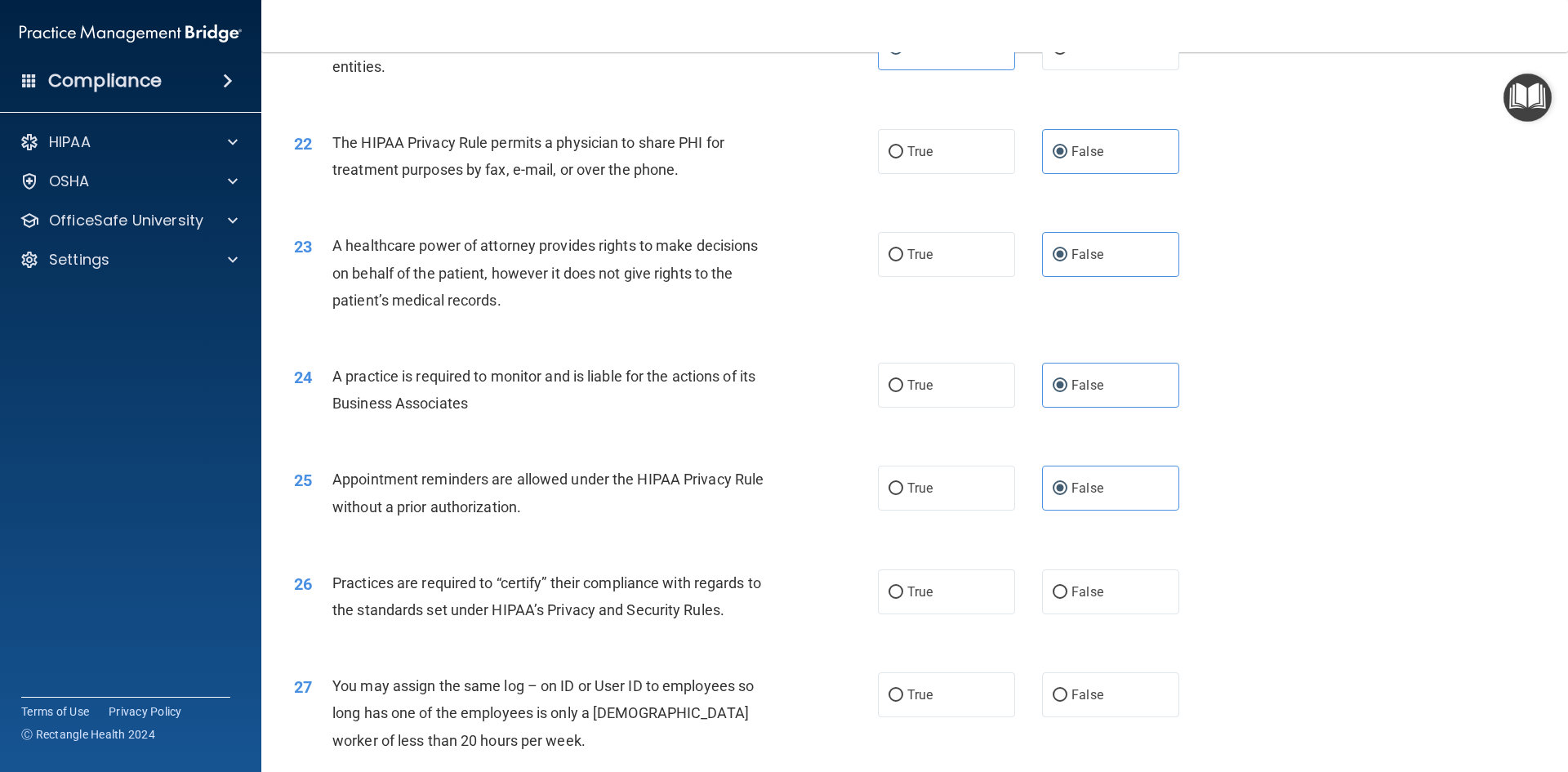
scroll to position [2859, 0]
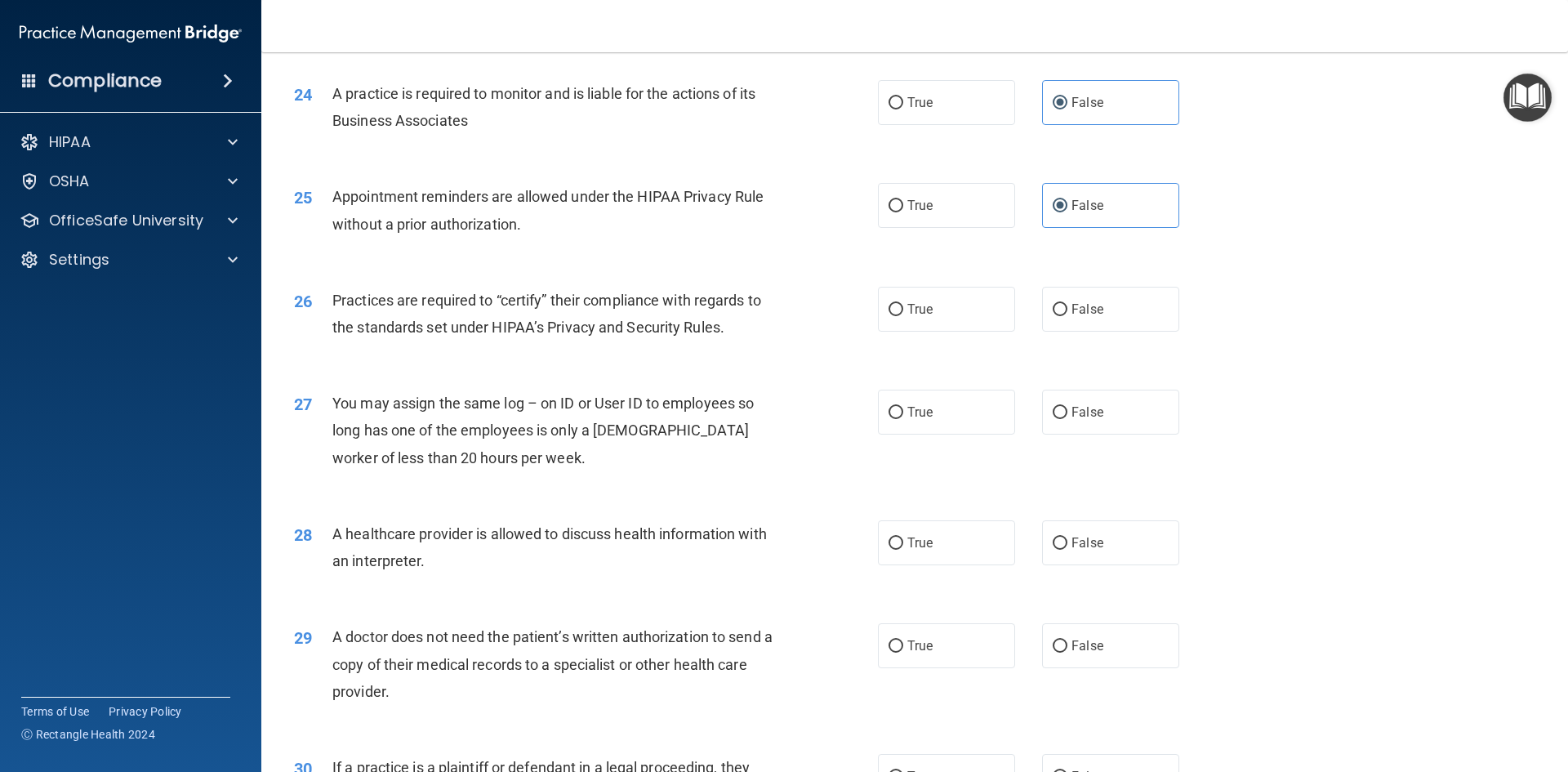
click at [929, 341] on div "26 Practices are required to “certify” their compliance with regards to the sta…" at bounding box center [914, 317] width 1265 height 103
click at [951, 317] on label "True" at bounding box center [946, 308] width 137 height 45
click at [903, 316] on input "True" at bounding box center [895, 310] width 15 height 12
radio input "true"
click at [943, 382] on div "27 You may assign the same log – on ID or User ID to employees so long has one …" at bounding box center [914, 434] width 1265 height 131
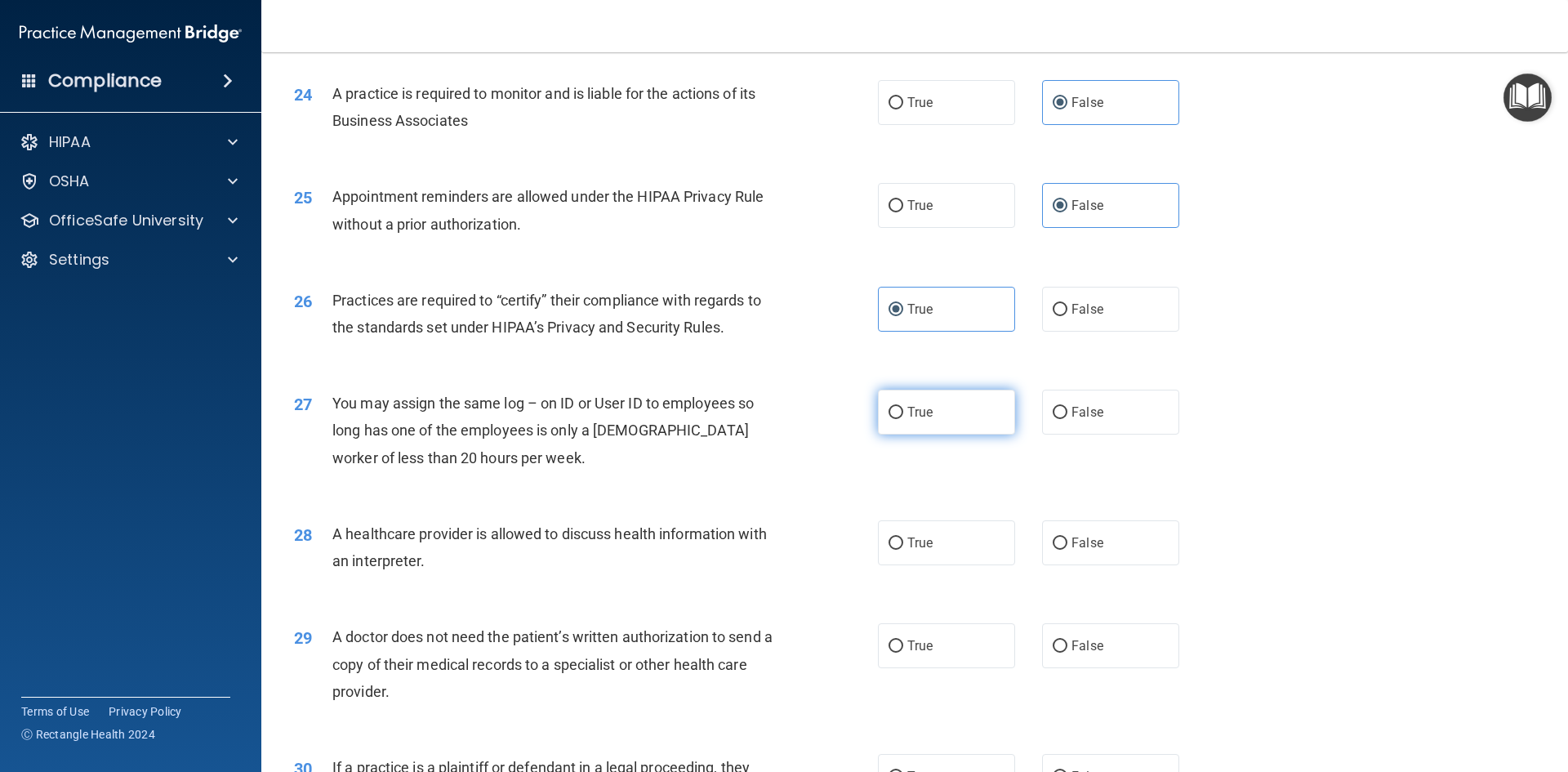
click at [944, 424] on label "True" at bounding box center [946, 412] width 137 height 45
click at [903, 419] on input "True" at bounding box center [895, 413] width 15 height 12
radio input "true"
click at [939, 507] on div "28 A healthcare provider is allowed to discuss health information with an inter…" at bounding box center [914, 551] width 1265 height 103
click at [940, 564] on label "True" at bounding box center [946, 542] width 137 height 45
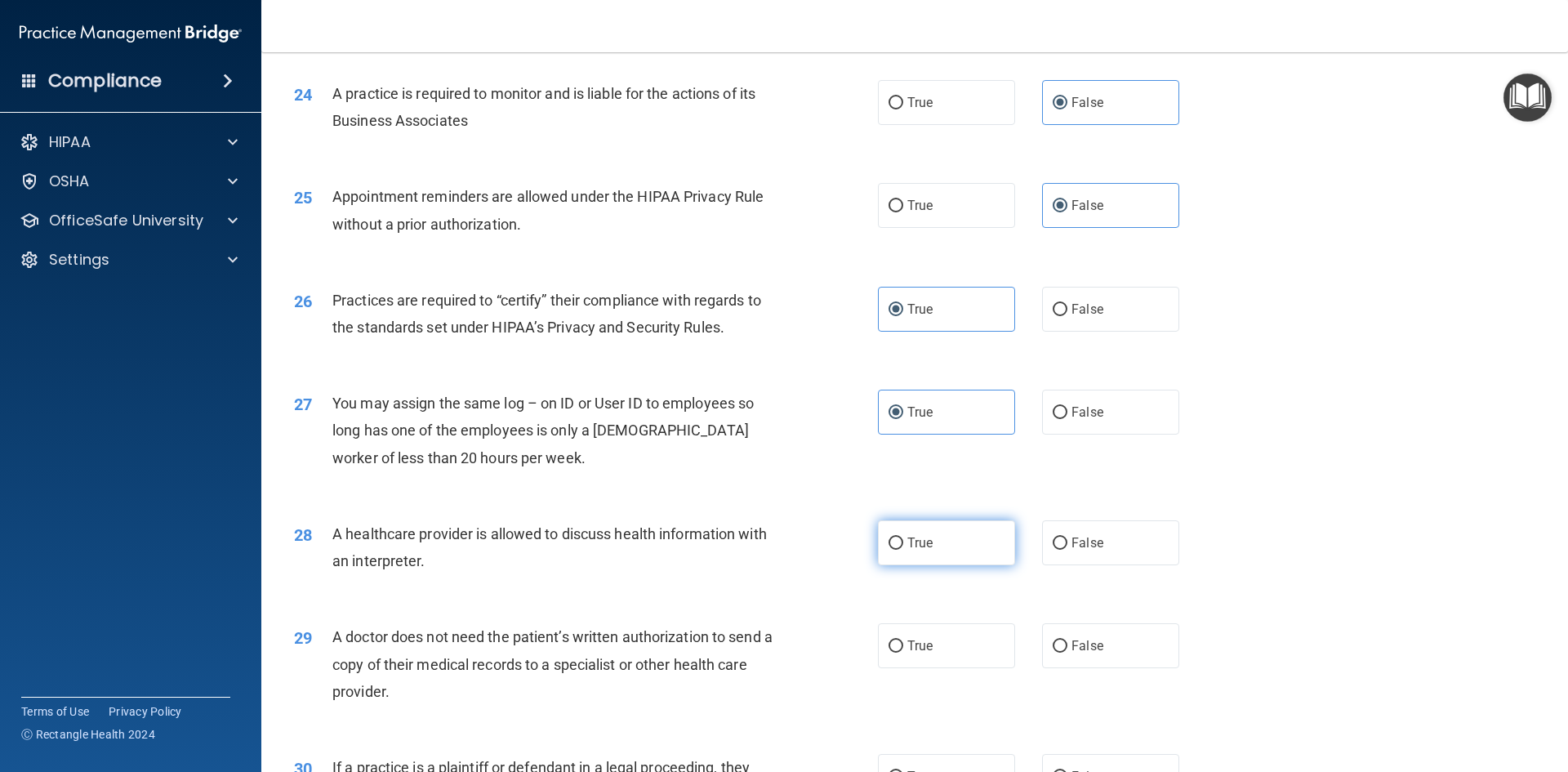
click at [903, 550] on input "True" at bounding box center [895, 544] width 15 height 12
radio input "true"
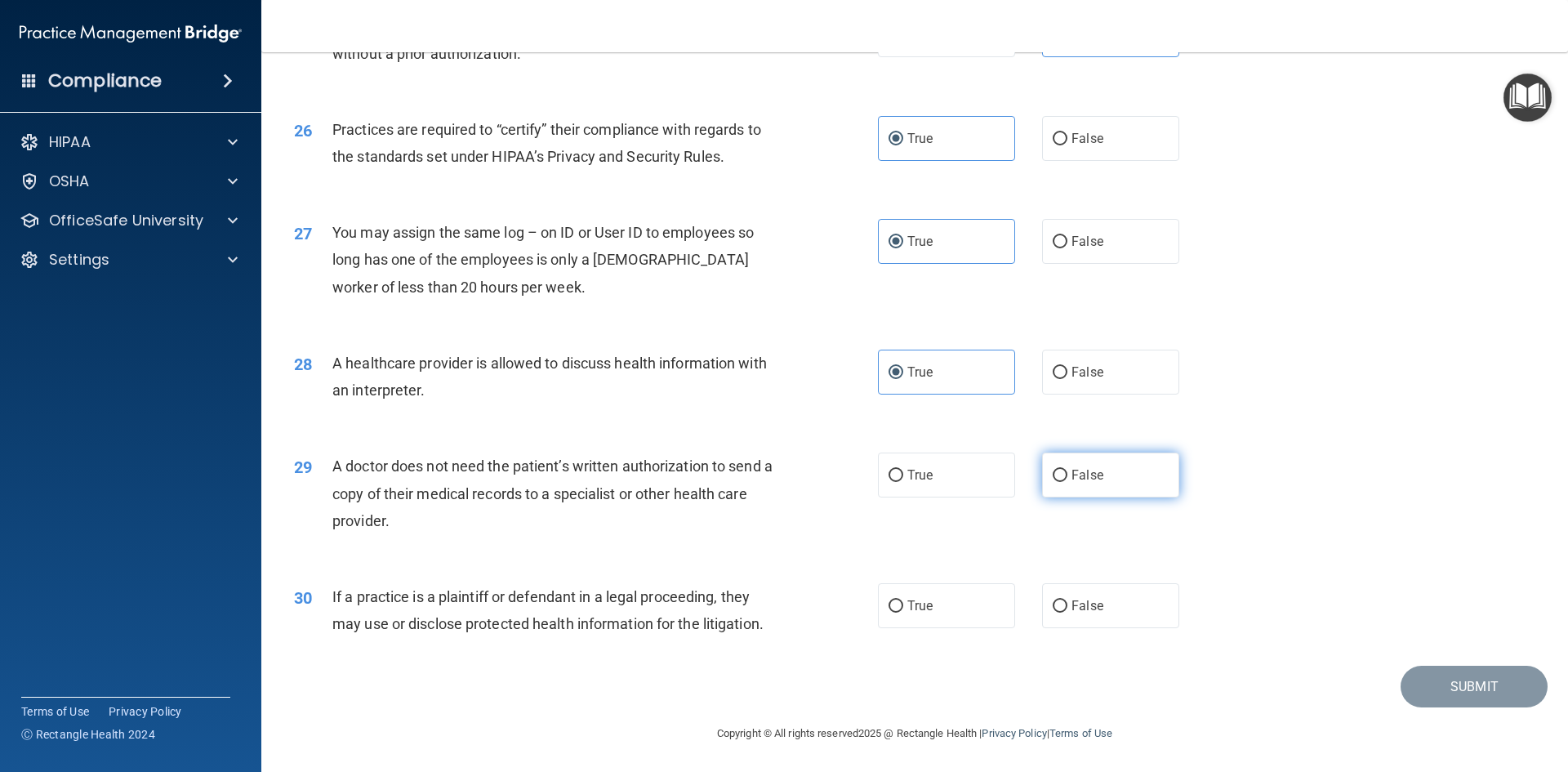
scroll to position [3030, 0]
click at [1101, 472] on label "False" at bounding box center [1111, 473] width 137 height 45
click at [1068, 472] on input "False" at bounding box center [1060, 475] width 15 height 12
radio input "true"
click at [1114, 614] on label "False" at bounding box center [1111, 604] width 137 height 45
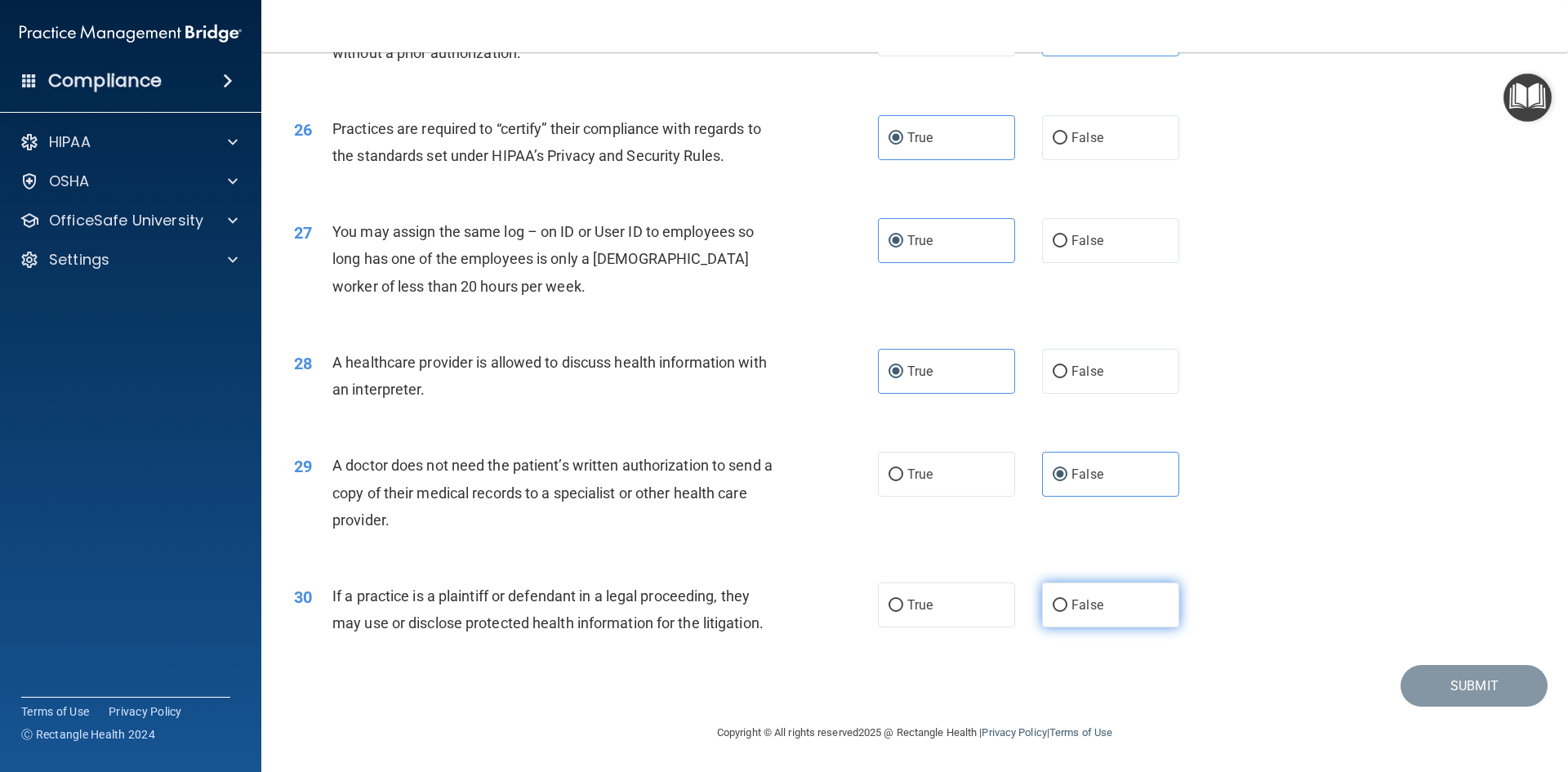
click at [1068, 612] on input "False" at bounding box center [1060, 606] width 15 height 12
radio input "true"
click at [1443, 674] on button "Submit" at bounding box center [1473, 685] width 147 height 41
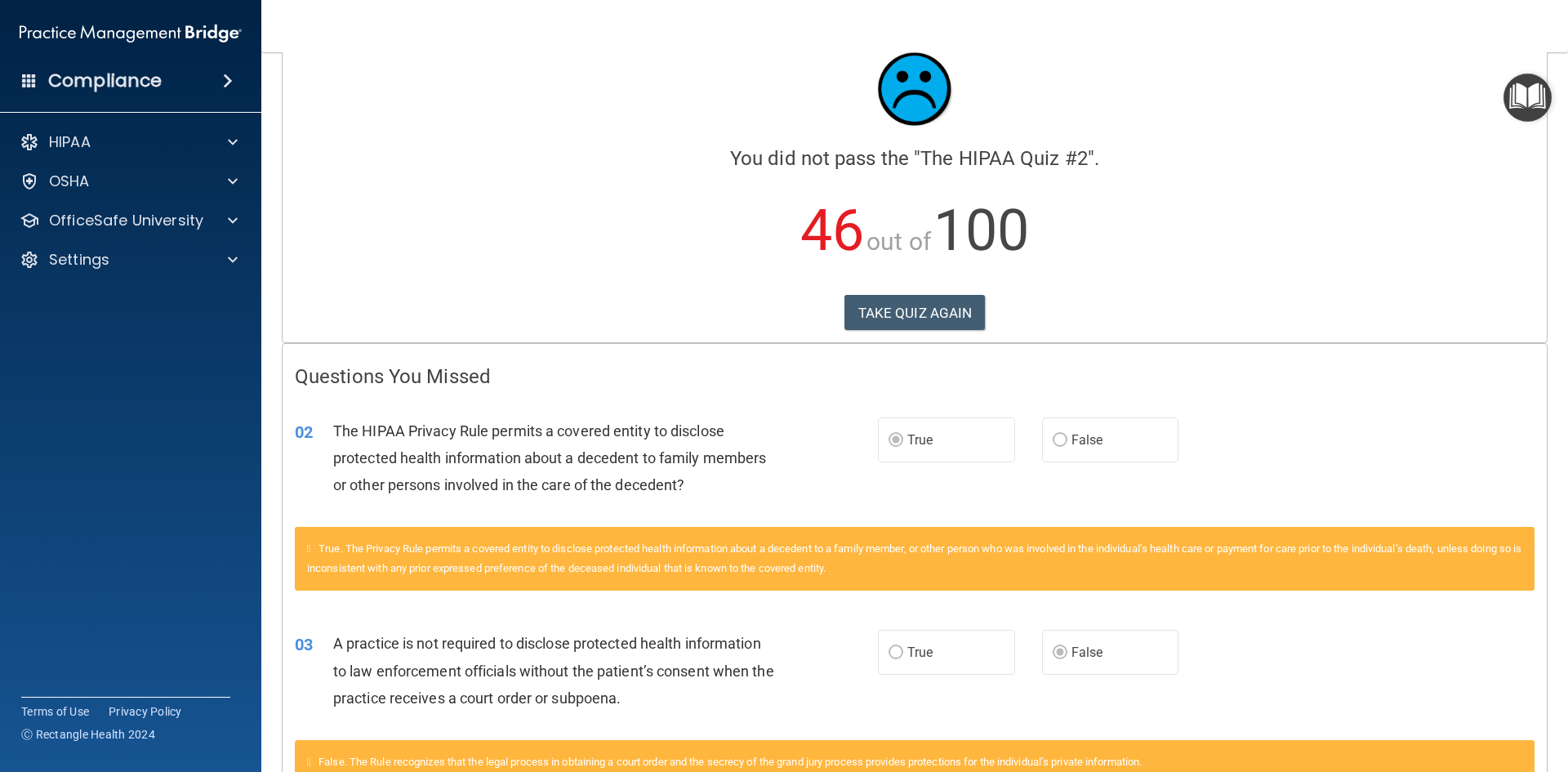
scroll to position [22, 0]
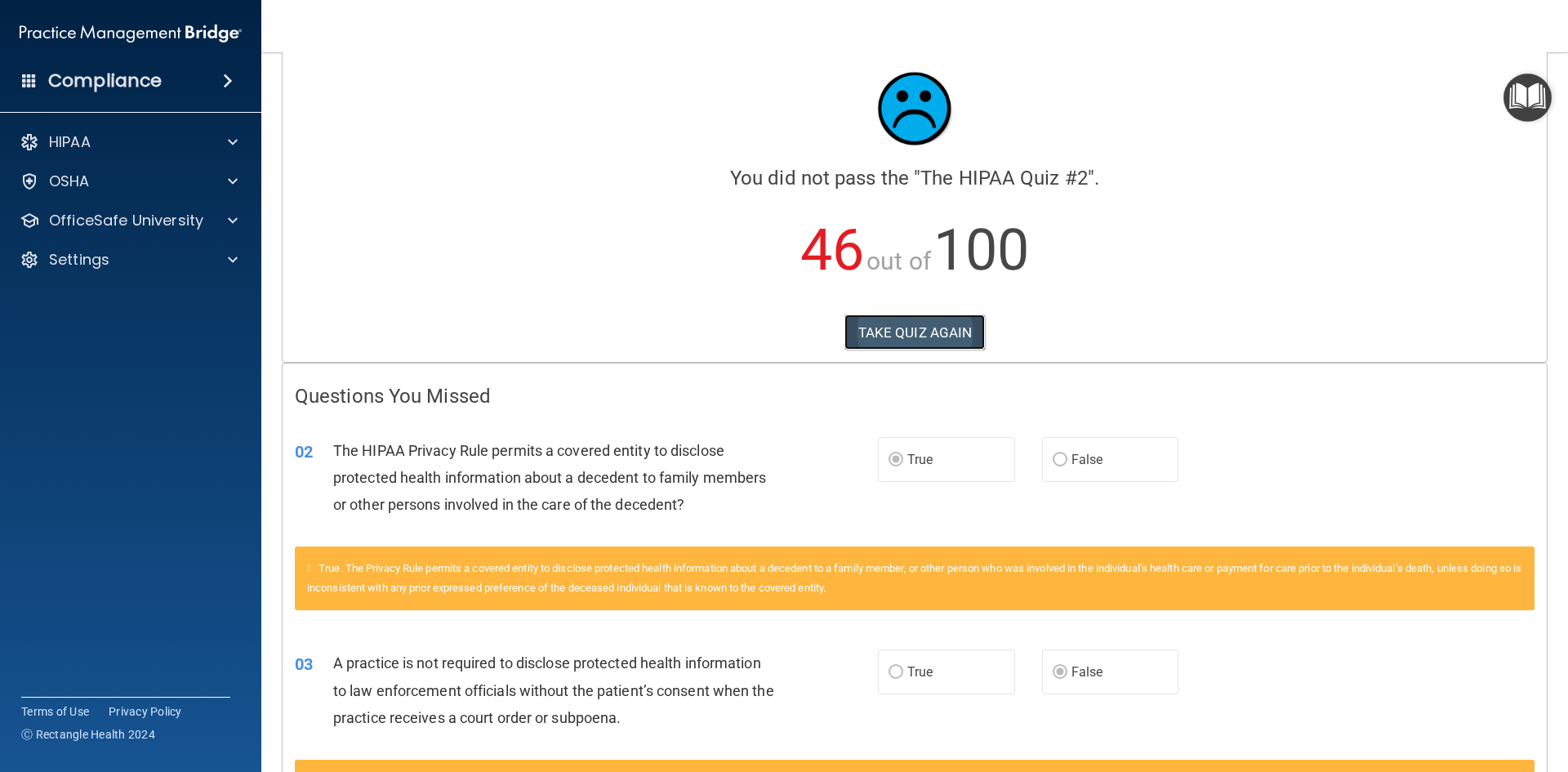
click at [900, 318] on button "TAKE QUIZ AGAIN" at bounding box center [915, 332] width 141 height 36
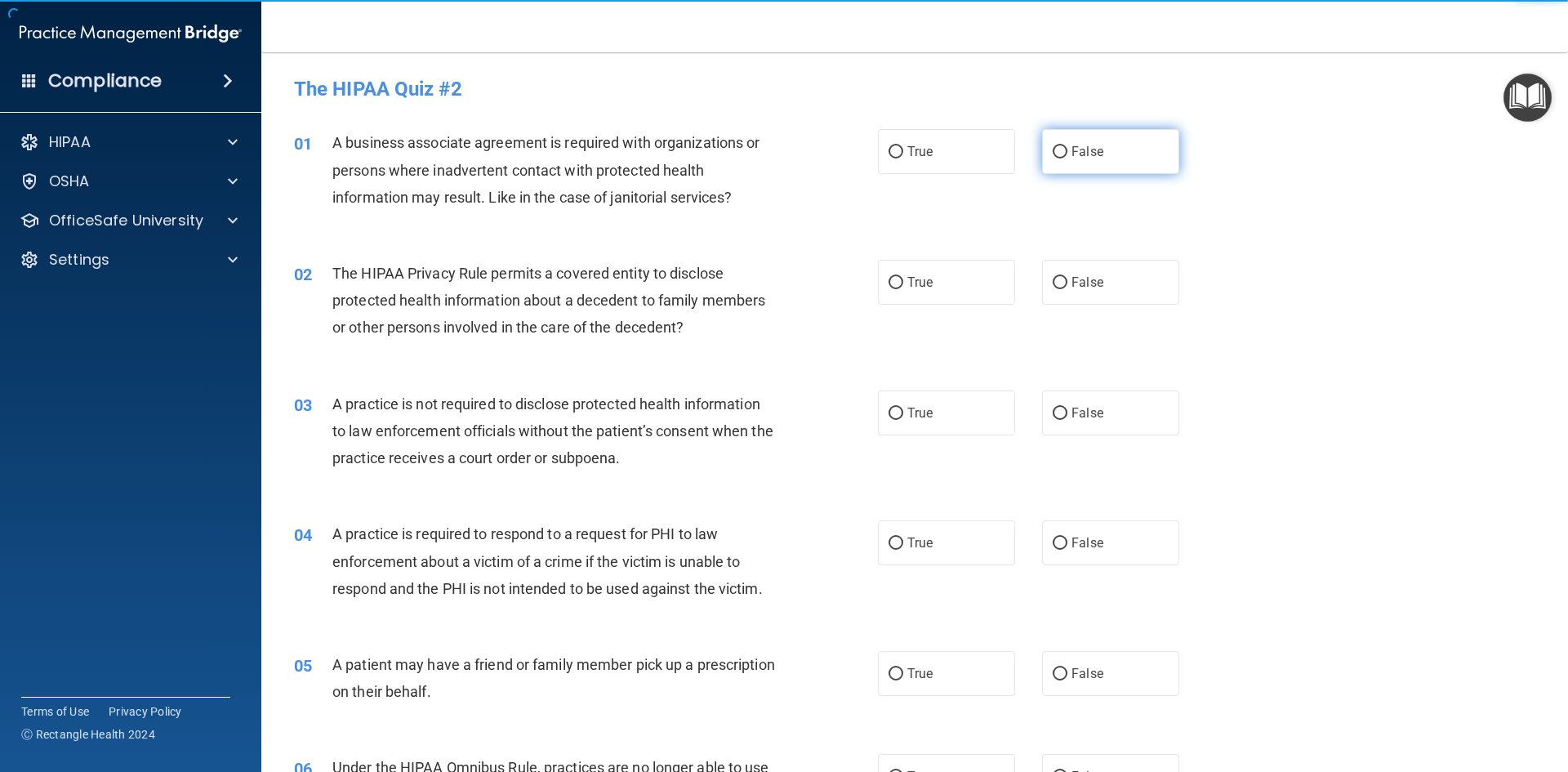
click at [1081, 130] on label "False" at bounding box center [1111, 151] width 137 height 45
click at [1068, 146] on input "False" at bounding box center [1060, 152] width 15 height 12
radio input "true"
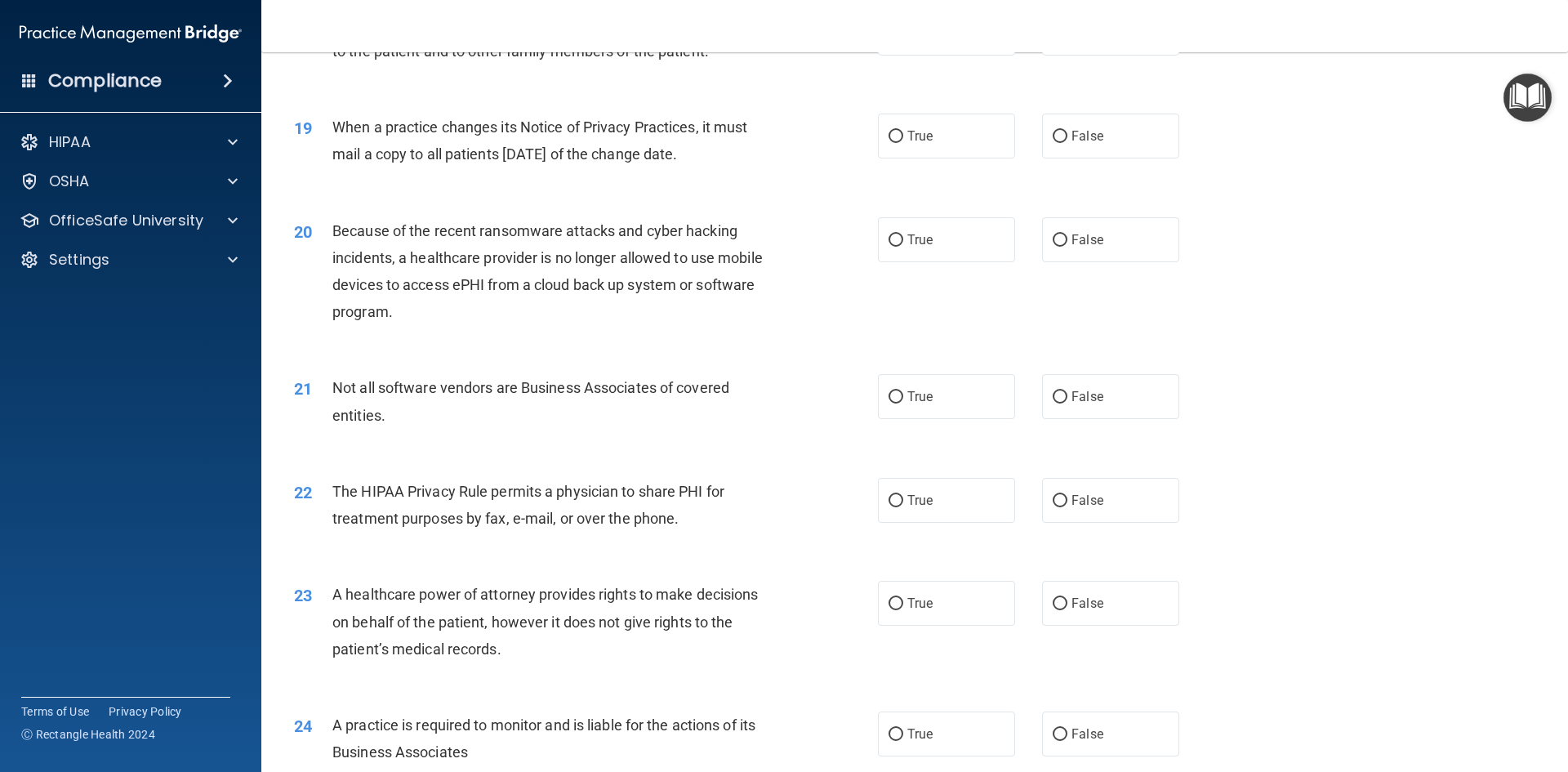
scroll to position [3030, 0]
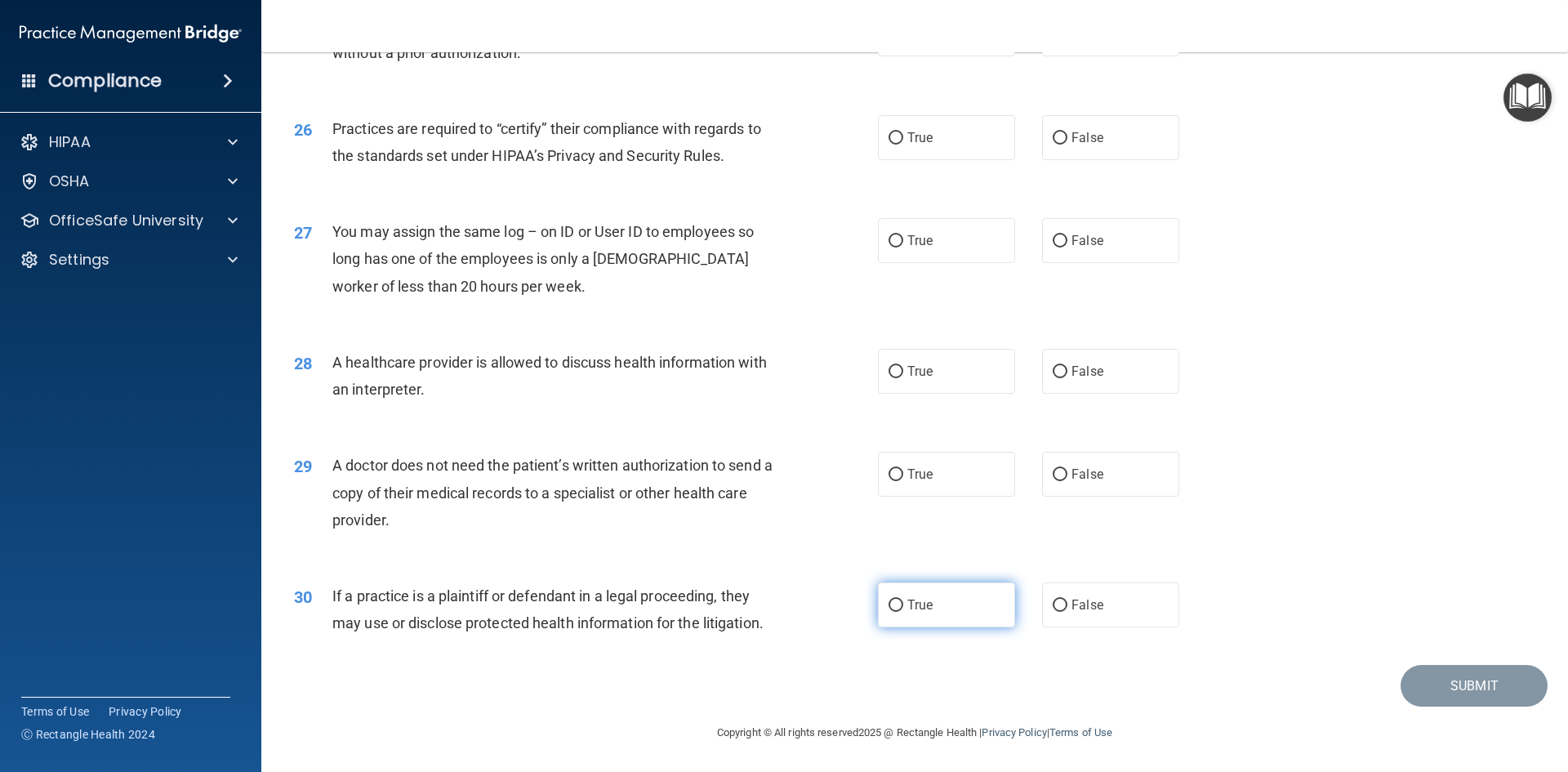
click at [924, 609] on span "True" at bounding box center [919, 605] width 25 height 16
click at [903, 609] on input "True" at bounding box center [895, 606] width 15 height 12
radio input "true"
click at [915, 474] on span "True" at bounding box center [919, 474] width 25 height 16
click at [903, 474] on input "True" at bounding box center [895, 475] width 15 height 12
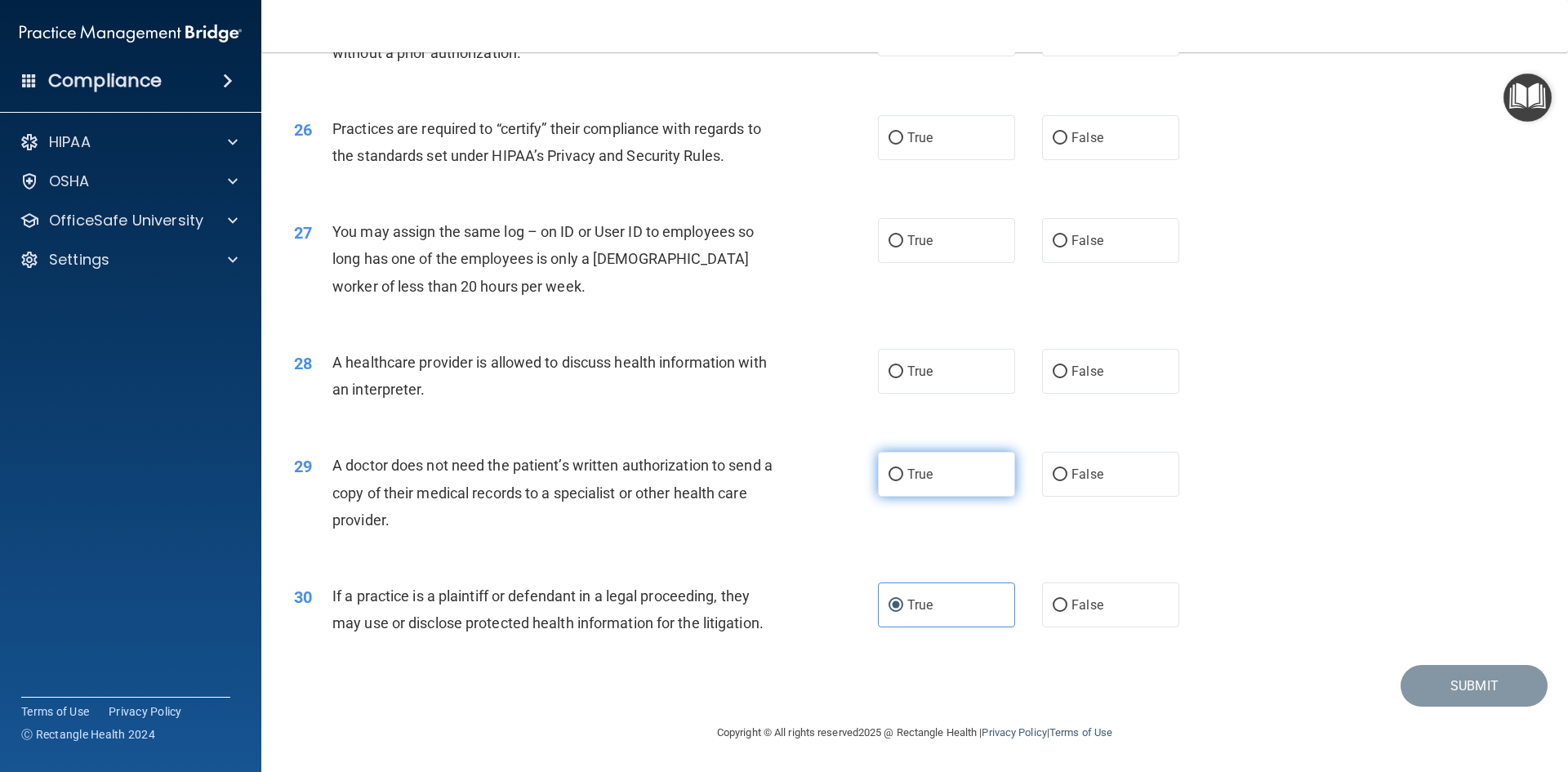
radio input "true"
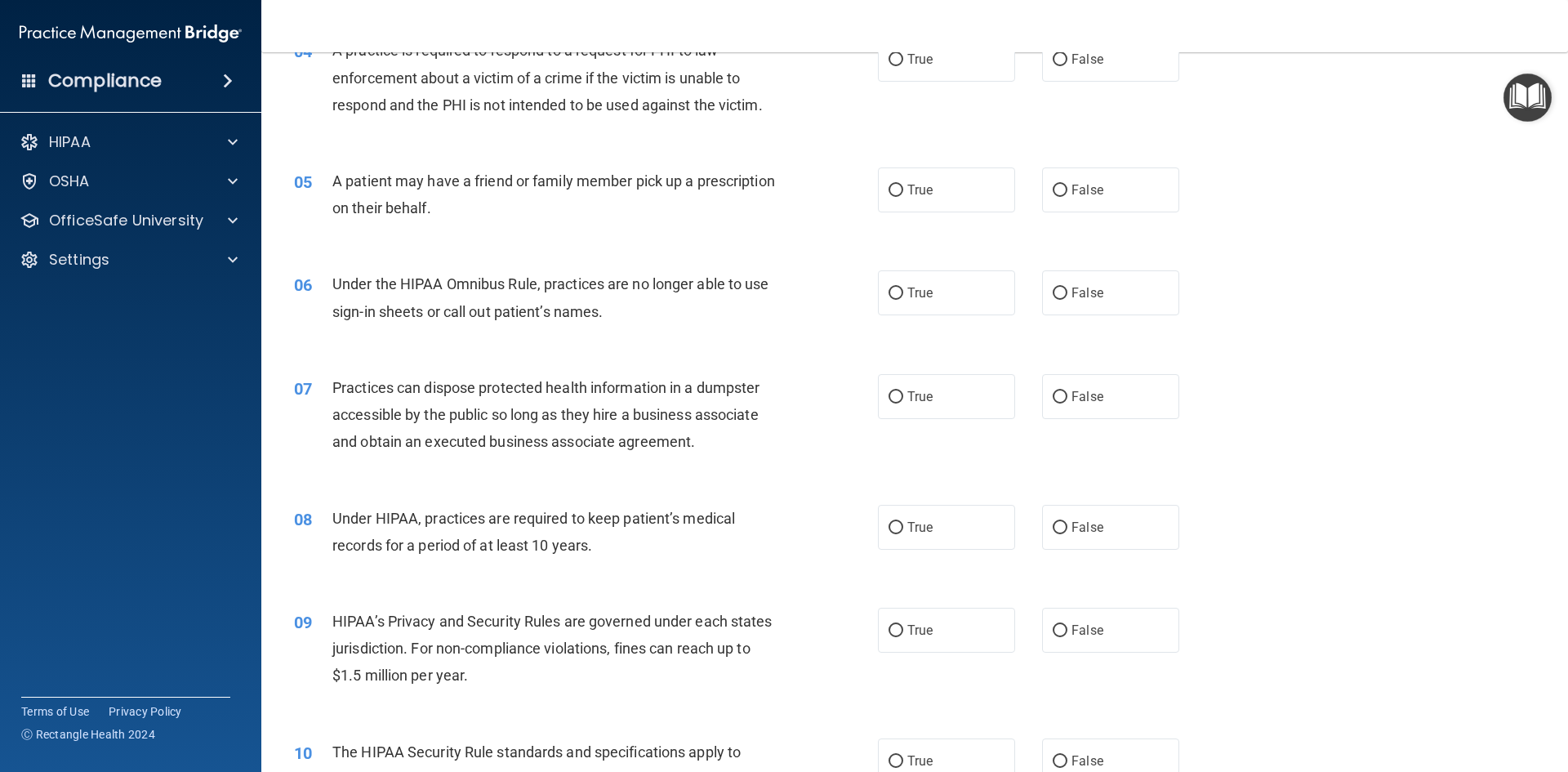
scroll to position [0, 0]
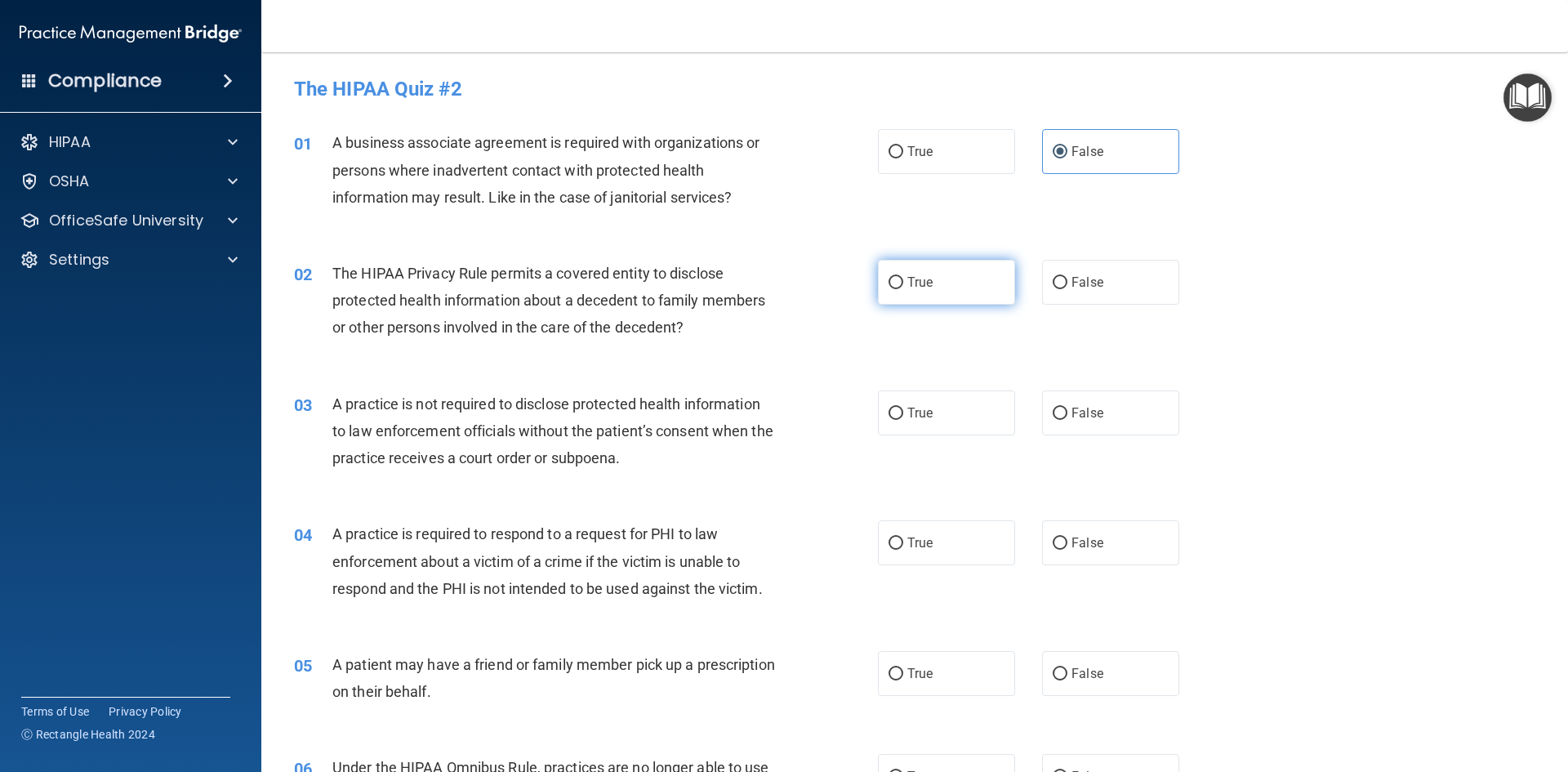
click at [933, 298] on label "True" at bounding box center [946, 282] width 137 height 45
click at [903, 289] on input "True" at bounding box center [895, 283] width 15 height 12
radio input "true"
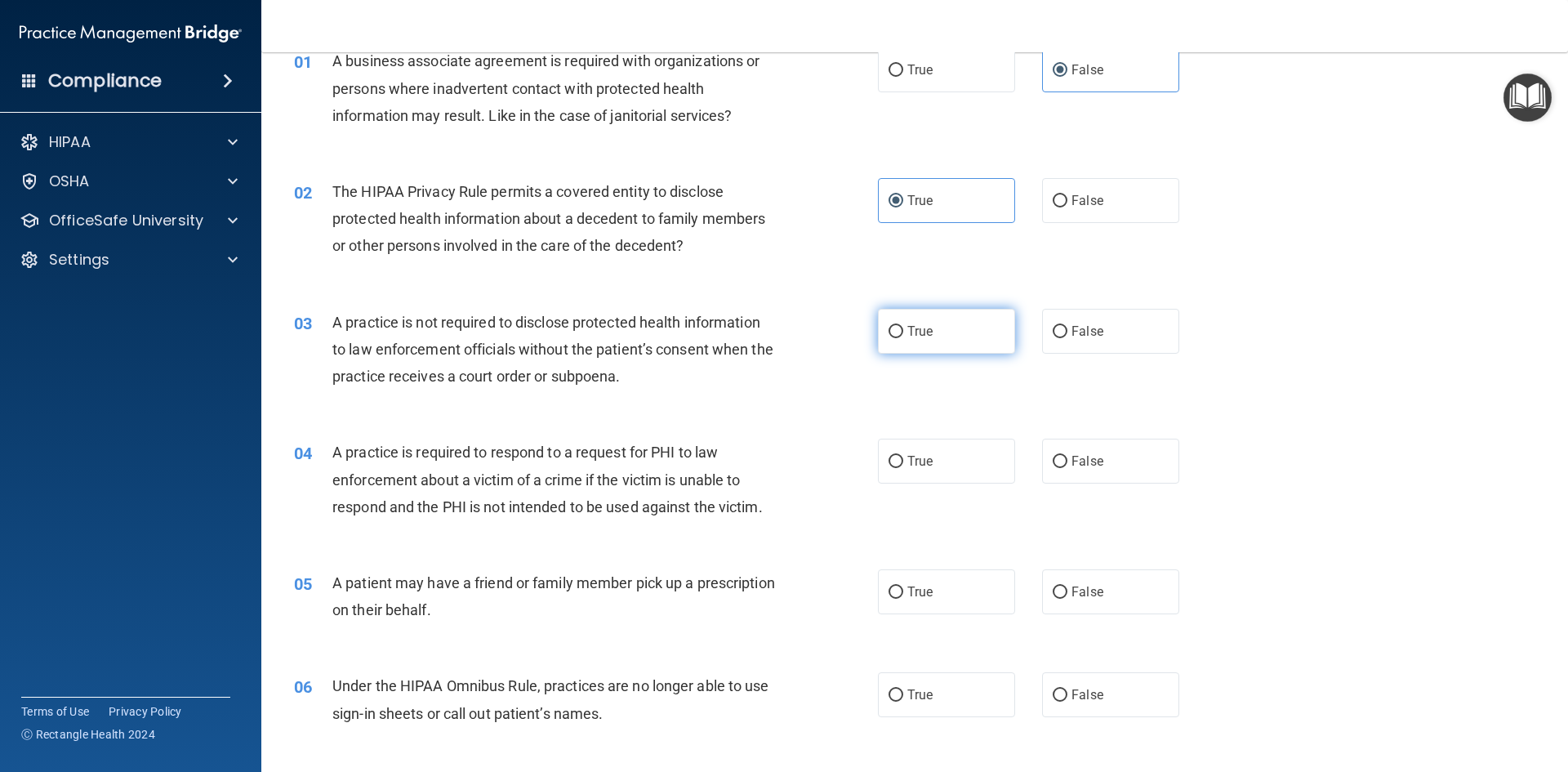
click at [916, 346] on label "True" at bounding box center [946, 331] width 137 height 45
click at [903, 338] on input "True" at bounding box center [895, 332] width 15 height 12
radio input "true"
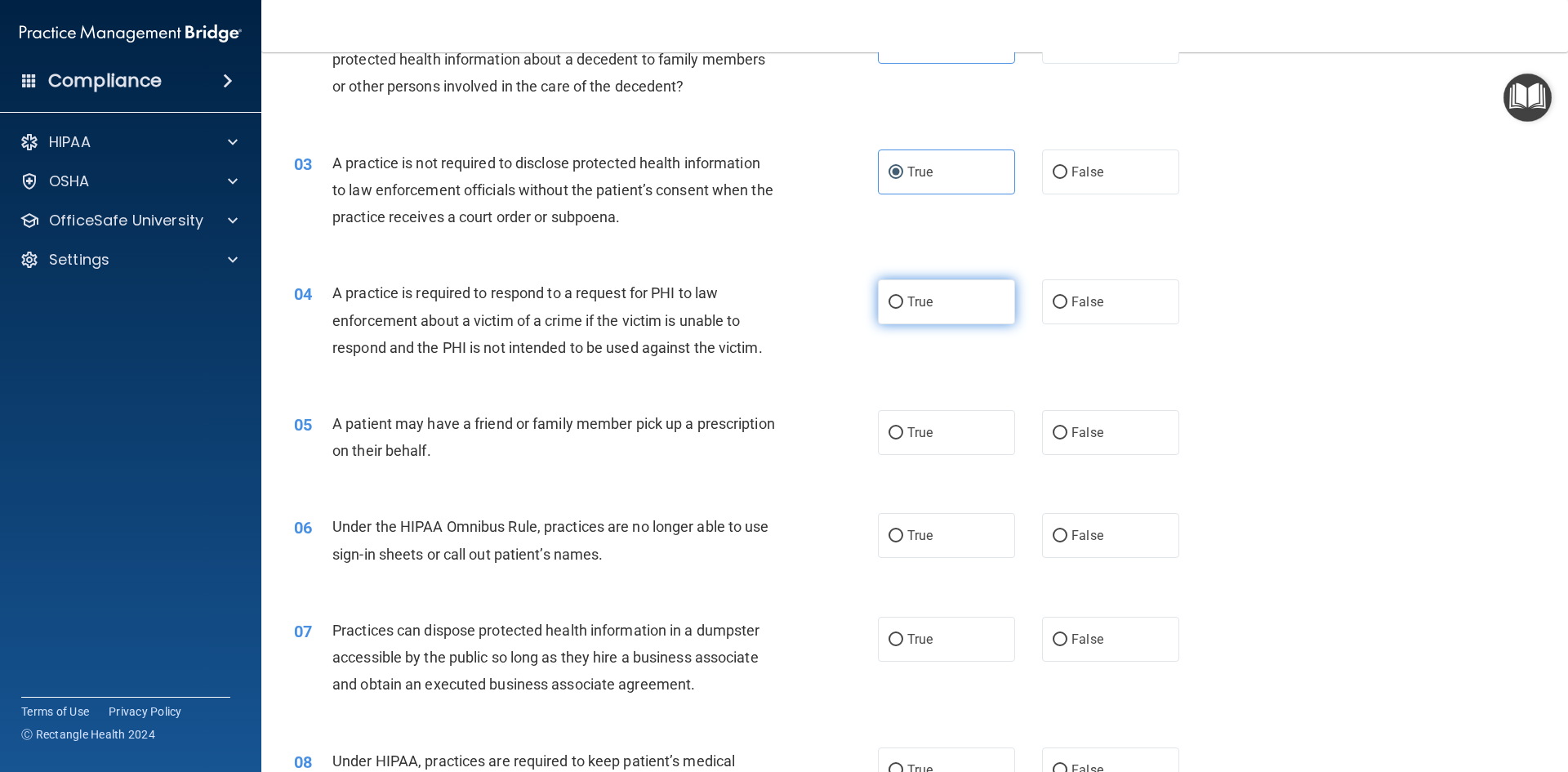
scroll to position [245, 0]
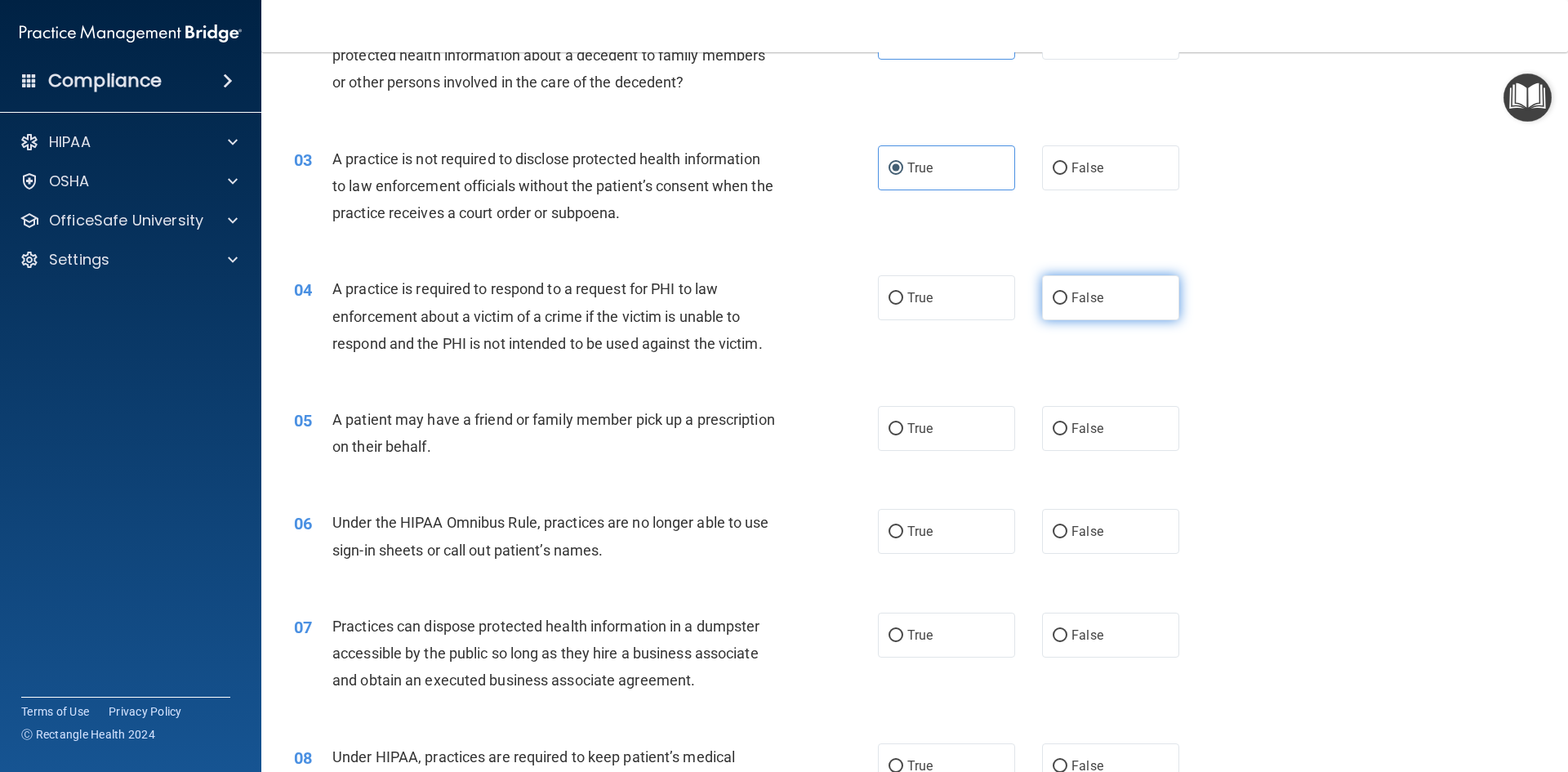
click at [1104, 313] on label "False" at bounding box center [1111, 297] width 137 height 45
click at [1068, 305] on input "False" at bounding box center [1060, 299] width 15 height 12
radio input "true"
click at [1075, 429] on span "False" at bounding box center [1087, 429] width 32 height 16
click at [1068, 429] on input "False" at bounding box center [1060, 429] width 15 height 12
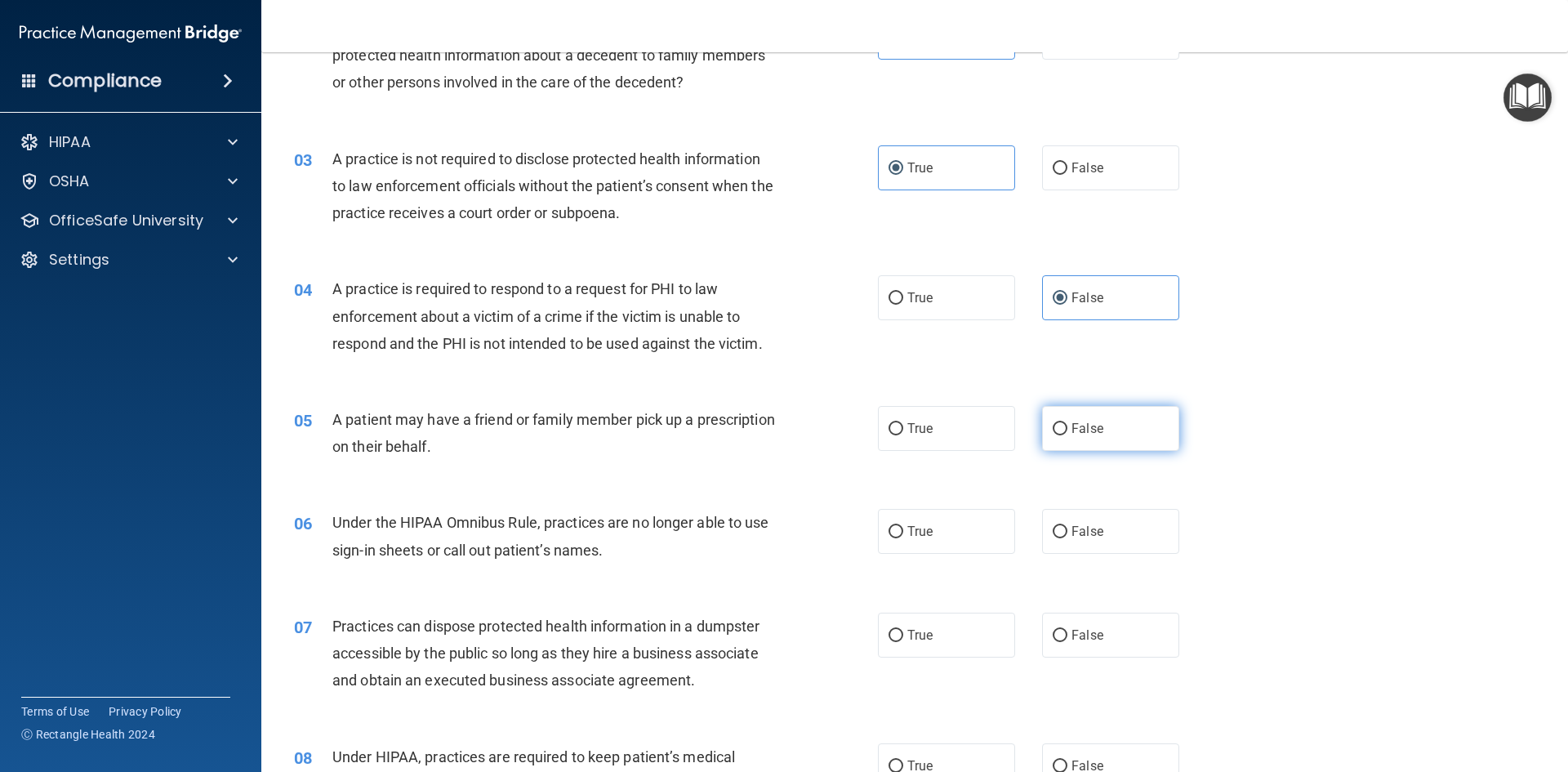
radio input "true"
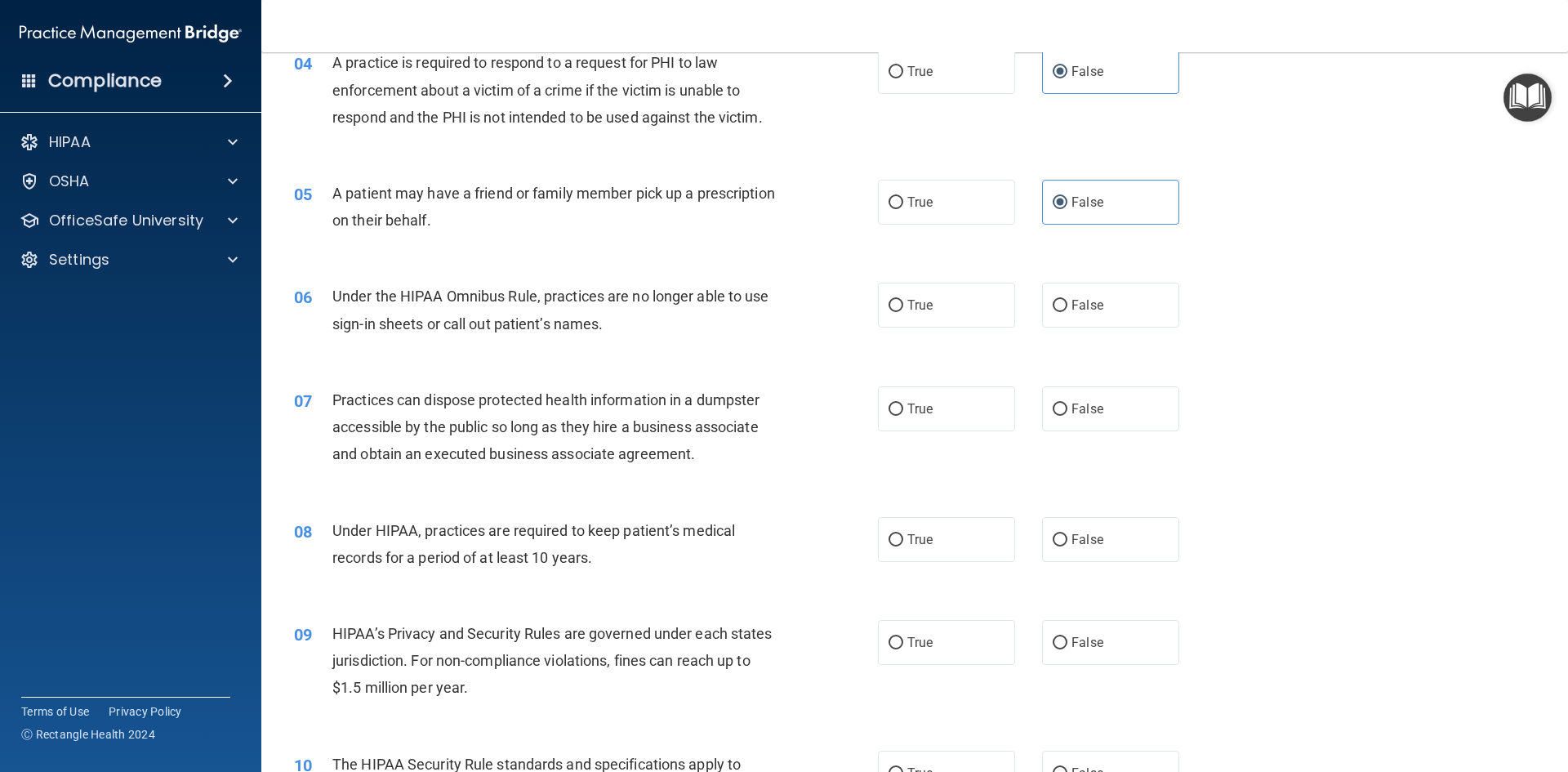
scroll to position [490, 0]
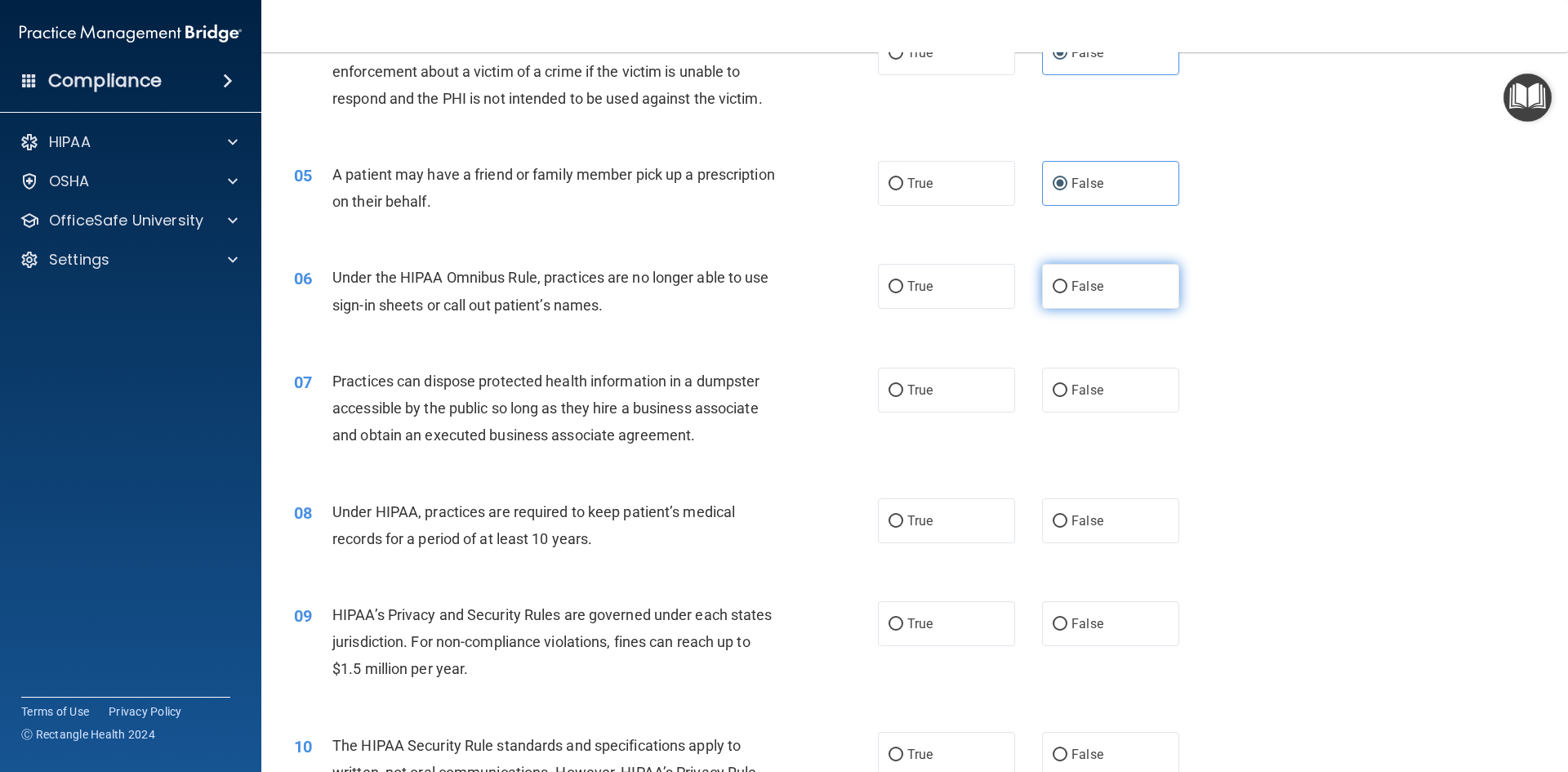
click at [1076, 295] on label "False" at bounding box center [1111, 285] width 137 height 45
click at [1068, 293] on input "False" at bounding box center [1060, 287] width 15 height 12
click at [1116, 415] on div "07 Practices can dispose protected health information in a dumpster accessible …" at bounding box center [914, 412] width 1265 height 131
click at [1118, 395] on label "False" at bounding box center [1111, 389] width 137 height 45
click at [1068, 395] on input "False" at bounding box center [1060, 391] width 15 height 12
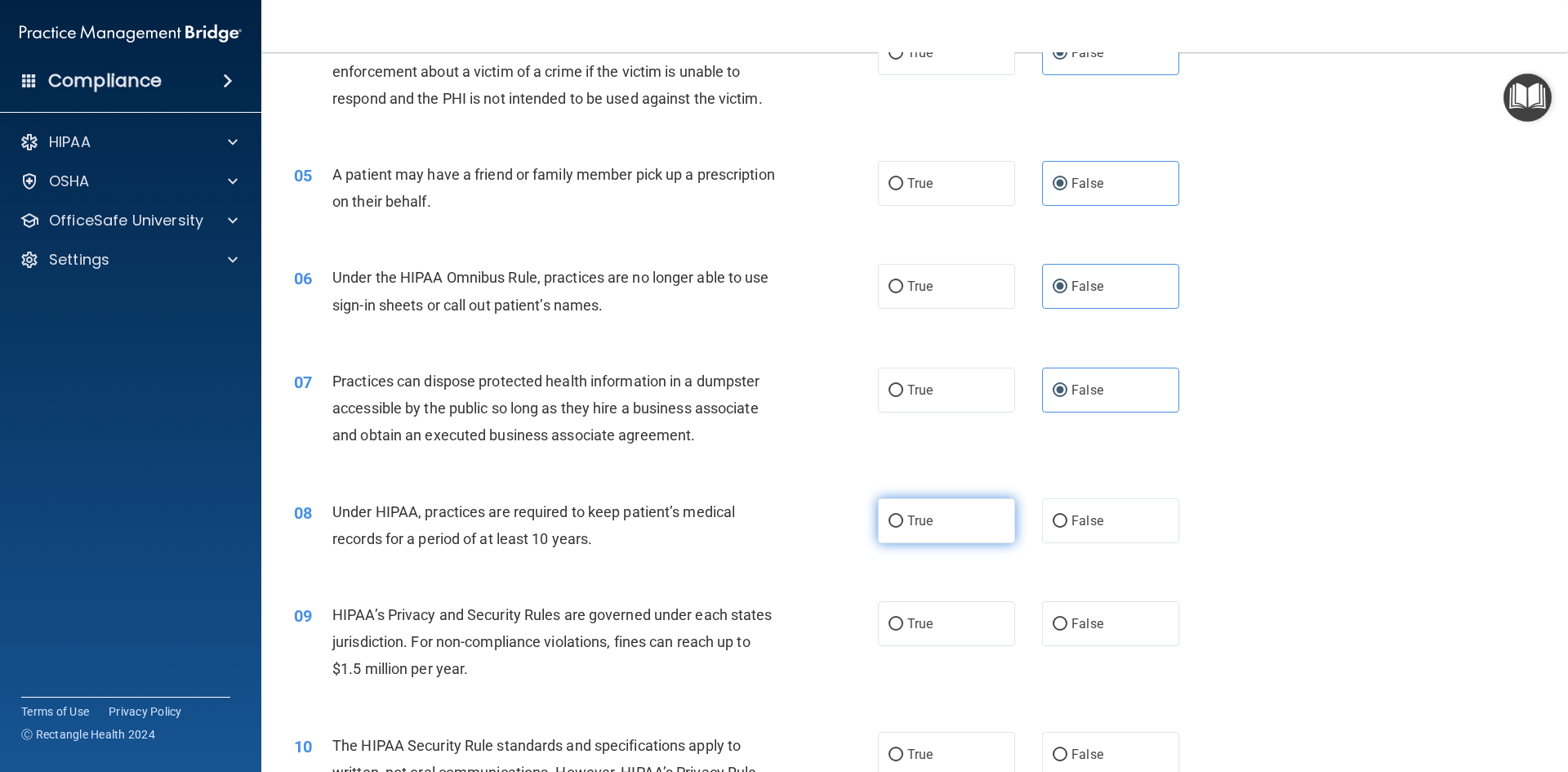
click at [924, 537] on label "True" at bounding box center [946, 520] width 137 height 45
click at [903, 528] on input "True" at bounding box center [895, 522] width 15 height 12
click at [917, 625] on span "True" at bounding box center [919, 624] width 25 height 16
click at [903, 625] on input "True" at bounding box center [895, 624] width 15 height 12
click at [1112, 745] on label "False" at bounding box center [1111, 754] width 137 height 45
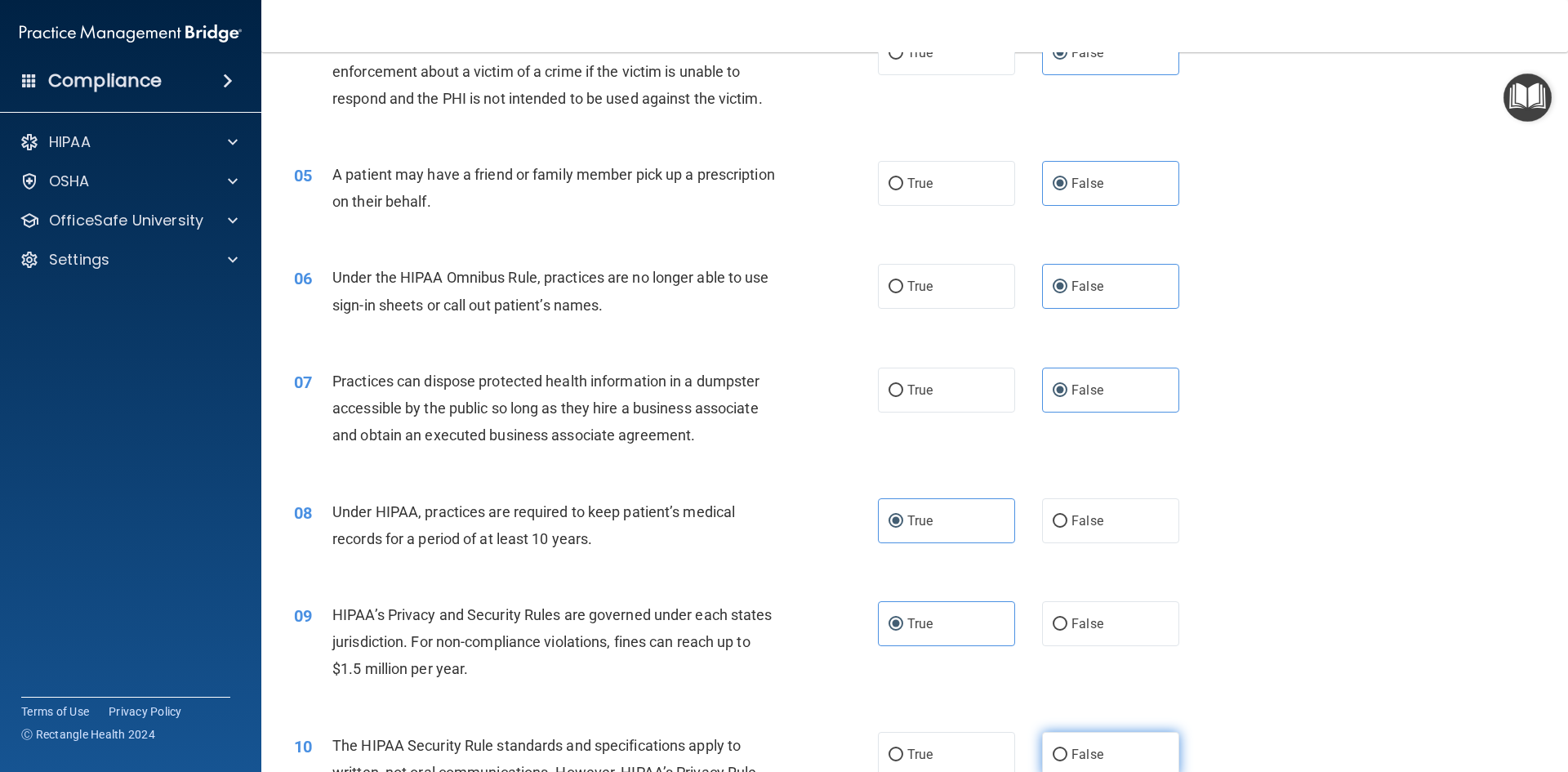
click at [1068, 749] on input "False" at bounding box center [1060, 755] width 15 height 12
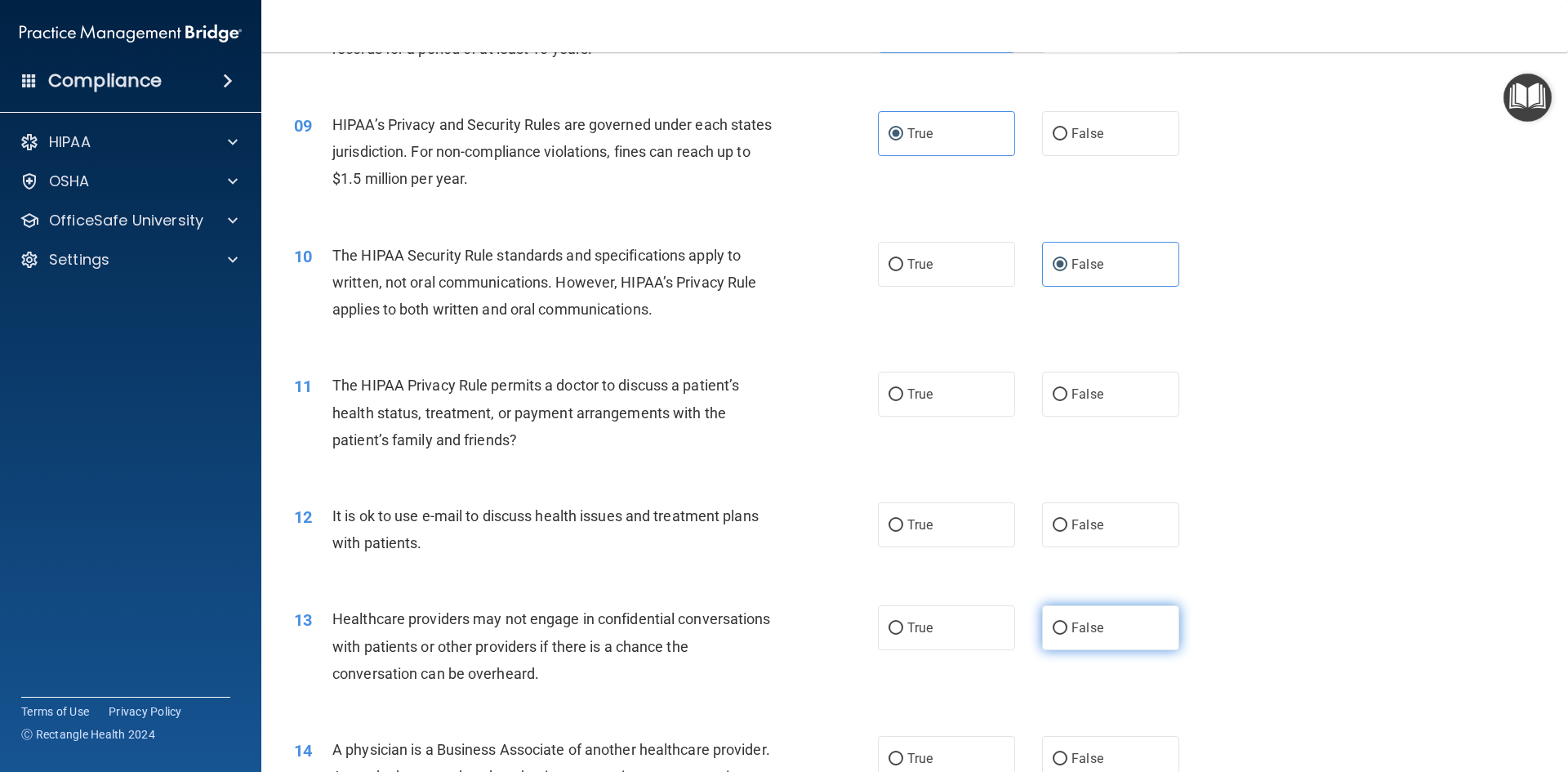
scroll to position [1144, 0]
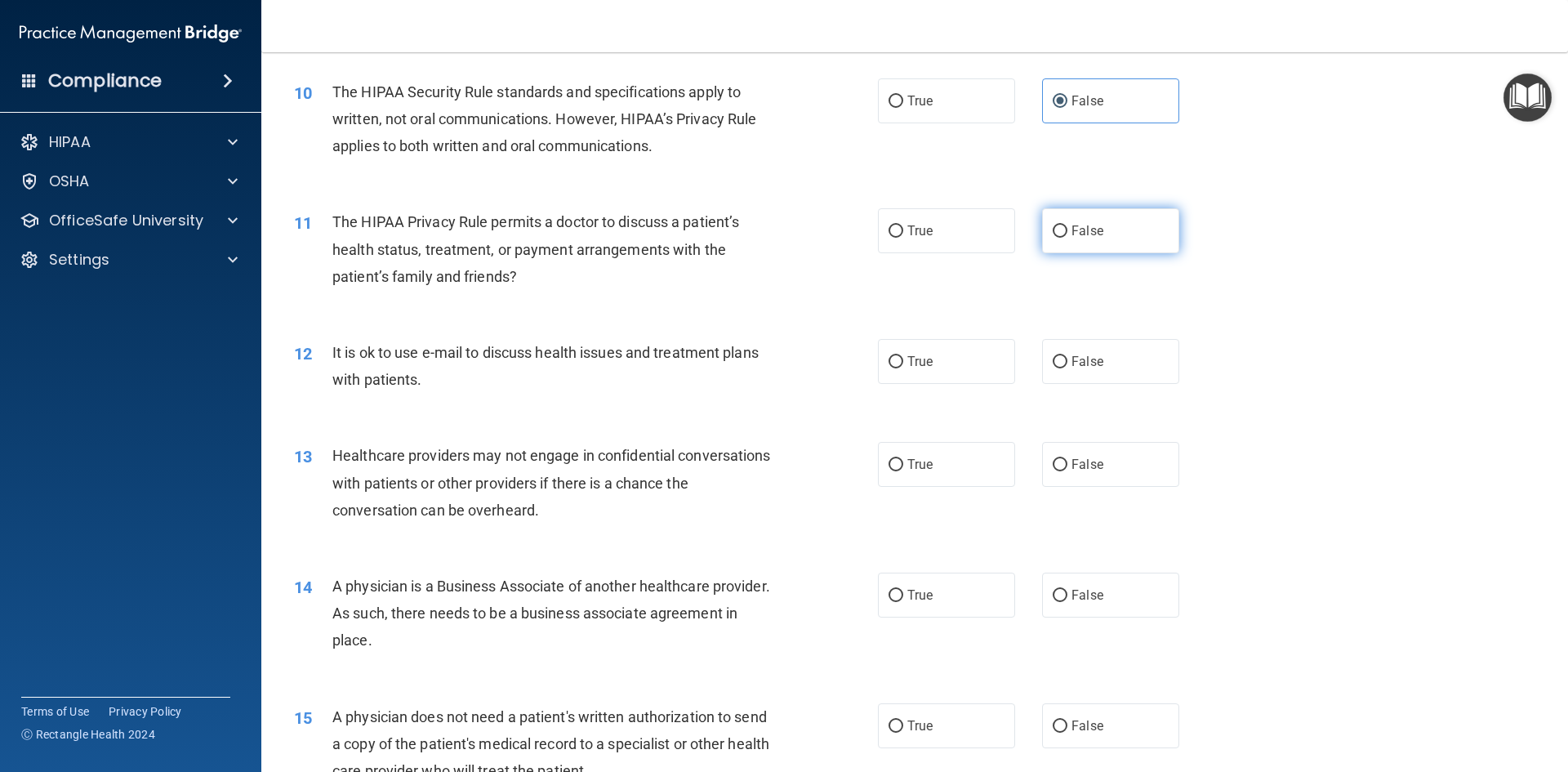
click at [1092, 230] on span "False" at bounding box center [1087, 231] width 32 height 16
click at [1068, 230] on input "False" at bounding box center [1060, 232] width 15 height 12
click at [1121, 354] on label "False" at bounding box center [1111, 361] width 137 height 45
click at [1068, 356] on input "False" at bounding box center [1060, 362] width 15 height 12
click at [916, 477] on label "True" at bounding box center [946, 464] width 137 height 45
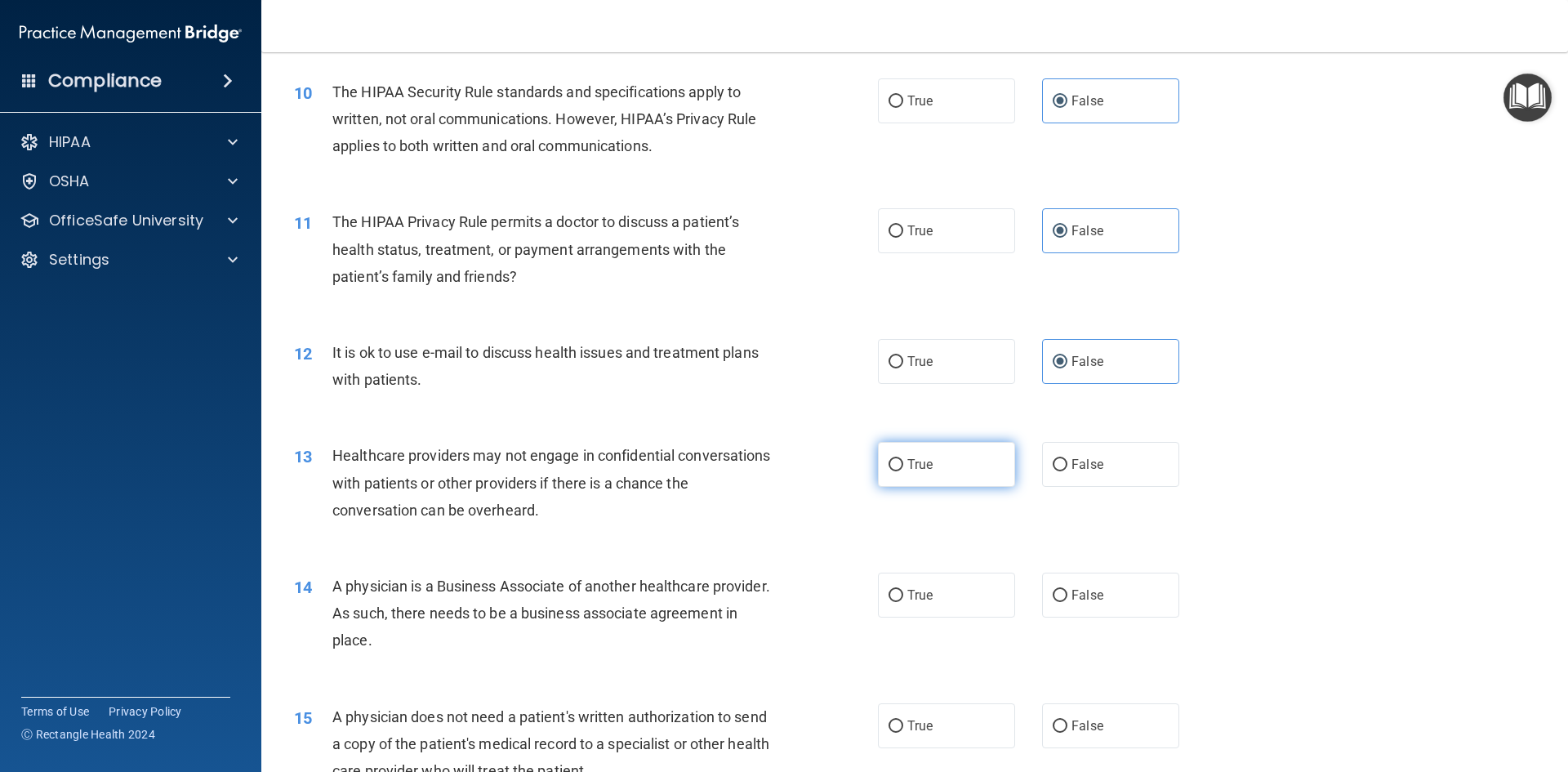
click at [903, 472] on input "True" at bounding box center [895, 465] width 15 height 12
click at [1077, 611] on label "False" at bounding box center [1111, 595] width 137 height 45
click at [1068, 602] on input "False" at bounding box center [1060, 595] width 15 height 12
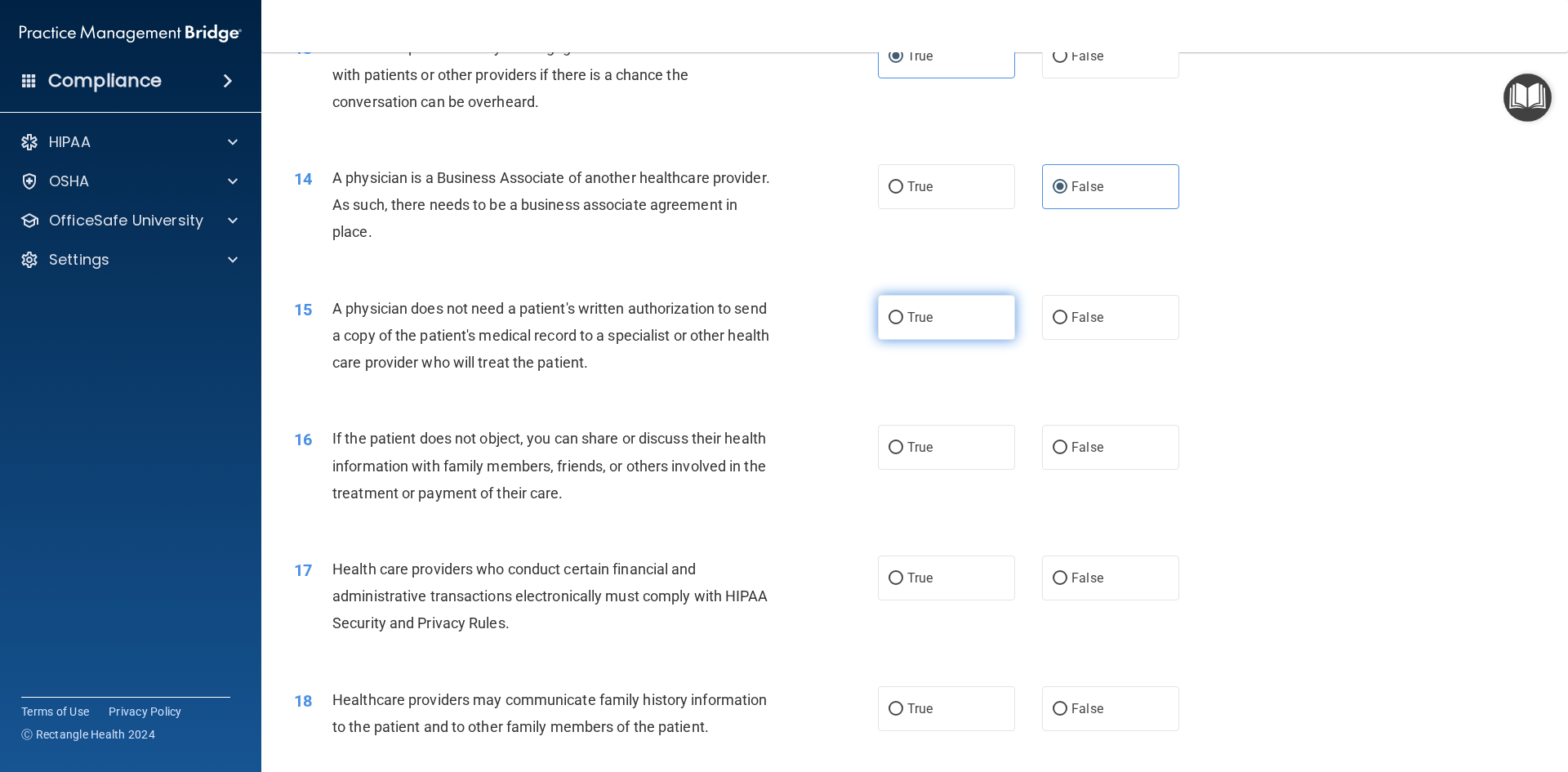
click at [907, 324] on span "True" at bounding box center [919, 317] width 25 height 16
click at [903, 324] on input "True" at bounding box center [895, 318] width 15 height 12
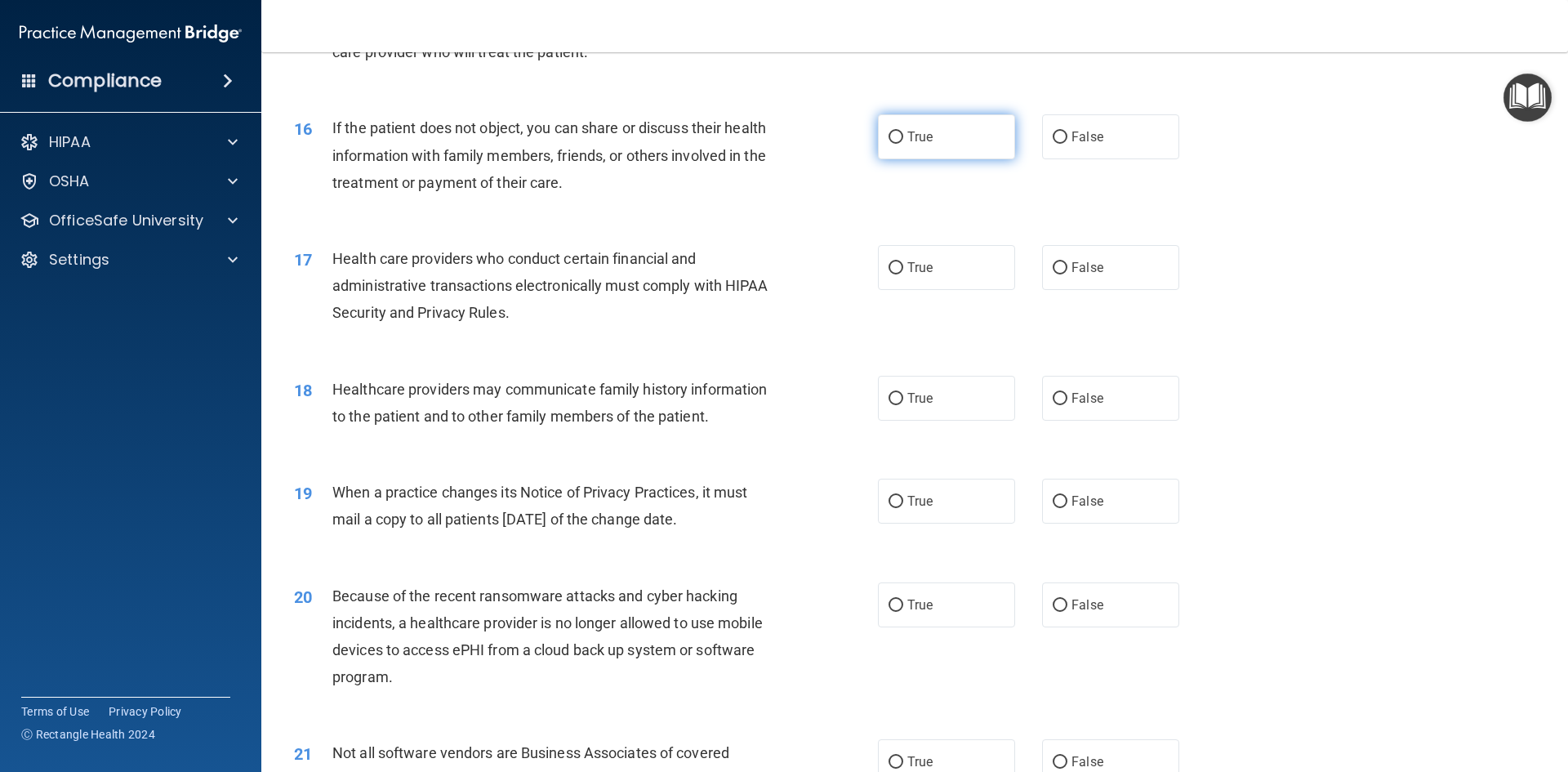
scroll to position [1879, 0]
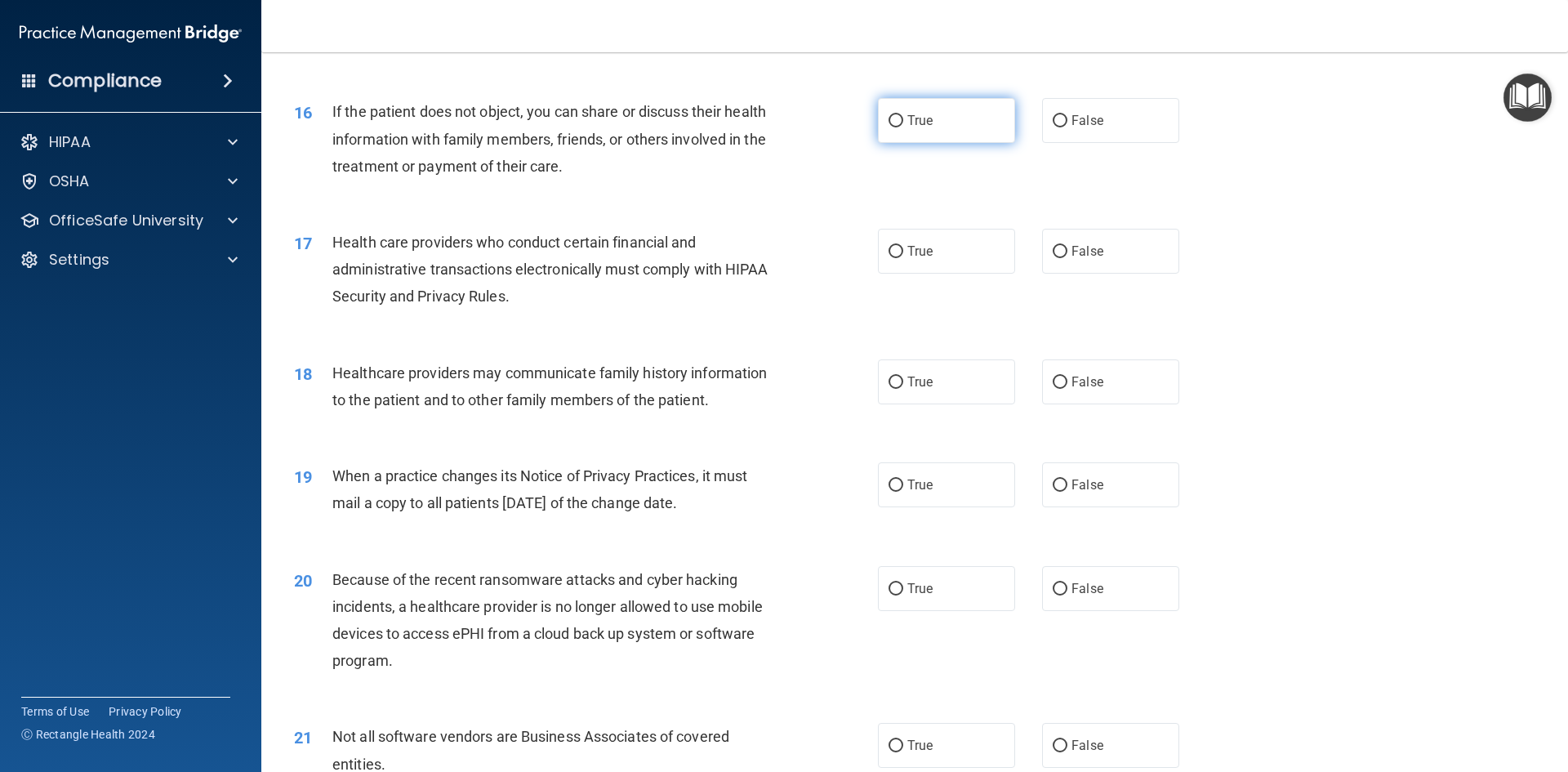
click at [972, 126] on label "True" at bounding box center [946, 120] width 137 height 45
click at [903, 126] on input "True" at bounding box center [895, 121] width 15 height 12
click at [904, 242] on label "True" at bounding box center [946, 250] width 137 height 45
click at [903, 246] on input "True" at bounding box center [895, 252] width 15 height 12
click at [920, 375] on span "True" at bounding box center [919, 382] width 25 height 16
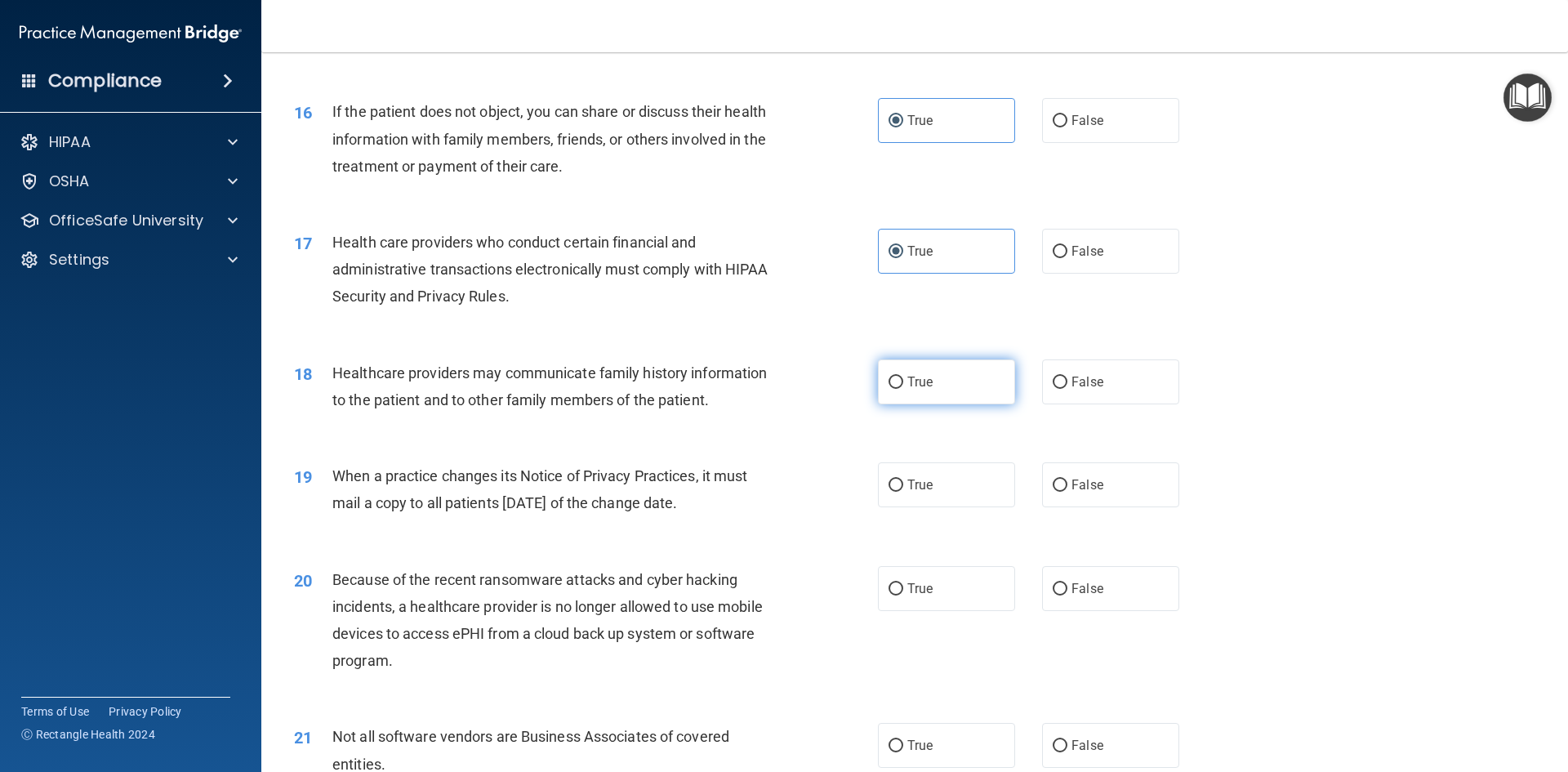
click at [903, 377] on input "True" at bounding box center [895, 383] width 15 height 12
click at [1102, 494] on label "False" at bounding box center [1111, 484] width 137 height 45
click at [1068, 492] on input "False" at bounding box center [1060, 486] width 15 height 12
click at [951, 597] on label "True" at bounding box center [946, 588] width 137 height 45
click at [903, 595] on input "True" at bounding box center [895, 589] width 15 height 12
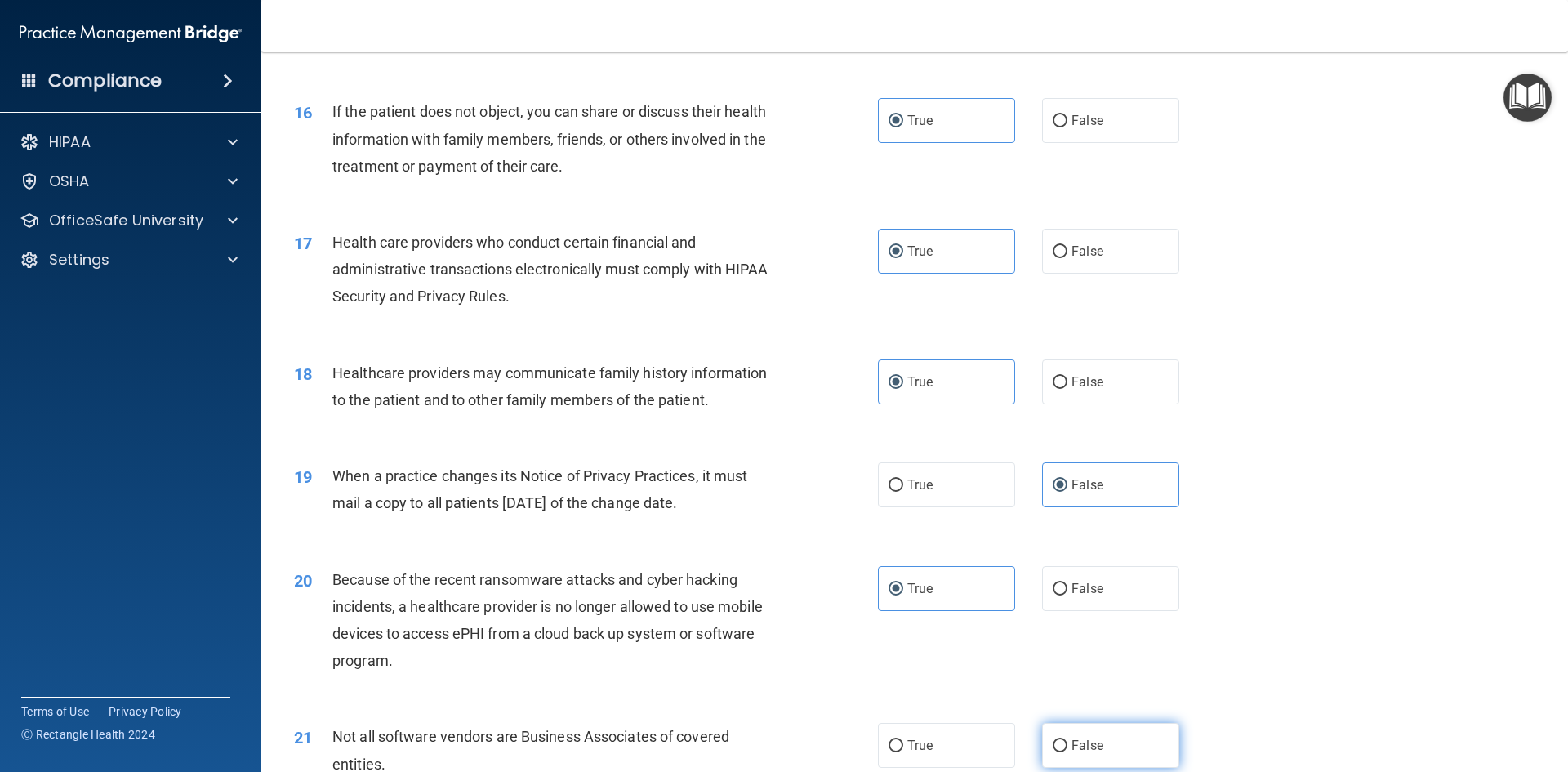
click at [1071, 741] on span "False" at bounding box center [1087, 746] width 32 height 16
click at [1068, 741] on input "False" at bounding box center [1060, 747] width 15 height 12
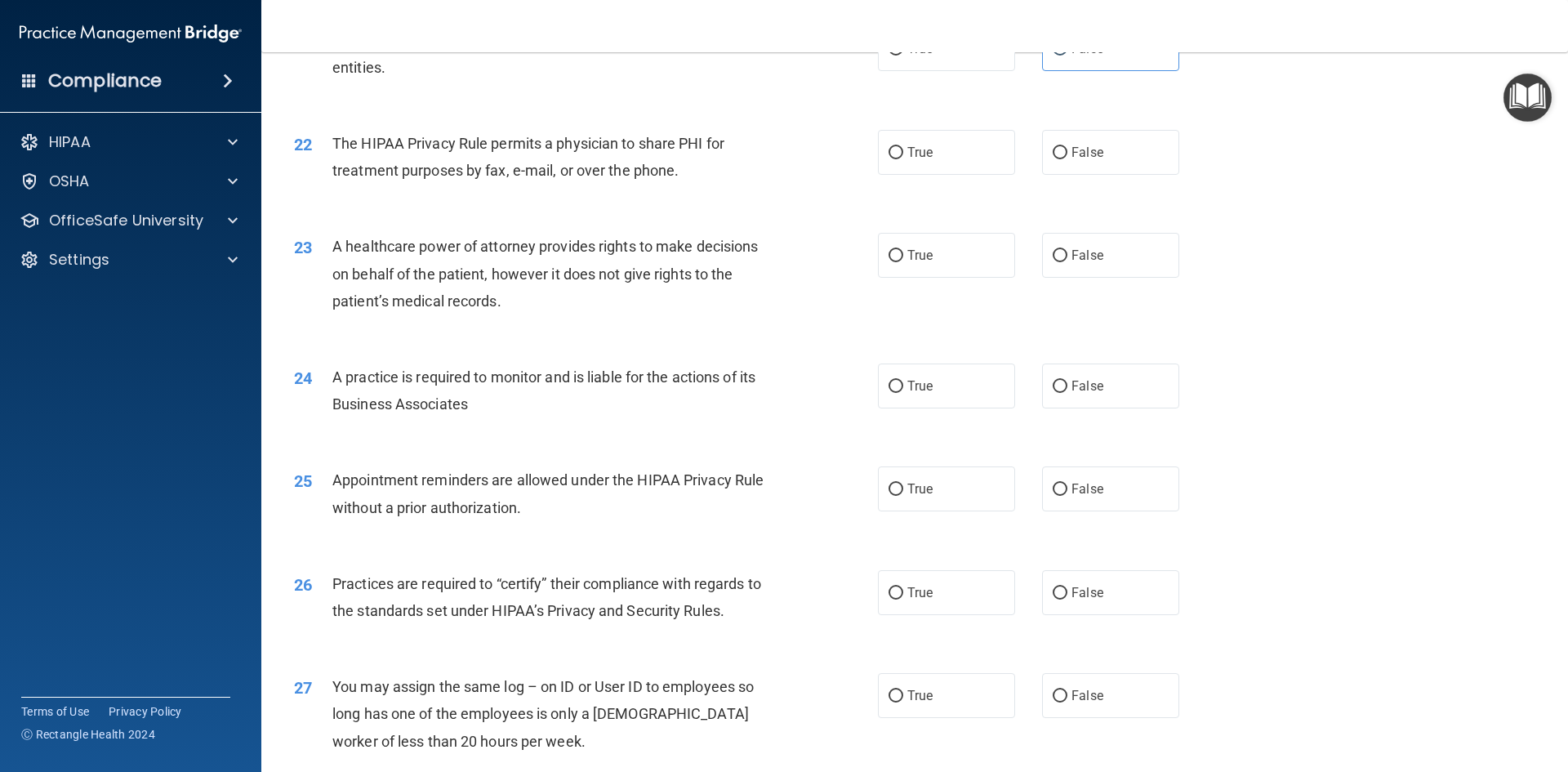
scroll to position [2614, 0]
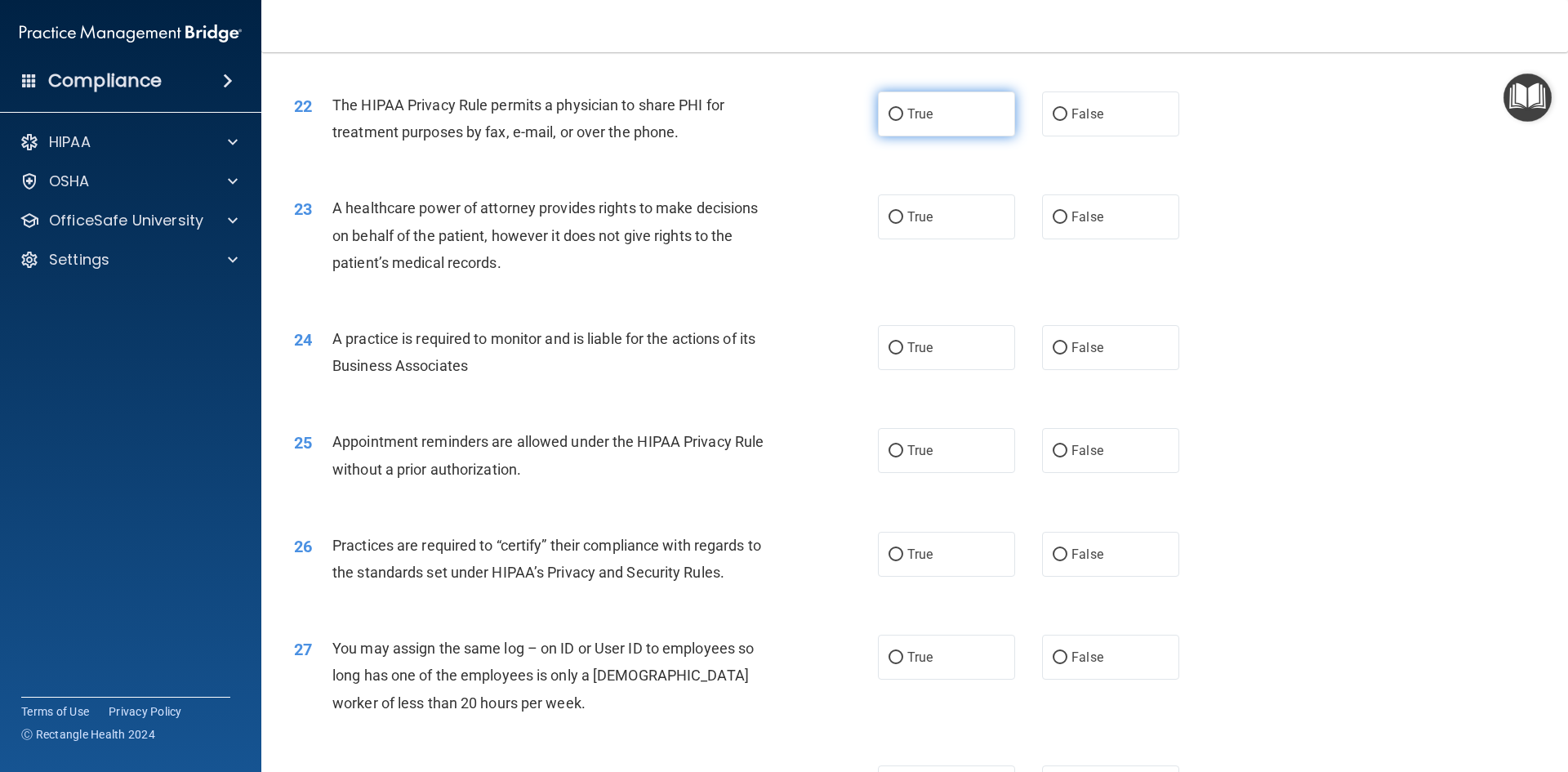
click at [915, 107] on span "True" at bounding box center [919, 114] width 25 height 16
click at [903, 109] on input "True" at bounding box center [895, 115] width 15 height 12
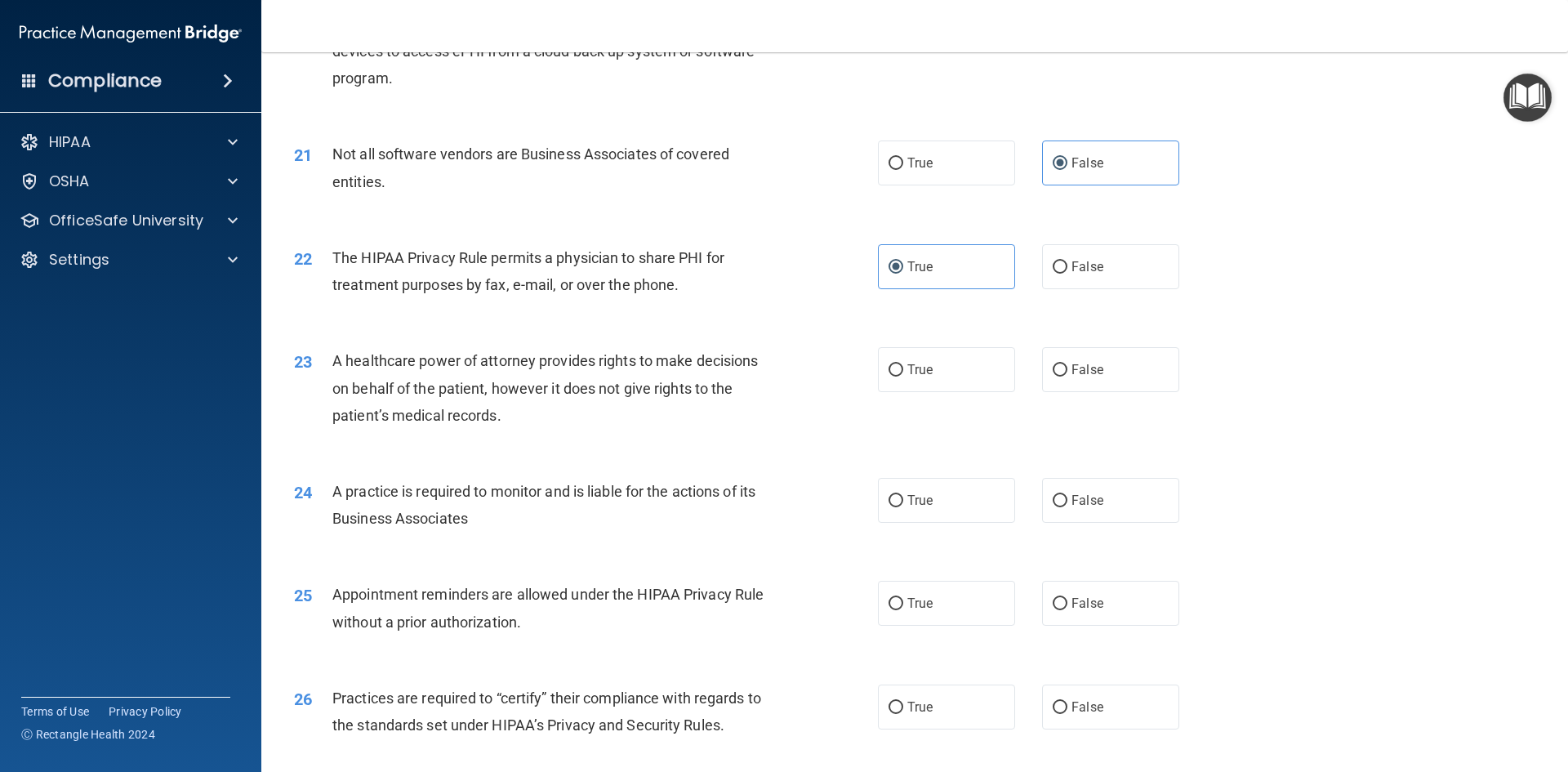
scroll to position [2450, 0]
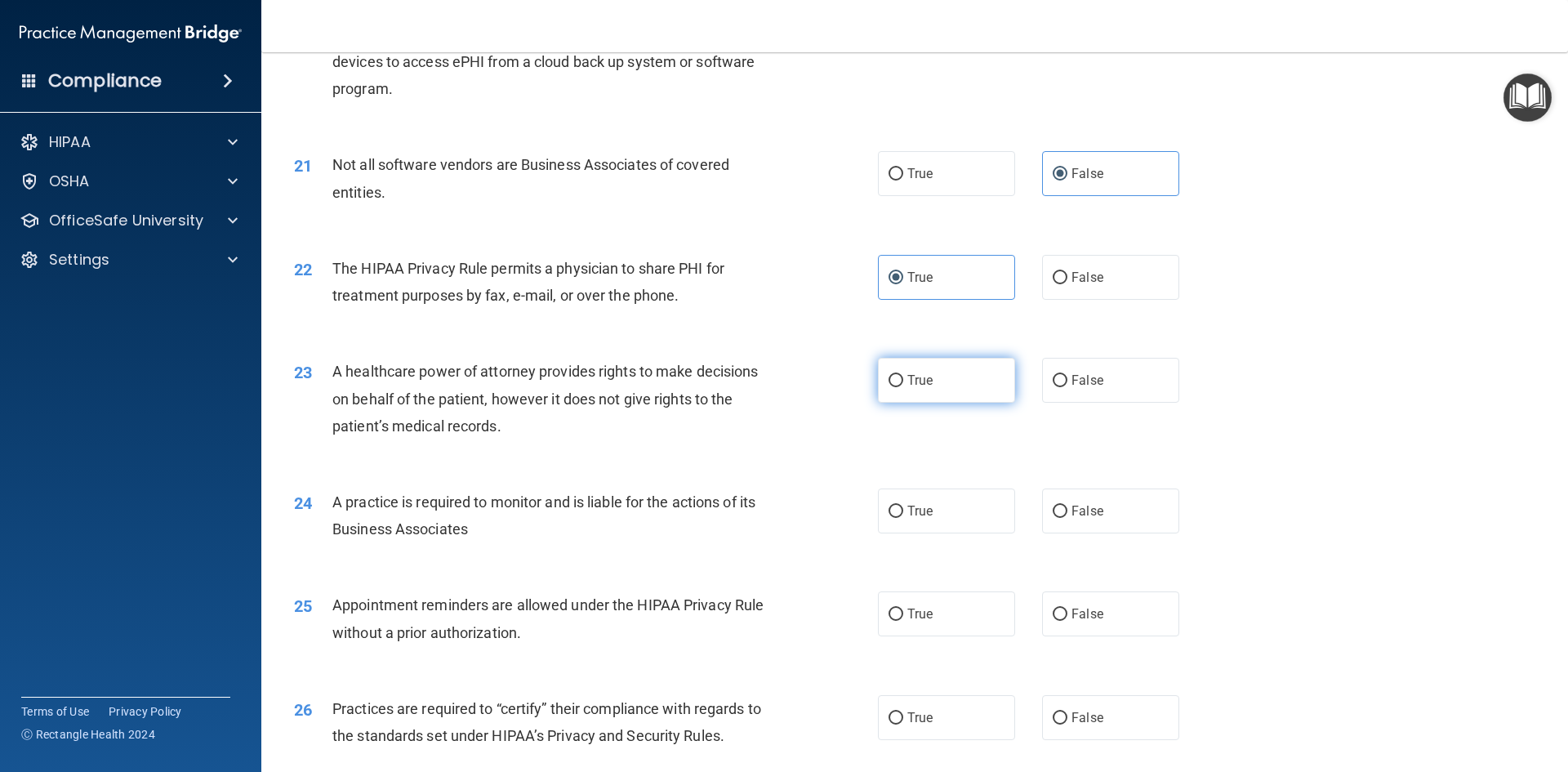
click at [957, 395] on label "True" at bounding box center [946, 379] width 137 height 45
click at [903, 387] on input "True" at bounding box center [895, 381] width 15 height 12
click at [1062, 508] on label "False" at bounding box center [1111, 510] width 137 height 45
click at [1062, 508] on input "False" at bounding box center [1060, 512] width 15 height 12
click at [1072, 612] on span "False" at bounding box center [1087, 614] width 32 height 16
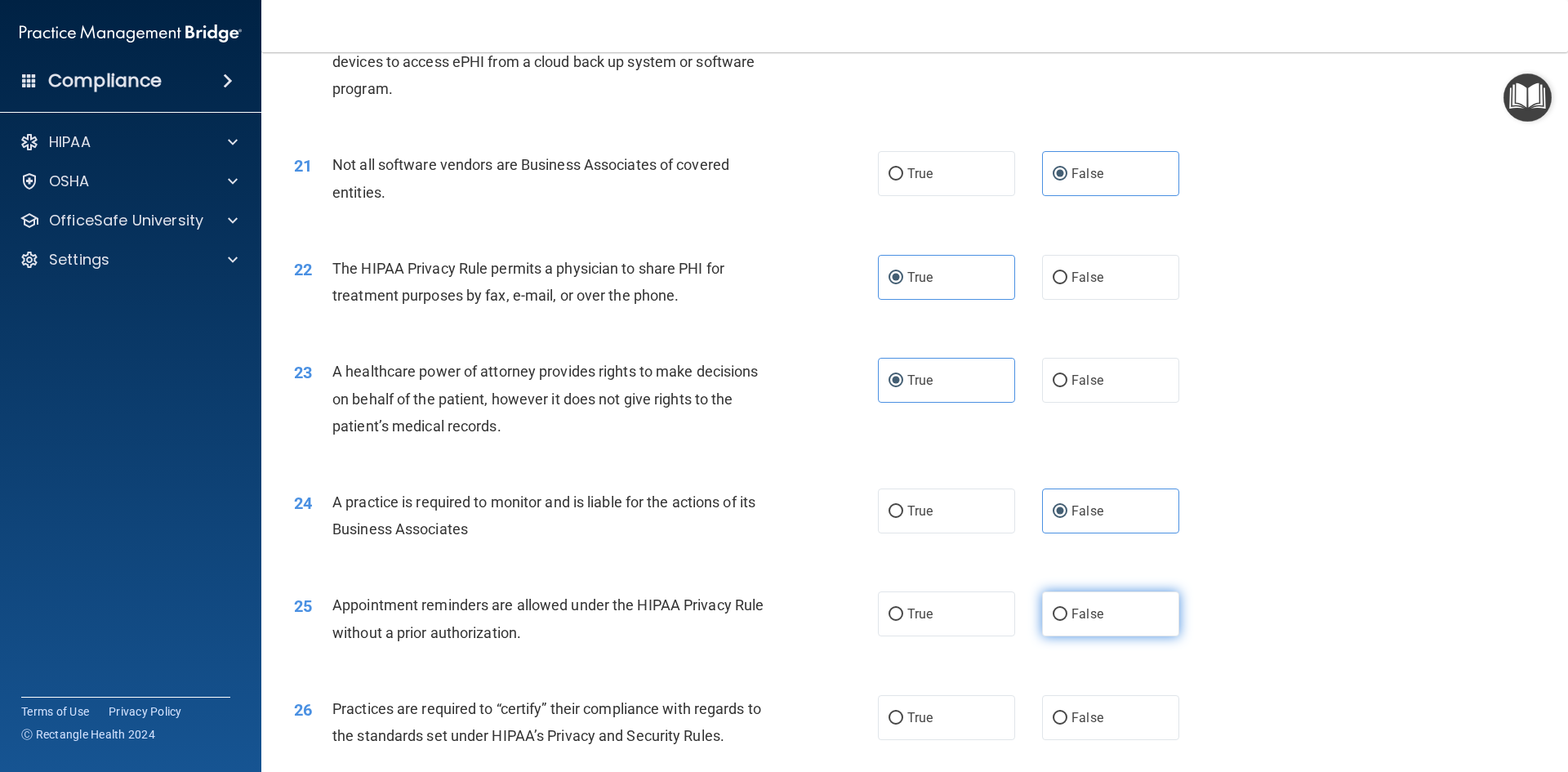
click at [1068, 612] on input "False" at bounding box center [1060, 615] width 15 height 12
click at [1000, 624] on label "True" at bounding box center [946, 613] width 137 height 45
click at [903, 621] on input "True" at bounding box center [895, 615] width 15 height 12
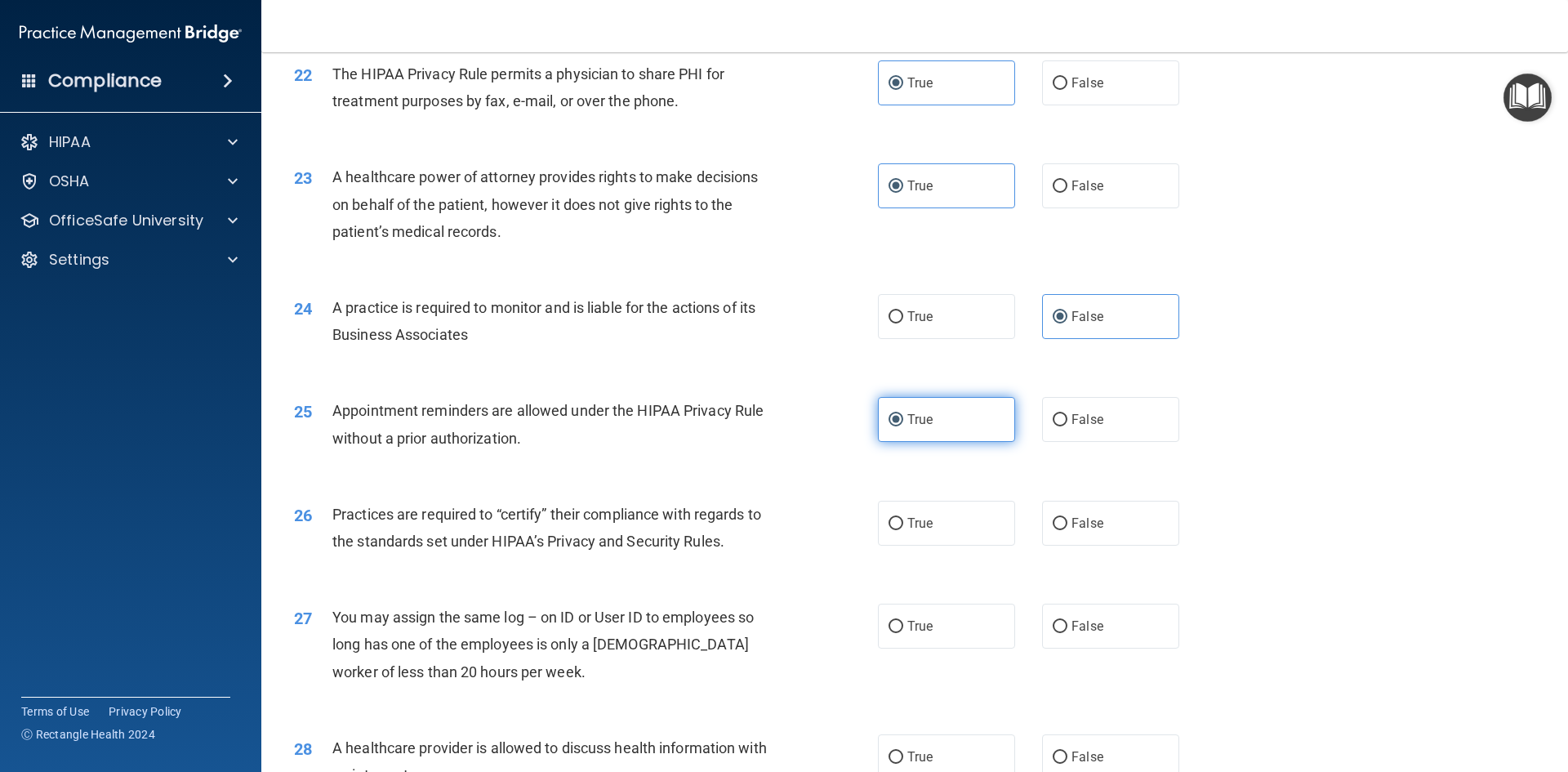
scroll to position [2695, 0]
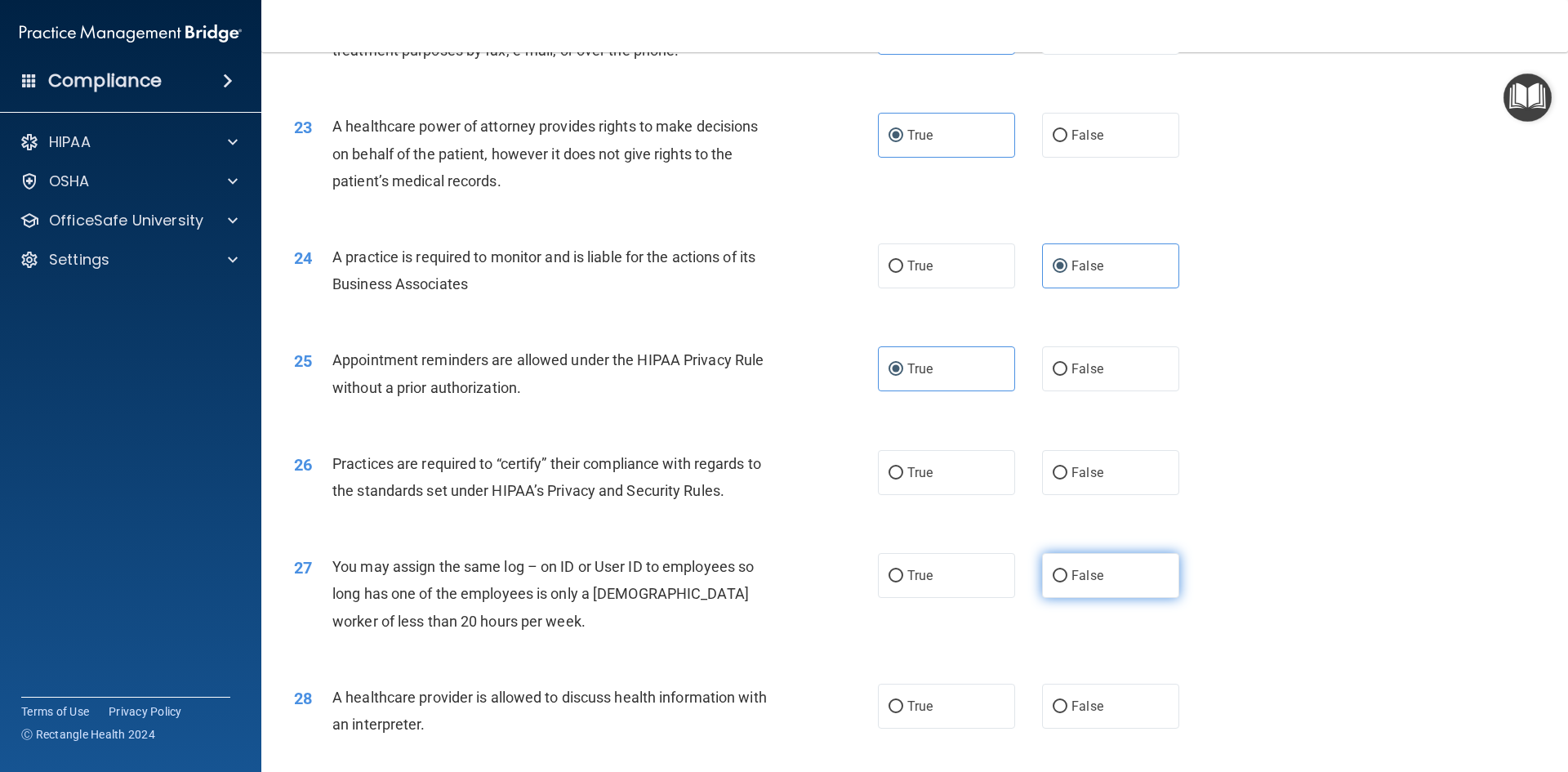
click at [1078, 575] on span "False" at bounding box center [1087, 575] width 32 height 16
click at [1068, 575] on input "False" at bounding box center [1060, 576] width 15 height 12
click at [1048, 689] on label "False" at bounding box center [1111, 705] width 137 height 45
click at [1053, 701] on input "False" at bounding box center [1060, 707] width 15 height 12
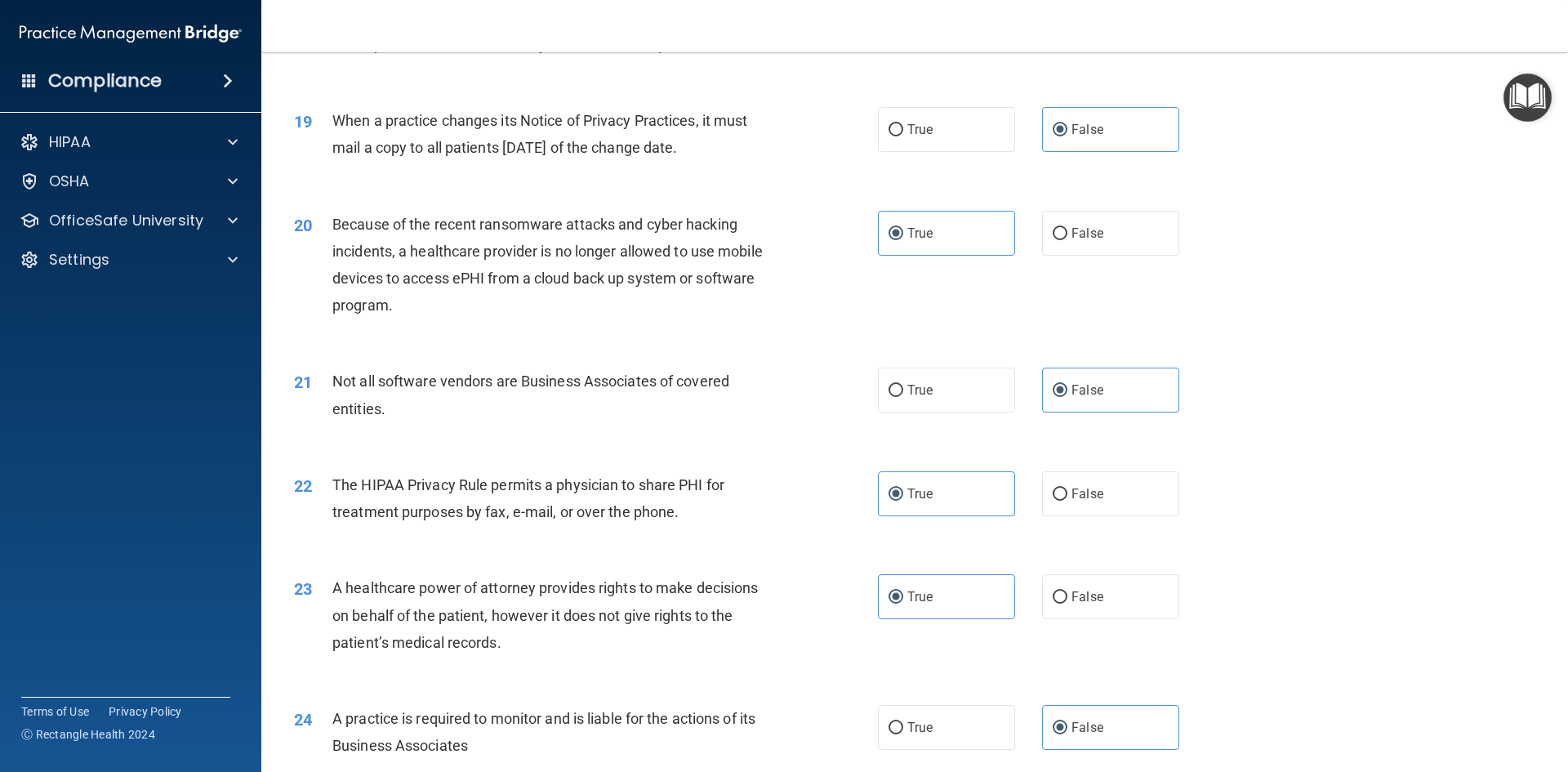
scroll to position [2205, 0]
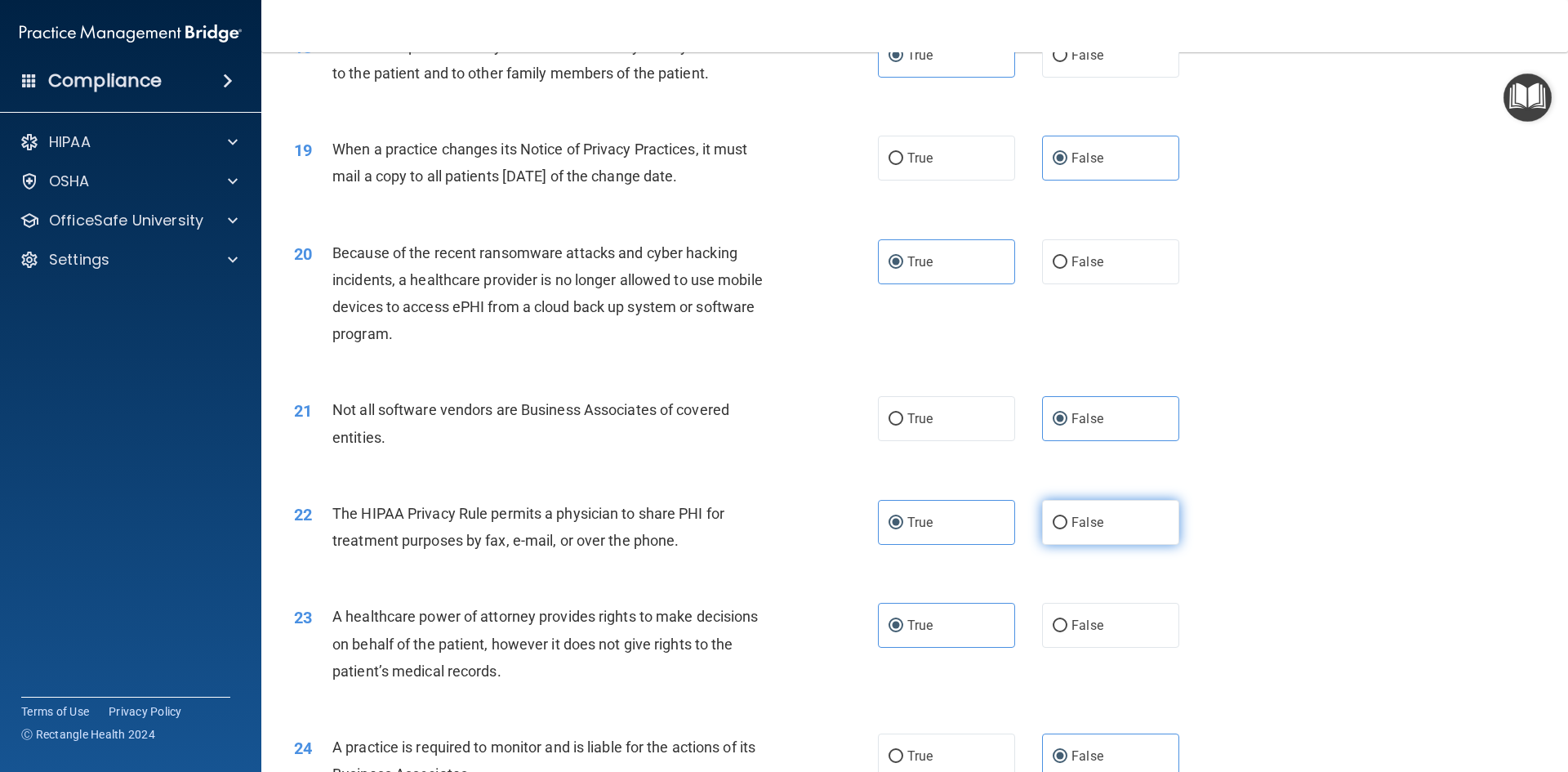
click at [1070, 511] on label "False" at bounding box center [1111, 522] width 137 height 45
click at [1068, 517] on input "False" at bounding box center [1060, 523] width 15 height 12
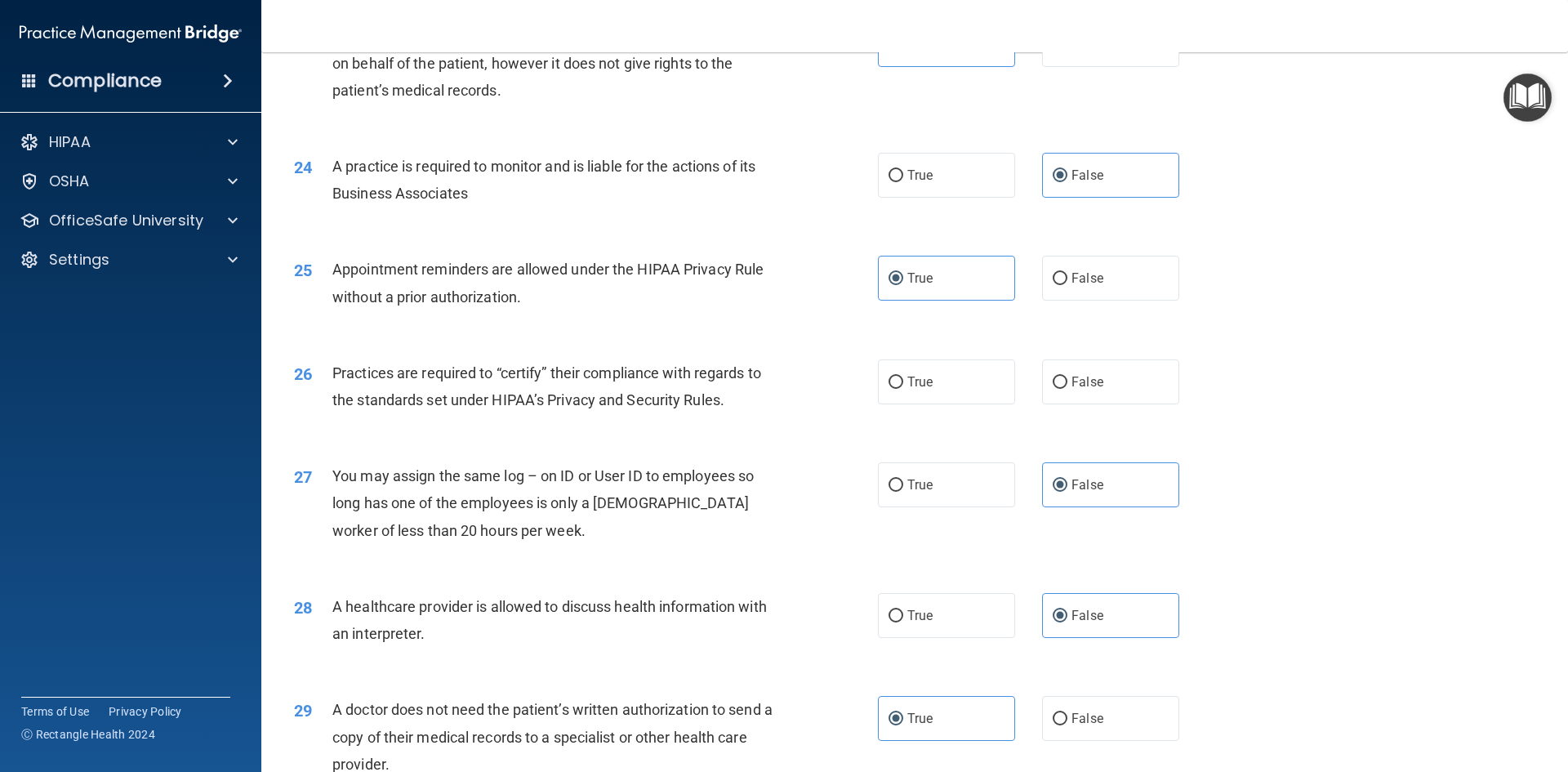
scroll to position [2785, 0]
click at [1068, 363] on label "False" at bounding box center [1111, 382] width 137 height 45
click at [1068, 378] on input "False" at bounding box center [1060, 384] width 15 height 12
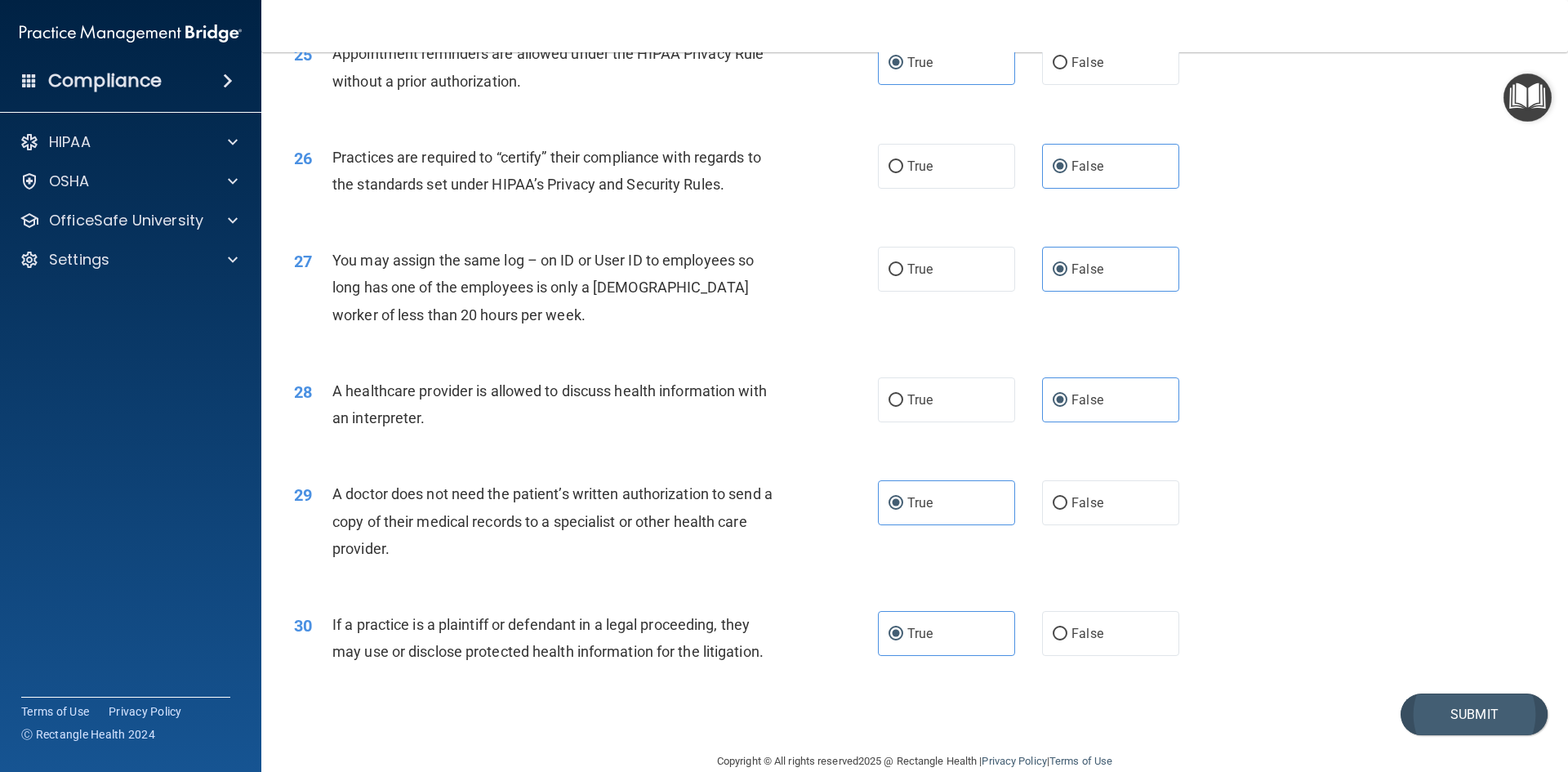
scroll to position [3030, 0]
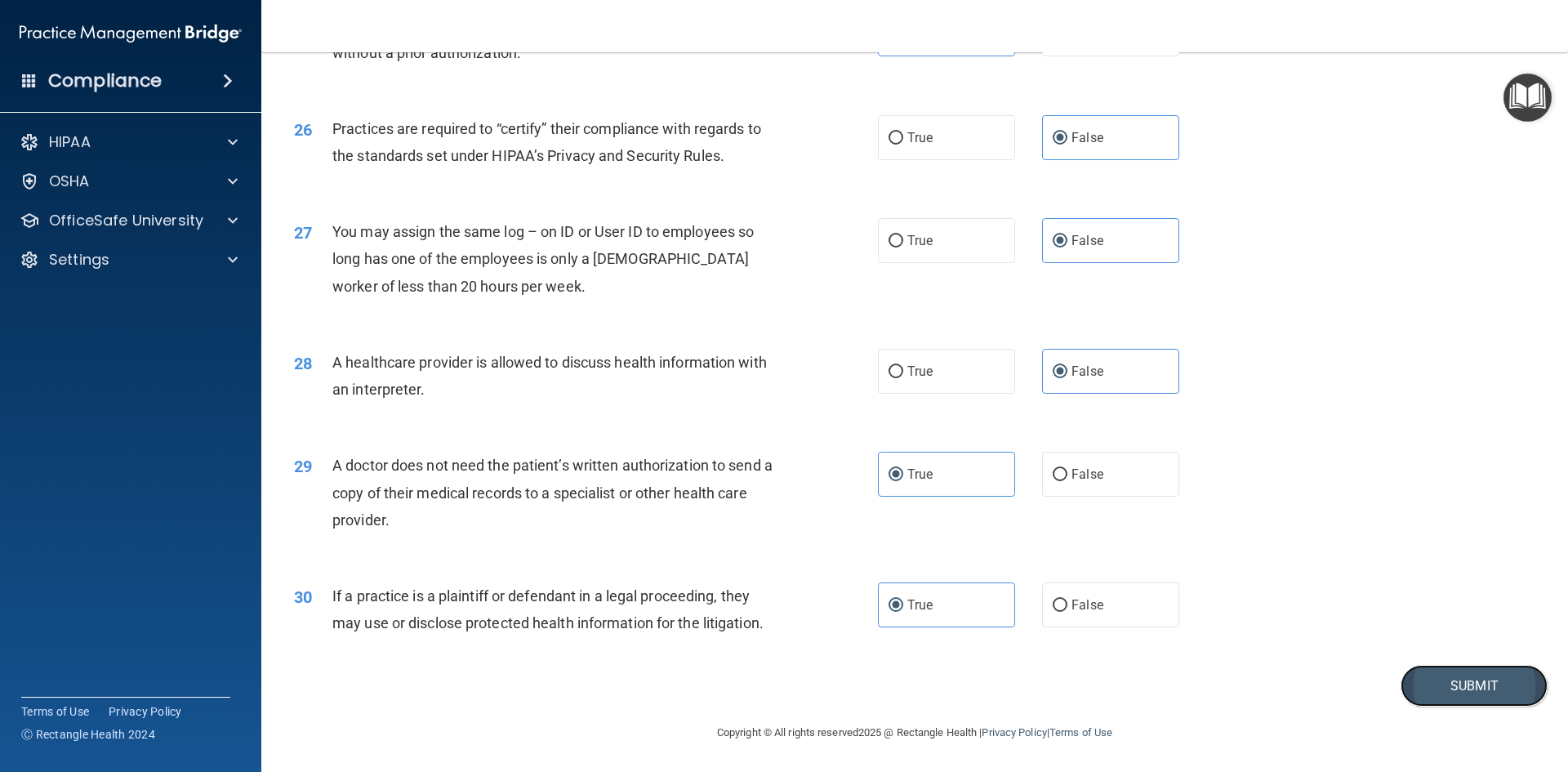
click at [1430, 683] on button "Submit" at bounding box center [1473, 685] width 147 height 41
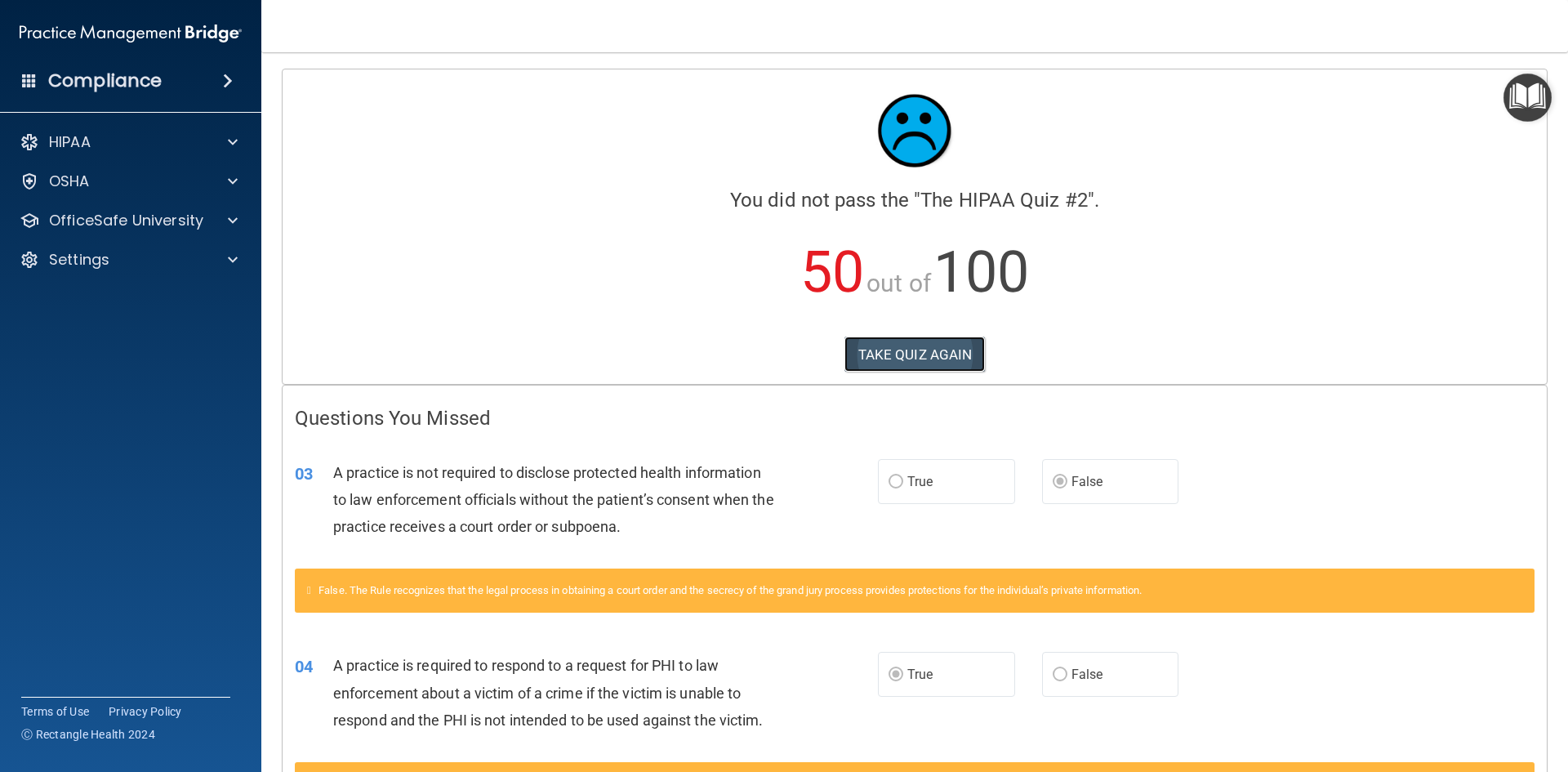
click at [903, 357] on button "TAKE QUIZ AGAIN" at bounding box center [915, 354] width 141 height 36
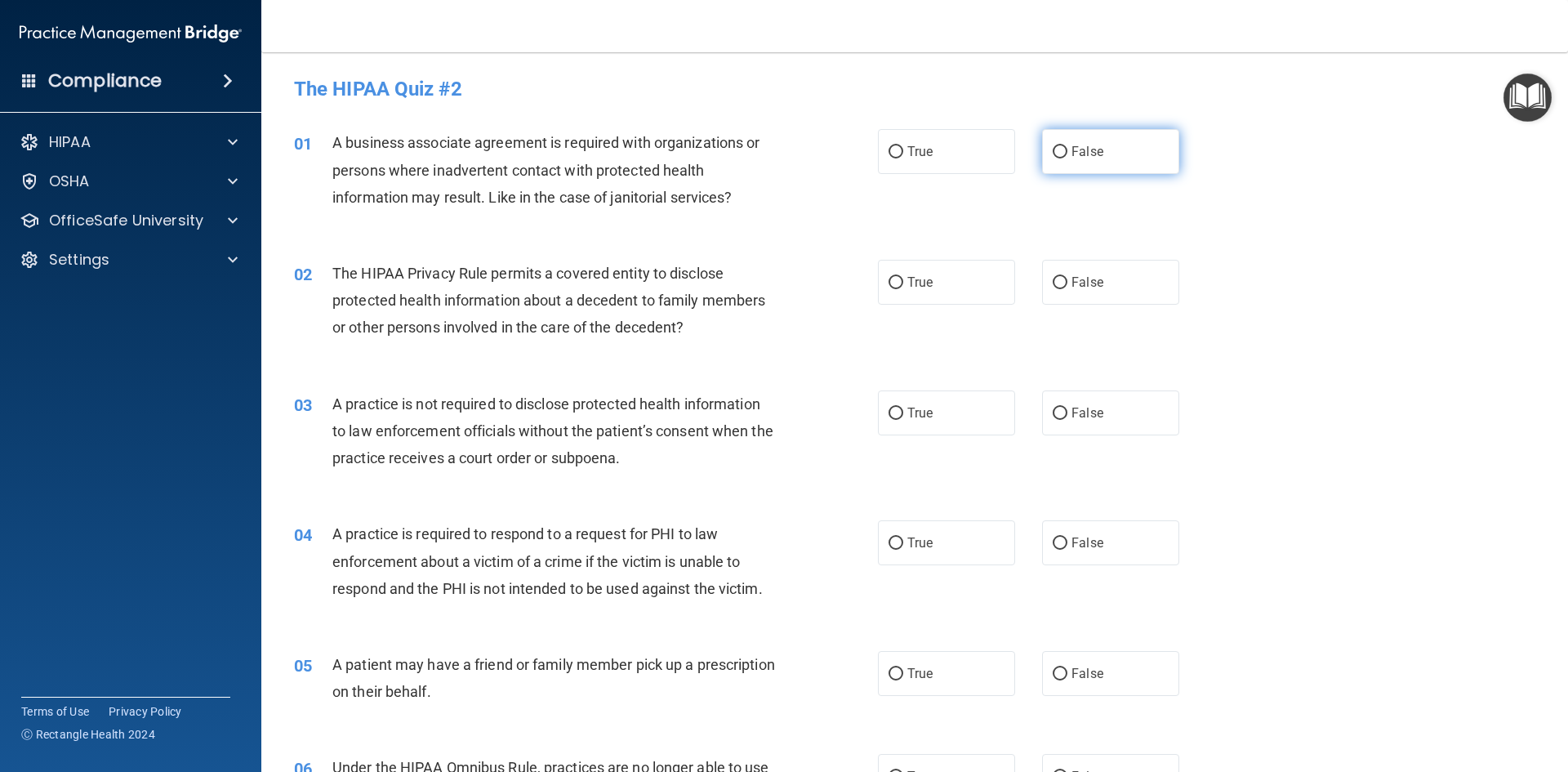
click at [1071, 154] on span "False" at bounding box center [1087, 152] width 32 height 16
click at [1068, 154] on input "False" at bounding box center [1060, 152] width 15 height 12
click at [1080, 285] on span "False" at bounding box center [1087, 282] width 32 height 16
click at [1068, 285] on input "False" at bounding box center [1060, 283] width 15 height 12
click at [985, 175] on div "01 A business associate agreement is required with organizations or persons whe…" at bounding box center [914, 174] width 1265 height 131
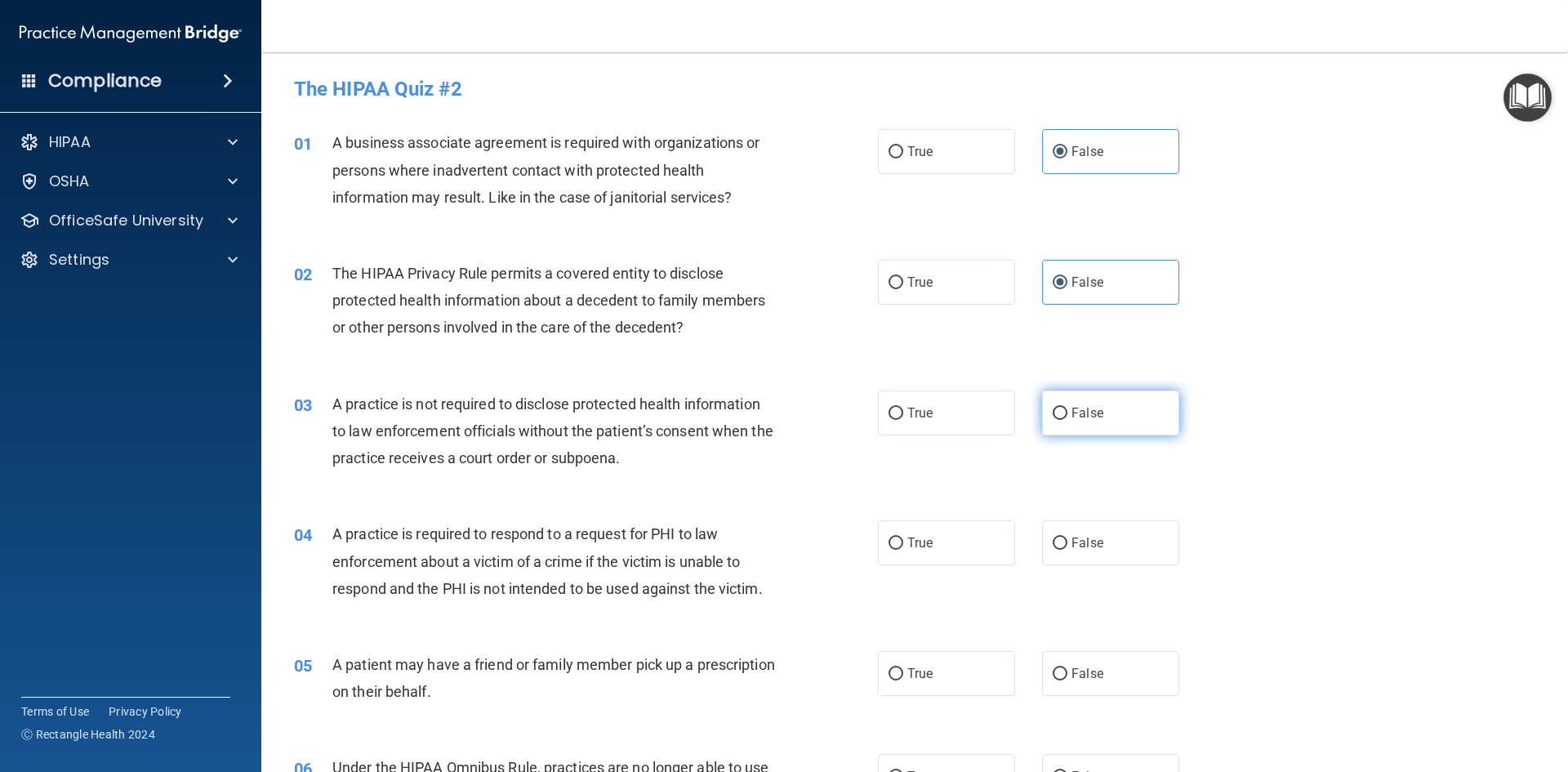
click at [1126, 415] on label "False" at bounding box center [1111, 413] width 137 height 45
click at [1068, 415] on input "False" at bounding box center [1060, 414] width 15 height 12
click at [927, 148] on span "True" at bounding box center [919, 152] width 25 height 16
click at [903, 148] on input "True" at bounding box center [895, 152] width 15 height 12
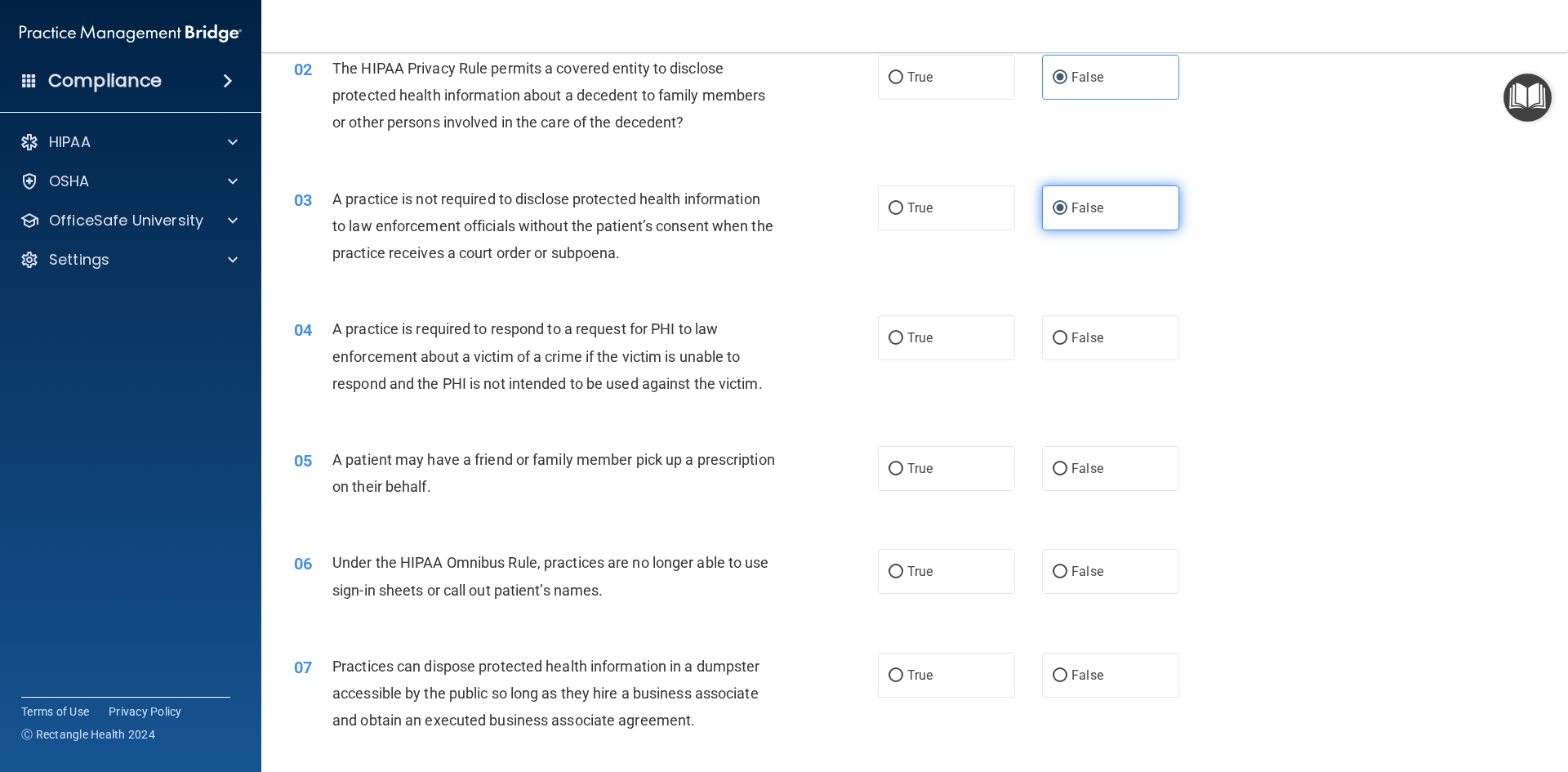
scroll to position [245, 0]
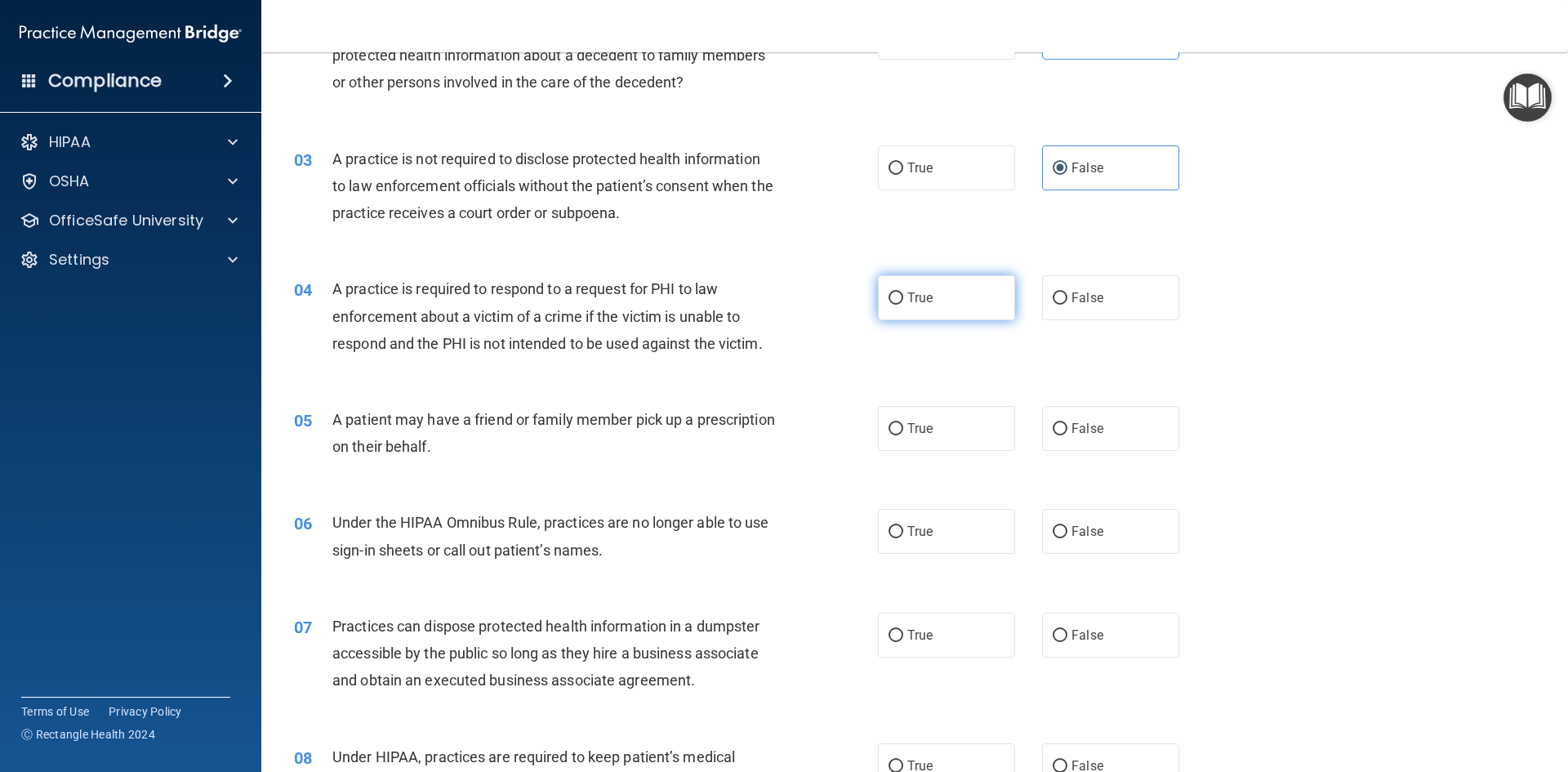
click at [975, 309] on label "True" at bounding box center [946, 297] width 137 height 45
click at [903, 305] on input "True" at bounding box center [895, 299] width 15 height 12
click at [953, 445] on label "True" at bounding box center [946, 428] width 137 height 45
click at [903, 436] on input "True" at bounding box center [895, 429] width 15 height 12
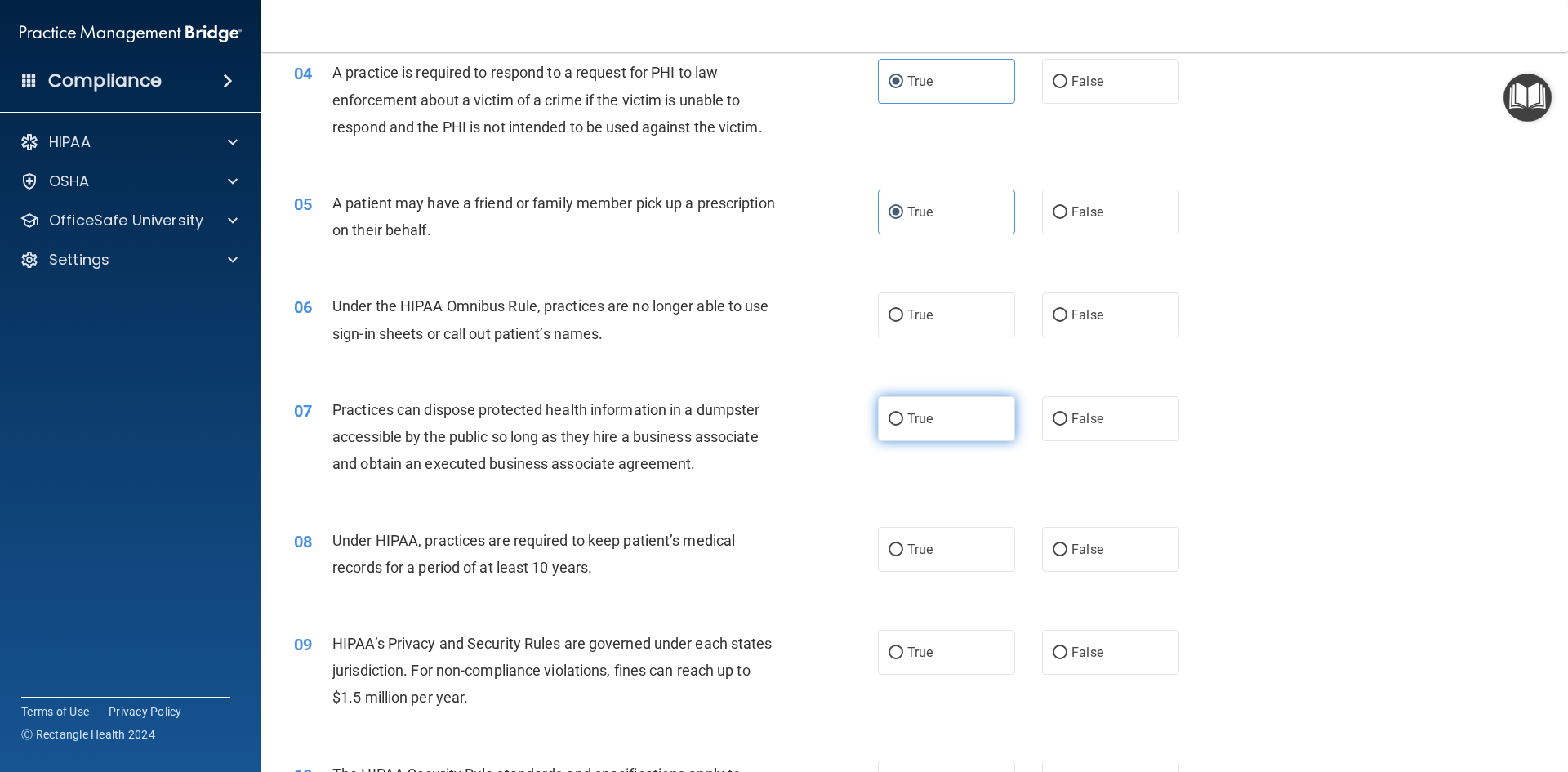
scroll to position [490, 0]
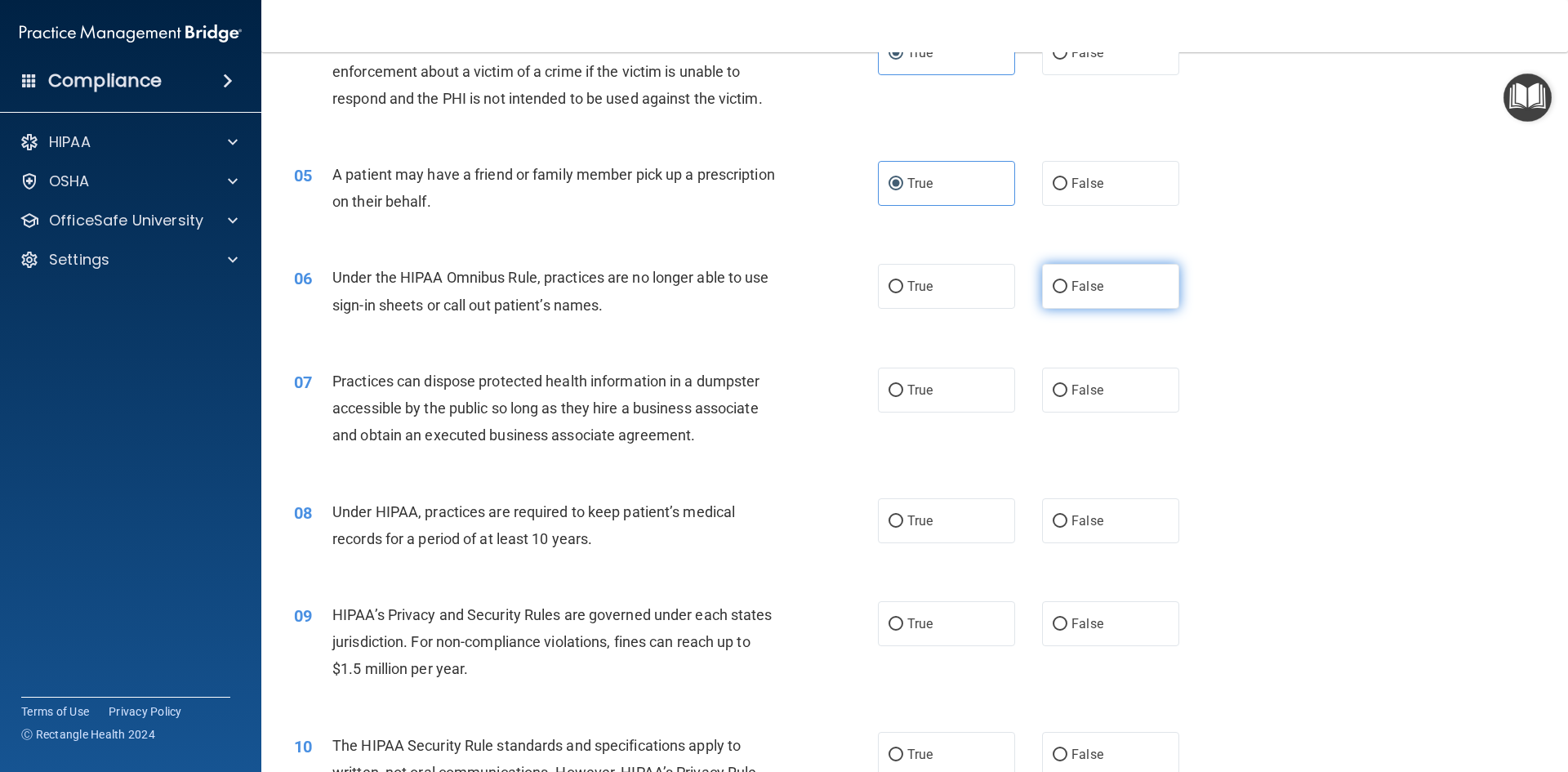
click at [1042, 274] on label "False" at bounding box center [1111, 285] width 137 height 45
click at [1053, 281] on input "False" at bounding box center [1060, 287] width 15 height 12
click at [1134, 406] on label "False" at bounding box center [1111, 389] width 137 height 45
click at [1068, 397] on input "False" at bounding box center [1060, 391] width 15 height 12
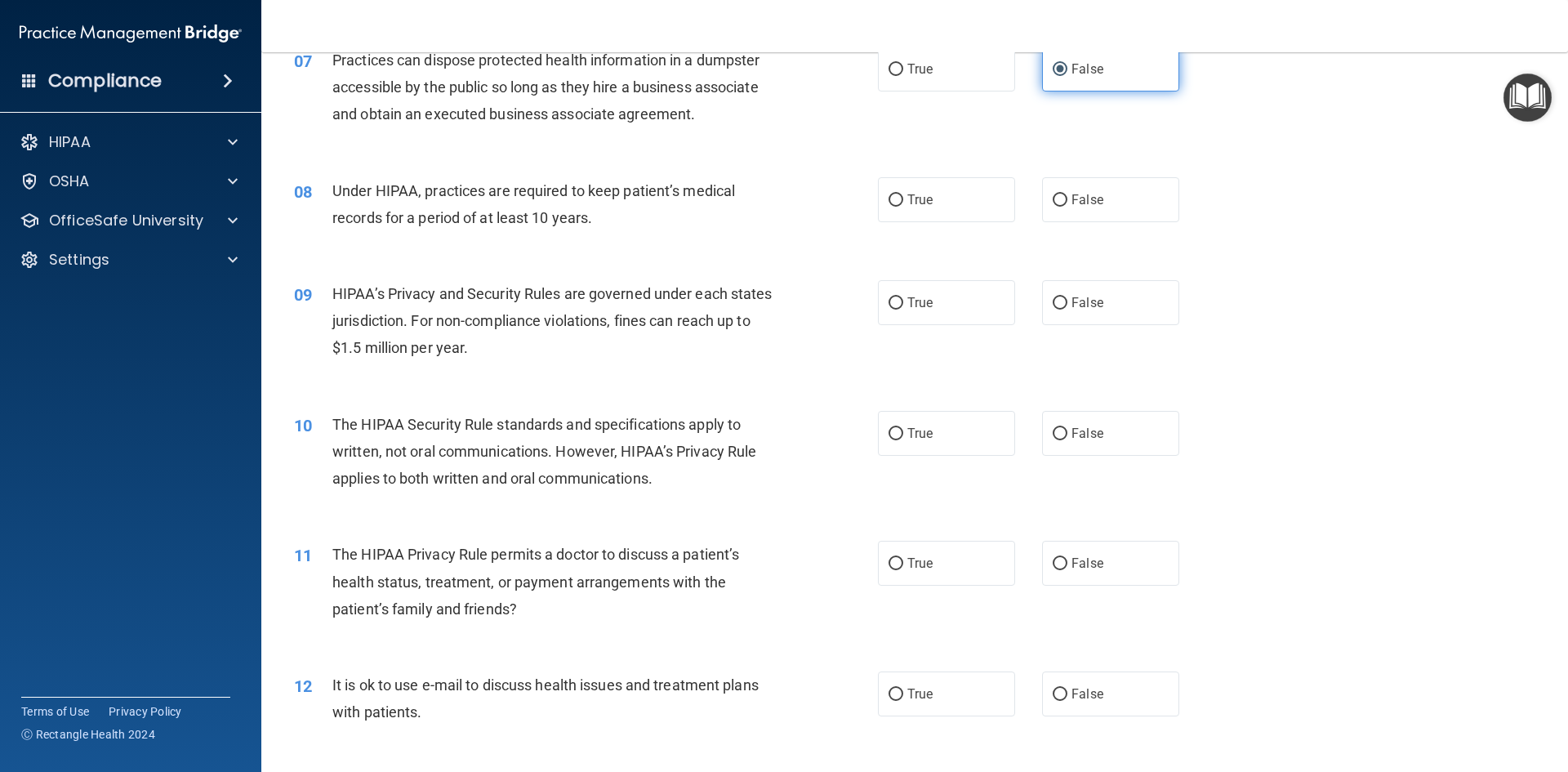
scroll to position [817, 0]
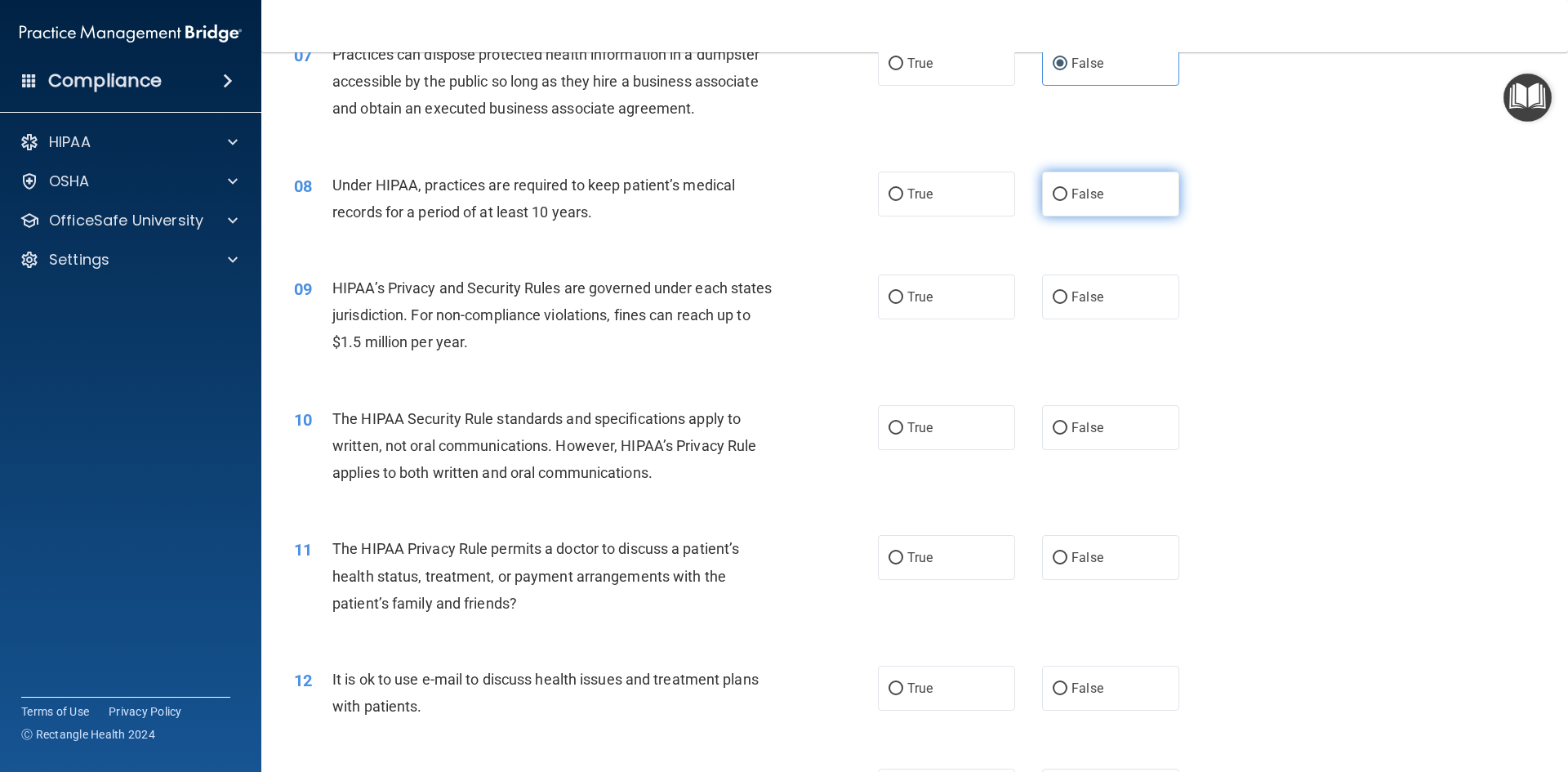
click at [1068, 205] on label "False" at bounding box center [1111, 193] width 137 height 45
click at [1068, 201] on input "False" at bounding box center [1060, 195] width 15 height 12
click at [1071, 300] on span "False" at bounding box center [1087, 297] width 32 height 16
click at [1068, 300] on input "False" at bounding box center [1060, 298] width 15 height 12
click at [925, 428] on span "True" at bounding box center [919, 428] width 25 height 16
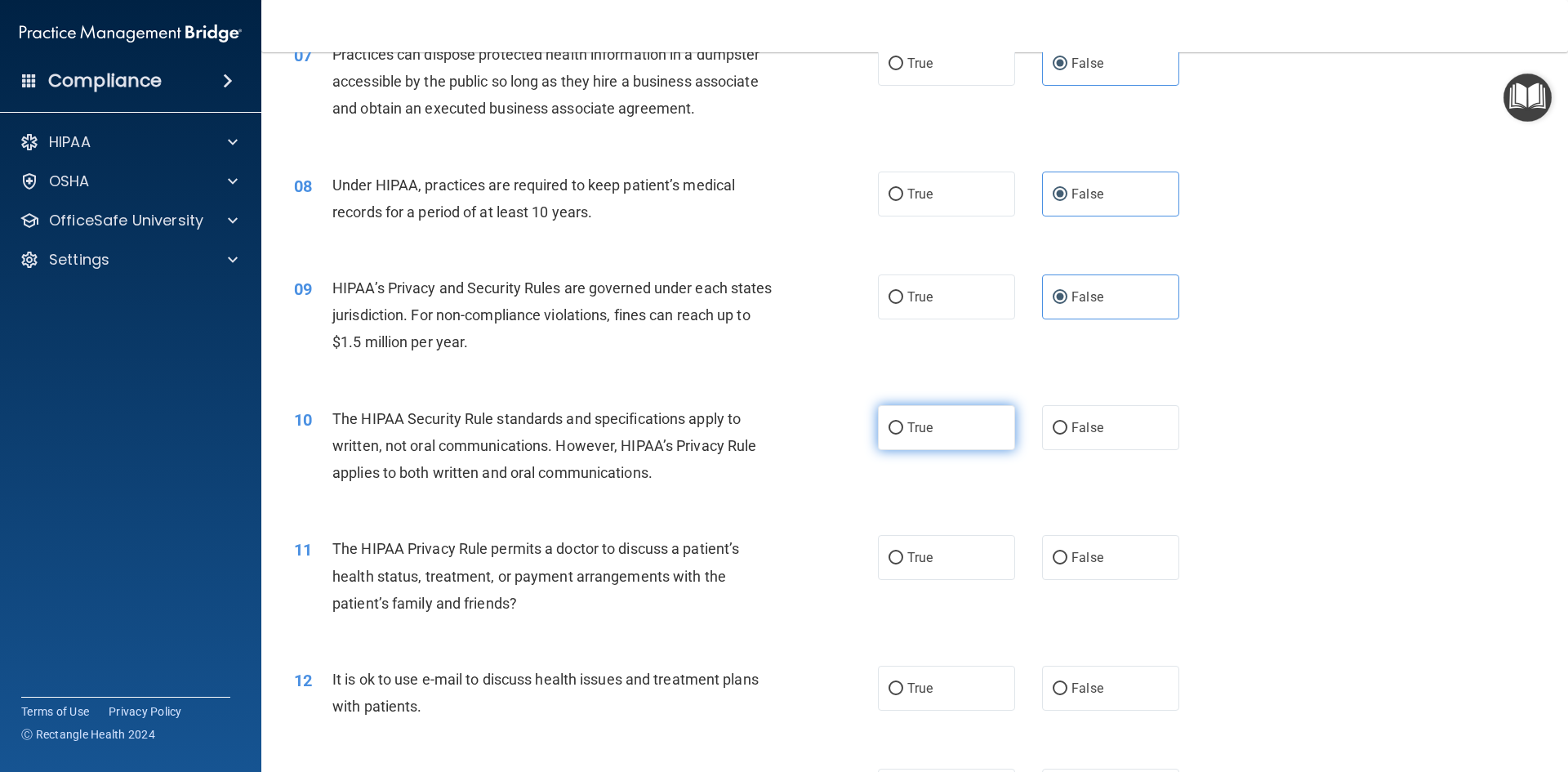
click at [903, 428] on input "True" at bounding box center [895, 429] width 15 height 12
click at [950, 556] on label "True" at bounding box center [946, 557] width 137 height 45
click at [903, 556] on input "True" at bounding box center [895, 559] width 15 height 12
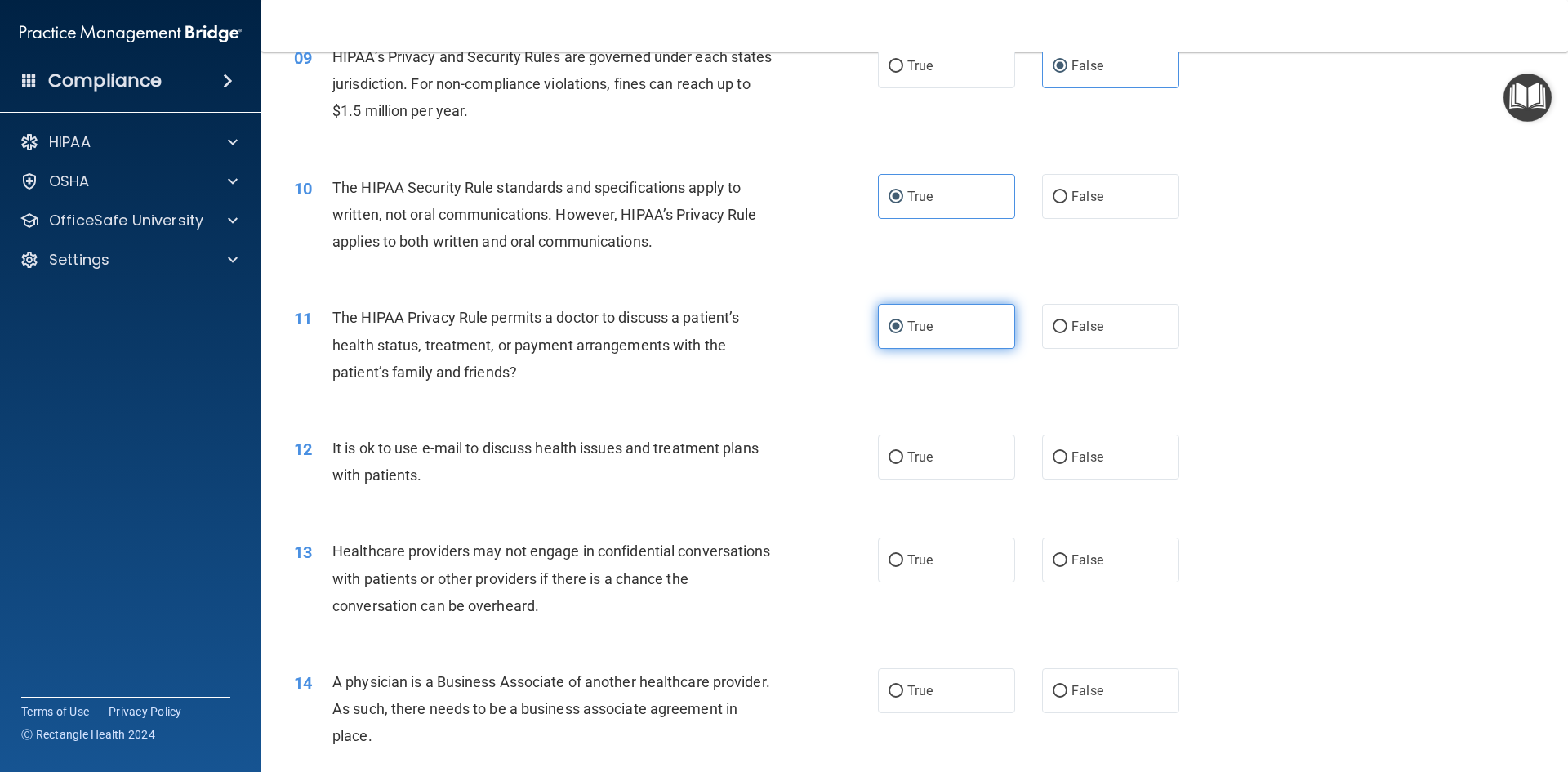
scroll to position [1062, 0]
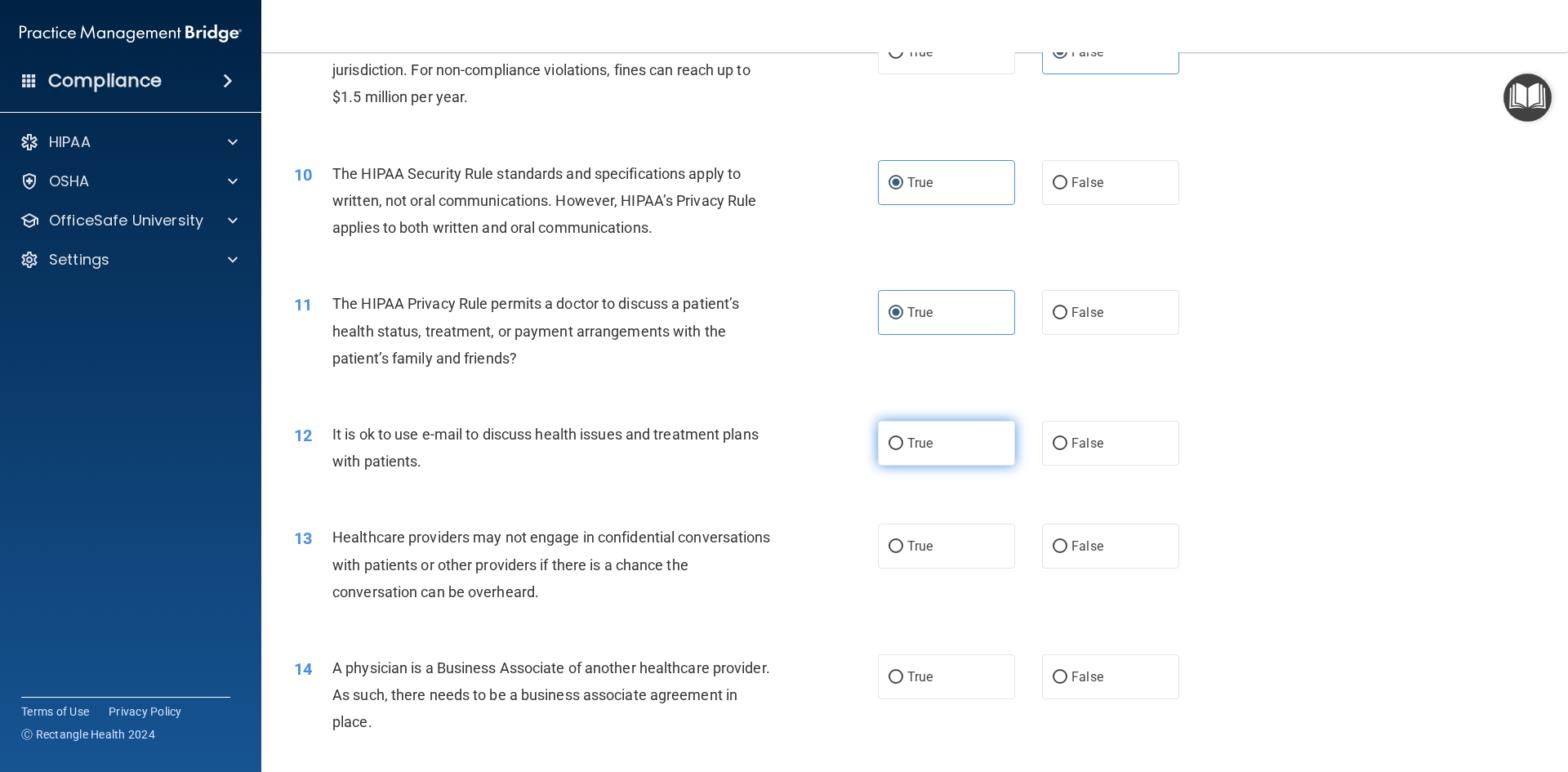
click at [937, 436] on label "True" at bounding box center [946, 443] width 137 height 45
click at [903, 437] on input "True" at bounding box center [895, 444] width 15 height 12
click at [1055, 543] on input "False" at bounding box center [1060, 547] width 15 height 12
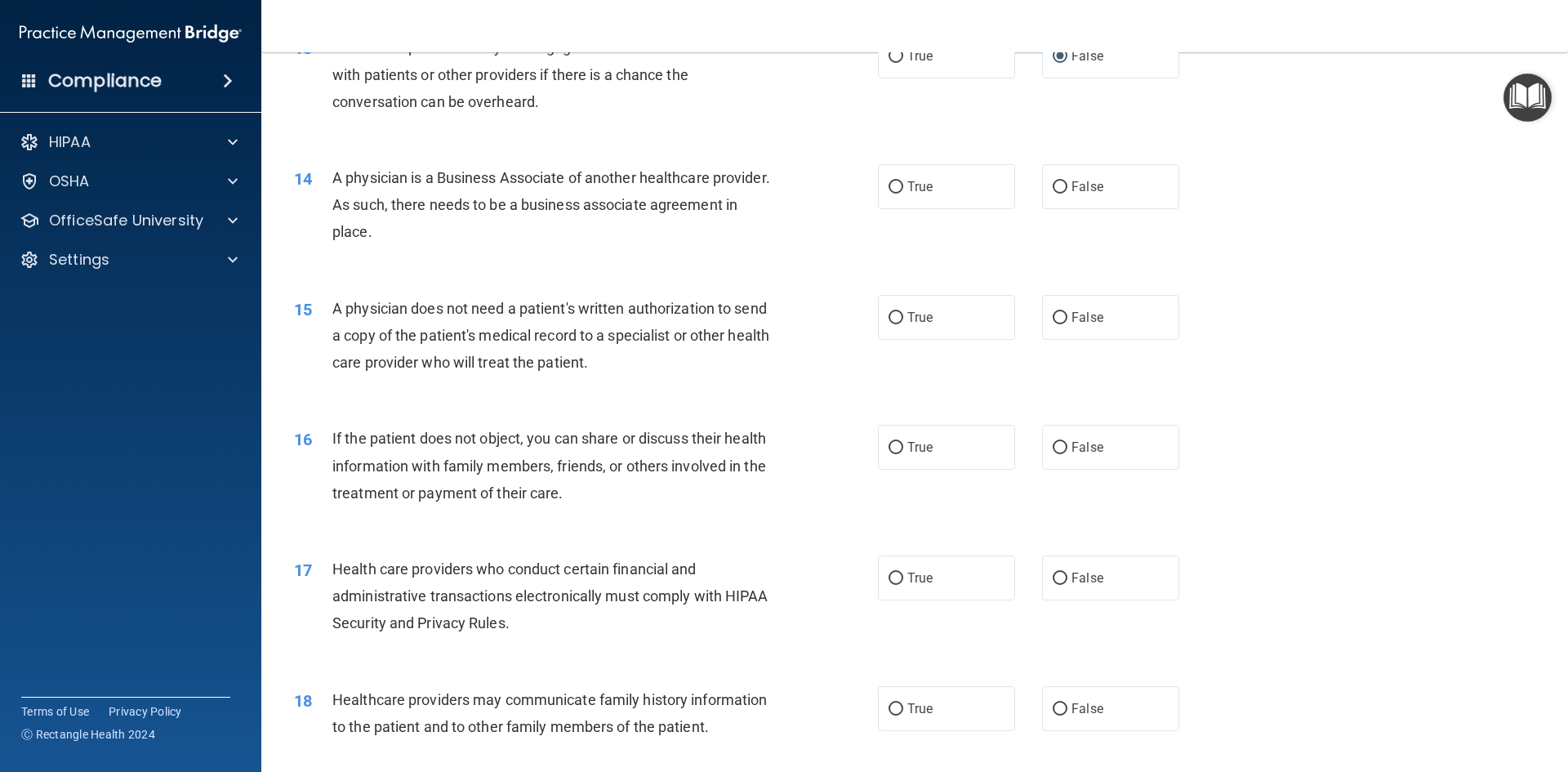
scroll to position [1634, 0]
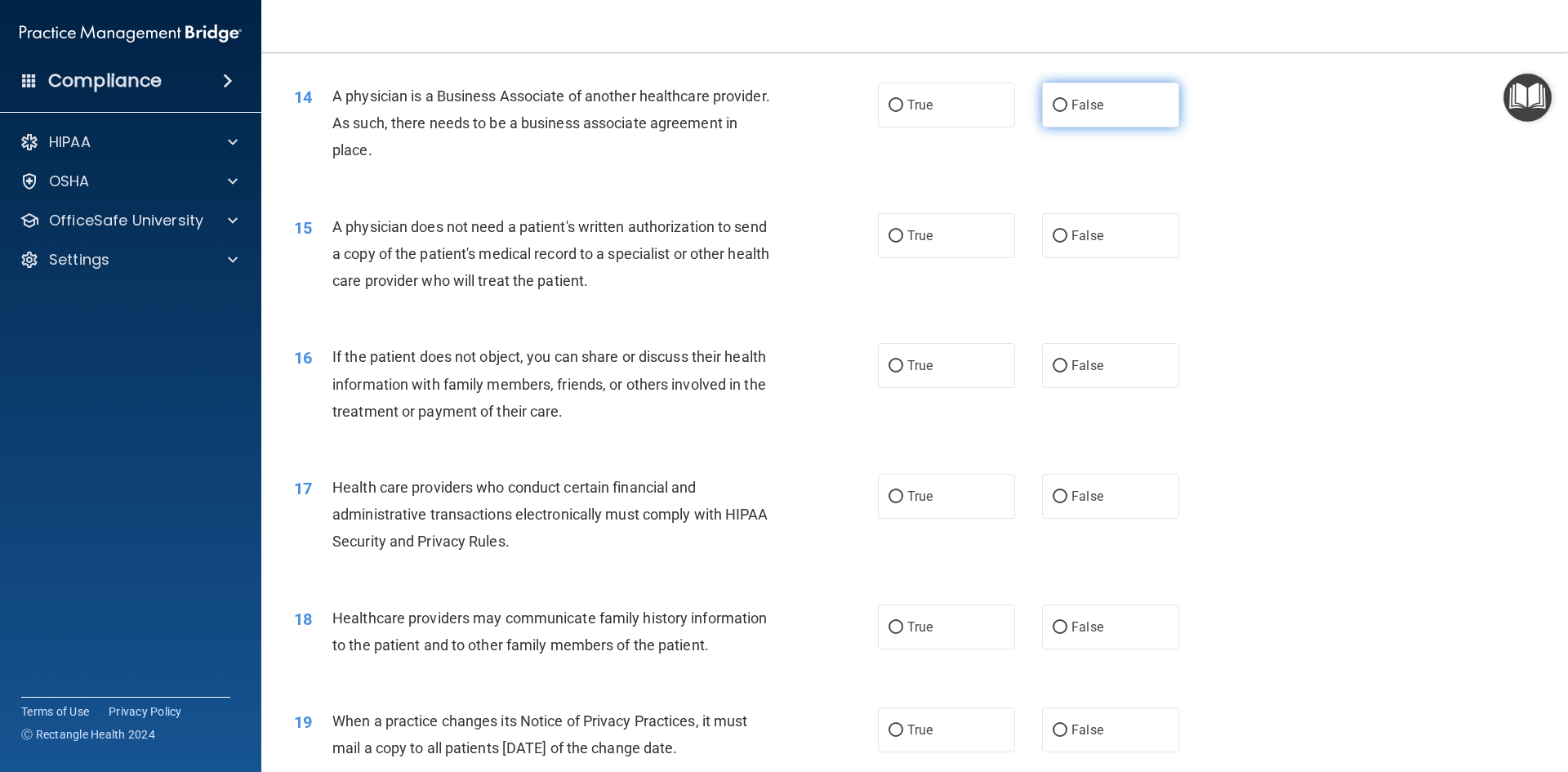
click at [1074, 114] on label "False" at bounding box center [1111, 105] width 137 height 45
click at [1068, 112] on input "False" at bounding box center [1060, 105] width 15 height 12
click at [1112, 243] on label "False" at bounding box center [1111, 235] width 137 height 45
click at [1068, 242] on input "False" at bounding box center [1060, 236] width 15 height 12
click at [951, 352] on label "True" at bounding box center [946, 365] width 137 height 45
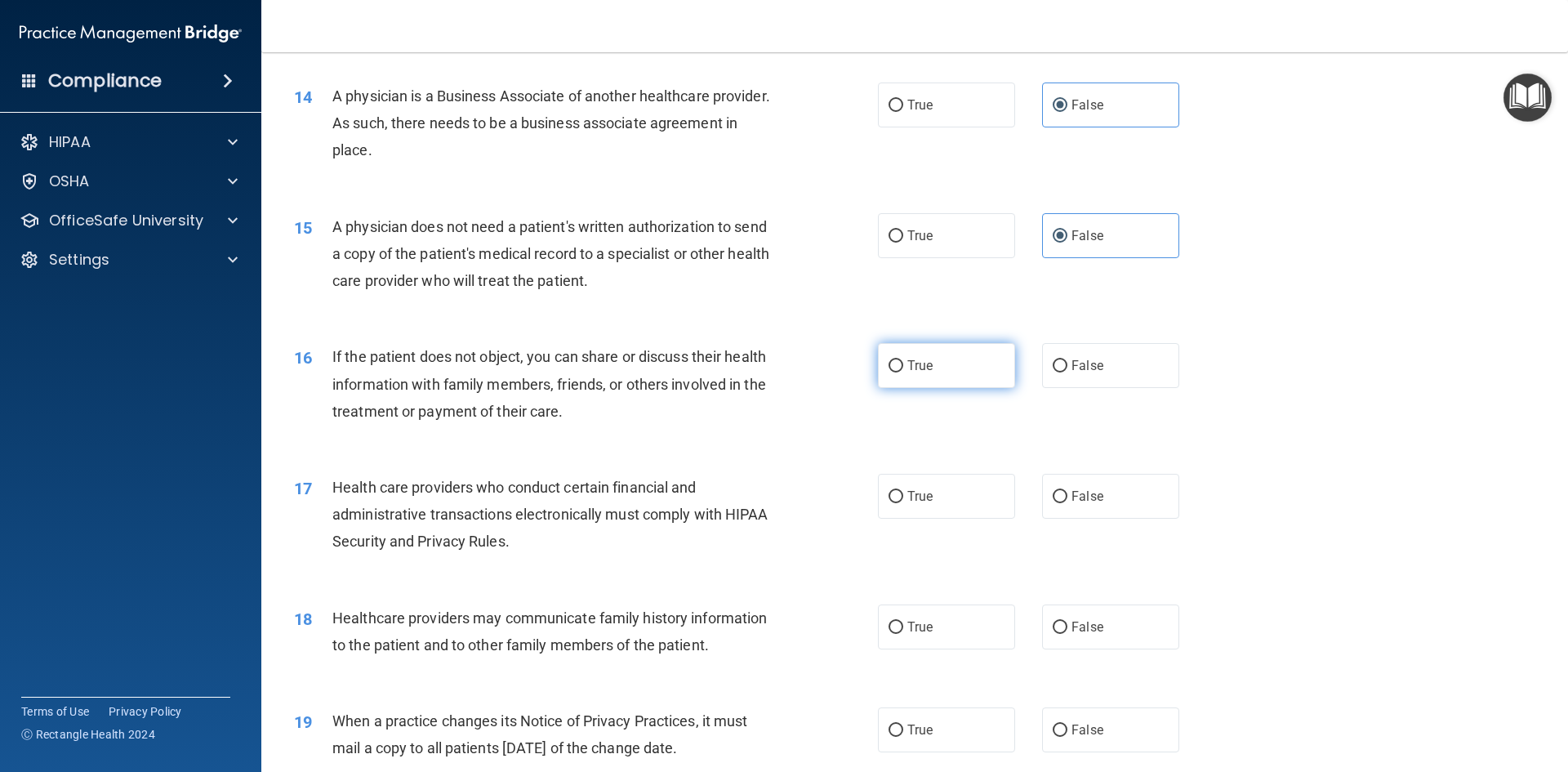
click at [903, 360] on input "True" at bounding box center [895, 366] width 15 height 12
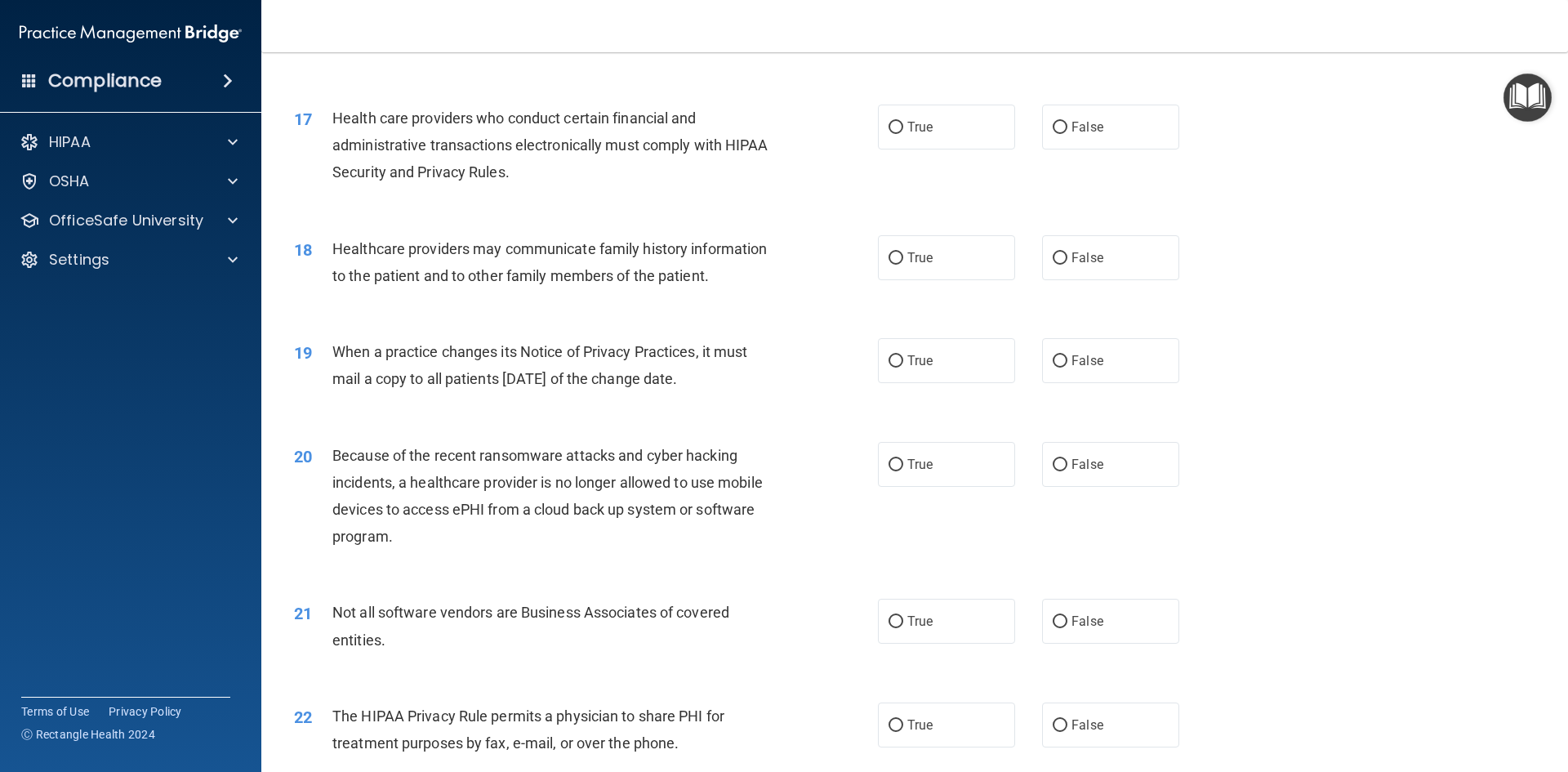
scroll to position [2042, 0]
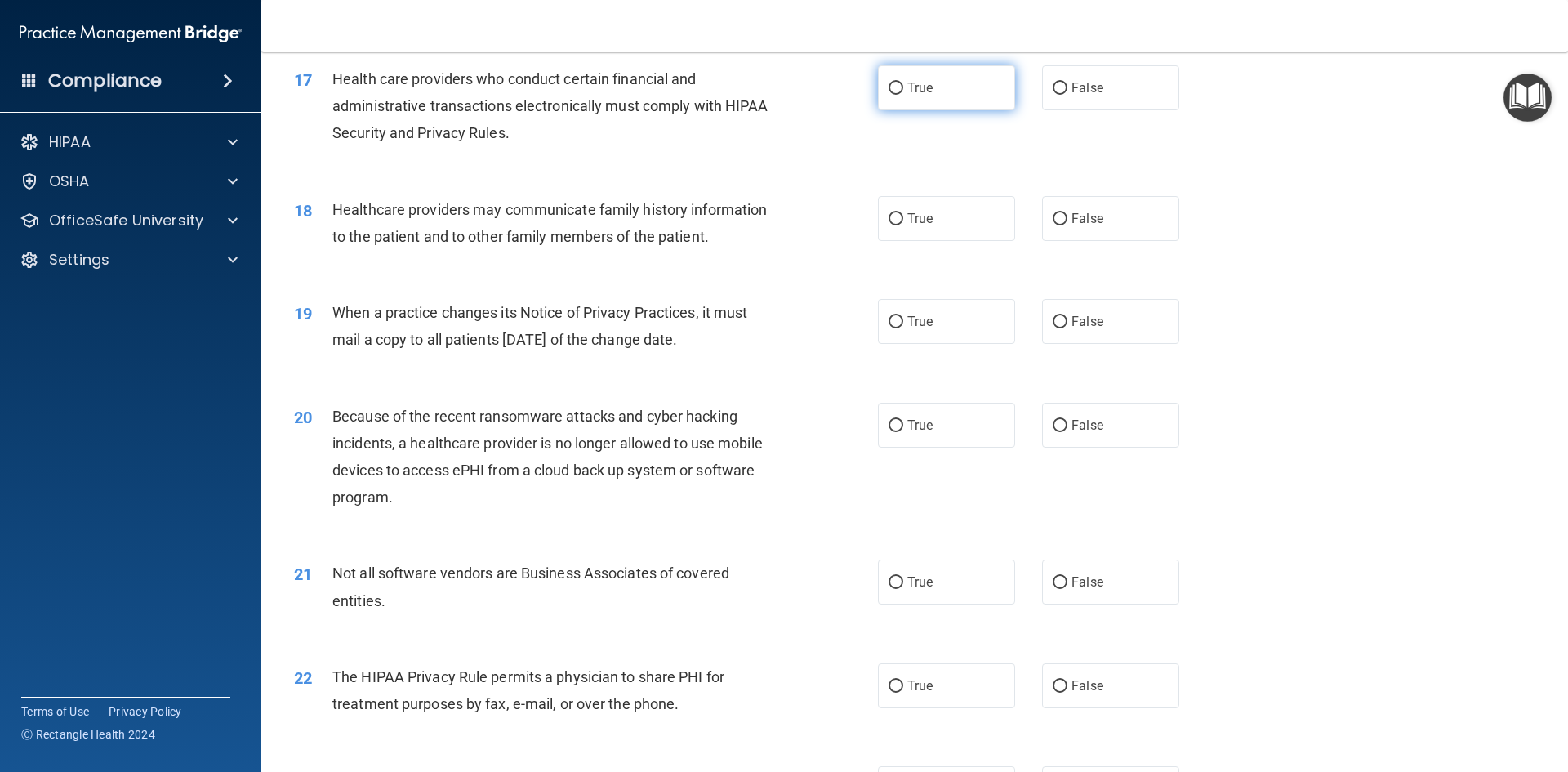
click at [975, 85] on label "True" at bounding box center [946, 87] width 137 height 45
click at [903, 85] on input "True" at bounding box center [895, 89] width 15 height 12
click at [1104, 221] on label "False" at bounding box center [1111, 218] width 137 height 45
click at [1068, 221] on input "False" at bounding box center [1060, 220] width 15 height 12
click at [1090, 324] on span "False" at bounding box center [1087, 321] width 32 height 16
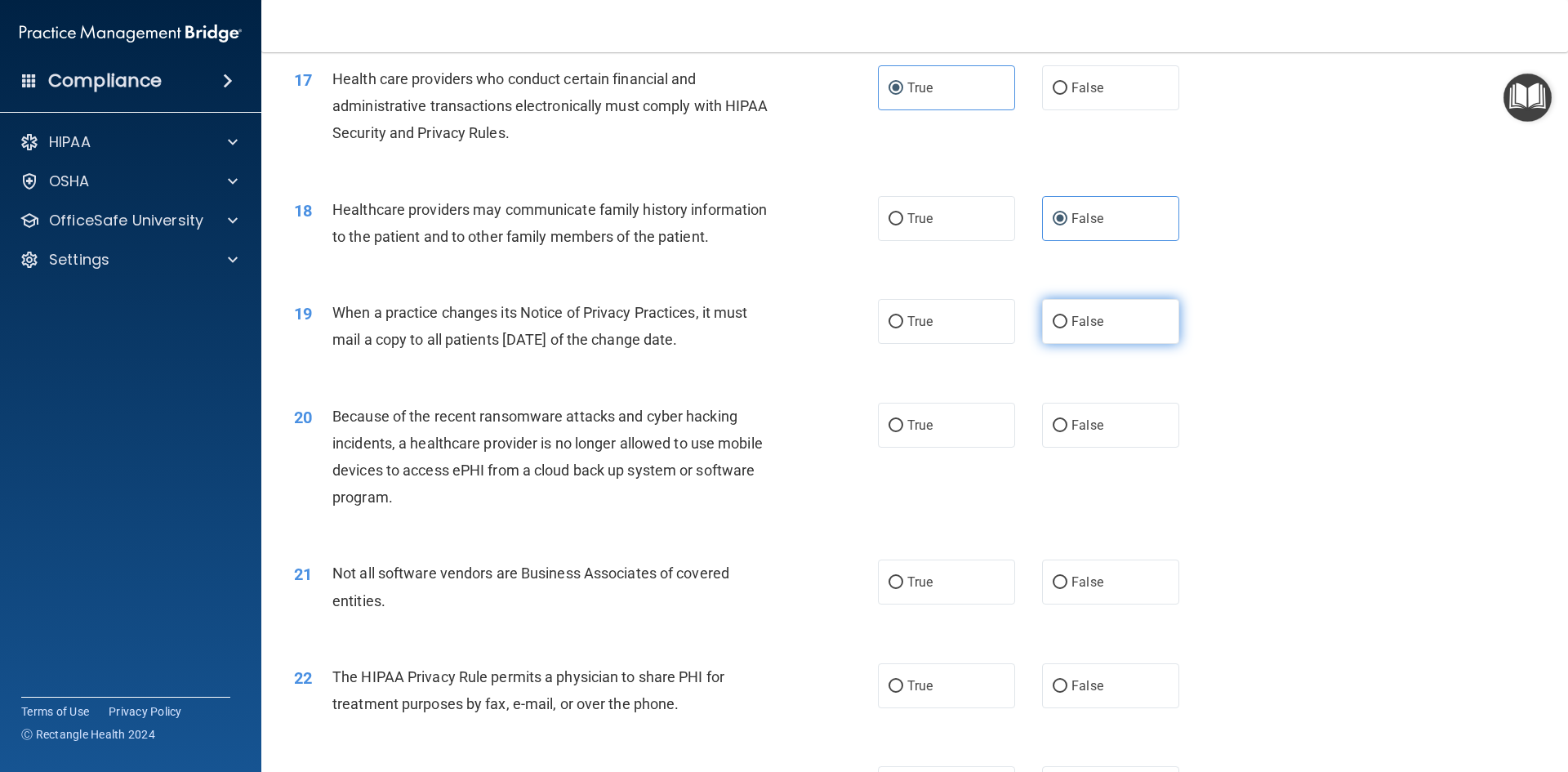
click at [1068, 324] on input "False" at bounding box center [1060, 322] width 15 height 12
click at [1096, 420] on label "False" at bounding box center [1111, 424] width 137 height 45
click at [1068, 420] on input "False" at bounding box center [1060, 426] width 15 height 12
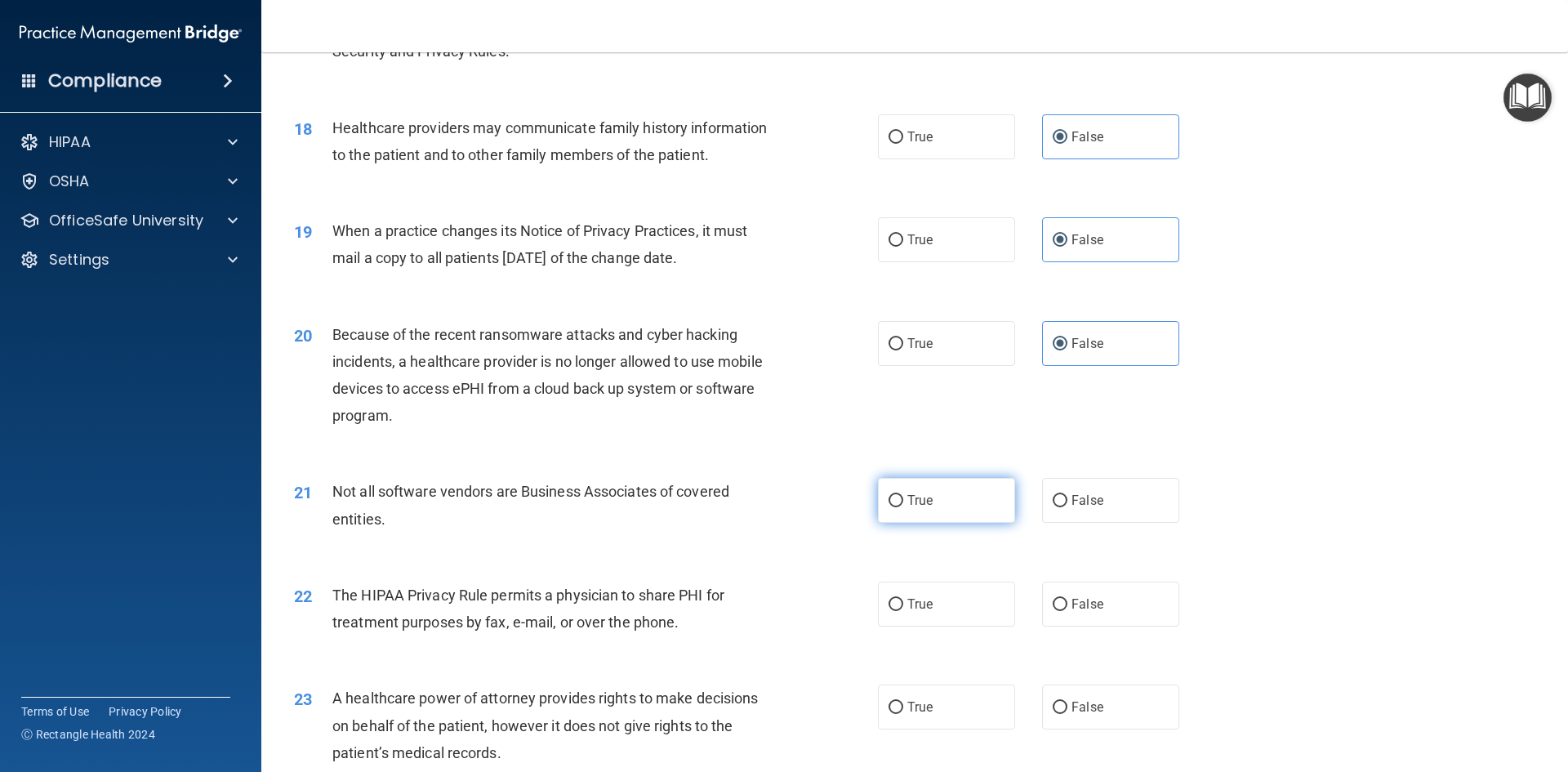
click at [975, 496] on label "True" at bounding box center [946, 500] width 137 height 45
click at [903, 496] on input "True" at bounding box center [895, 501] width 15 height 12
click at [942, 601] on label "True" at bounding box center [946, 603] width 137 height 45
click at [903, 601] on input "True" at bounding box center [895, 605] width 15 height 12
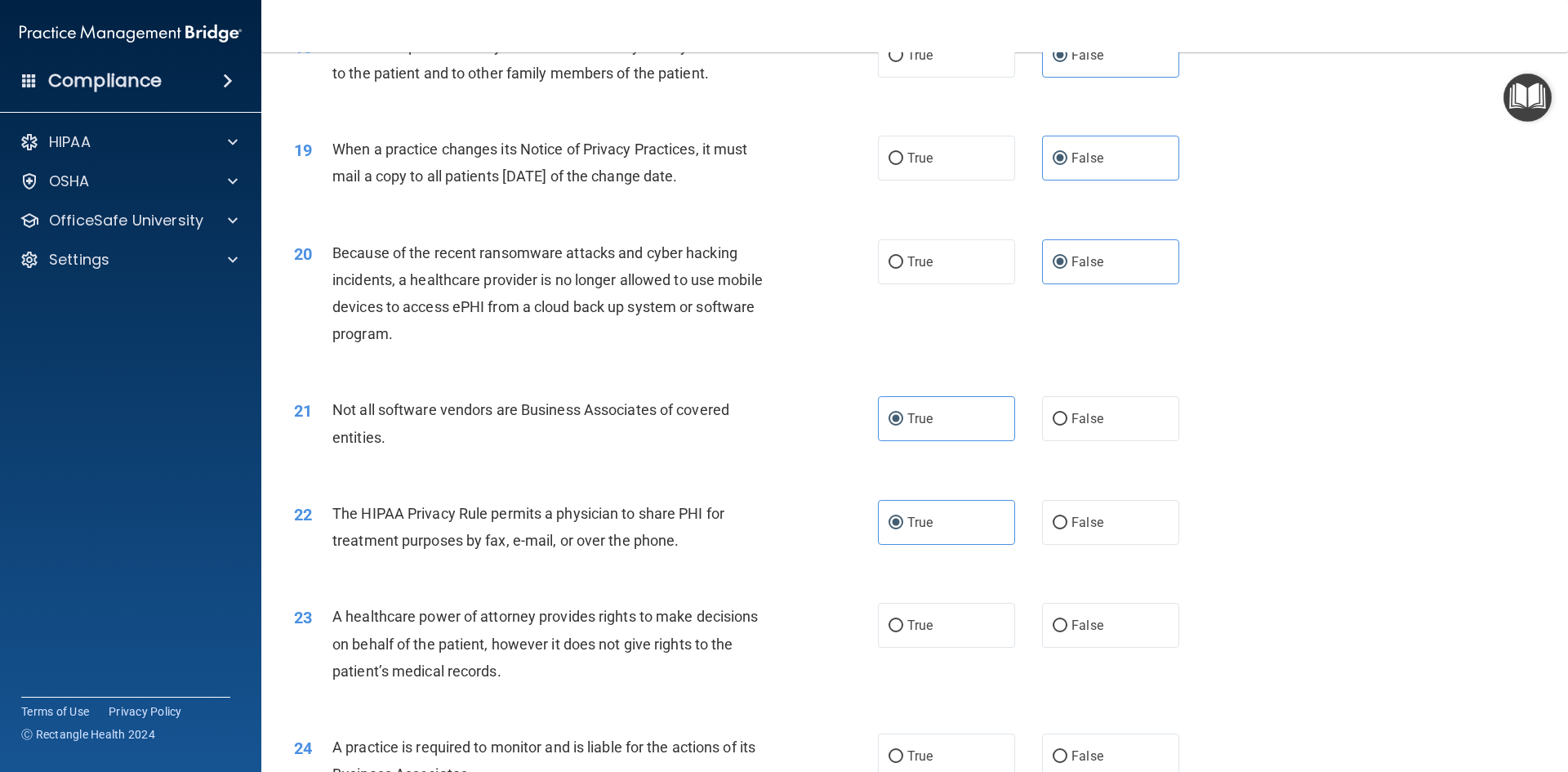
scroll to position [2287, 0]
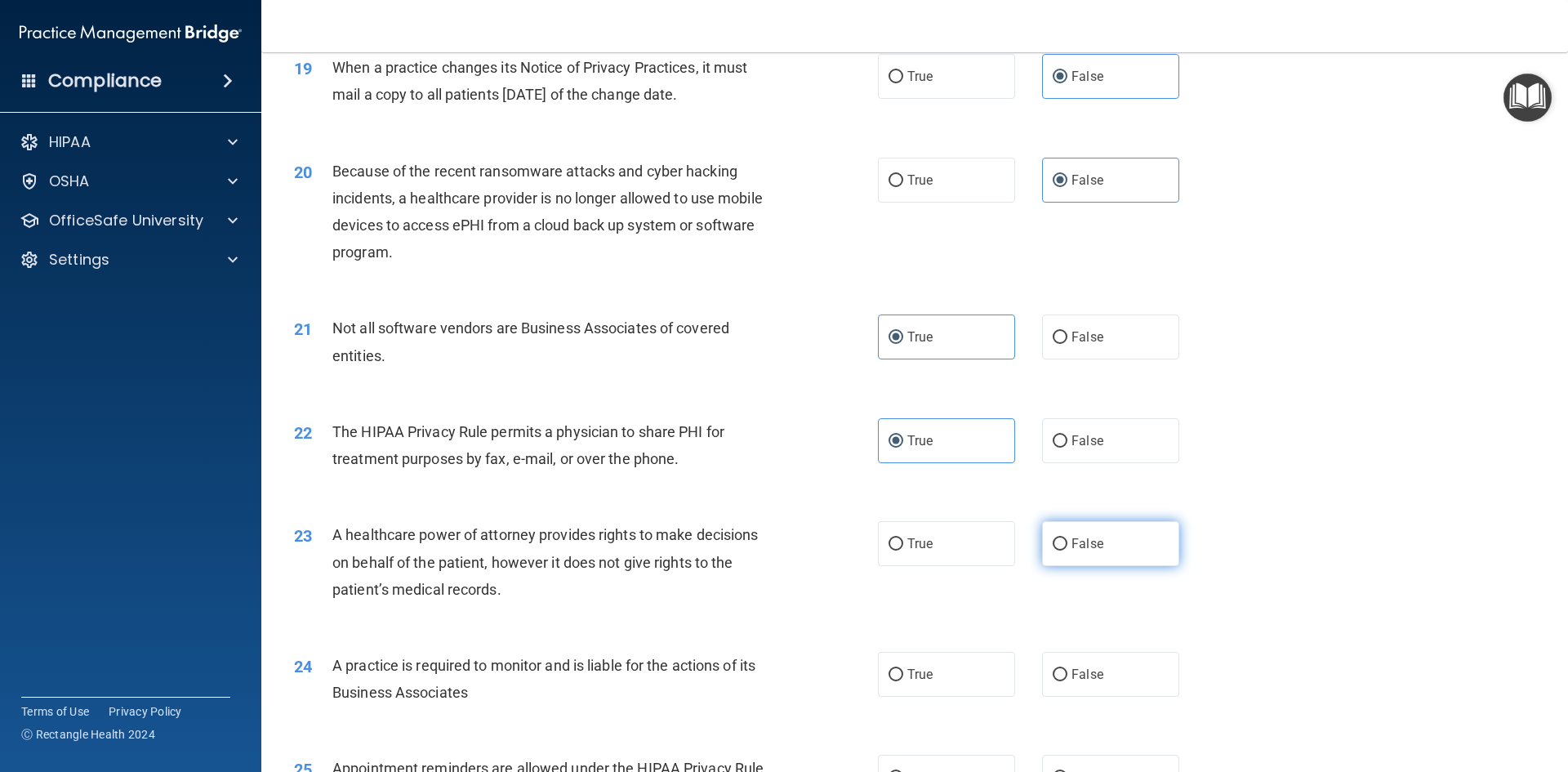
click at [1053, 551] on input "False" at bounding box center [1060, 545] width 15 height 12
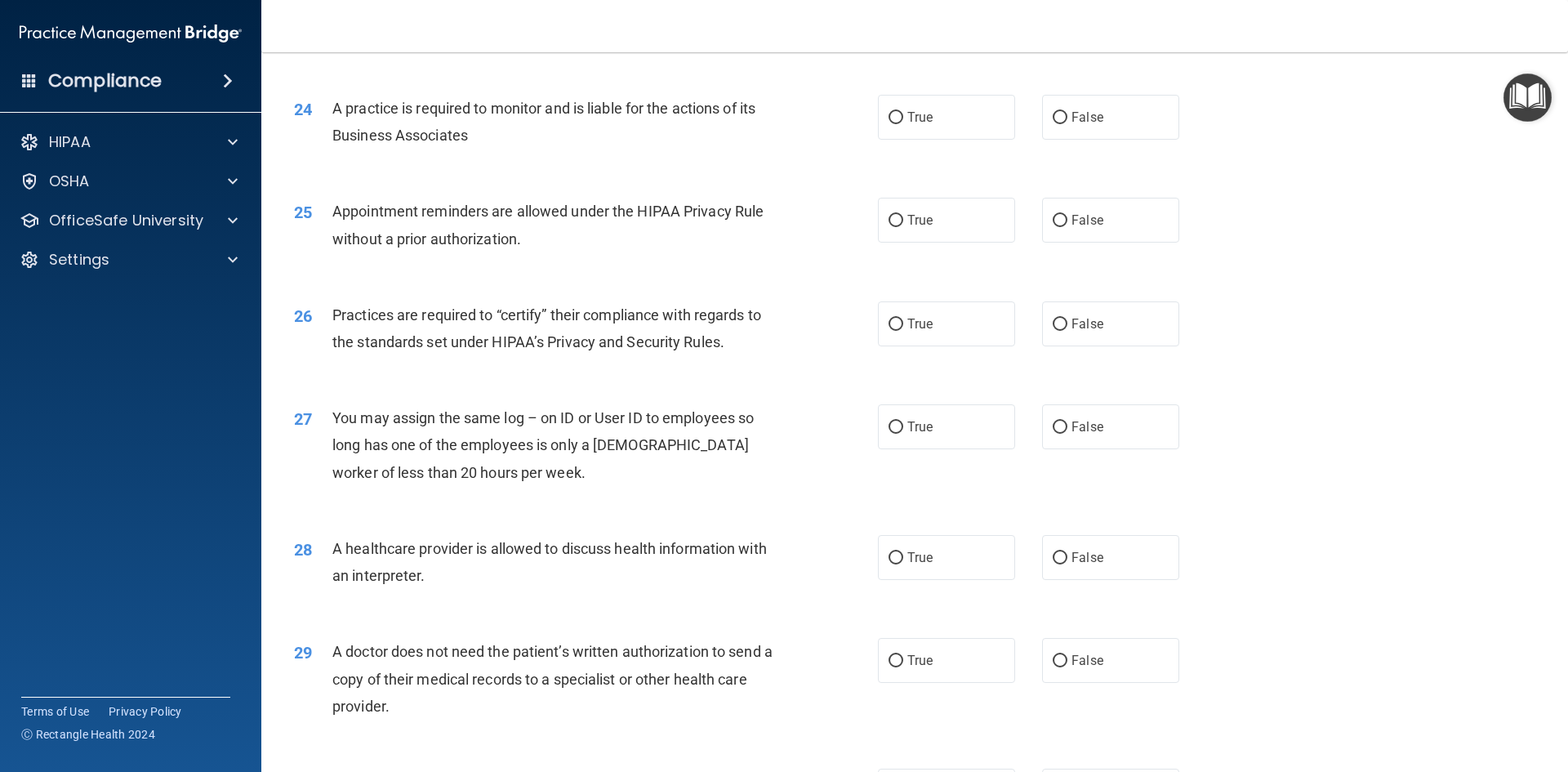
scroll to position [2859, 0]
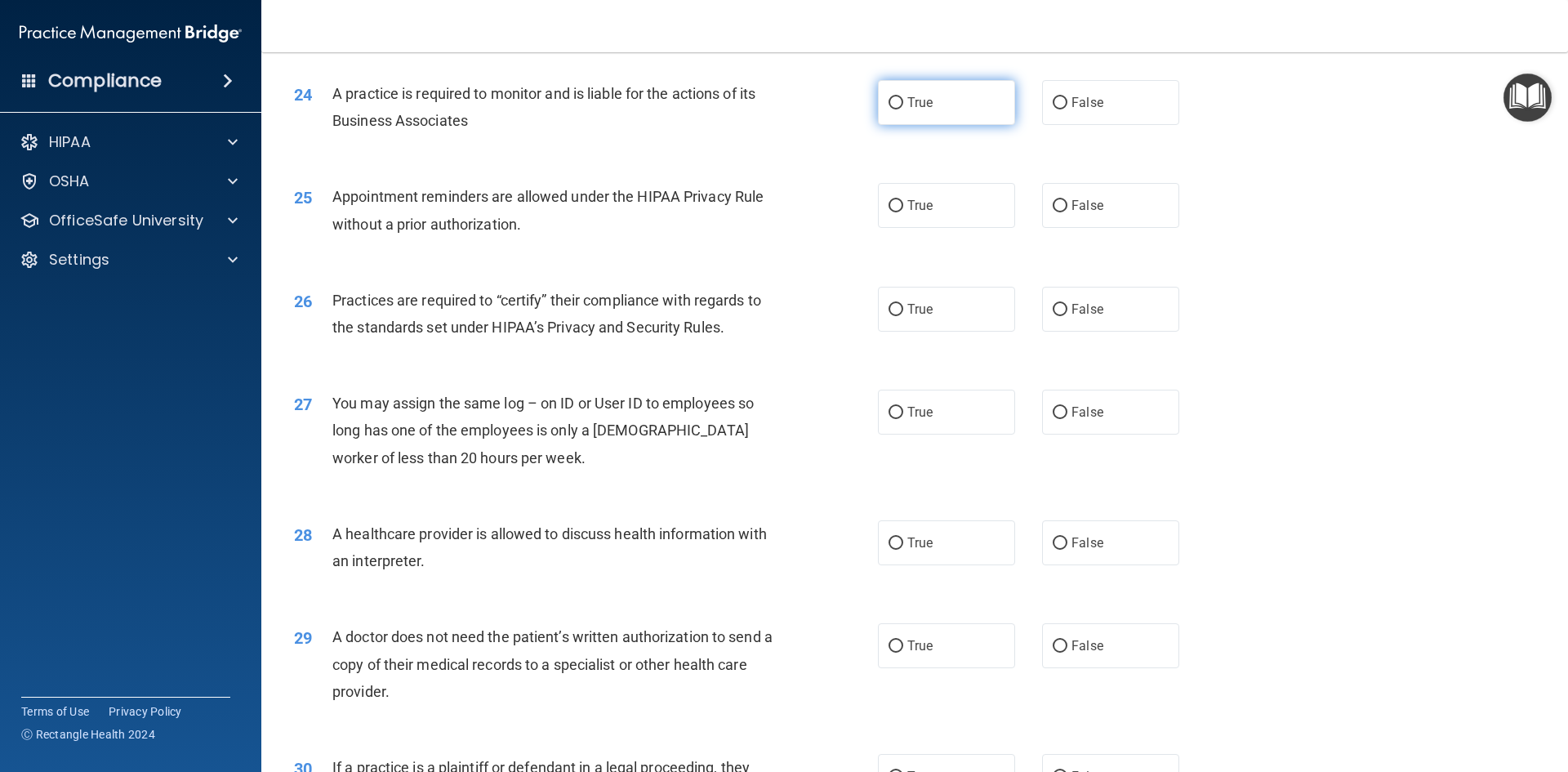
click at [934, 108] on label "True" at bounding box center [946, 102] width 137 height 45
click at [903, 108] on input "True" at bounding box center [895, 104] width 15 height 12
click at [917, 203] on span "True" at bounding box center [919, 206] width 25 height 16
click at [903, 203] on input "True" at bounding box center [895, 206] width 15 height 12
click at [1097, 319] on label "False" at bounding box center [1111, 308] width 137 height 45
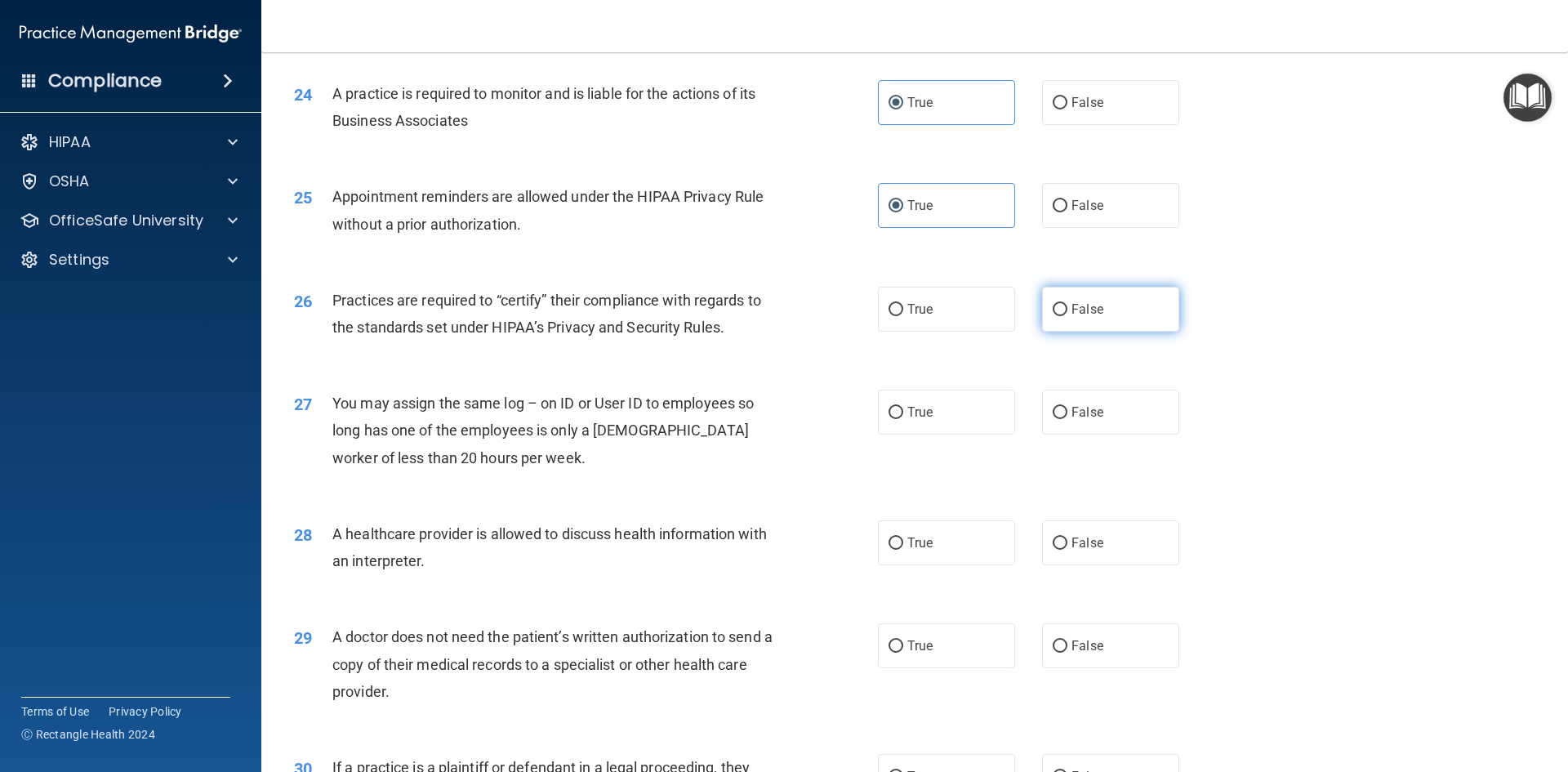
click at [1068, 316] on input "False" at bounding box center [1060, 310] width 15 height 12
click at [1082, 421] on label "False" at bounding box center [1111, 412] width 137 height 45
click at [1068, 419] on input "False" at bounding box center [1060, 413] width 15 height 12
click at [914, 539] on span "True" at bounding box center [919, 543] width 25 height 16
click at [903, 539] on input "True" at bounding box center [895, 544] width 15 height 12
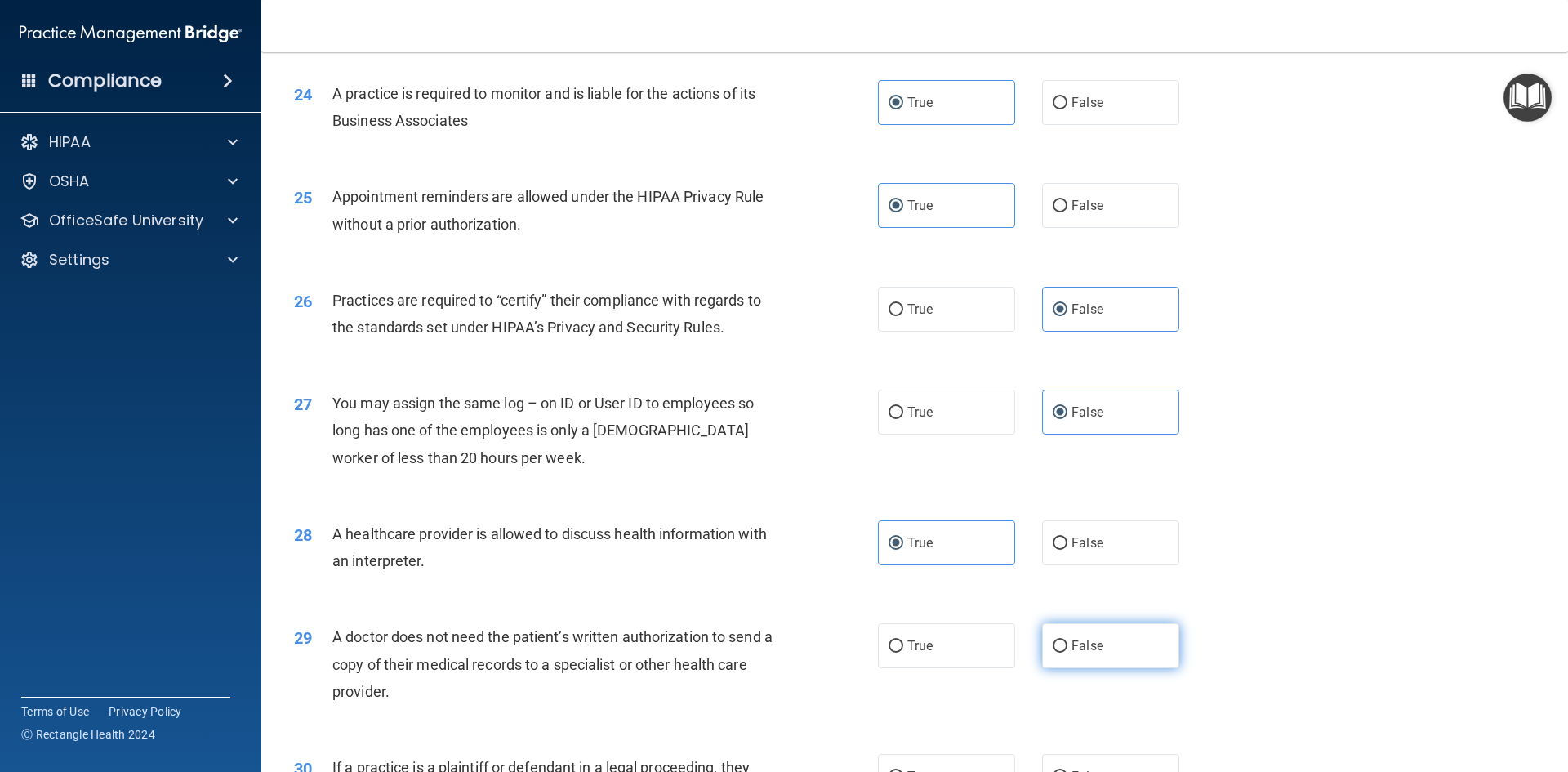
click at [1077, 647] on span "False" at bounding box center [1087, 646] width 32 height 16
click at [1068, 647] on input "False" at bounding box center [1060, 646] width 15 height 12
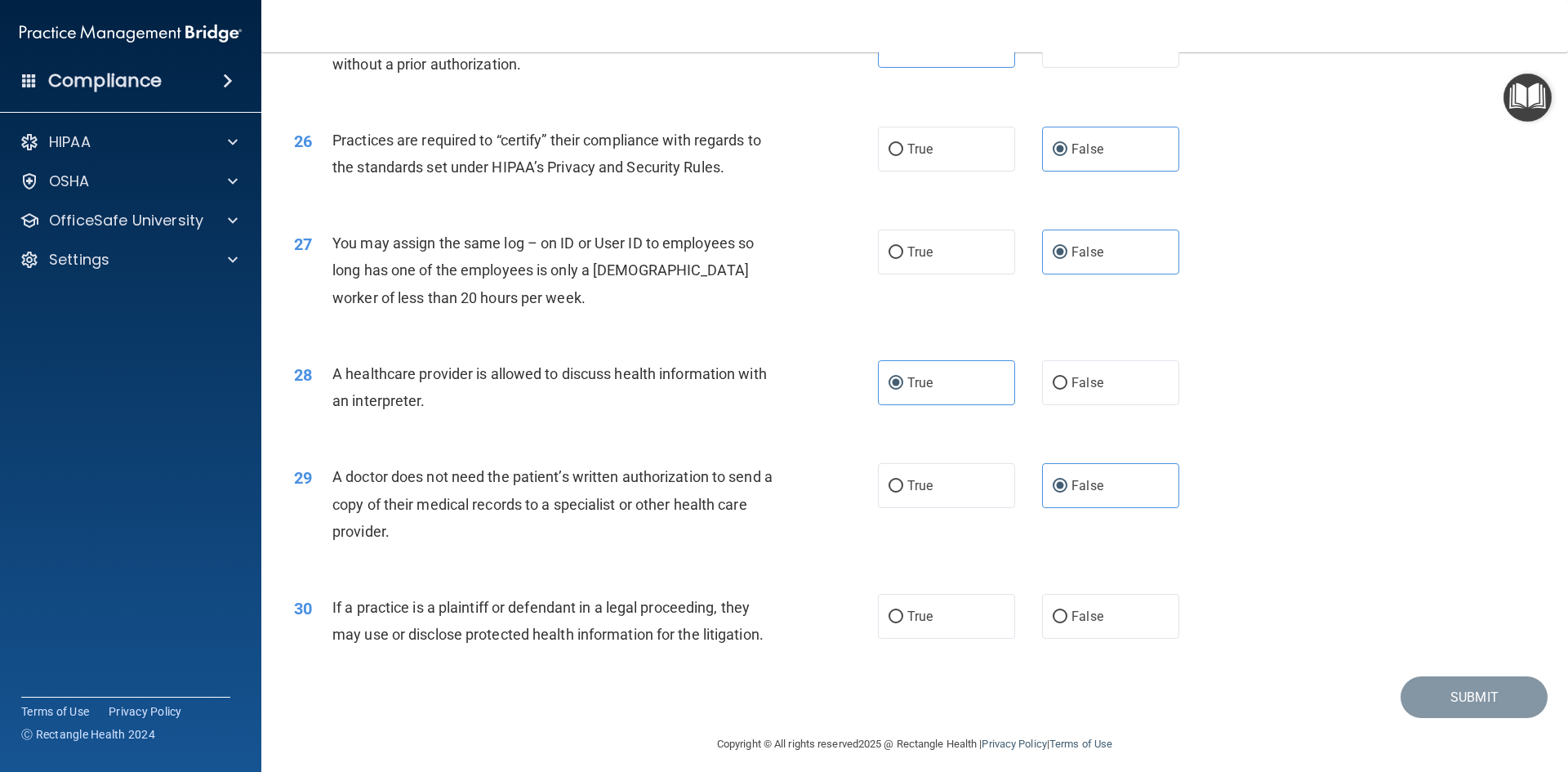
scroll to position [3030, 0]
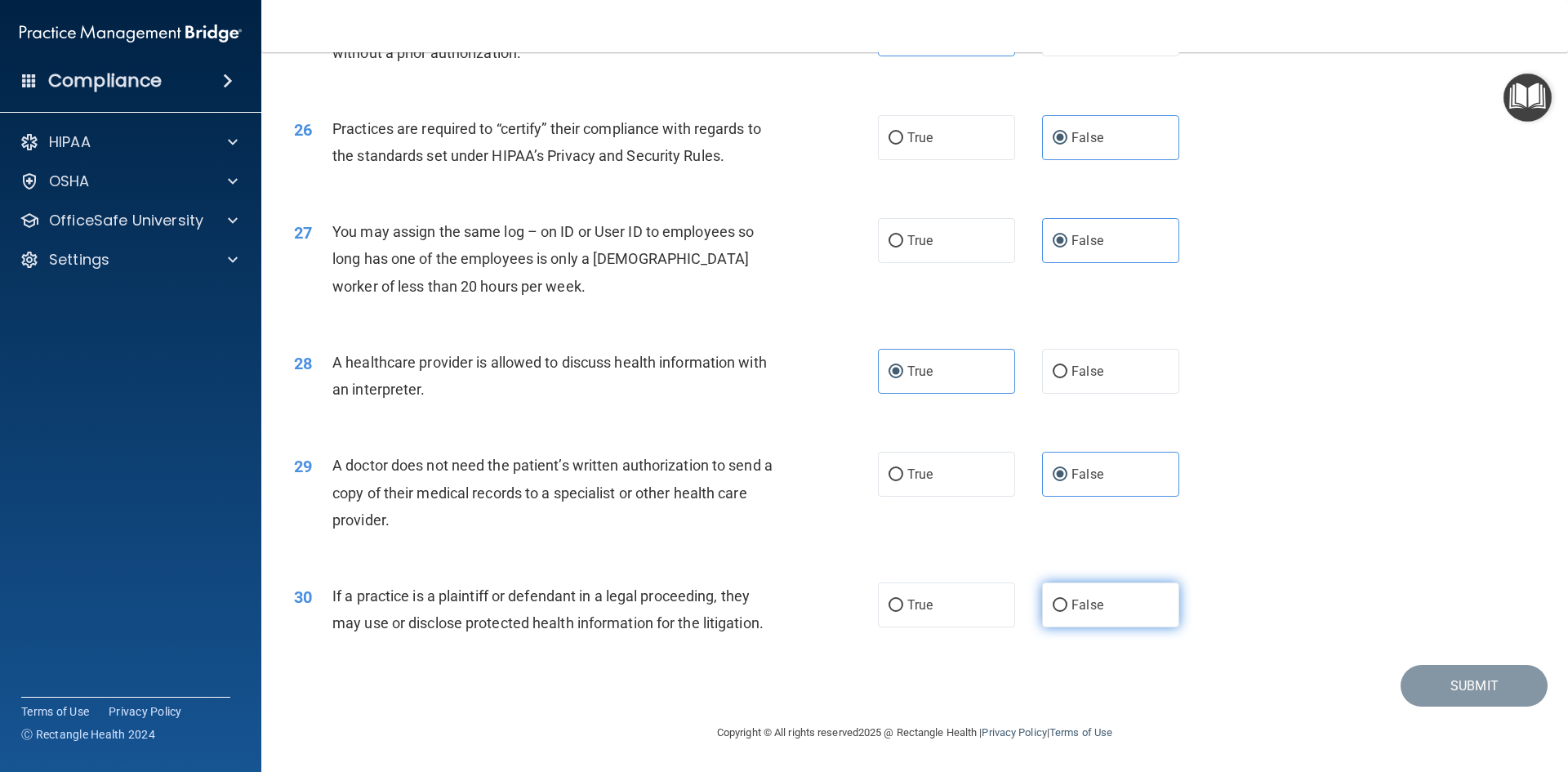
click at [1042, 610] on label "False" at bounding box center [1111, 604] width 137 height 45
click at [1053, 610] on input "False" at bounding box center [1060, 606] width 15 height 12
click at [1449, 699] on button "Submit" at bounding box center [1473, 685] width 147 height 41
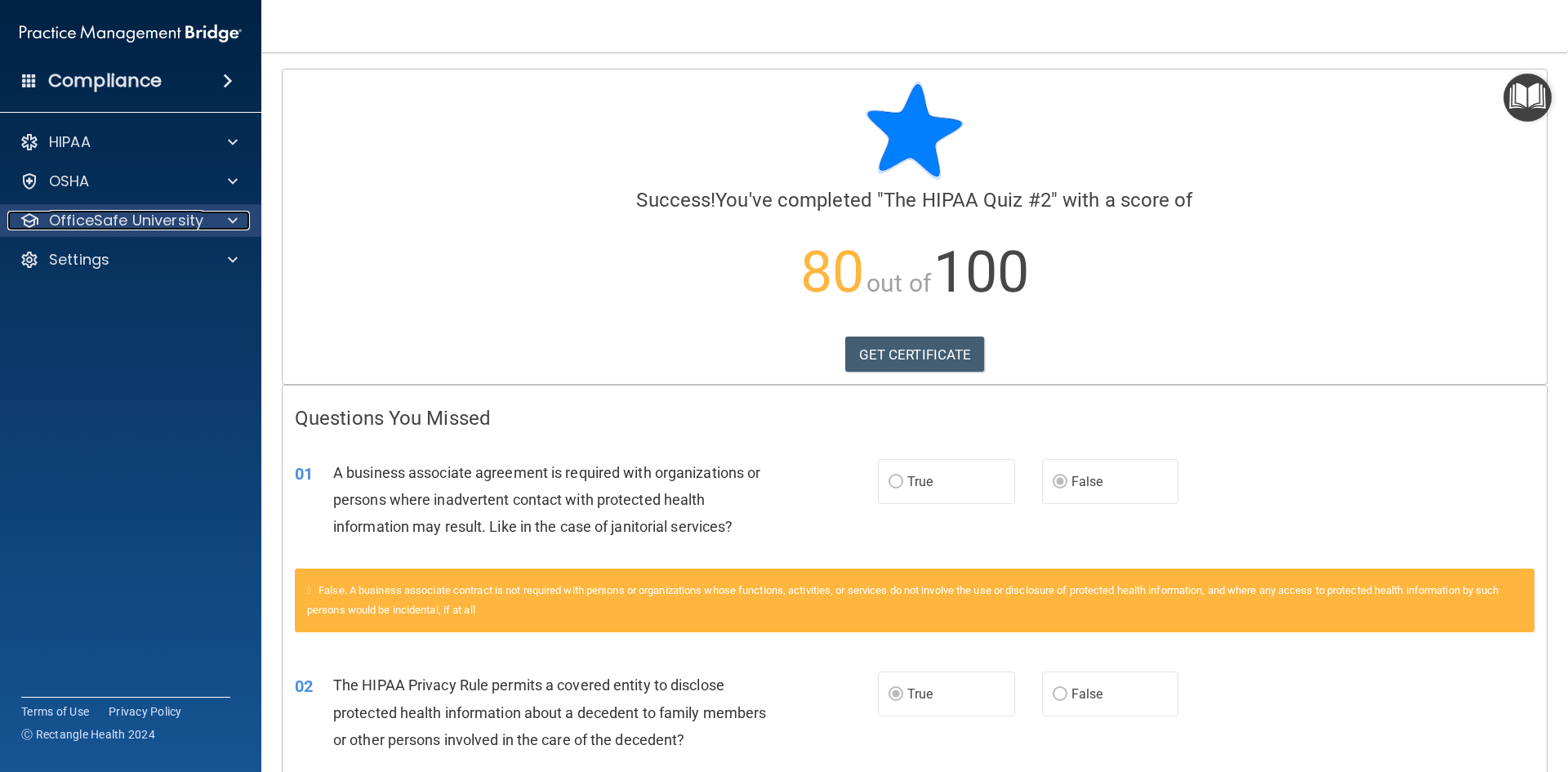
click at [147, 220] on p "OfficeSafe University" at bounding box center [126, 220] width 155 height 19
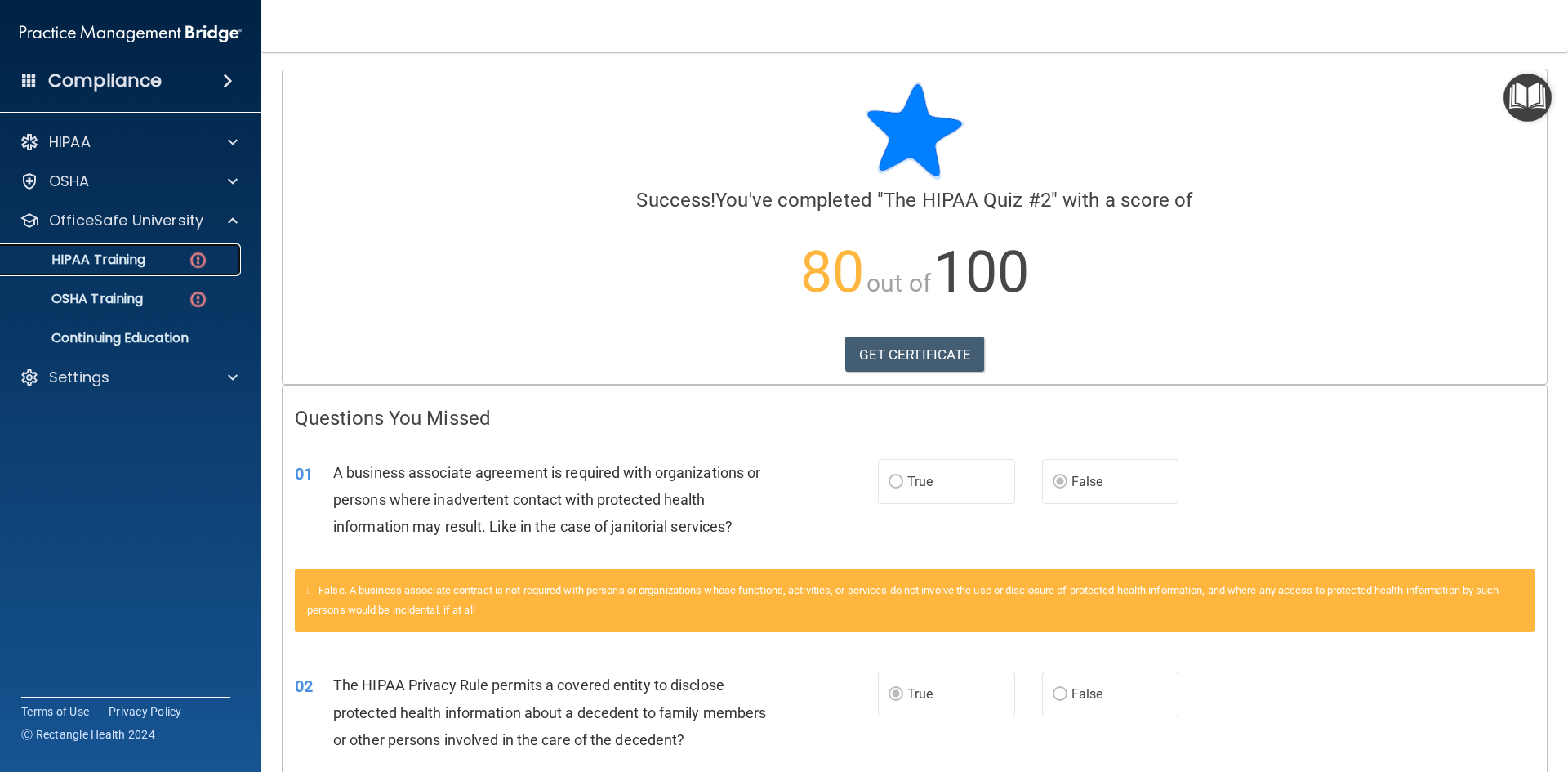
click at [153, 268] on link "HIPAA Training" at bounding box center [111, 259] width 257 height 32
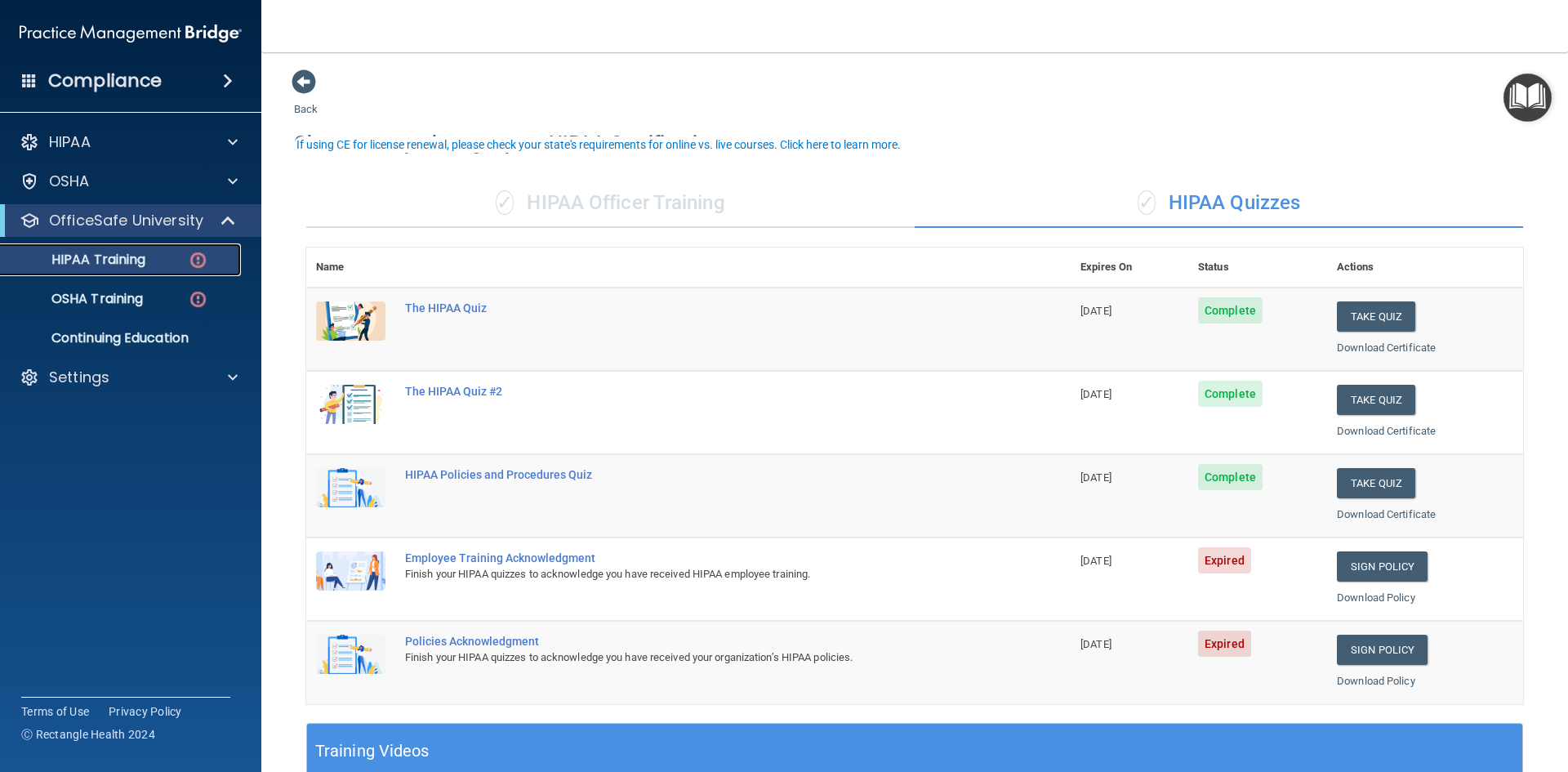
scroll to position [327, 0]
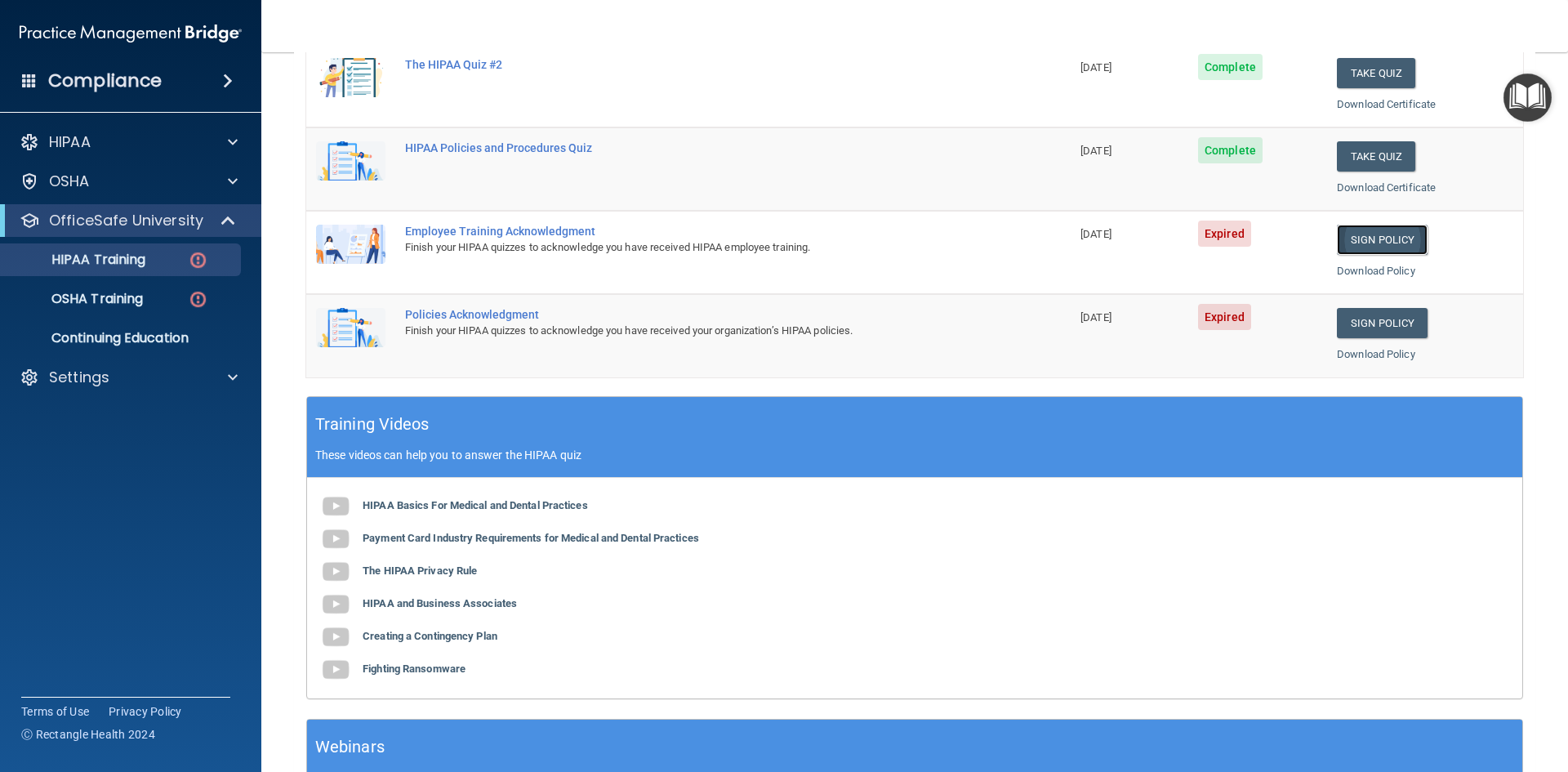
click at [1359, 234] on link "Sign Policy" at bounding box center [1381, 240] width 90 height 30
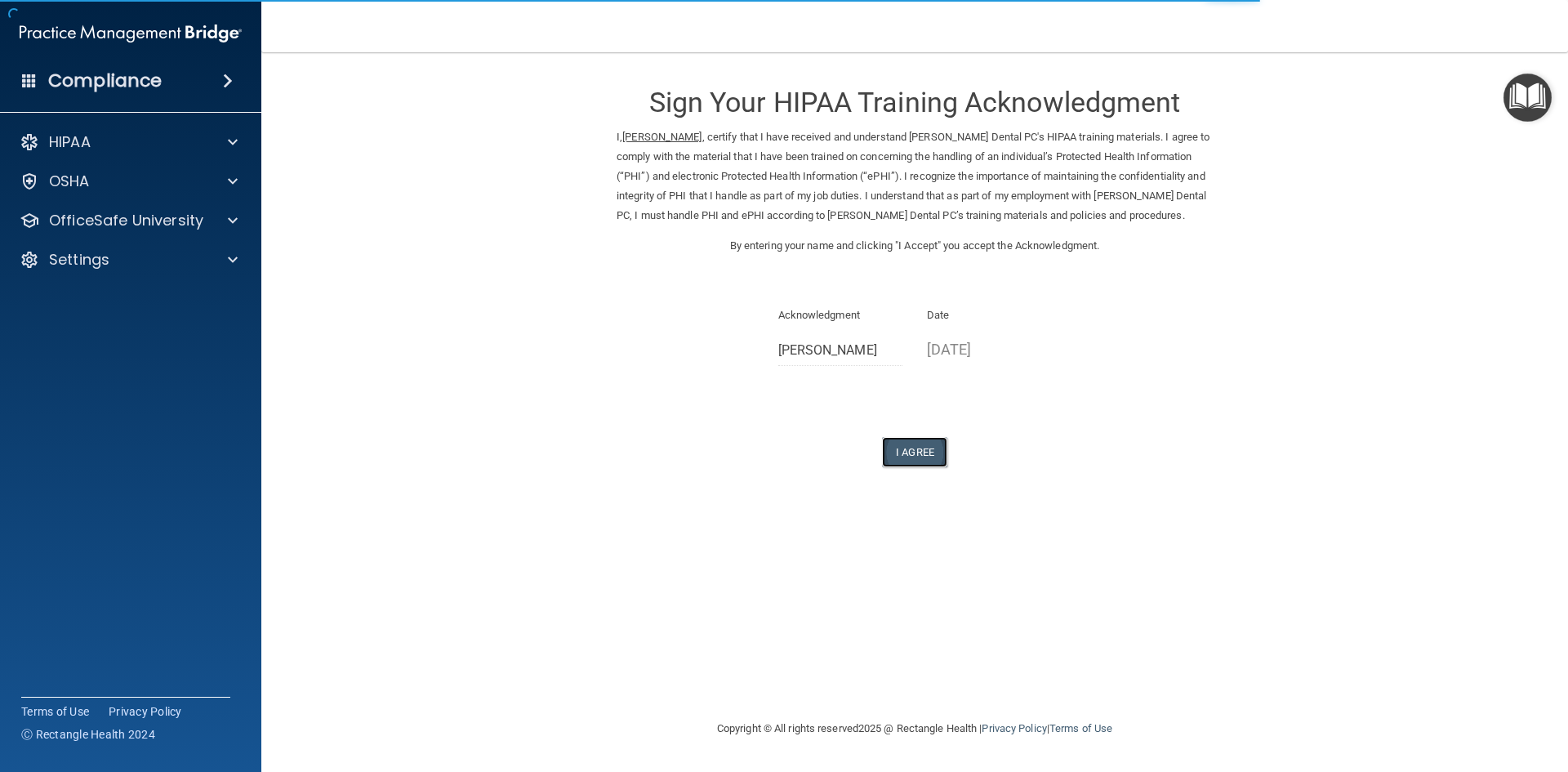
click at [924, 448] on button "I Agree" at bounding box center [914, 452] width 65 height 30
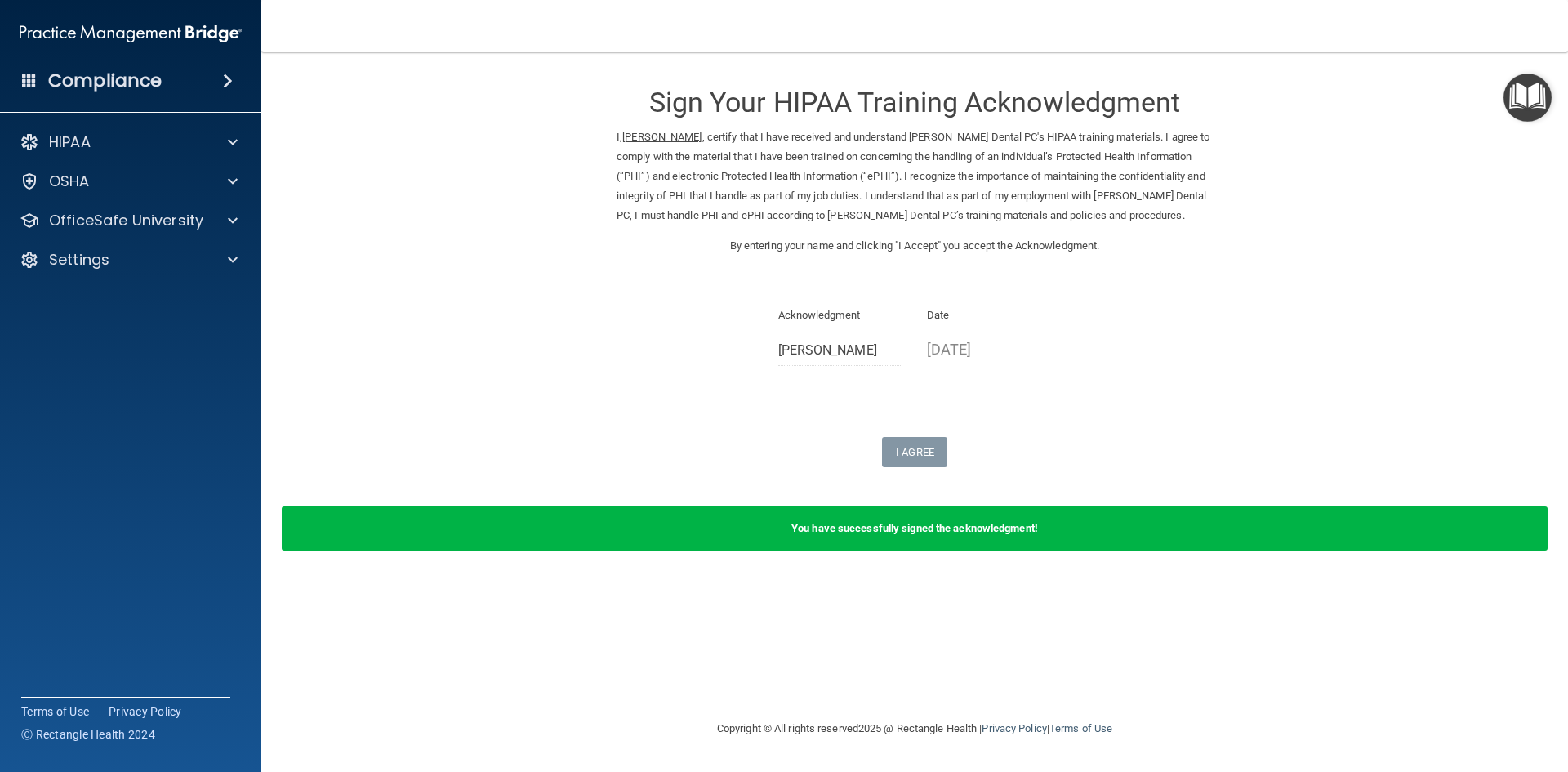
click at [978, 348] on p "10/07/2025" at bounding box center [989, 349] width 125 height 27
click at [121, 219] on p "OfficeSafe University" at bounding box center [126, 220] width 155 height 19
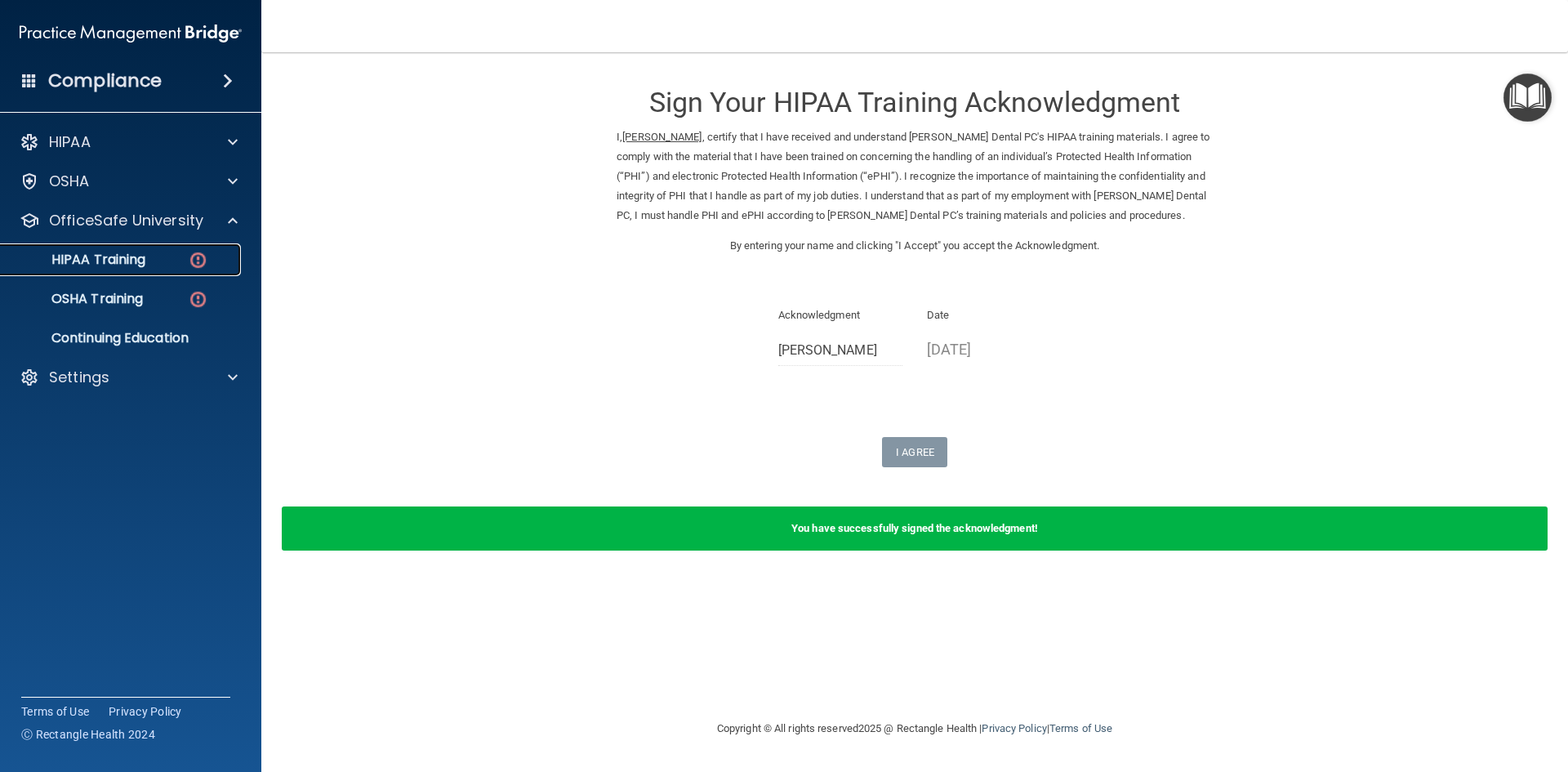
click at [135, 257] on p "HIPAA Training" at bounding box center [77, 259] width 134 height 17
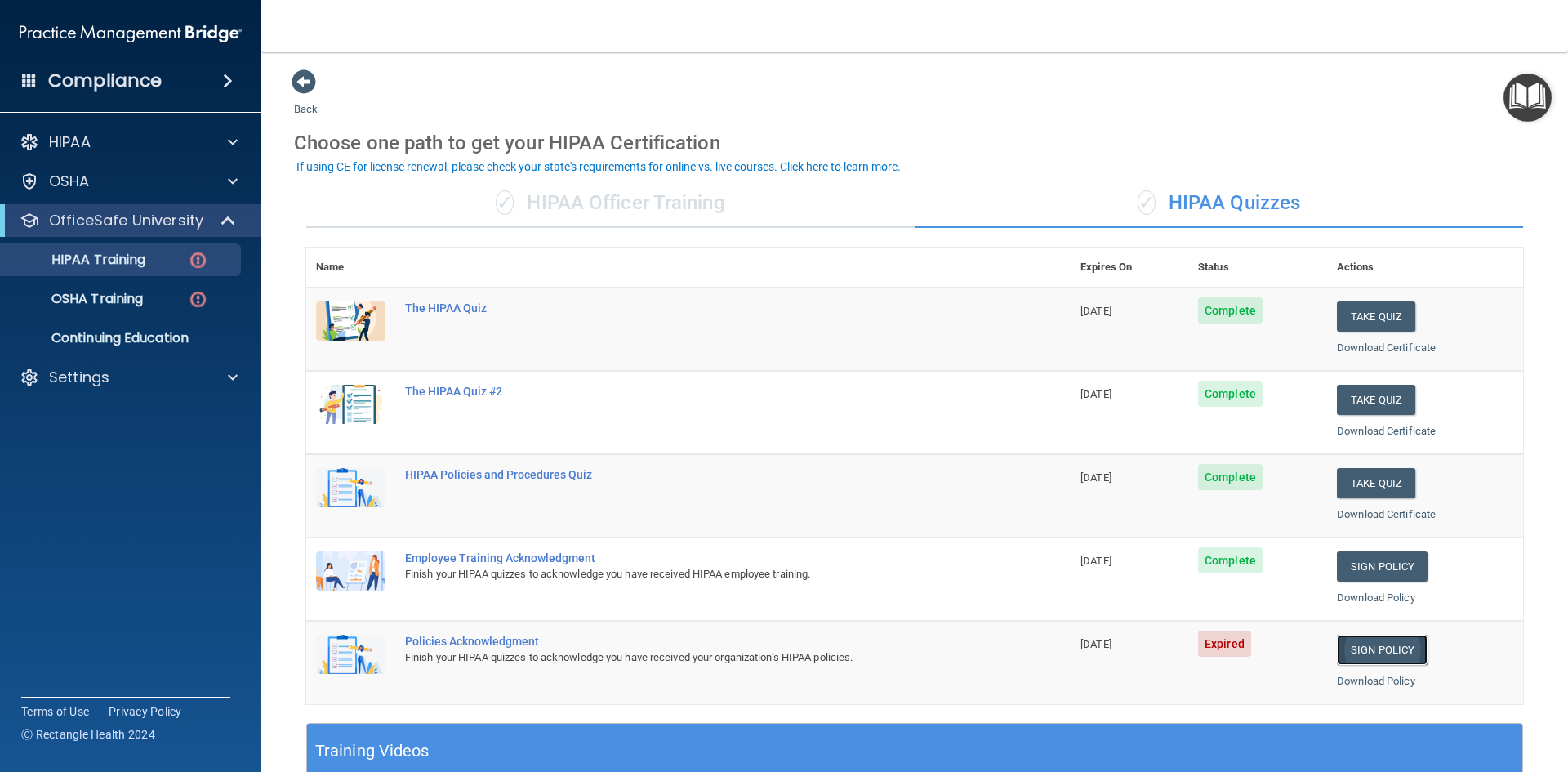
click at [1390, 649] on link "Sign Policy" at bounding box center [1381, 650] width 90 height 30
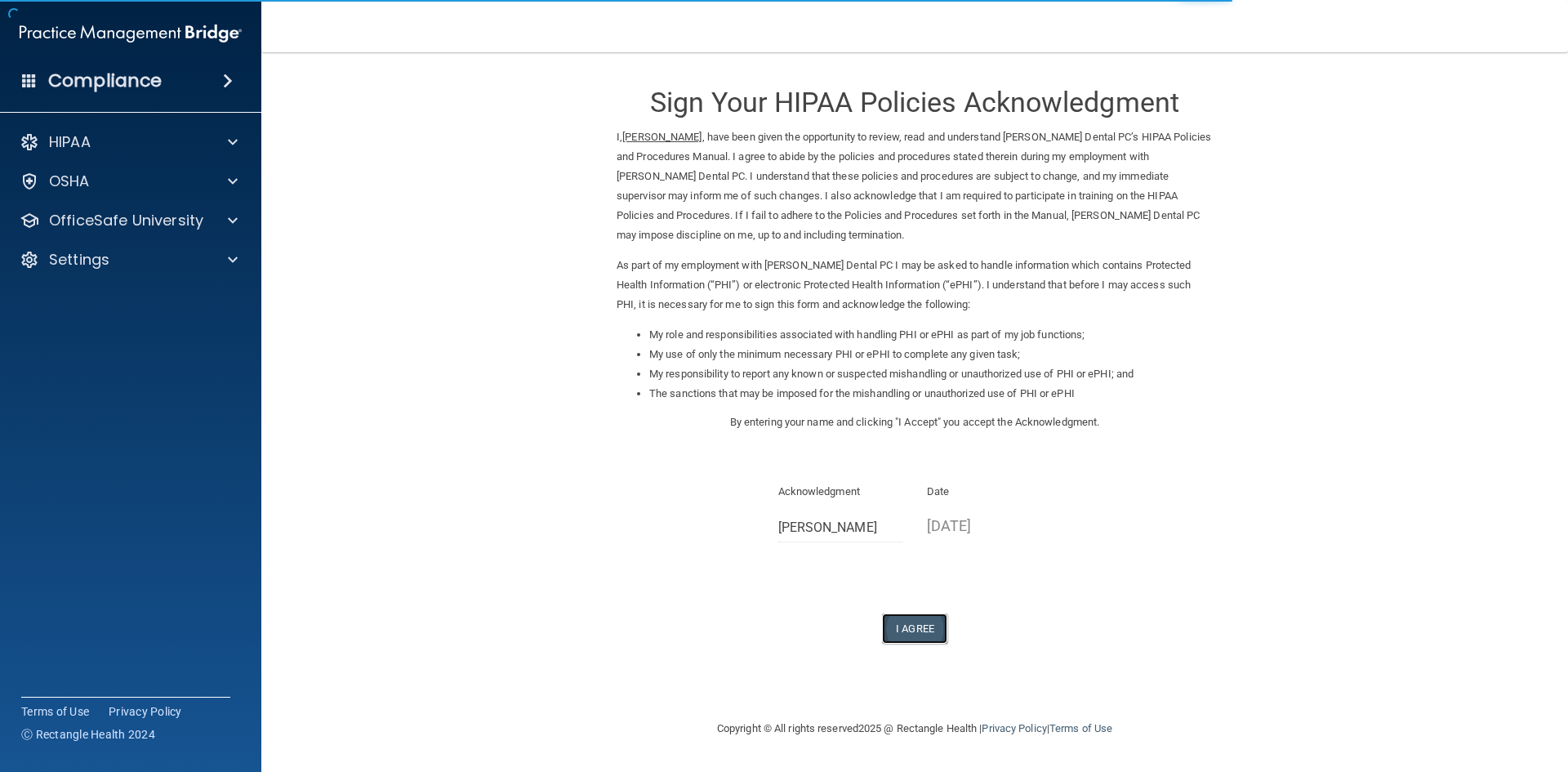
click at [927, 639] on button "I Agree" at bounding box center [914, 628] width 65 height 30
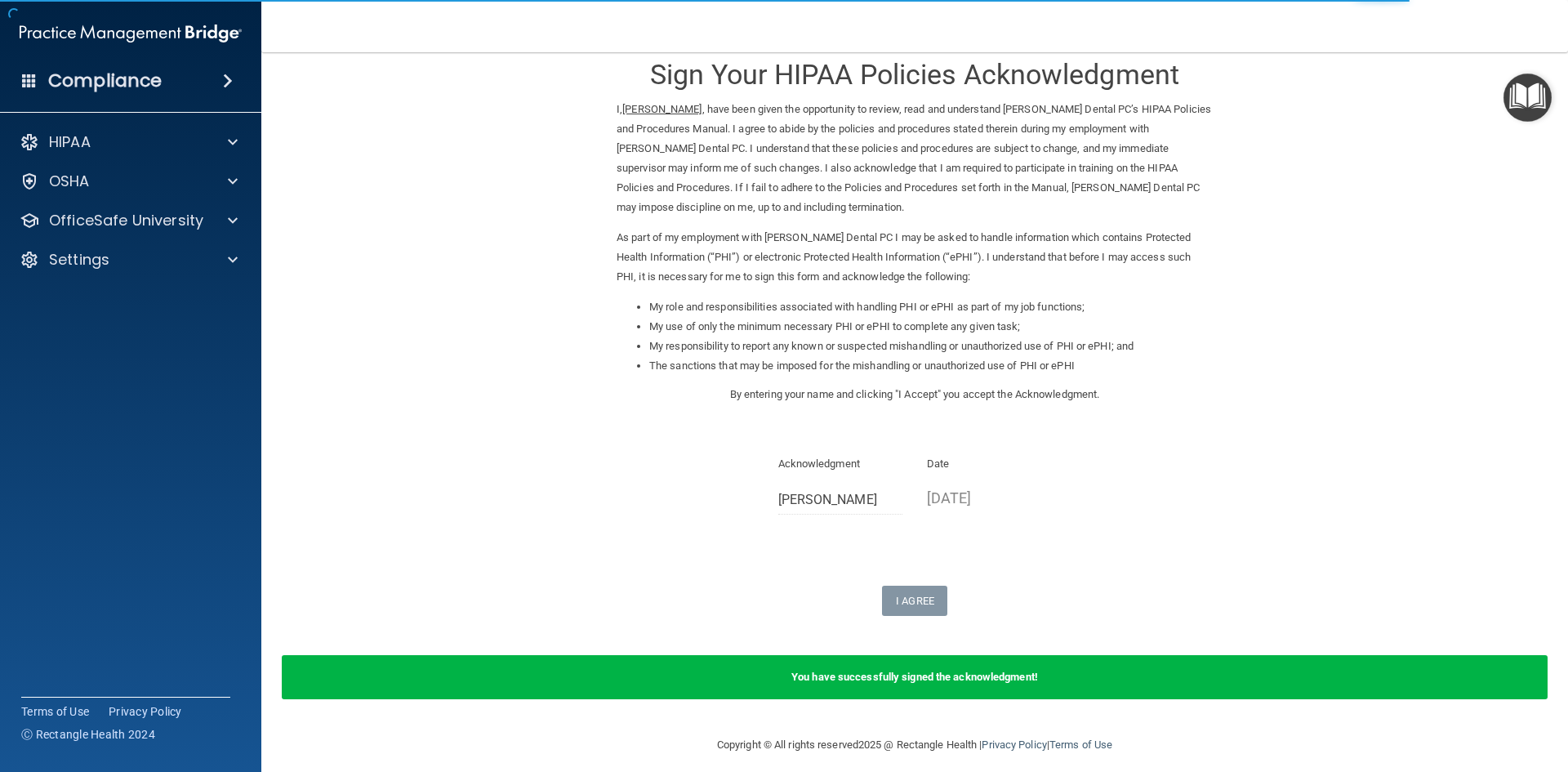
scroll to position [40, 0]
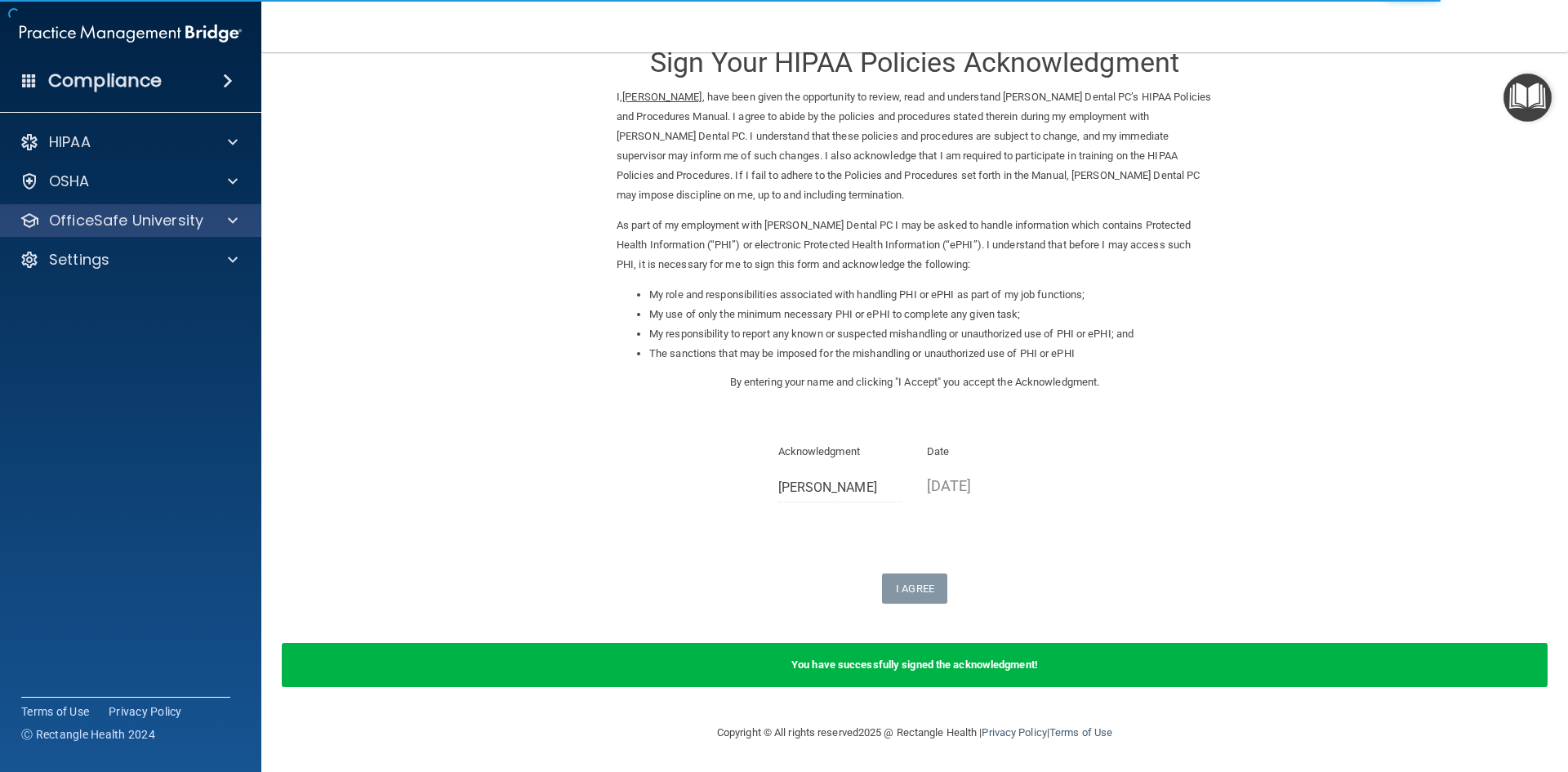
click at [99, 235] on div "OfficeSafe University" at bounding box center [131, 220] width 263 height 32
click at [234, 220] on span at bounding box center [232, 220] width 10 height 19
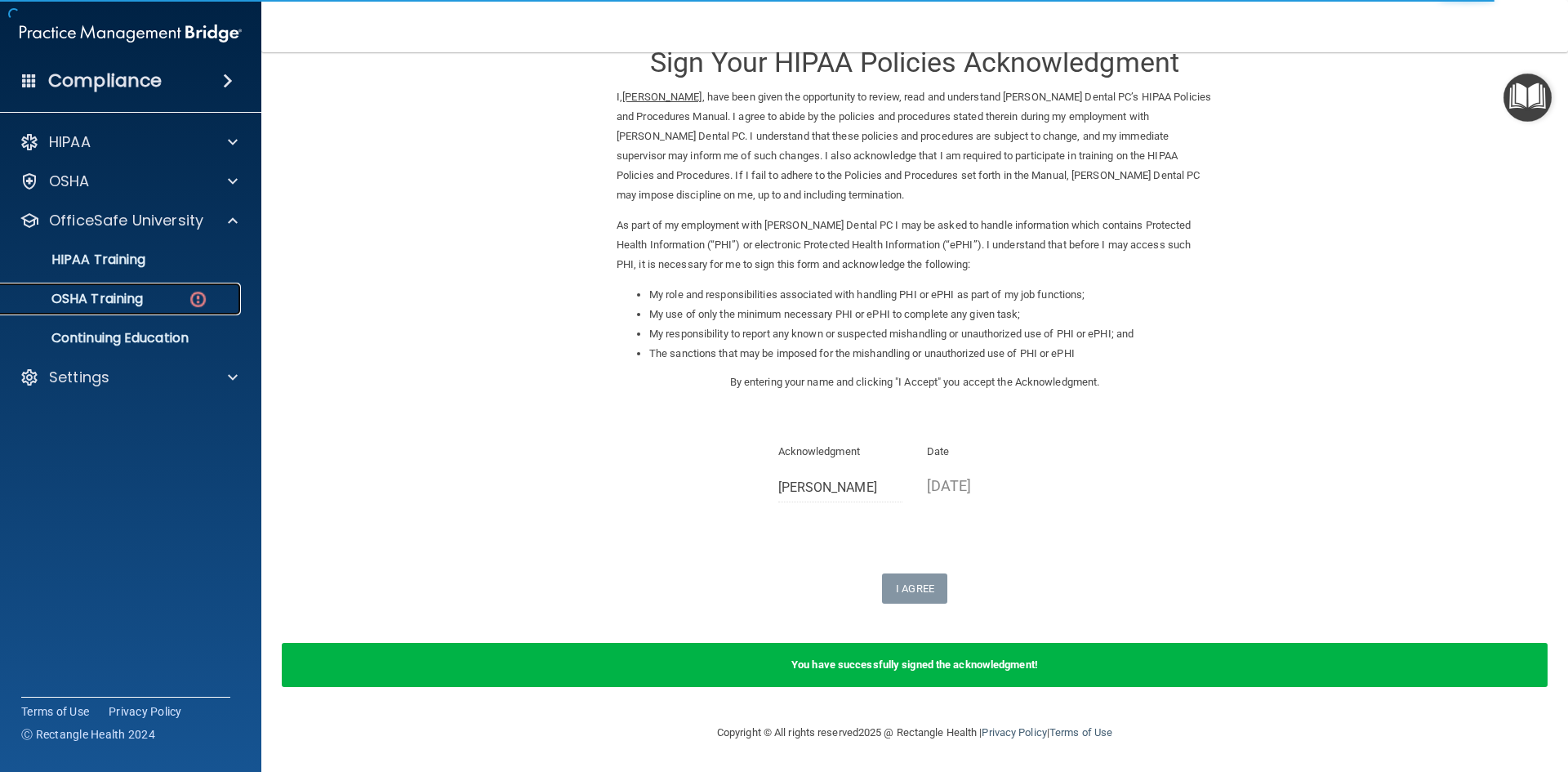
click at [192, 307] on img at bounding box center [198, 299] width 20 height 20
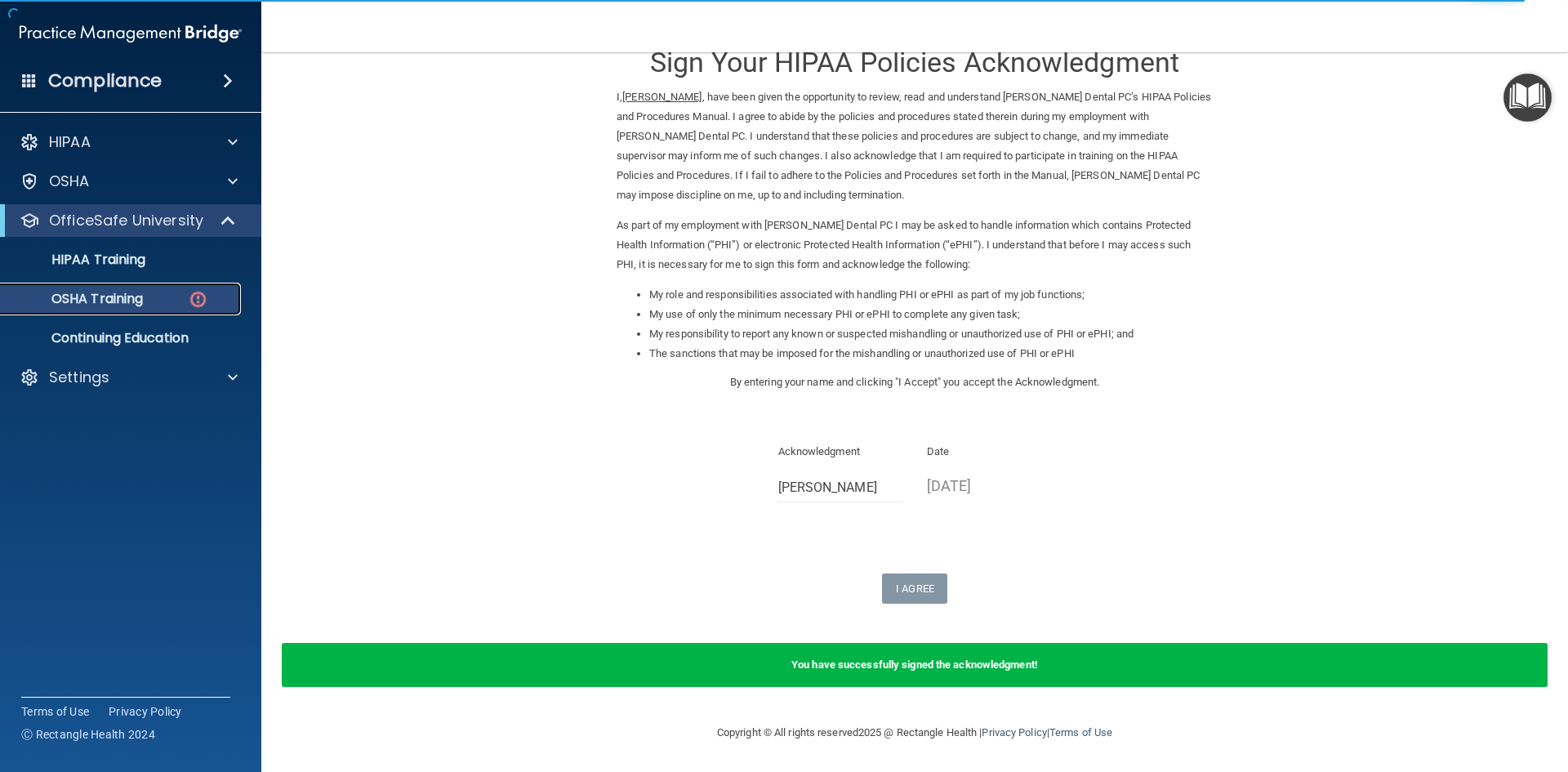
click at [219, 310] on link "OSHA Training" at bounding box center [111, 299] width 257 height 32
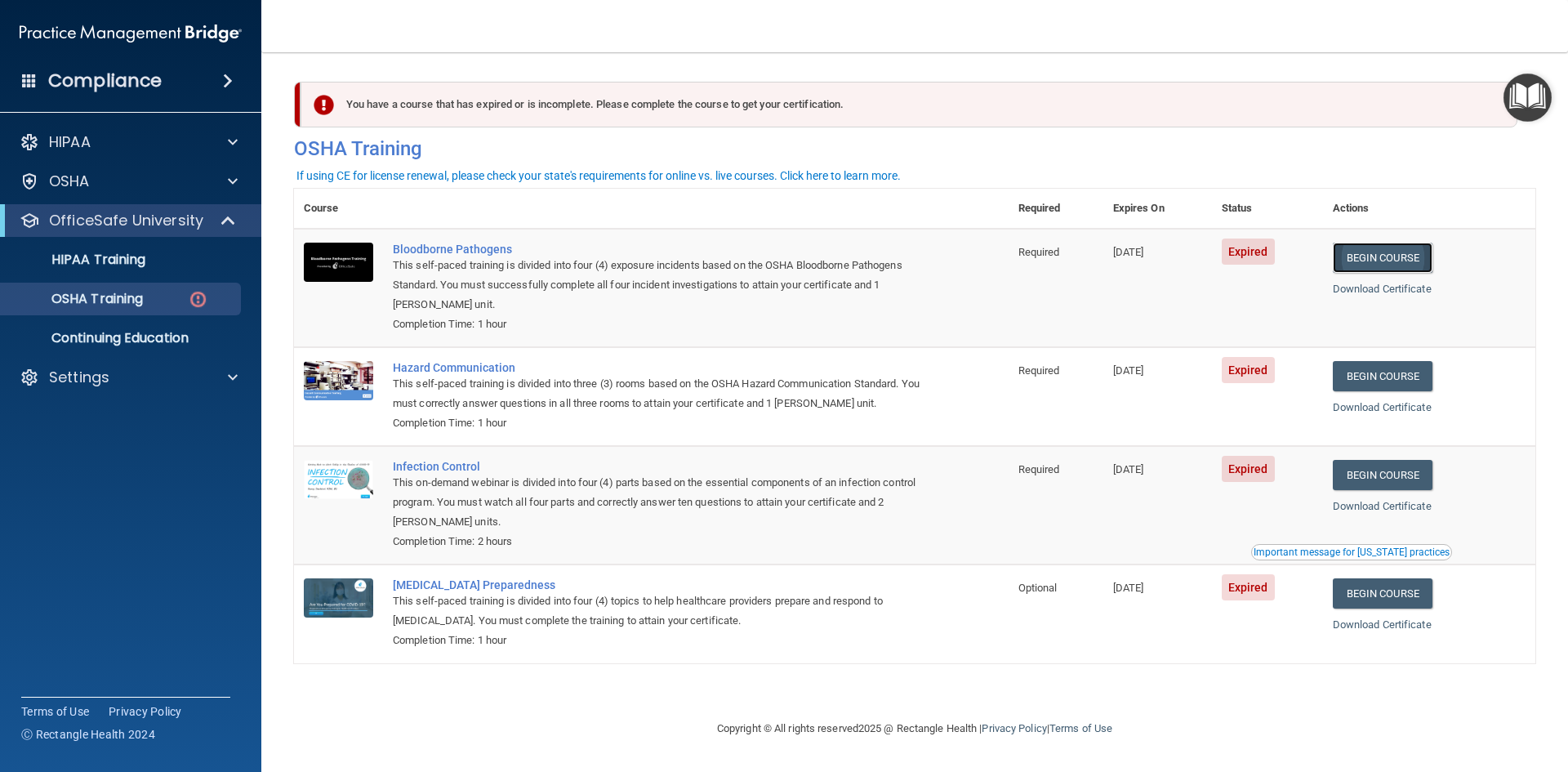
click at [1415, 256] on link "Begin Course" at bounding box center [1382, 257] width 99 height 30
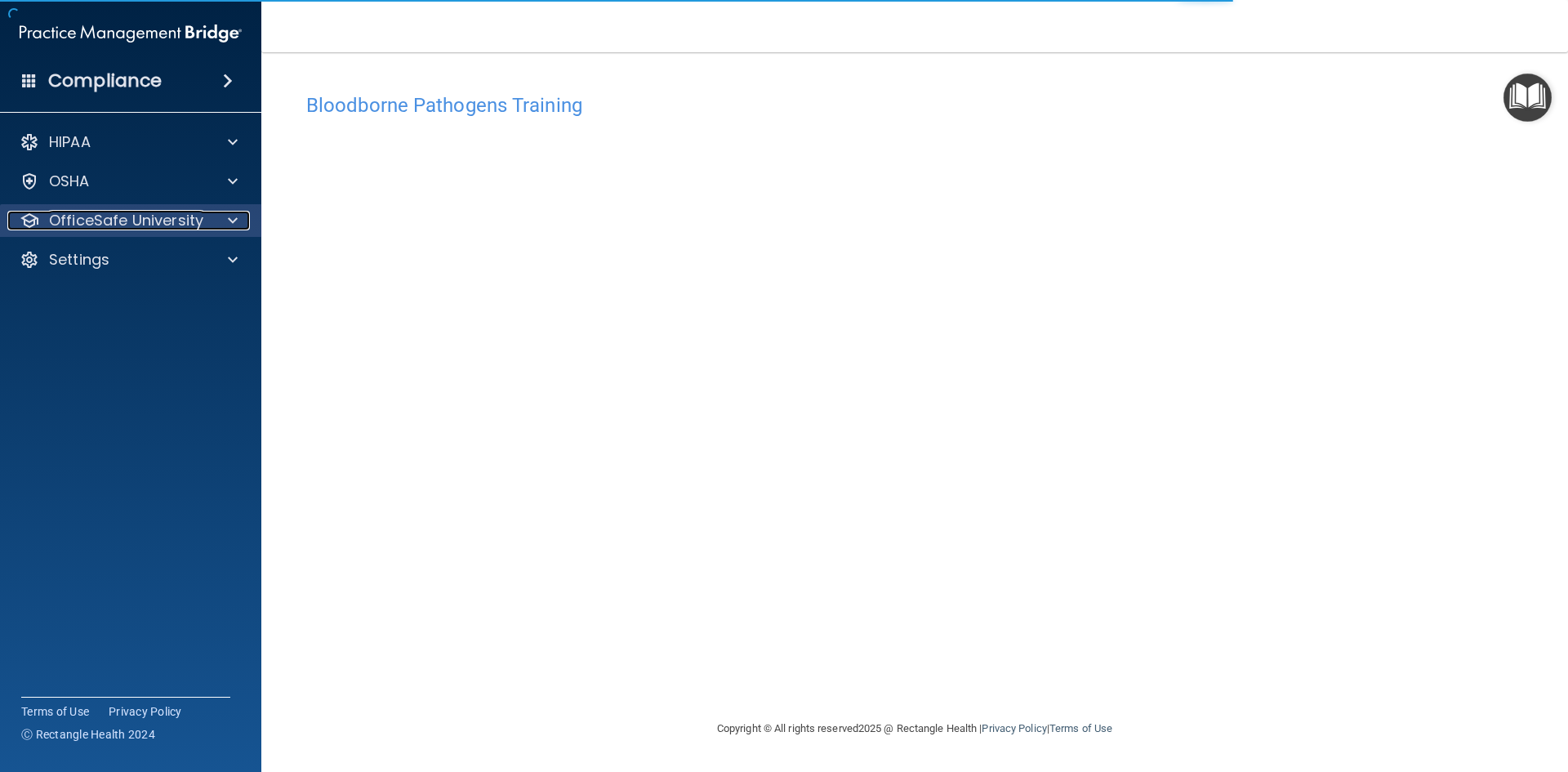
click at [145, 224] on p "OfficeSafe University" at bounding box center [126, 220] width 155 height 19
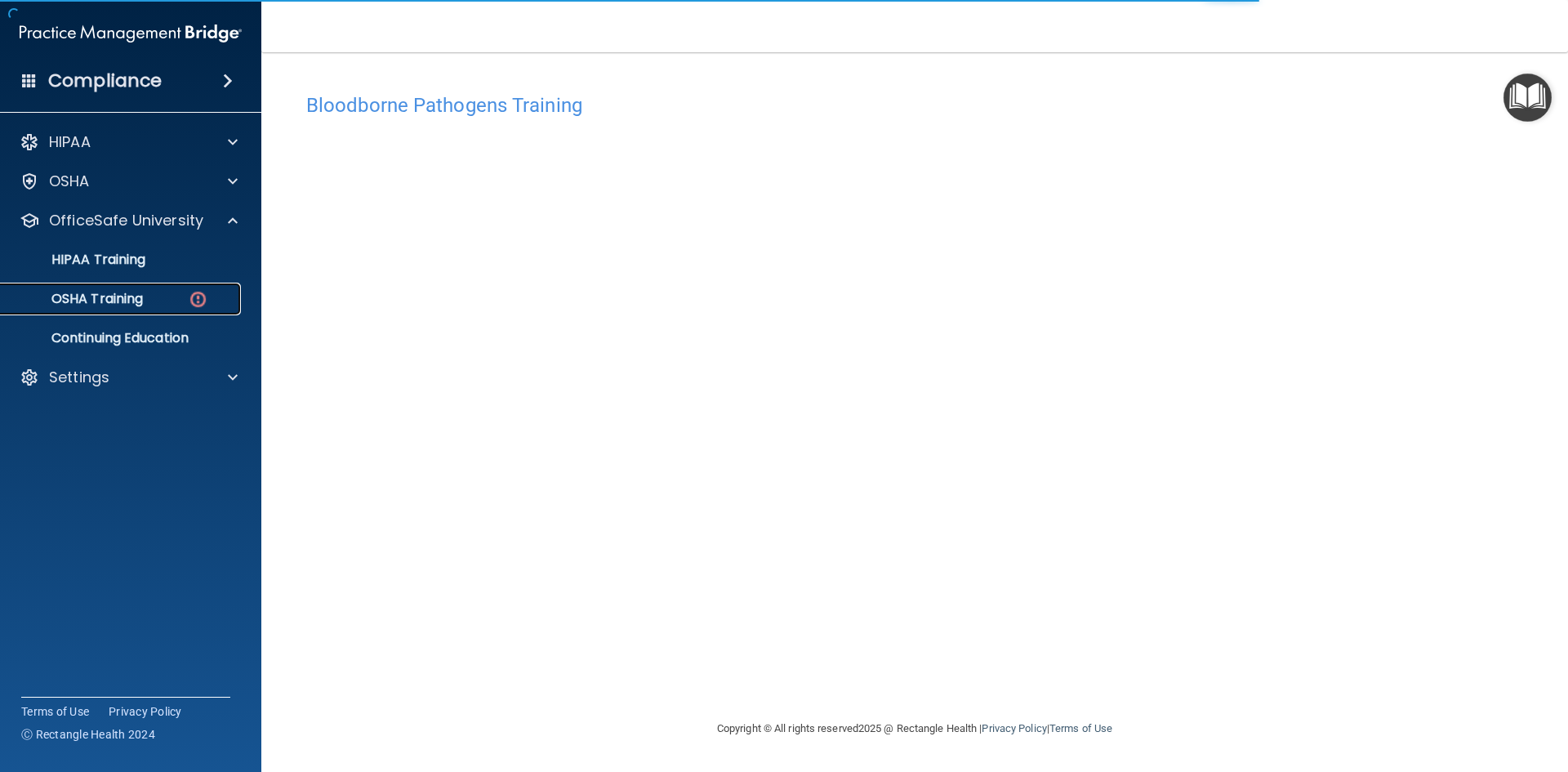
click at [178, 307] on div "OSHA Training" at bounding box center [122, 299] width 223 height 17
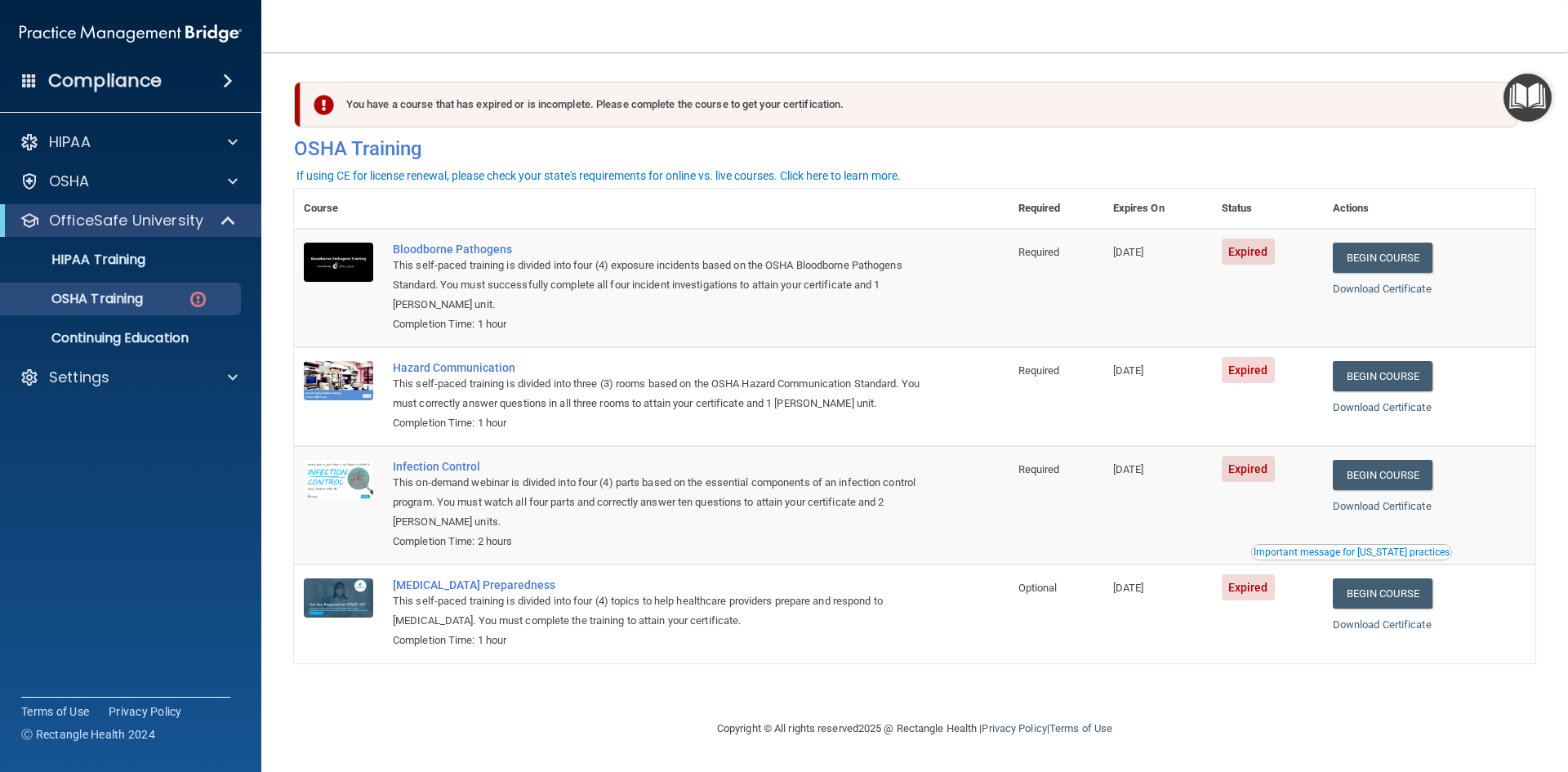
click at [1275, 261] on span "Expired" at bounding box center [1248, 252] width 53 height 26
click at [1275, 258] on span "Expired" at bounding box center [1248, 252] width 53 height 26
click at [1268, 256] on span "Expired" at bounding box center [1248, 252] width 53 height 26
click at [1425, 256] on link "Begin Course" at bounding box center [1382, 257] width 99 height 30
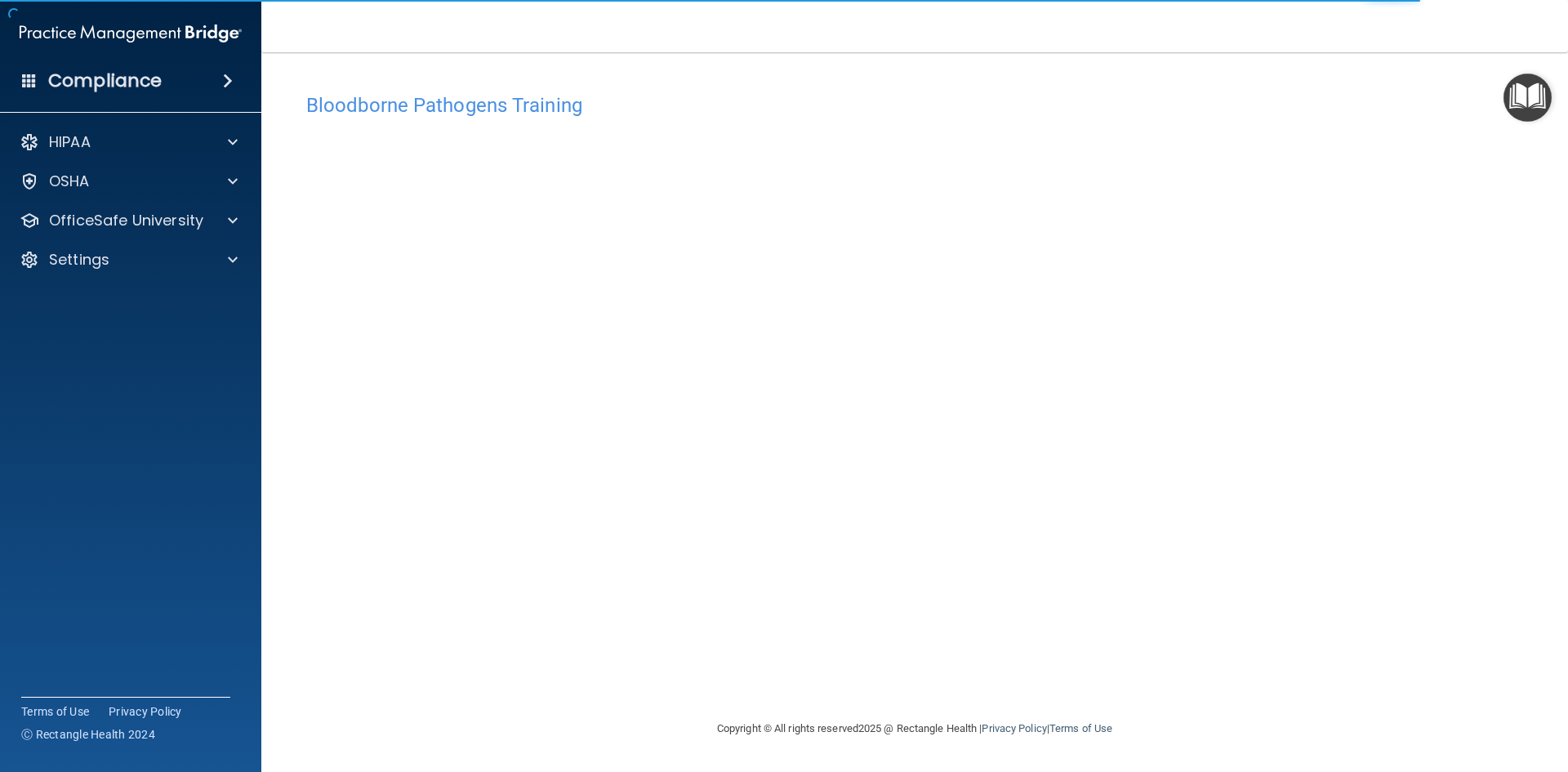
click at [448, 85] on div "Bloodborne Pathogens Training" at bounding box center [915, 105] width 1241 height 40
click at [485, 101] on h4 "Bloodborne Pathogens Training" at bounding box center [915, 105] width 1217 height 21
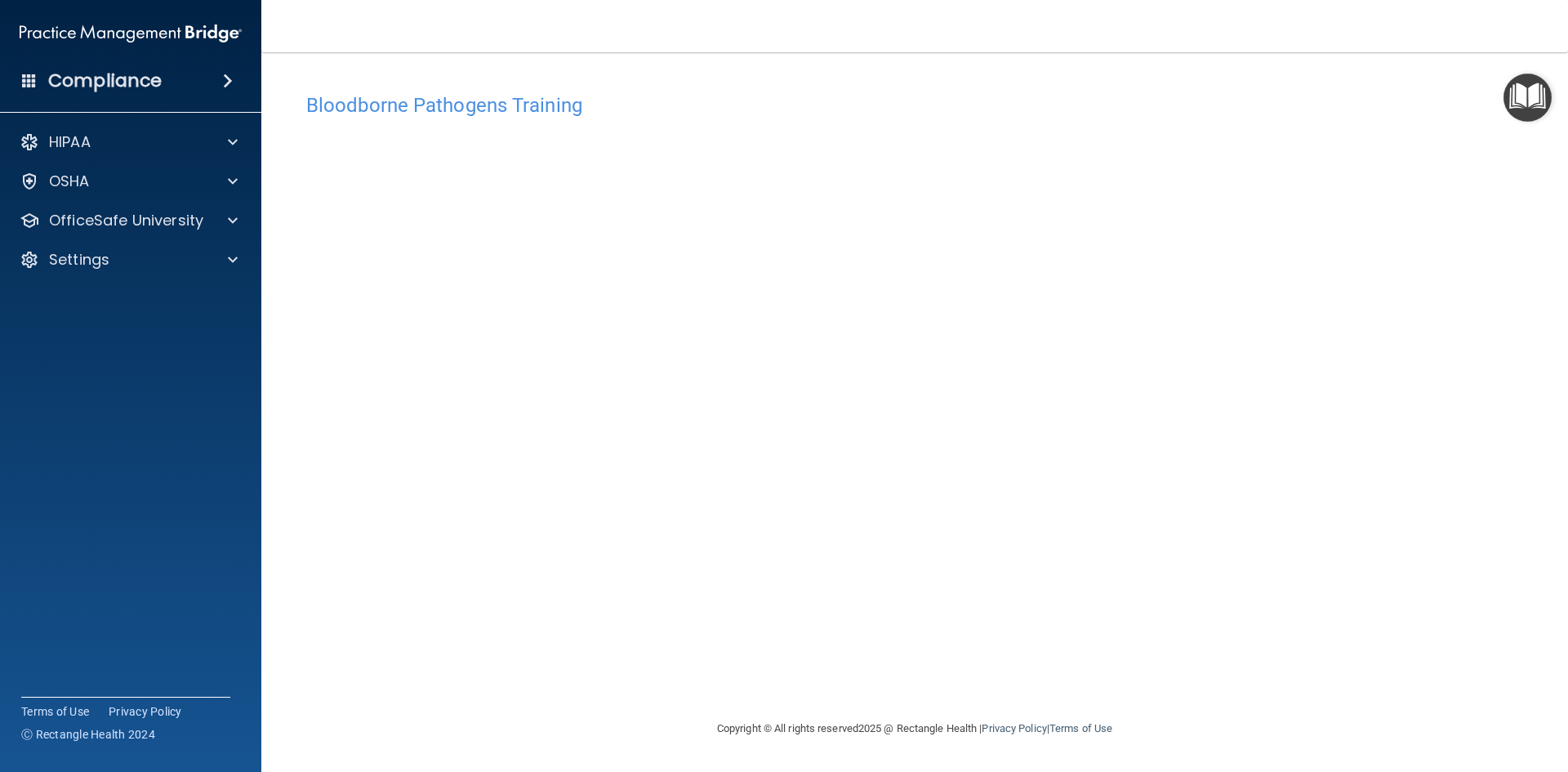
click at [858, 630] on div "Bloodborne Pathogens Training This course doesn’t expire until [DATE]. Are you …" at bounding box center [915, 402] width 1241 height 634
click at [1567, 314] on main "Bloodborne Pathogens Training This course doesn’t expire until [DATE]. Are you …" at bounding box center [915, 412] width 1306 height 719
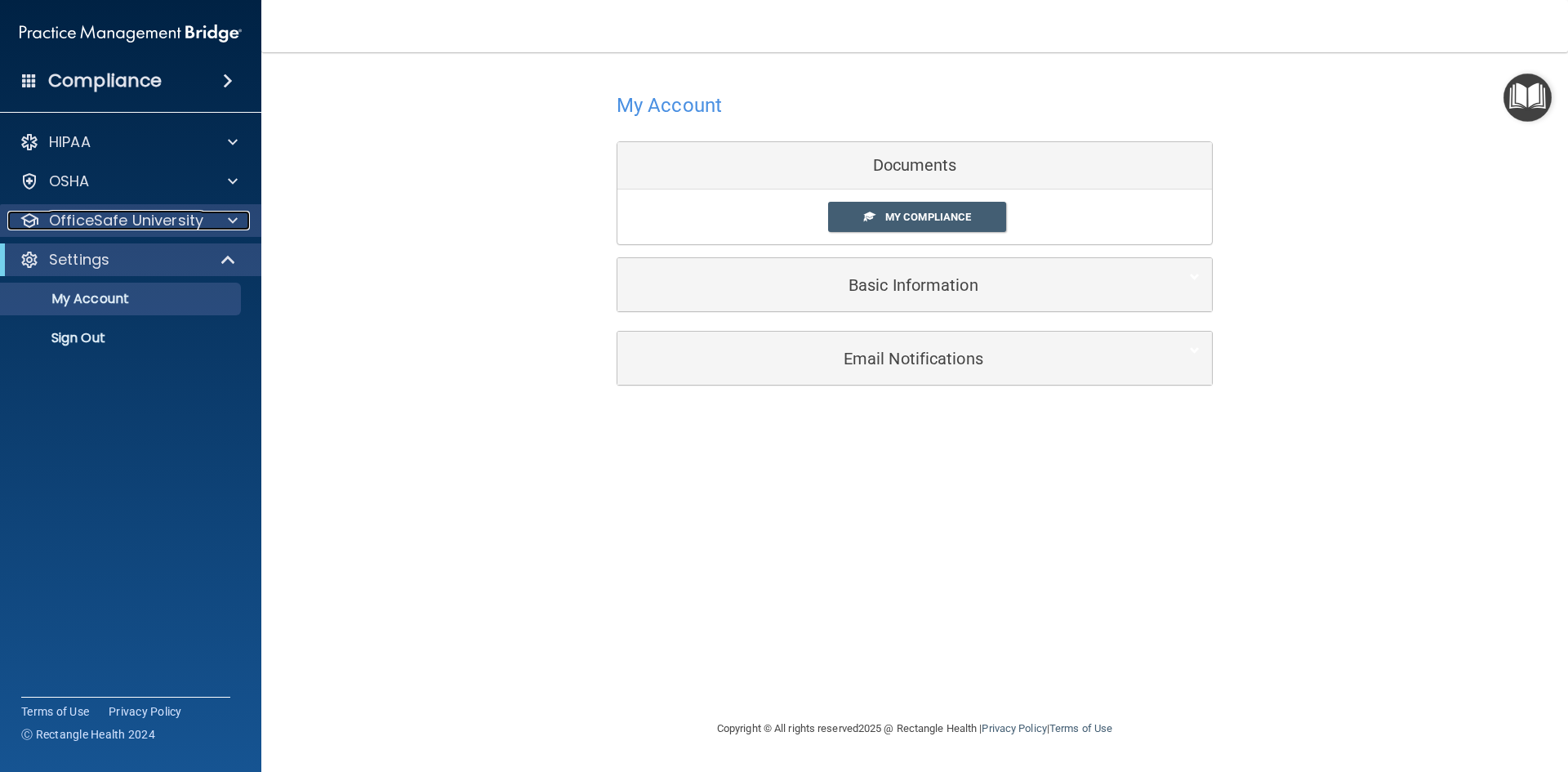
click at [92, 225] on p "OfficeSafe University" at bounding box center [126, 220] width 155 height 19
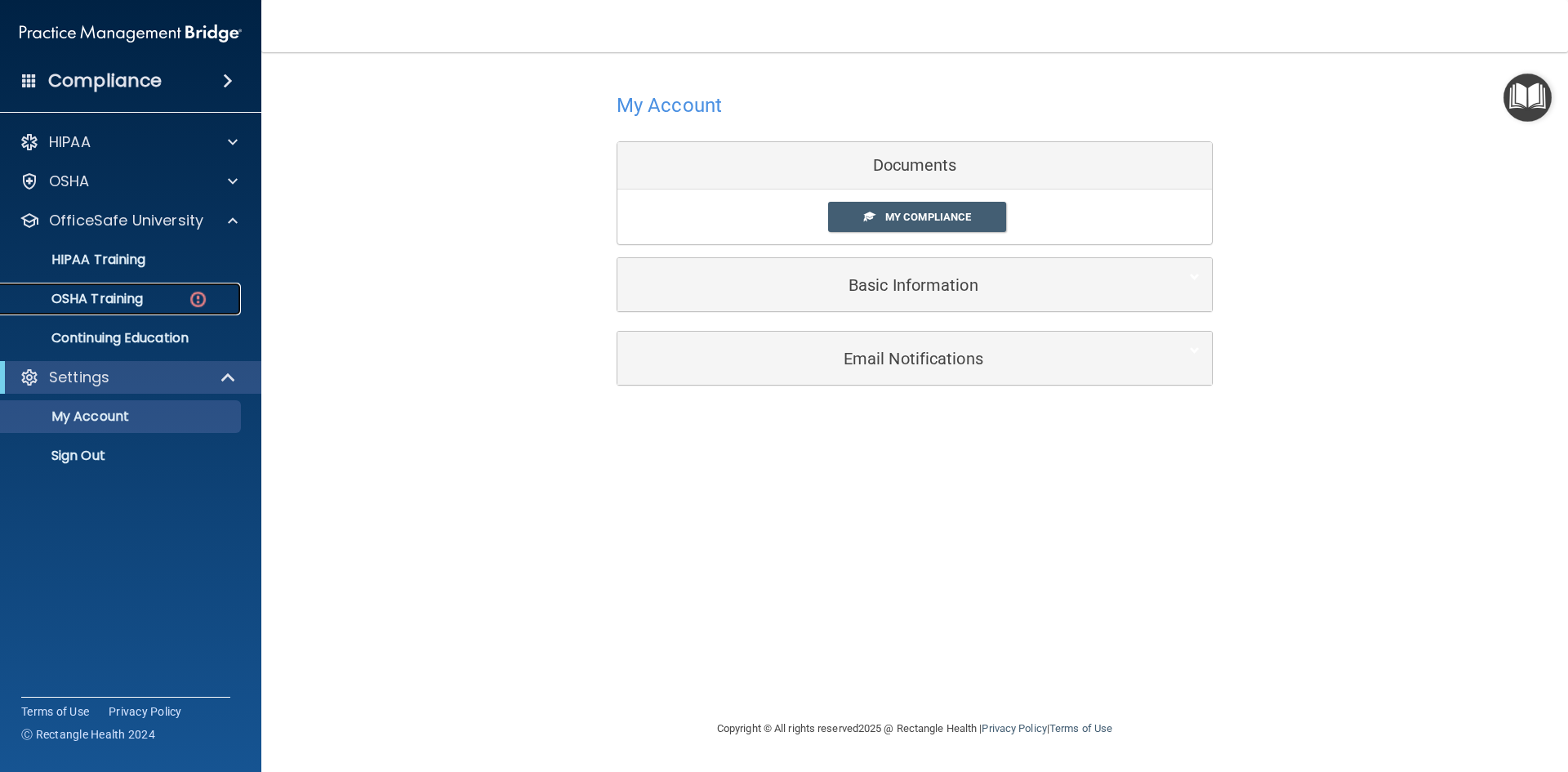
click at [113, 298] on p "OSHA Training" at bounding box center [76, 299] width 133 height 17
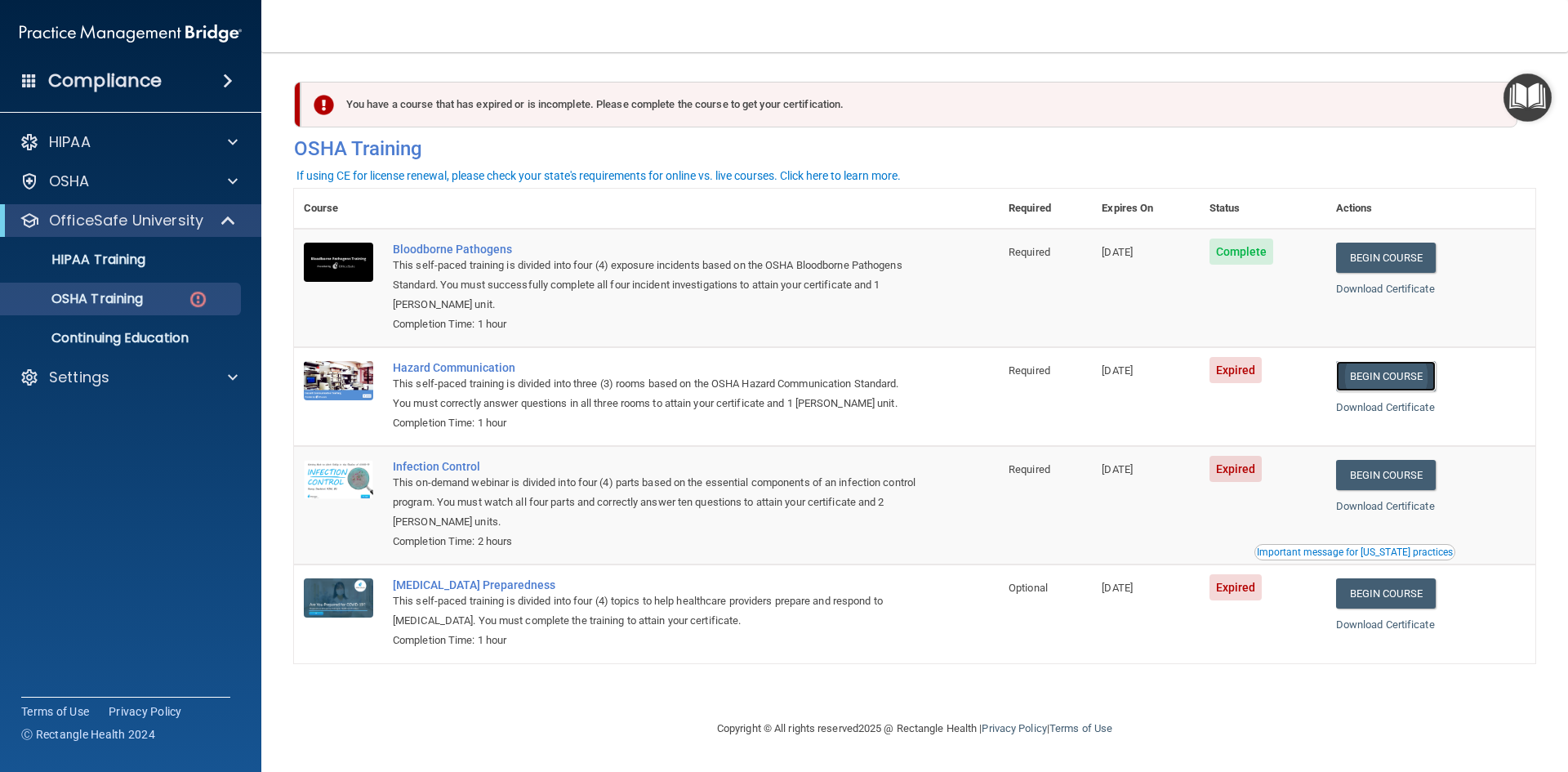
click at [1392, 373] on link "Begin Course" at bounding box center [1385, 376] width 99 height 30
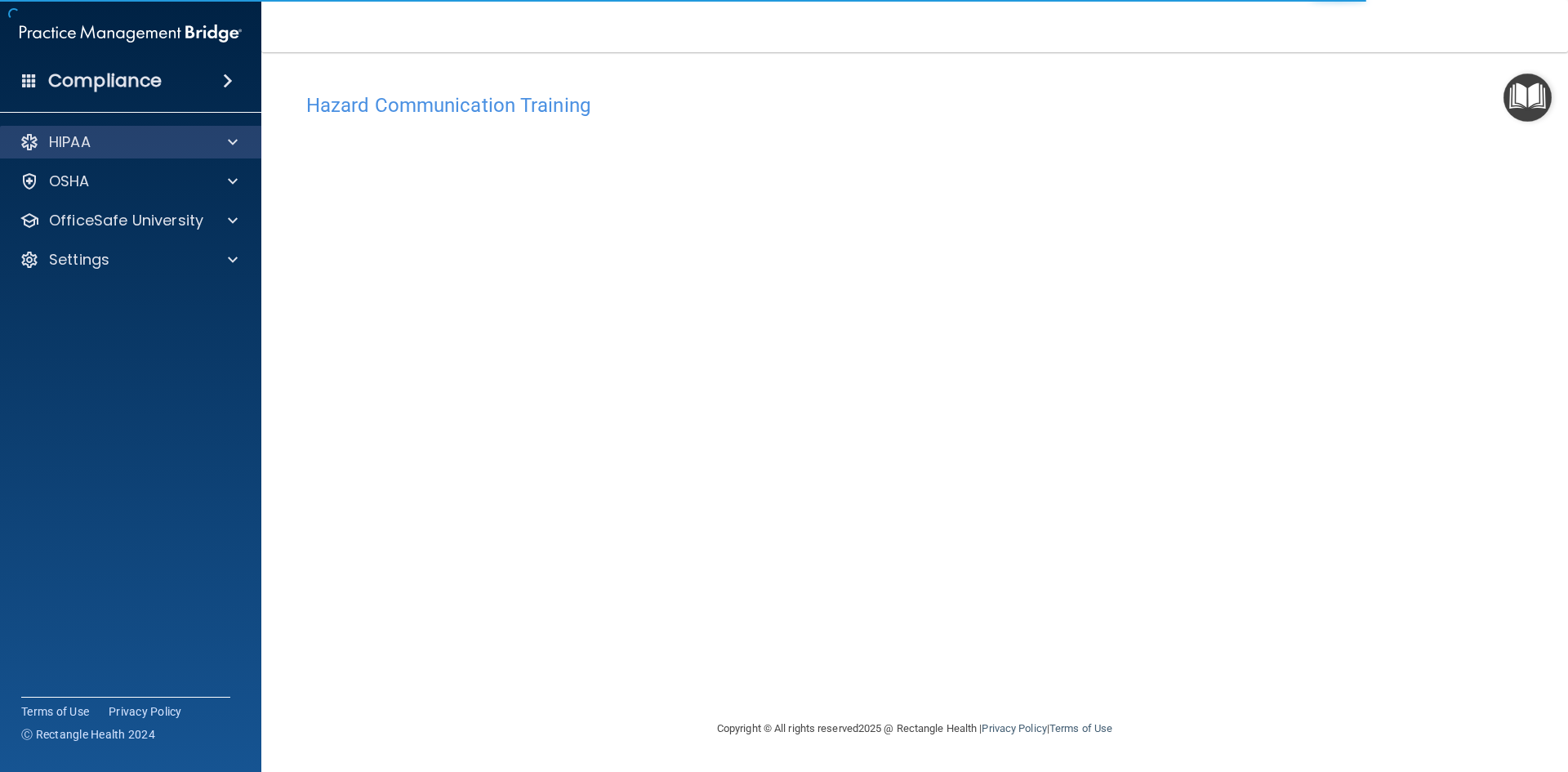
click at [114, 131] on div "HIPAA" at bounding box center [131, 141] width 263 height 32
click at [140, 133] on div "HIPAA" at bounding box center [108, 142] width 203 height 19
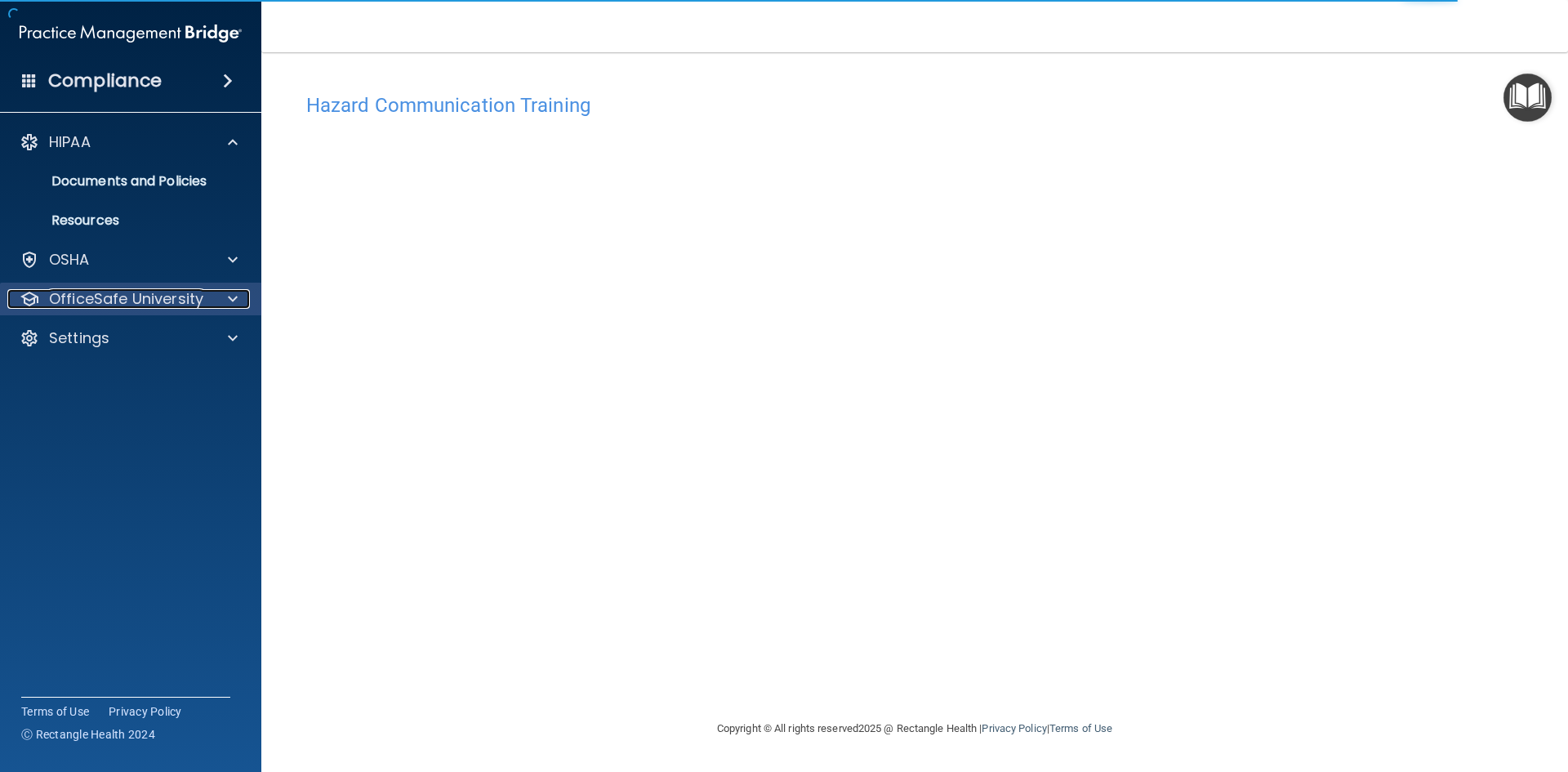
click at [175, 307] on p "OfficeSafe University" at bounding box center [126, 299] width 155 height 19
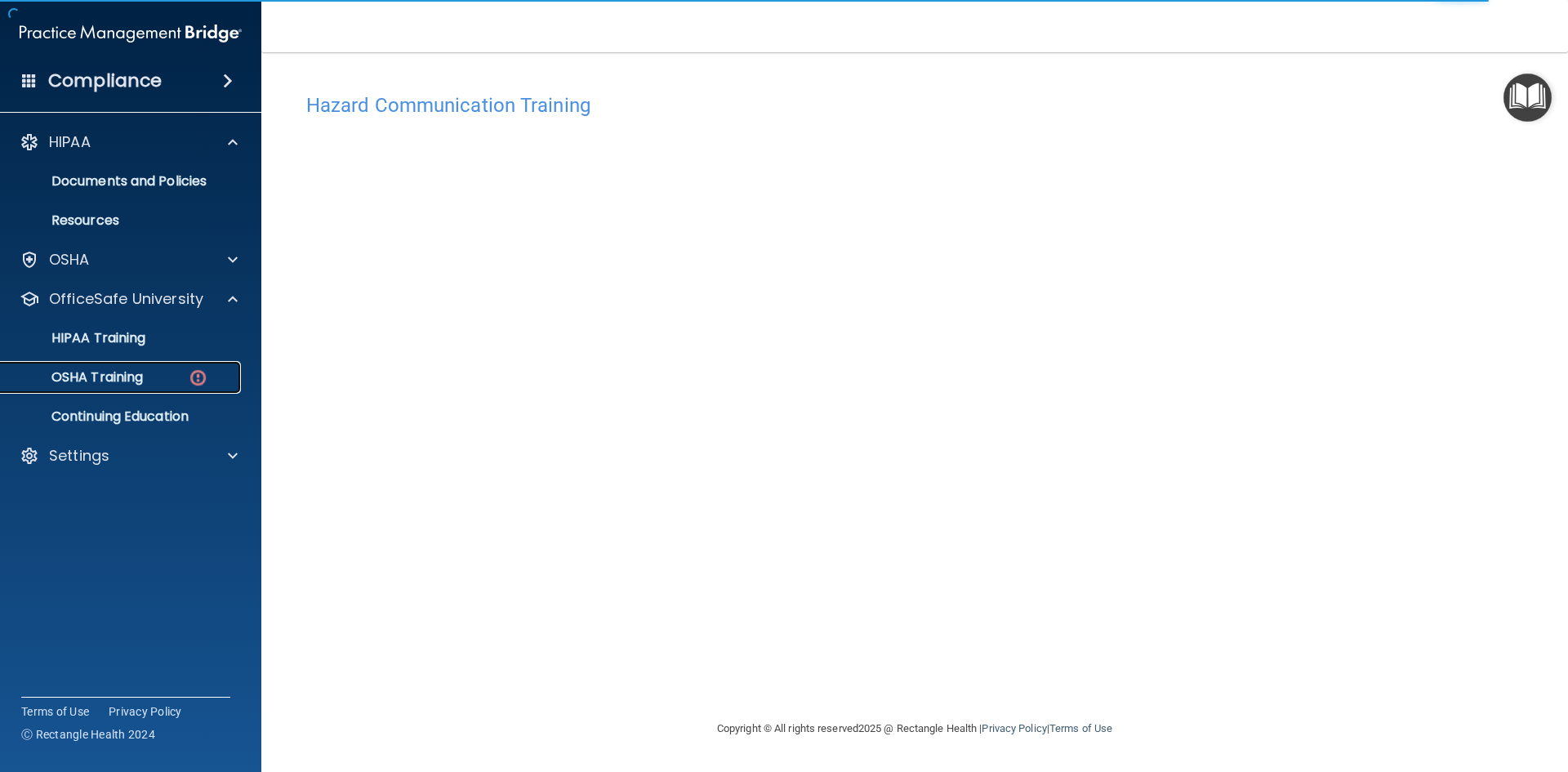
click at [165, 379] on div "OSHA Training" at bounding box center [122, 377] width 223 height 17
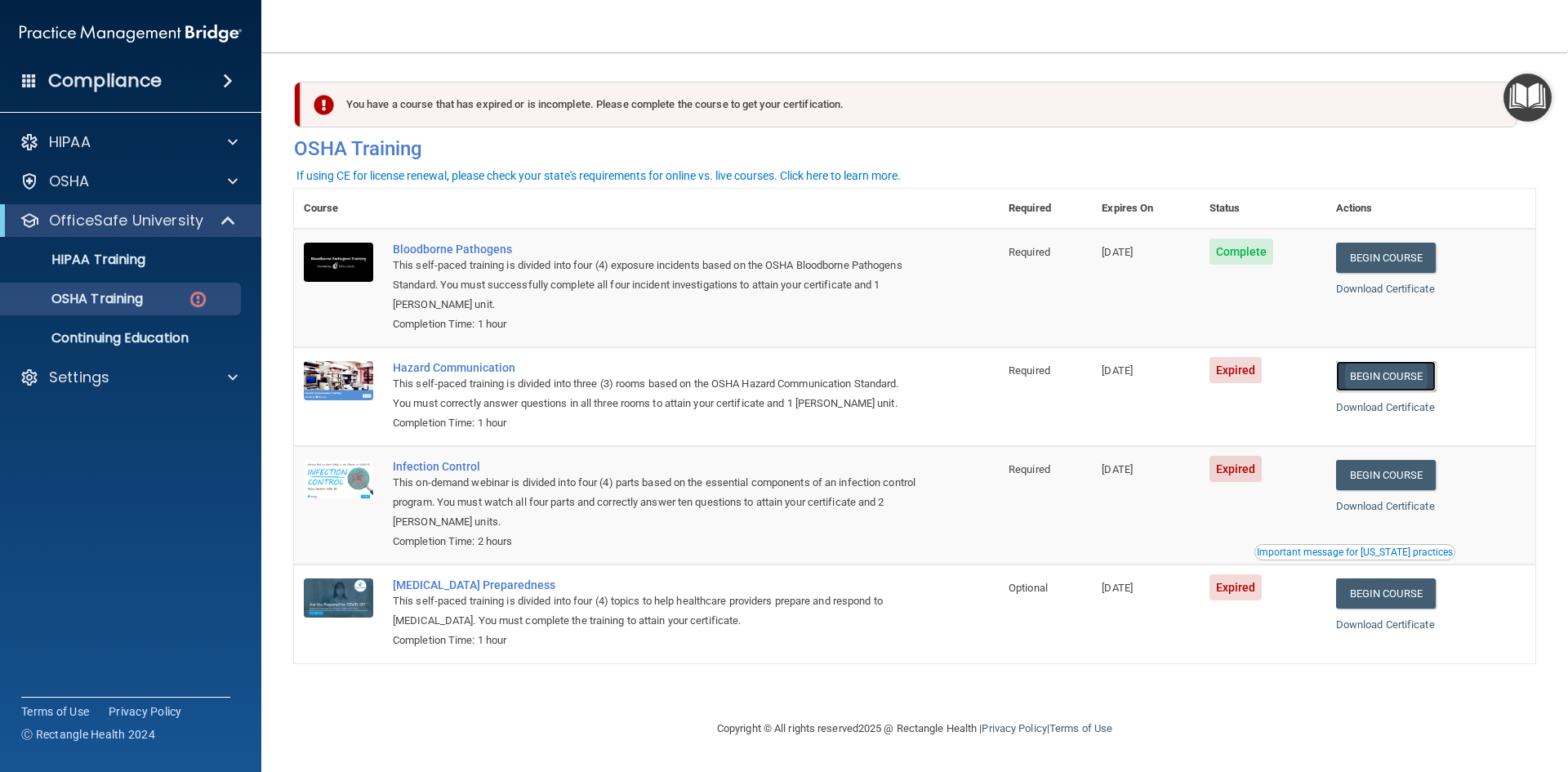
click at [1406, 378] on link "Begin Course" at bounding box center [1385, 376] width 99 height 30
